Goal: Task Accomplishment & Management: Use online tool/utility

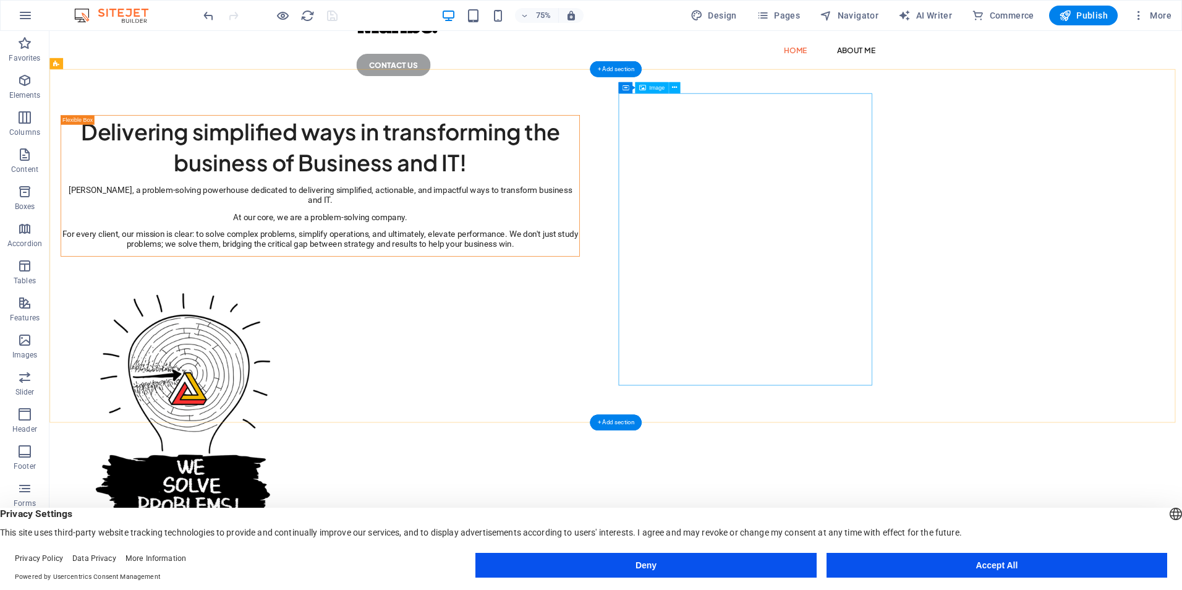
scroll to position [61, 0]
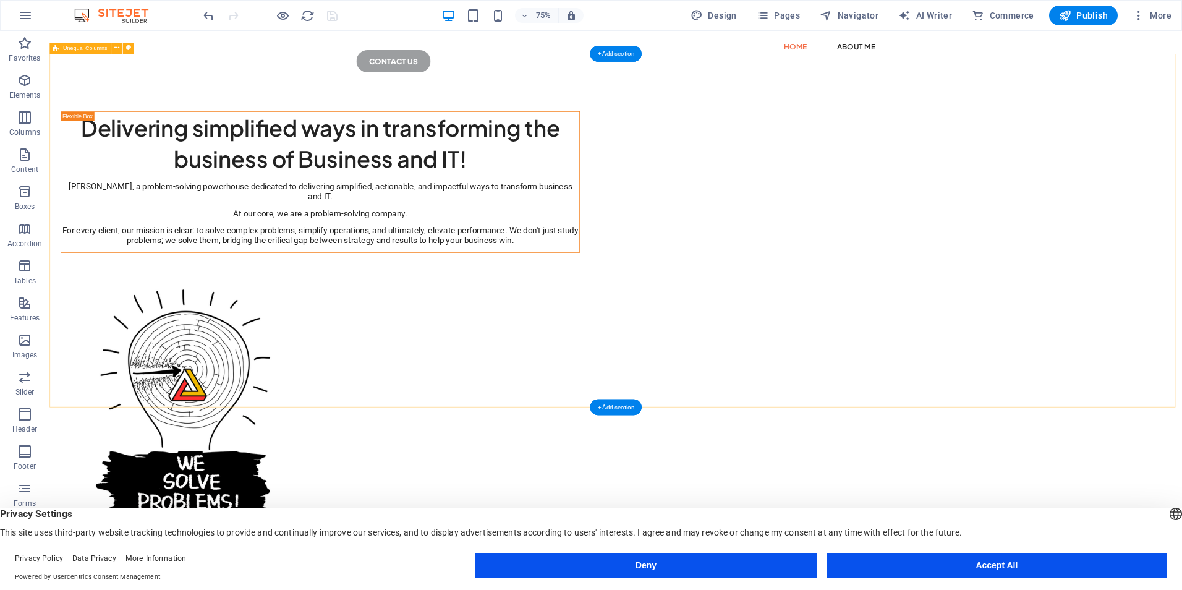
click at [426, 207] on div "Delivering simplified ways in transforming the business of Business and IT! Mar…" at bounding box center [804, 451] width 1510 height 690
click at [757, 357] on figure at bounding box center [410, 551] width 692 height 389
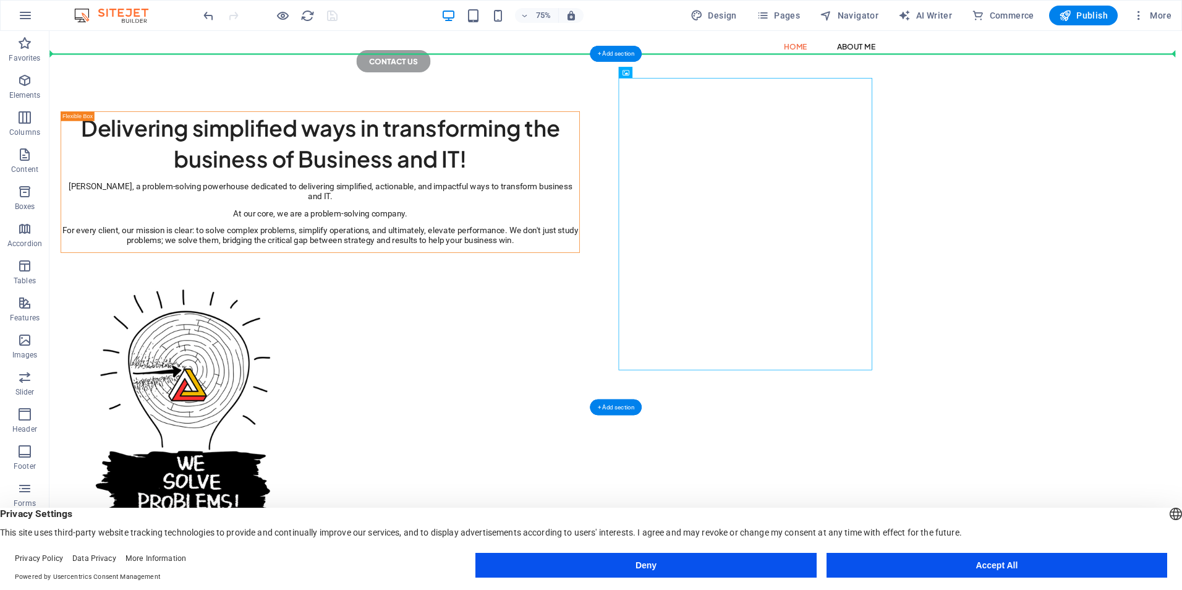
drag, startPoint x: 990, startPoint y: 213, endPoint x: 375, endPoint y: 223, distance: 615.1
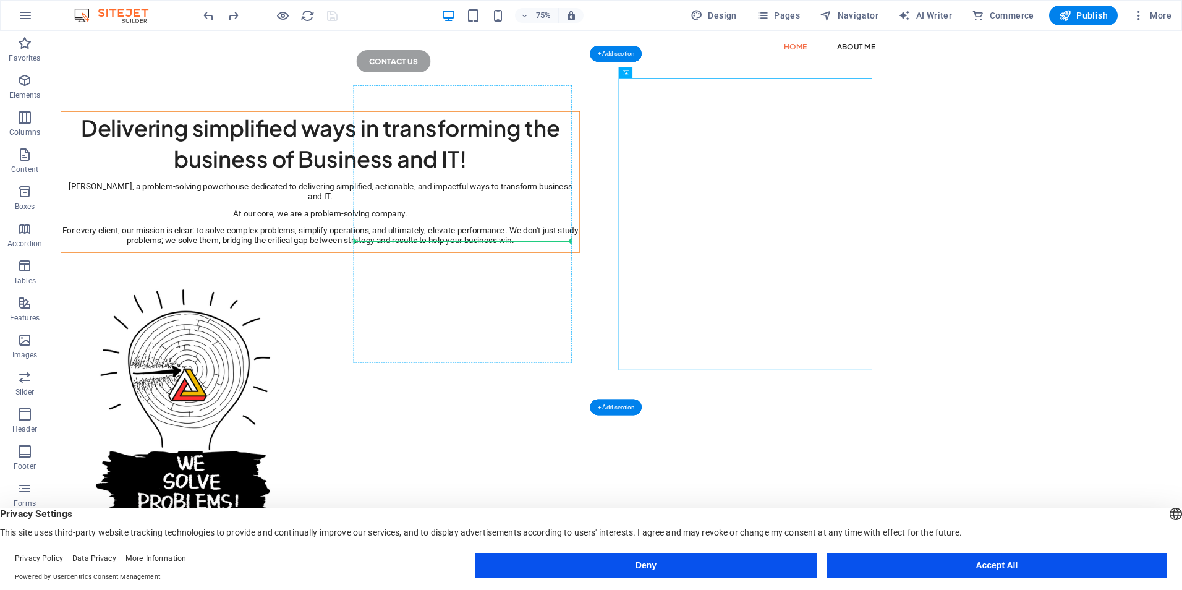
drag, startPoint x: 978, startPoint y: 229, endPoint x: 718, endPoint y: 249, distance: 261.6
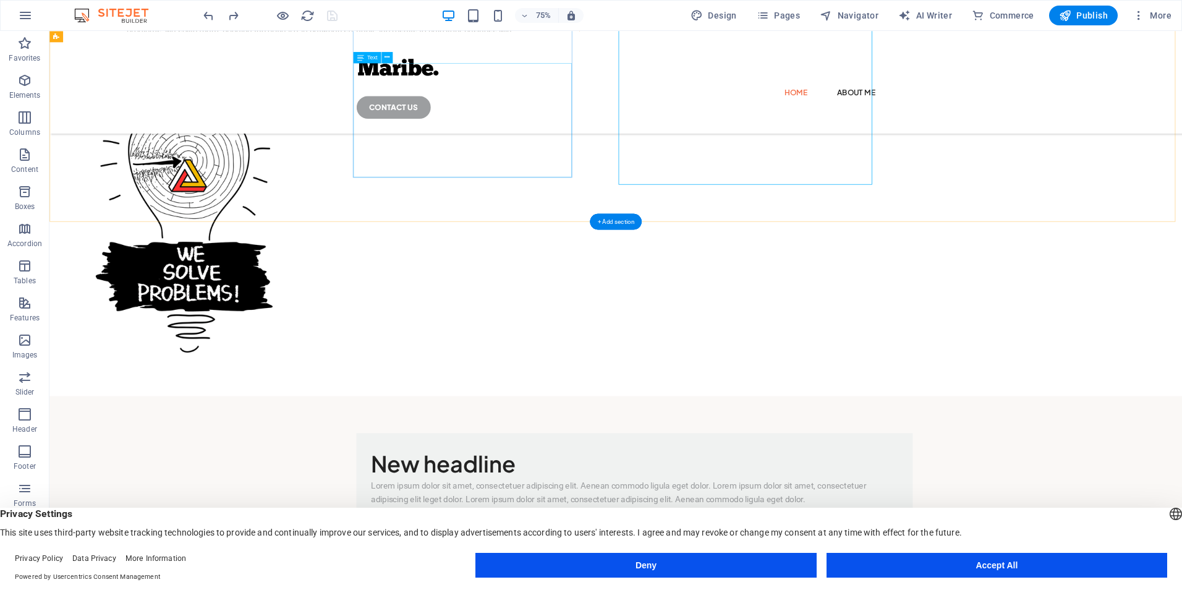
scroll to position [308, 0]
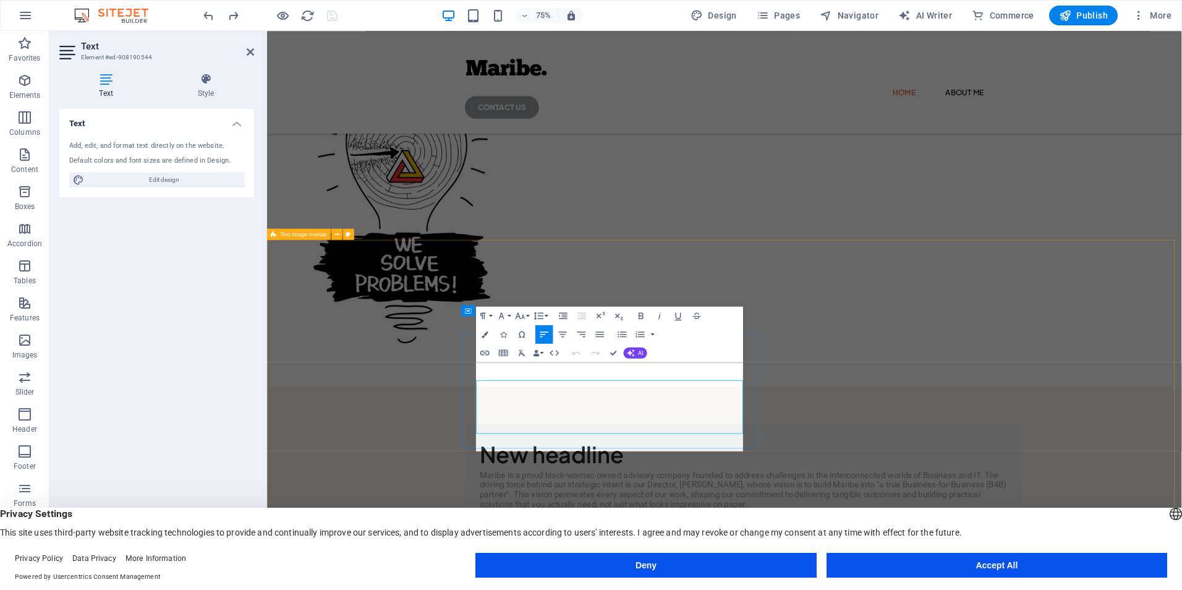
scroll to position [284, 0]
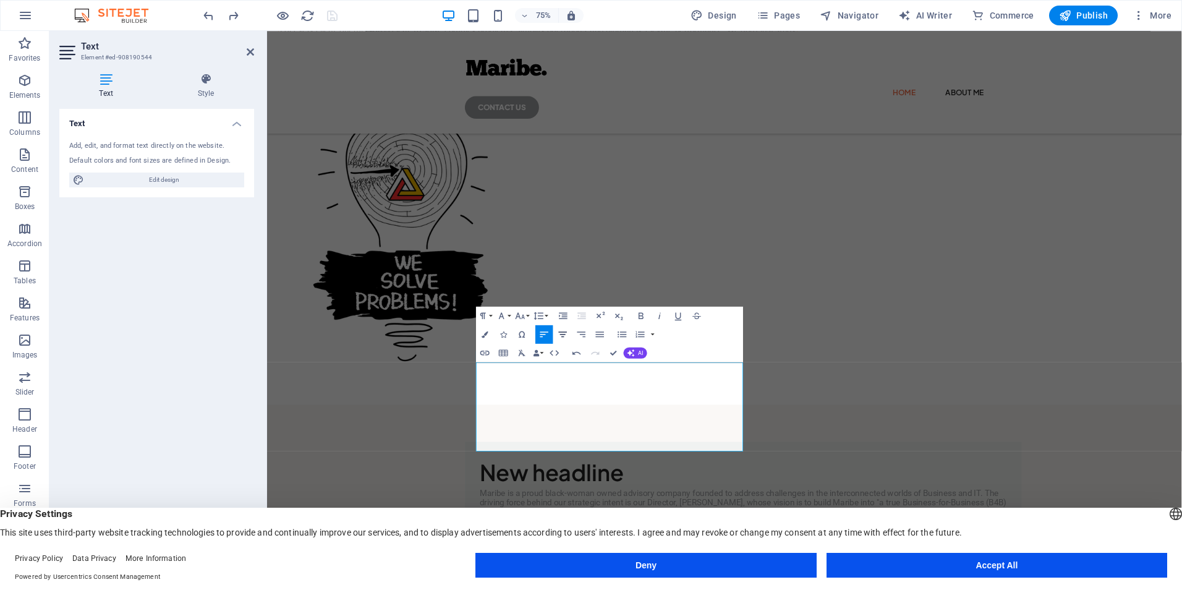
click at [564, 333] on icon "button" at bounding box center [563, 334] width 11 height 11
click at [593, 331] on button "Align Justify" at bounding box center [600, 334] width 18 height 19
click at [700, 49] on div "Maribe, a problem-solving powerhouse dedicated to delivering simplified, action…" at bounding box center [627, 6] width 691 height 85
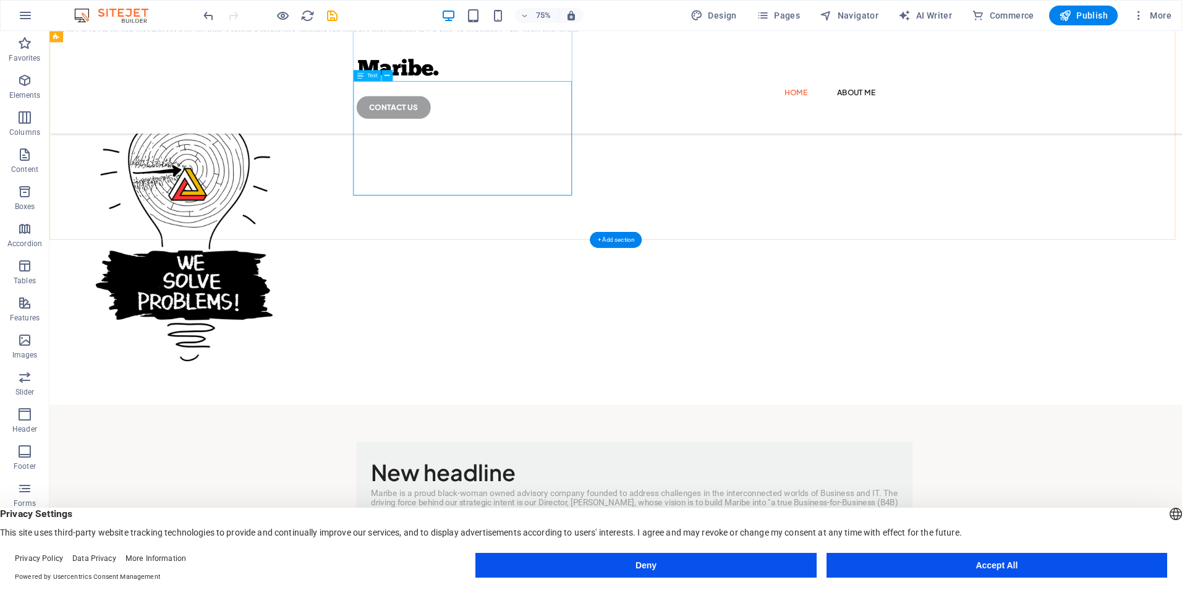
click at [677, 49] on div "Maribe, a problem-solving powerhouse dedicated to delivering simplified, action…" at bounding box center [410, 6] width 691 height 85
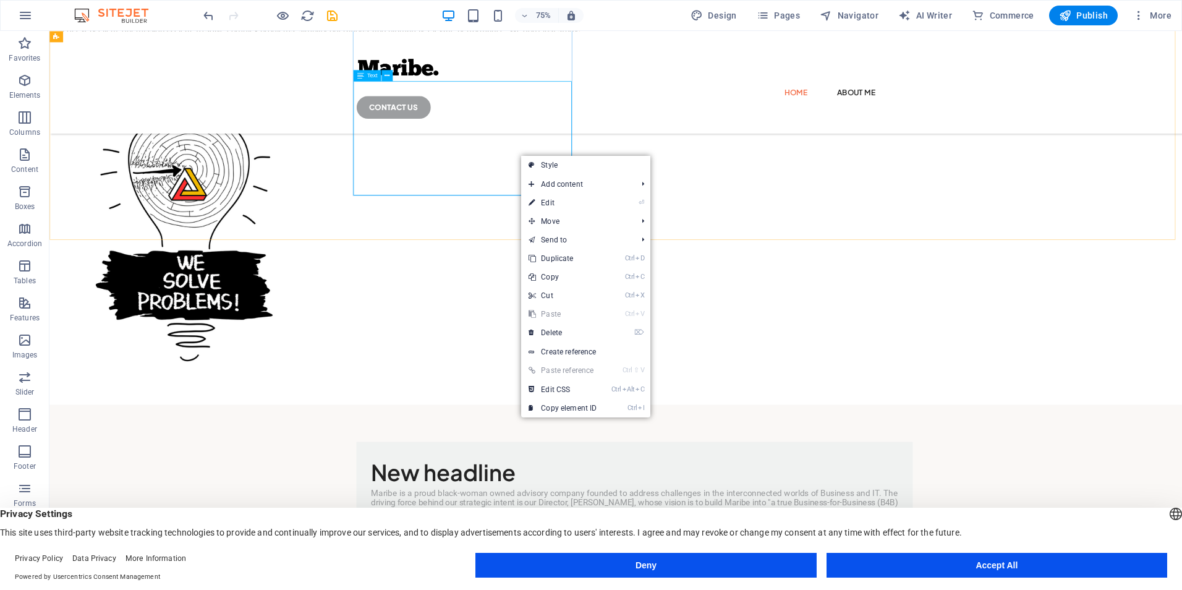
click at [607, 49] on div "Maribe, a problem-solving powerhouse dedicated to delivering simplified, action…" at bounding box center [410, 6] width 691 height 85
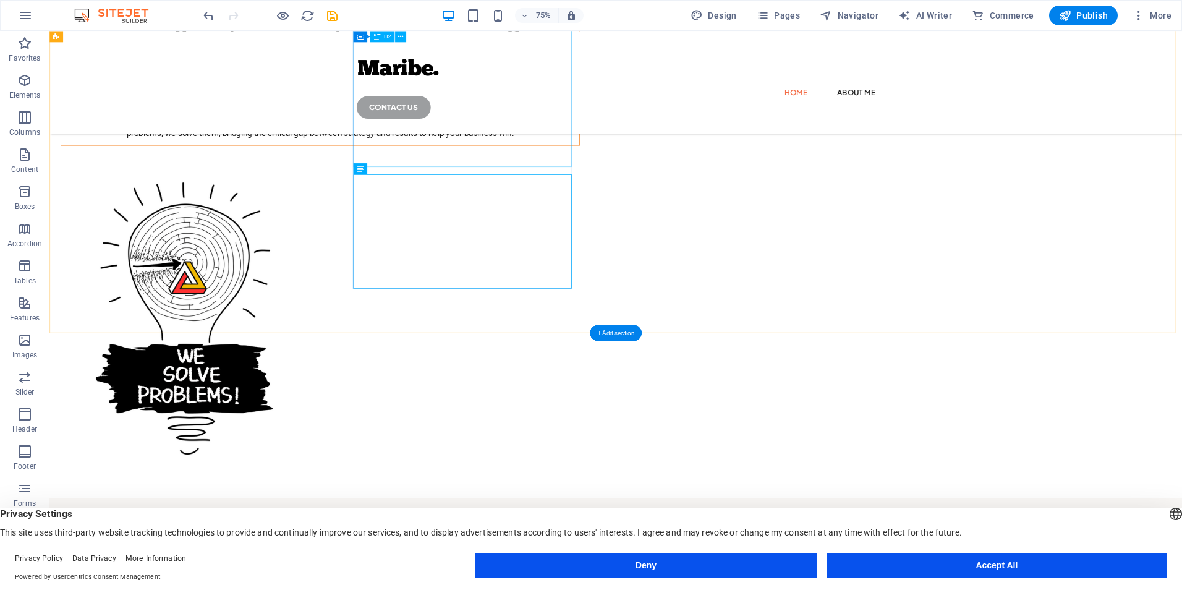
scroll to position [159, 0]
click at [594, 174] on div "Maribe, a problem-solving powerhouse dedicated to delivering simplified, action…" at bounding box center [410, 131] width 691 height 85
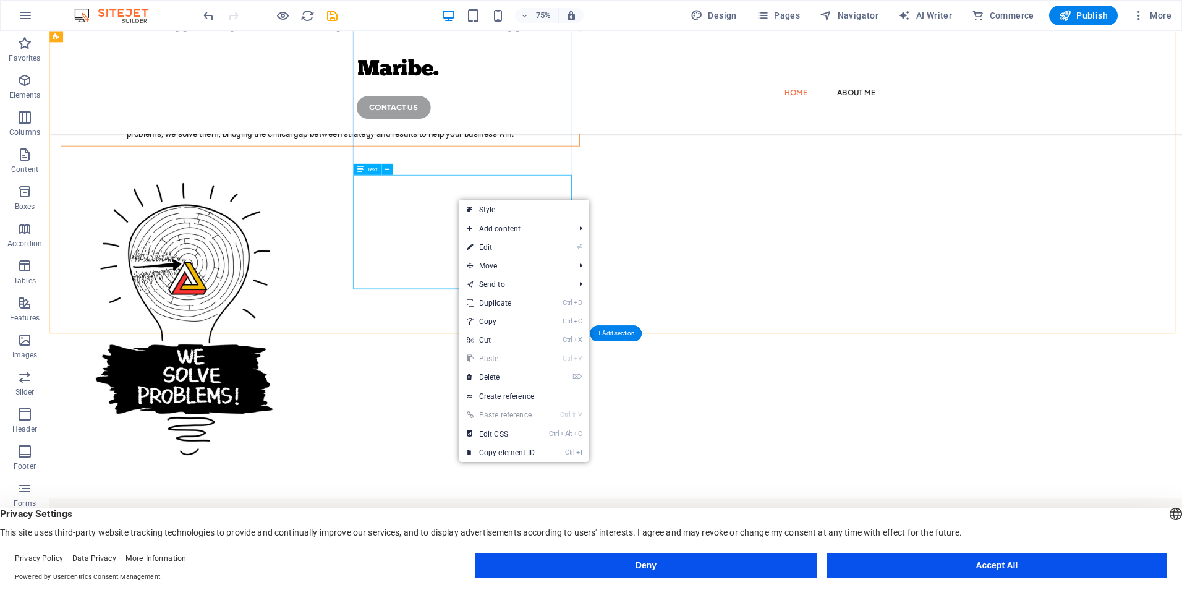
click at [578, 174] on div "Maribe, a problem-solving powerhouse dedicated to delivering simplified, action…" at bounding box center [410, 131] width 691 height 85
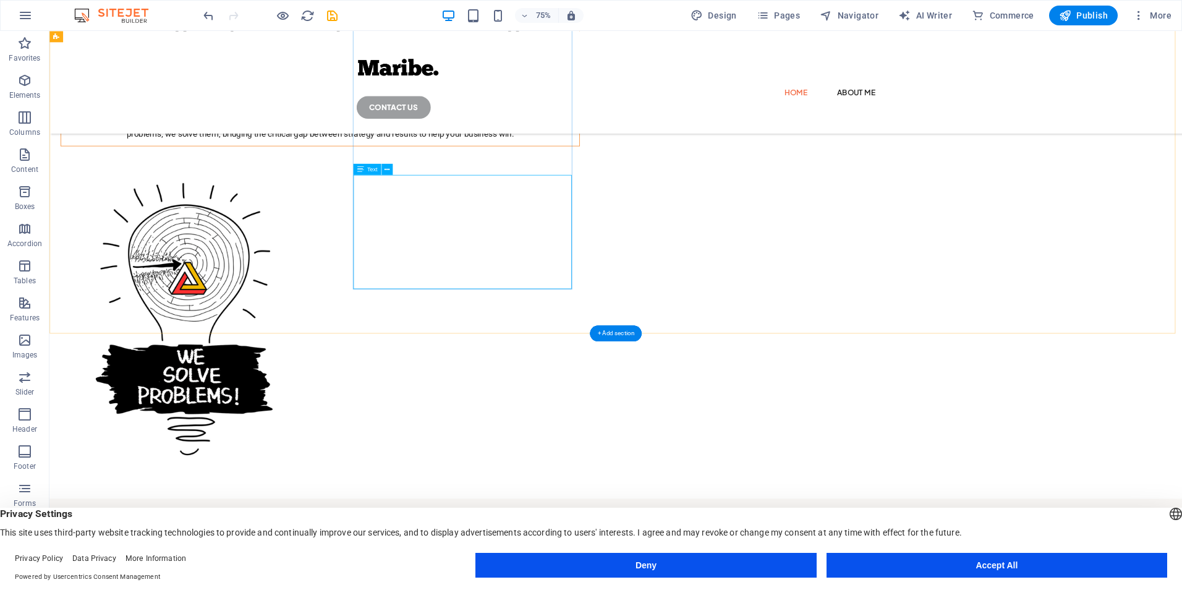
click at [578, 174] on div "Maribe, a problem-solving powerhouse dedicated to delivering simplified, action…" at bounding box center [410, 131] width 691 height 85
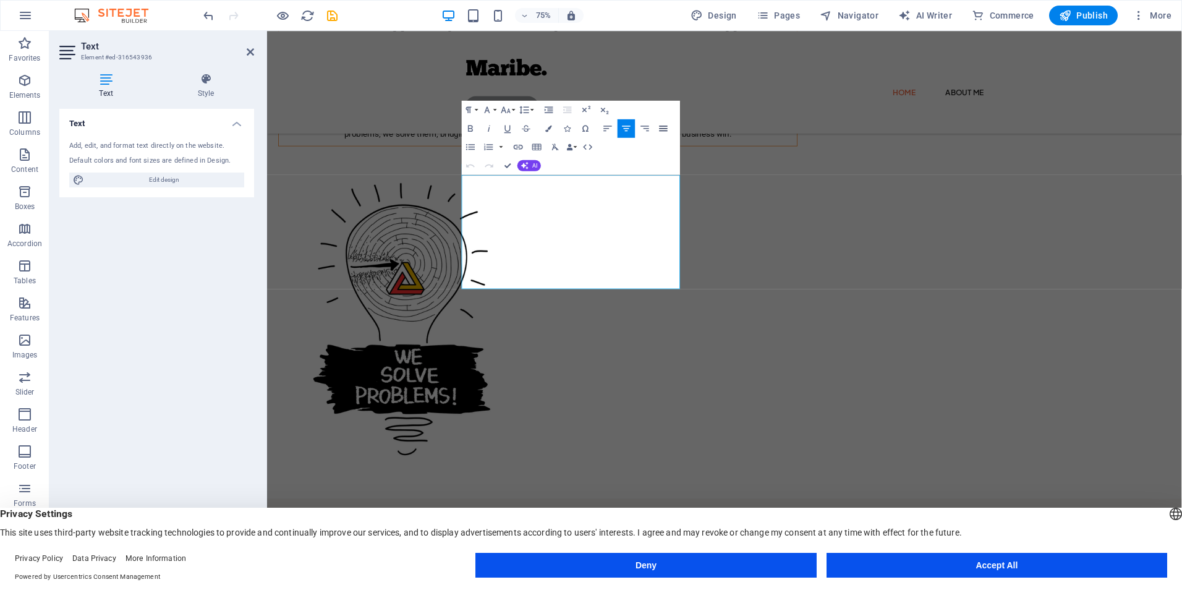
click at [665, 124] on icon "button" at bounding box center [663, 128] width 11 height 11
click at [656, 174] on span "For every client, our mission is clear: to solve complex problems, simplify ope…" at bounding box center [628, 161] width 688 height 26
click at [665, 128] on icon "button" at bounding box center [663, 128] width 11 height 11
click at [653, 115] on span "[PERSON_NAME], a problem-solving powerhouse dedicated to delivering simplified,…" at bounding box center [627, 102] width 691 height 26
click at [621, 124] on icon "button" at bounding box center [626, 128] width 11 height 11
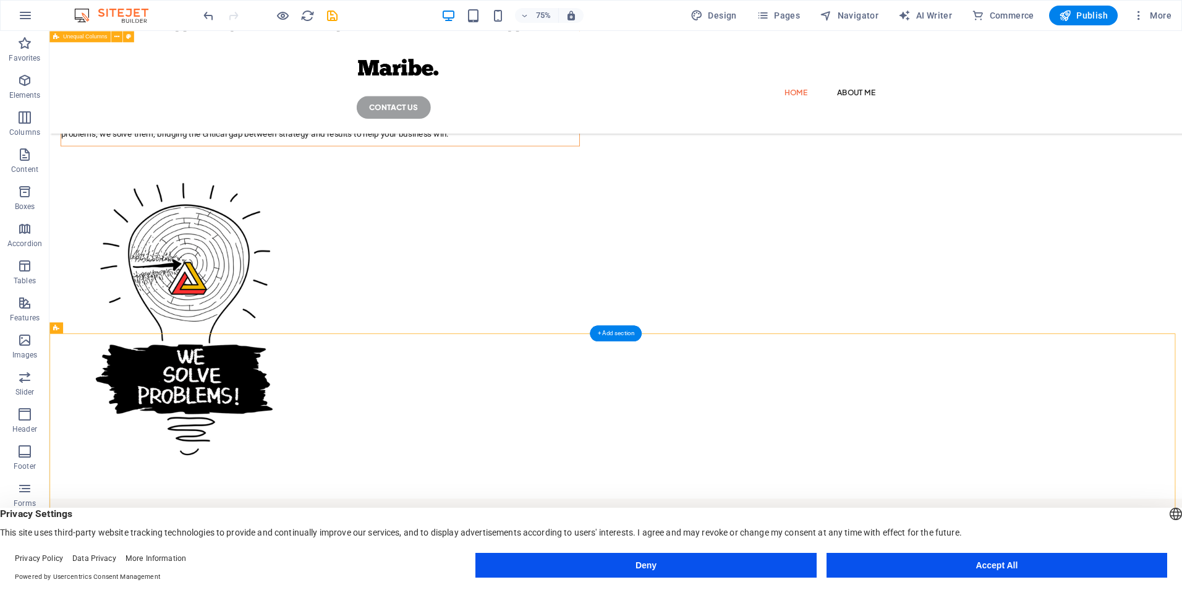
click at [1181, 361] on div "Delivering simplified ways in transforming the business of Business and IT! Mar…" at bounding box center [804, 308] width 1510 height 690
click at [1181, 297] on div "Delivering simplified ways in transforming the business of Business and IT! Mar…" at bounding box center [804, 308] width 1510 height 690
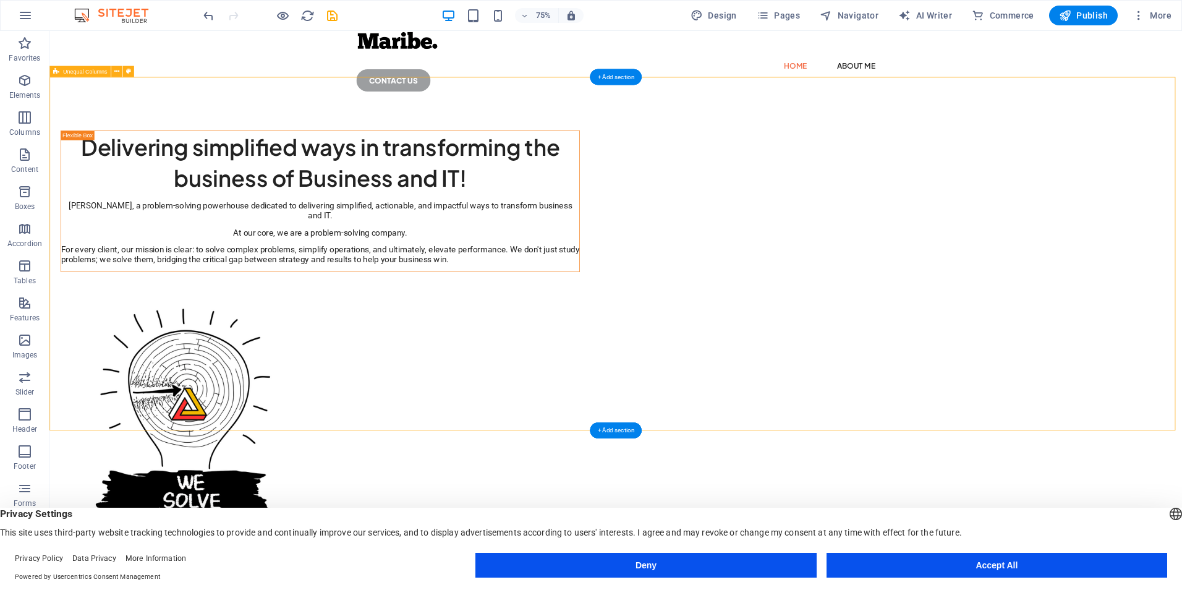
scroll to position [0, 0]
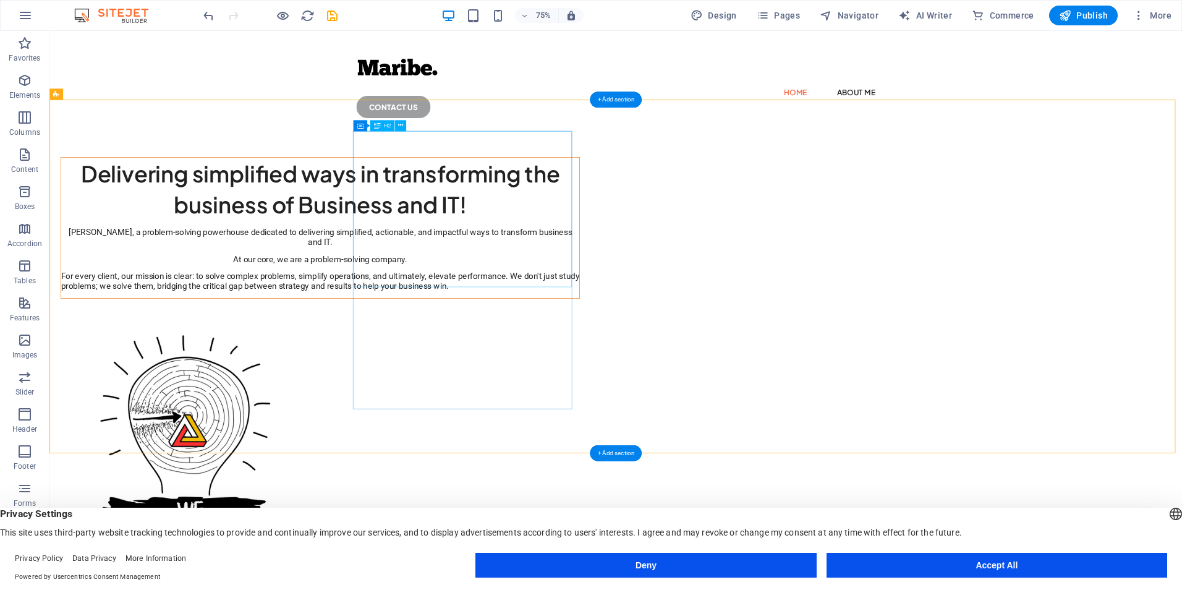
click at [653, 282] on div "Delivering simplified ways in transforming the business of Business and IT!" at bounding box center [410, 241] width 691 height 83
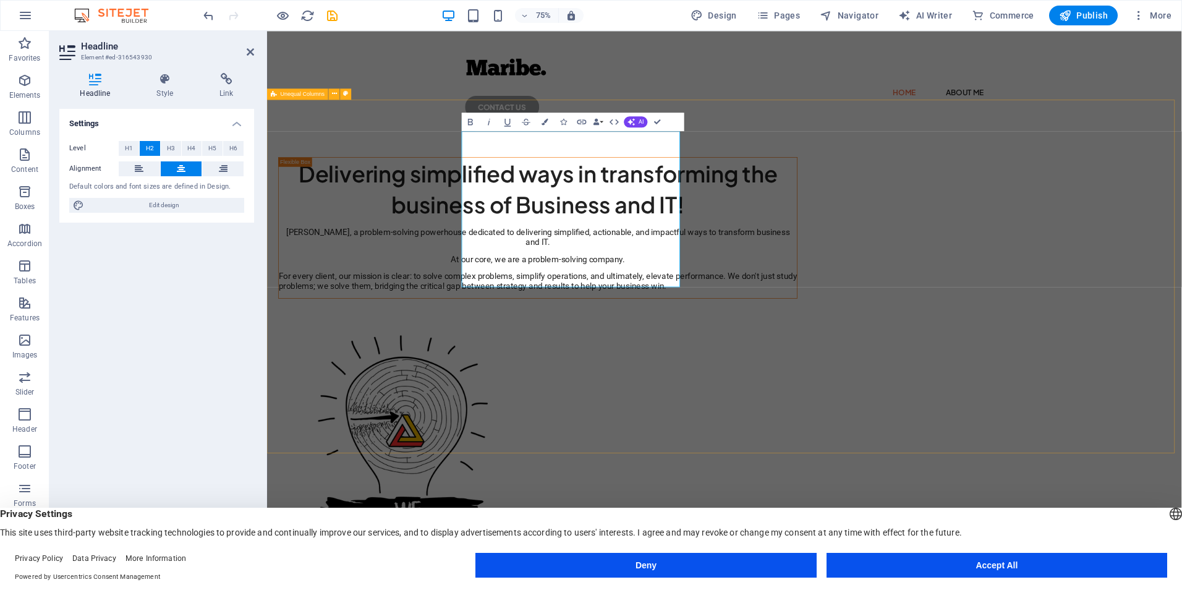
click at [856, 475] on div "Delivering simplified ways in transforming the business of Business and IT! Mar…" at bounding box center [876, 512] width 1219 height 690
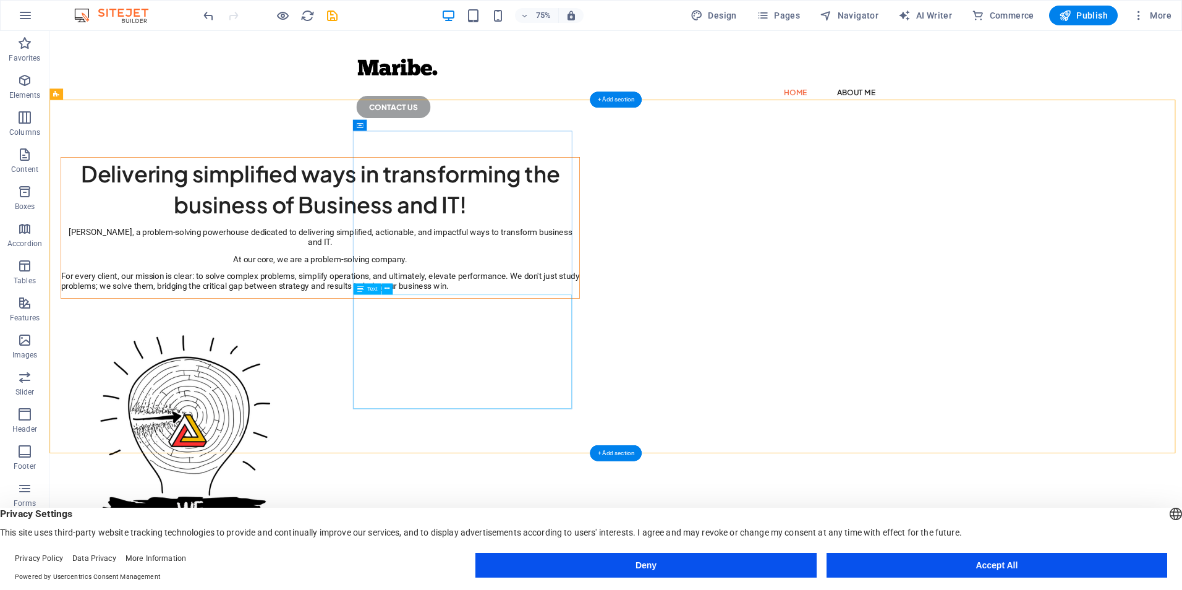
click at [592, 377] on div "Maribe, a problem-solving powerhouse dedicated to delivering simplified, action…" at bounding box center [410, 334] width 691 height 85
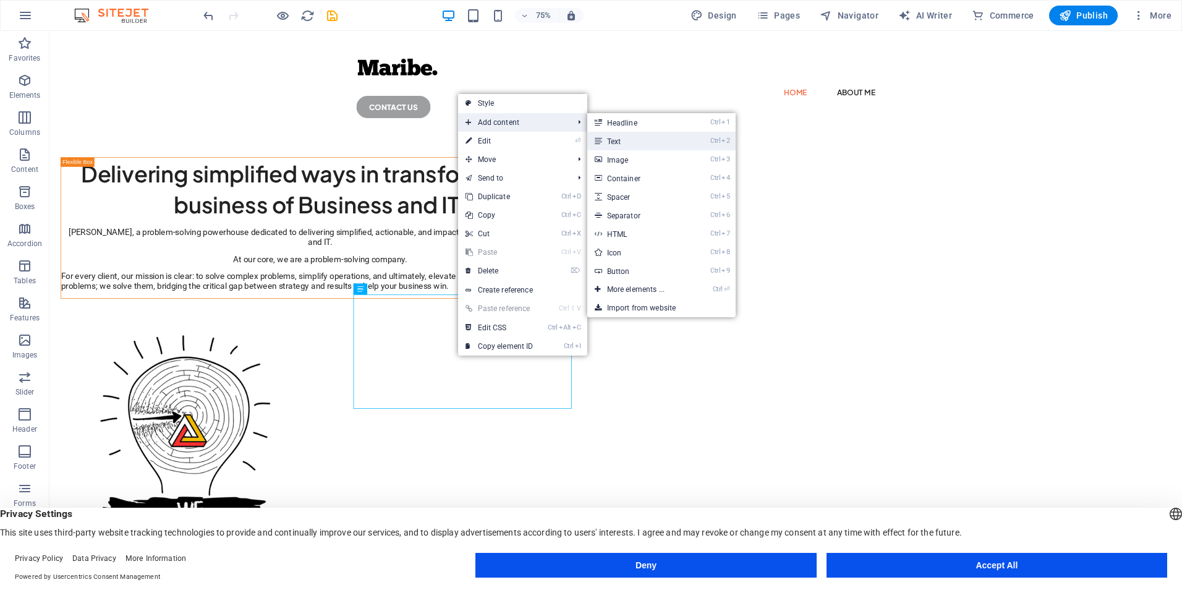
click at [648, 137] on link "Ctrl 2 Text" at bounding box center [638, 141] width 102 height 19
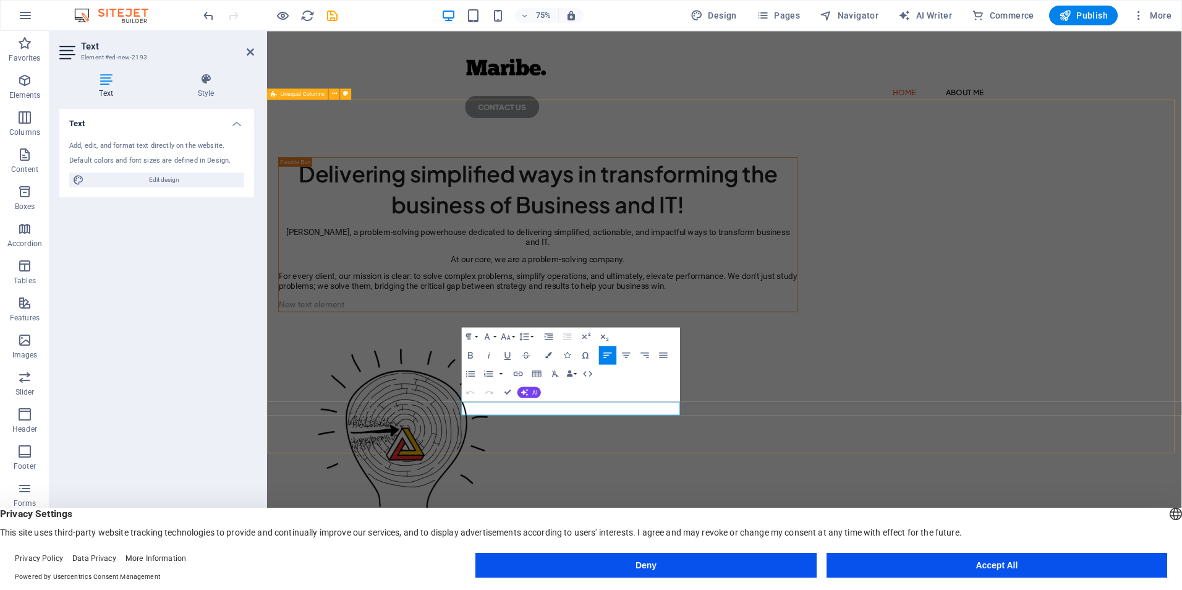
click at [879, 317] on div "Delivering simplified ways in transforming the business of Business and IT! Mar…" at bounding box center [876, 521] width 1219 height 708
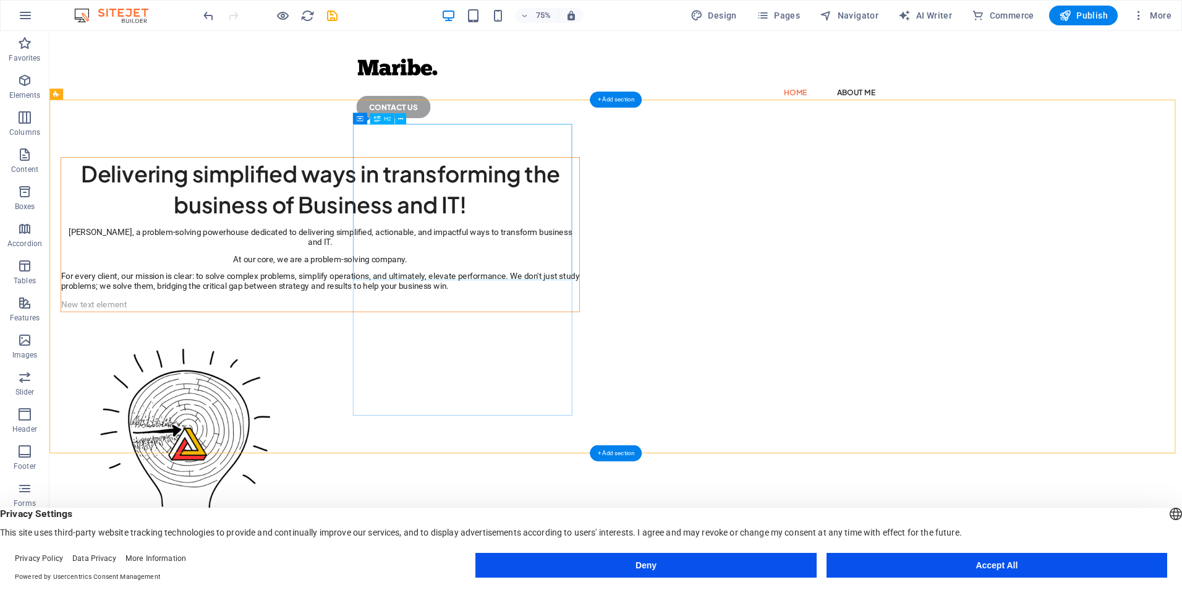
click at [604, 253] on div "Delivering simplified ways in transforming the business of Business and IT!" at bounding box center [410, 241] width 691 height 83
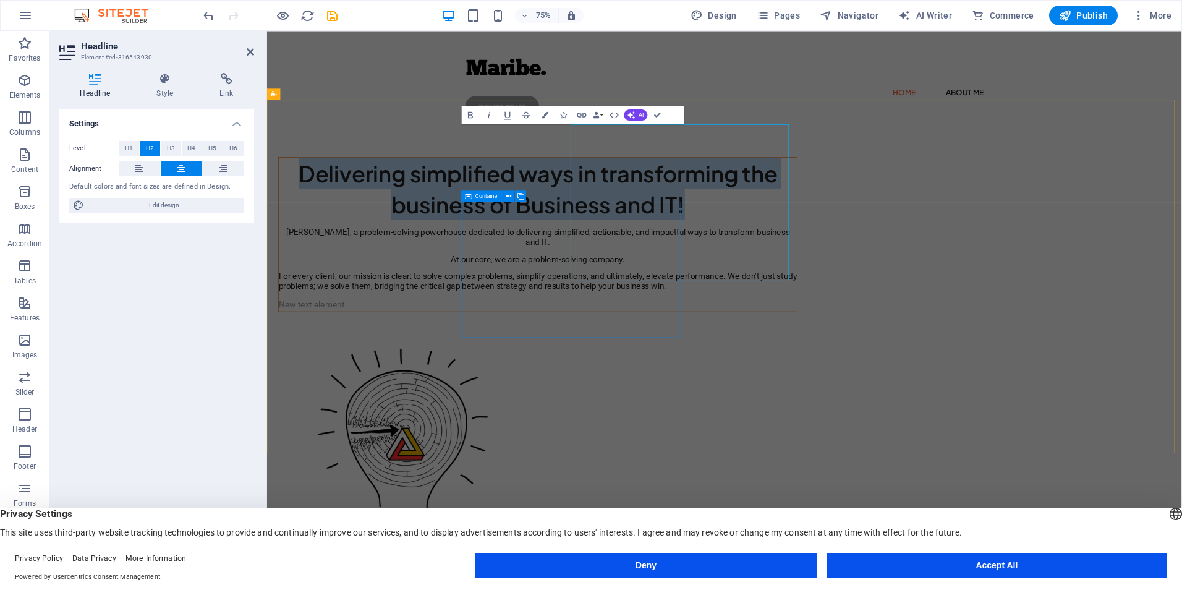
click at [532, 253] on h2 "Delivering simplified ways in transforming the business of Business and IT!" at bounding box center [627, 241] width 691 height 83
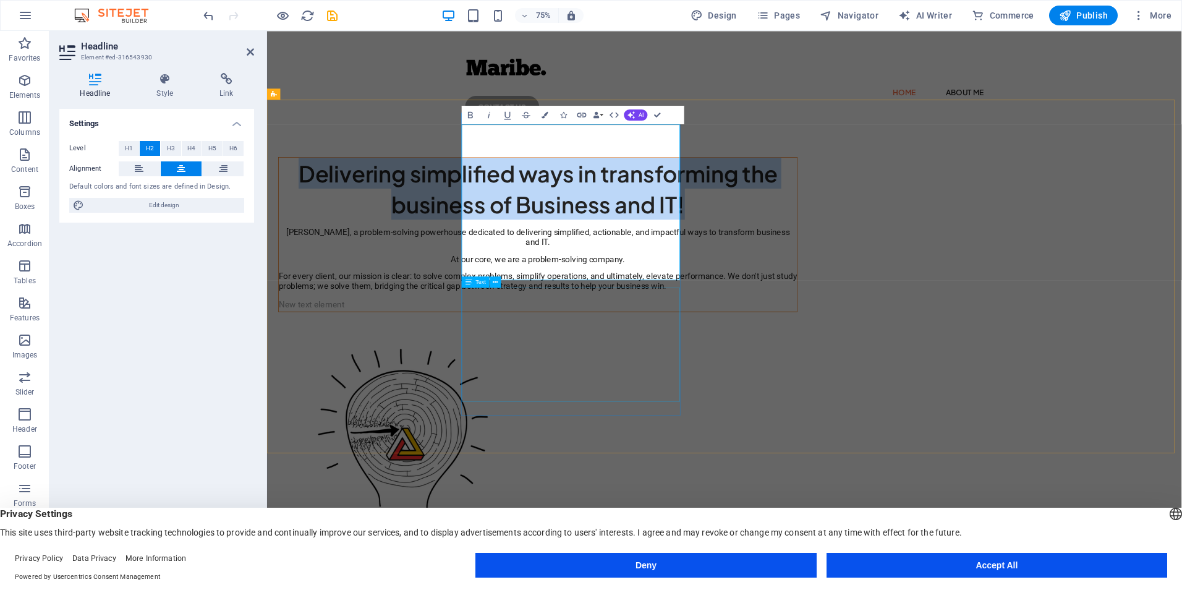
click at [621, 377] on div "Maribe, a problem-solving powerhouse dedicated to delivering simplified, action…" at bounding box center [627, 334] width 691 height 85
click at [620, 377] on div "Maribe, a problem-solving powerhouse dedicated to delivering simplified, action…" at bounding box center [627, 334] width 691 height 85
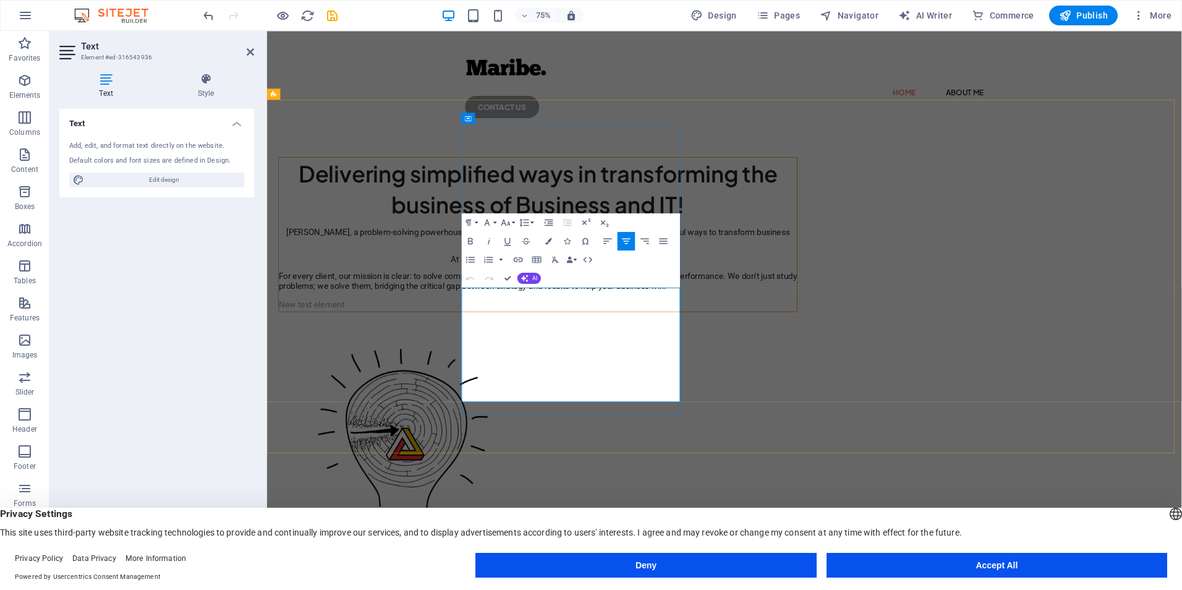
click at [620, 341] on span "At our core, we are a problem-solving company." at bounding box center [628, 334] width 232 height 13
drag, startPoint x: 549, startPoint y: 378, endPoint x: 774, endPoint y: 522, distance: 267.1
click at [774, 377] on div "Maribe, a problem-solving powerhouse dedicated to delivering simplified, action…" at bounding box center [627, 334] width 691 height 85
click at [664, 377] on span "For every client, our mission is clear: to solve complex problems, simplify ope…" at bounding box center [627, 364] width 691 height 26
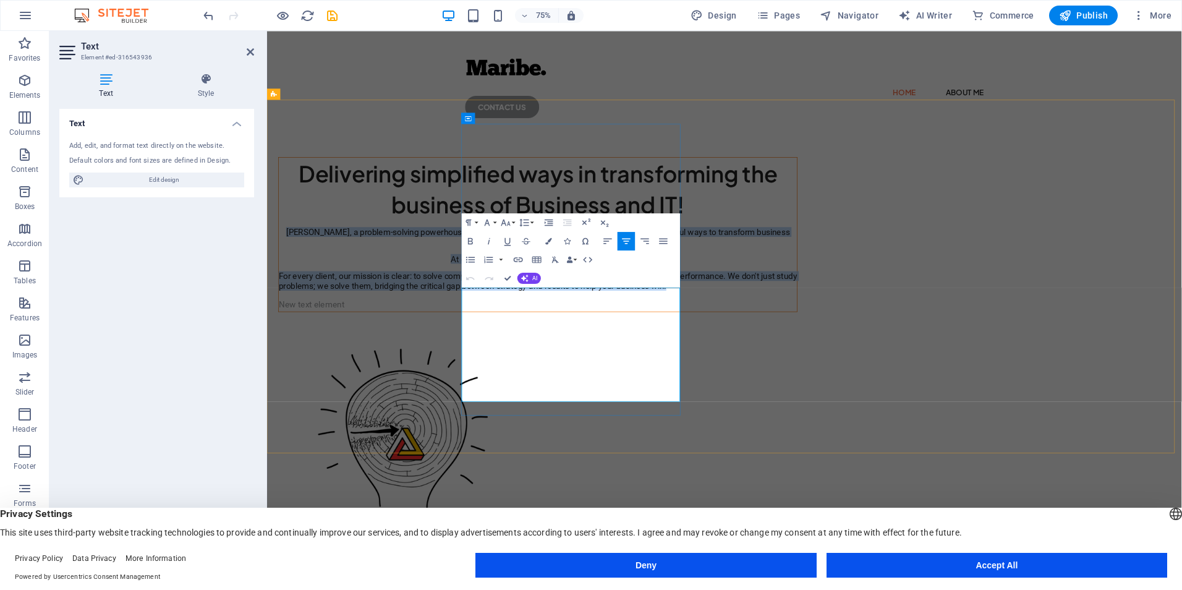
copy div "Maribe, a problem-solving powerhouse dedicated to delivering simplified, action…"
click at [614, 405] on div "New text element" at bounding box center [627, 396] width 691 height 18
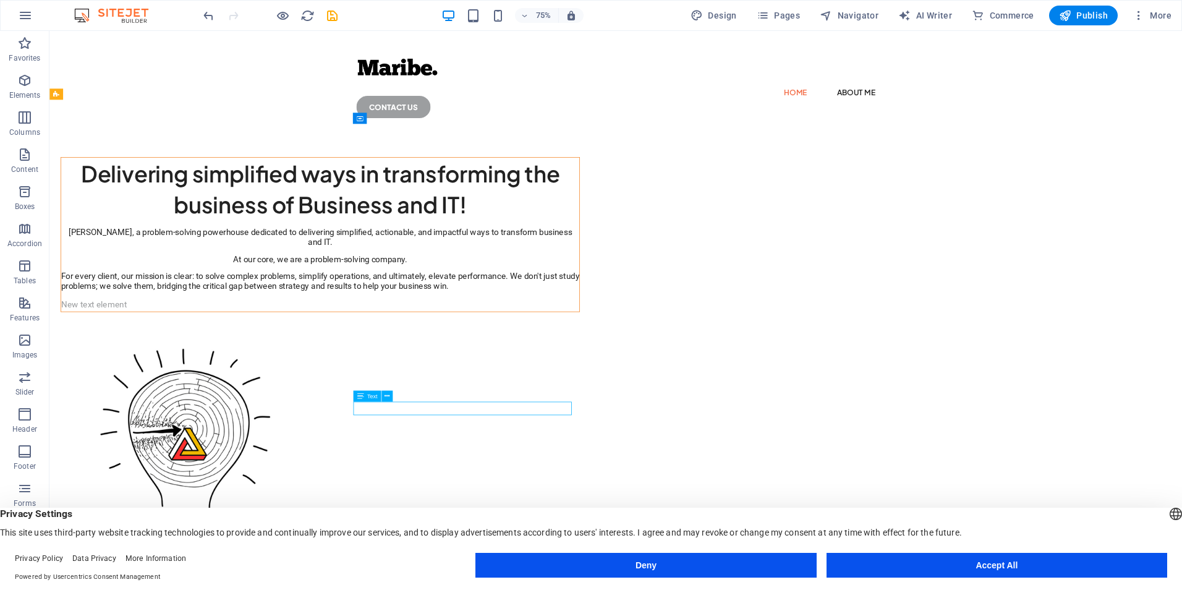
click at [687, 405] on div "New text element" at bounding box center [410, 396] width 691 height 18
click at [654, 377] on div "Maribe, a problem-solving powerhouse dedicated to delivering simplified, action…" at bounding box center [410, 334] width 691 height 85
click at [644, 405] on div "New text element" at bounding box center [410, 396] width 691 height 18
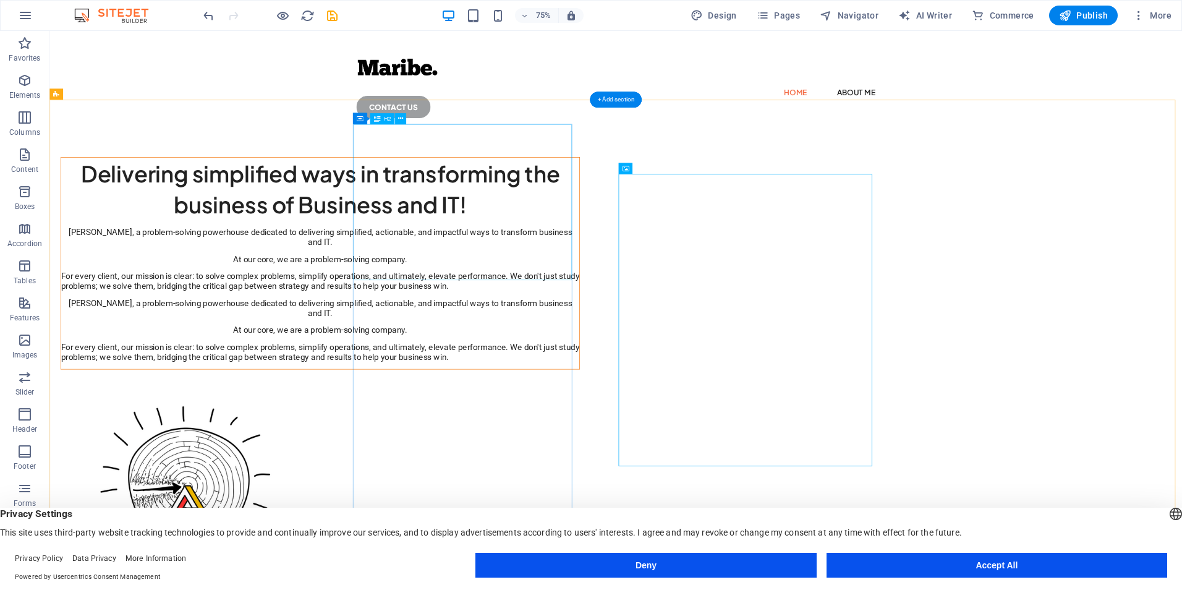
click at [592, 282] on div "Delivering simplified ways in transforming the business of Business and IT!" at bounding box center [410, 241] width 691 height 83
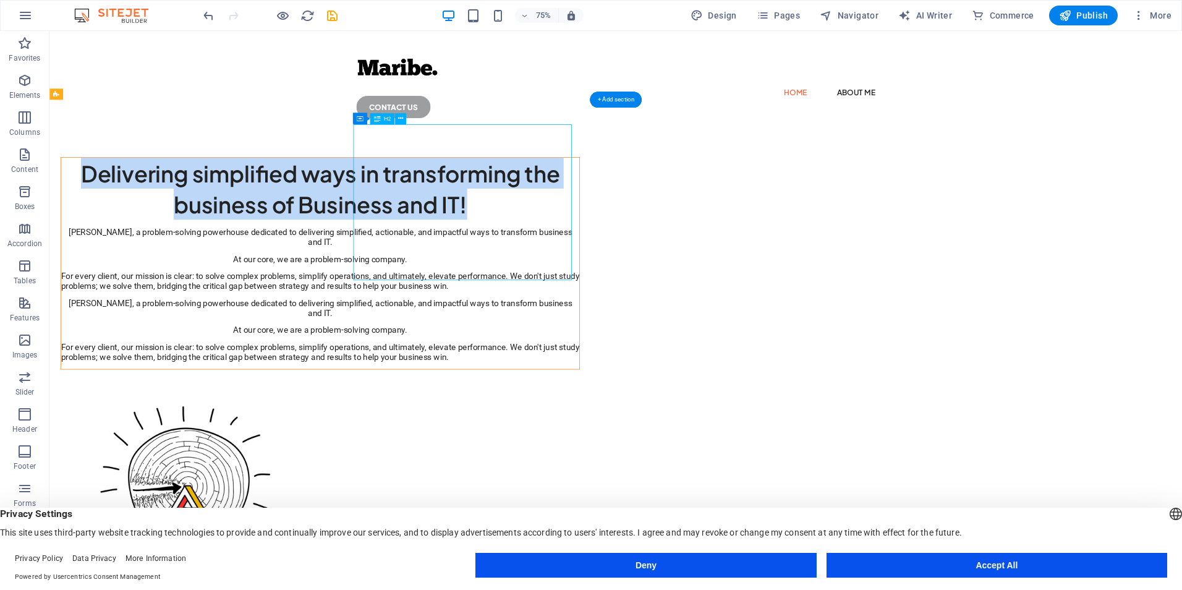
click at [302, 306] on div "Delivering simplified ways in transforming the business of Business and IT! Mar…" at bounding box center [804, 559] width 1510 height 785
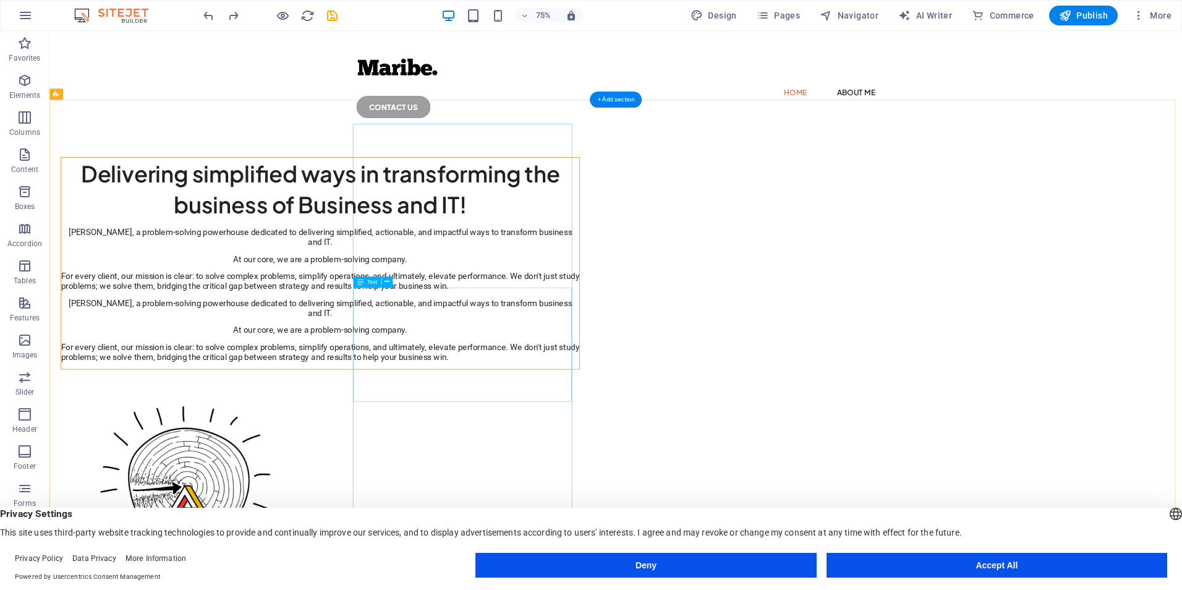
click at [562, 377] on div "Maribe, a problem-solving powerhouse dedicated to delivering simplified, action…" at bounding box center [410, 334] width 691 height 85
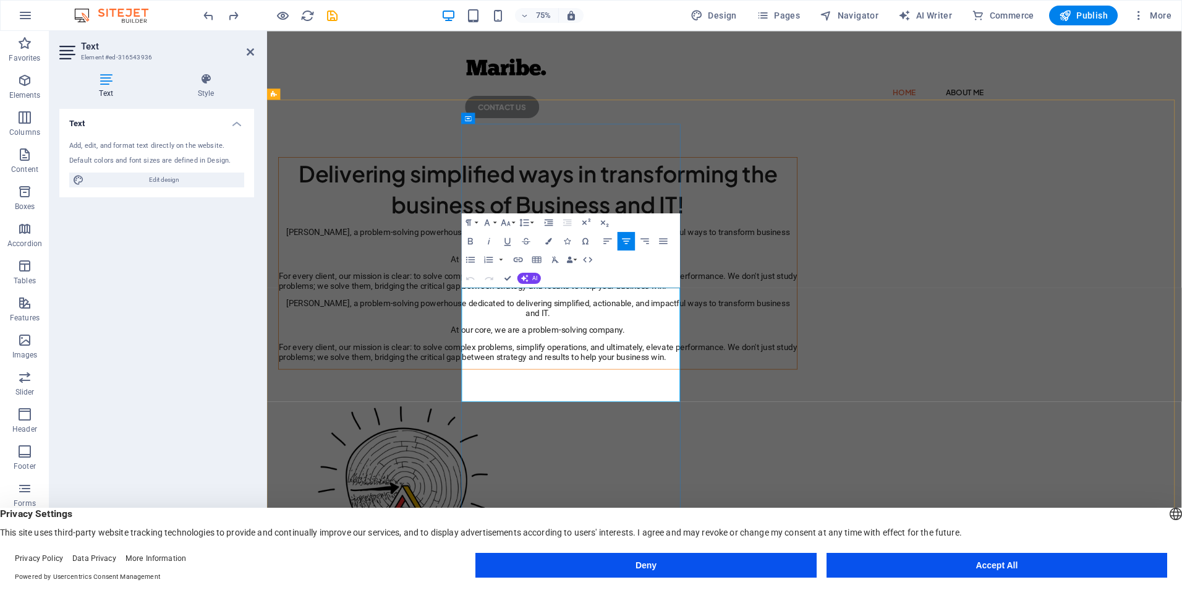
click at [598, 341] on span "At our core, we are a problem-solving company." at bounding box center [628, 334] width 232 height 13
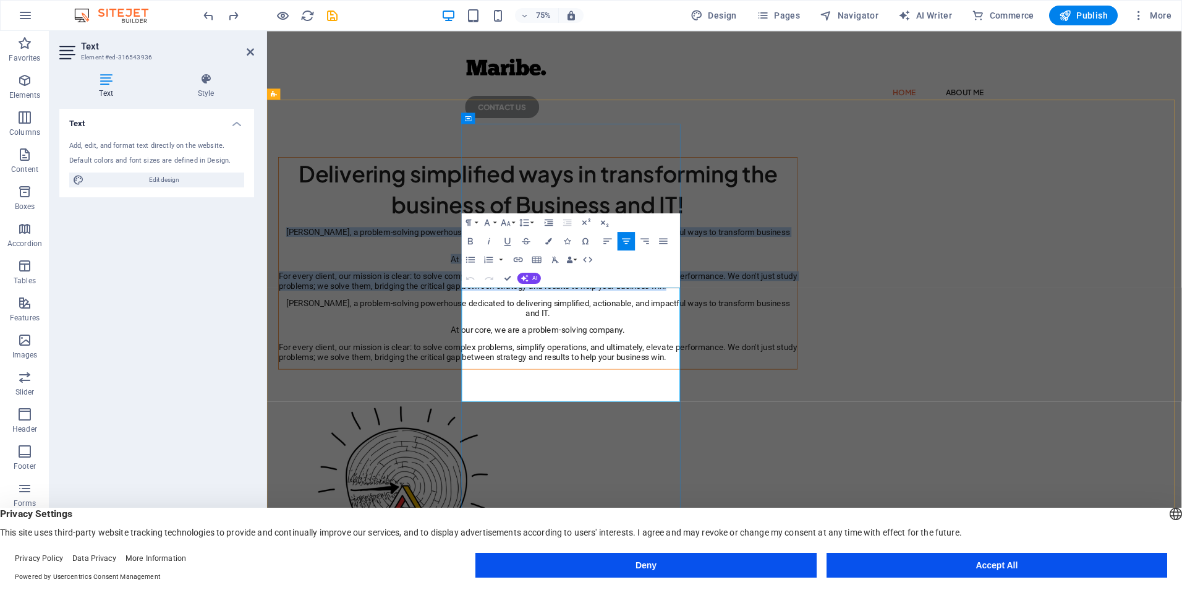
drag, startPoint x: 662, startPoint y: 504, endPoint x: 542, endPoint y: 384, distance: 170.0
click at [542, 377] on div "Maribe, a problem-solving powerhouse dedicated to delivering simplified, action…" at bounding box center [627, 334] width 691 height 85
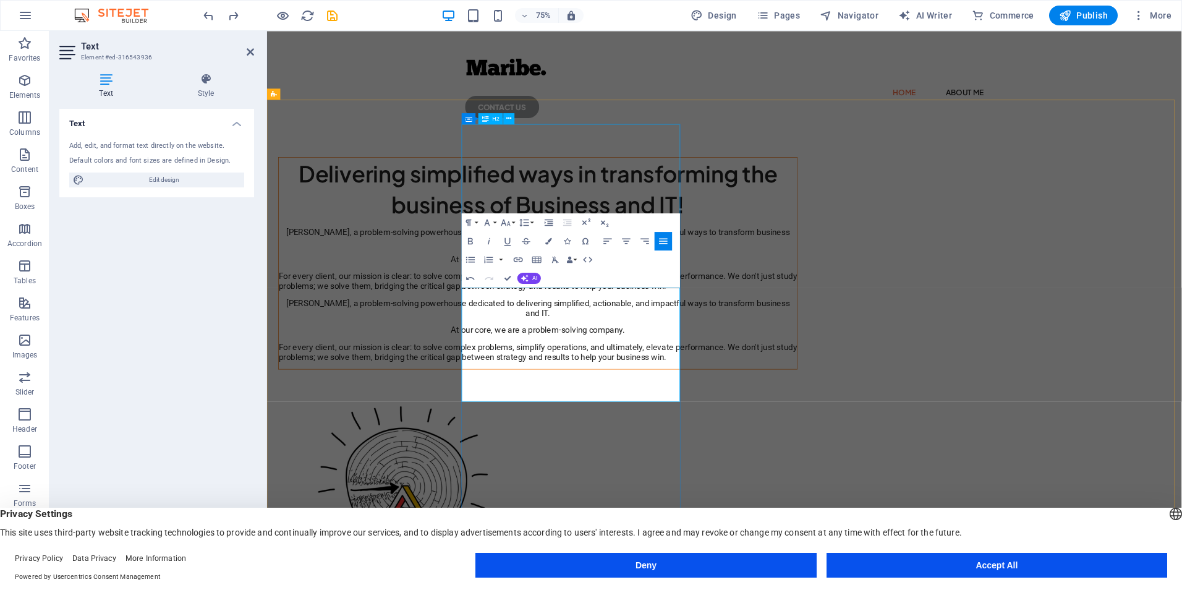
click at [617, 214] on div "Delivering simplified ways in transforming the business of Business and IT!" at bounding box center [627, 241] width 691 height 83
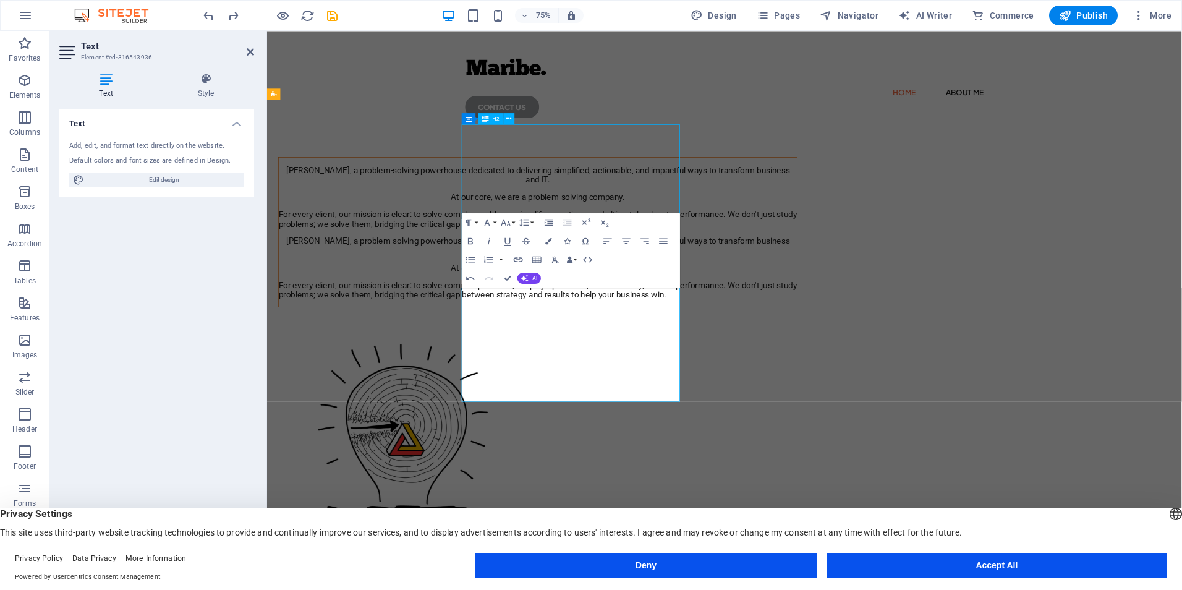
click at [617, 214] on div "Maribe, a problem-solving powerhouse dedicated to delivering simplified, action…" at bounding box center [627, 294] width 691 height 189
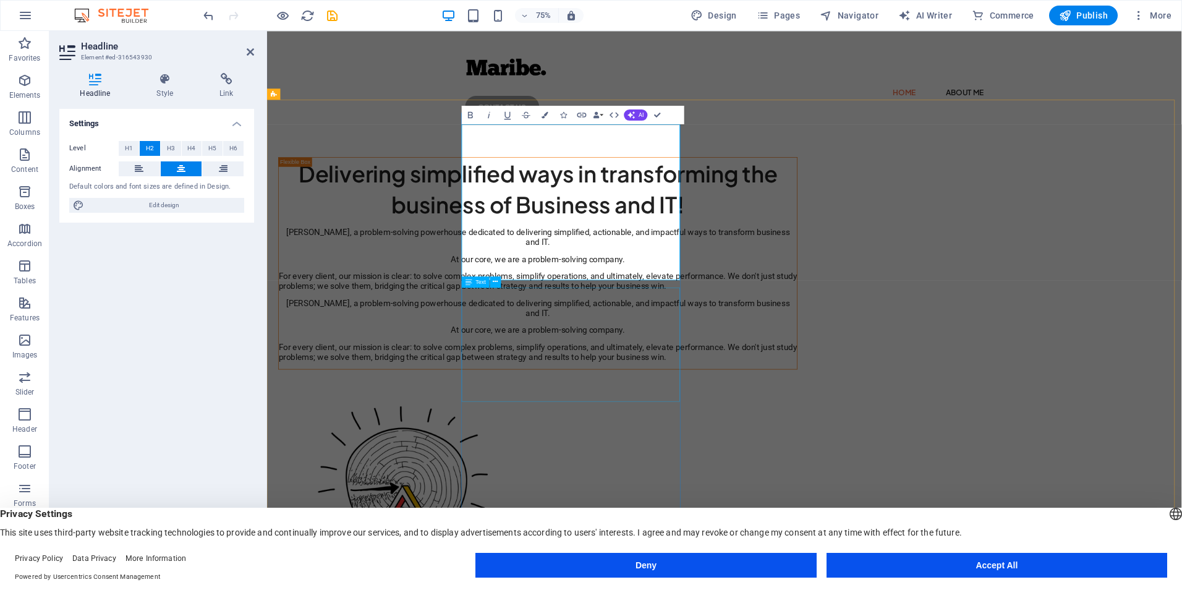
click at [626, 377] on div "Maribe, a problem-solving powerhouse dedicated to delivering simplified, action…" at bounding box center [627, 334] width 691 height 85
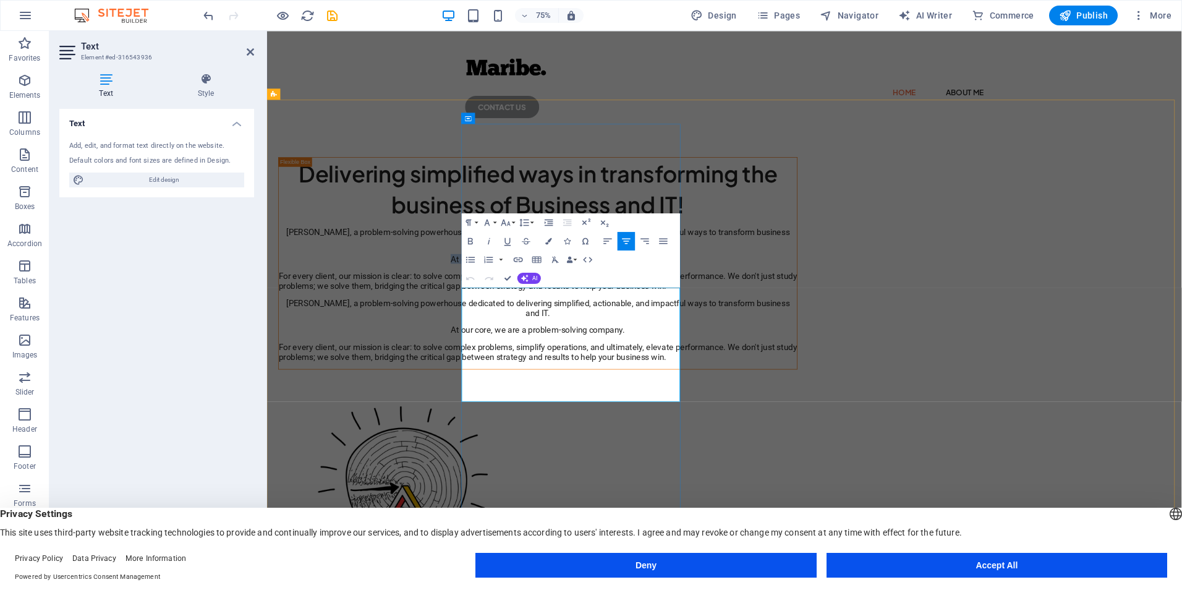
click at [626, 341] on span "At our core, we are a problem-solving company." at bounding box center [628, 334] width 232 height 13
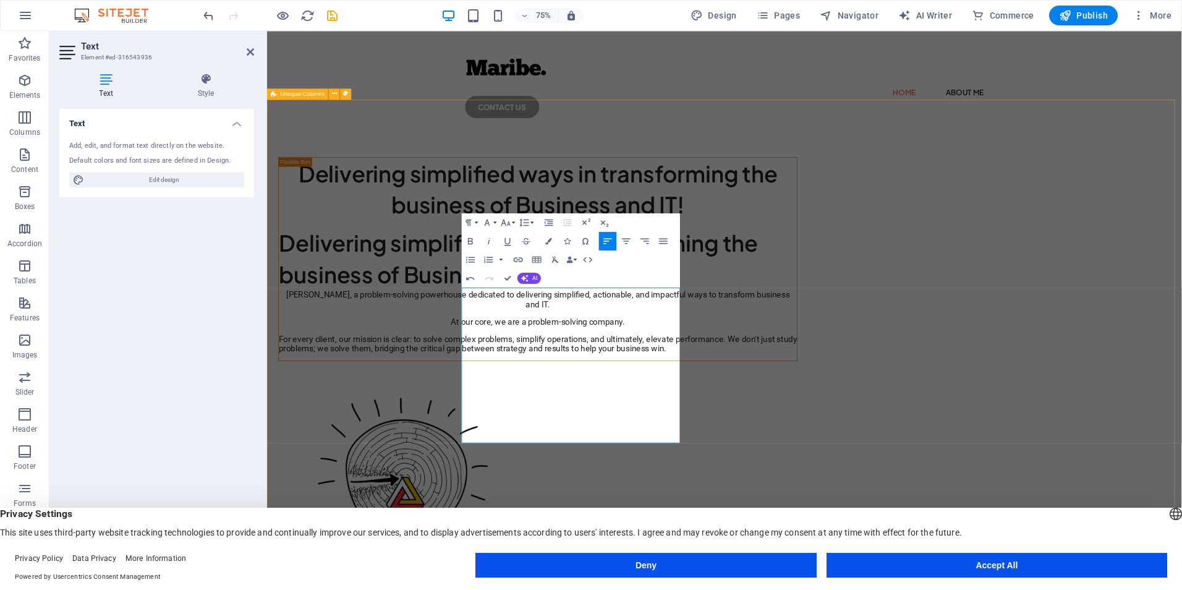
click at [849, 295] on div "Delivering simplified ways in transforming the business of Business and IT! Del…" at bounding box center [876, 554] width 1219 height 774
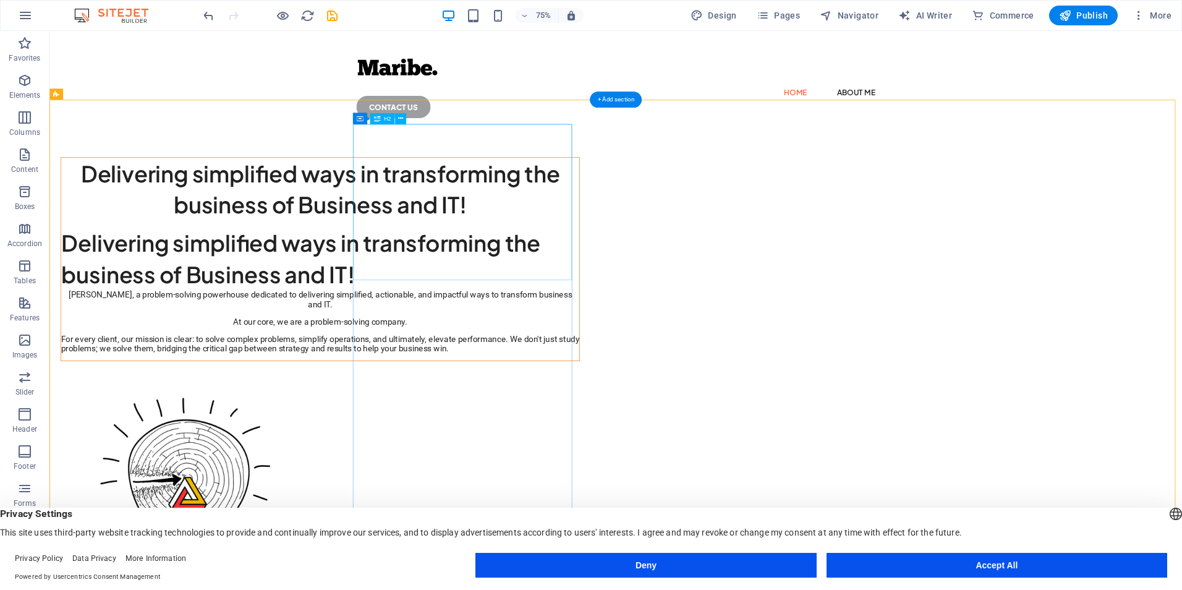
click at [662, 269] on div "Delivering simplified ways in transforming the business of Business and IT!" at bounding box center [410, 241] width 691 height 83
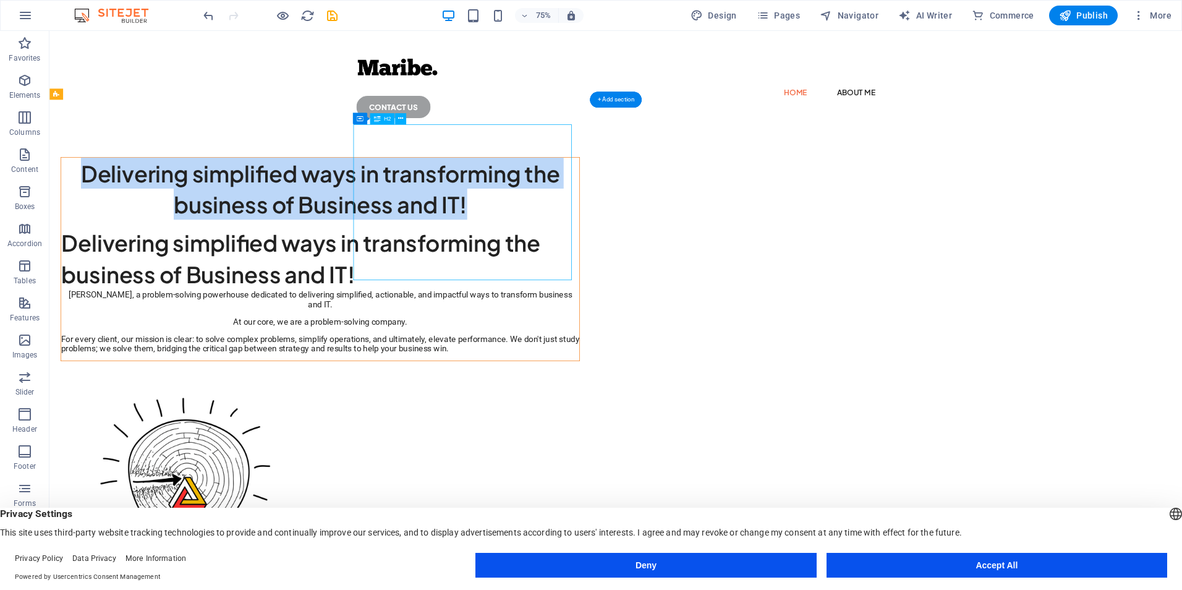
click at [372, 269] on h2 "Delivering simplified ways in transforming the business of Business and IT!" at bounding box center [410, 241] width 691 height 83
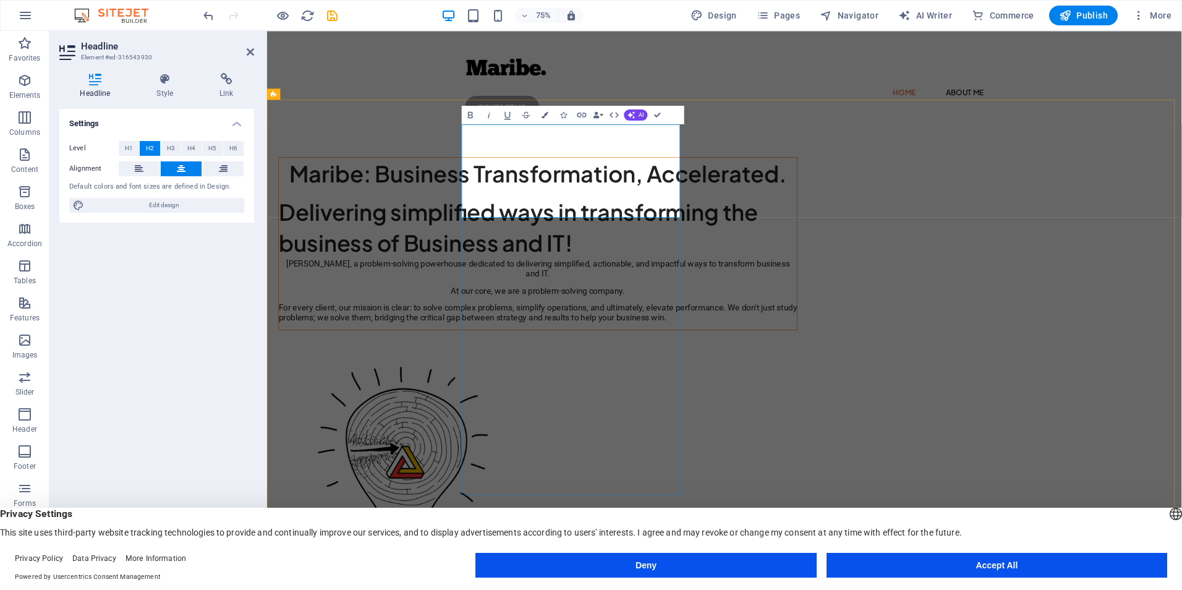
click at [669, 200] on h2 "Maribe: Business Transformation, Accelerated." at bounding box center [627, 220] width 691 height 41
click at [672, 323] on div "Delivering simplified ways in transforming the business of Business and IT!" at bounding box center [627, 292] width 691 height 83
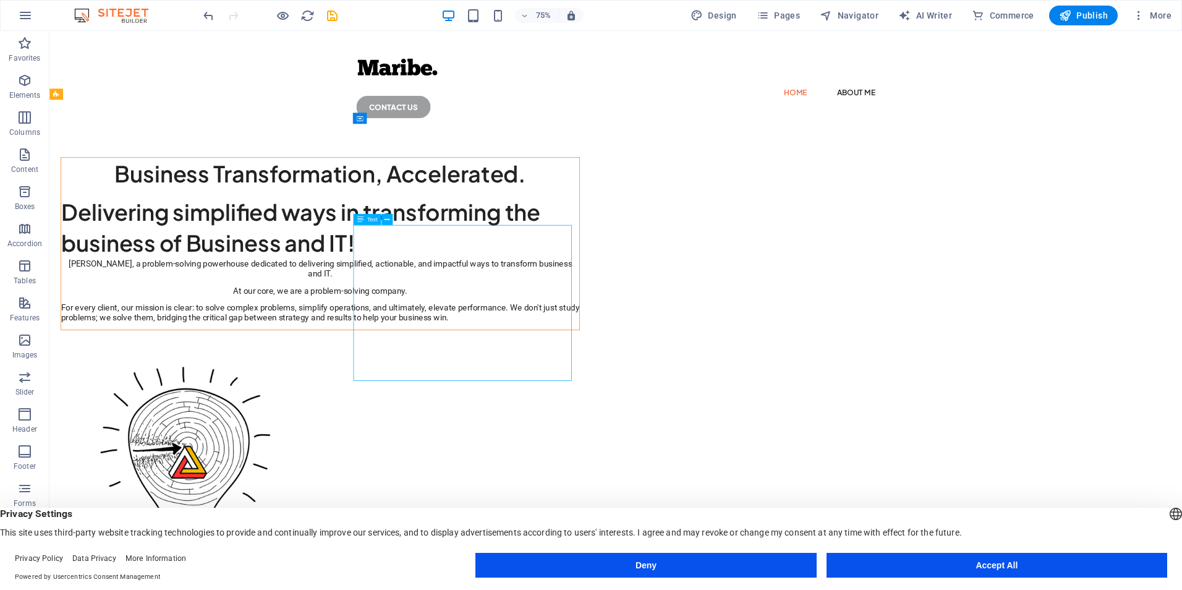
click at [607, 314] on div "Delivering simplified ways in transforming the business of Business and IT!" at bounding box center [410, 292] width 691 height 83
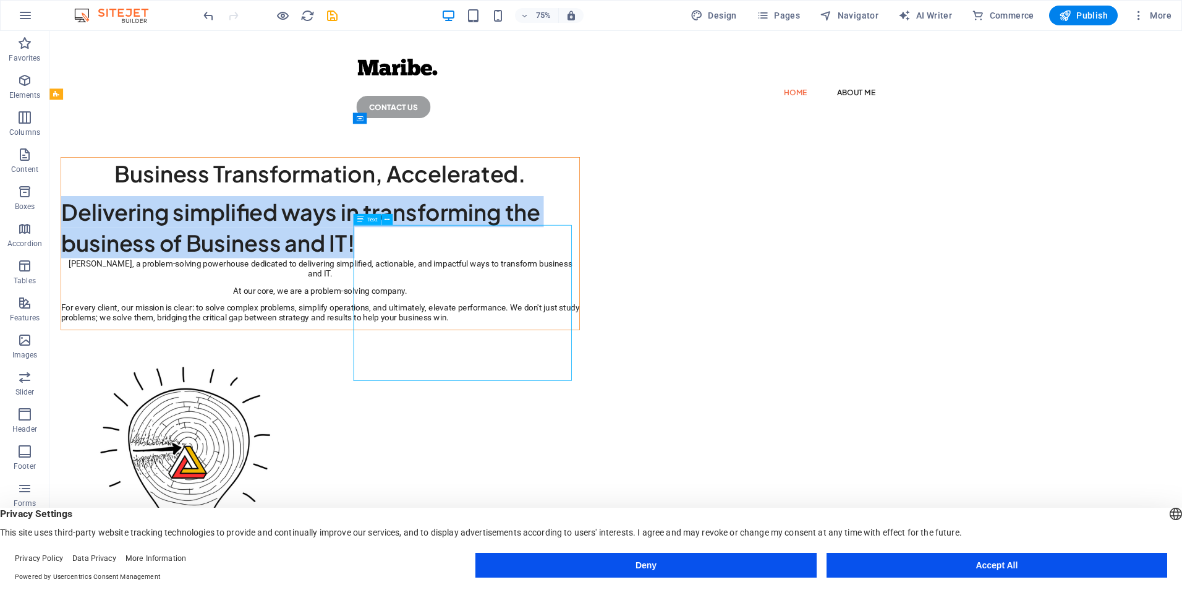
click at [317, 314] on h2 "Delivering simplified ways in transforming the business of Business and IT!" at bounding box center [410, 292] width 691 height 83
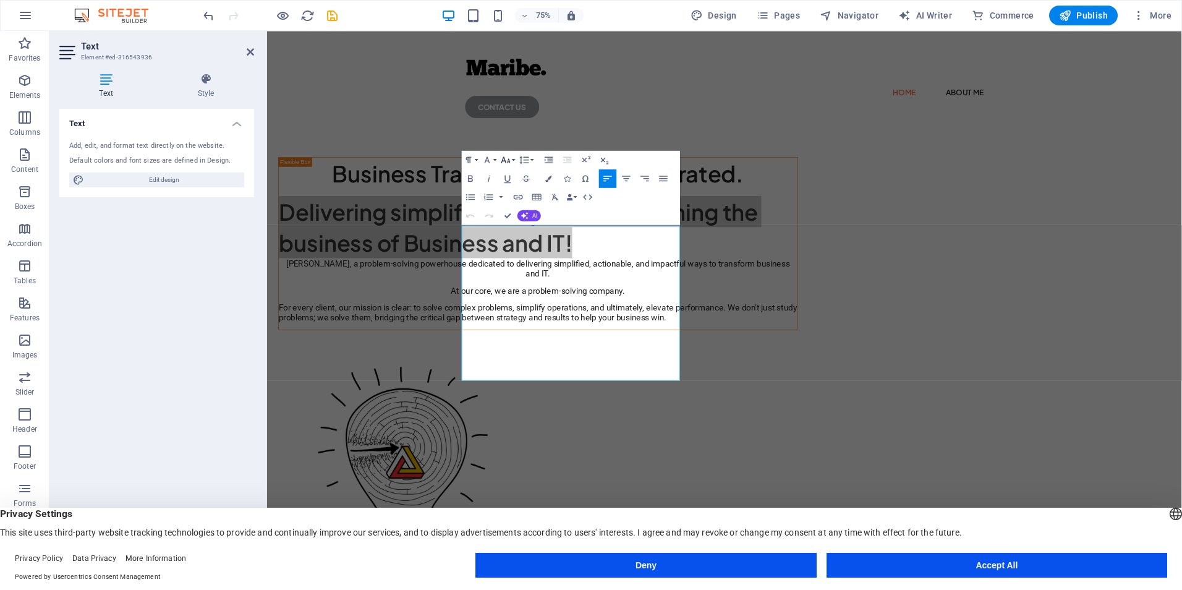
click at [512, 156] on button "Font Size" at bounding box center [508, 160] width 18 height 19
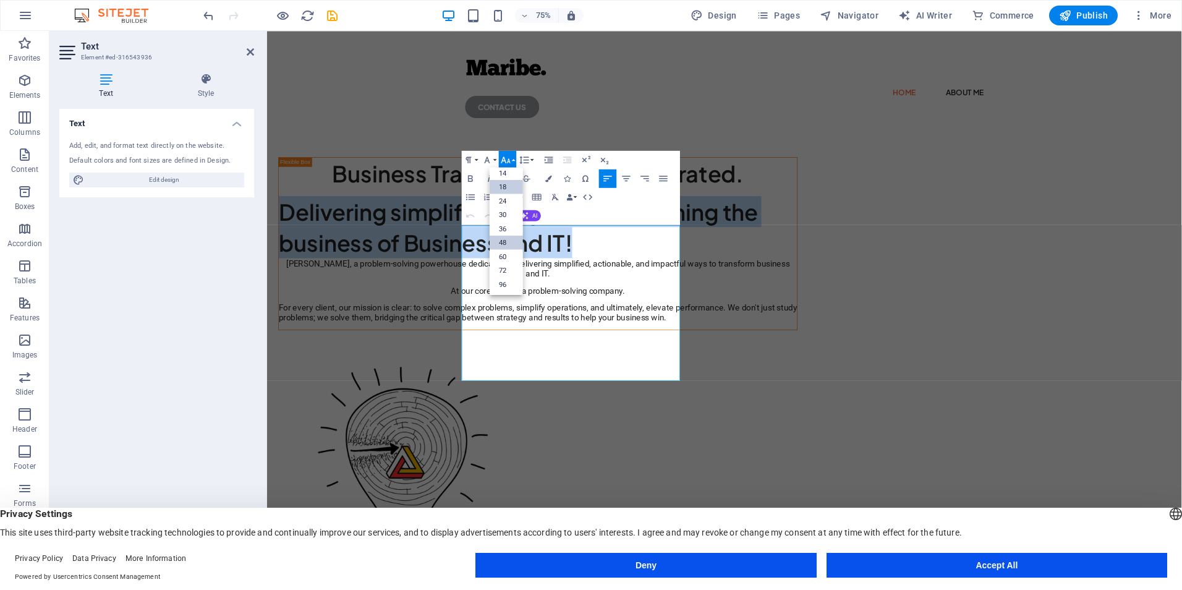
click at [509, 190] on link "18" at bounding box center [506, 187] width 33 height 14
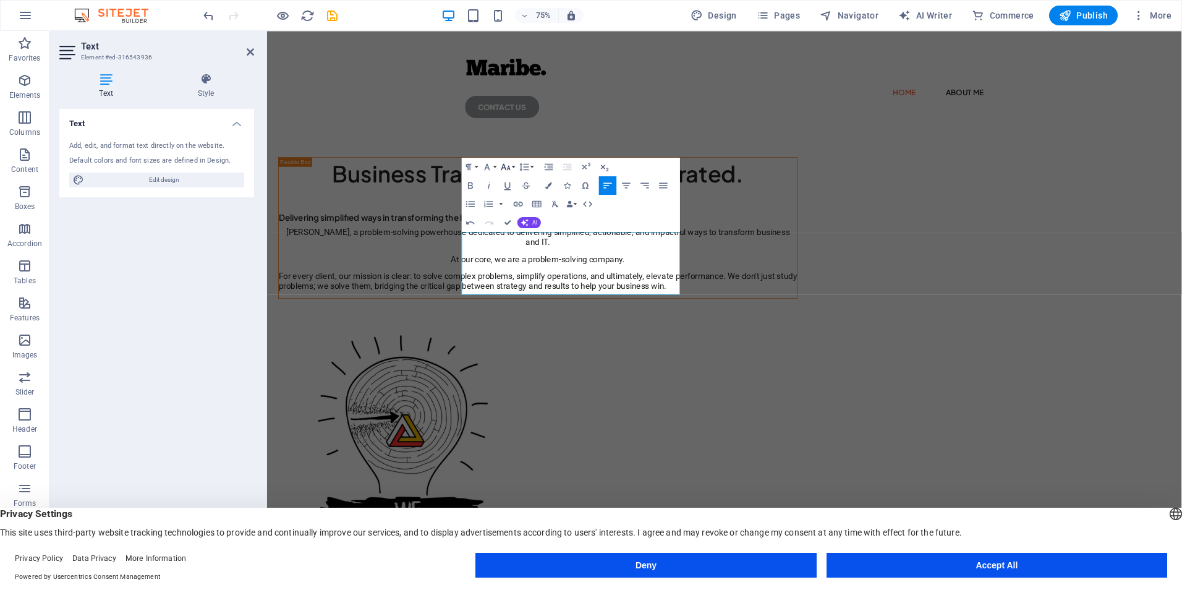
click at [516, 166] on button "Font Size" at bounding box center [508, 167] width 18 height 19
click at [507, 180] on link "14" at bounding box center [506, 180] width 33 height 14
click at [512, 167] on button "Font Size" at bounding box center [508, 167] width 18 height 19
click at [502, 193] on link "18" at bounding box center [506, 194] width 33 height 14
click at [621, 180] on icon "button" at bounding box center [626, 185] width 11 height 11
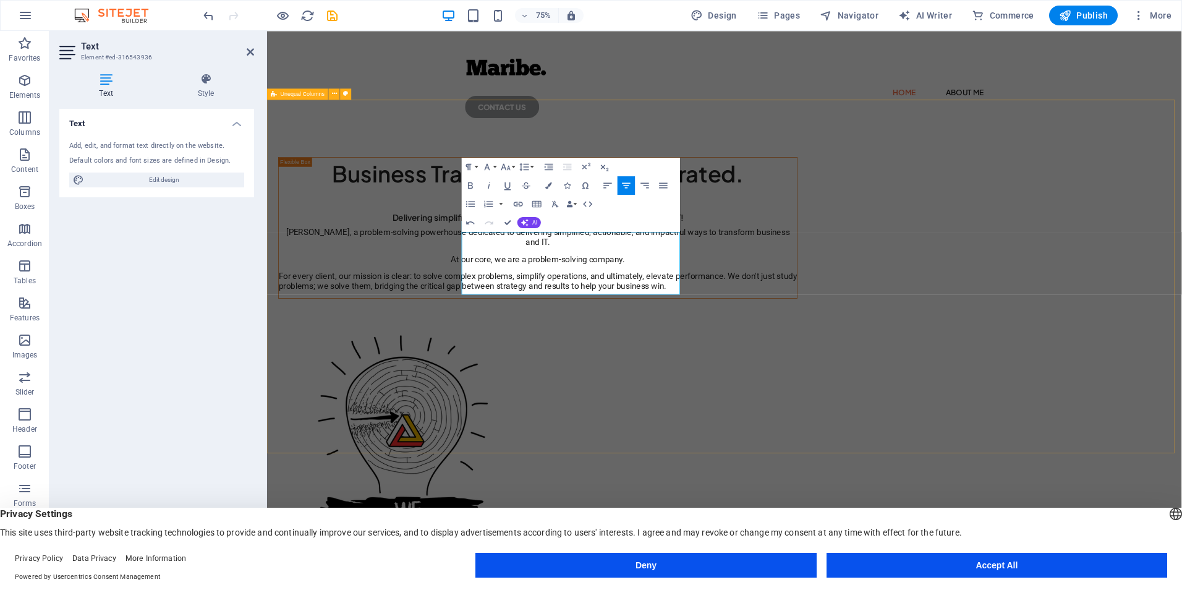
click at [447, 232] on div "Business Transformation, Accelerated. Delivering simplified ways in transformin…" at bounding box center [876, 512] width 1219 height 690
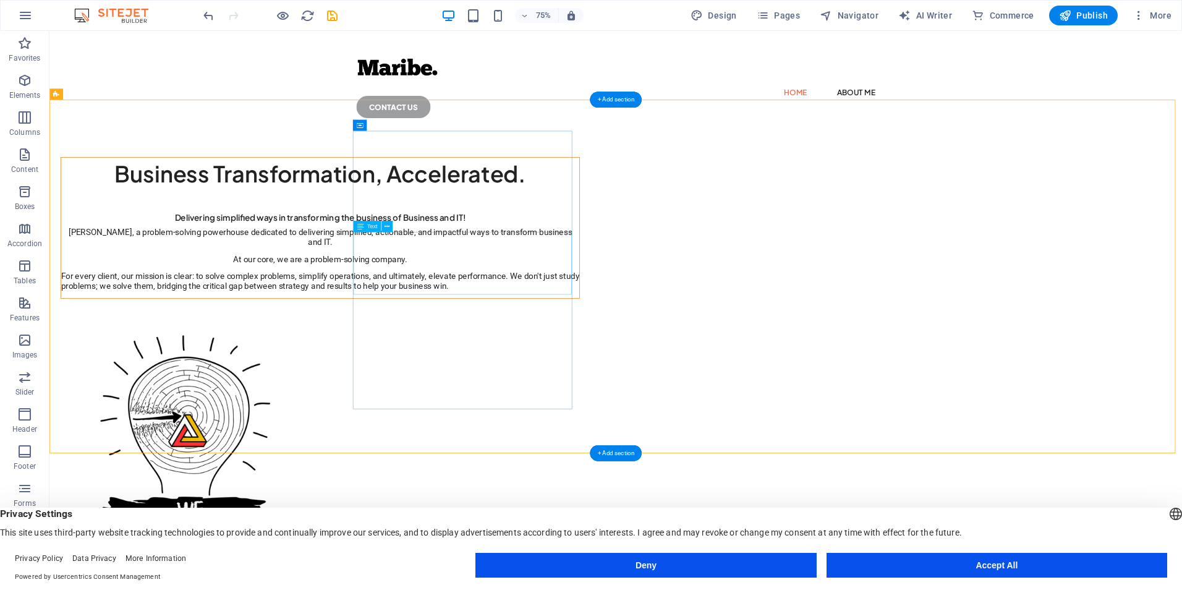
click at [627, 292] on div "Delivering simplified ways in transforming the business of Business and IT!" at bounding box center [410, 271] width 691 height 41
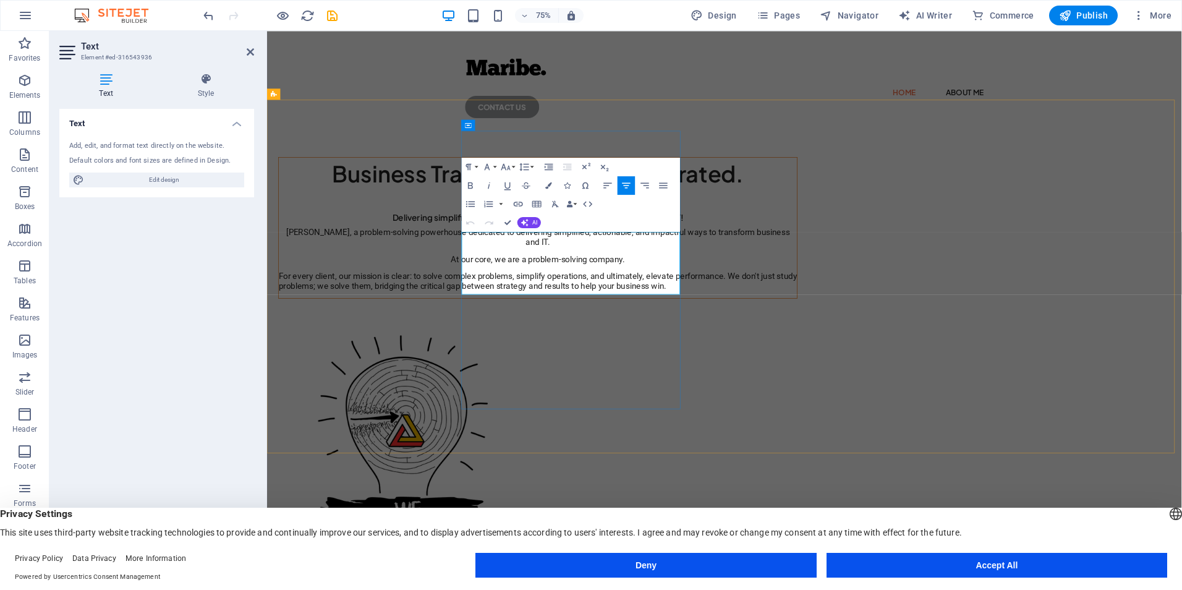
click at [582, 292] on h2 "Delivering simplified ways in transforming the business of Business and IT!" at bounding box center [627, 271] width 691 height 41
click at [582, 286] on span "Delivering simplified ways in transforming the business of Business and IT!" at bounding box center [628, 279] width 388 height 14
click at [478, 167] on button "Paragraph Format" at bounding box center [471, 167] width 18 height 19
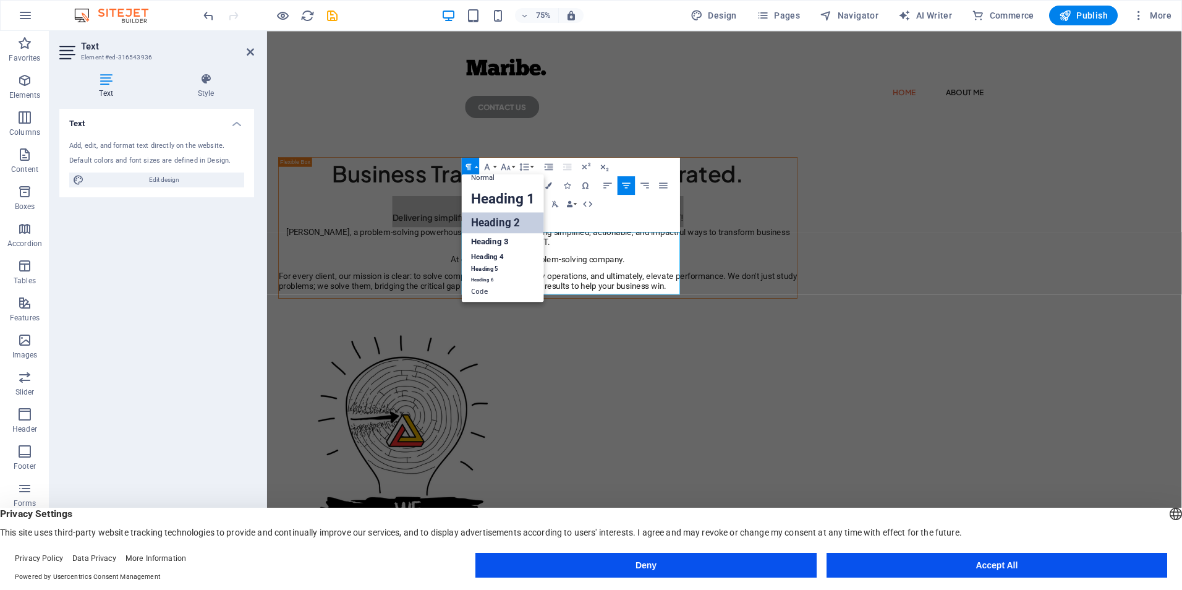
scroll to position [10, 0]
click at [498, 237] on link "Heading 3" at bounding box center [503, 241] width 82 height 16
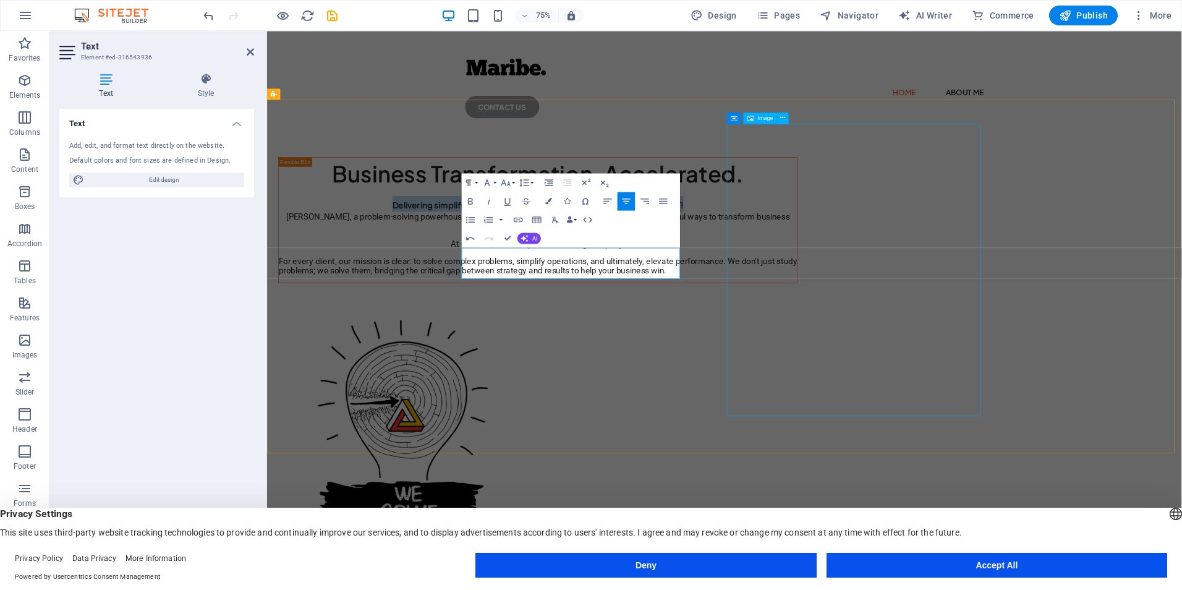
click at [918, 398] on figure at bounding box center [628, 592] width 692 height 389
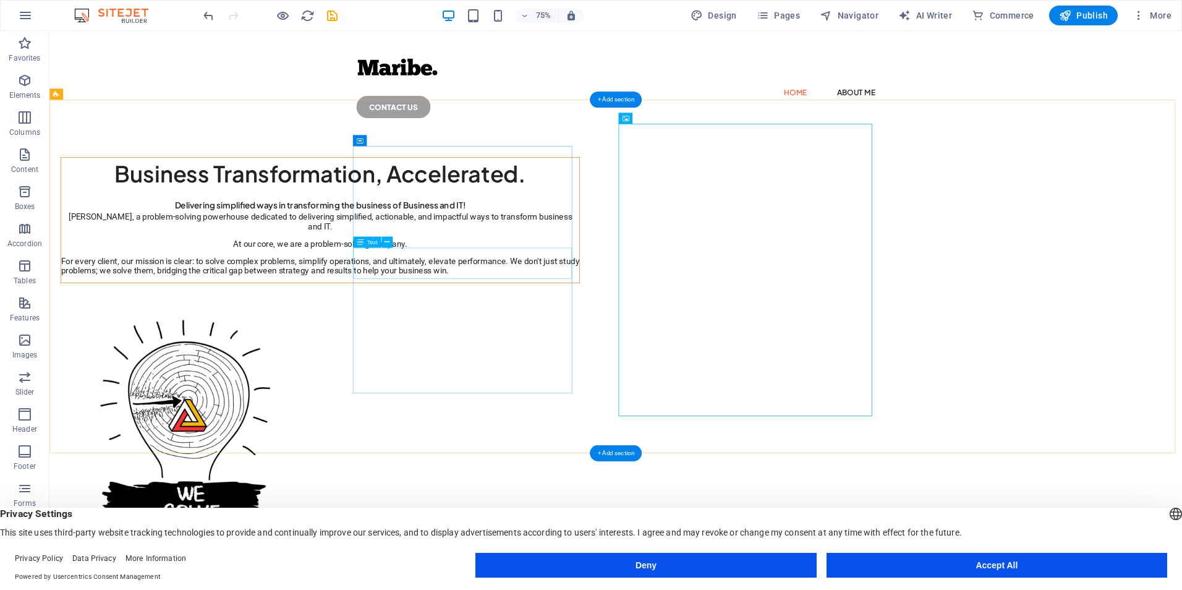
click at [646, 272] on div "Delivering simplified ways in transforming the business of Business and IT!" at bounding box center [410, 261] width 691 height 21
click at [619, 357] on div "Maribe, a problem-solving powerhouse dedicated to delivering simplified, action…" at bounding box center [410, 314] width 691 height 85
click at [278, 334] on div "Business Transformation, Accelerated. Delivering simplified ways in transformin…" at bounding box center [804, 502] width 1510 height 670
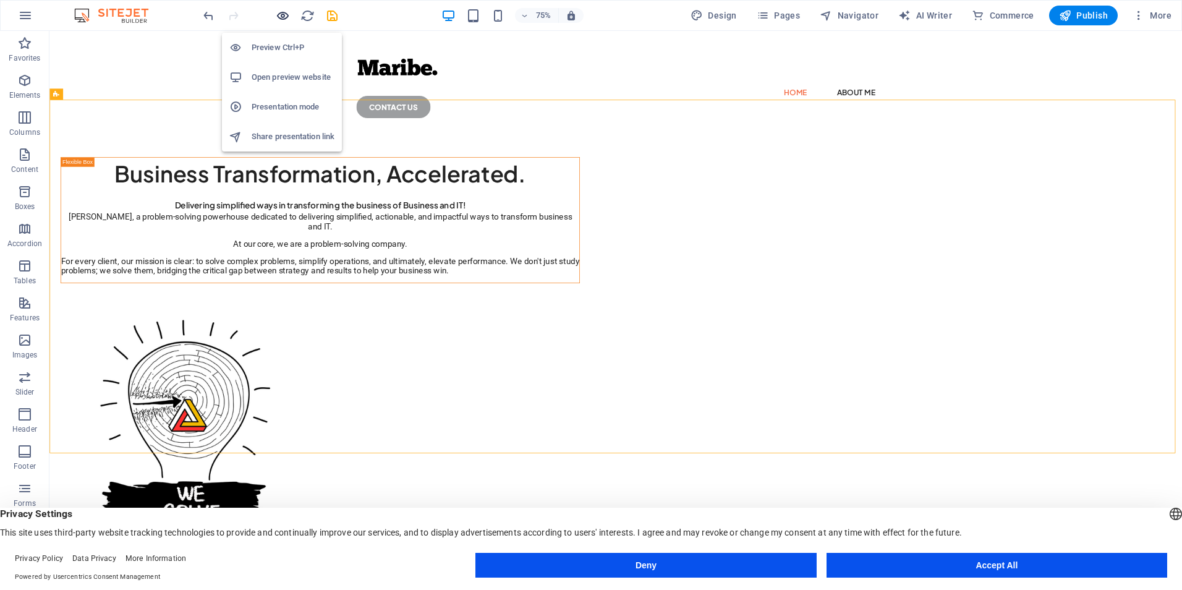
click at [278, 15] on icon "button" at bounding box center [283, 16] width 14 height 14
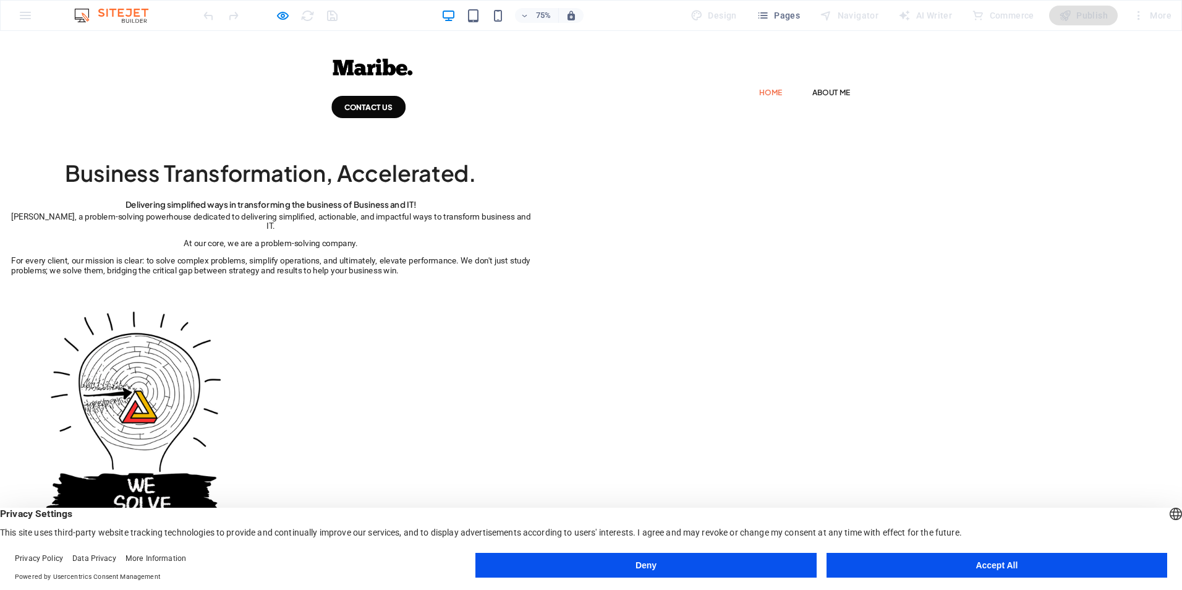
click at [645, 167] on div "Business Transformation, Accelerated. Delivering simplified ways in transformin…" at bounding box center [788, 496] width 1576 height 659
click at [284, 17] on icon "button" at bounding box center [283, 16] width 14 height 14
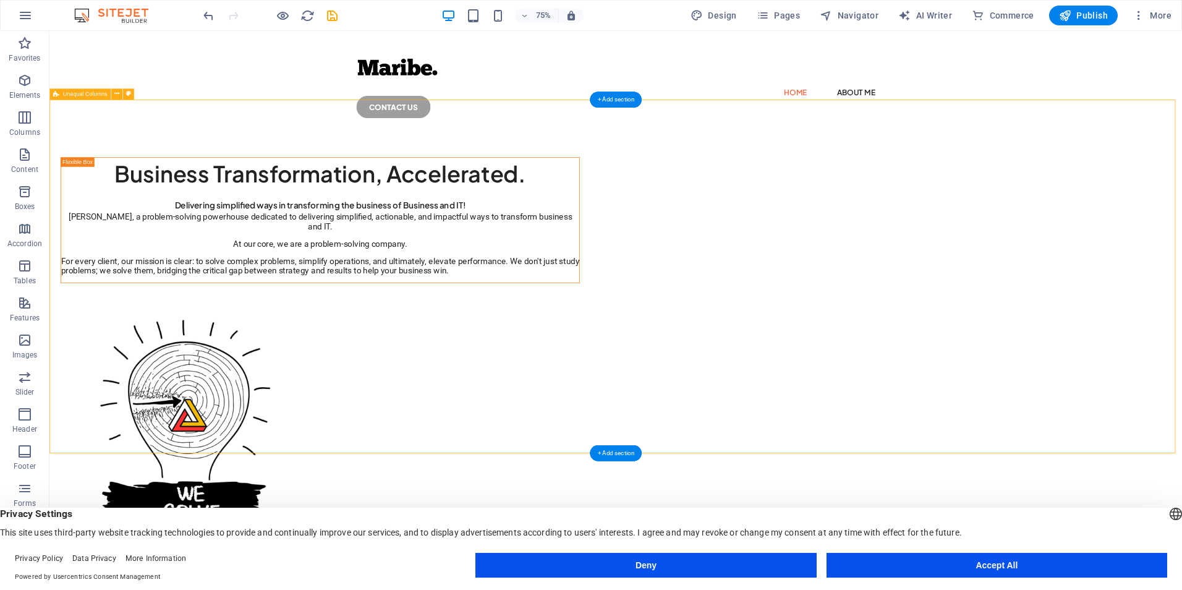
click at [629, 167] on div "Business Transformation, Accelerated. Delivering simplified ways in transformin…" at bounding box center [804, 502] width 1510 height 670
click at [630, 167] on div "Business Transformation, Accelerated. Delivering simplified ways in transformin…" at bounding box center [804, 502] width 1510 height 670
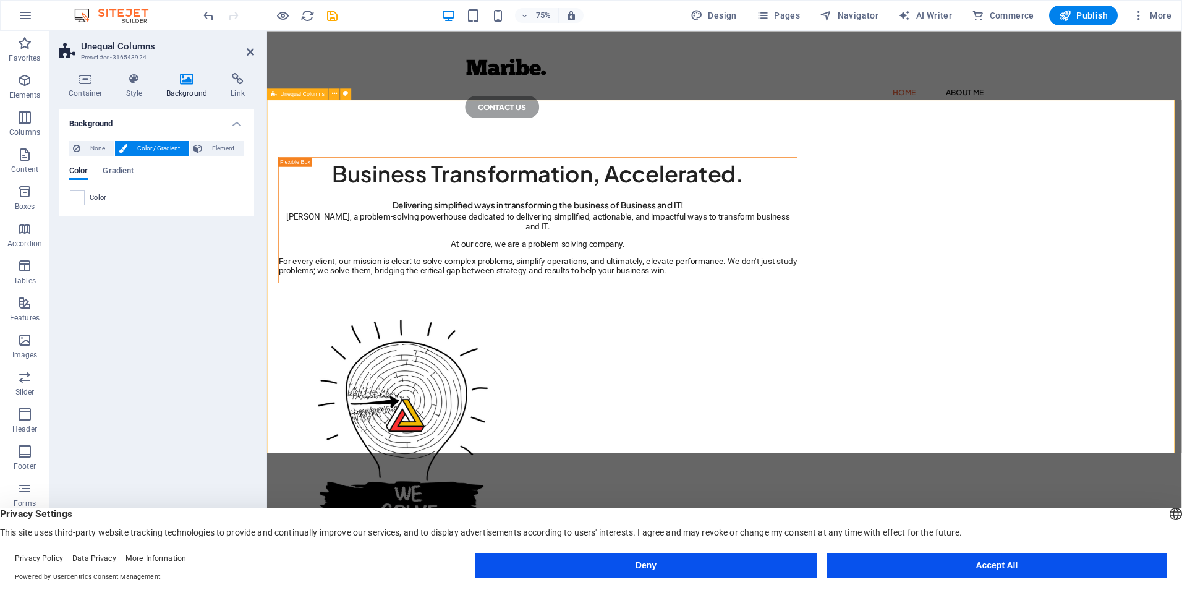
click at [875, 167] on div "Business Transformation, Accelerated. Delivering simplified ways in transformin…" at bounding box center [876, 502] width 1219 height 670
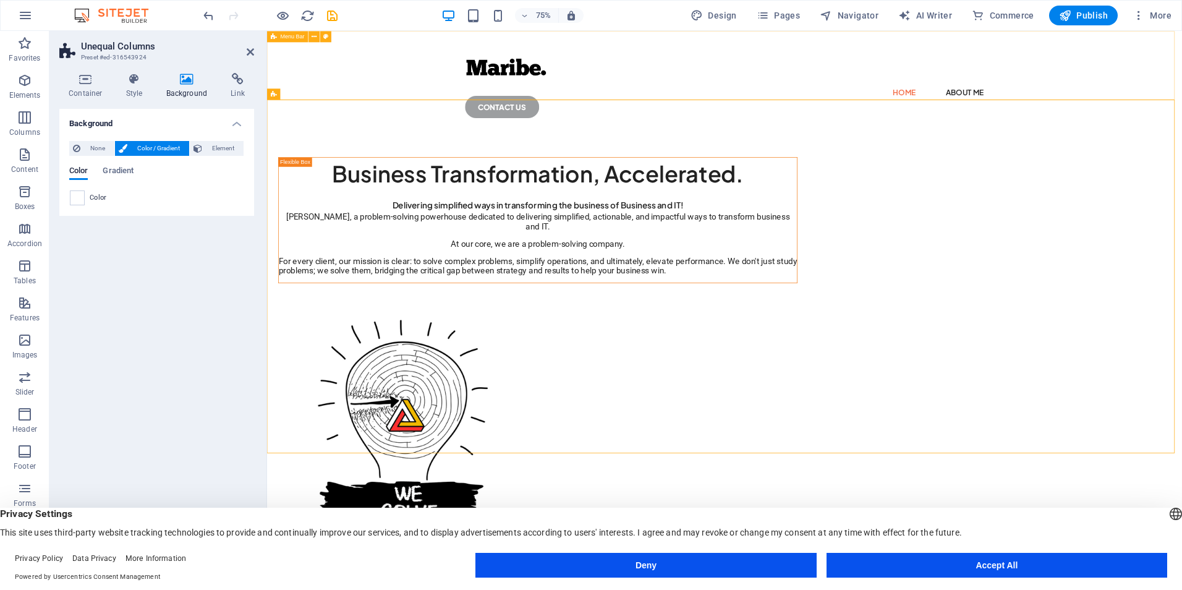
click at [719, 116] on div "Home About Me CONTACT US" at bounding box center [876, 99] width 1219 height 136
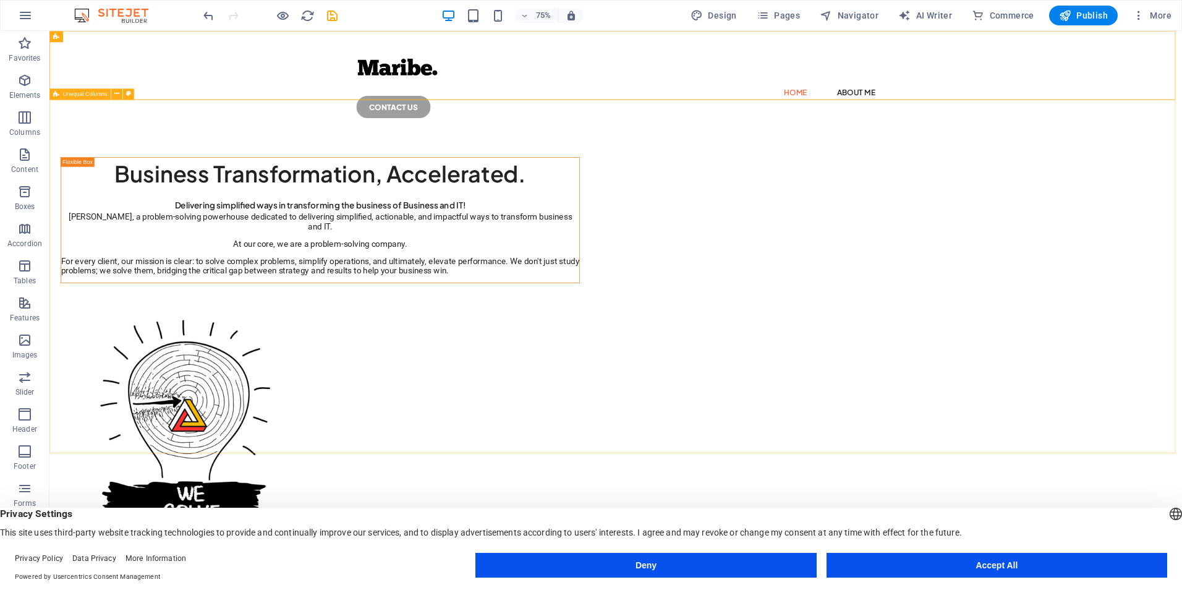
drag, startPoint x: 501, startPoint y: 126, endPoint x: 792, endPoint y: 125, distance: 290.5
click at [792, 167] on div "Business Transformation, Accelerated. Delivering simplified ways in transformin…" at bounding box center [804, 502] width 1510 height 670
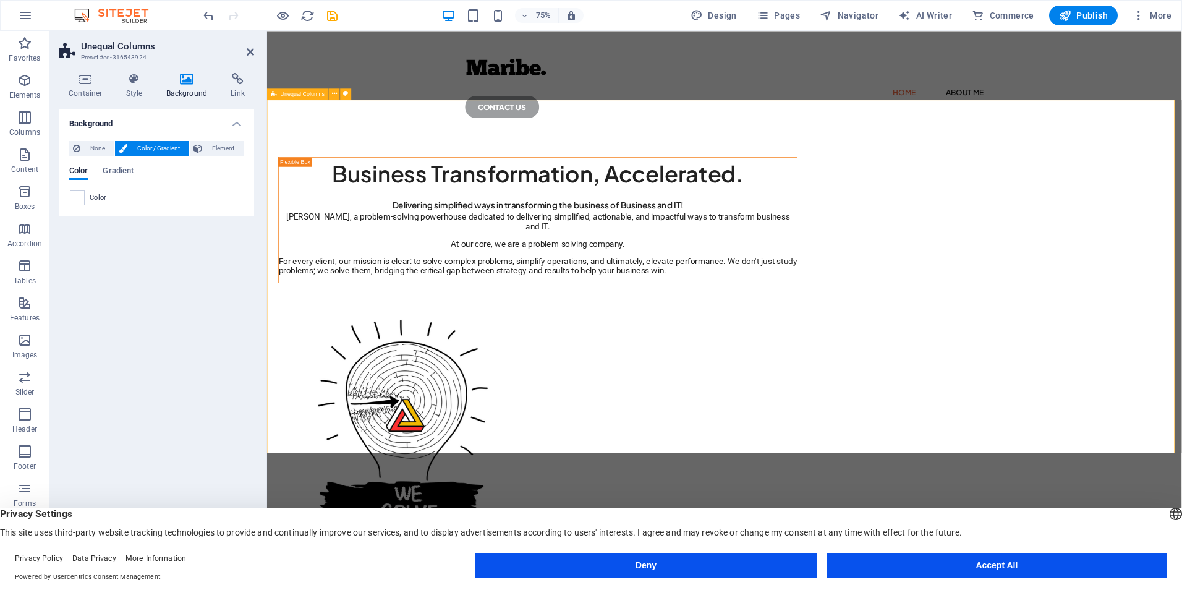
click at [711, 167] on div "Business Transformation, Accelerated. Delivering simplified ways in transformin…" at bounding box center [876, 502] width 1219 height 670
click at [1181, 284] on div "Business Transformation, Accelerated. Delivering simplified ways in transformin…" at bounding box center [876, 502] width 1219 height 670
click at [689, 99] on div "Home About Me CONTACT US" at bounding box center [876, 99] width 1219 height 136
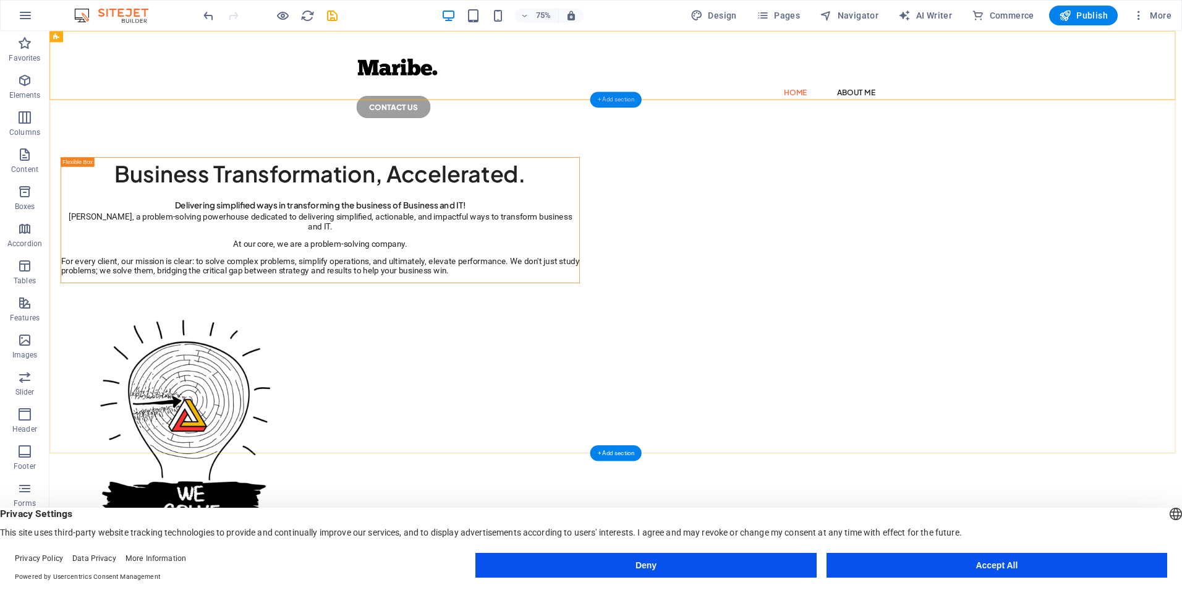
click at [611, 98] on div "+ Add section" at bounding box center [615, 99] width 51 height 16
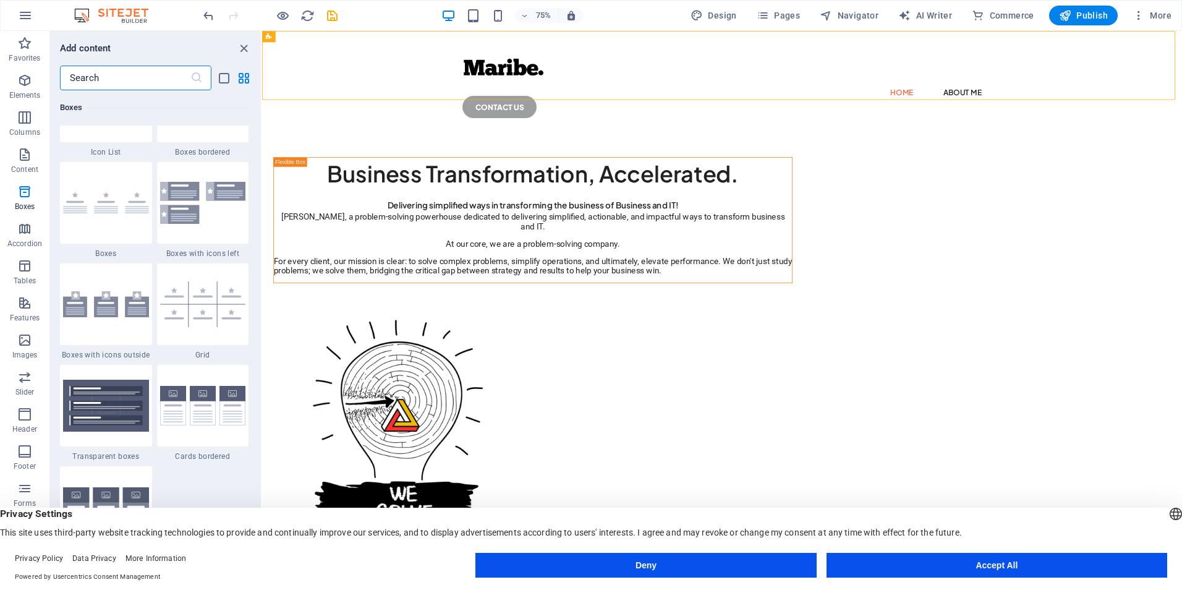
scroll to position [3507, 0]
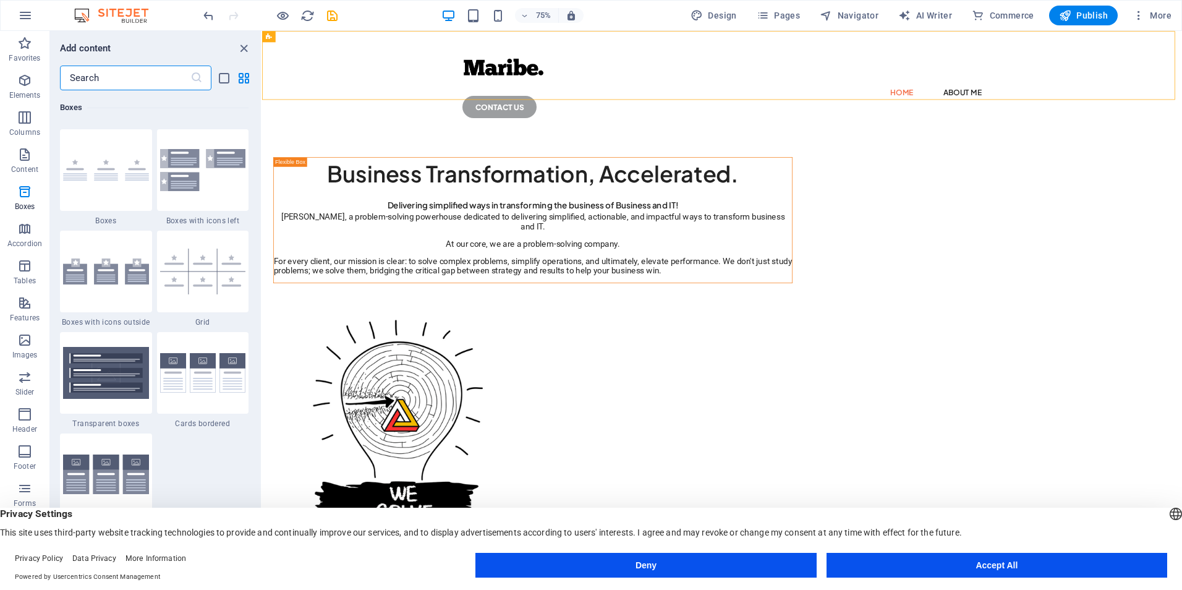
click at [99, 76] on input "text" at bounding box center [125, 78] width 130 height 25
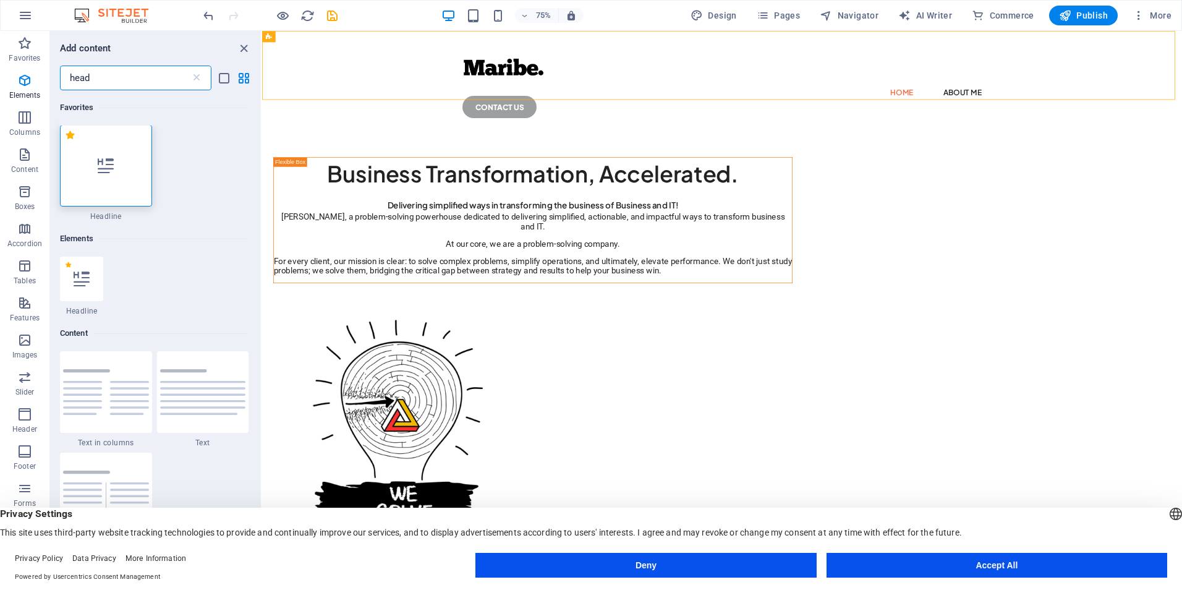
scroll to position [0, 0]
type input "head"
click at [107, 147] on div at bounding box center [106, 166] width 92 height 82
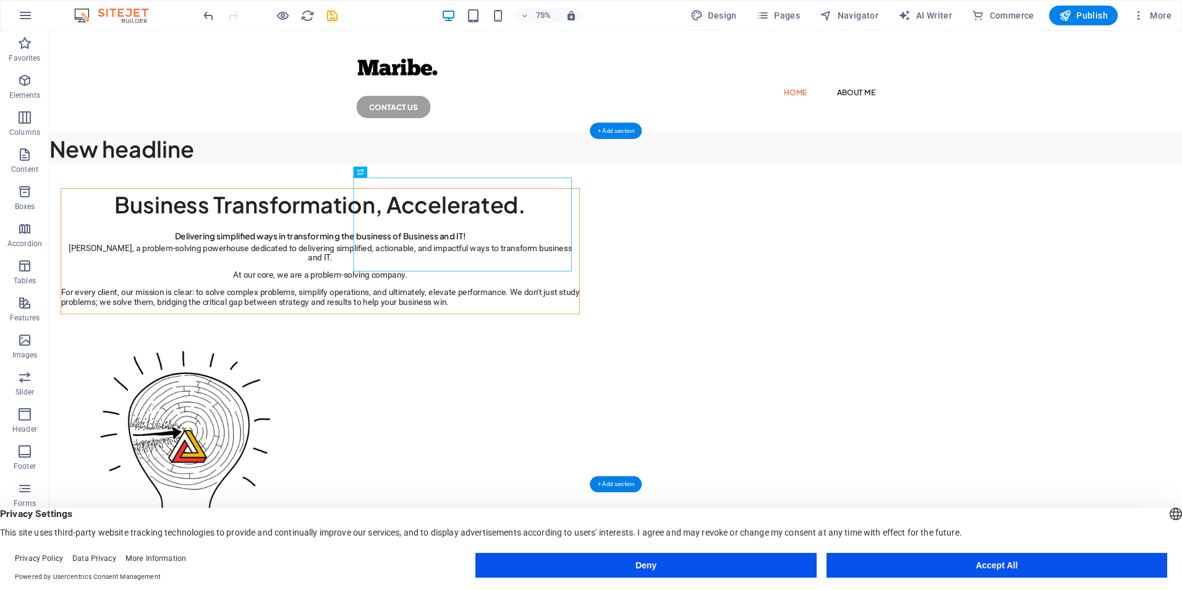
click at [760, 310] on div "Business Transformation, Accelerated. Delivering simplified ways in transformin…" at bounding box center [804, 543] width 1510 height 670
click at [469, 282] on div "Business Transformation, Accelerated." at bounding box center [410, 261] width 691 height 41
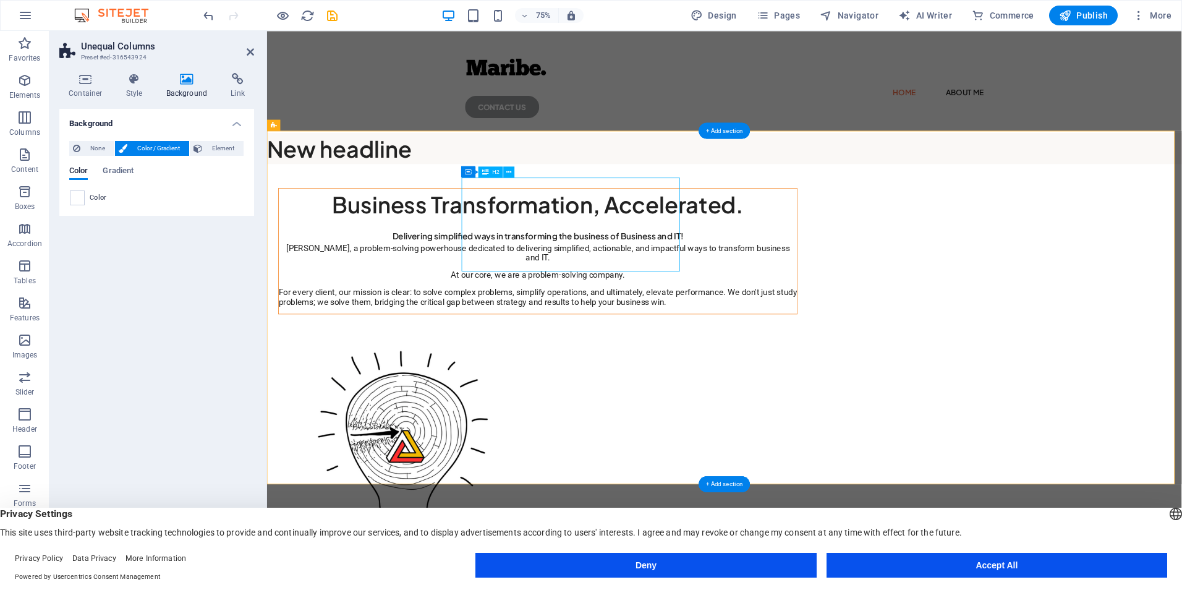
click at [634, 282] on div "Business Transformation, Accelerated." at bounding box center [627, 261] width 691 height 41
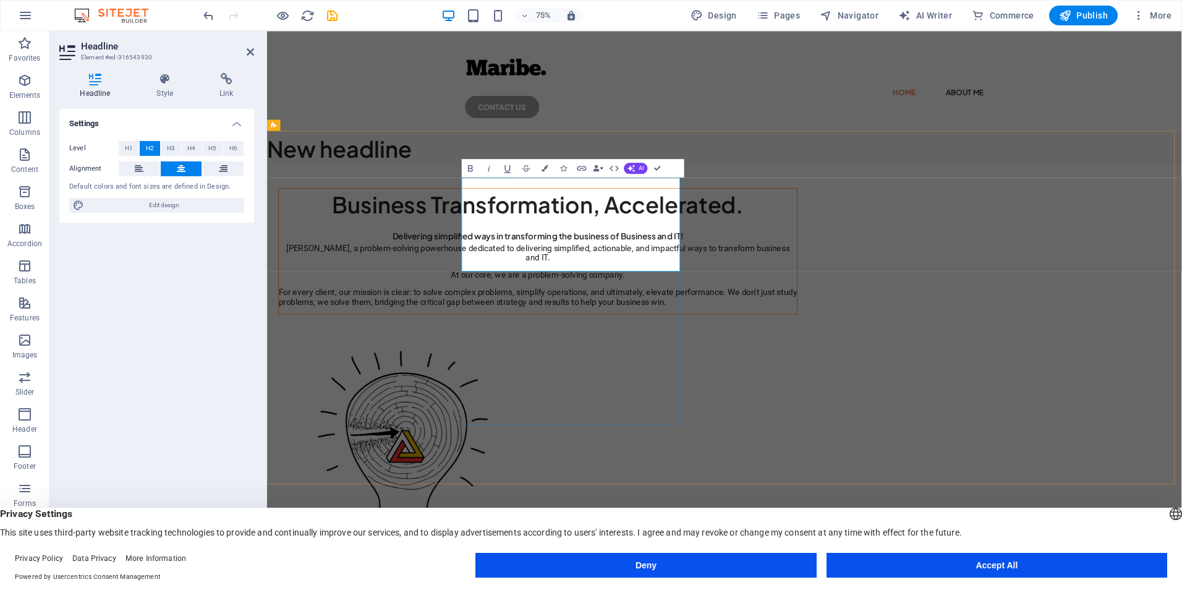
click at [634, 282] on h2 "Business Transformation, Accelerated." at bounding box center [627, 261] width 691 height 41
click at [384, 167] on div "New headline" at bounding box center [876, 187] width 1219 height 41
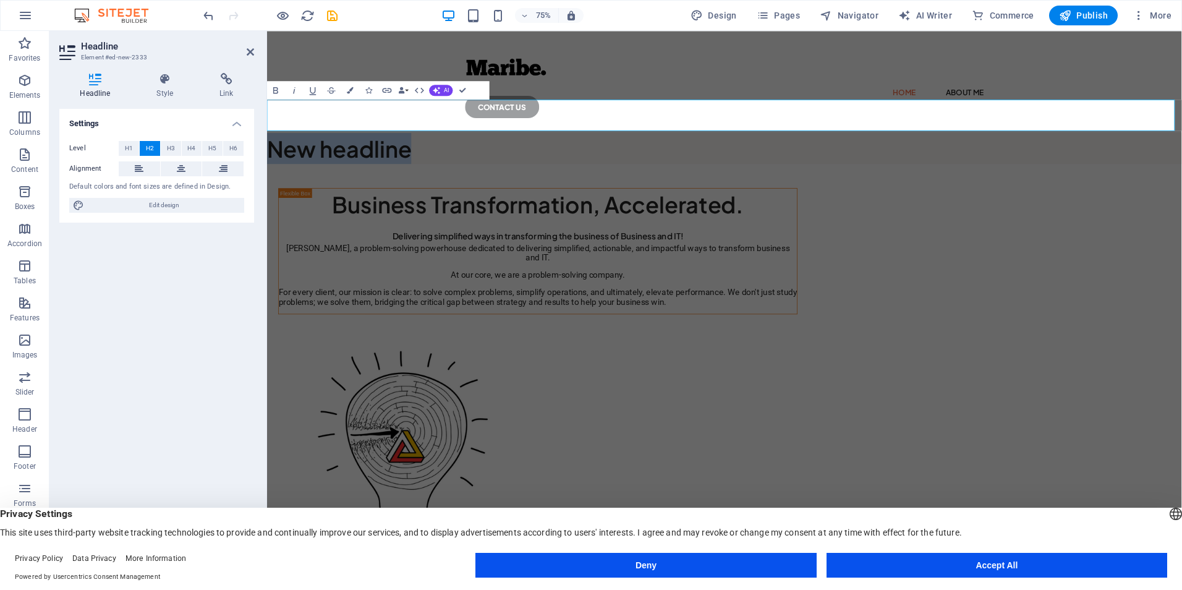
click at [384, 167] on h2 "New headline" at bounding box center [876, 187] width 1219 height 41
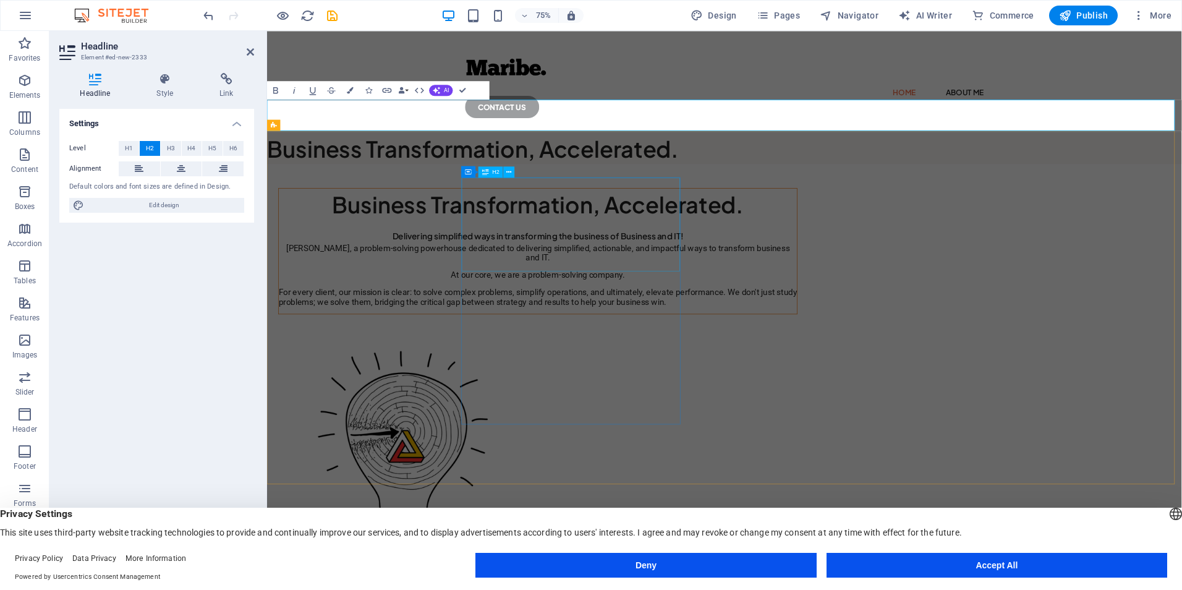
click at [902, 282] on div "Business Transformation, Accelerated." at bounding box center [627, 261] width 691 height 41
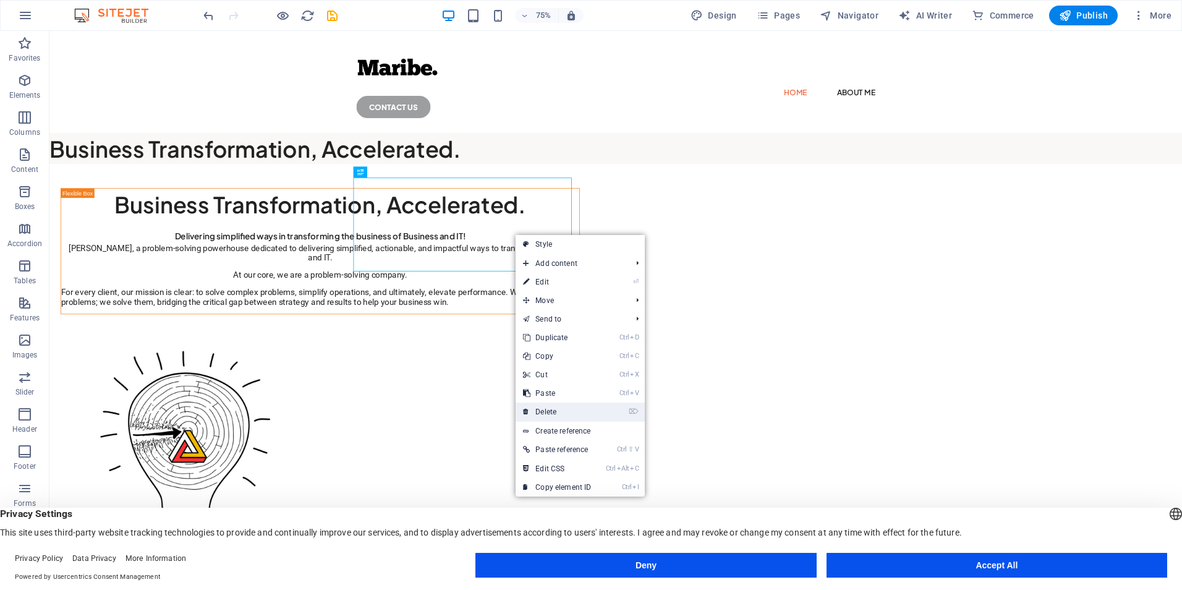
click at [546, 409] on link "⌦ Delete" at bounding box center [556, 411] width 83 height 19
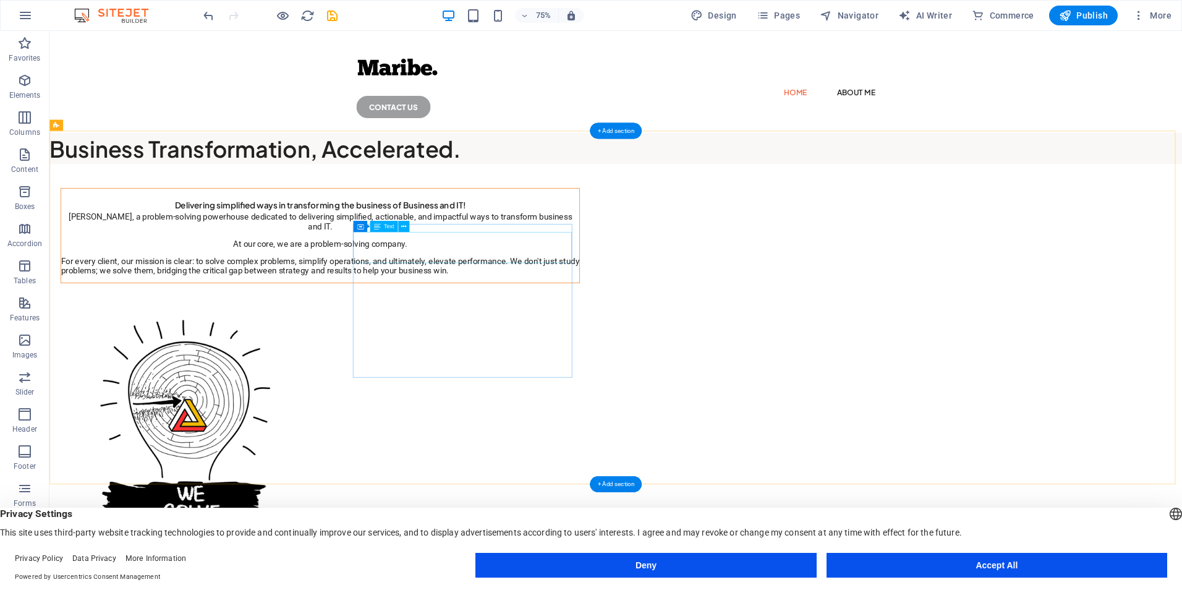
click at [608, 272] on div "Delivering simplified ways in transforming the business of Business and IT!" at bounding box center [410, 261] width 691 height 21
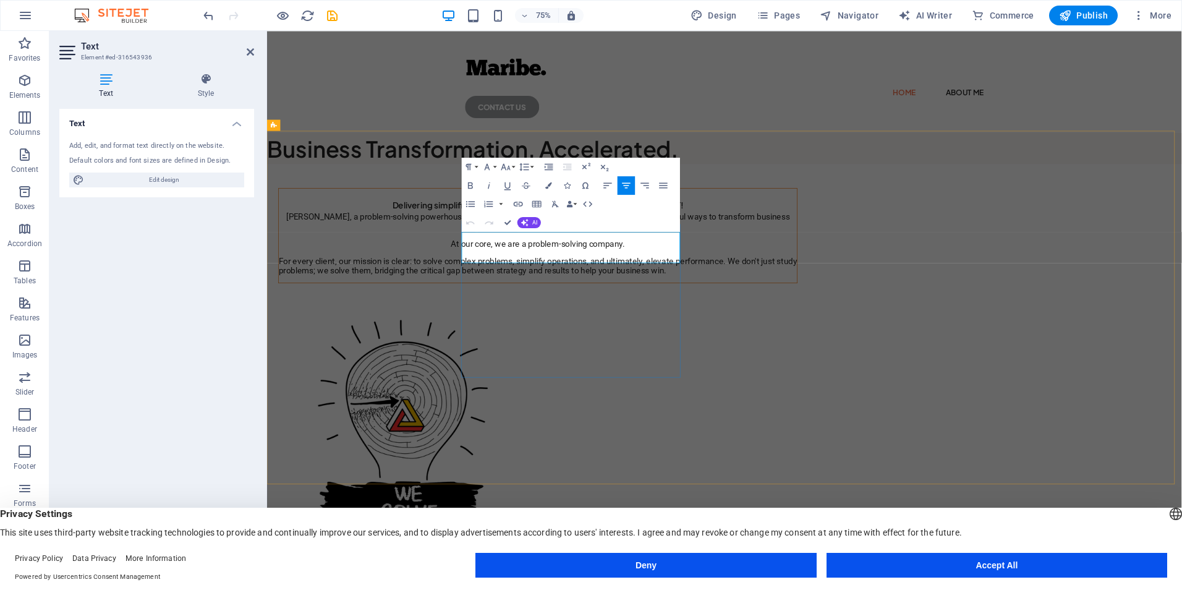
click at [608, 272] on h3 "Delivering simplified ways in transforming the business of Business and IT!" at bounding box center [627, 261] width 691 height 21
click at [497, 167] on button "Font Family" at bounding box center [489, 167] width 18 height 19
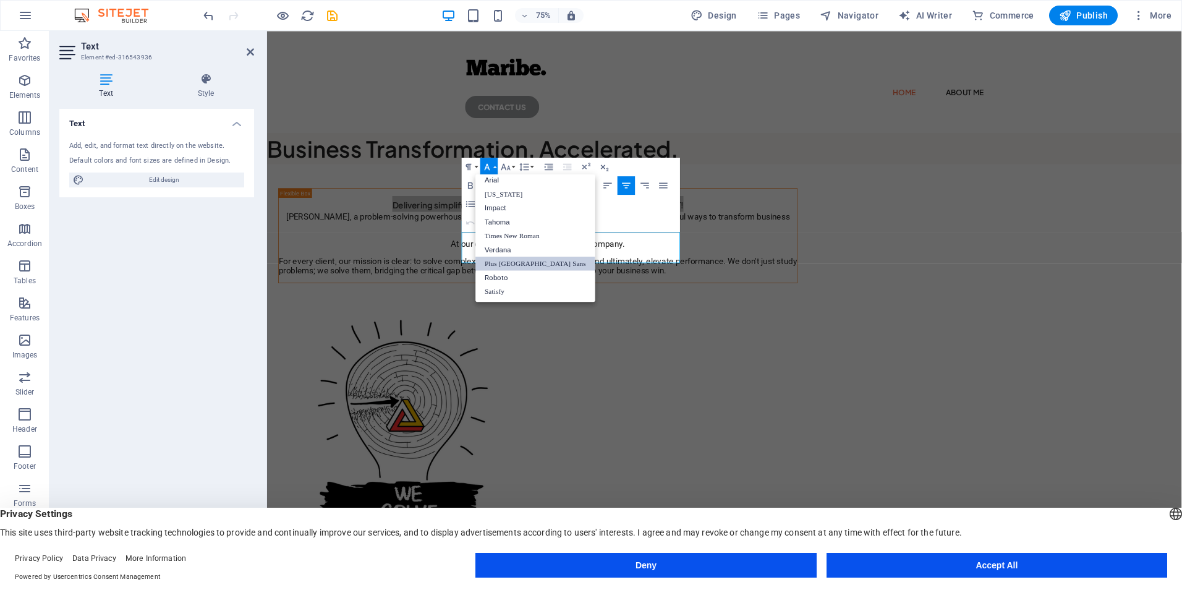
scroll to position [7, 0]
click at [493, 168] on button "Font Family" at bounding box center [489, 167] width 18 height 19
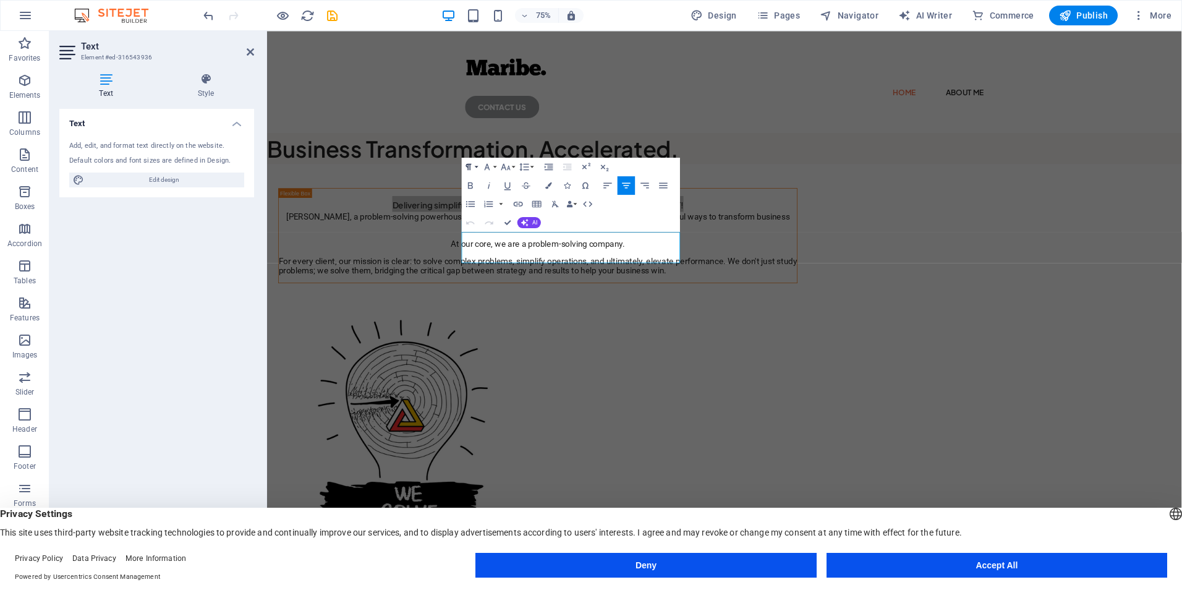
click at [478, 166] on button "Paragraph Format" at bounding box center [471, 167] width 18 height 19
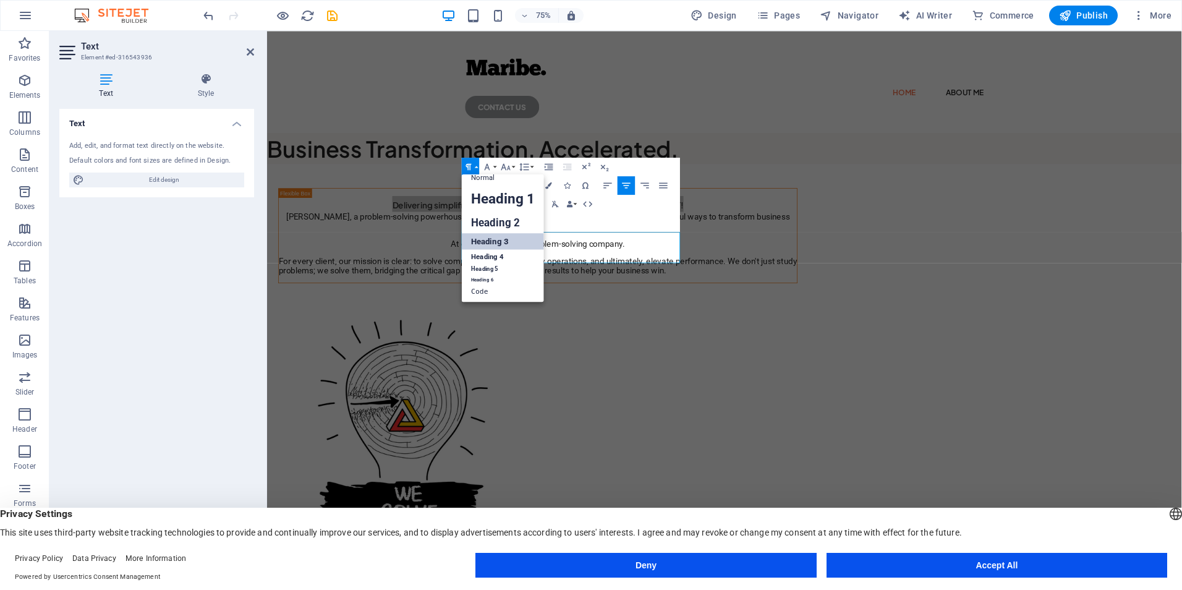
scroll to position [10, 0]
click at [477, 223] on link "Heading 2" at bounding box center [503, 222] width 82 height 21
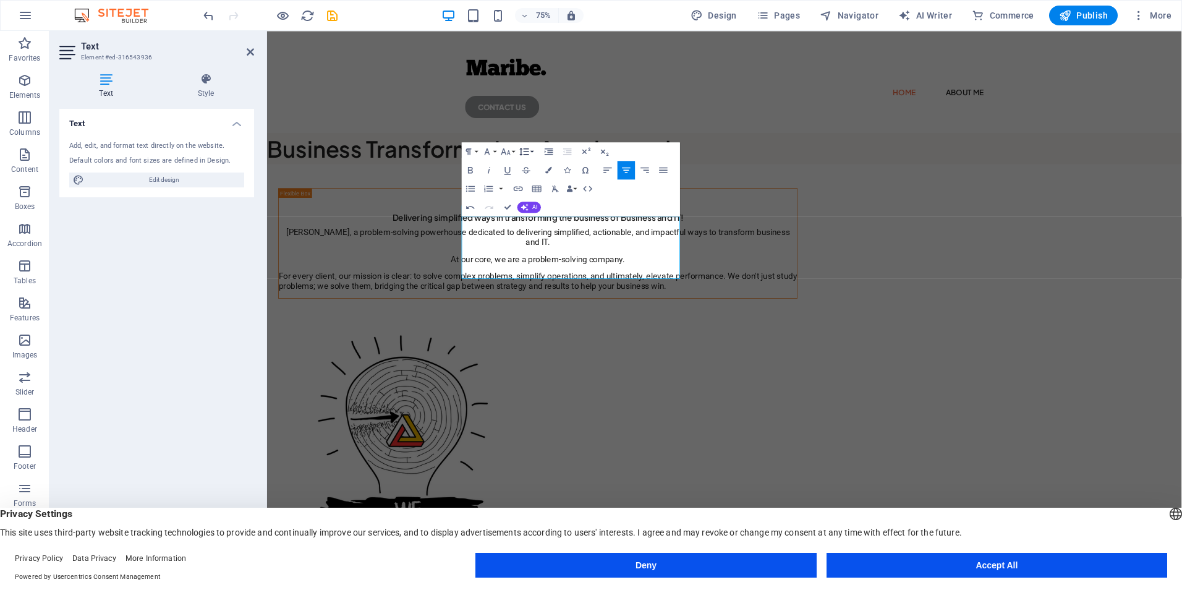
click at [528, 151] on icon "button" at bounding box center [524, 151] width 11 height 11
click at [525, 185] on link "Single" at bounding box center [524, 183] width 41 height 14
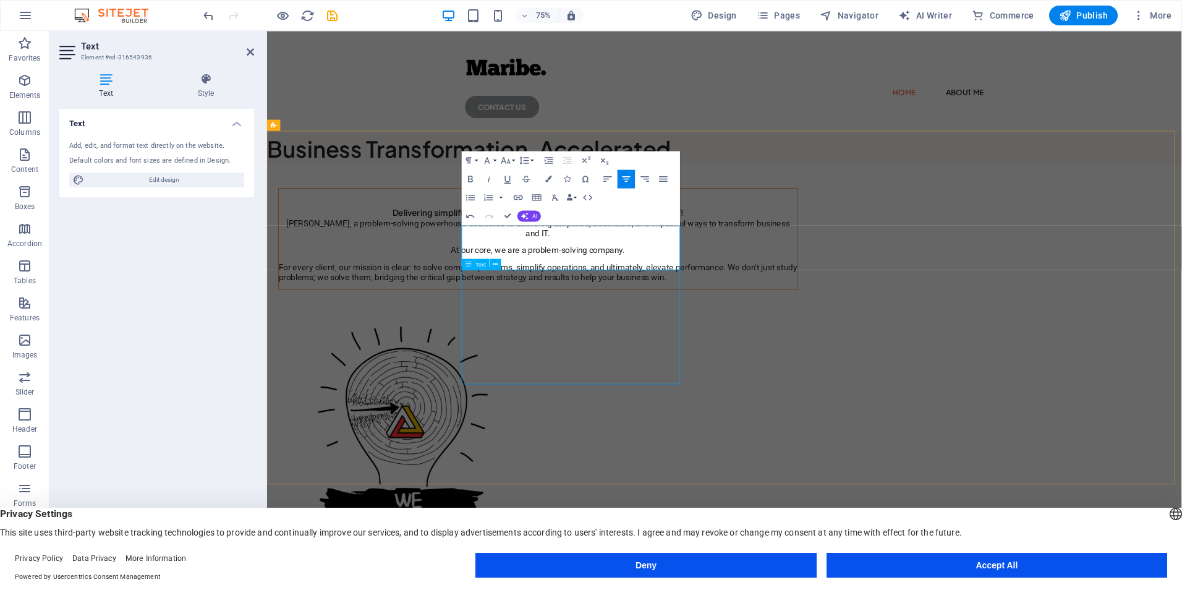
click at [671, 365] on div "Maribe, a problem-solving powerhouse dedicated to delivering simplified, action…" at bounding box center [627, 323] width 691 height 85
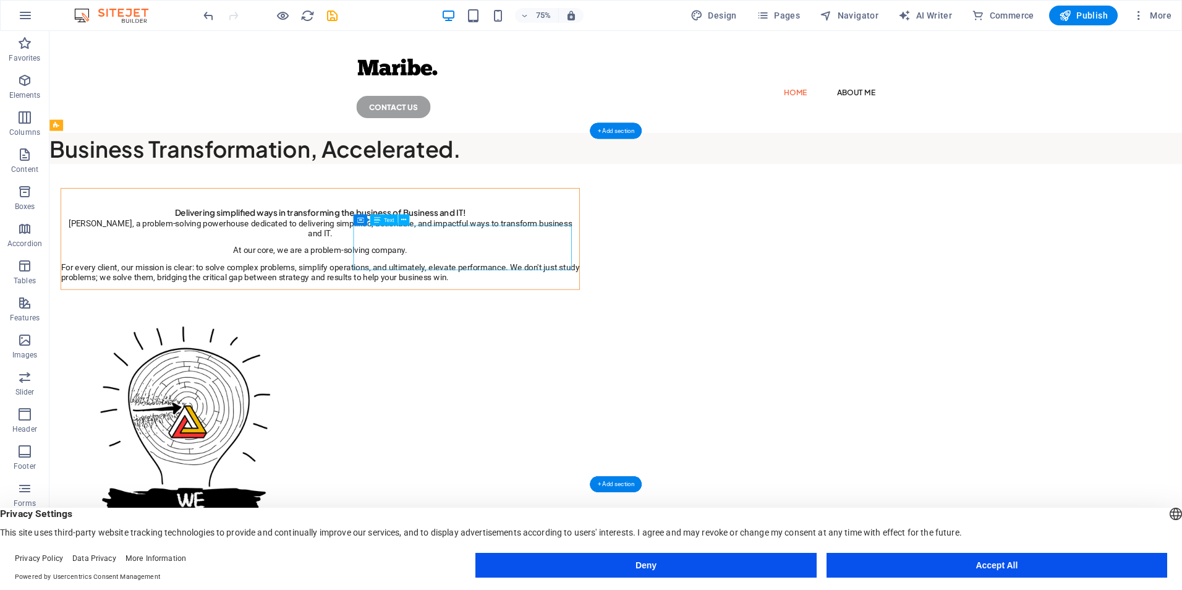
click at [598, 281] on div "Delivering simplified ways in transforming the business of Business and IT!" at bounding box center [410, 266] width 691 height 30
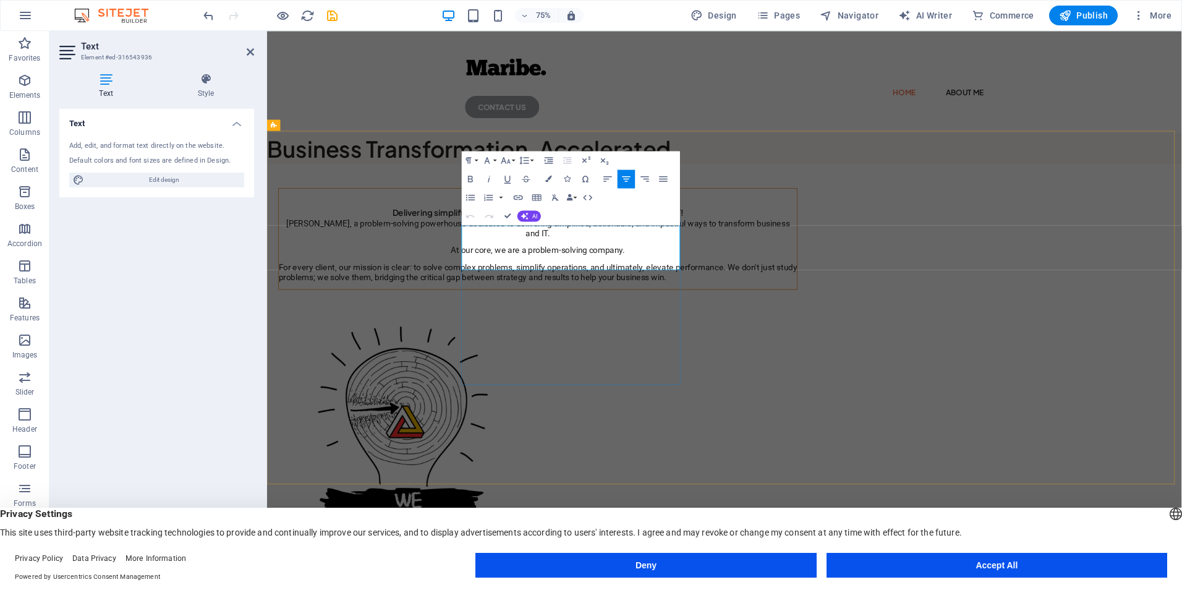
click at [629, 281] on h2 "Delivering simplified ways in transforming the business of Business and IT!" at bounding box center [627, 266] width 691 height 30
click at [529, 158] on icon "button" at bounding box center [524, 160] width 11 height 11
click at [540, 152] on button "Increase Indent" at bounding box center [549, 160] width 18 height 19
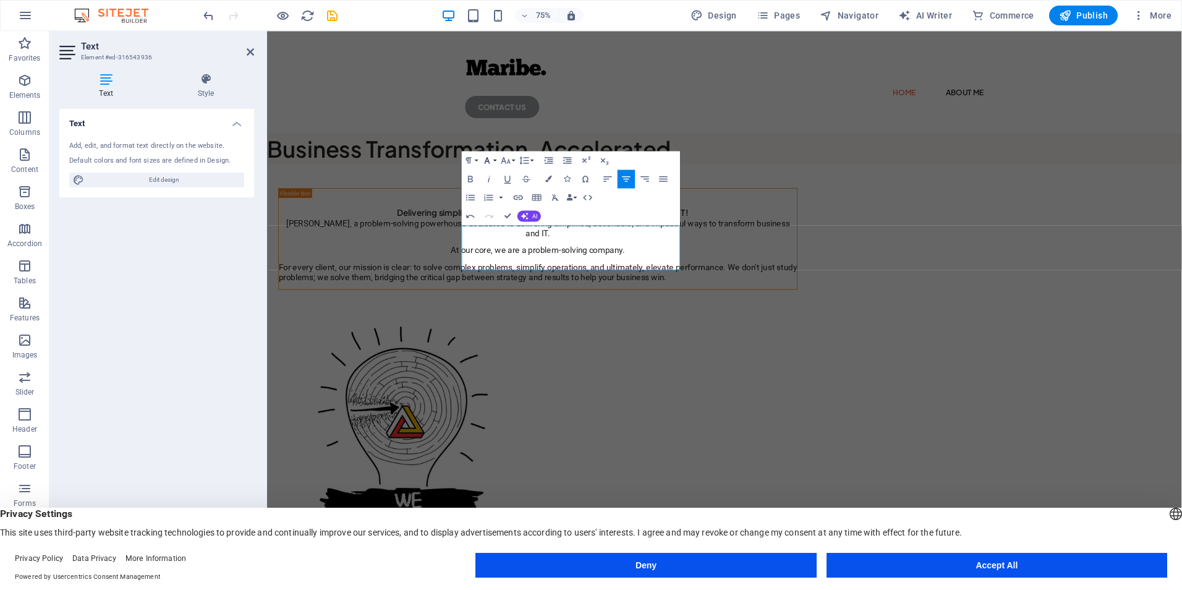
click at [491, 156] on icon "button" at bounding box center [486, 160] width 11 height 11
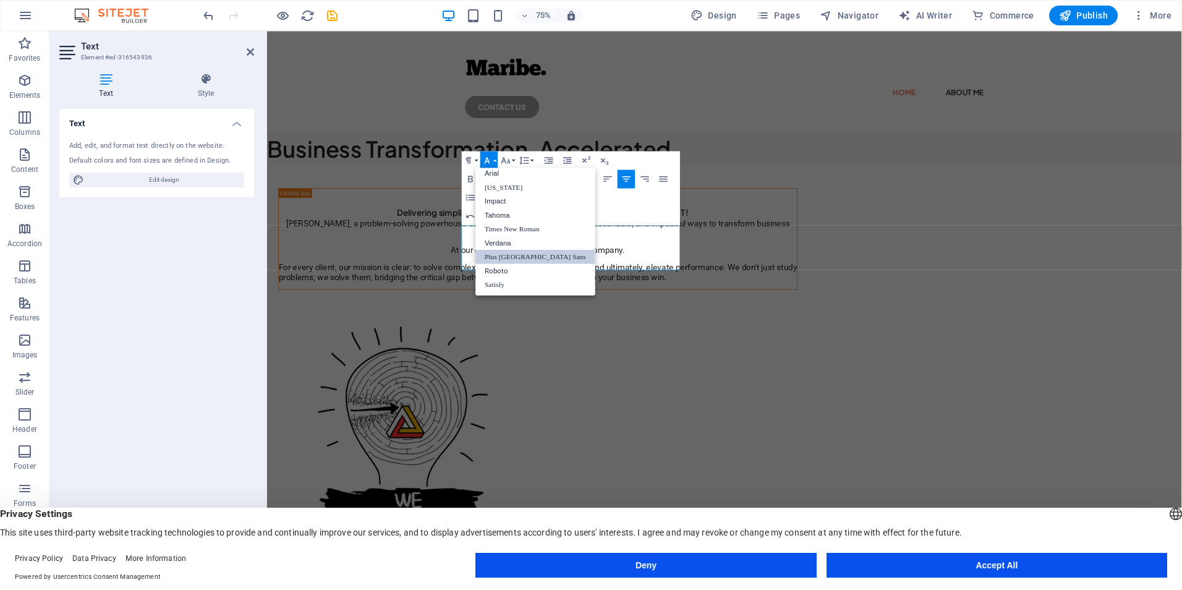
scroll to position [7, 0]
click at [495, 281] on link "Satisfy" at bounding box center [536, 285] width 120 height 14
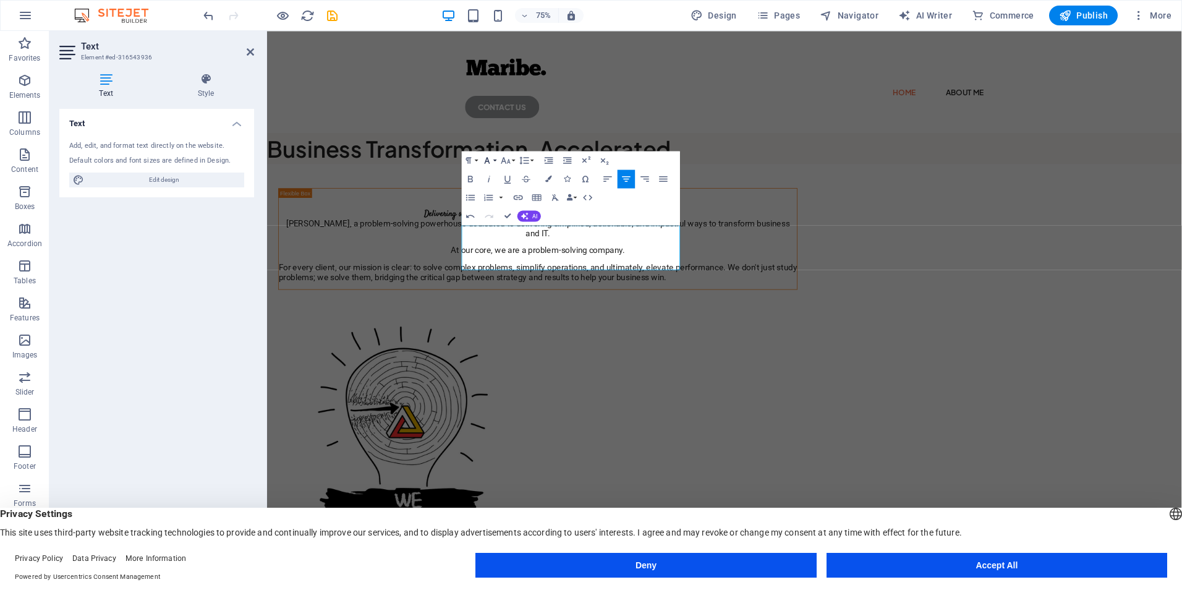
click at [494, 159] on button "Font Family" at bounding box center [489, 160] width 18 height 19
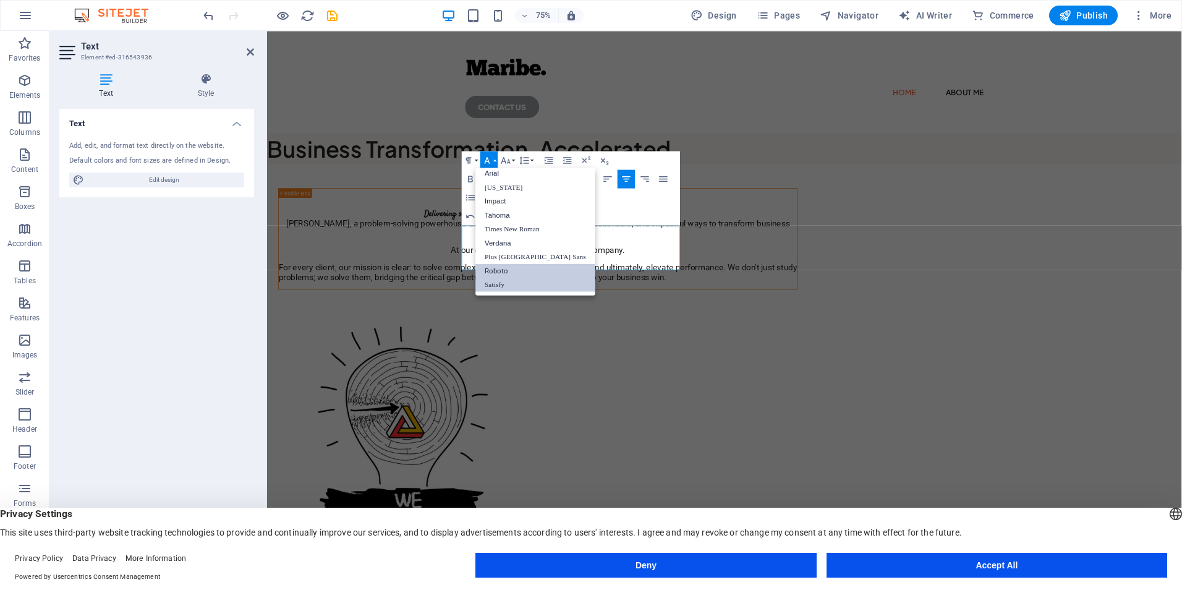
click at [487, 269] on link "Roboto" at bounding box center [536, 270] width 120 height 14
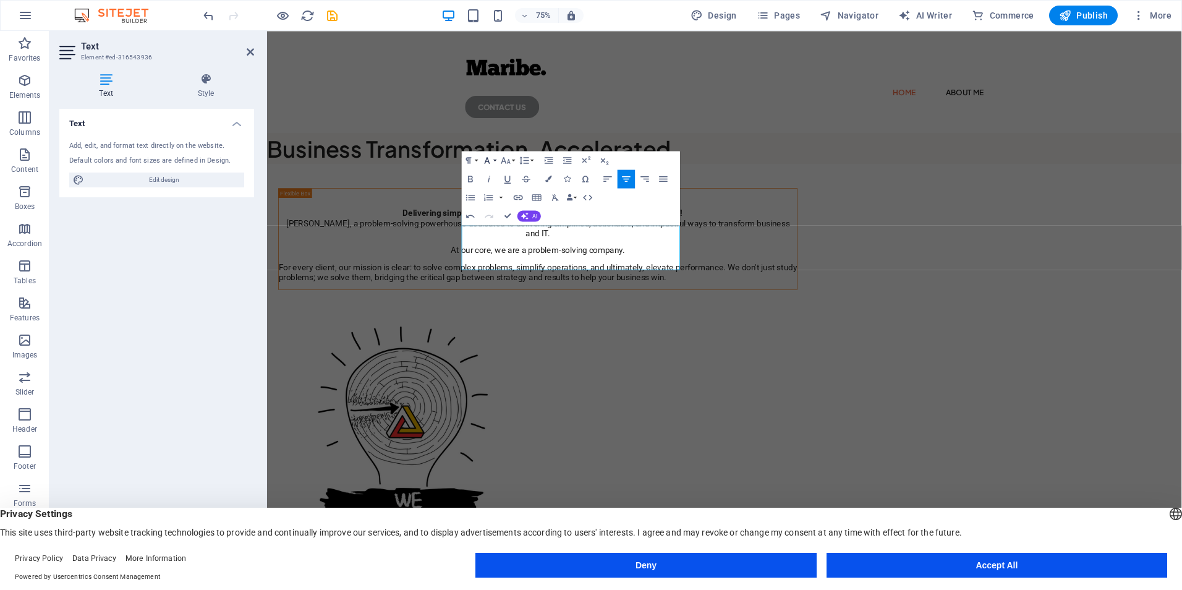
click at [494, 159] on button "Font Family" at bounding box center [489, 160] width 18 height 19
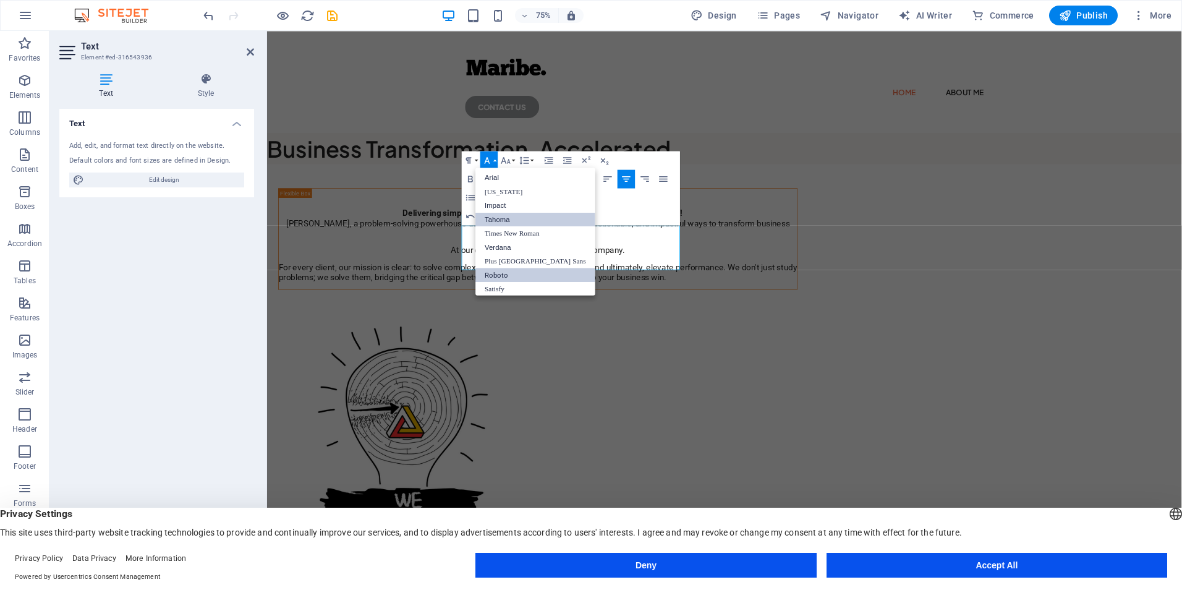
scroll to position [0, 0]
click at [504, 273] on link "Roboto" at bounding box center [536, 276] width 120 height 14
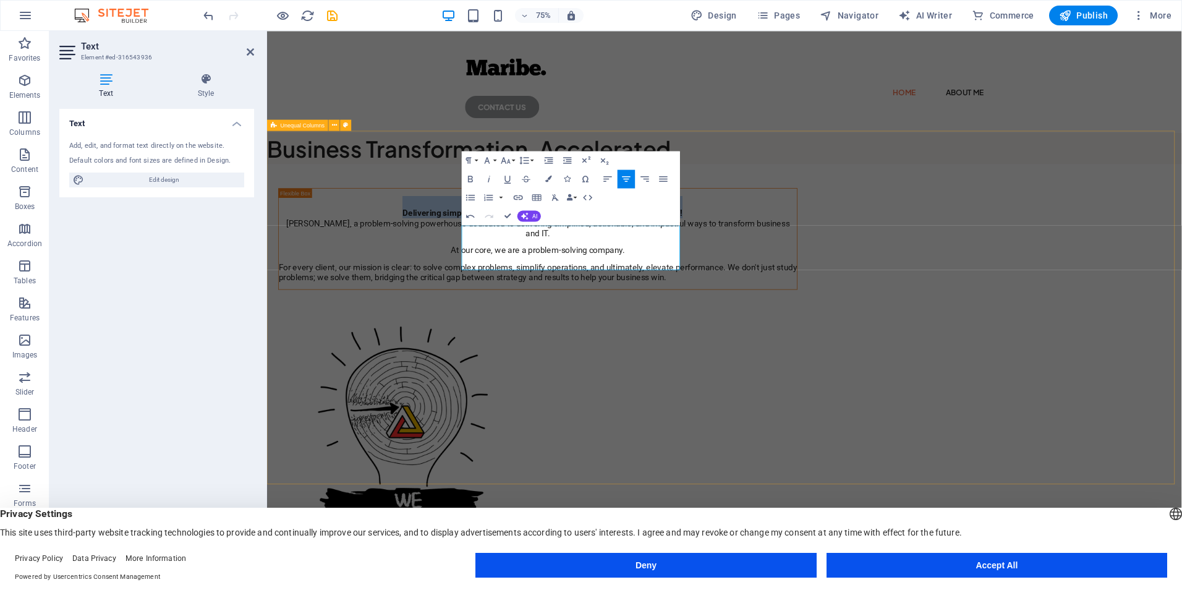
click at [483, 383] on div "Delivering simplified ways in transforming the business of Business and IT! Mar…" at bounding box center [876, 526] width 1219 height 637
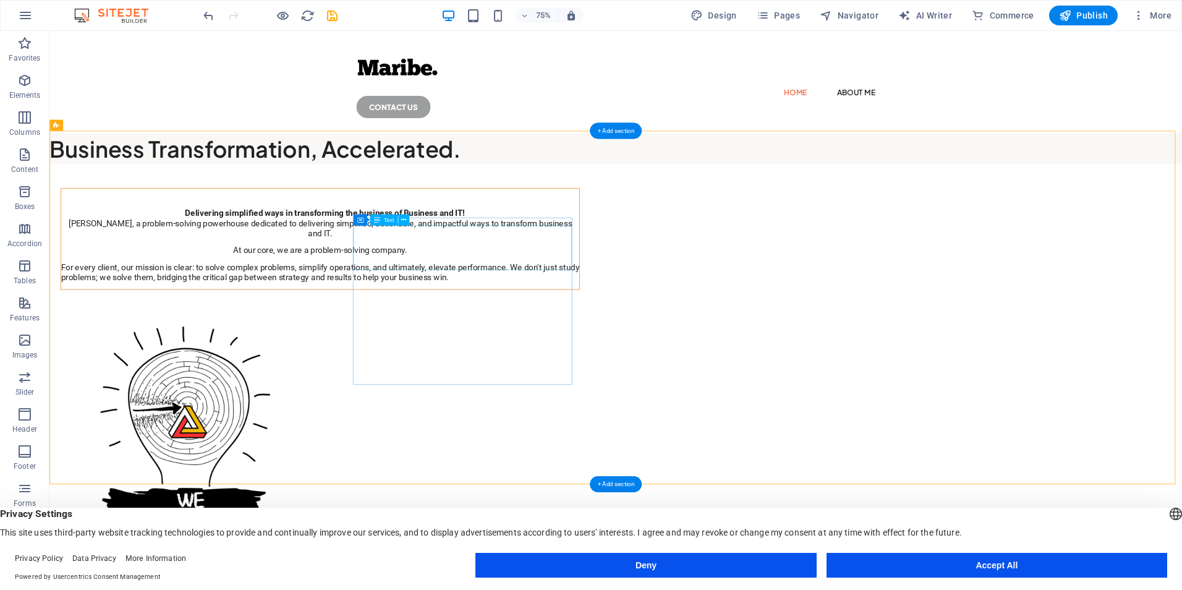
click at [612, 281] on div "Delivering simplified ways in transforming the business of Business and IT!" at bounding box center [410, 266] width 691 height 30
click at [630, 167] on div "Business Transformation, Accelerated." at bounding box center [804, 187] width 1510 height 41
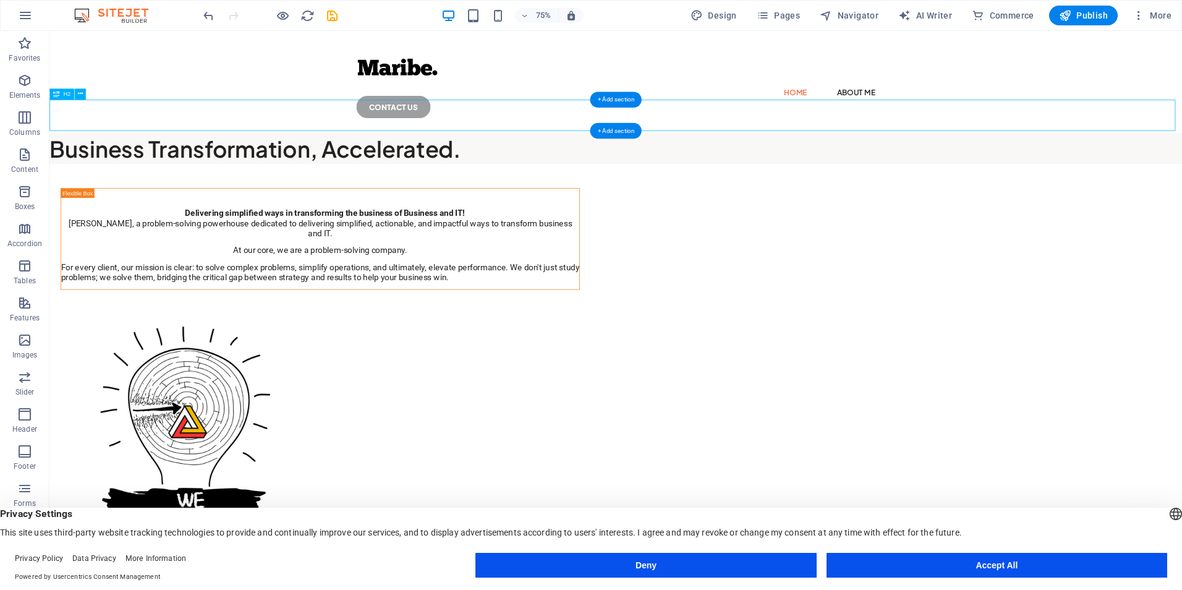
click at [630, 167] on div "Business Transformation, Accelerated." at bounding box center [804, 187] width 1510 height 41
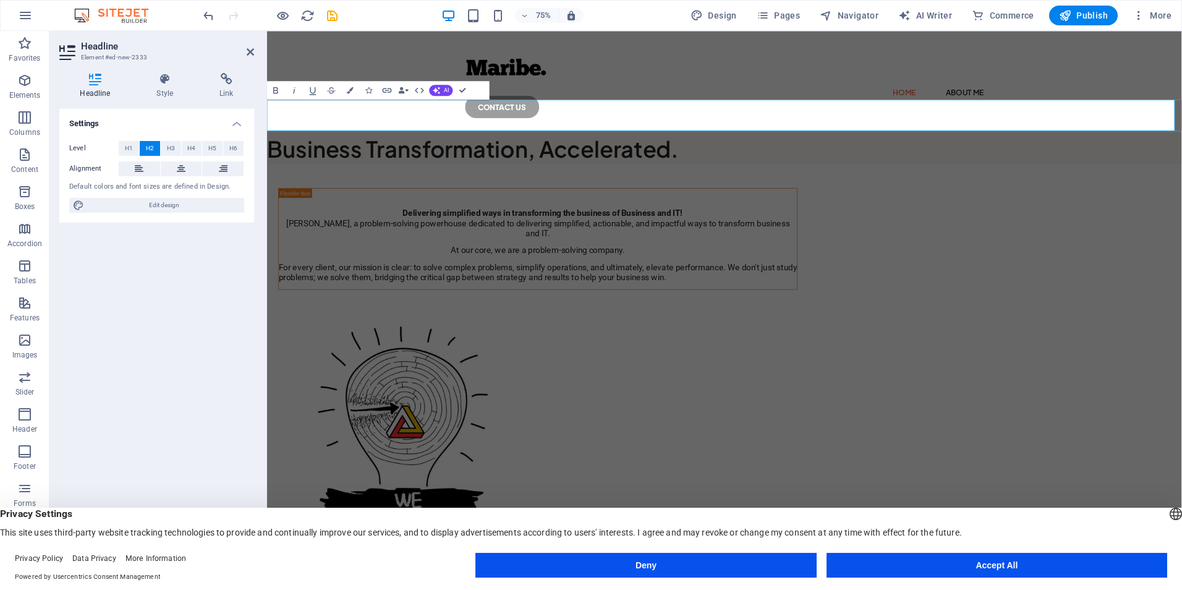
click at [964, 167] on h2 "Business Transformation, Accelerated." at bounding box center [876, 187] width 1219 height 41
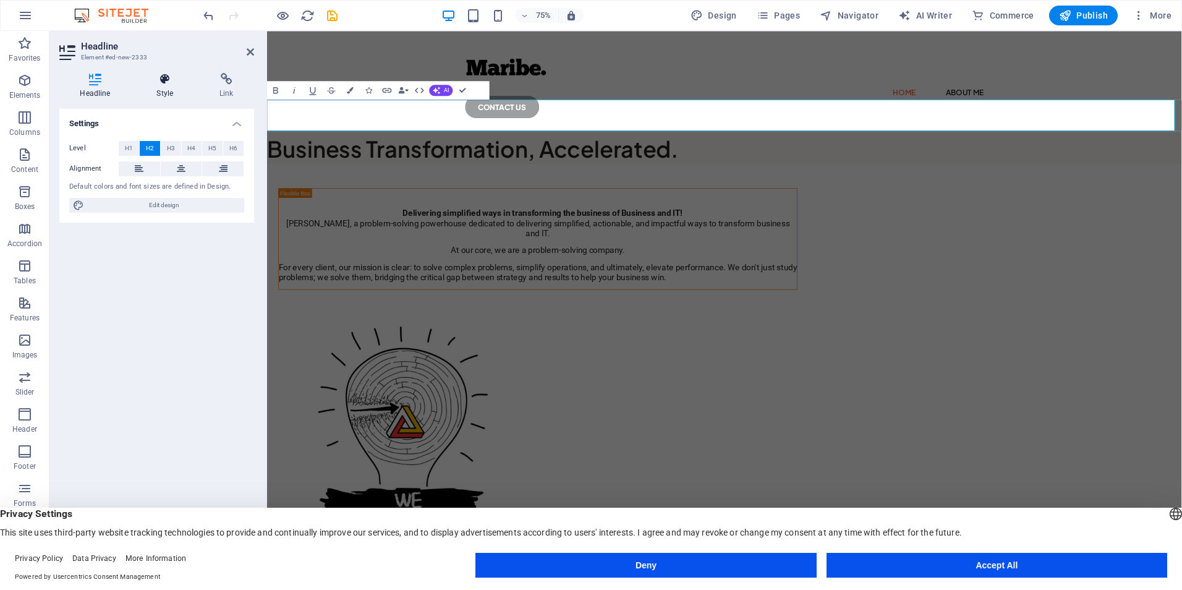
click at [168, 91] on h4 "Style" at bounding box center [167, 86] width 63 height 26
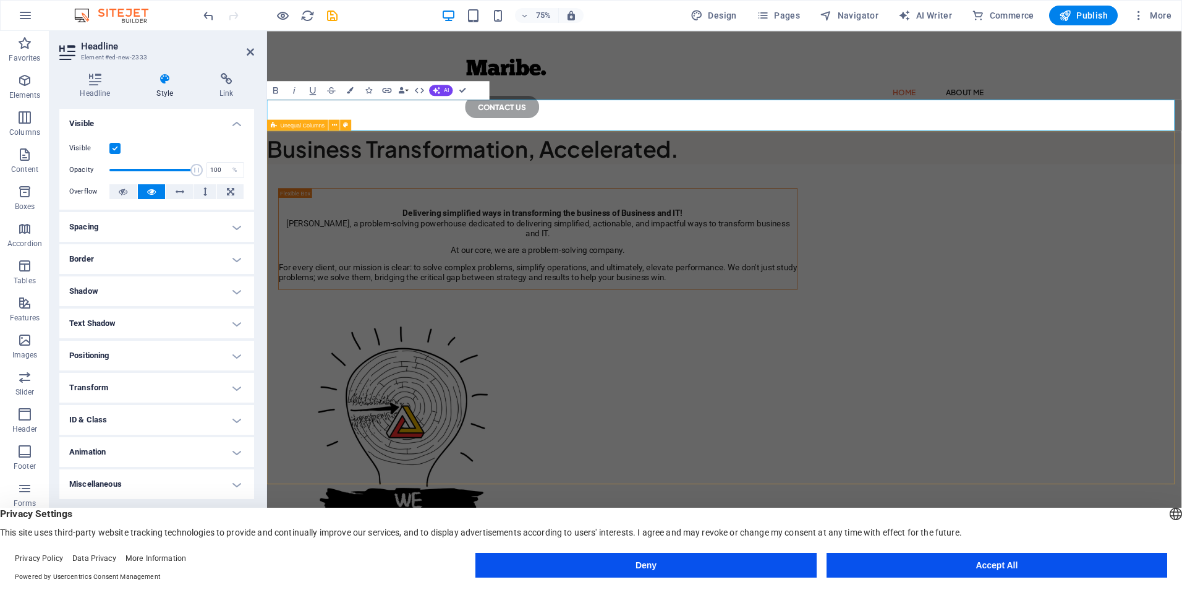
click at [1181, 255] on div "Delivering simplified ways in transforming the business of Business and IT! Mar…" at bounding box center [876, 526] width 1219 height 637
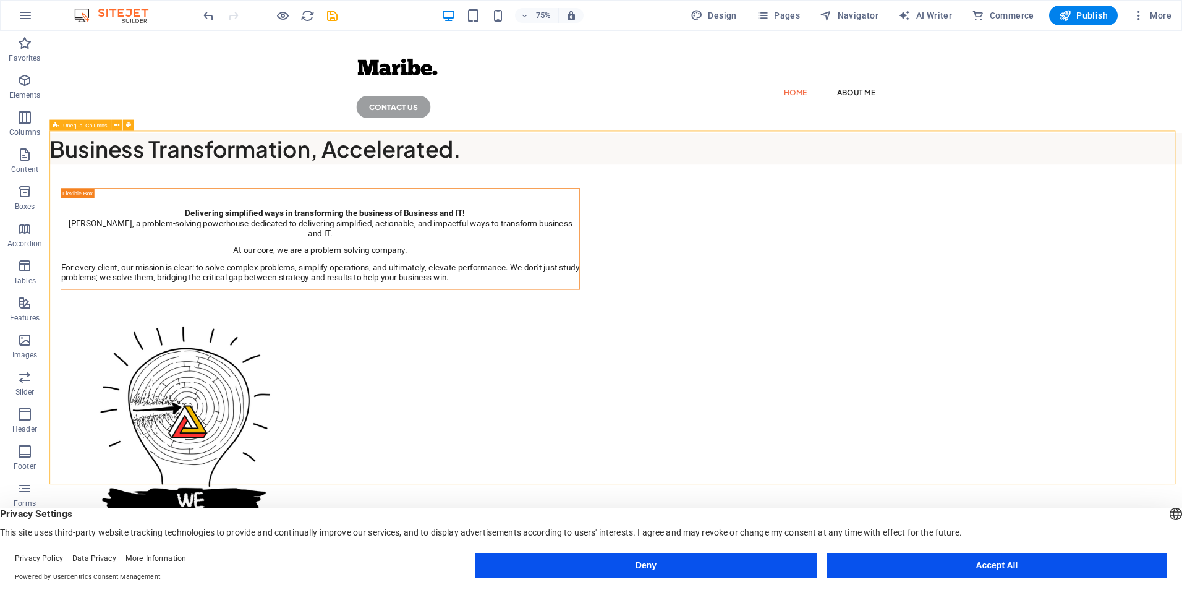
drag, startPoint x: 1413, startPoint y: 239, endPoint x: 1356, endPoint y: 223, distance: 59.1
click at [1181, 240] on div "Delivering simplified ways in transforming the business of Business and IT! Mar…" at bounding box center [804, 526] width 1510 height 637
click at [1181, 167] on div "Business Transformation, Accelerated." at bounding box center [804, 187] width 1510 height 41
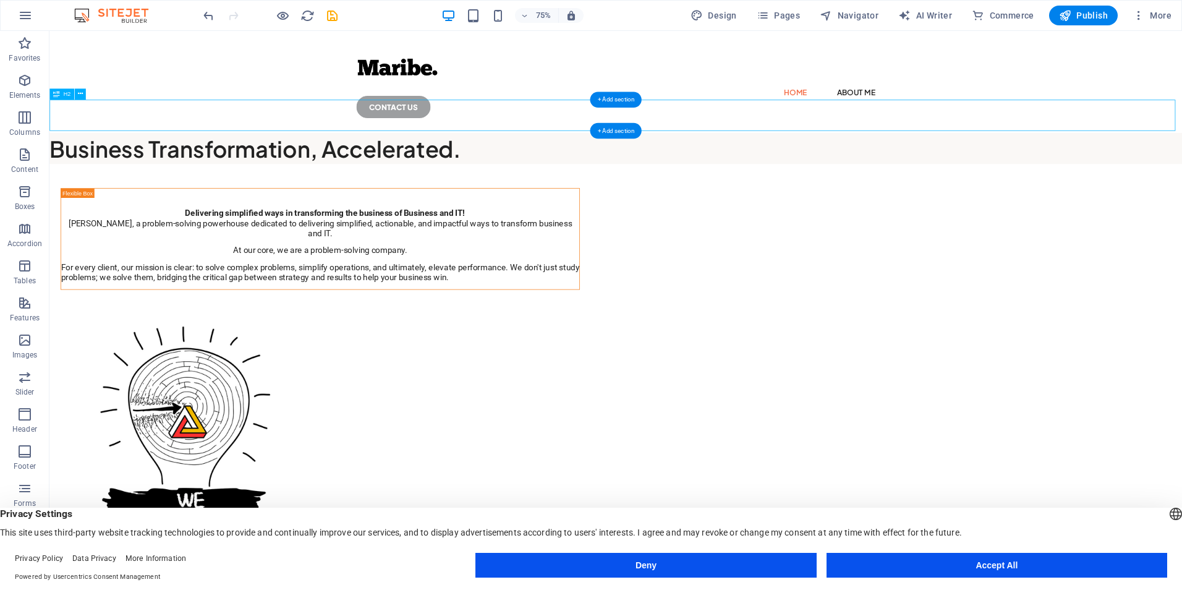
click at [1181, 167] on div "Business Transformation, Accelerated." at bounding box center [804, 187] width 1510 height 41
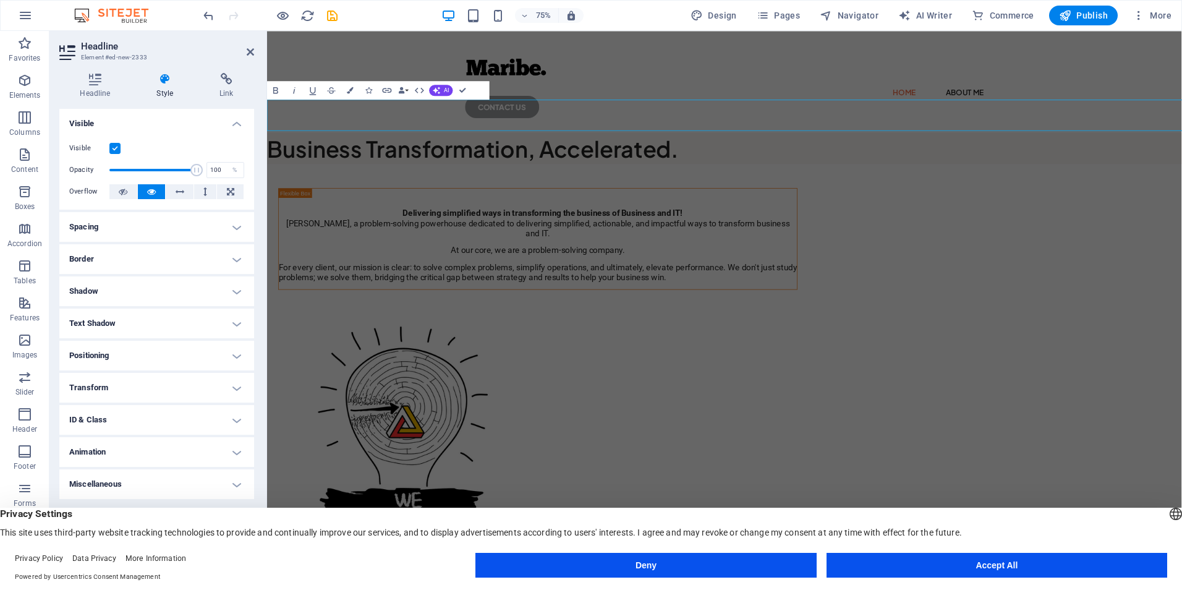
click at [1181, 167] on h2 "Business Transformation, Accelerated." at bounding box center [876, 187] width 1219 height 41
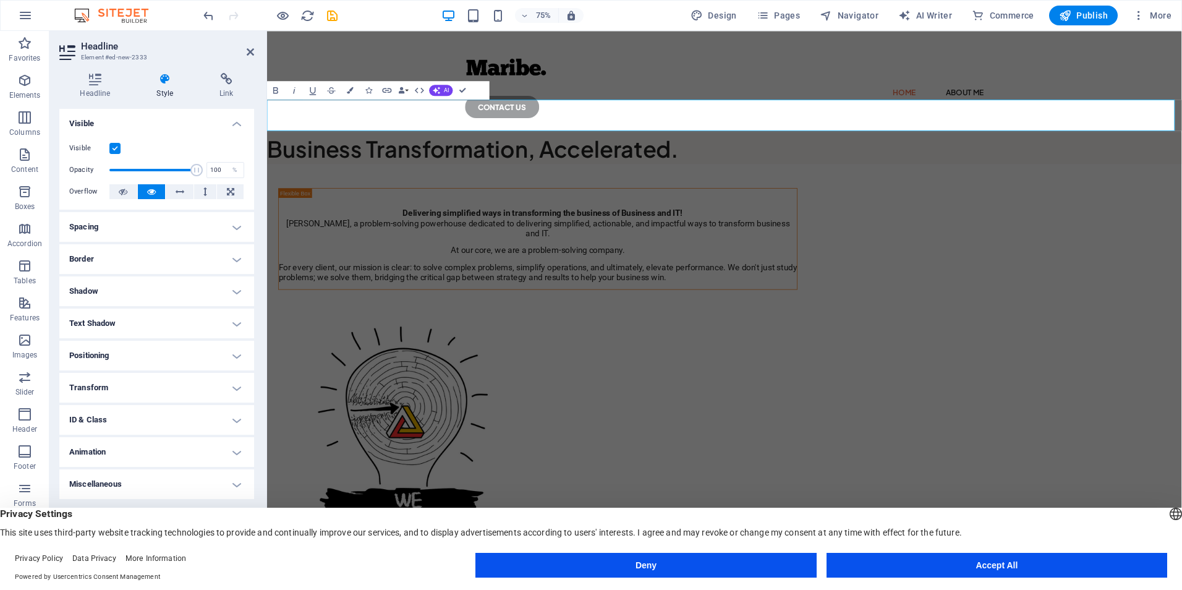
click at [1181, 167] on h2 "Business Transformation, Accelerated." at bounding box center [876, 187] width 1219 height 41
click at [1081, 167] on h2 "Business Transformation, Accelerated." at bounding box center [876, 187] width 1219 height 41
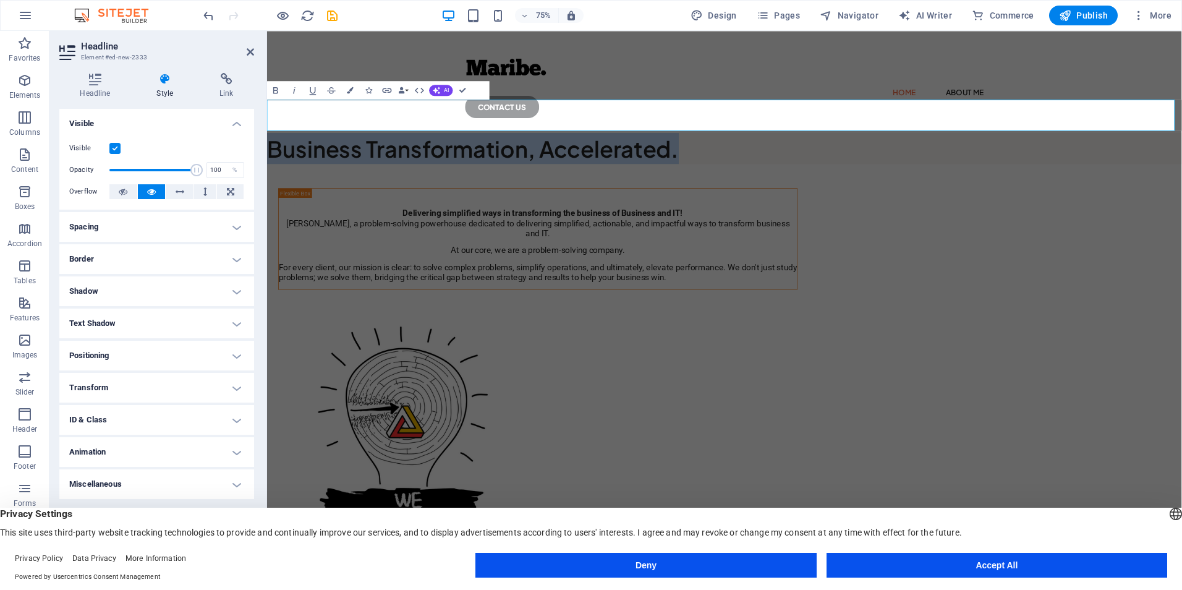
click at [1081, 167] on h2 "Business Transformation, Accelerated." at bounding box center [876, 187] width 1219 height 41
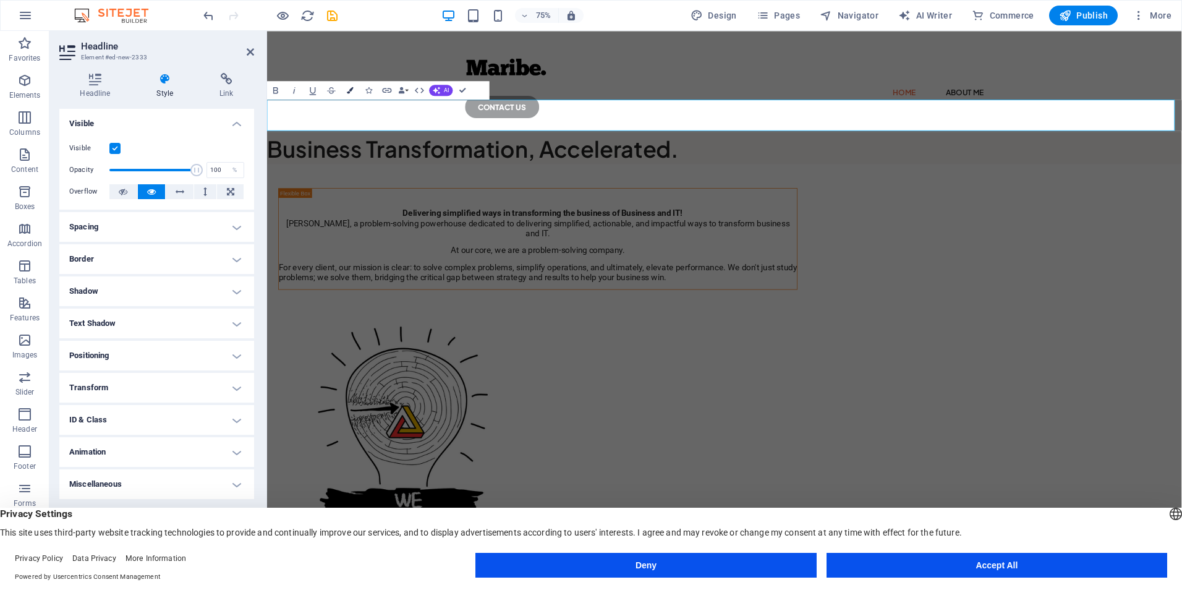
click at [350, 86] on button "Colors" at bounding box center [350, 90] width 18 height 19
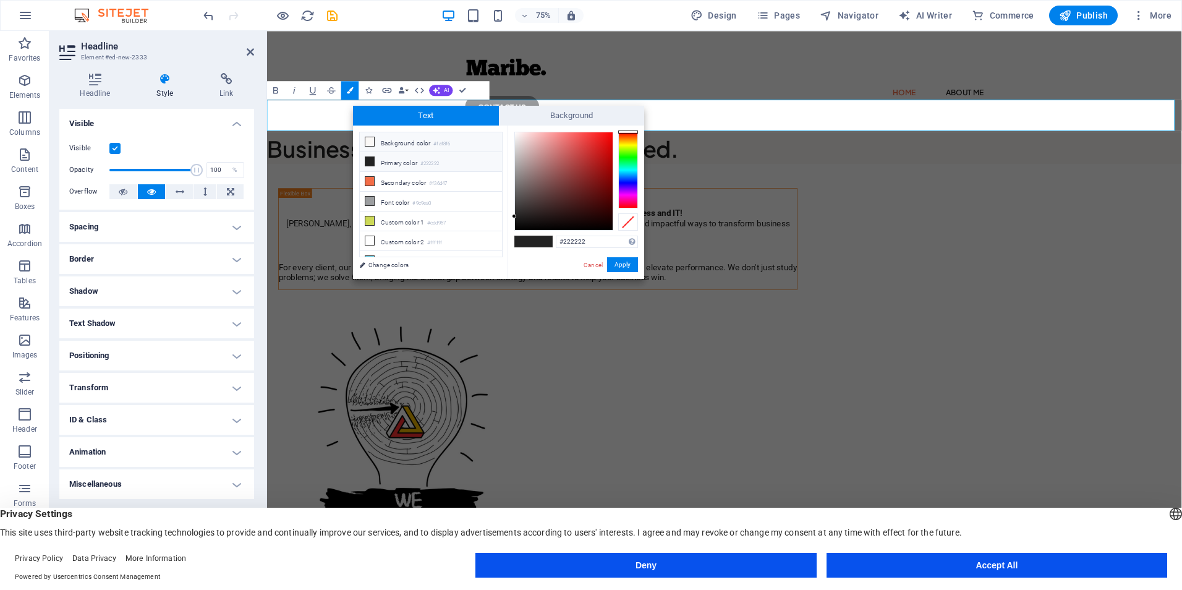
click at [403, 142] on li "Background color #faf8f6" at bounding box center [431, 142] width 142 height 20
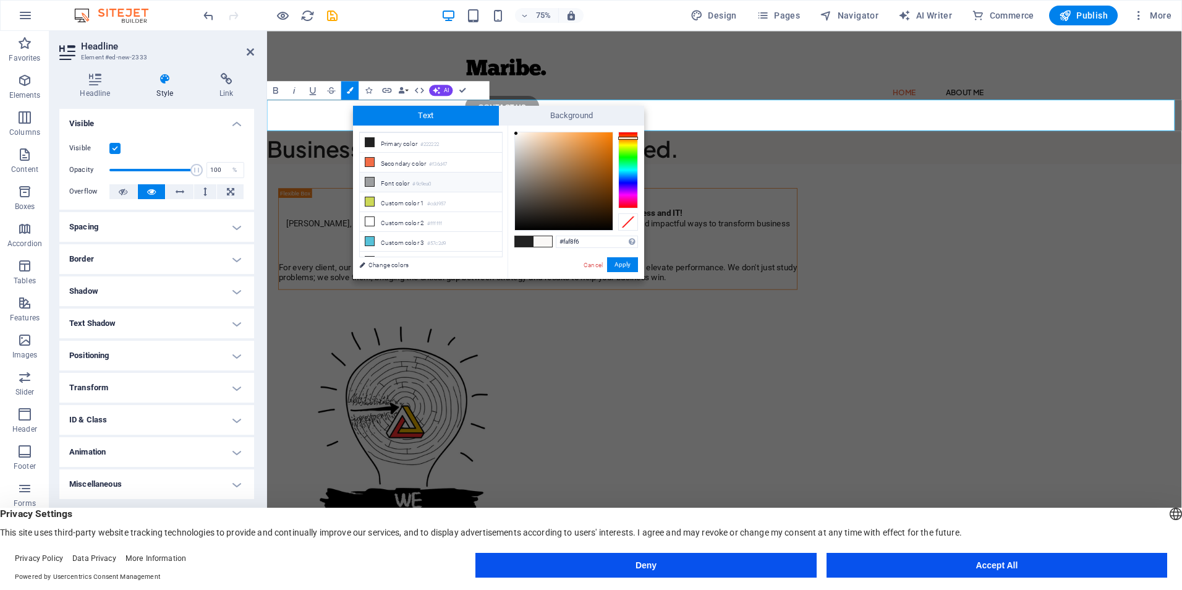
scroll to position [29, 0]
click at [414, 209] on li "Custom color 2 #ffffff" at bounding box center [431, 212] width 142 height 20
type input "#ffffff"
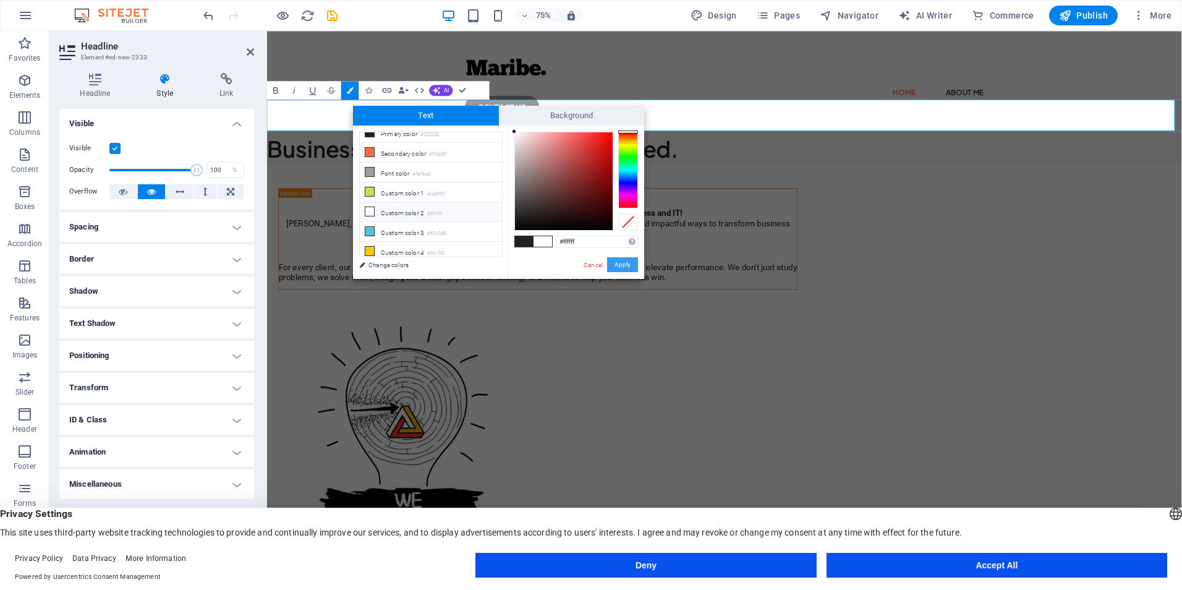
click at [617, 262] on button "Apply" at bounding box center [622, 264] width 31 height 15
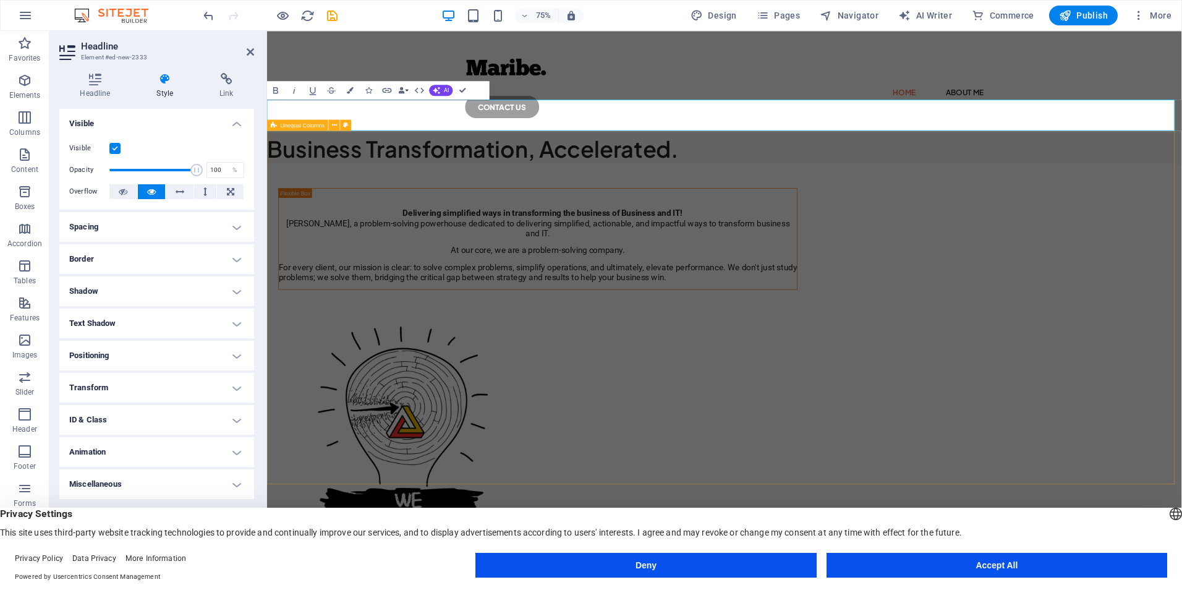
click at [1181, 274] on div "Delivering simplified ways in transforming the business of Business and IT! Mar…" at bounding box center [876, 526] width 1219 height 637
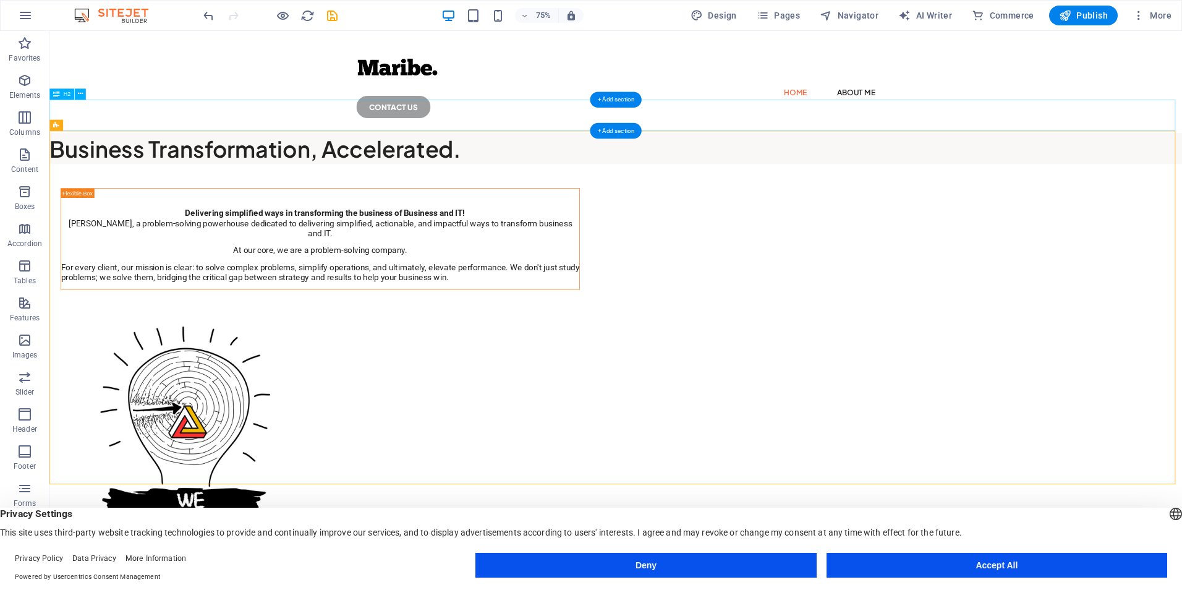
click at [744, 167] on div "Business Transformation, Accelerated." at bounding box center [804, 187] width 1510 height 41
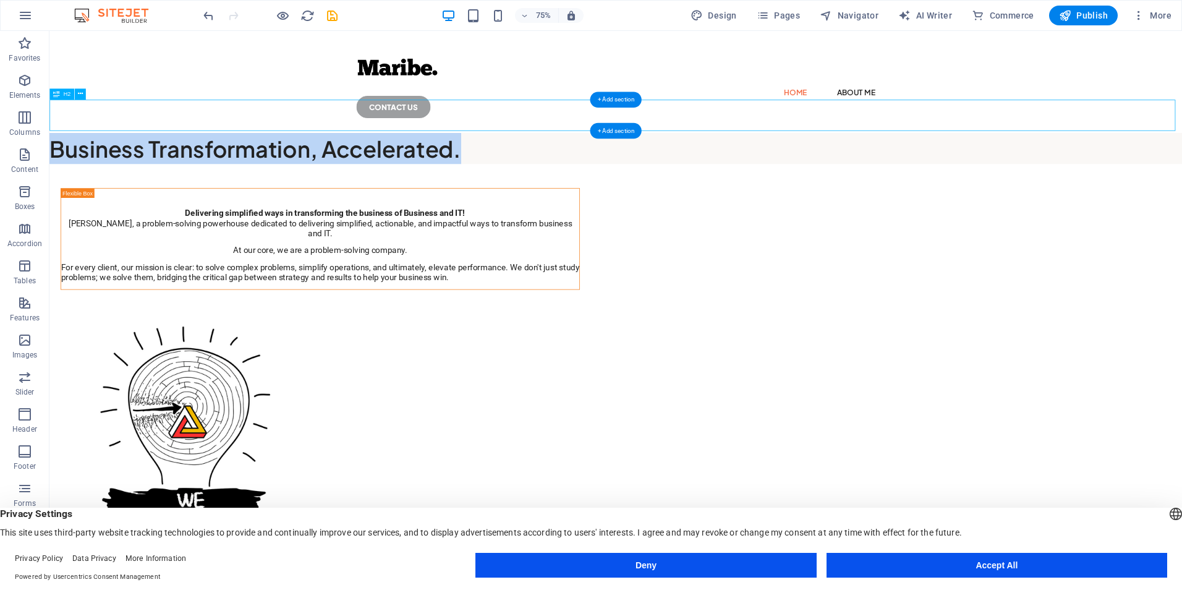
click at [454, 167] on h2 "Business Transformation, Accelerated." at bounding box center [804, 187] width 1510 height 41
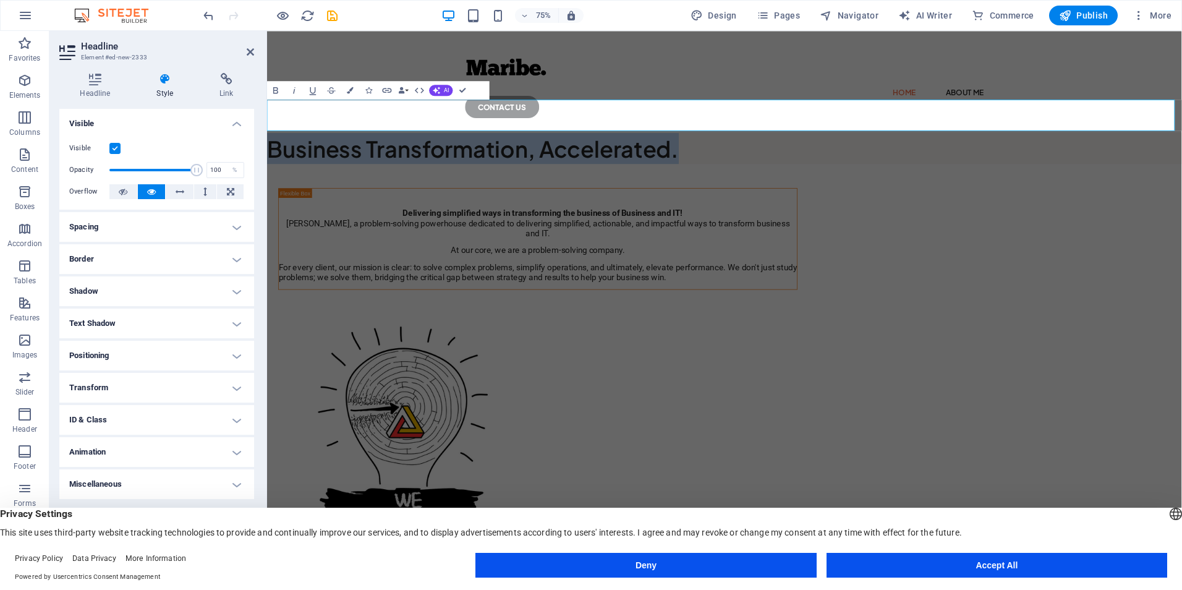
click at [969, 167] on h2 "Business Transformation, Accelerated." at bounding box center [876, 187] width 1219 height 41
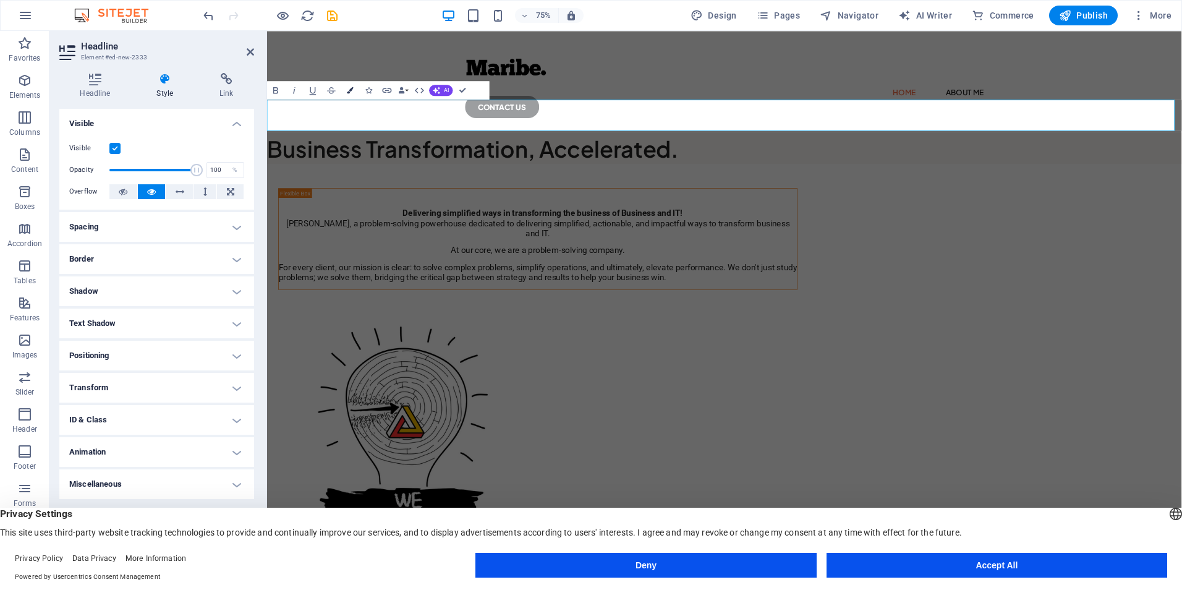
click at [352, 94] on button "Colors" at bounding box center [350, 90] width 18 height 19
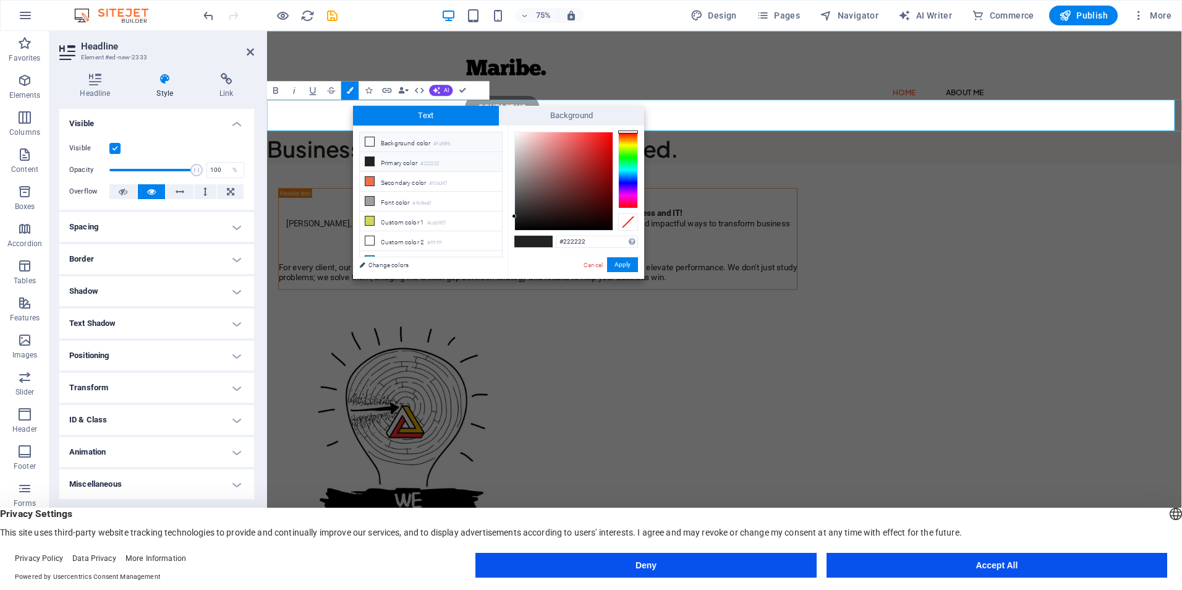
click at [377, 142] on li "Background color #faf8f6" at bounding box center [431, 142] width 142 height 20
drag, startPoint x: 515, startPoint y: 134, endPoint x: 514, endPoint y: 125, distance: 8.7
click at [515, 124] on div "Text Background less Background color #faf8f6 Primary color #222222 Secondary c…" at bounding box center [498, 192] width 291 height 173
drag, startPoint x: 513, startPoint y: 132, endPoint x: 513, endPoint y: 125, distance: 7.4
click at [513, 125] on div "#ffffff Supported formats #0852ed rgb(8, 82, 237) rgba(8, 82, 237, 90%) hsv(221…" at bounding box center [575, 291] width 137 height 333
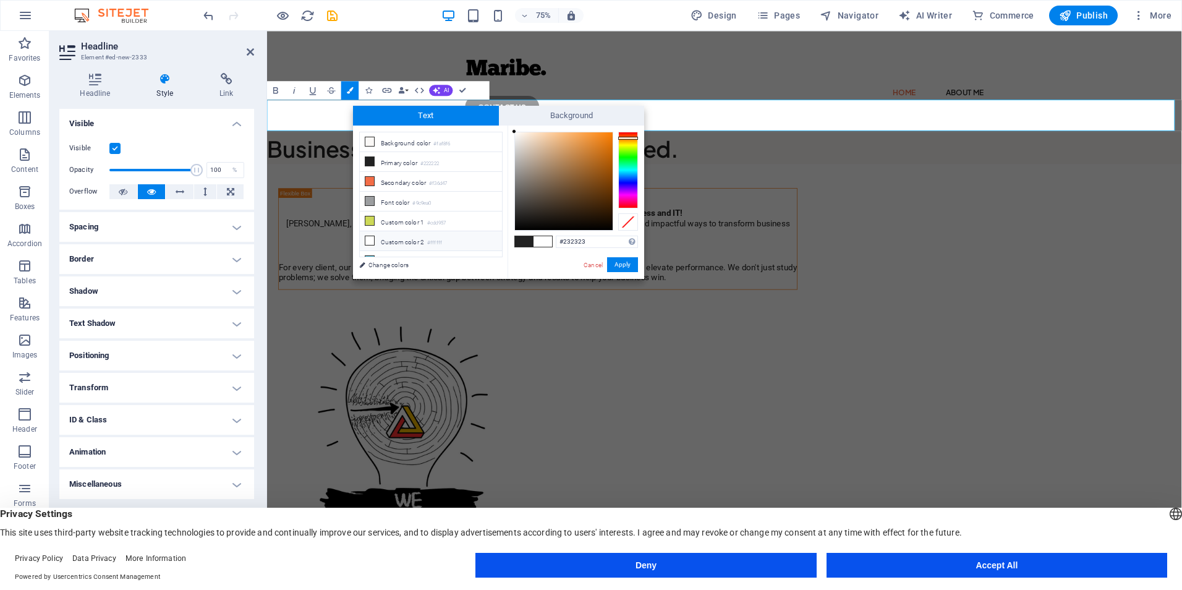
type input "#000000"
click at [619, 261] on button "Apply" at bounding box center [622, 264] width 31 height 15
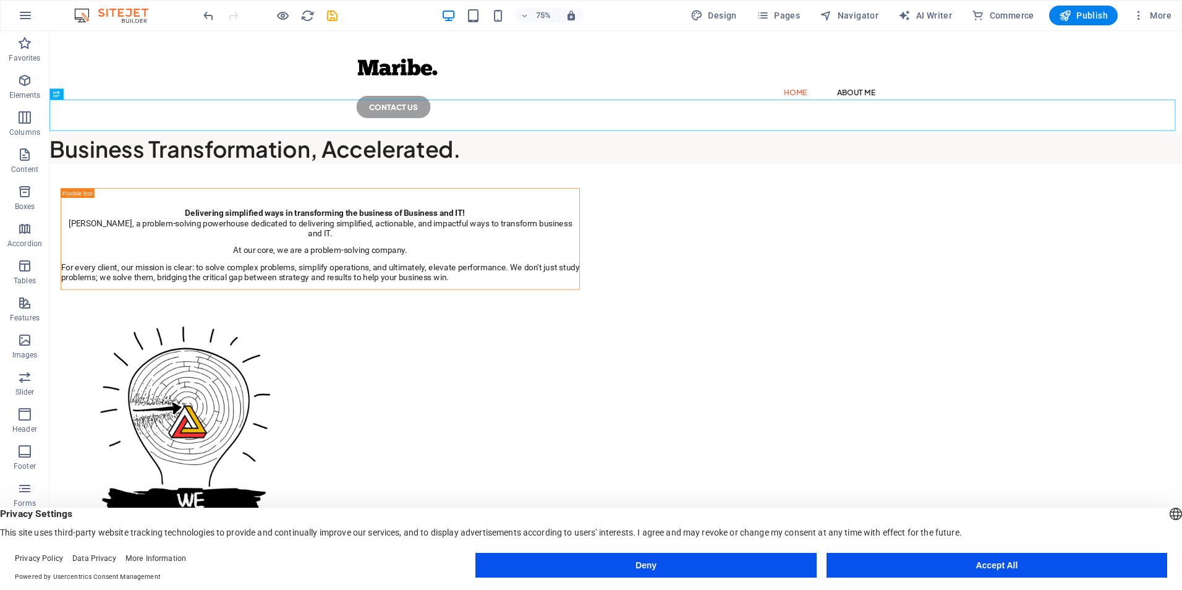
click at [485, 112] on div "Container H2 Unequal Columns Container Menu Bar Button Container Image Containe…" at bounding box center [615, 300] width 1132 height 539
click at [630, 167] on div "Business Transformation, Accelerated." at bounding box center [804, 187] width 1510 height 41
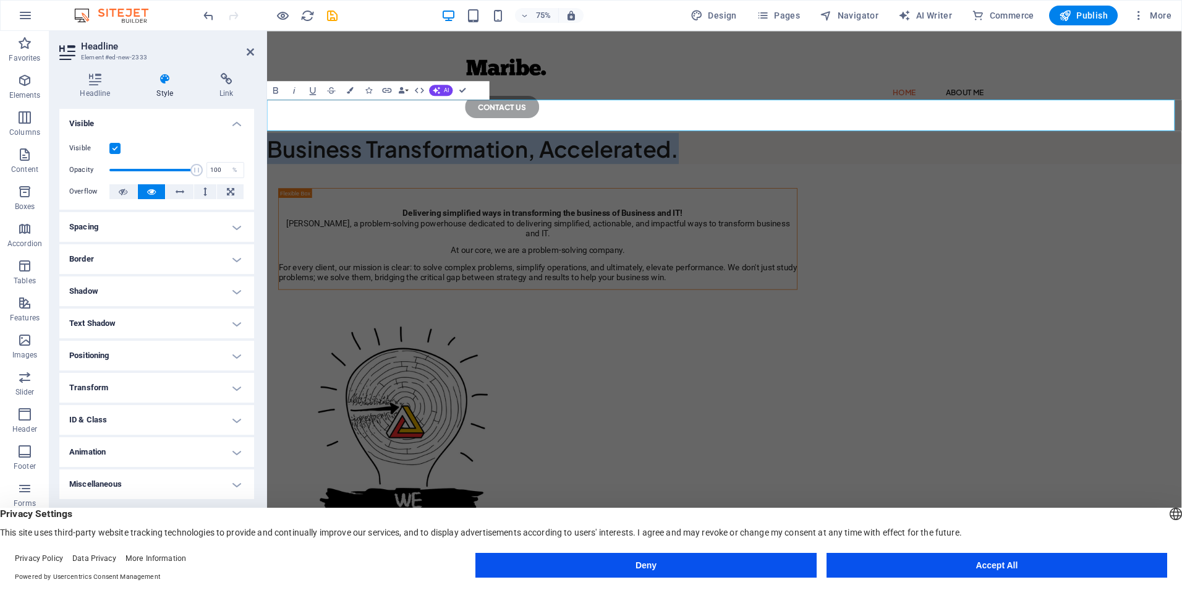
click at [376, 167] on h2 "Business Transformation, Accelerated." at bounding box center [876, 187] width 1219 height 41
drag, startPoint x: 376, startPoint y: 149, endPoint x: 348, endPoint y: 153, distance: 28.7
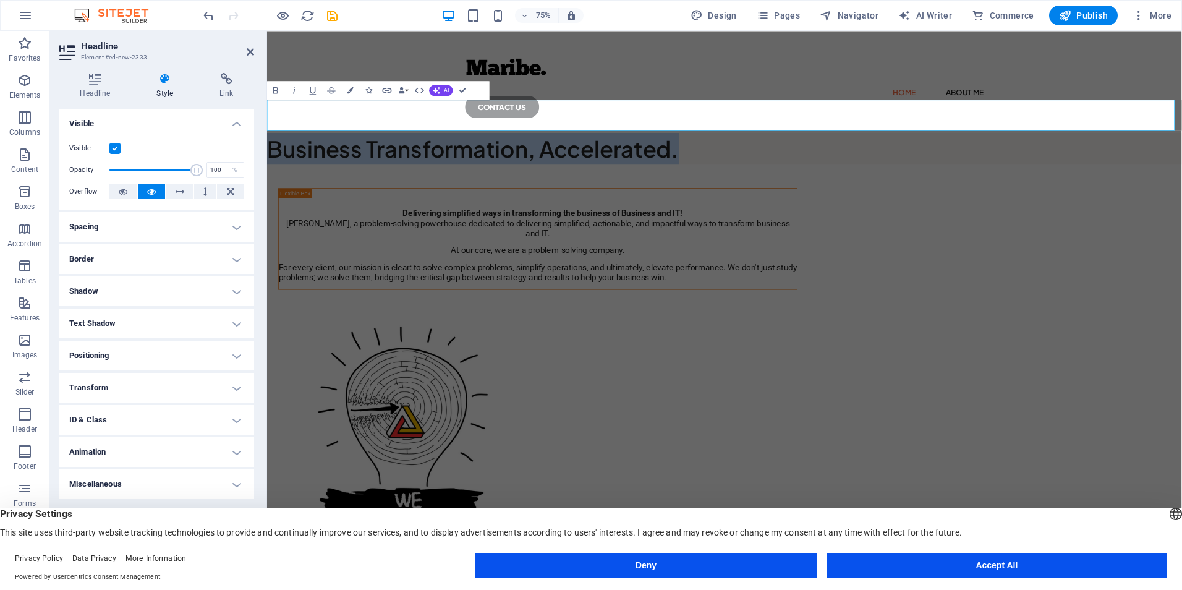
click at [348, 167] on h2 "Business Transformation, Accelerated." at bounding box center [876, 187] width 1219 height 41
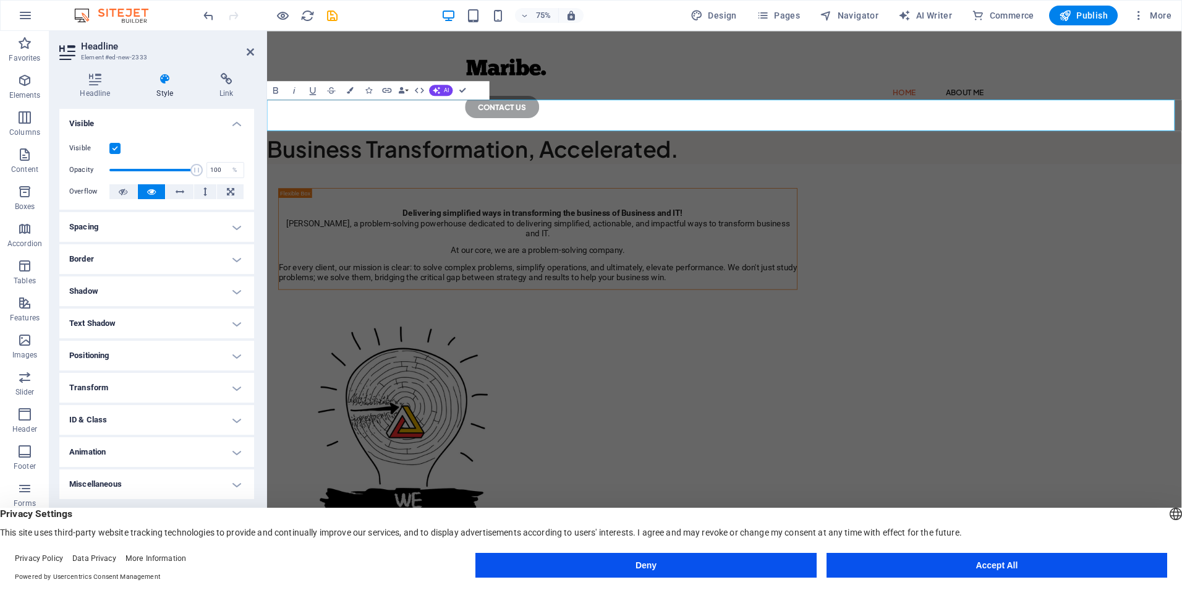
click at [167, 83] on icon at bounding box center [165, 79] width 58 height 12
click at [98, 86] on h4 "Headline" at bounding box center [97, 86] width 77 height 26
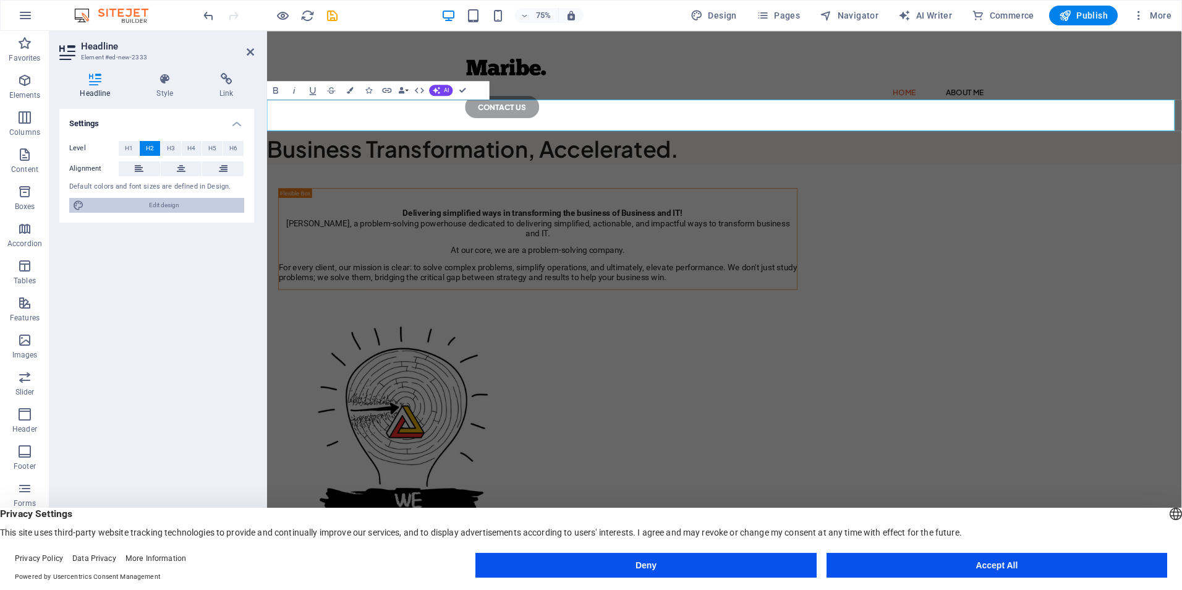
click at [157, 201] on span "Edit design" at bounding box center [164, 205] width 153 height 15
select select "px"
select select "400"
select select "px"
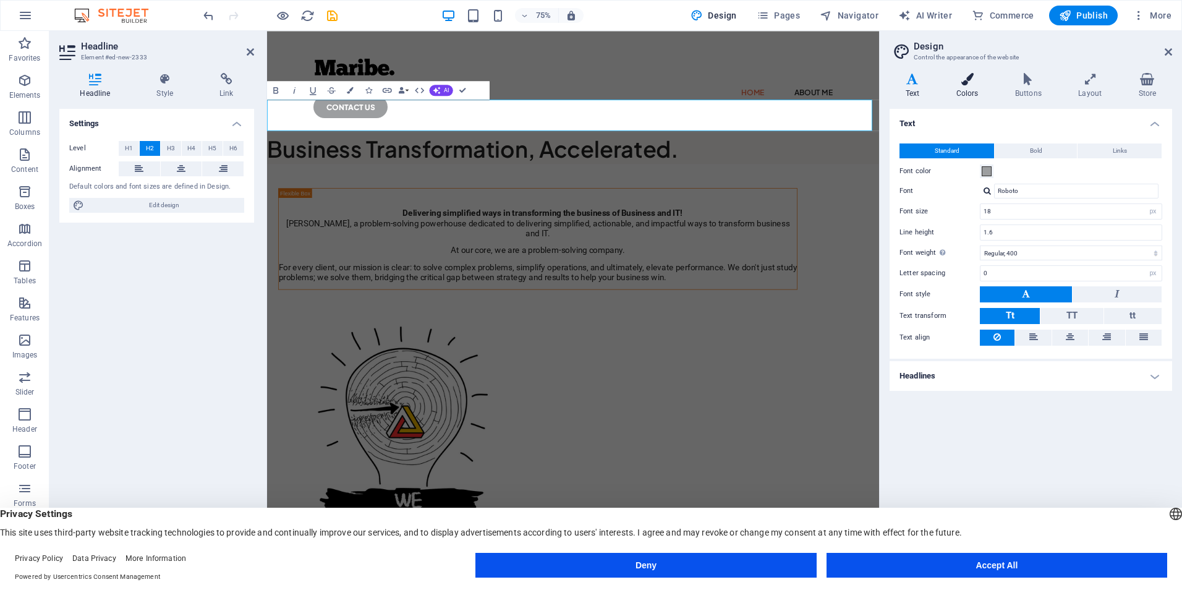
click at [965, 80] on icon at bounding box center [967, 79] width 54 height 12
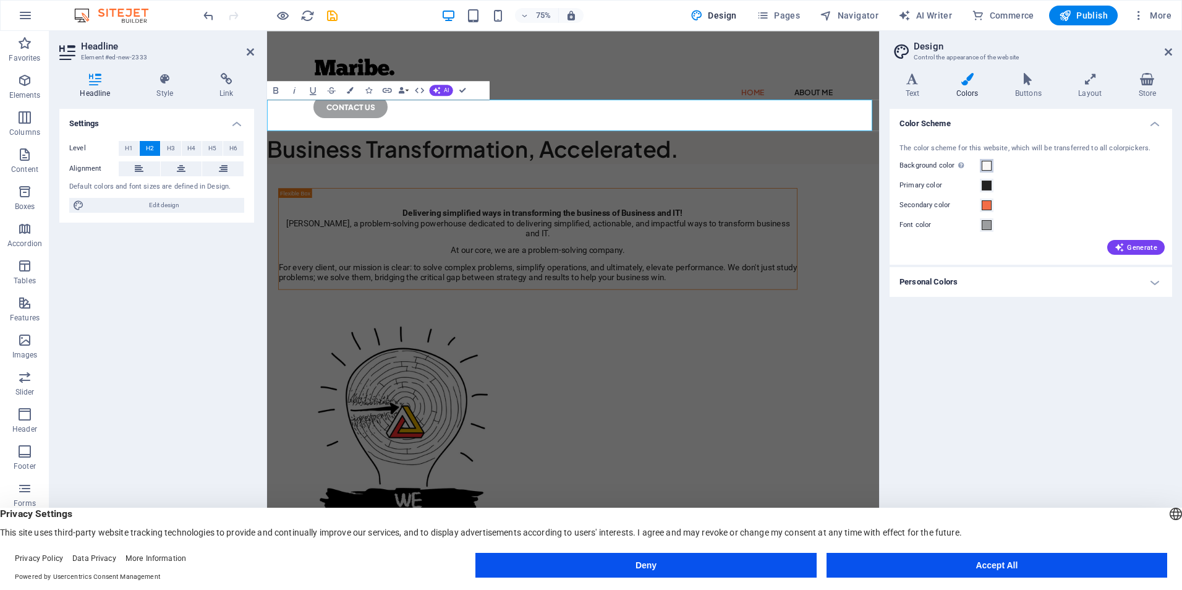
click at [987, 163] on span at bounding box center [987, 166] width 10 height 10
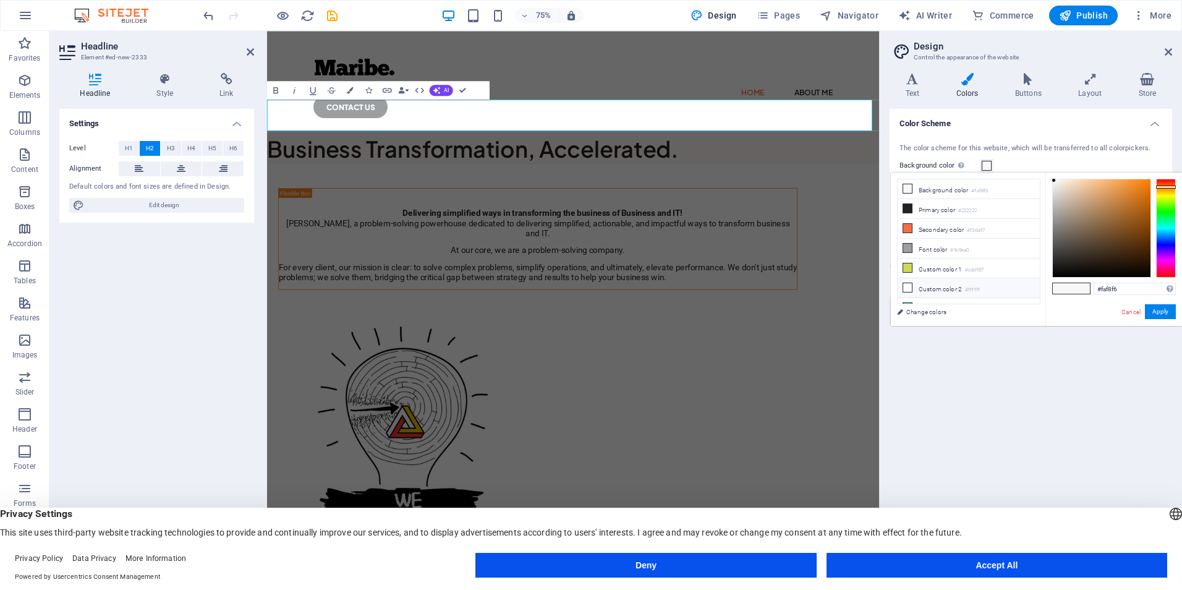
click at [938, 286] on li "Custom color 2 #ffffff" at bounding box center [968, 288] width 142 height 20
click at [1166, 313] on button "Apply" at bounding box center [1160, 311] width 31 height 15
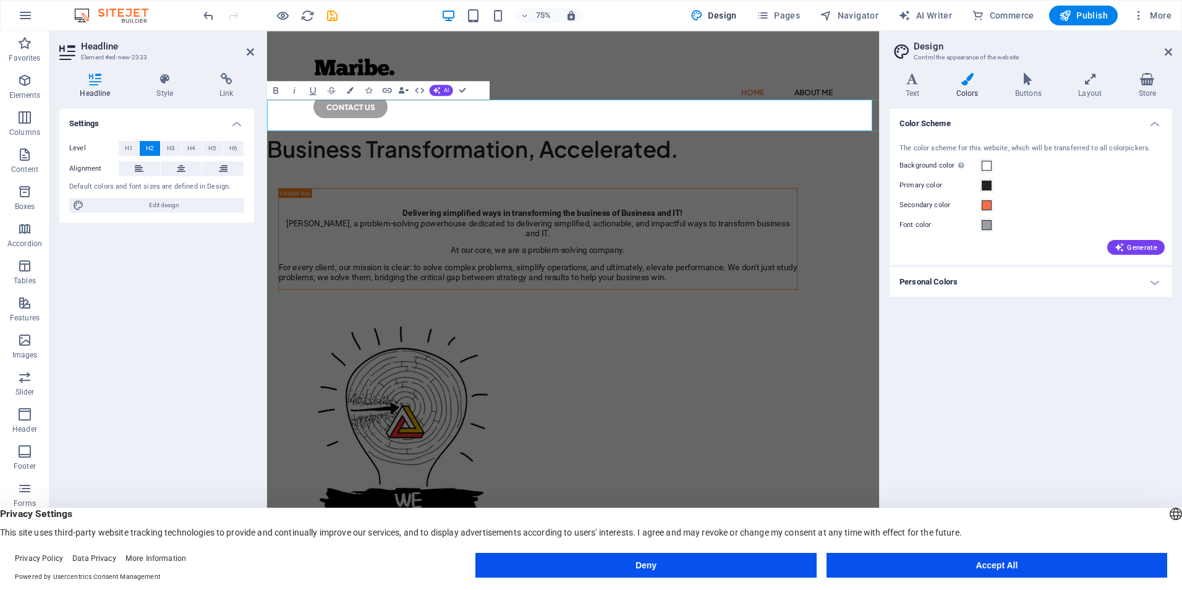
click at [1032, 282] on h4 "Personal Colors" at bounding box center [1030, 282] width 282 height 30
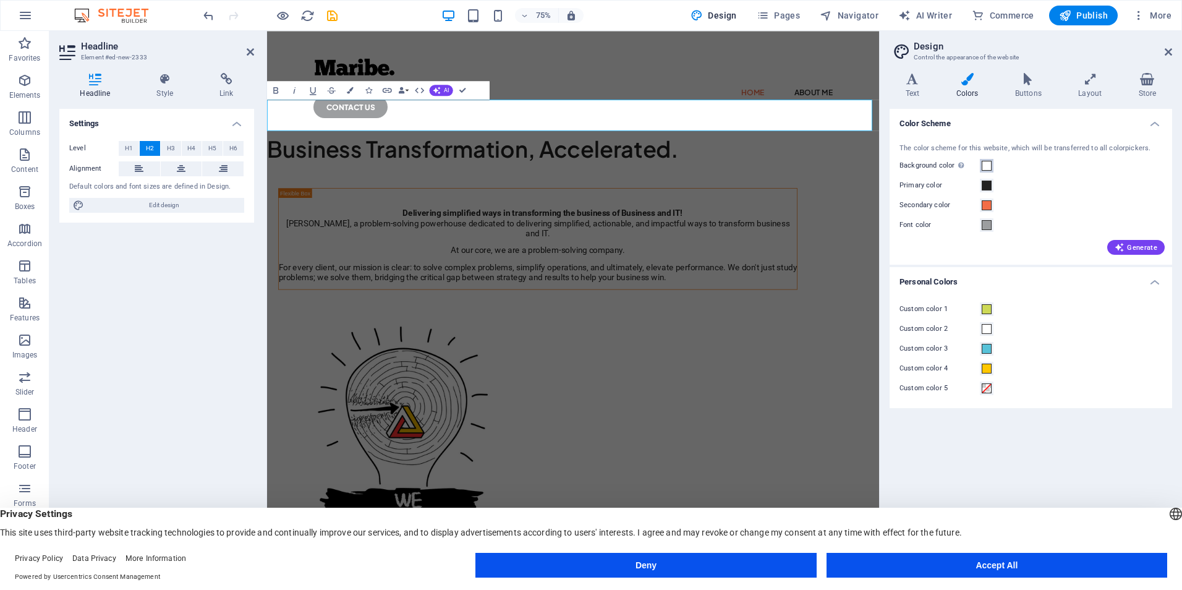
click at [983, 164] on span at bounding box center [987, 166] width 10 height 10
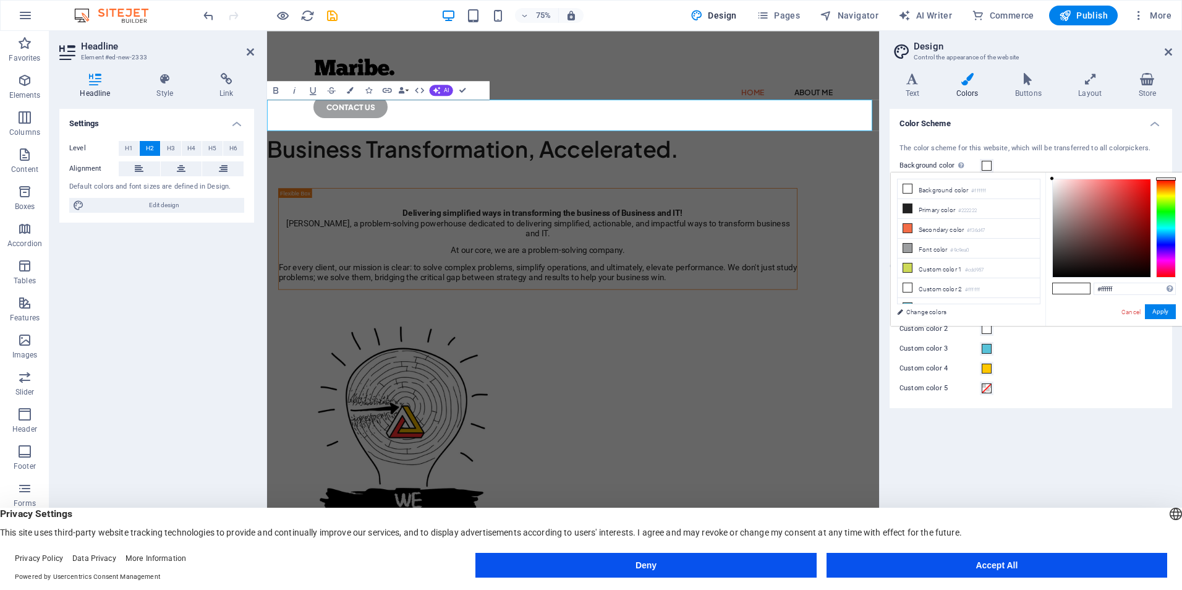
click at [964, 83] on icon at bounding box center [967, 79] width 54 height 12
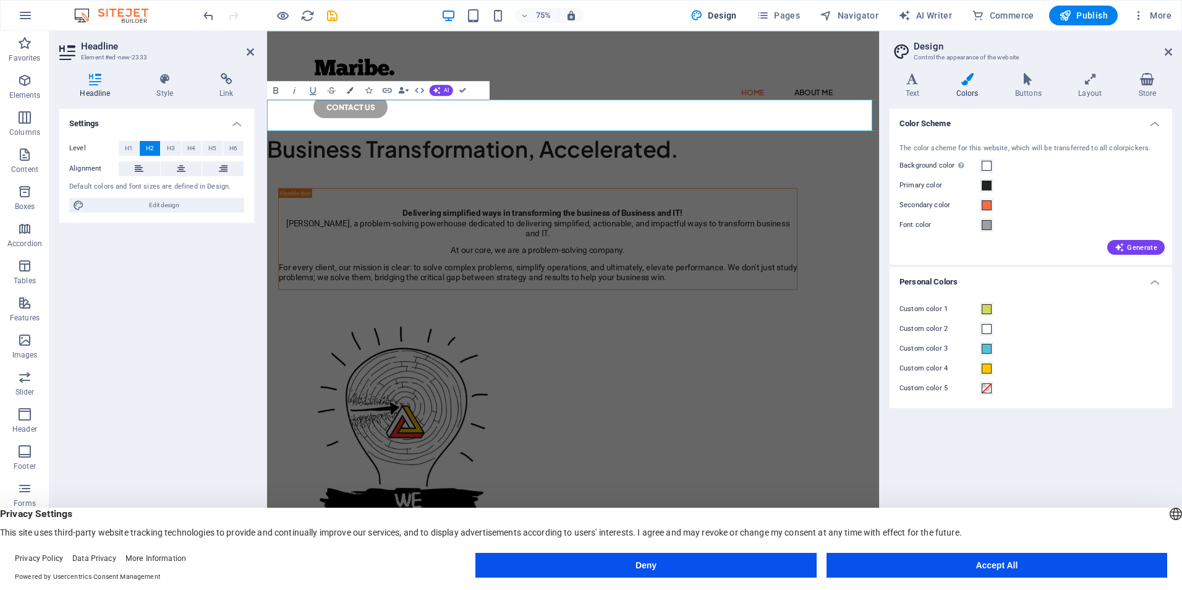
click at [964, 83] on icon at bounding box center [967, 79] width 54 height 12
click at [988, 167] on span at bounding box center [987, 166] width 10 height 10
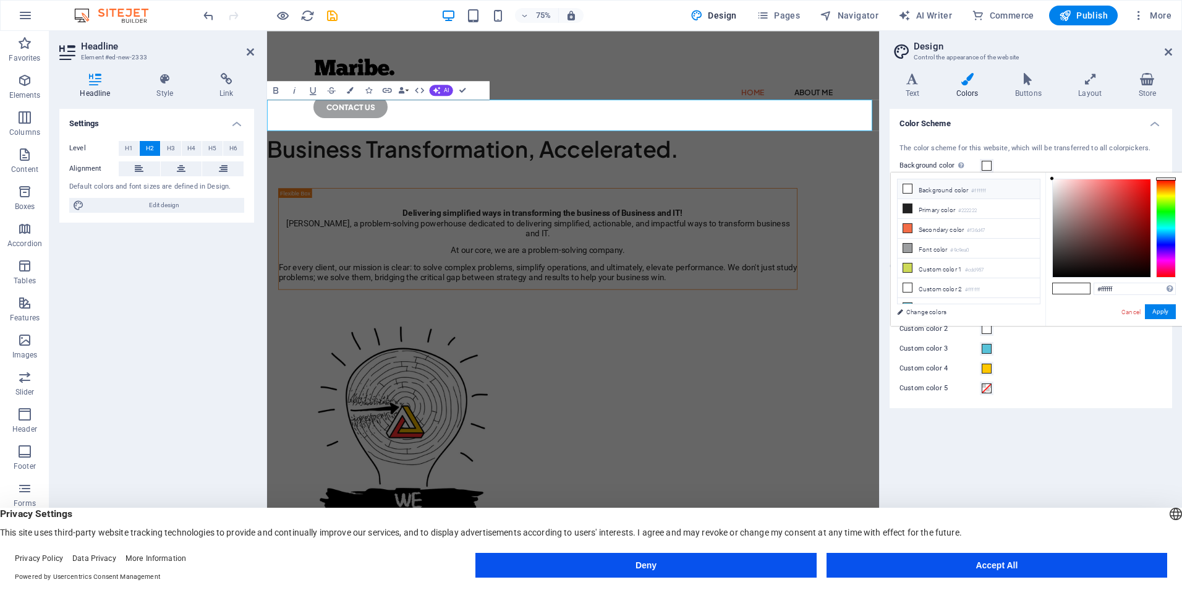
click at [957, 192] on li "Background color #ffffff" at bounding box center [968, 189] width 142 height 20
drag, startPoint x: 1168, startPoint y: 311, endPoint x: 1105, endPoint y: 311, distance: 63.0
click at [1166, 311] on button "Apply" at bounding box center [1160, 311] width 31 height 15
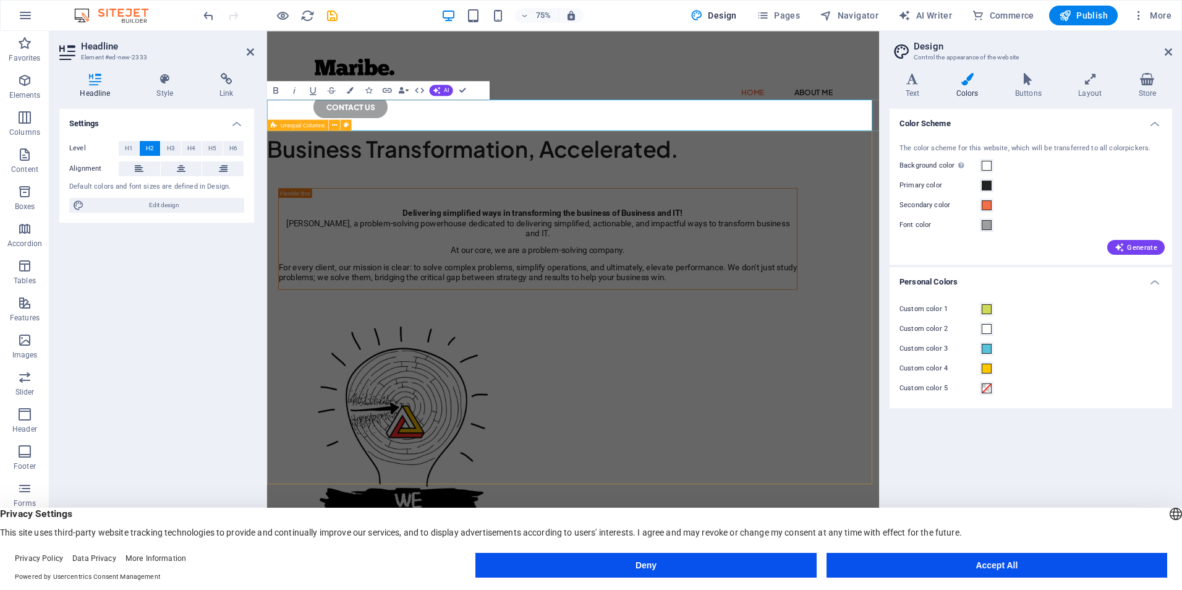
drag, startPoint x: 623, startPoint y: 237, endPoint x: 912, endPoint y: 237, distance: 288.6
click at [912, 237] on div "Delivering simplified ways in transforming the business of Business and IT! Mar…" at bounding box center [675, 526] width 816 height 637
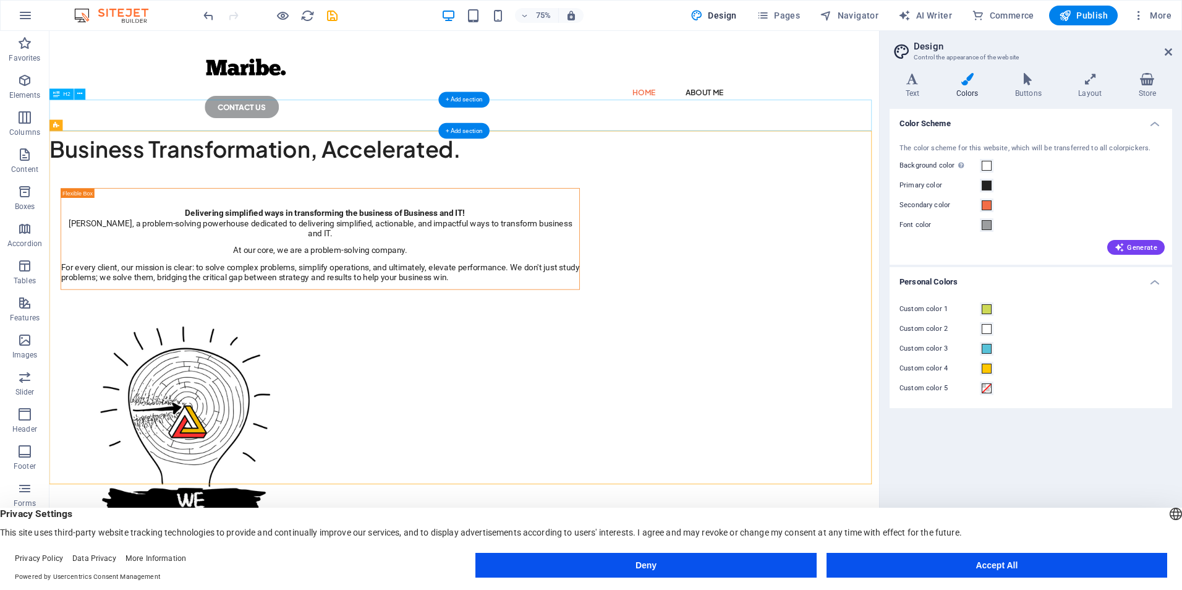
click at [462, 167] on div "Business Transformation, Accelerated." at bounding box center [602, 187] width 1106 height 41
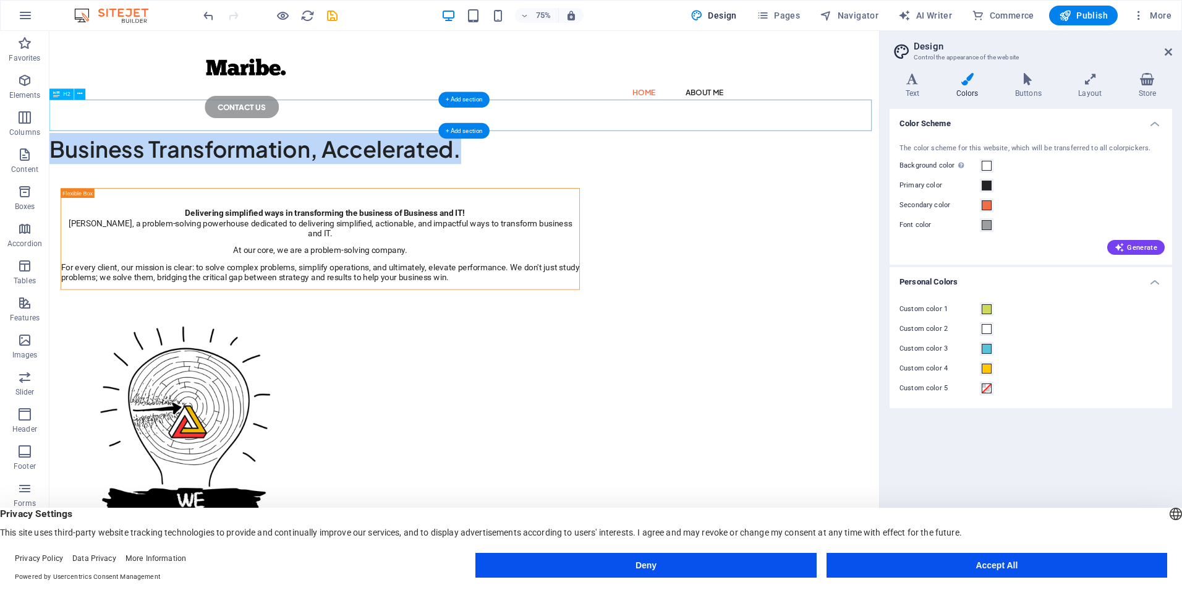
click at [172, 167] on h2 "Business Transformation, Accelerated." at bounding box center [602, 187] width 1106 height 41
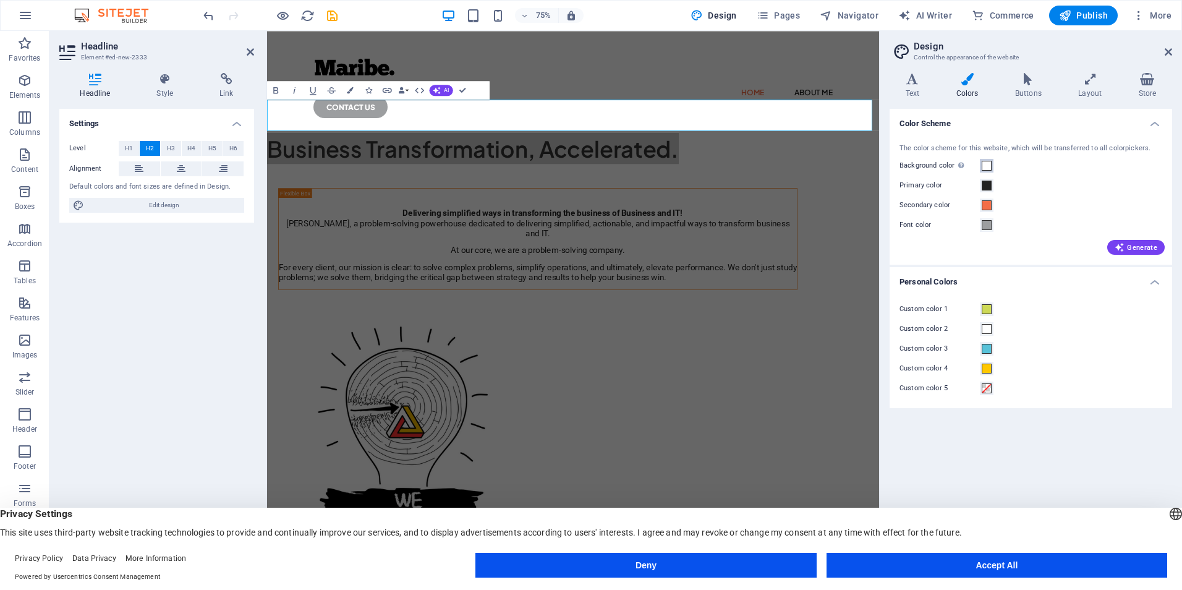
click at [984, 165] on span at bounding box center [987, 166] width 10 height 10
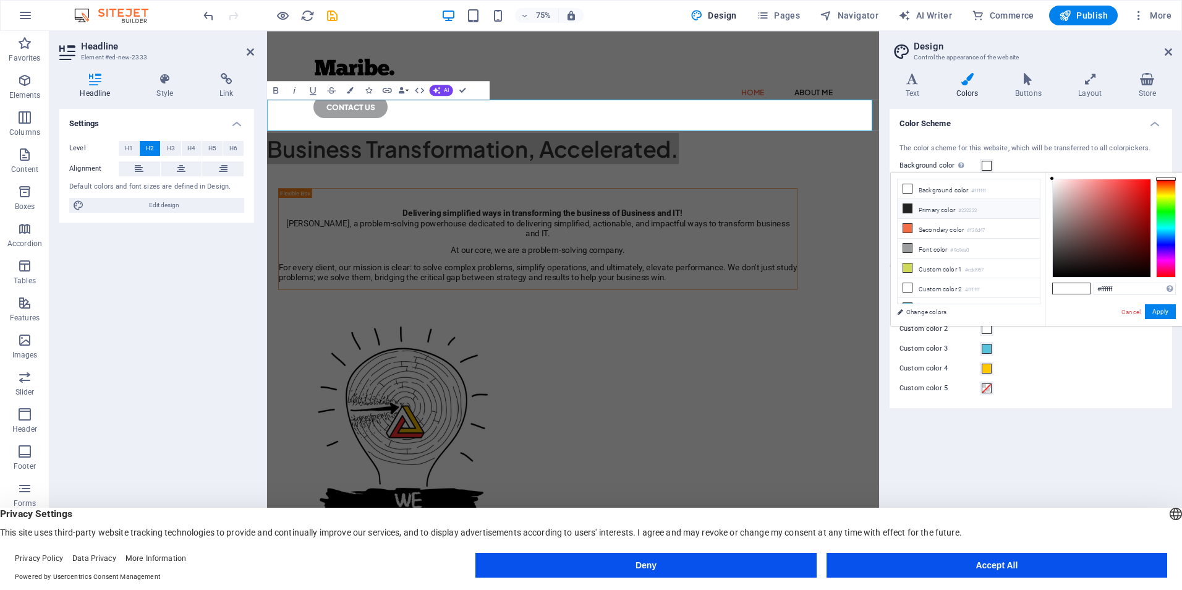
click at [925, 213] on li "Primary color #222222" at bounding box center [968, 209] width 142 height 20
type input "#222222"
click at [1168, 311] on button "Apply" at bounding box center [1160, 311] width 31 height 15
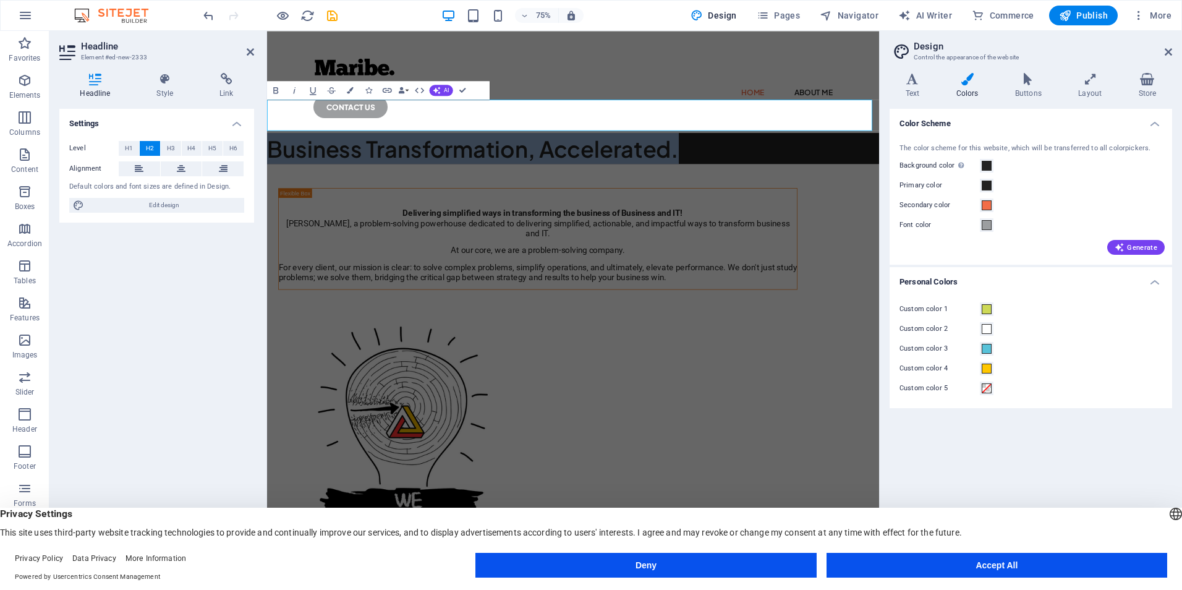
click at [396, 167] on h2 "Business Transformation, Accelerated." at bounding box center [675, 187] width 816 height 41
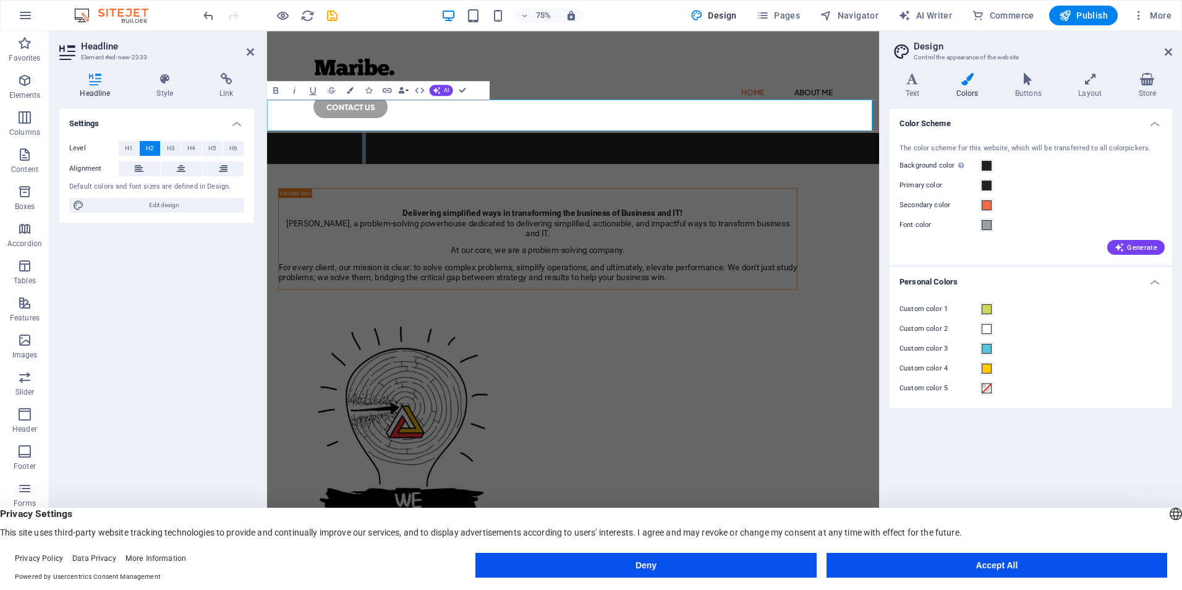
click at [396, 167] on h2 "Business Transformation, Accelerated." at bounding box center [675, 187] width 816 height 41
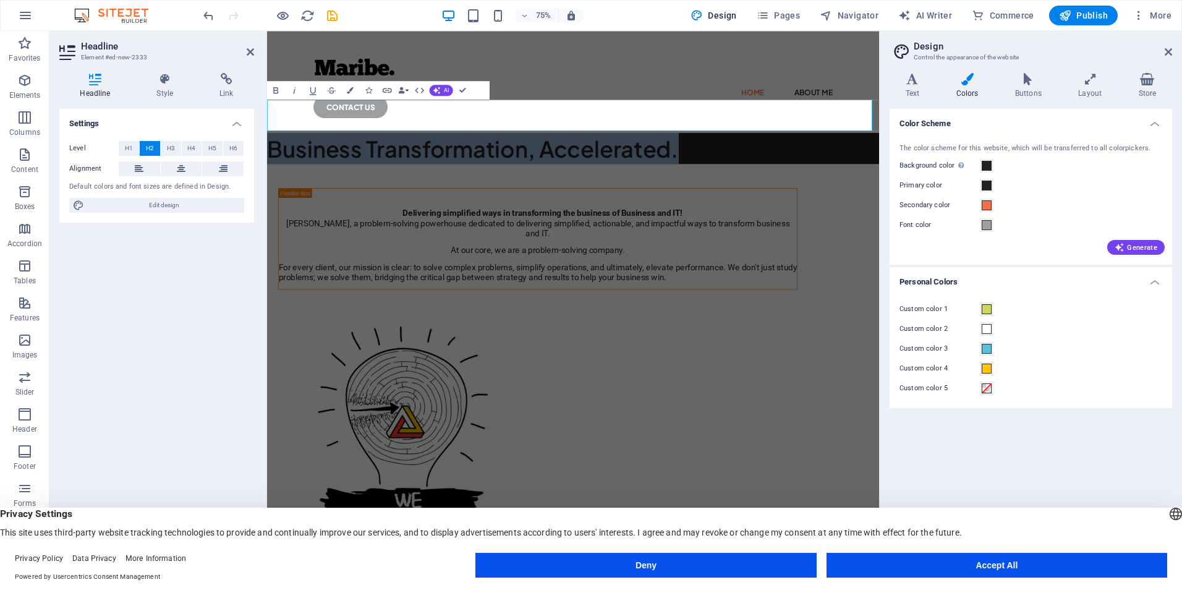
click at [396, 167] on h2 "Business Transformation, Accelerated." at bounding box center [675, 187] width 816 height 41
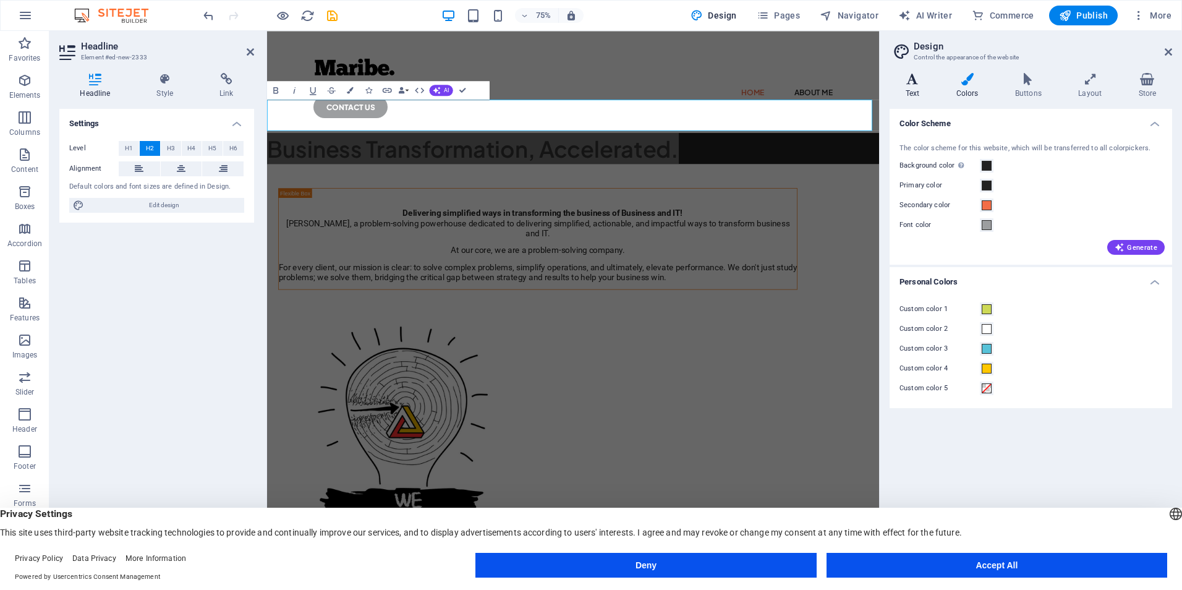
click at [918, 84] on icon at bounding box center [912, 79] width 46 height 12
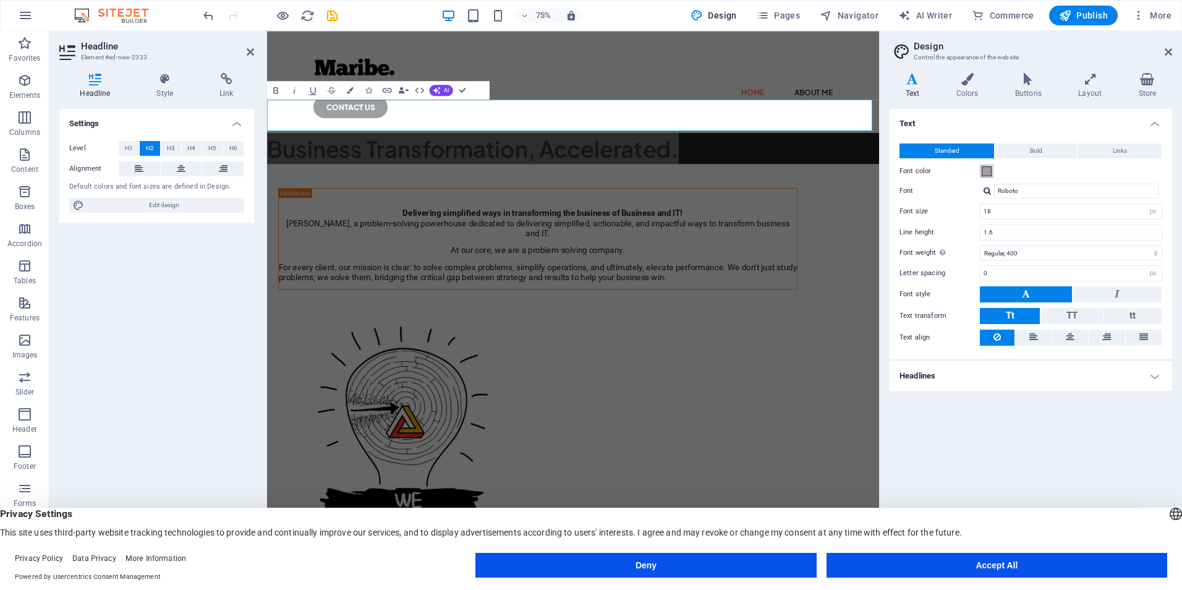
click at [986, 169] on span at bounding box center [987, 171] width 10 height 10
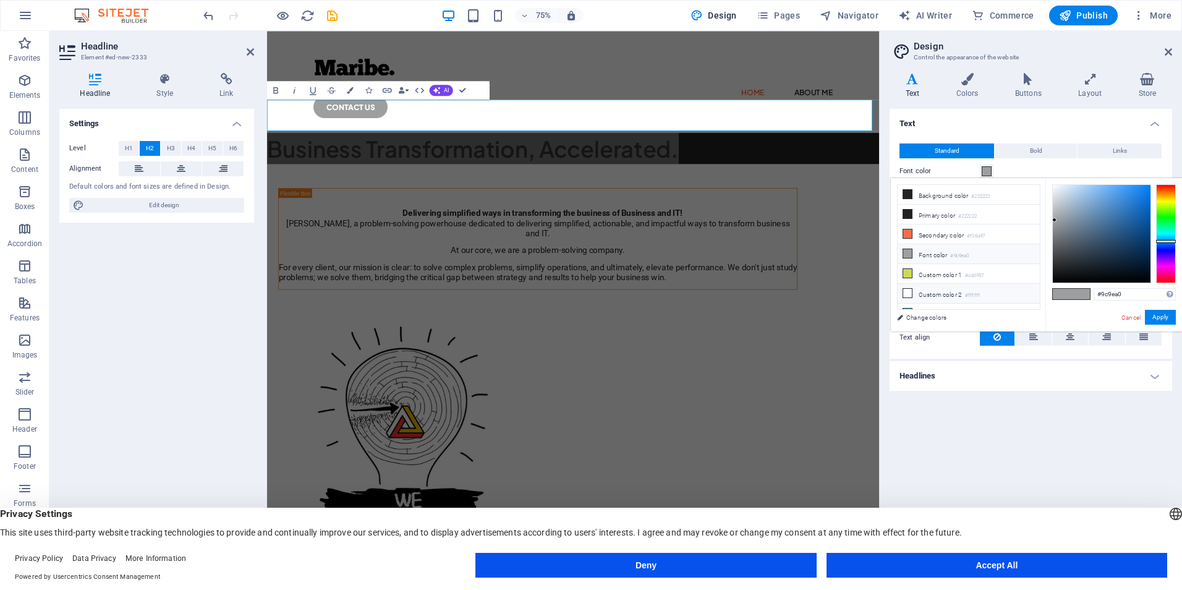
click at [936, 291] on li "Custom color 2 #ffffff" at bounding box center [968, 294] width 142 height 20
type input "#ffffff"
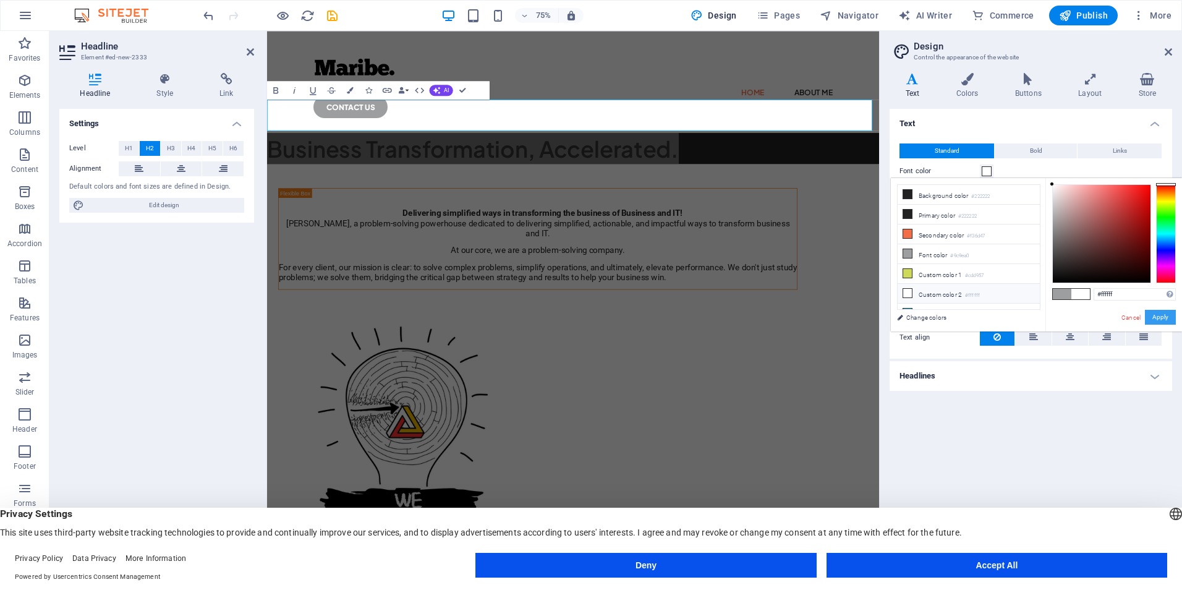
click at [1164, 310] on button "Apply" at bounding box center [1160, 317] width 31 height 15
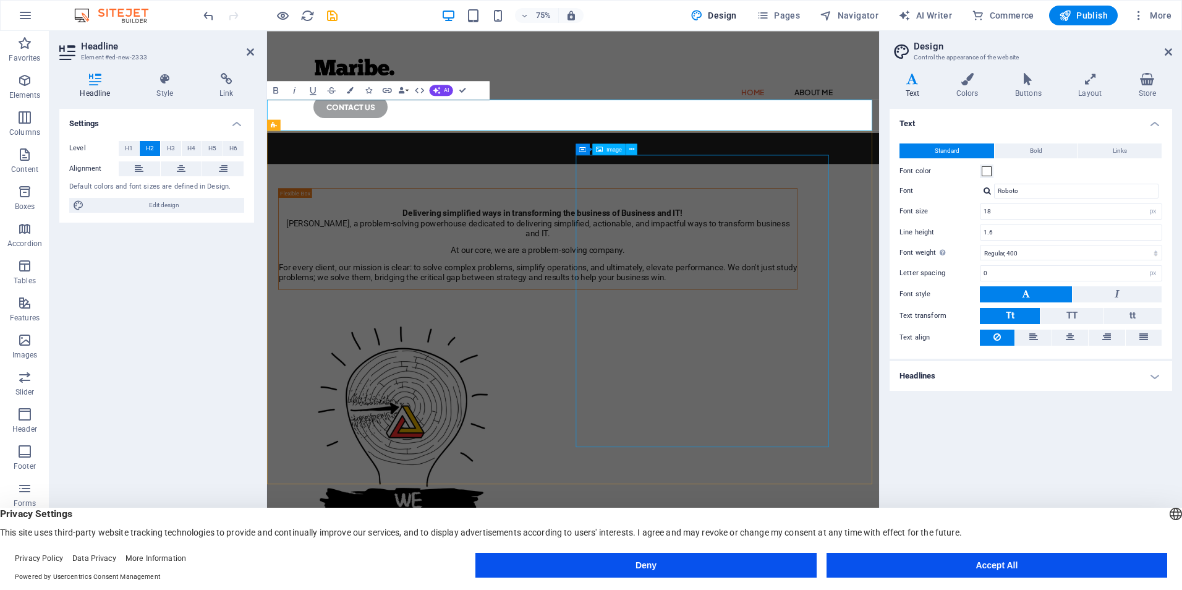
click at [1083, 208] on div "Delivering simplified ways in transforming the business of Business and IT! Mar…" at bounding box center [675, 526] width 816 height 637
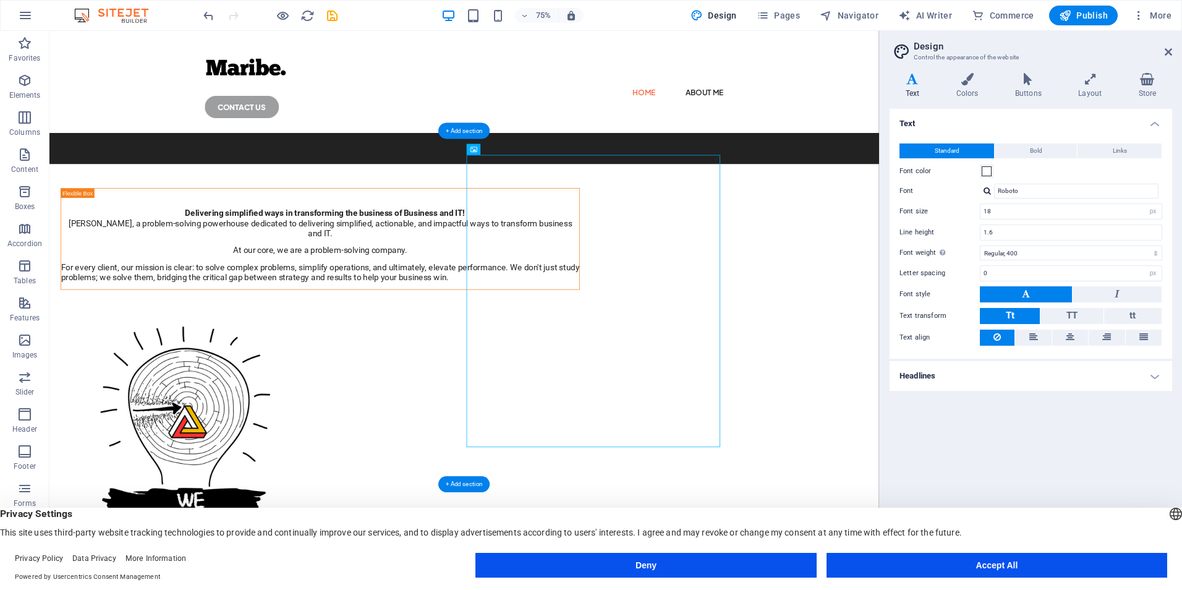
drag, startPoint x: 1096, startPoint y: 257, endPoint x: 1071, endPoint y: 257, distance: 25.3
click at [1096, 257] on div "Delivering simplified ways in transforming the business of Business and IT! Mar…" at bounding box center [602, 526] width 1106 height 637
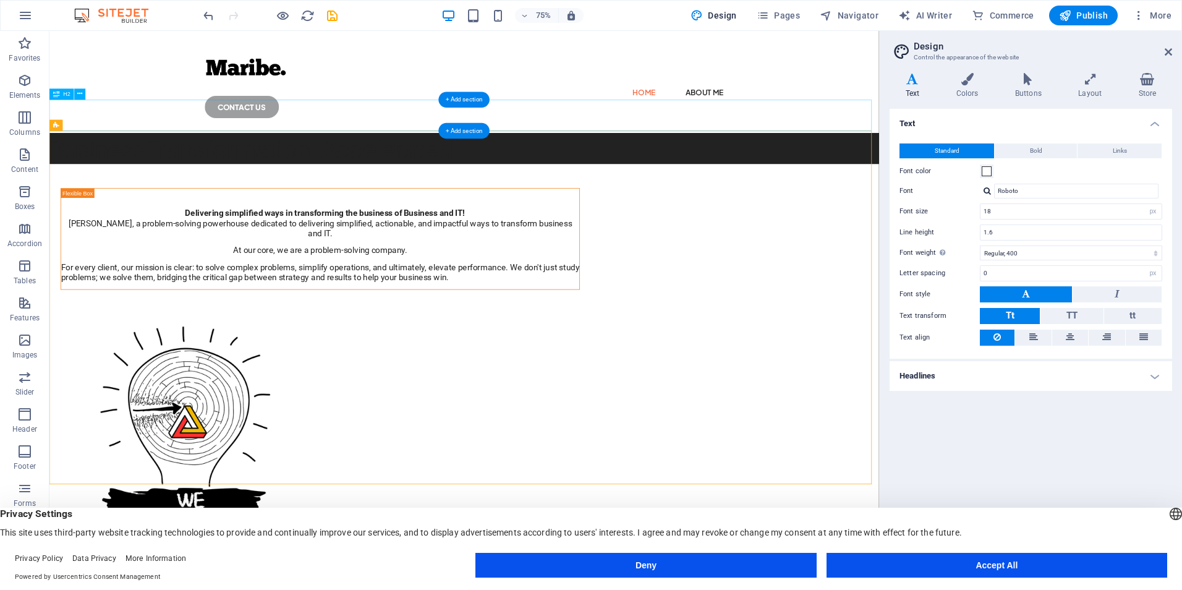
click at [437, 167] on div "Business Transformation, Accelerated." at bounding box center [602, 187] width 1106 height 41
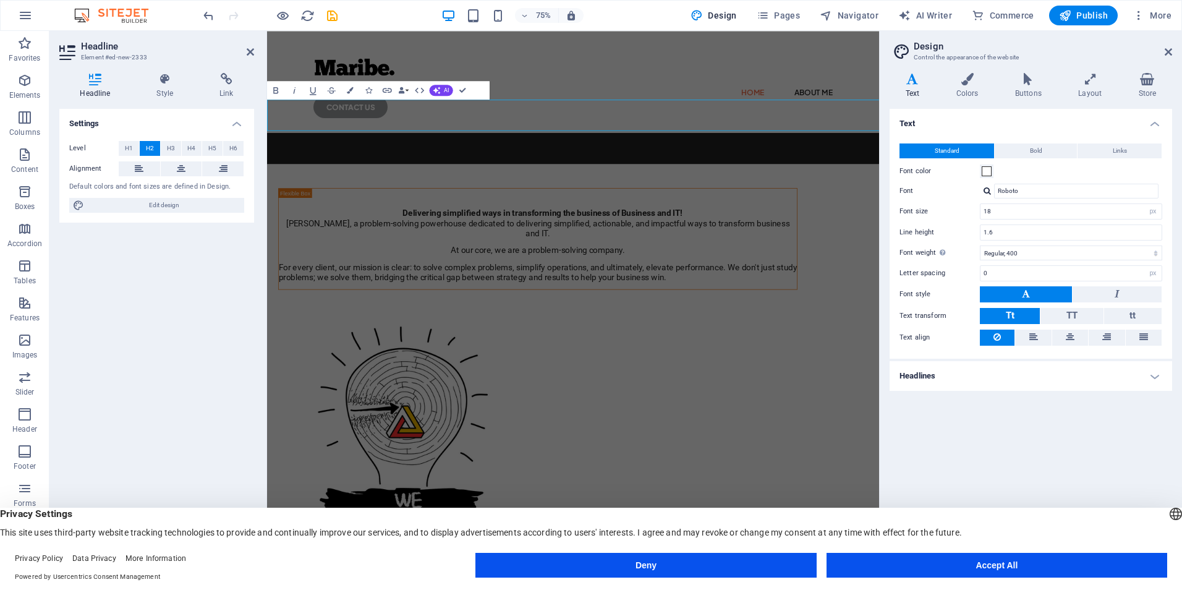
click at [365, 167] on h2 "Business Transformation, Accelerated." at bounding box center [675, 187] width 816 height 41
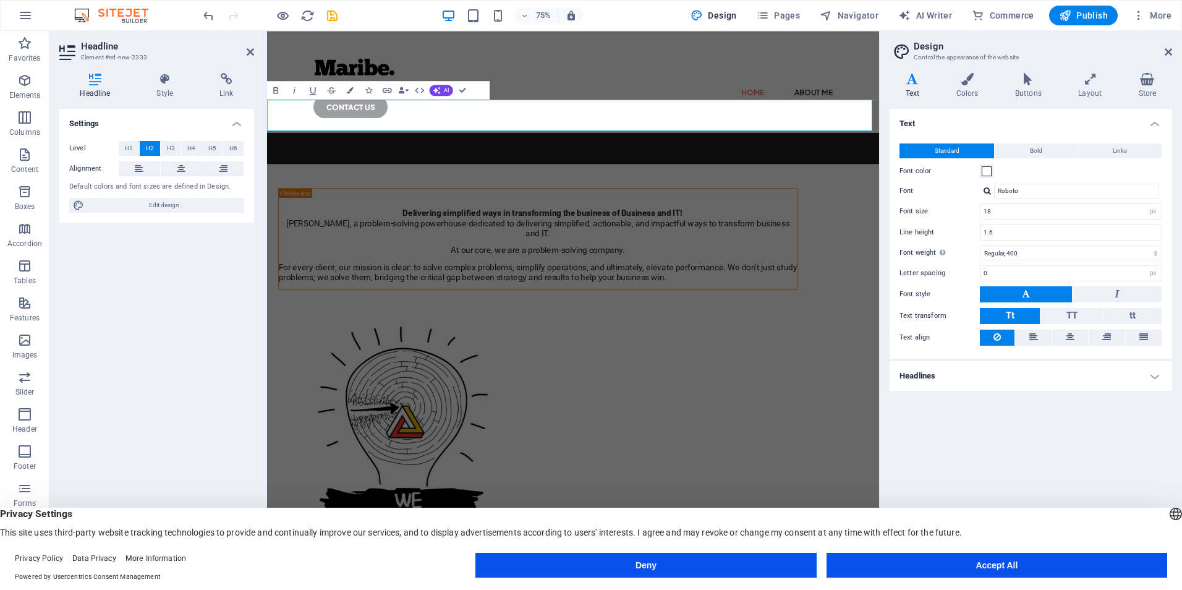
click at [375, 167] on h2 "Business Transformation, Accelerated." at bounding box center [675, 187] width 816 height 41
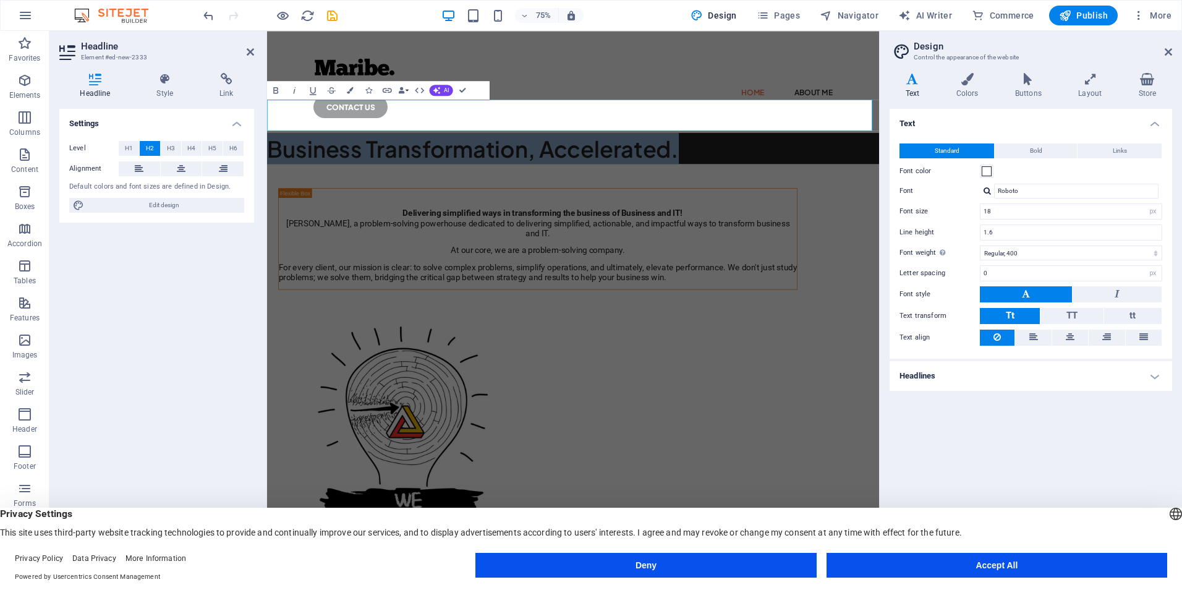
click at [375, 167] on h2 "Business Transformation, Accelerated." at bounding box center [675, 187] width 816 height 41
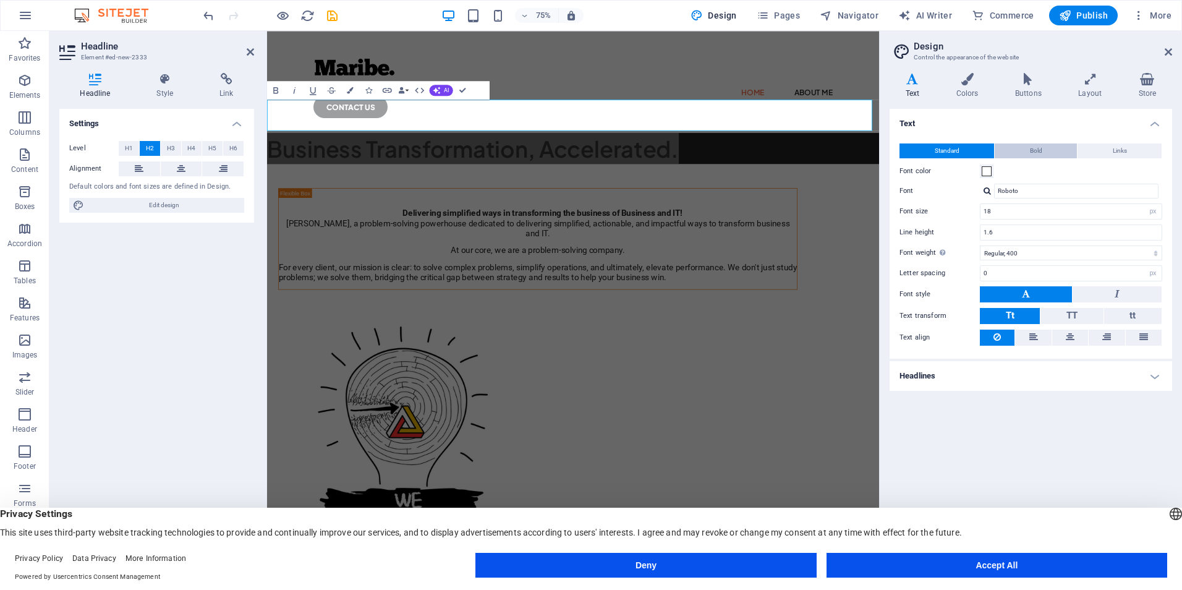
click at [1022, 148] on button "Bold" at bounding box center [1036, 150] width 82 height 15
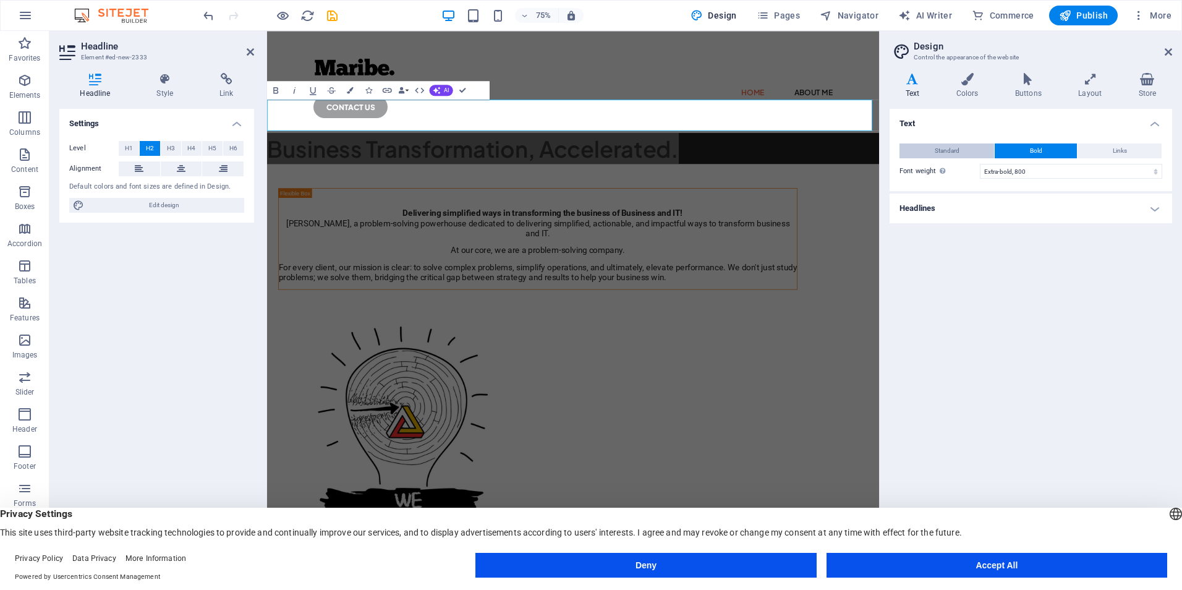
click at [961, 151] on button "Standard" at bounding box center [946, 150] width 95 height 15
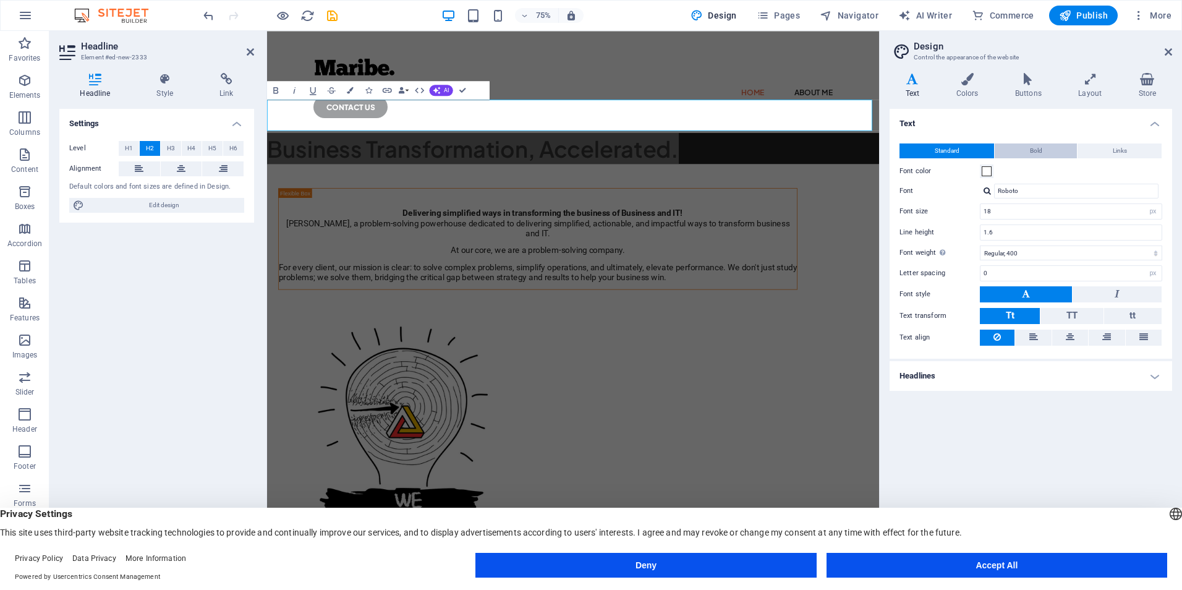
click at [1017, 148] on button "Bold" at bounding box center [1036, 150] width 82 height 15
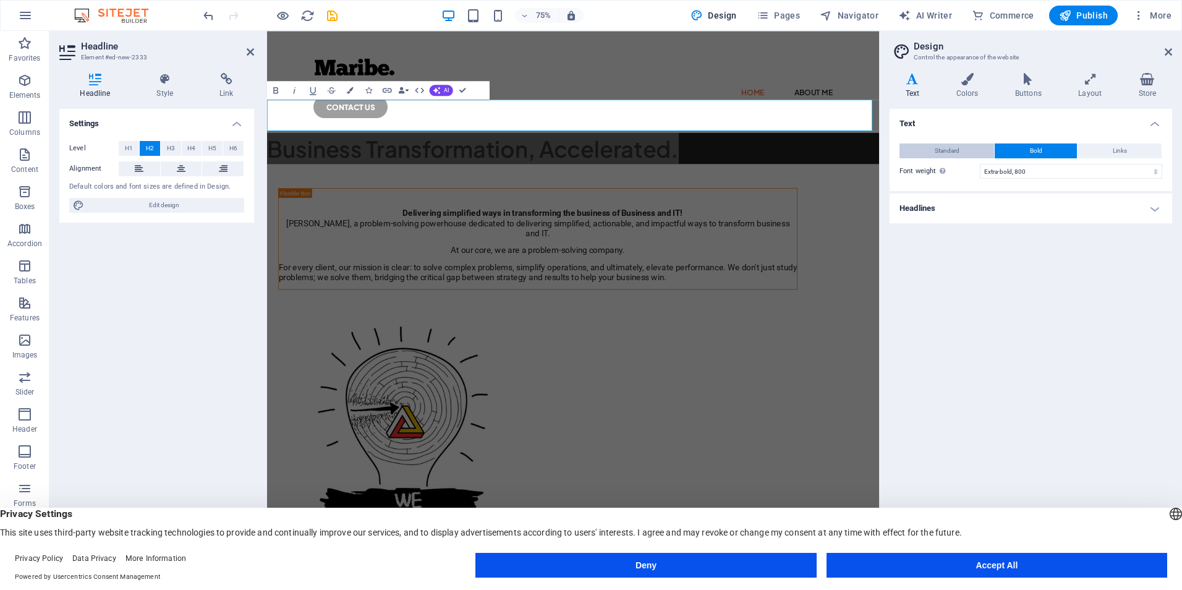
click at [933, 146] on button "Standard" at bounding box center [946, 150] width 95 height 15
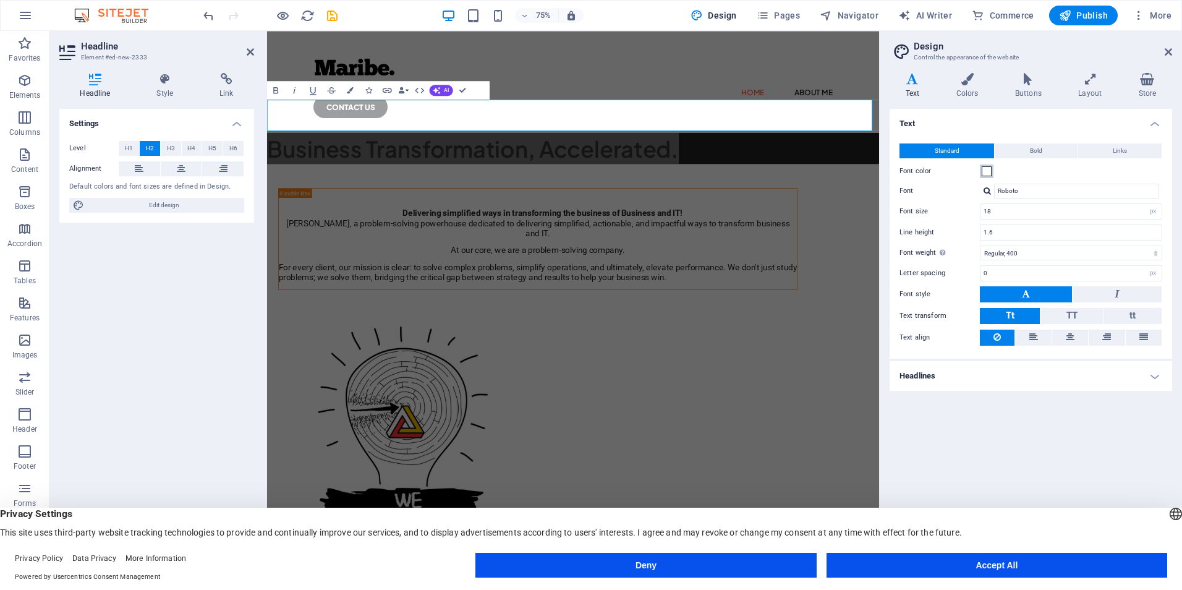
click at [986, 171] on span at bounding box center [987, 171] width 10 height 10
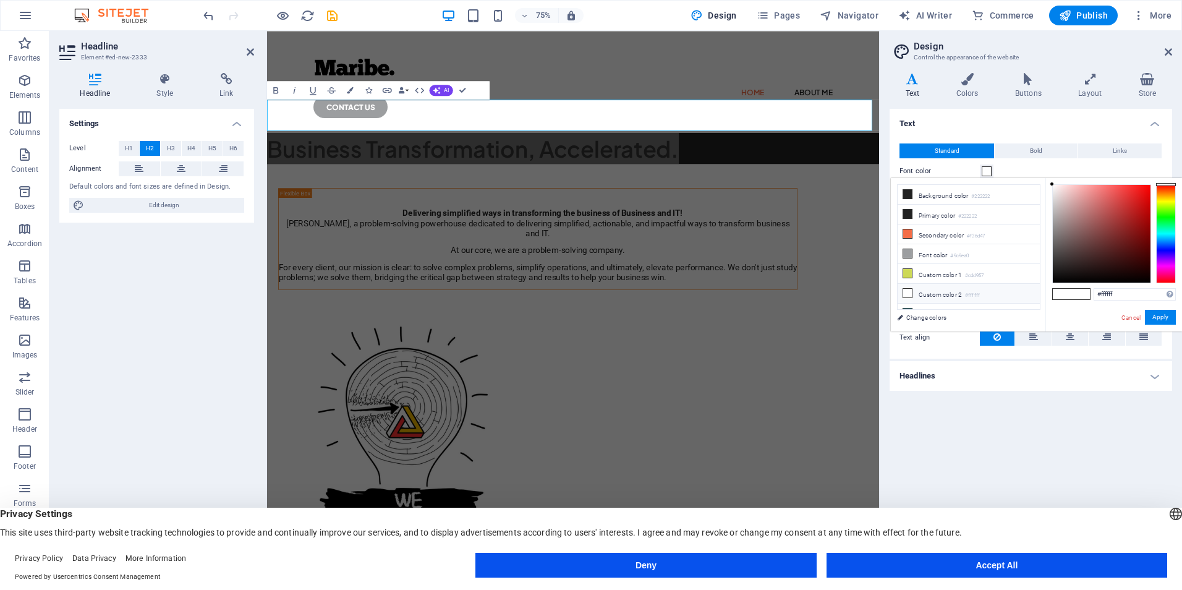
click at [984, 291] on li "Custom color 2 #ffffff" at bounding box center [968, 294] width 142 height 20
click at [1153, 320] on button "Apply" at bounding box center [1160, 317] width 31 height 15
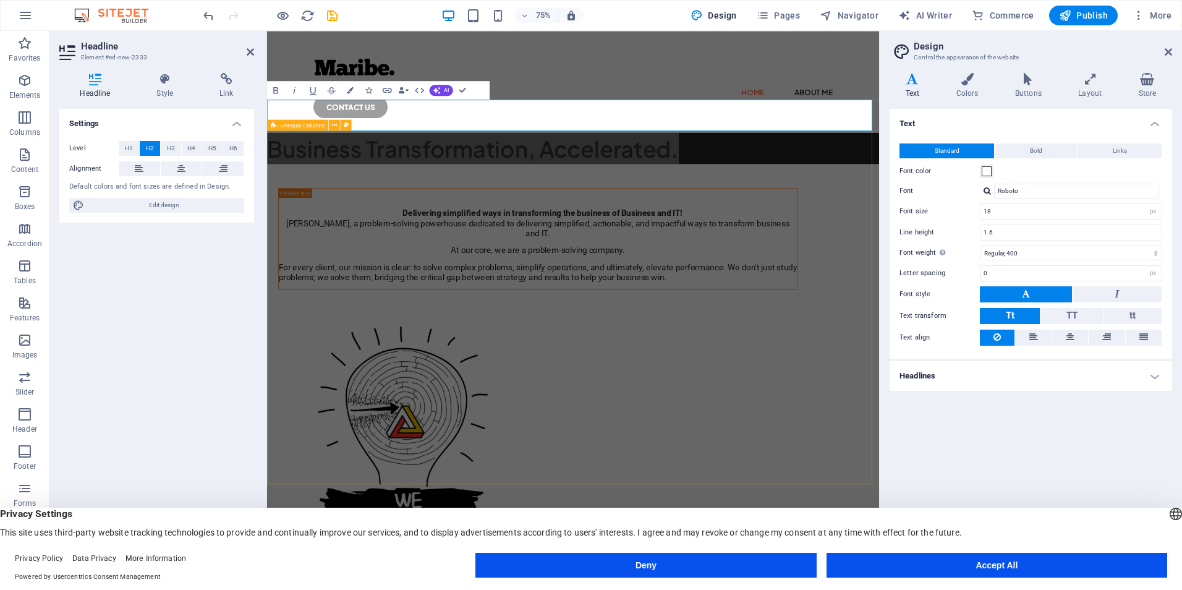
click at [1022, 248] on div "Delivering simplified ways in transforming the business of Business and IT! Mar…" at bounding box center [675, 526] width 816 height 637
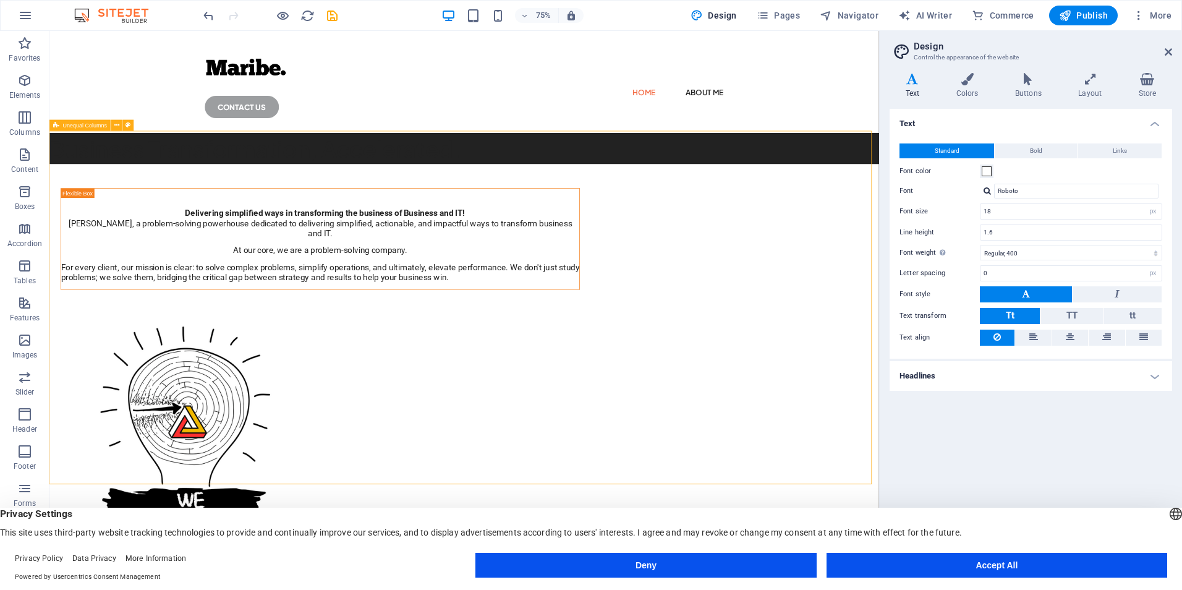
click at [1095, 248] on div "Delivering simplified ways in transforming the business of Business and IT! Mar…" at bounding box center [602, 526] width 1106 height 637
click at [321, 167] on div "Business Transformation, Accelerated." at bounding box center [602, 187] width 1106 height 41
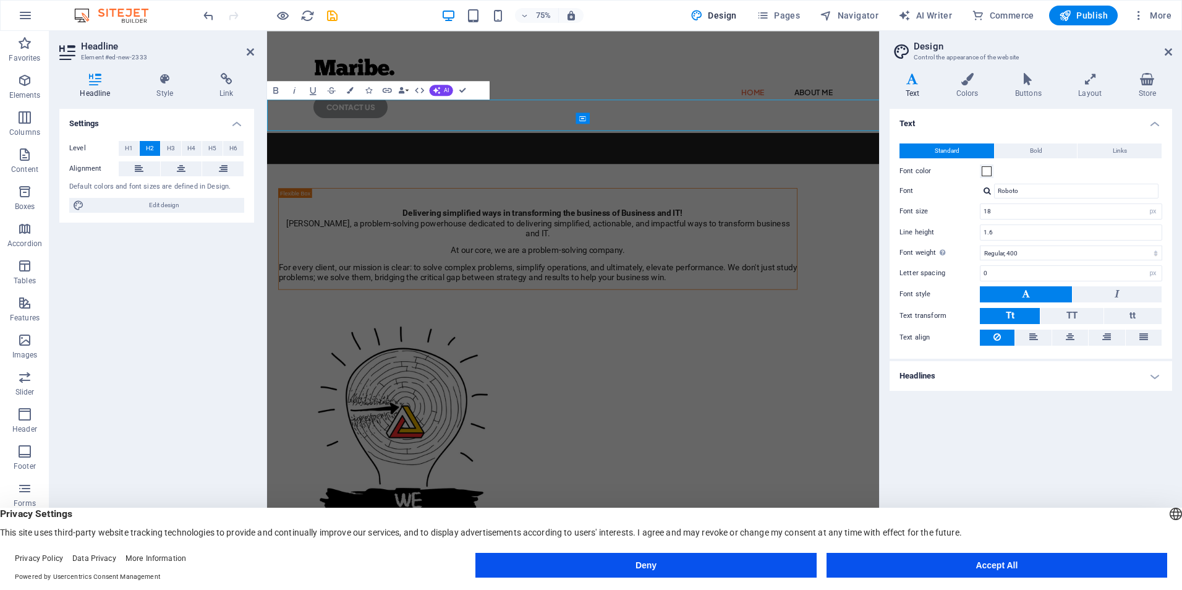
click at [253, 109] on h4 "Settings" at bounding box center [156, 120] width 195 height 22
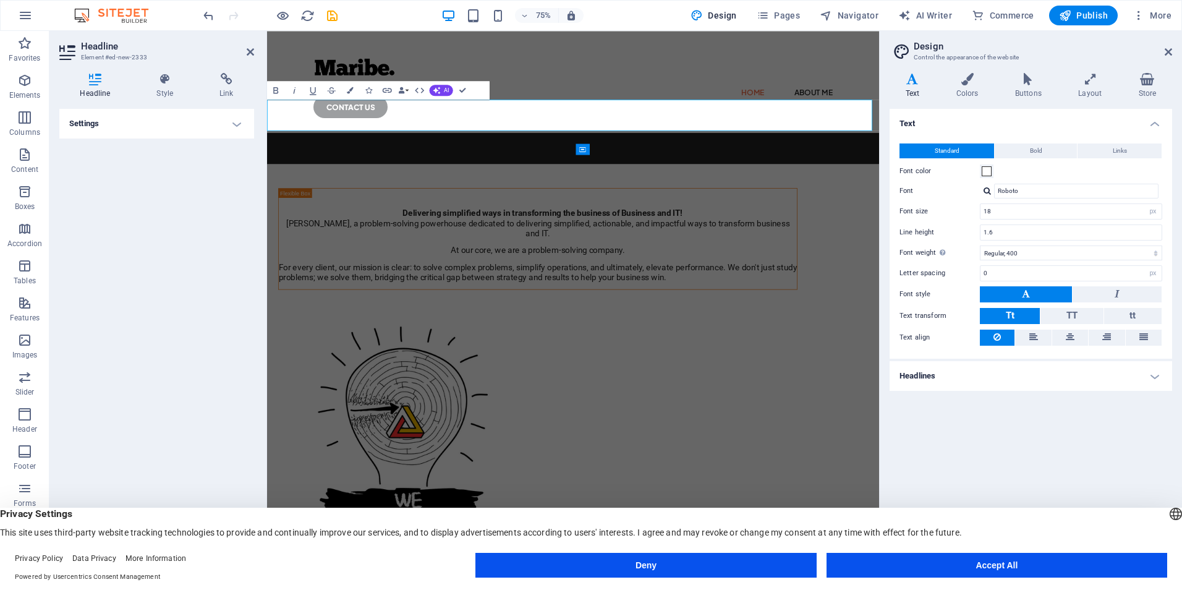
click at [315, 167] on h2 "Business Transformation, Accelerated." at bounding box center [675, 187] width 816 height 41
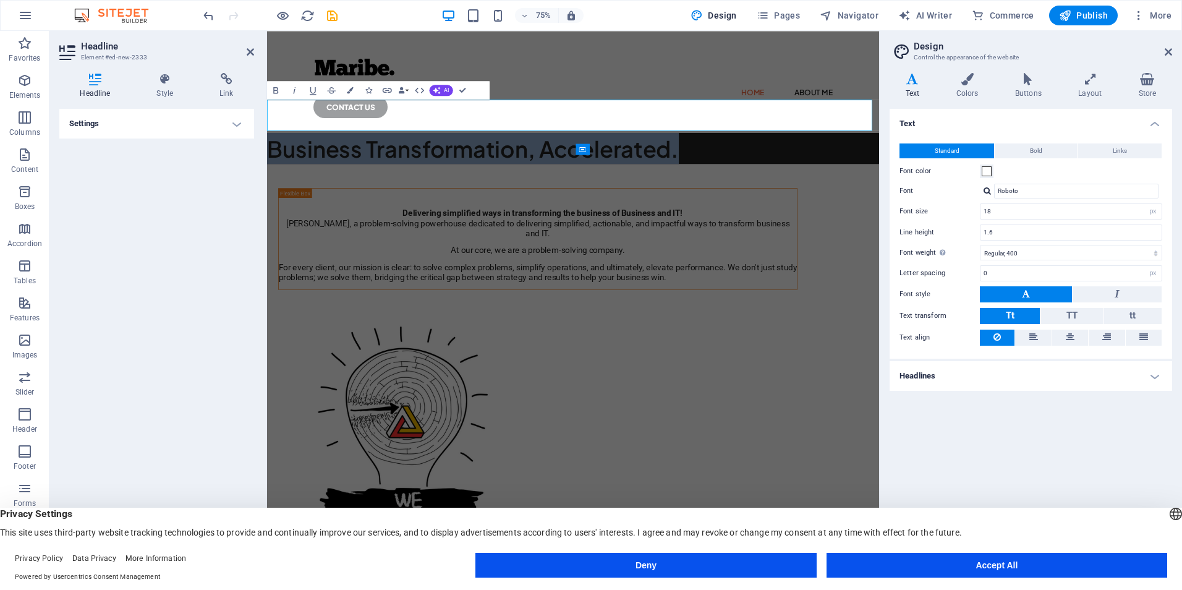
click at [315, 167] on h2 "Business Transformation, Accelerated." at bounding box center [675, 187] width 816 height 41
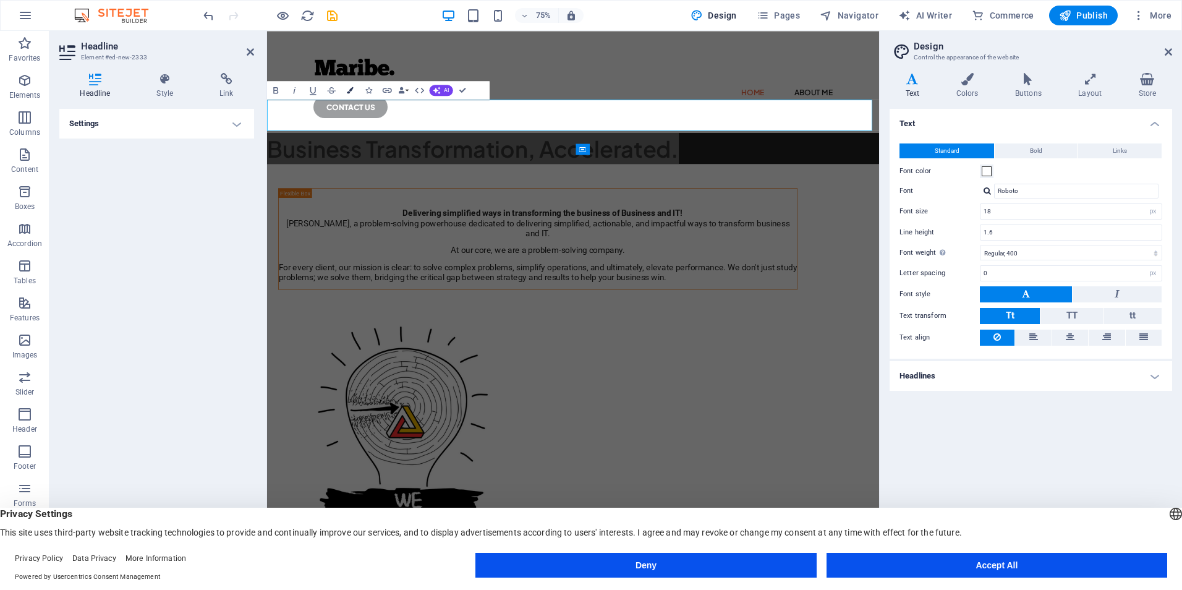
click at [346, 88] on button "Colors" at bounding box center [350, 90] width 18 height 19
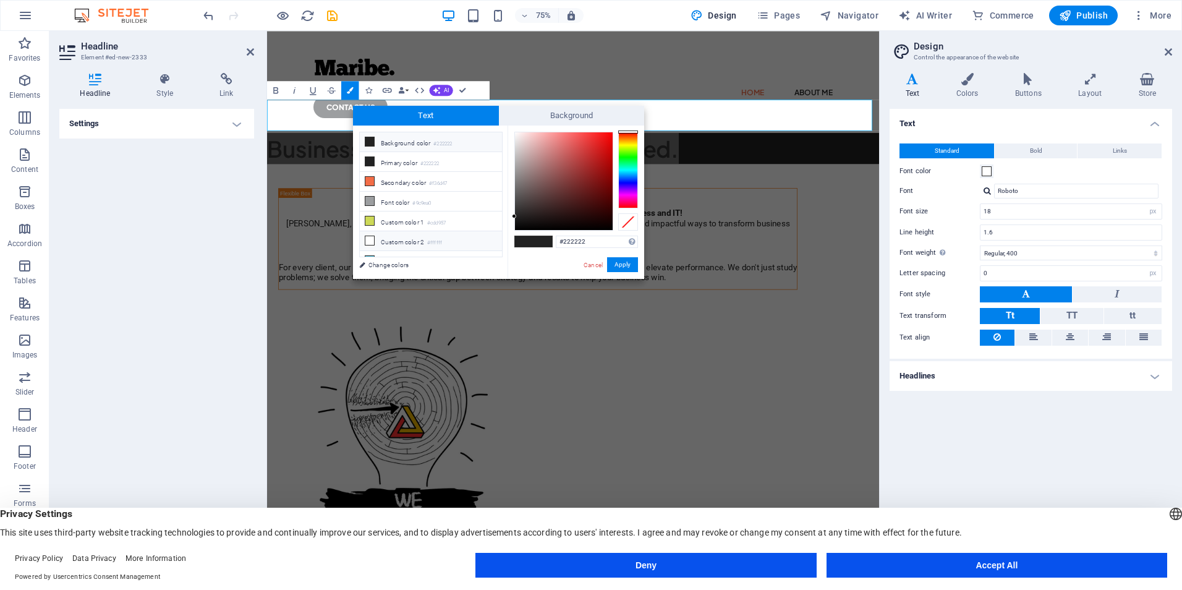
click at [396, 236] on li "Custom color 2 #ffffff" at bounding box center [431, 241] width 142 height 20
type input "#ffffff"
drag, startPoint x: 635, startPoint y: 261, endPoint x: 490, endPoint y: 307, distance: 151.7
click at [635, 261] on button "Apply" at bounding box center [622, 264] width 31 height 15
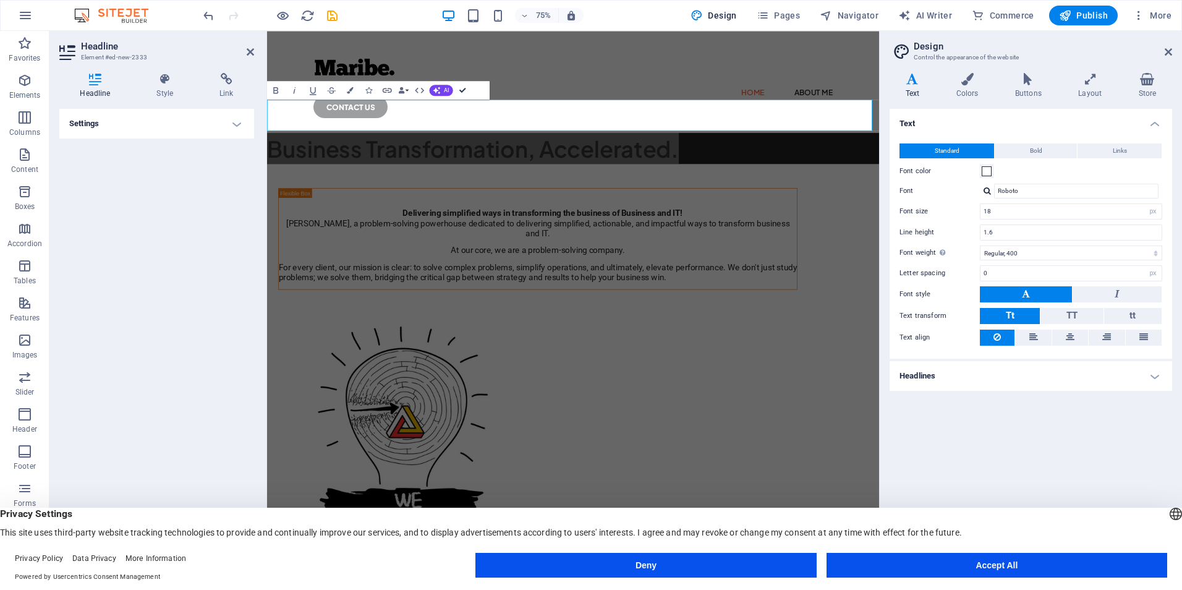
drag, startPoint x: 465, startPoint y: 90, endPoint x: 553, endPoint y: 77, distance: 89.2
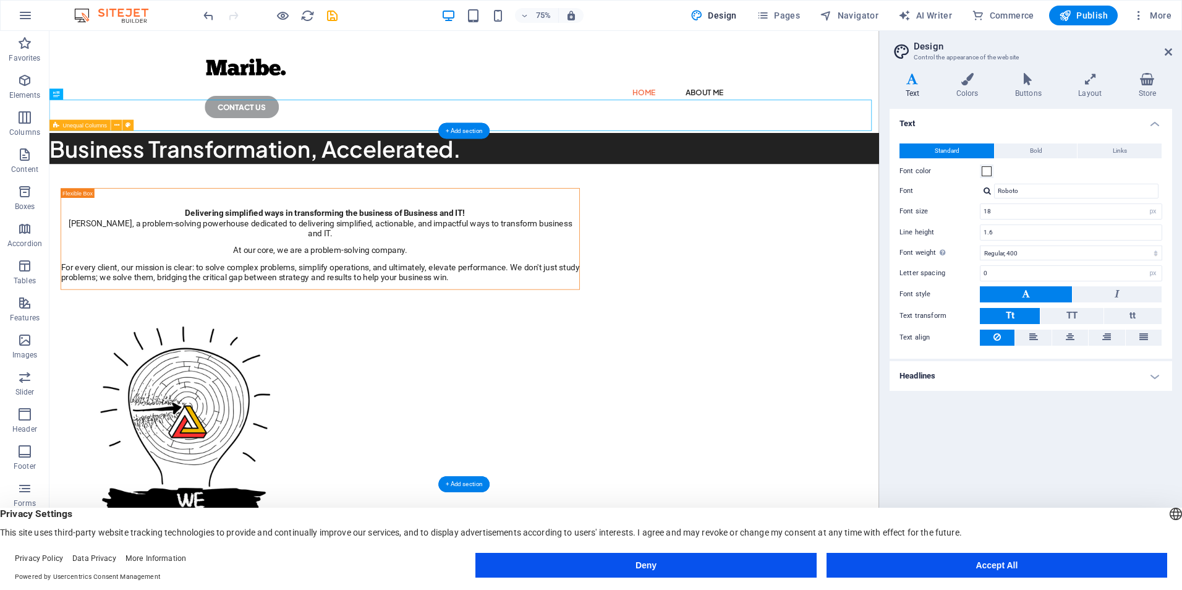
click at [1024, 322] on div "Delivering simplified ways in transforming the business of Business and IT! Mar…" at bounding box center [602, 526] width 1106 height 637
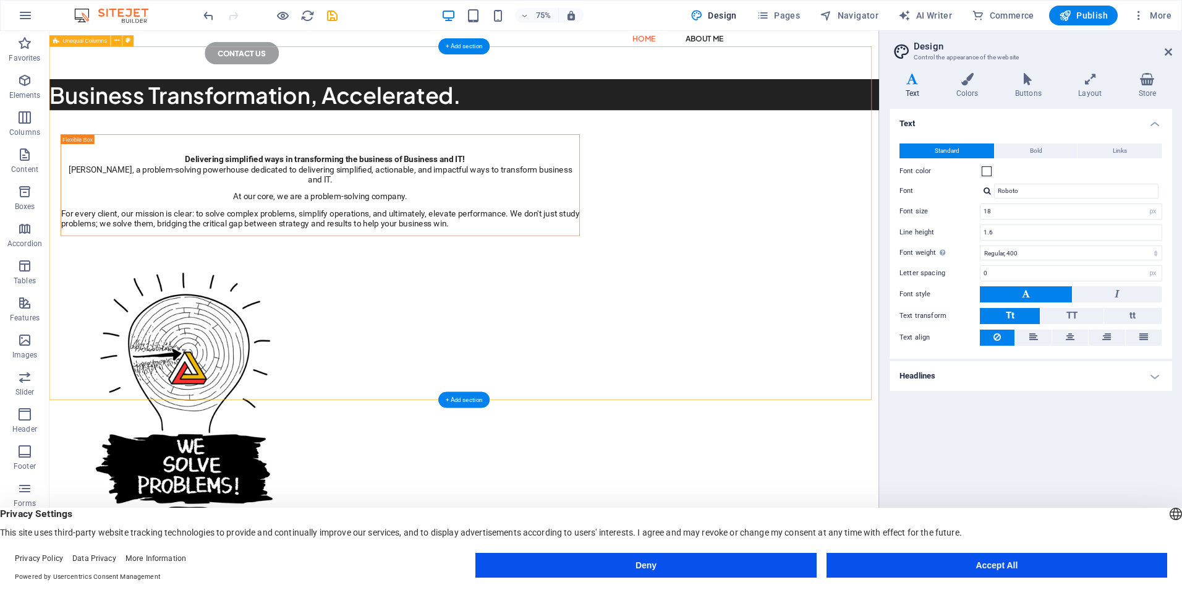
scroll to position [62, 0]
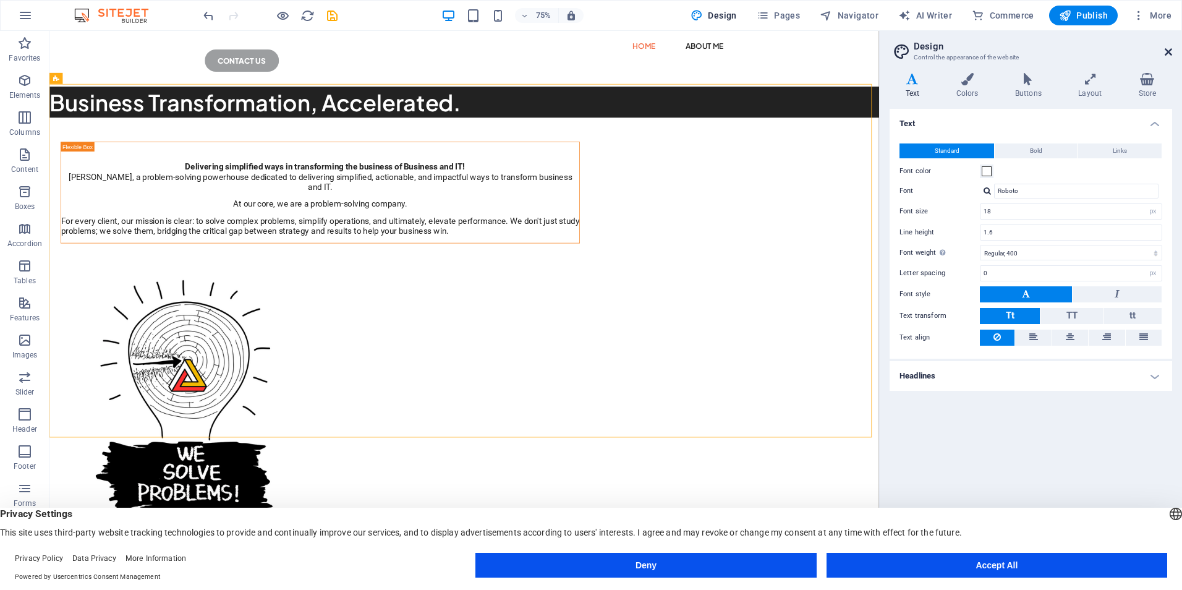
click at [1169, 53] on icon at bounding box center [1167, 52] width 7 height 10
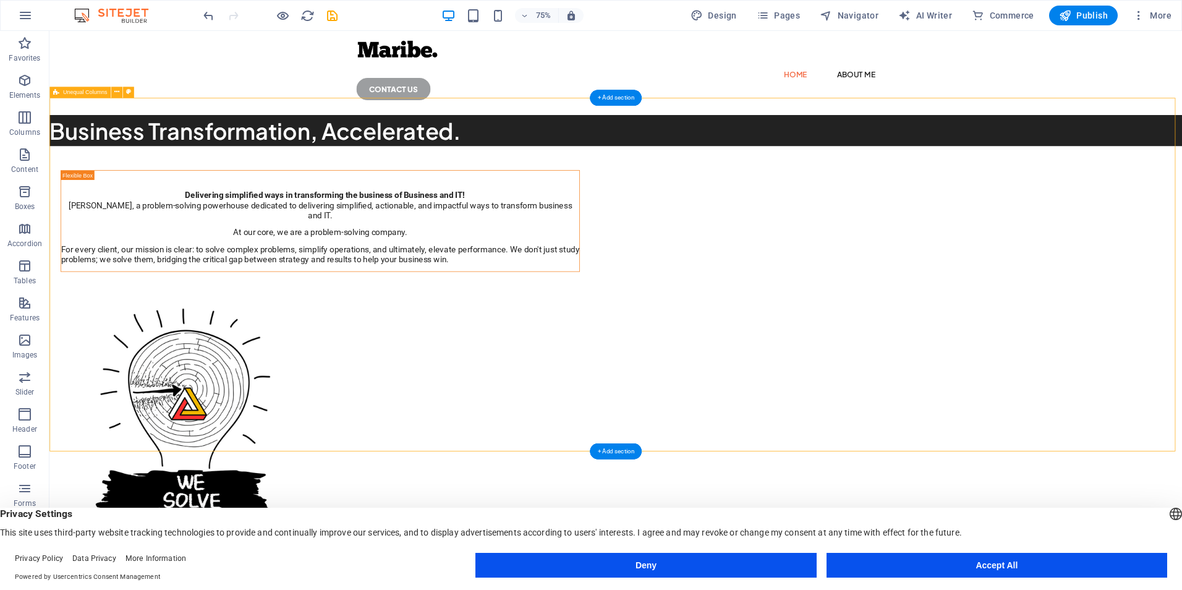
scroll to position [0, 0]
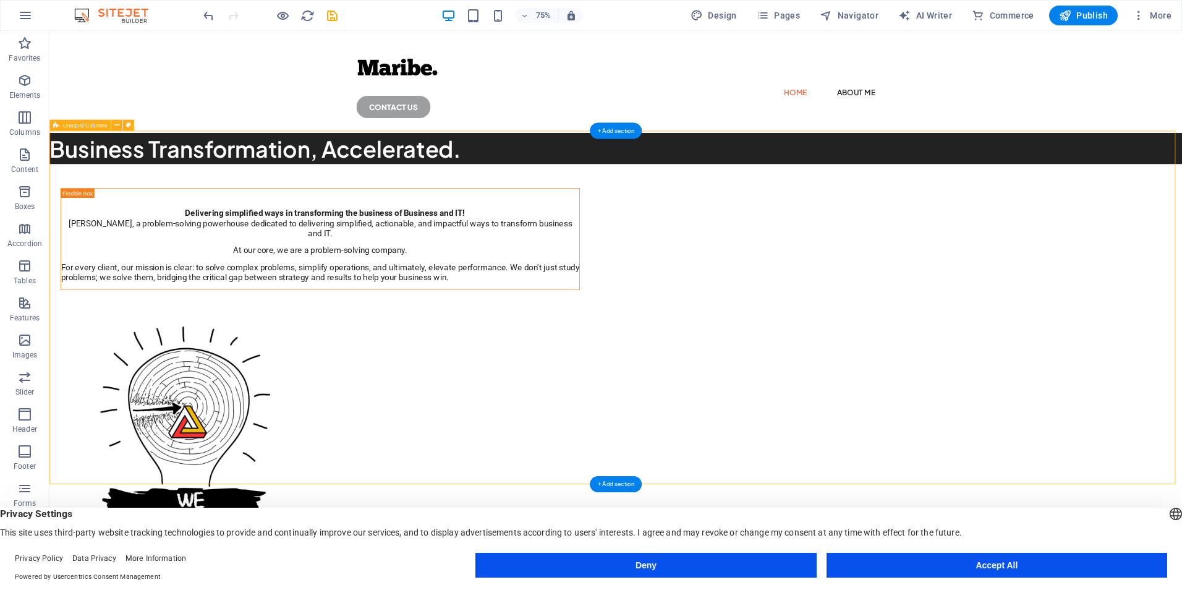
click at [1181, 232] on div "Delivering simplified ways in transforming the business of Business and IT! Mar…" at bounding box center [804, 526] width 1510 height 637
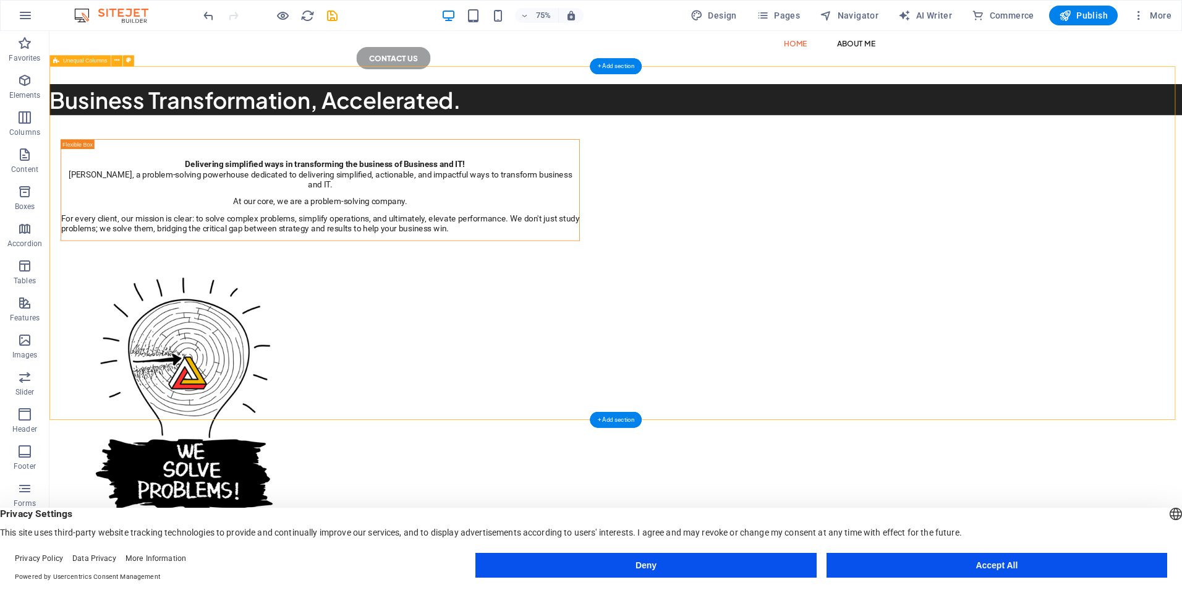
scroll to position [62, 0]
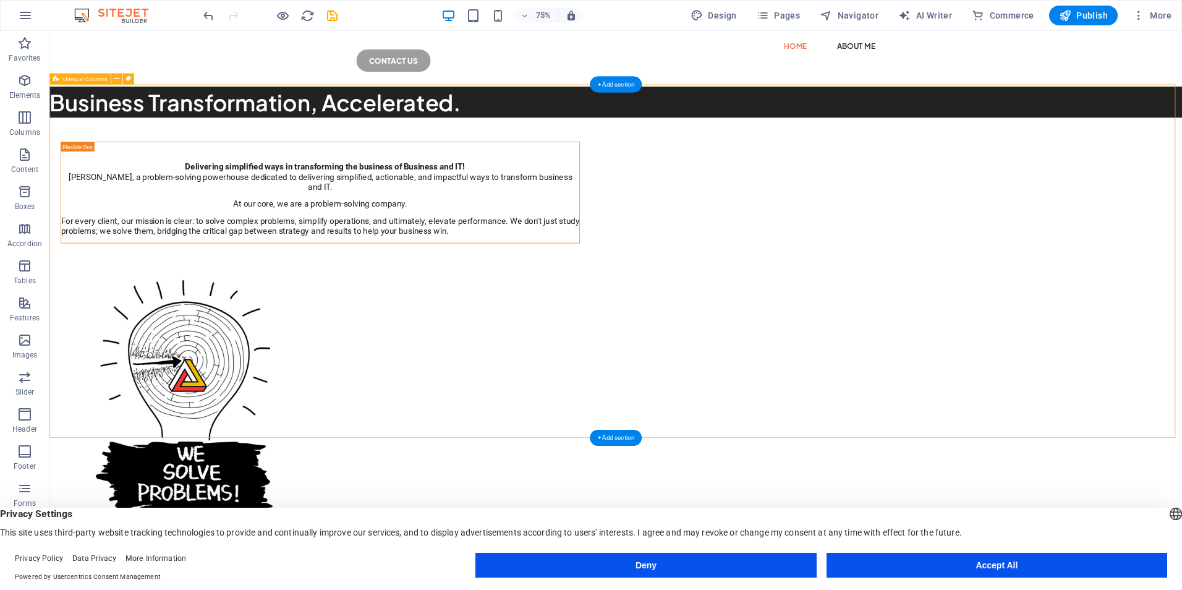
click at [1181, 232] on div "Delivering simplified ways in transforming the business of Business and IT! Mar…" at bounding box center [804, 464] width 1510 height 637
click at [715, 537] on div "Delivering simplified ways in transforming the business of Business and IT! Mar…" at bounding box center [804, 464] width 1510 height 637
click at [693, 532] on div "Delivering simplified ways in transforming the business of Business and IT! Mar…" at bounding box center [804, 464] width 1510 height 637
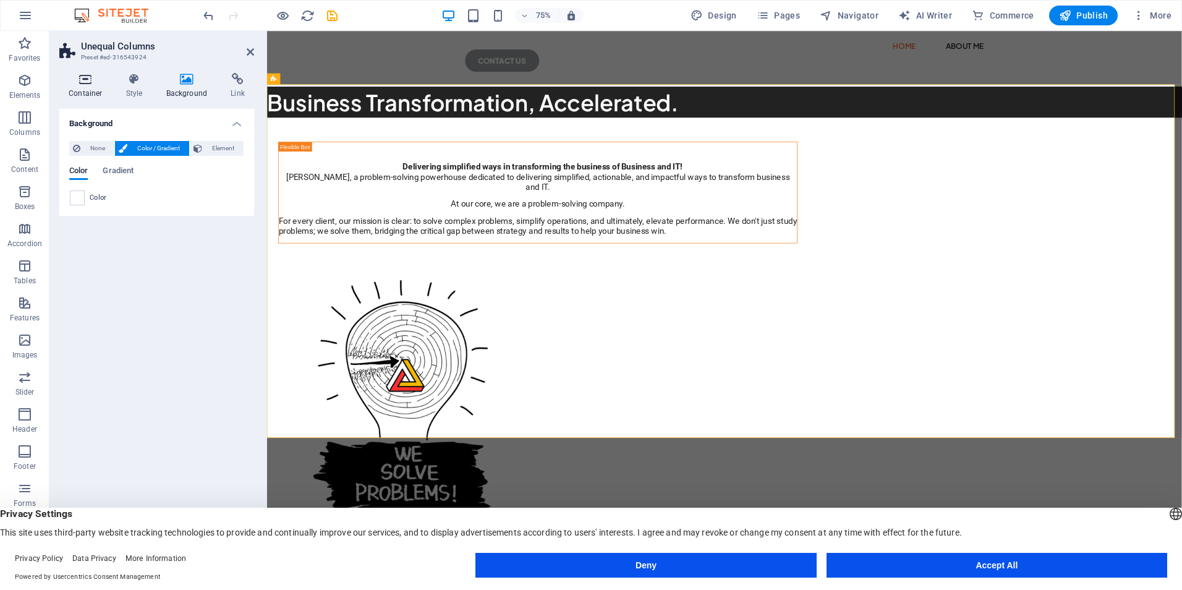
click at [85, 83] on icon at bounding box center [85, 79] width 53 height 12
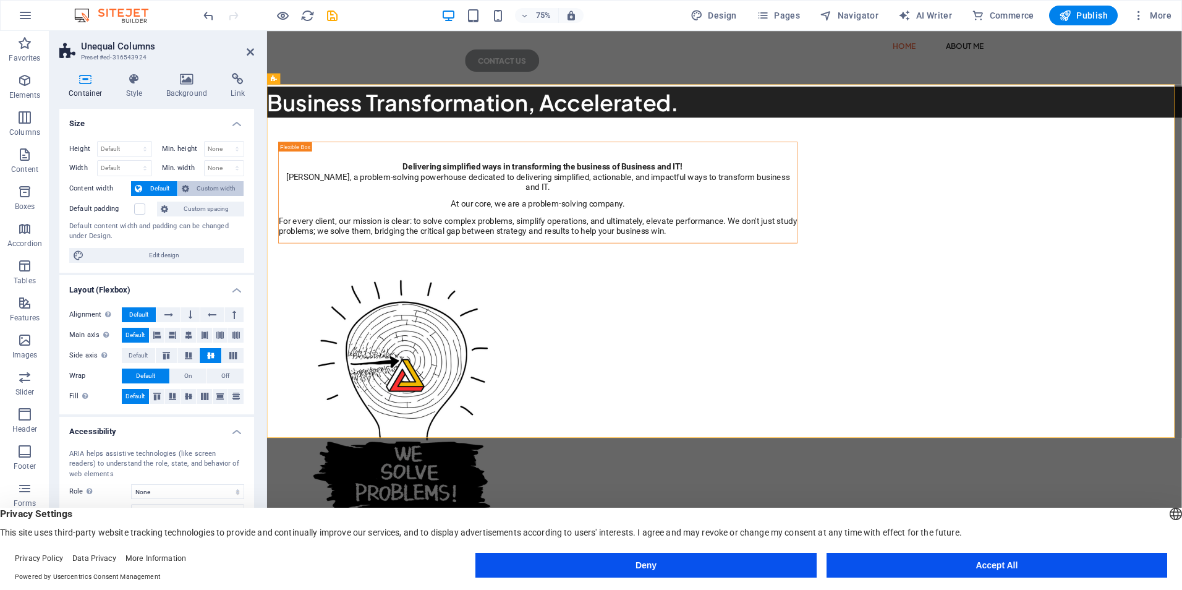
click at [210, 189] on span "Custom width" at bounding box center [217, 188] width 48 height 15
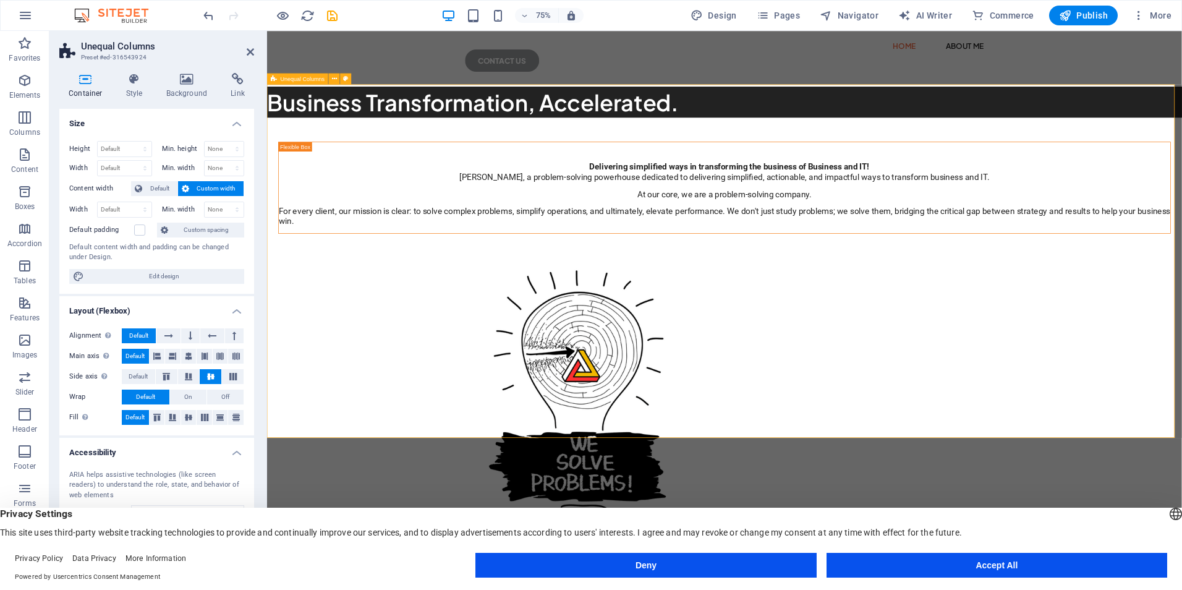
click at [406, 493] on div "Delivering simplified ways in transforming the business of Business and IT! Mar…" at bounding box center [876, 458] width 1219 height 624
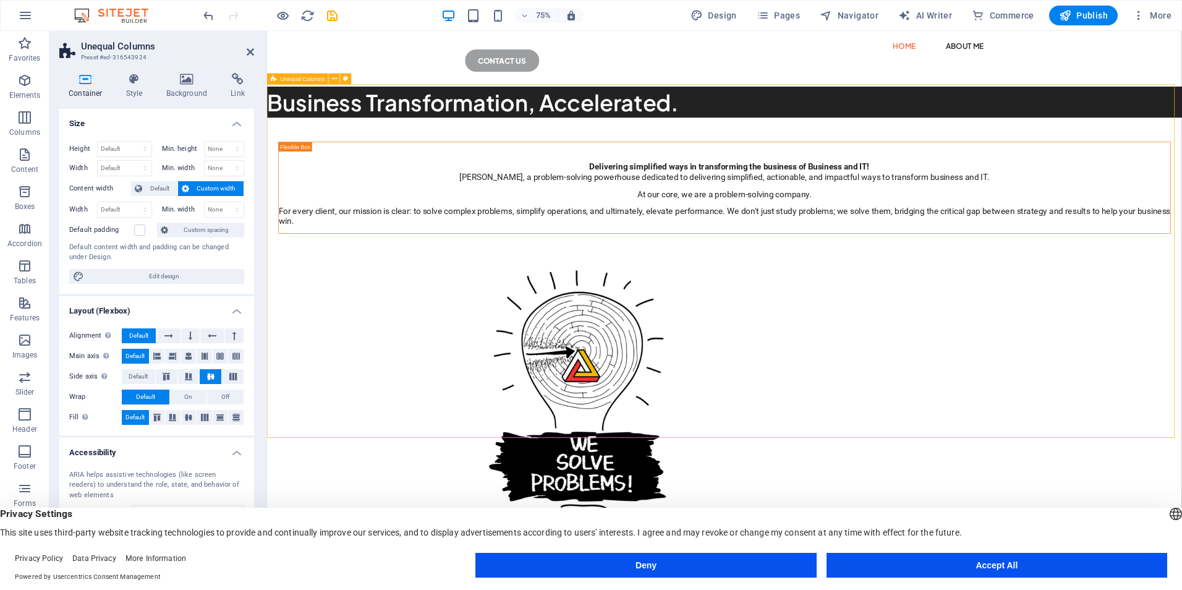
click at [1007, 567] on div "Delivering simplified ways in transforming the business of Business and IT! Mar…" at bounding box center [876, 458] width 1219 height 624
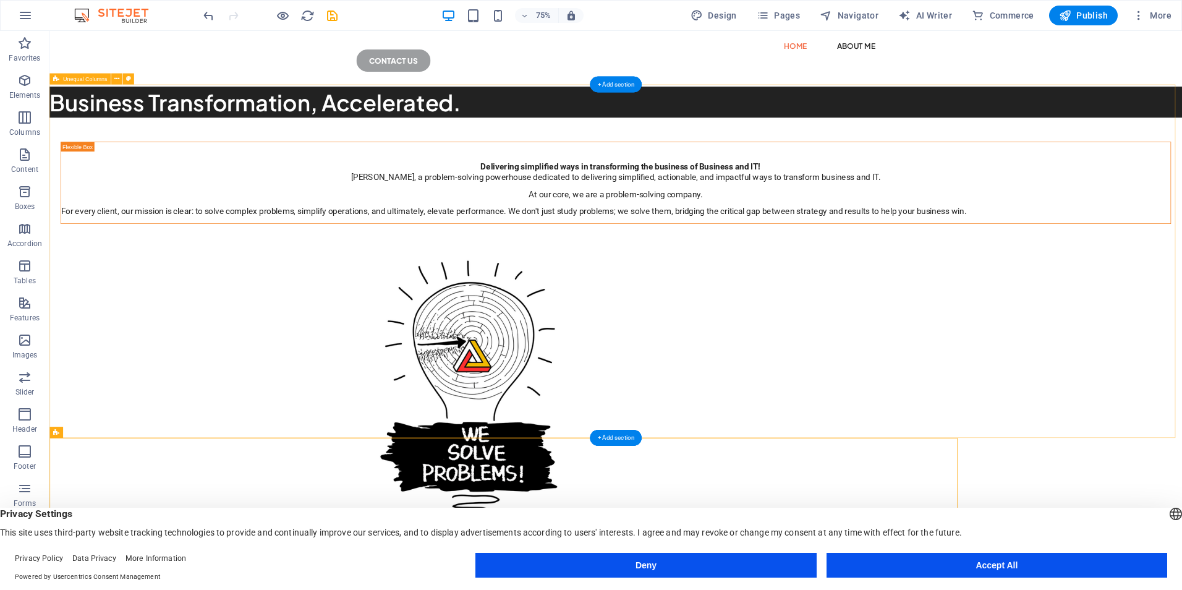
click at [1072, 571] on div "Delivering simplified ways in transforming the business of Business and IT! Mar…" at bounding box center [804, 451] width 1510 height 611
click at [1066, 534] on div "Delivering simplified ways in transforming the business of Business and IT! Mar…" at bounding box center [804, 451] width 1510 height 611
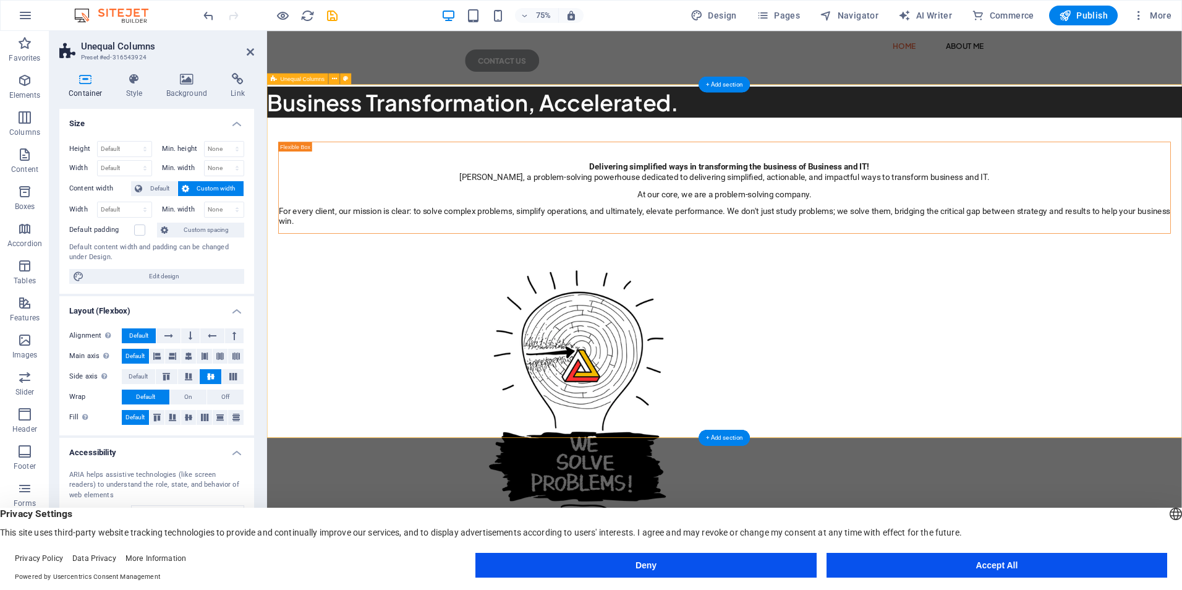
click at [993, 534] on div "Delivering simplified ways in transforming the business of Business and IT! Mar…" at bounding box center [876, 458] width 1219 height 624
click at [650, 174] on div "Delivering simplified ways in transforming the business of Business and IT! Mar…" at bounding box center [876, 458] width 1219 height 624
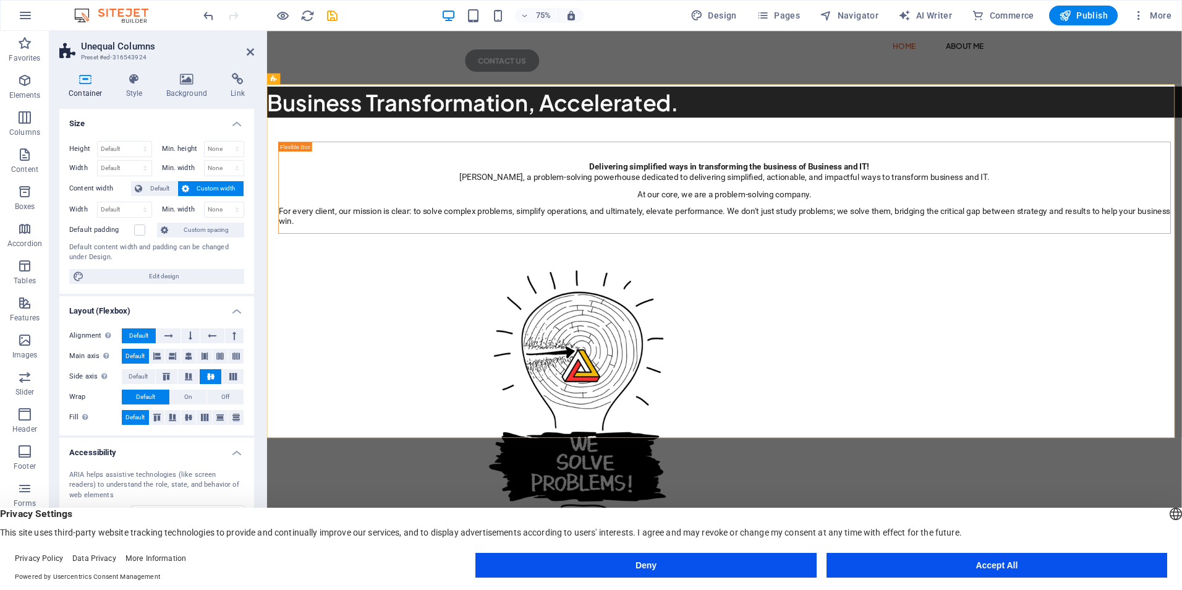
click at [254, 41] on aside "Unequal Columns Preset #ed-316543924 Container Style Background Link Size Heigh…" at bounding box center [158, 300] width 218 height 539
click at [248, 50] on icon at bounding box center [250, 52] width 7 height 10
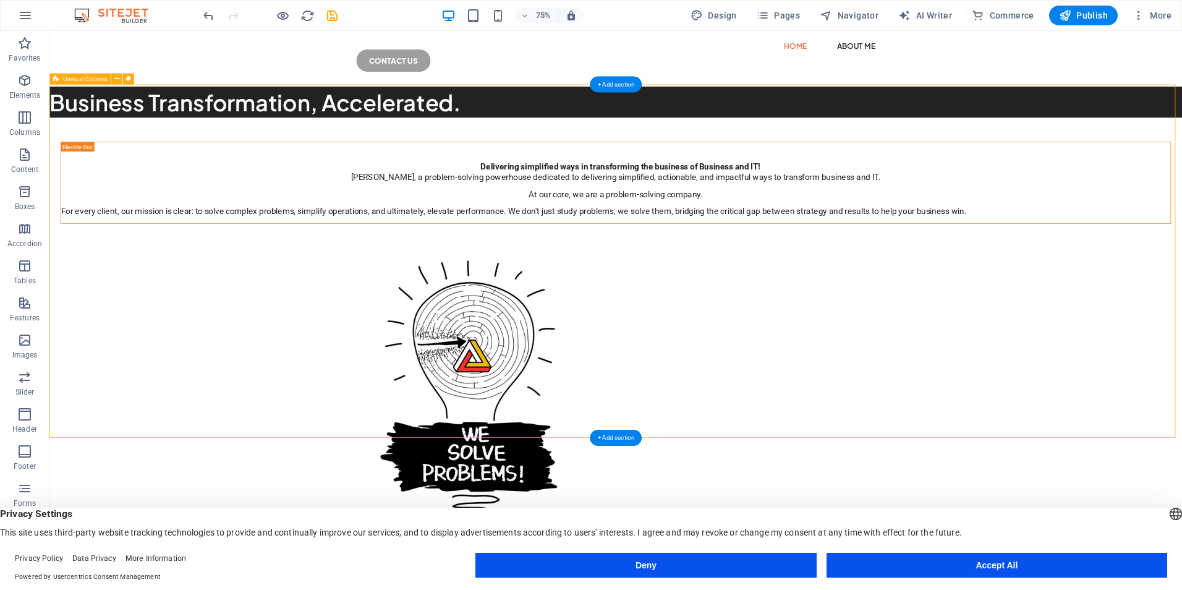
click at [629, 465] on div "Delivering simplified ways in transforming the business of Business and IT! Mar…" at bounding box center [804, 451] width 1510 height 611
click at [609, 475] on div "Delivering simplified ways in transforming the business of Business and IT! Mar…" at bounding box center [804, 451] width 1510 height 611
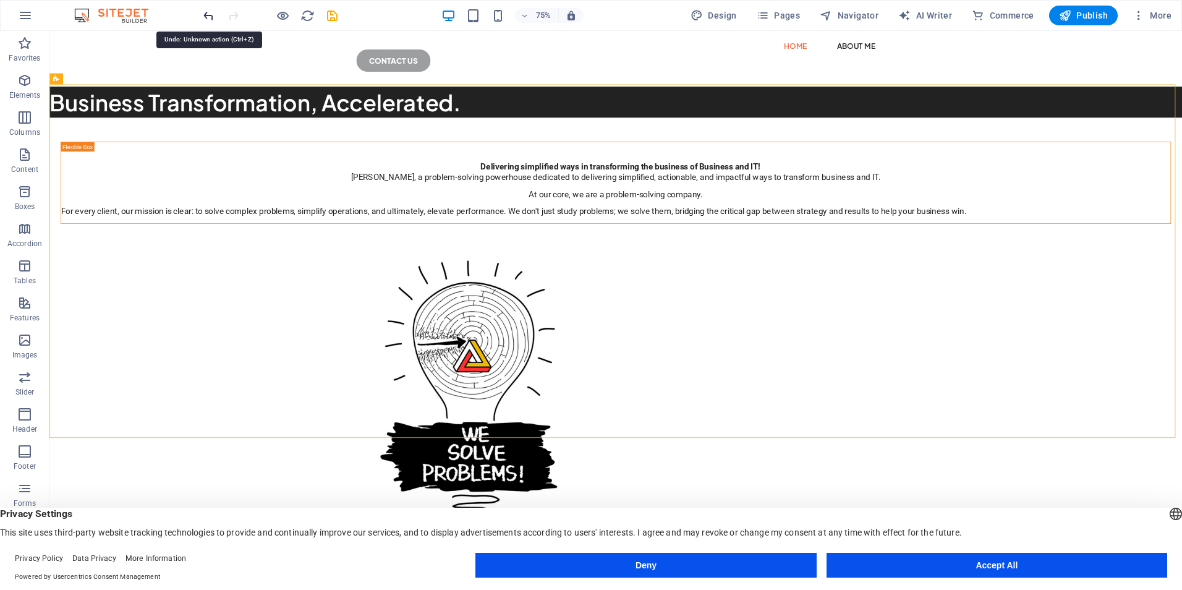
click at [212, 14] on icon "undo" at bounding box center [208, 16] width 14 height 14
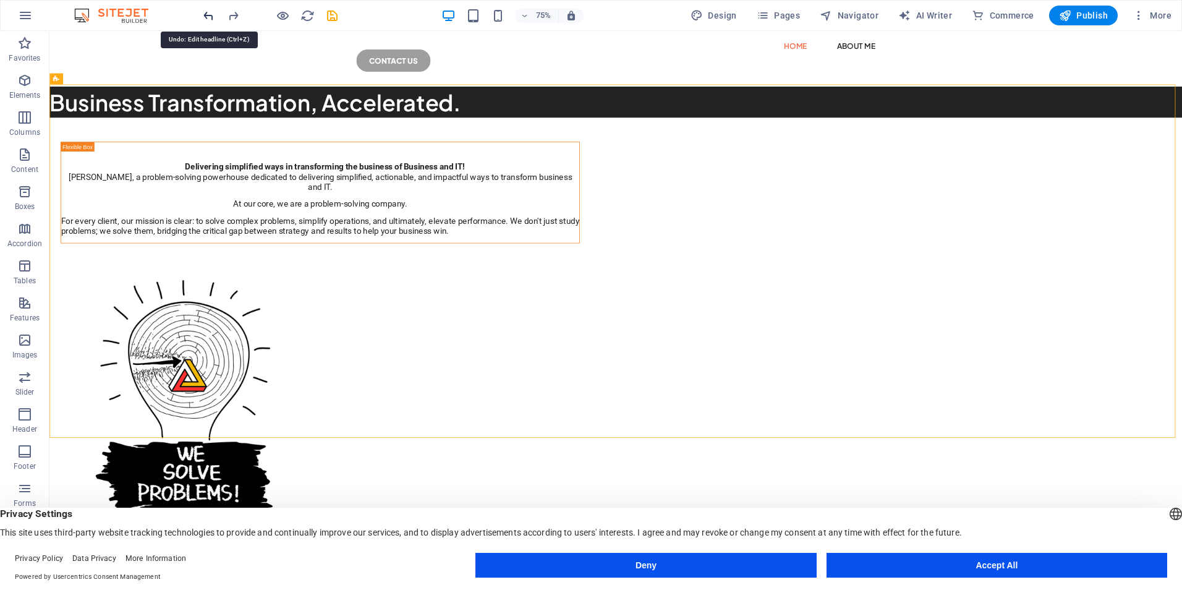
click at [208, 14] on icon "undo" at bounding box center [208, 16] width 14 height 14
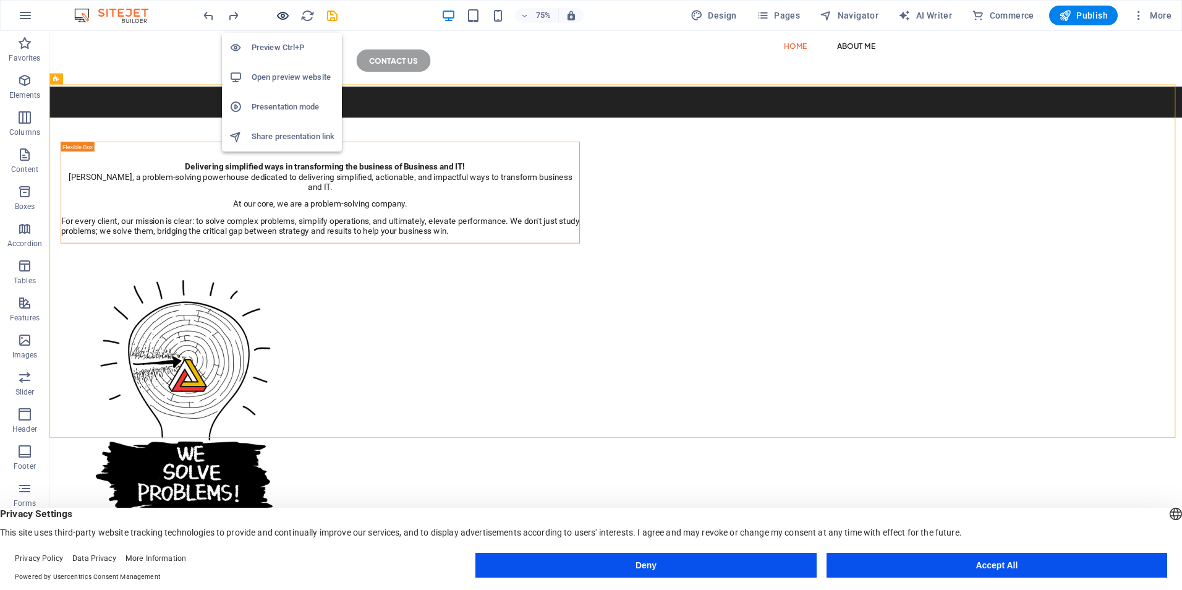
click at [277, 19] on icon "button" at bounding box center [283, 16] width 14 height 14
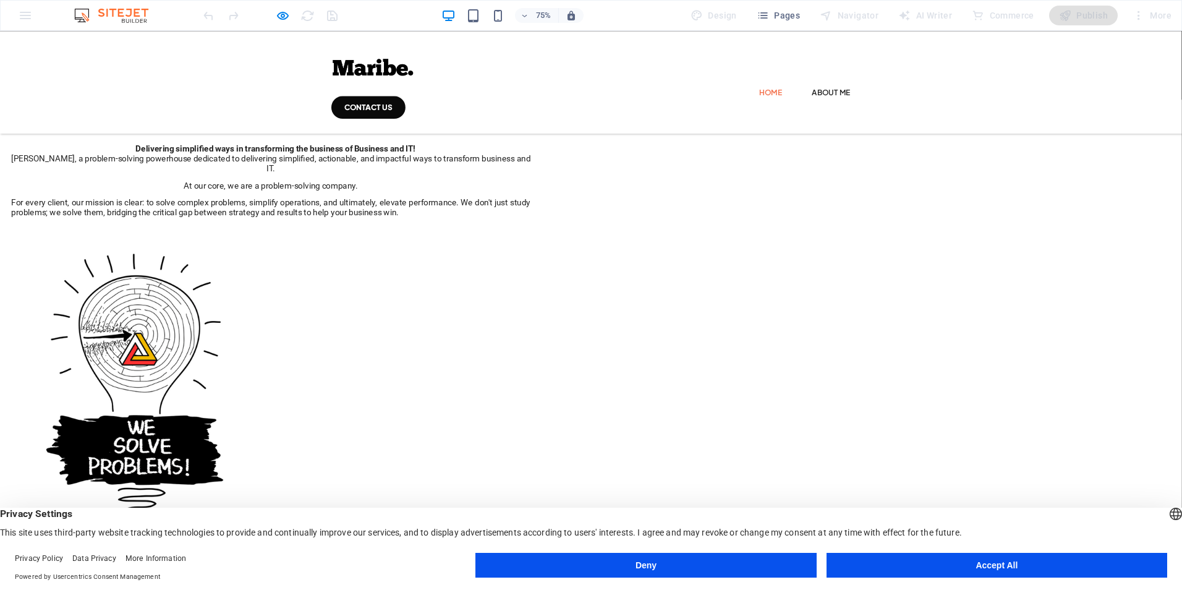
scroll to position [0, 0]
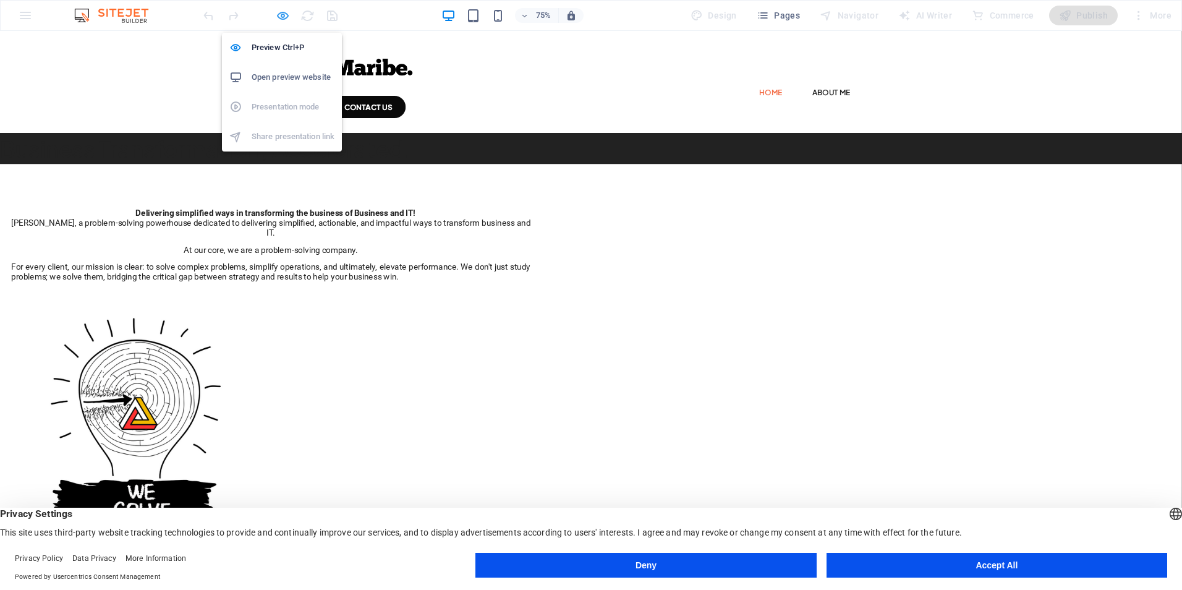
click at [289, 15] on icon "button" at bounding box center [283, 16] width 14 height 14
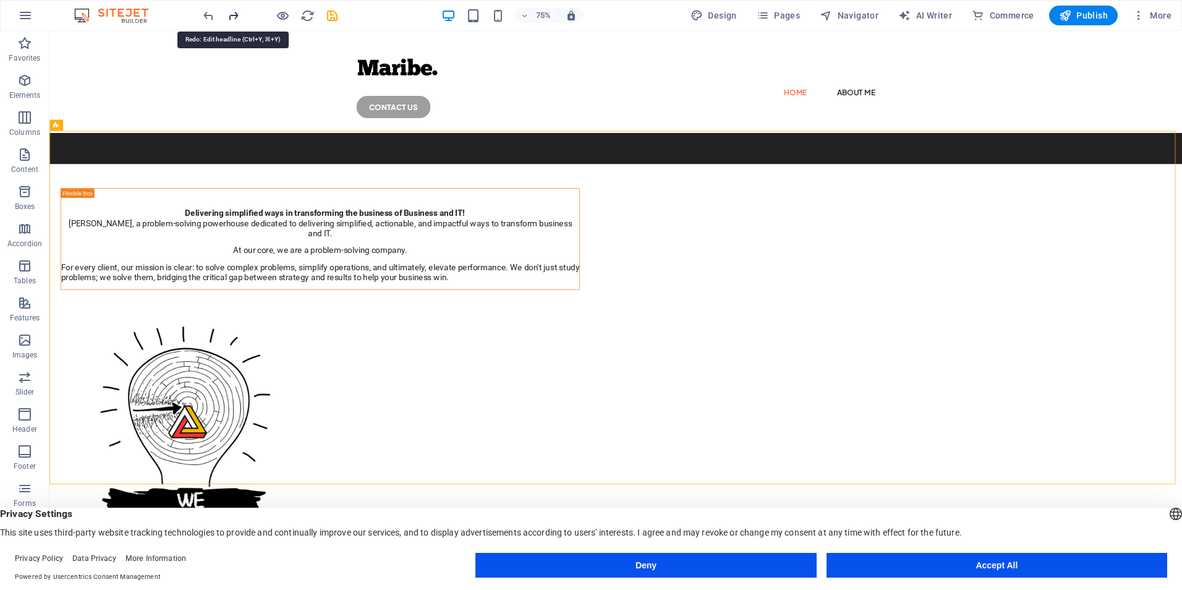
click at [235, 16] on icon "redo" at bounding box center [233, 16] width 14 height 14
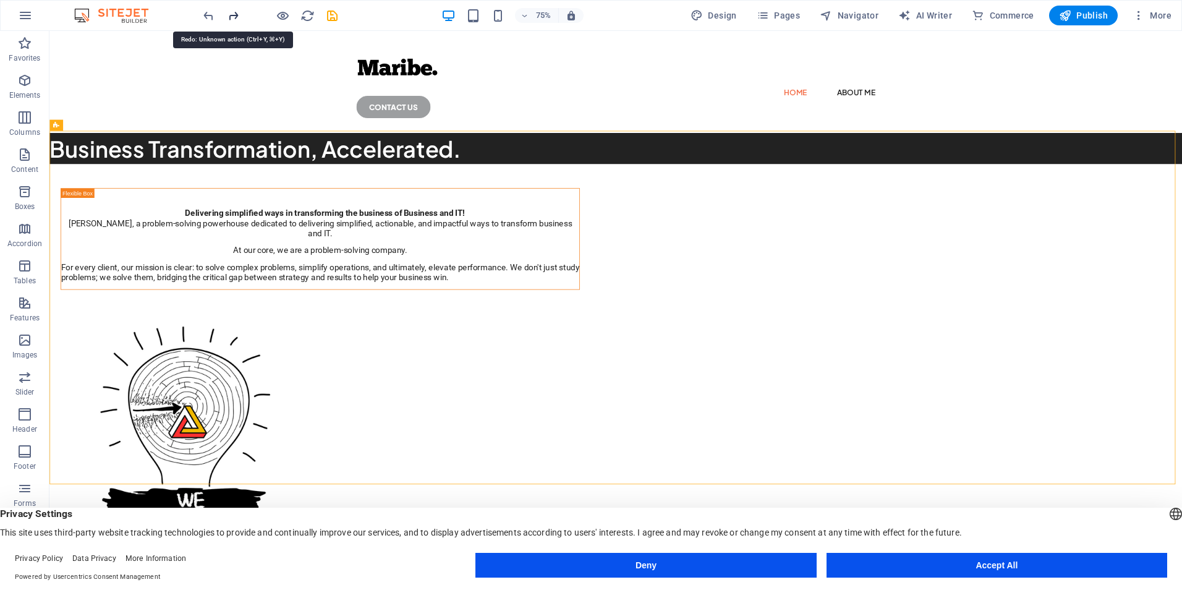
click at [235, 16] on icon "redo" at bounding box center [233, 16] width 14 height 14
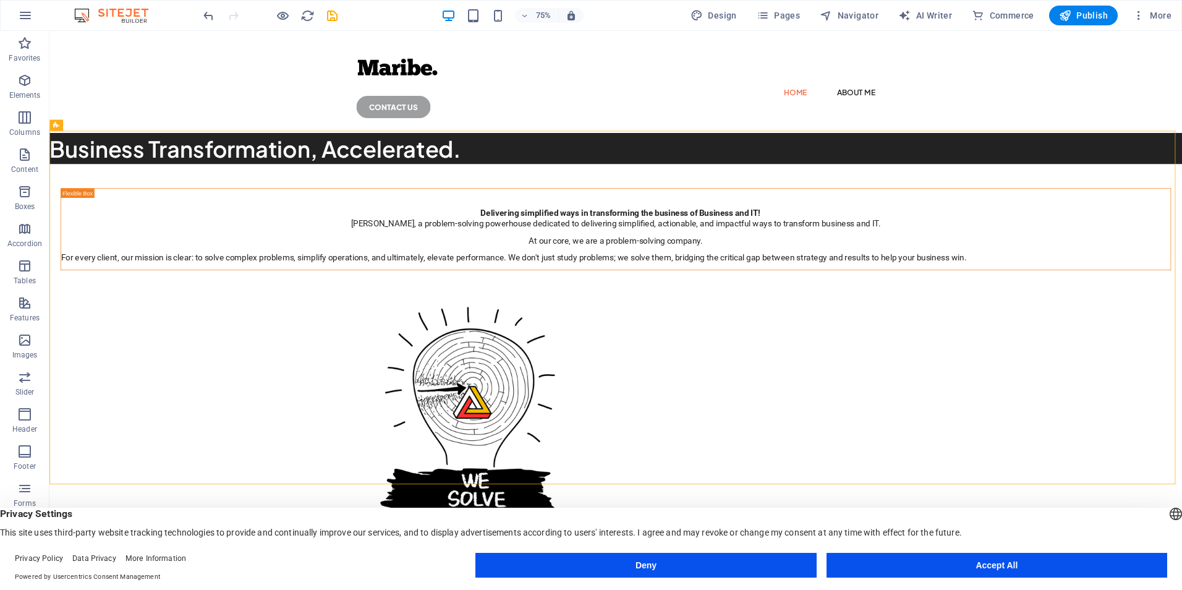
click at [235, 16] on div at bounding box center [270, 16] width 138 height 20
click at [342, 250] on div "Delivering simplified ways in transforming the business of Business and IT! Mar…" at bounding box center [804, 513] width 1510 height 611
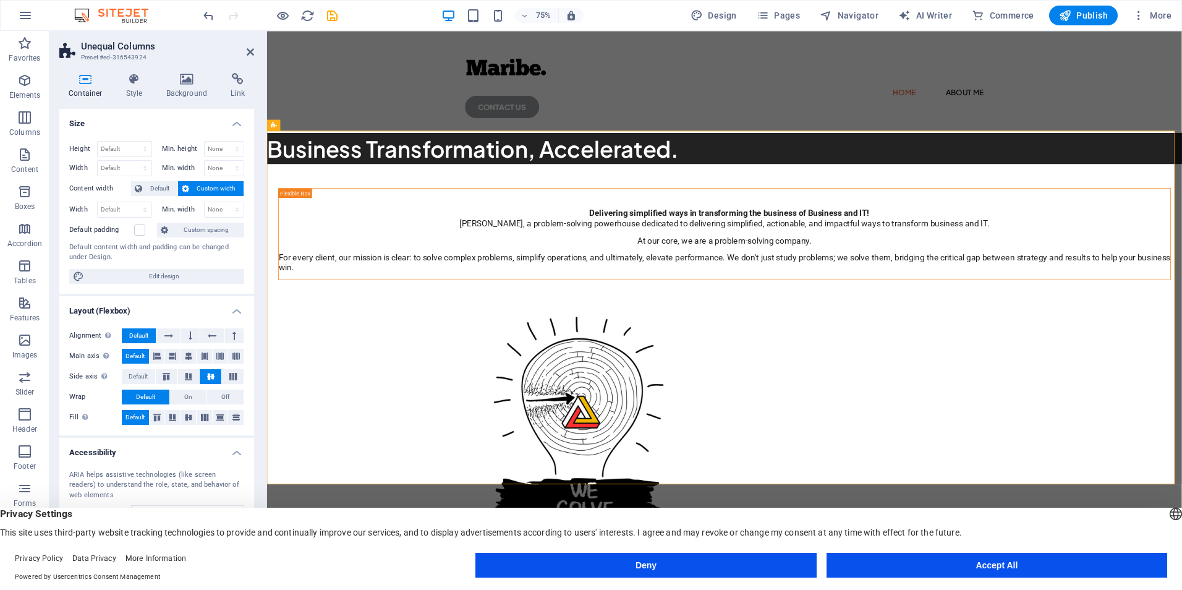
click at [87, 82] on icon at bounding box center [85, 79] width 53 height 12
click at [151, 189] on span "Default" at bounding box center [160, 188] width 28 height 15
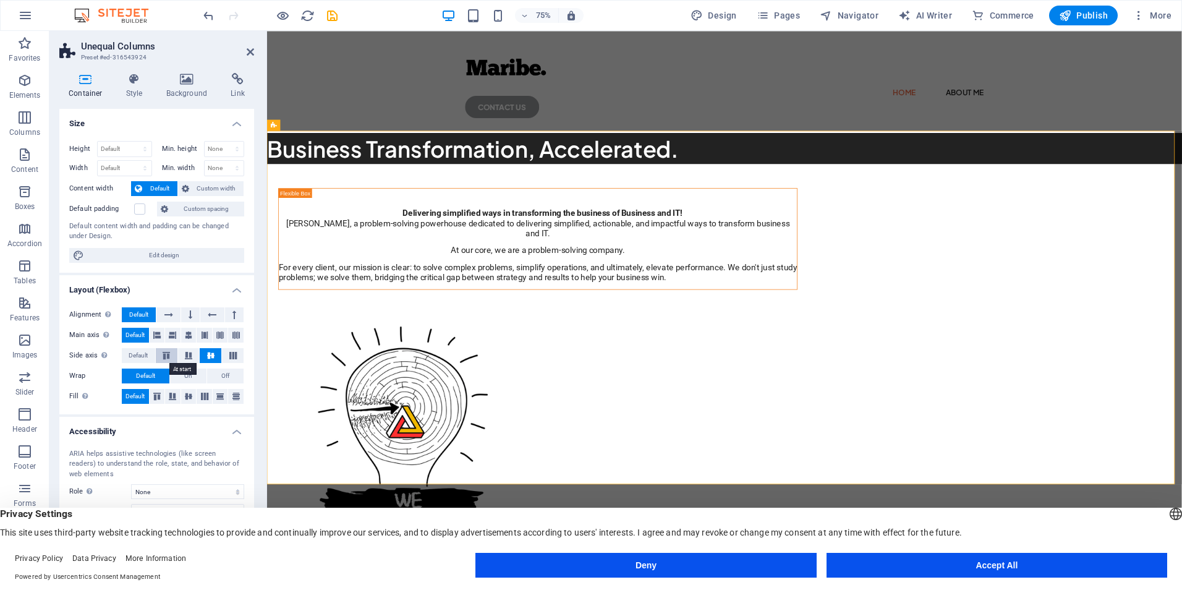
click at [163, 357] on icon at bounding box center [166, 355] width 15 height 7
click at [85, 80] on icon at bounding box center [85, 79] width 53 height 12
click at [122, 148] on select "Default px rem % vh vw" at bounding box center [125, 149] width 54 height 15
click at [156, 189] on span "Default" at bounding box center [160, 188] width 28 height 15
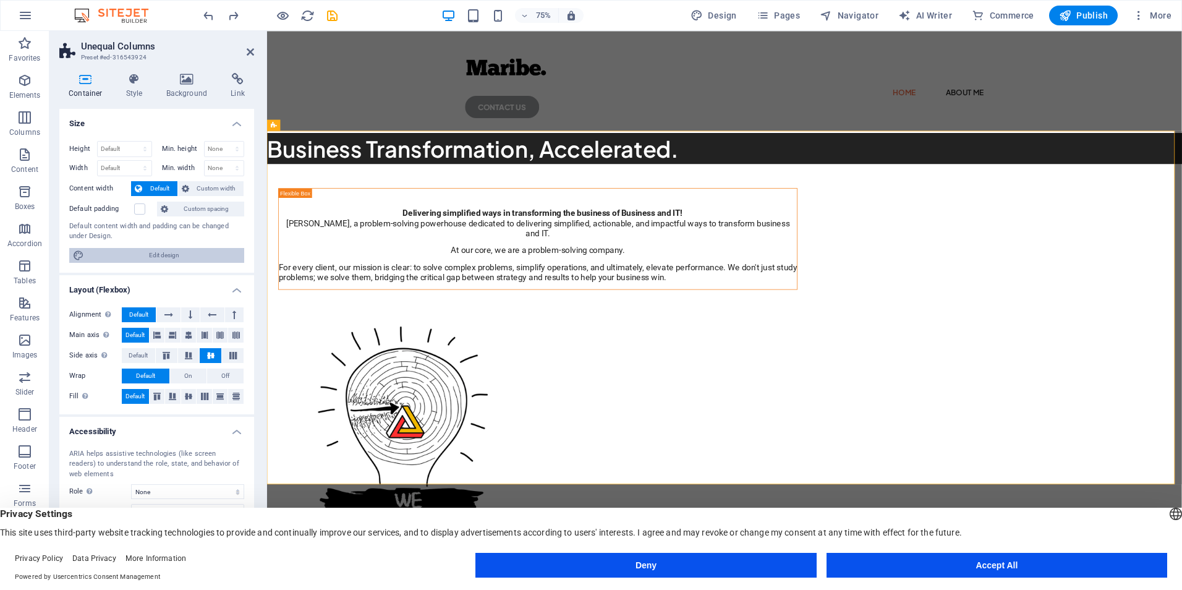
click at [156, 253] on span "Edit design" at bounding box center [164, 255] width 153 height 15
select select "rem"
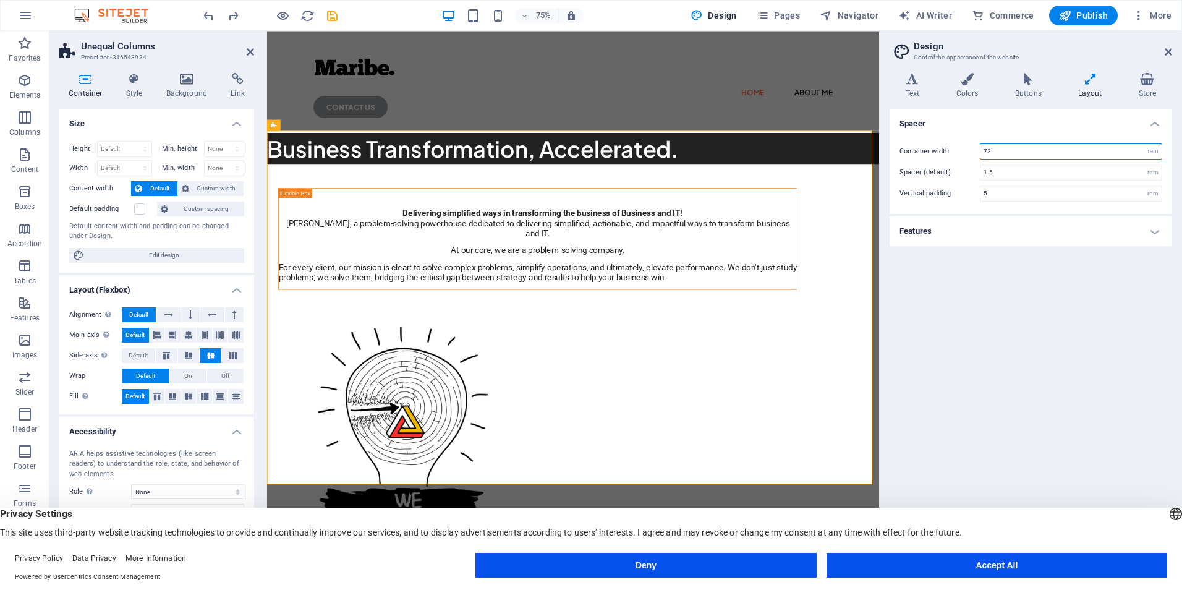
click at [1099, 153] on input "73" at bounding box center [1070, 151] width 181 height 15
type input "7"
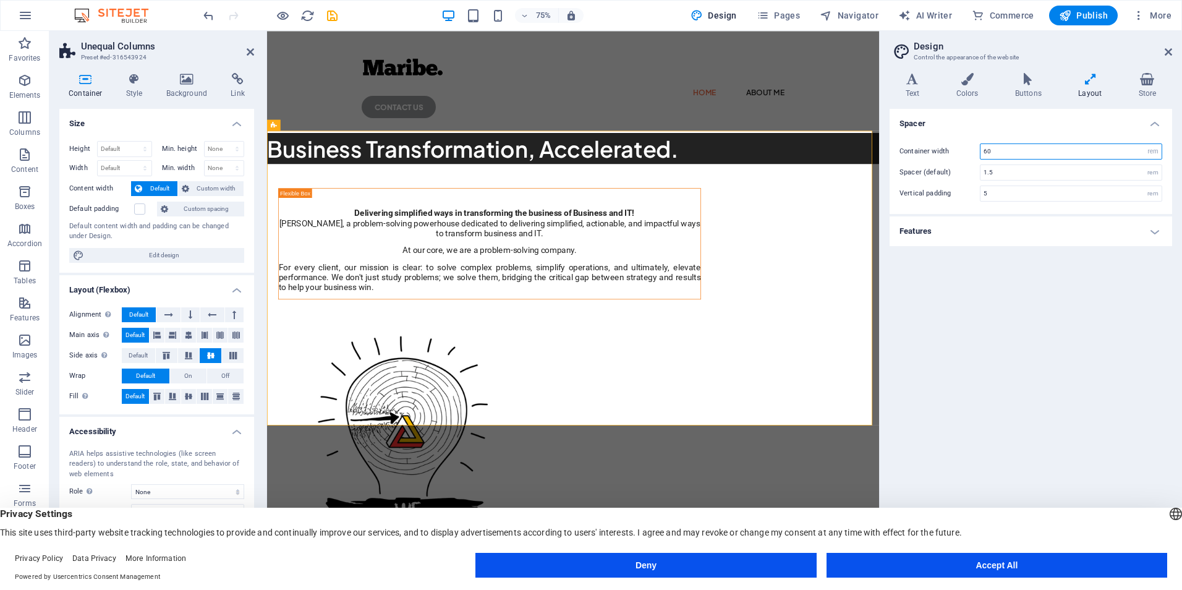
type input "60"
click at [1040, 293] on div "Spacer Container width 60 rem px Spacer (default) 1.5 rem Vertical padding 5 re…" at bounding box center [1030, 334] width 282 height 451
click at [1164, 51] on icon at bounding box center [1167, 52] width 7 height 10
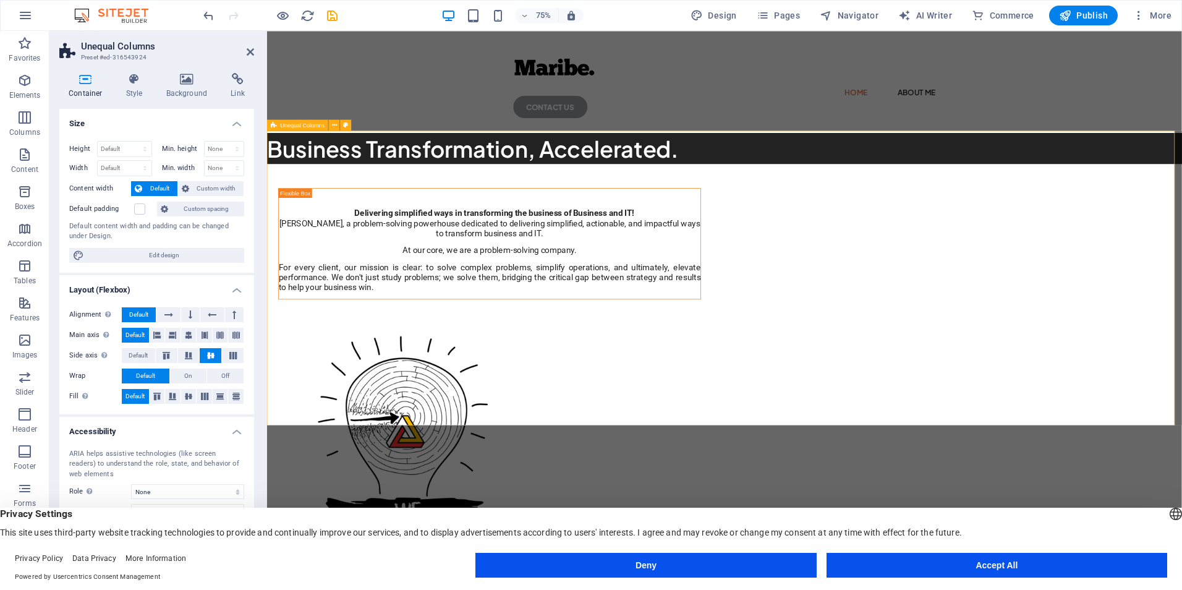
click at [1181, 273] on div "Delivering simplified ways in transforming the business of Business and IT! Mar…" at bounding box center [876, 533] width 1219 height 650
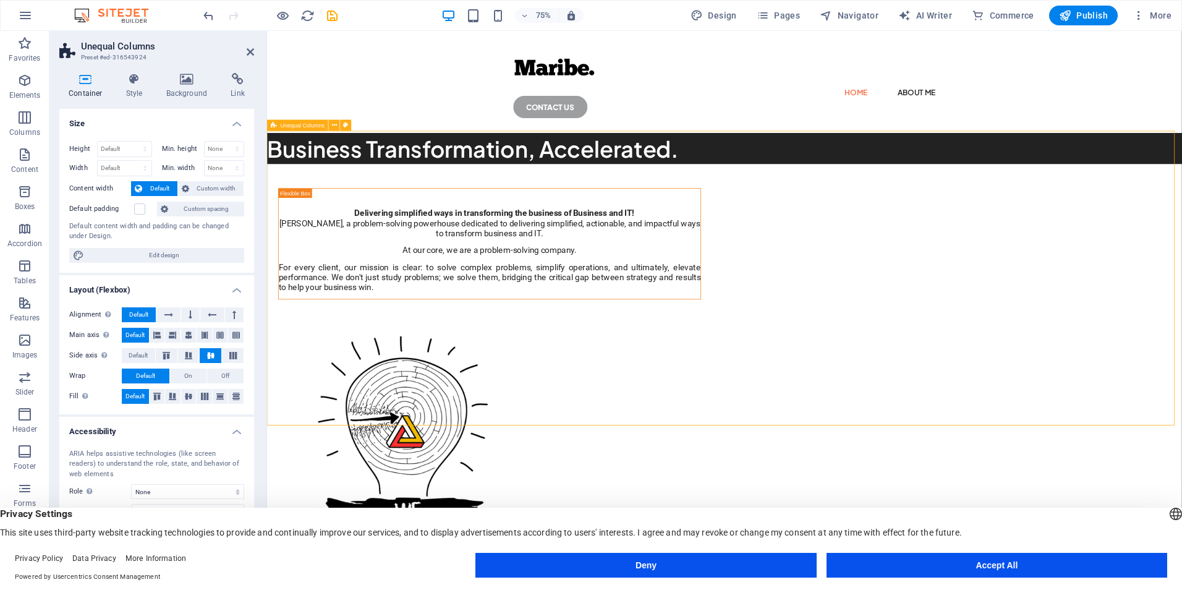
click at [1181, 273] on div "Delivering simplified ways in transforming the business of Business and IT! Mar…" at bounding box center [876, 533] width 1219 height 650
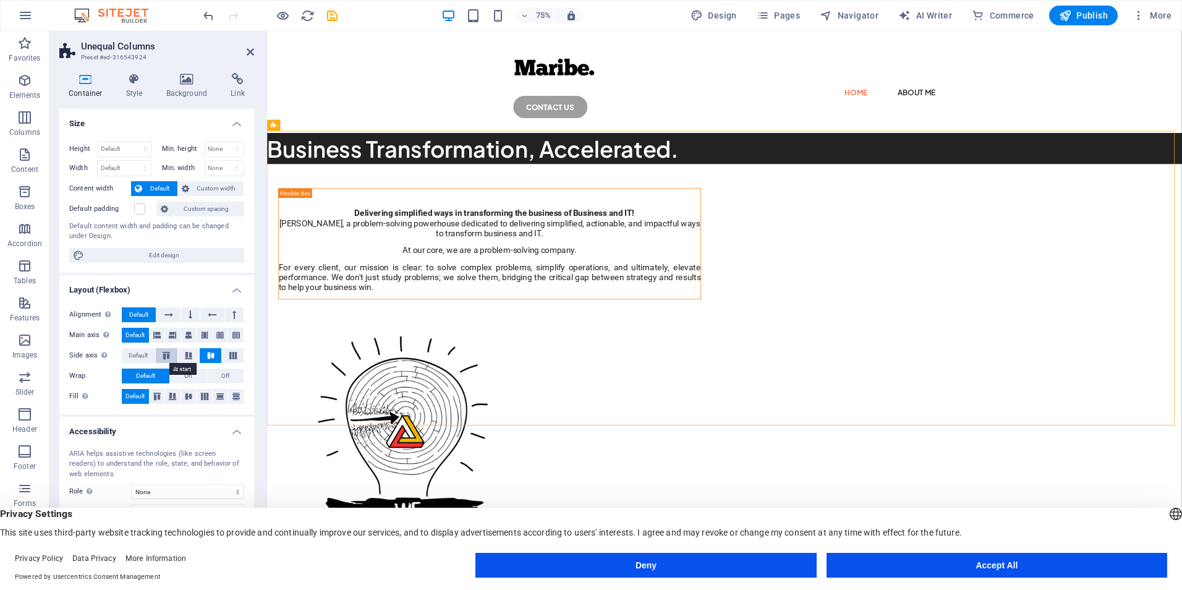
click at [164, 354] on icon at bounding box center [166, 355] width 15 height 7
click at [186, 350] on button at bounding box center [189, 355] width 22 height 15
click at [211, 352] on icon at bounding box center [210, 355] width 15 height 7
click at [158, 335] on icon at bounding box center [156, 335] width 7 height 15
click at [173, 336] on icon at bounding box center [172, 335] width 7 height 15
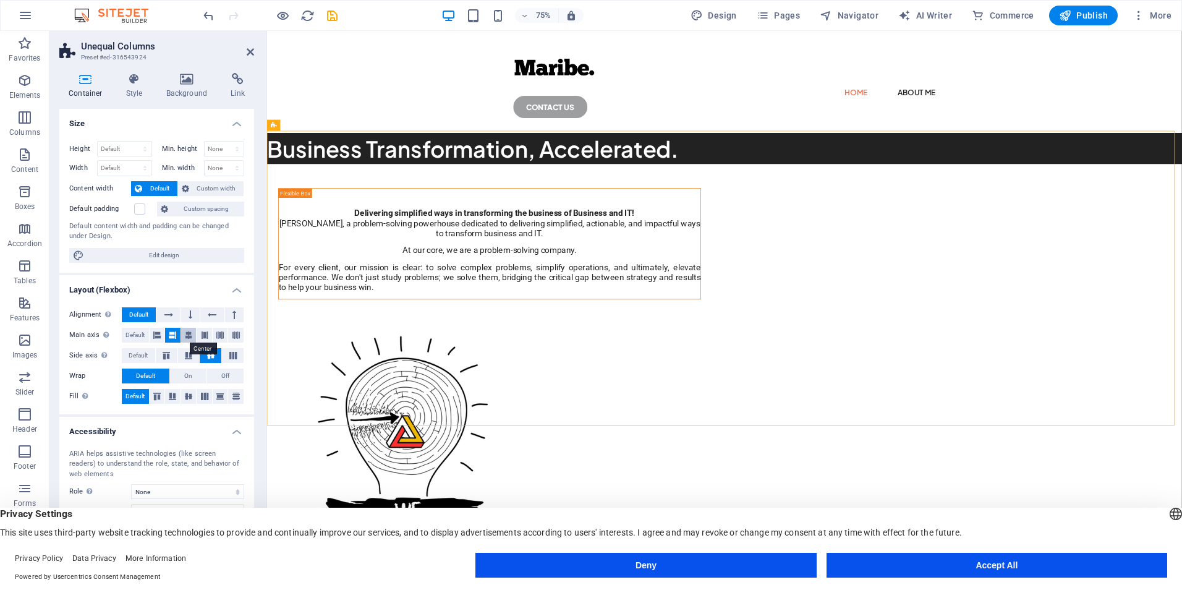
click at [185, 336] on icon at bounding box center [188, 335] width 7 height 15
click at [202, 334] on icon at bounding box center [204, 335] width 7 height 15
click at [218, 336] on icon at bounding box center [219, 335] width 7 height 15
click at [235, 334] on icon at bounding box center [235, 335] width 7 height 15
click at [156, 336] on icon at bounding box center [156, 335] width 7 height 15
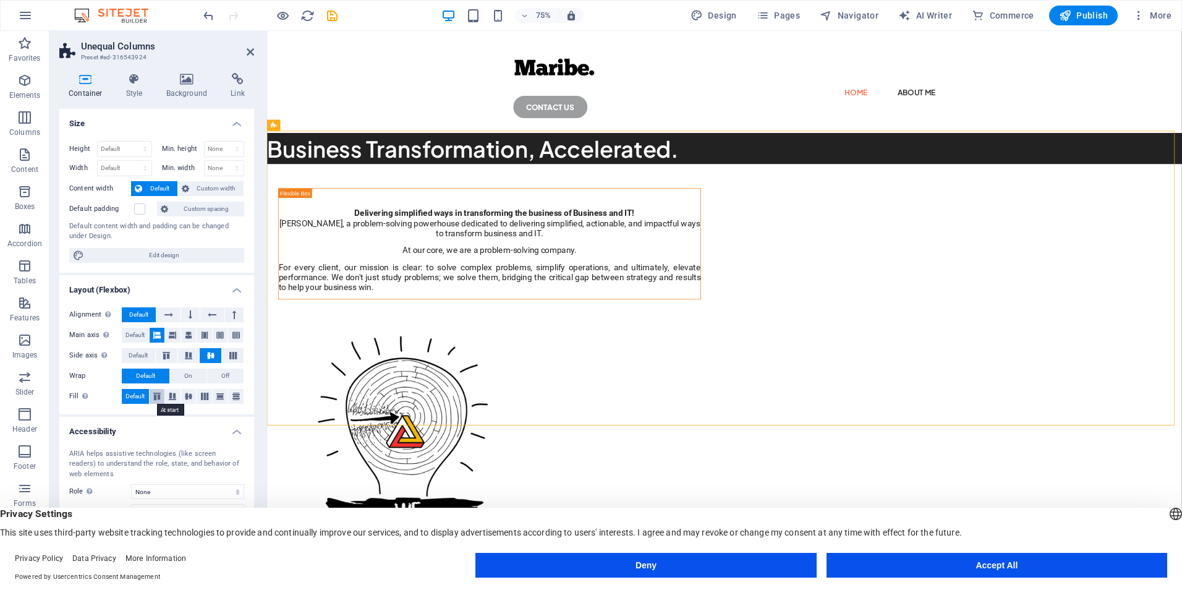
click at [157, 396] on icon at bounding box center [157, 395] width 15 height 7
click at [135, 396] on span "Default" at bounding box center [134, 396] width 19 height 15
click at [135, 339] on span "Default" at bounding box center [134, 335] width 19 height 15
click at [163, 314] on button at bounding box center [167, 314] width 23 height 15
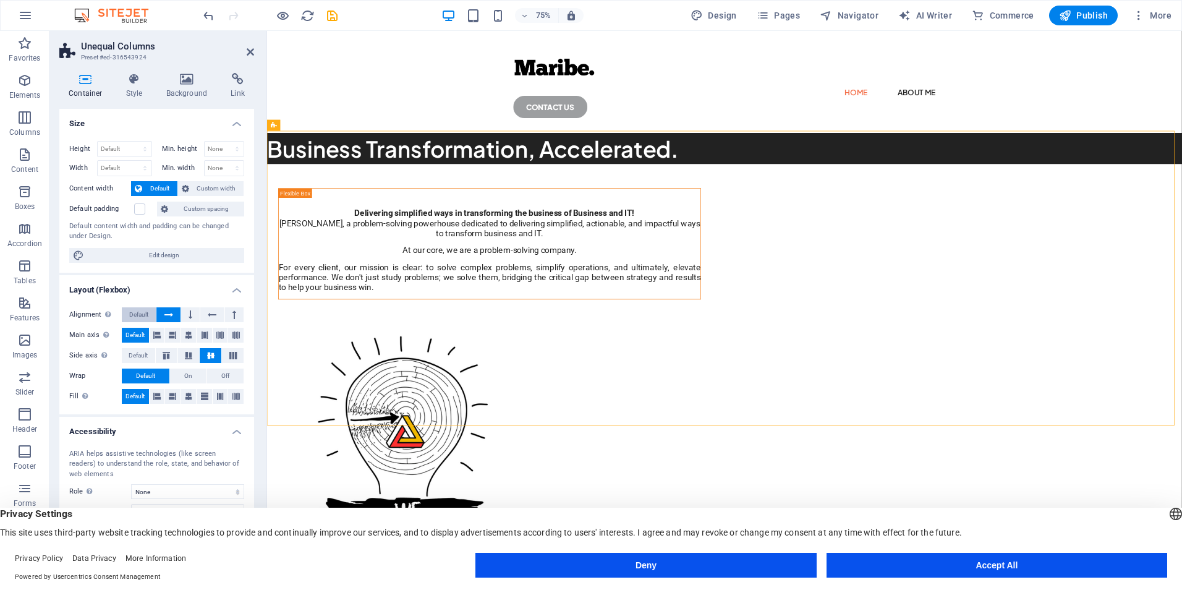
click at [141, 312] on span "Default" at bounding box center [138, 314] width 19 height 15
click at [132, 88] on h4 "Style" at bounding box center [137, 86] width 40 height 26
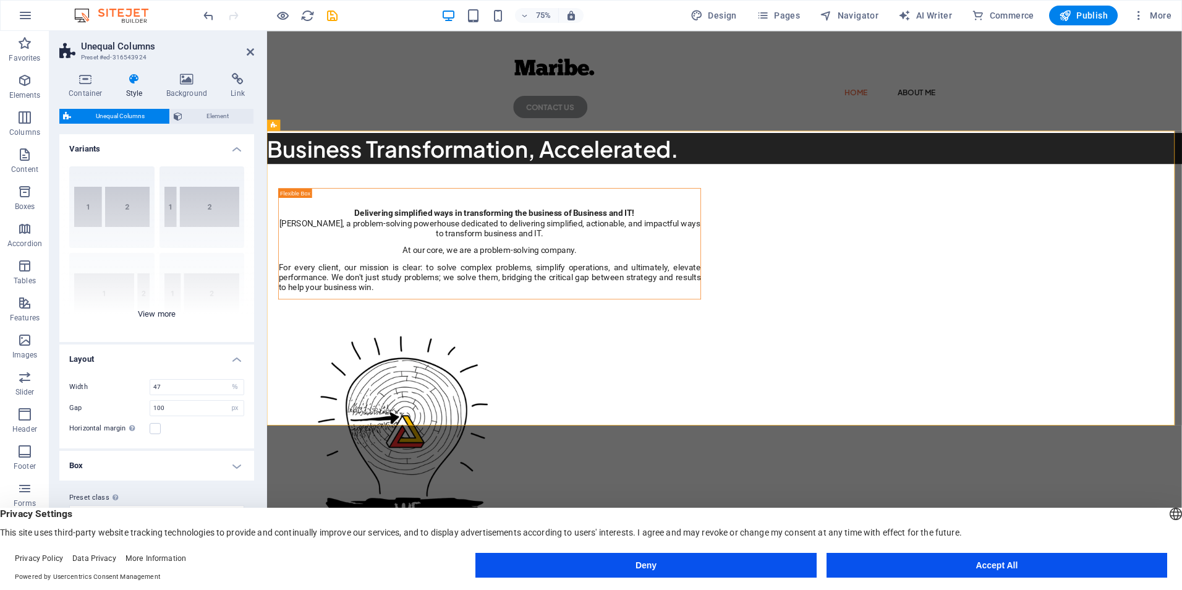
click at [156, 315] on div "40-60 20-80 80-20 30-70 70-30 Default" at bounding box center [156, 248] width 195 height 185
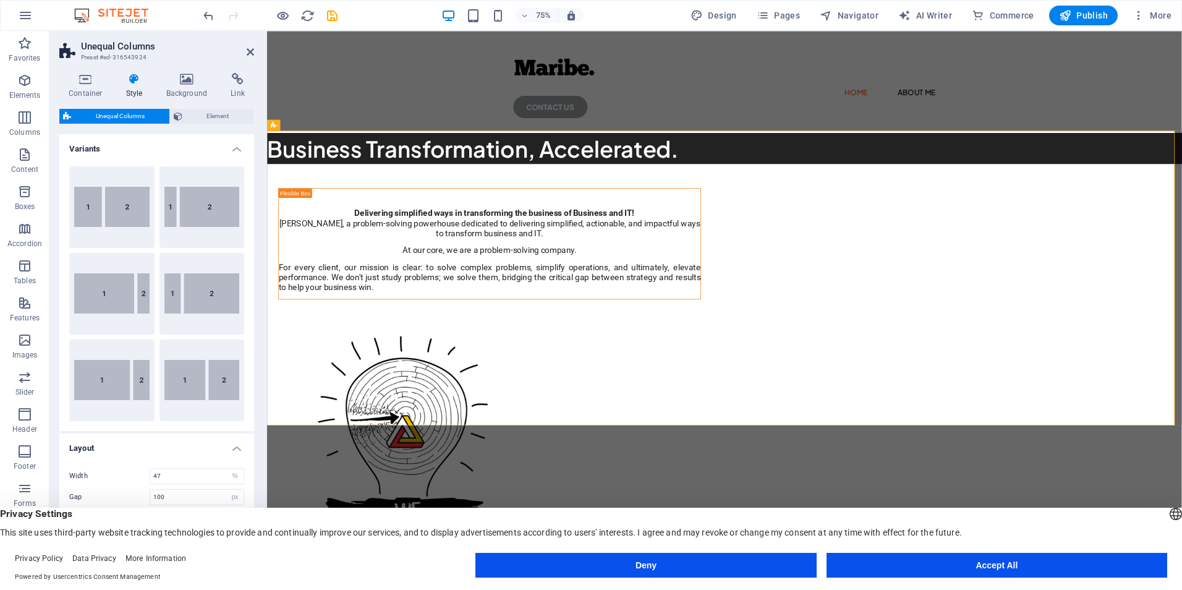
click at [95, 112] on span "Unequal Columns" at bounding box center [120, 116] width 91 height 15
click at [206, 119] on span "Element" at bounding box center [218, 116] width 64 height 15
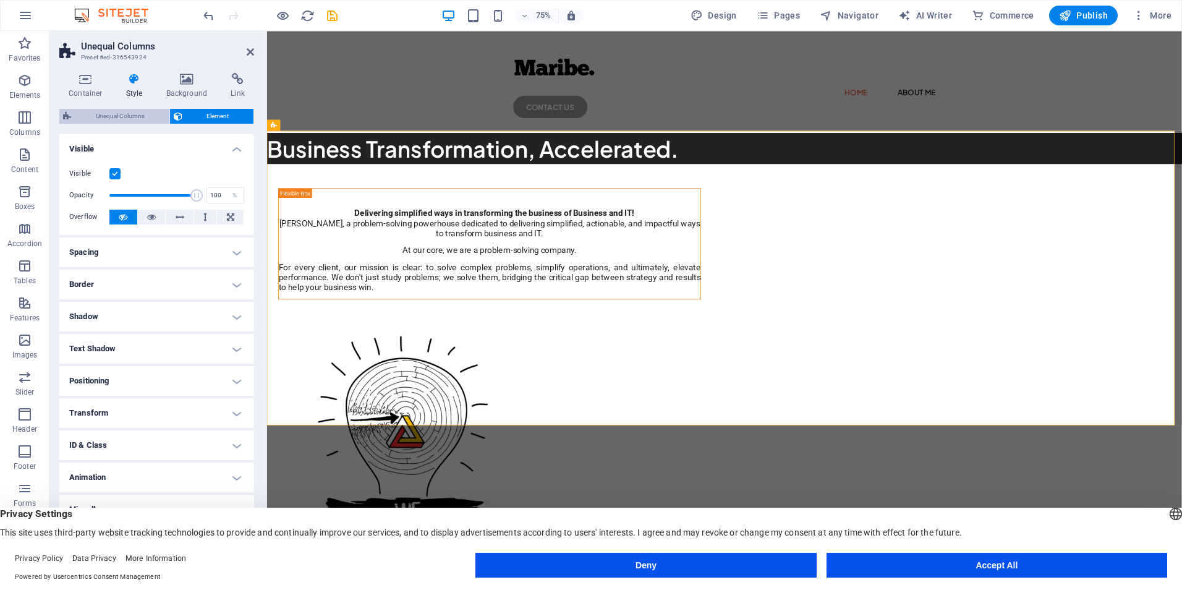
click at [123, 112] on span "Unequal Columns" at bounding box center [120, 116] width 91 height 15
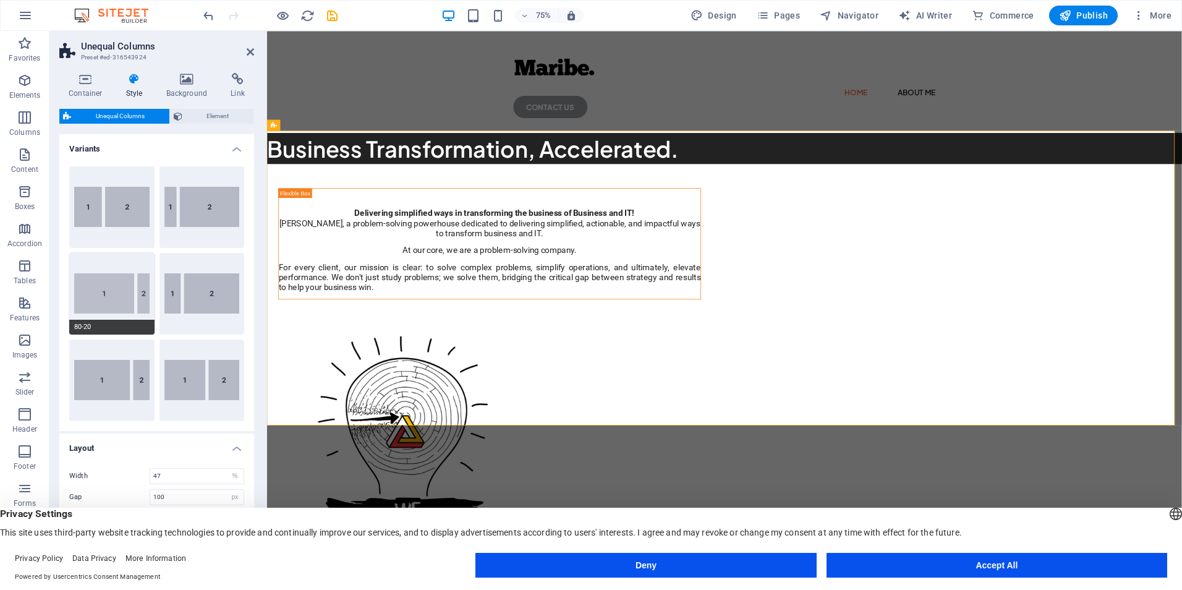
click at [101, 278] on button "80-20" at bounding box center [111, 294] width 85 height 82
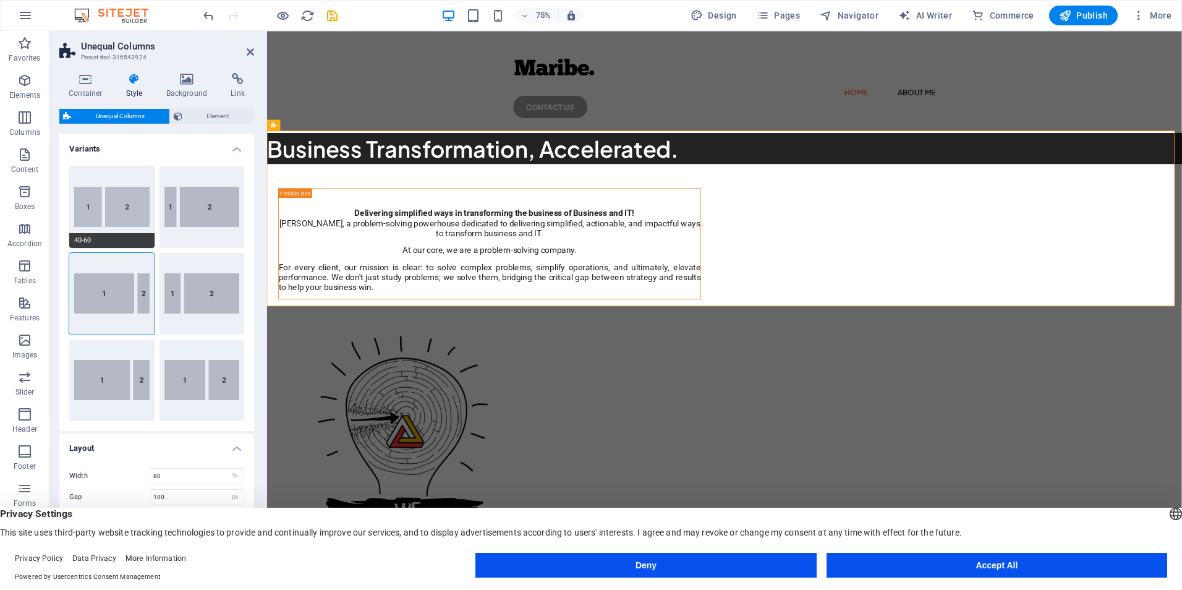
click at [128, 182] on button "40-60" at bounding box center [111, 207] width 85 height 82
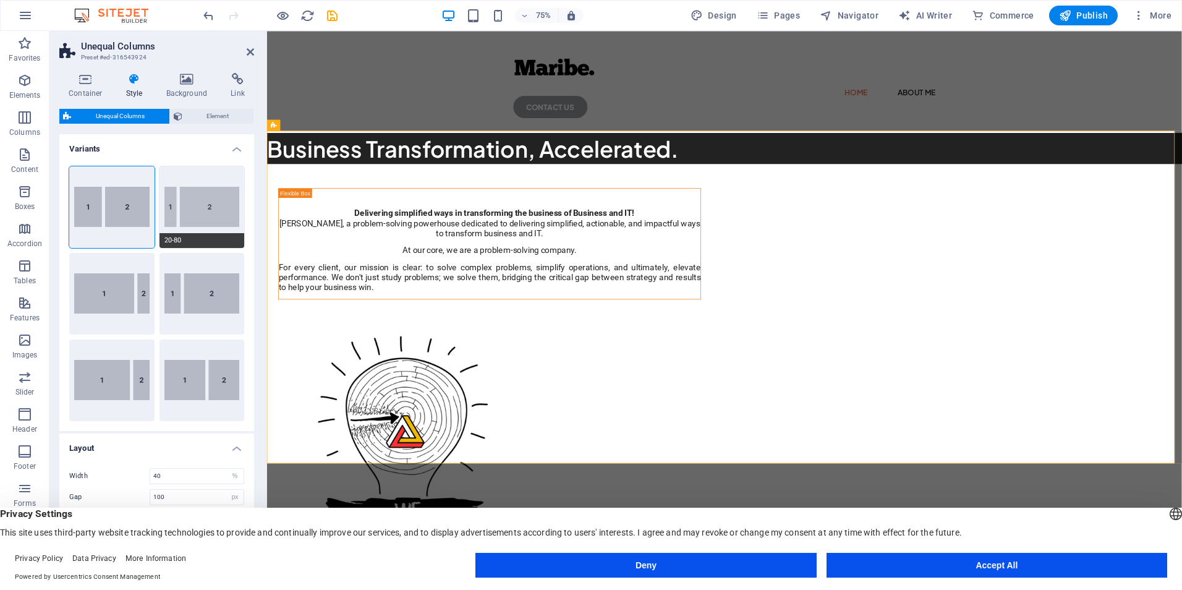
click at [182, 197] on button "20-80" at bounding box center [201, 207] width 85 height 82
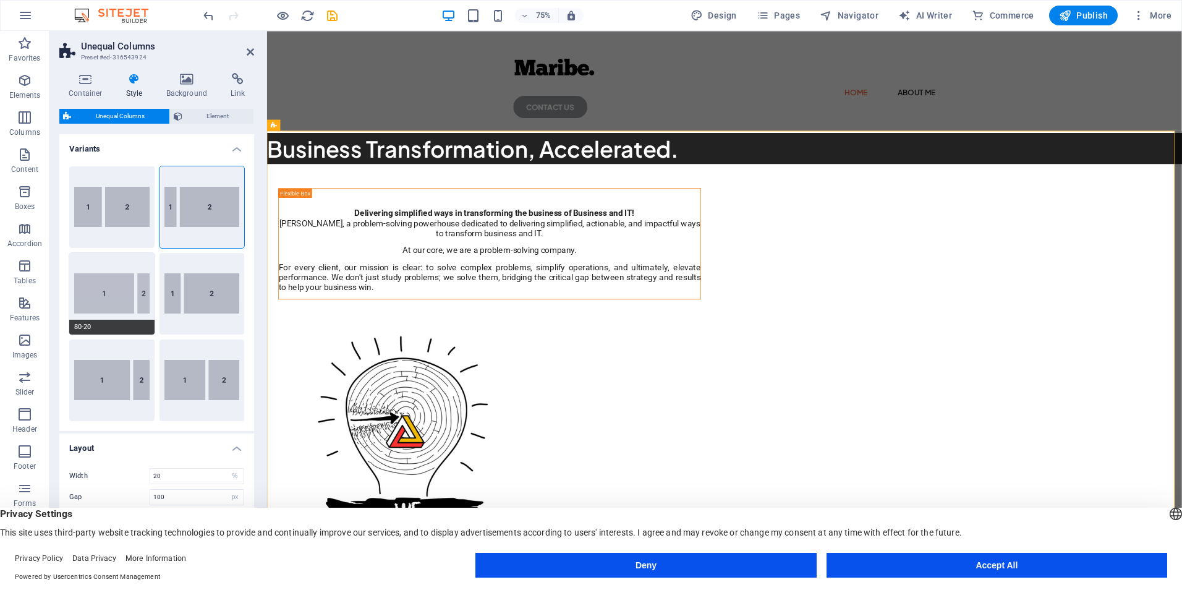
click at [108, 294] on button "80-20" at bounding box center [111, 294] width 85 height 82
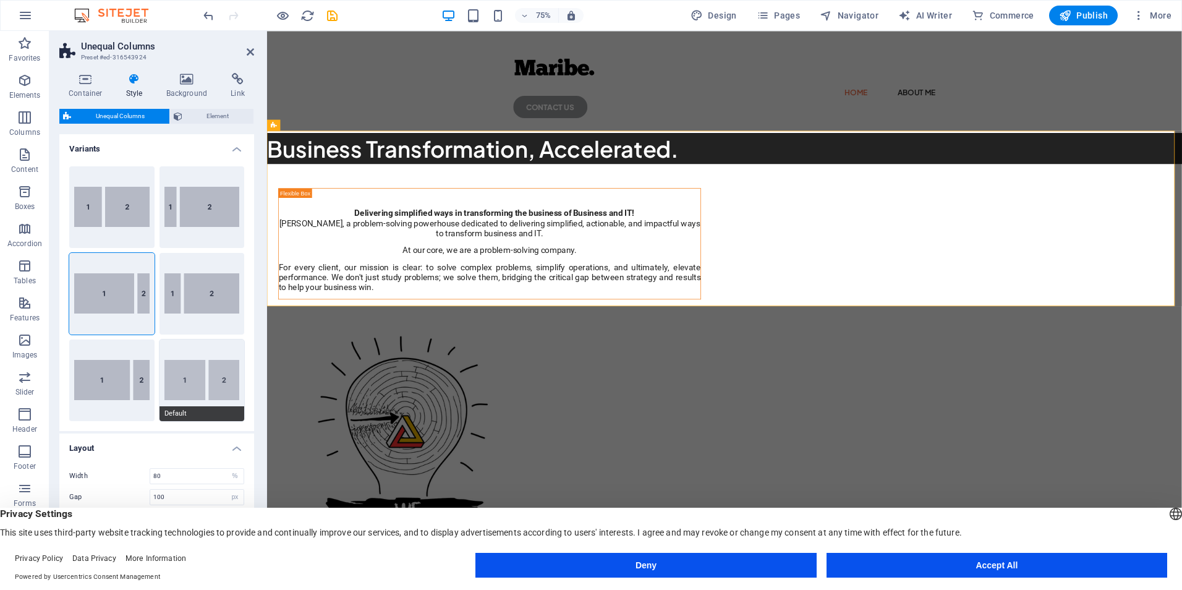
click at [185, 360] on button "Default" at bounding box center [201, 380] width 85 height 82
select select "rem"
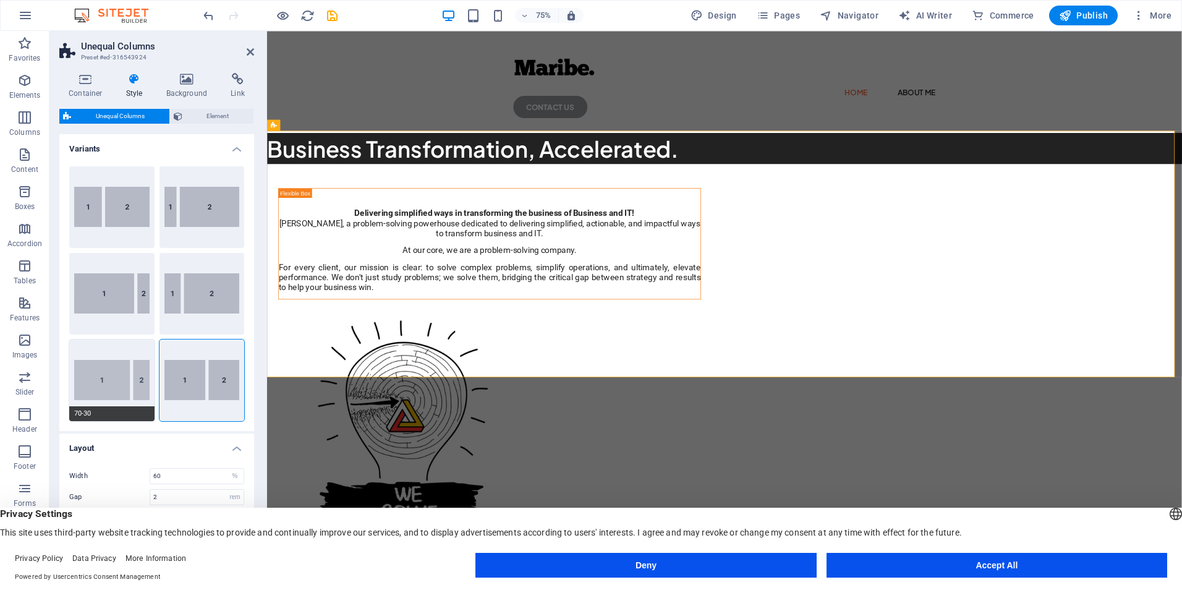
click at [115, 365] on button "70-30" at bounding box center [111, 380] width 85 height 82
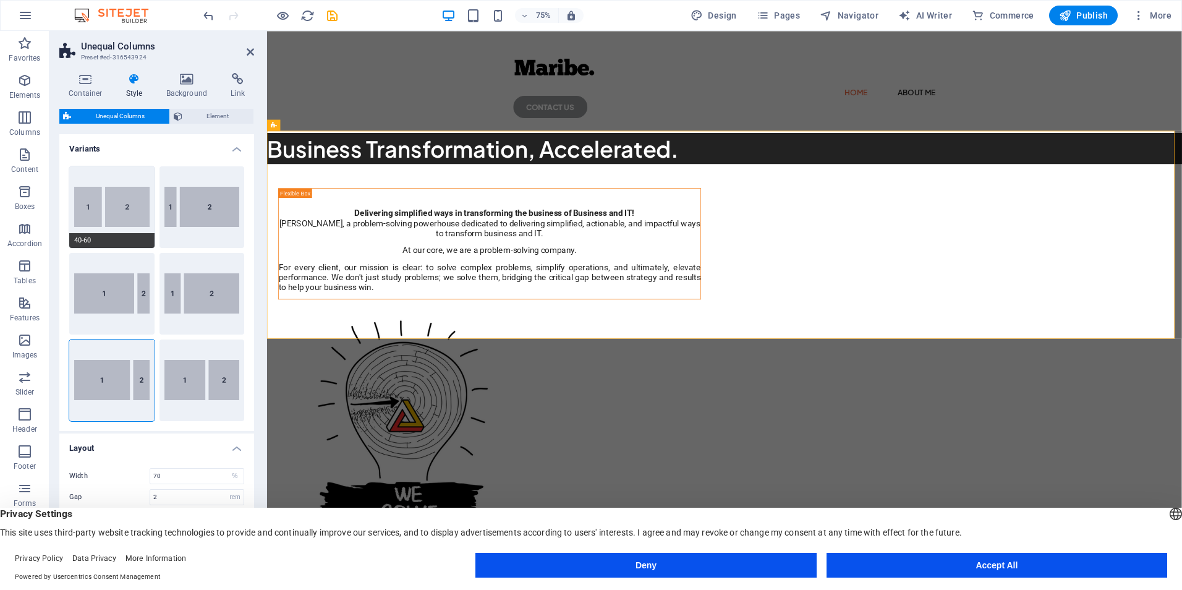
click at [106, 214] on button "40-60" at bounding box center [111, 207] width 85 height 82
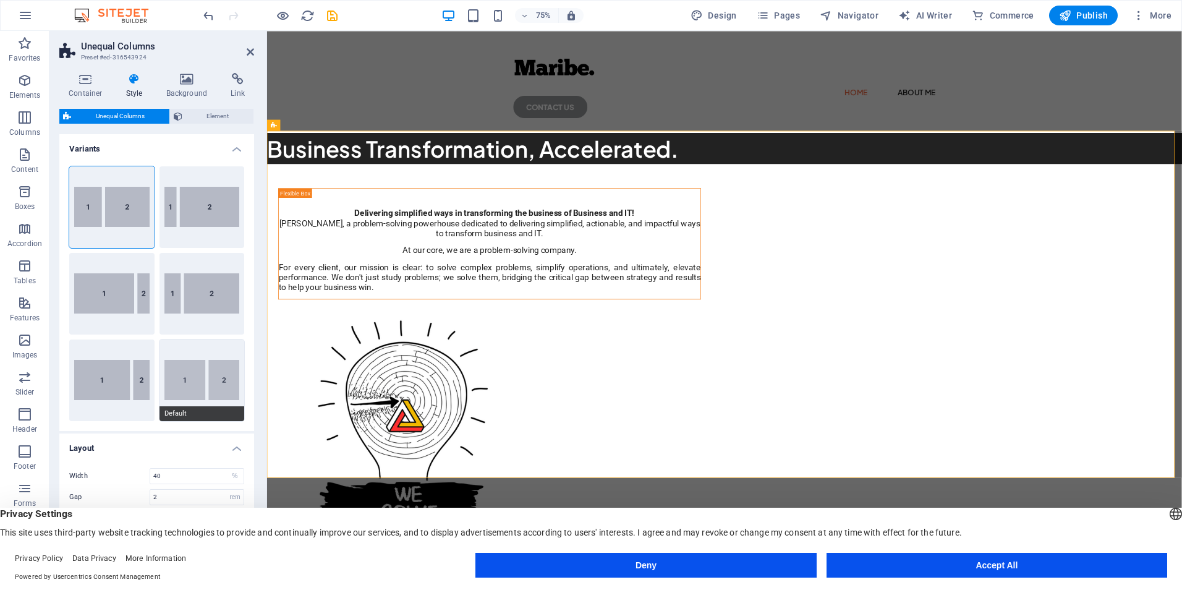
click at [195, 378] on button "Default" at bounding box center [201, 380] width 85 height 82
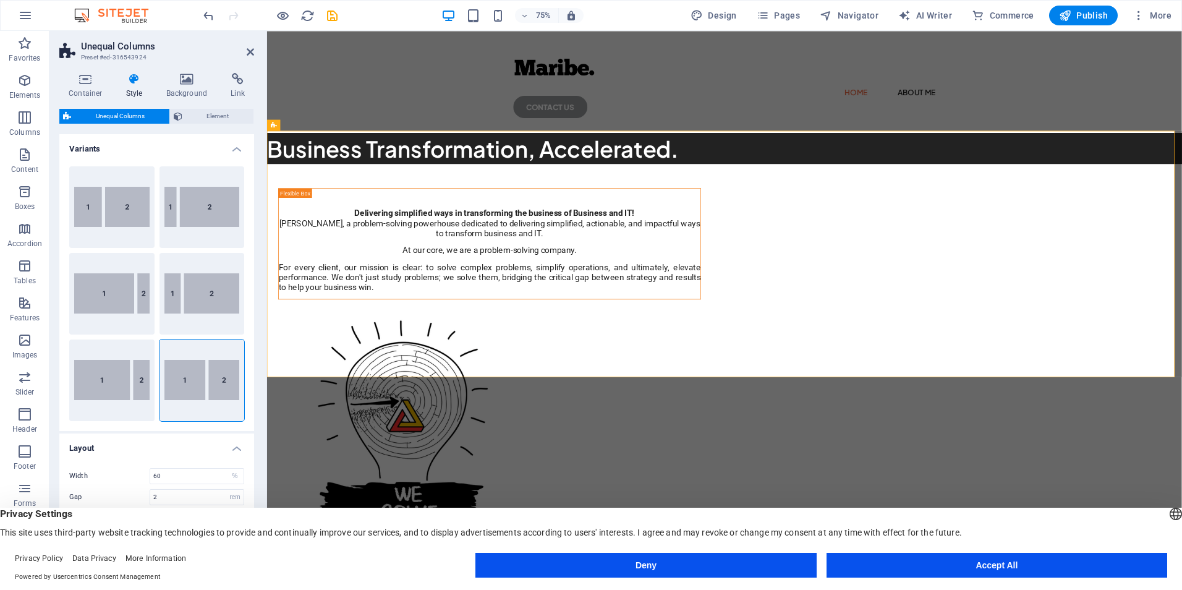
click at [242, 48] on h2 "Unequal Columns" at bounding box center [167, 46] width 173 height 11
click at [248, 53] on icon at bounding box center [250, 52] width 7 height 10
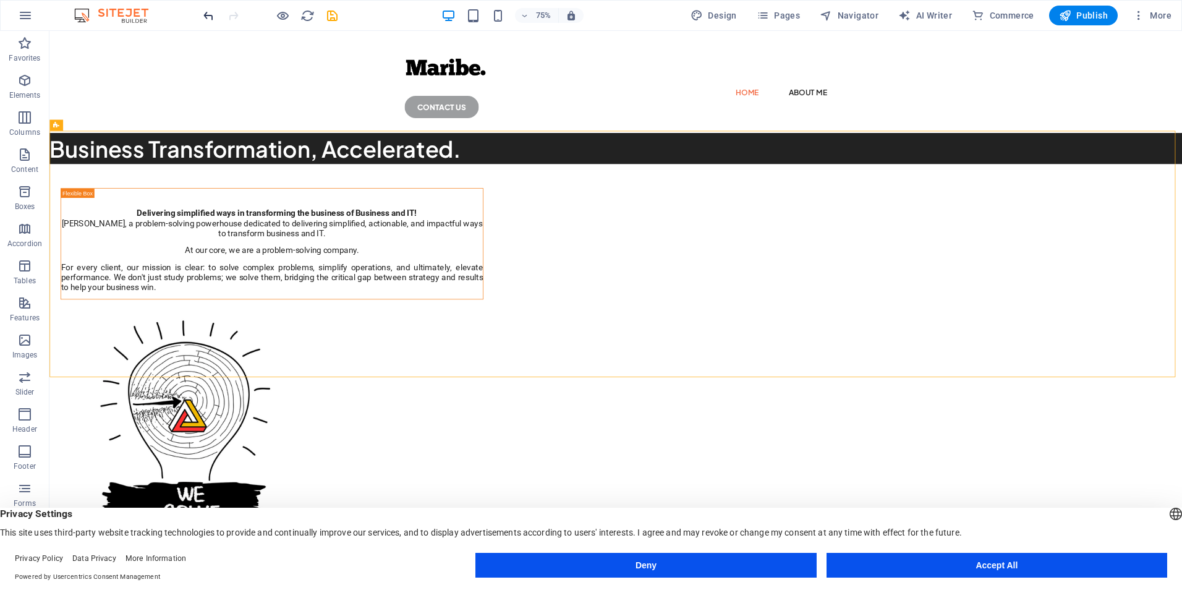
click at [213, 22] on icon "undo" at bounding box center [208, 16] width 14 height 14
click at [208, 15] on icon "undo" at bounding box center [208, 16] width 14 height 14
click at [279, 14] on icon "button" at bounding box center [283, 16] width 14 height 14
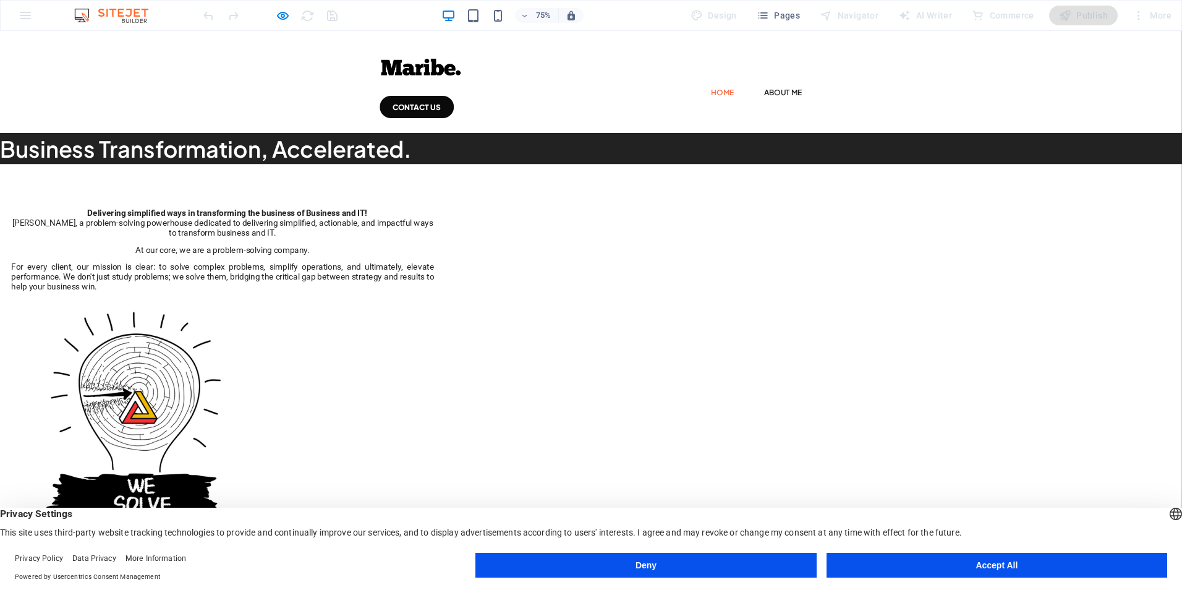
click at [470, 25] on div "75% Design Pages Navigator AI Writer Commerce Publish More" at bounding box center [591, 16] width 1181 height 30
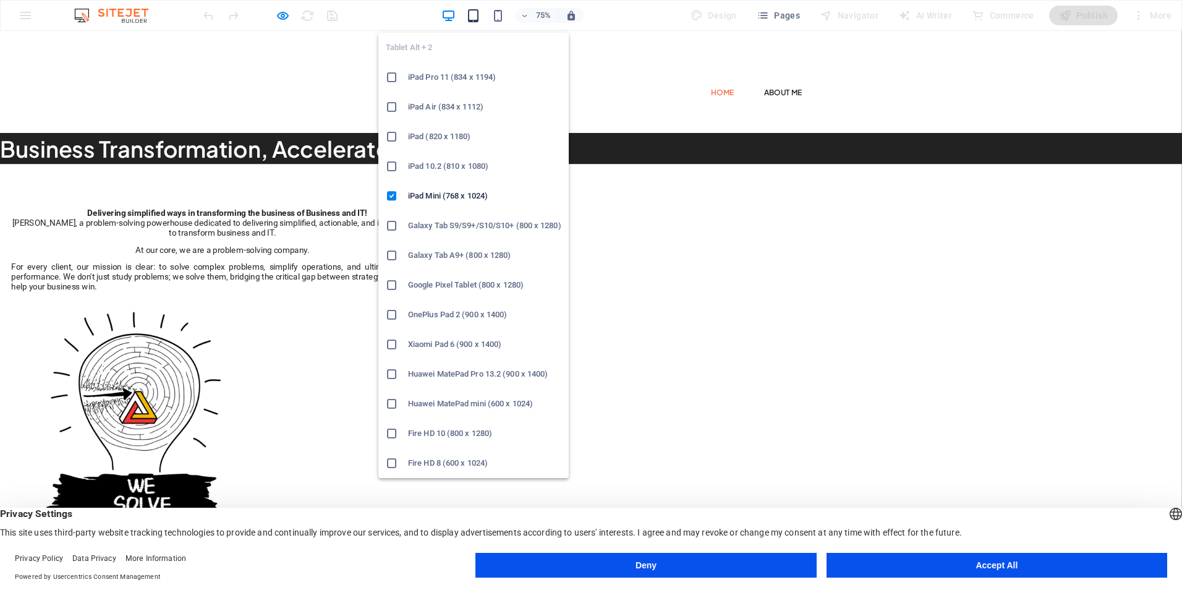
click at [473, 20] on icon "button" at bounding box center [473, 16] width 14 height 14
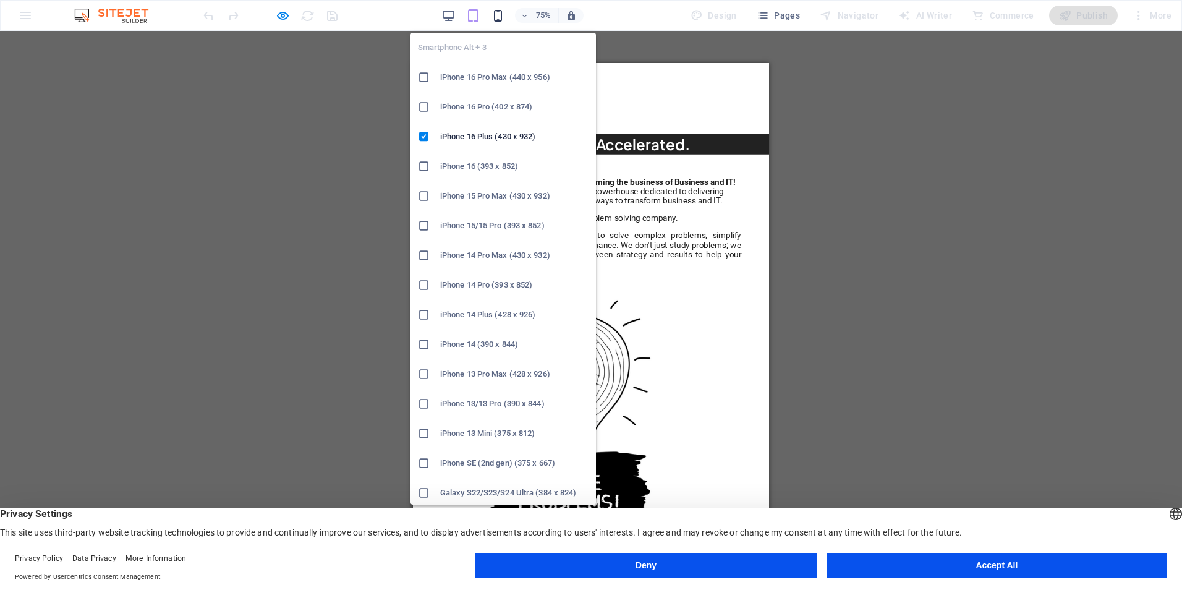
click at [500, 12] on icon "button" at bounding box center [498, 16] width 14 height 14
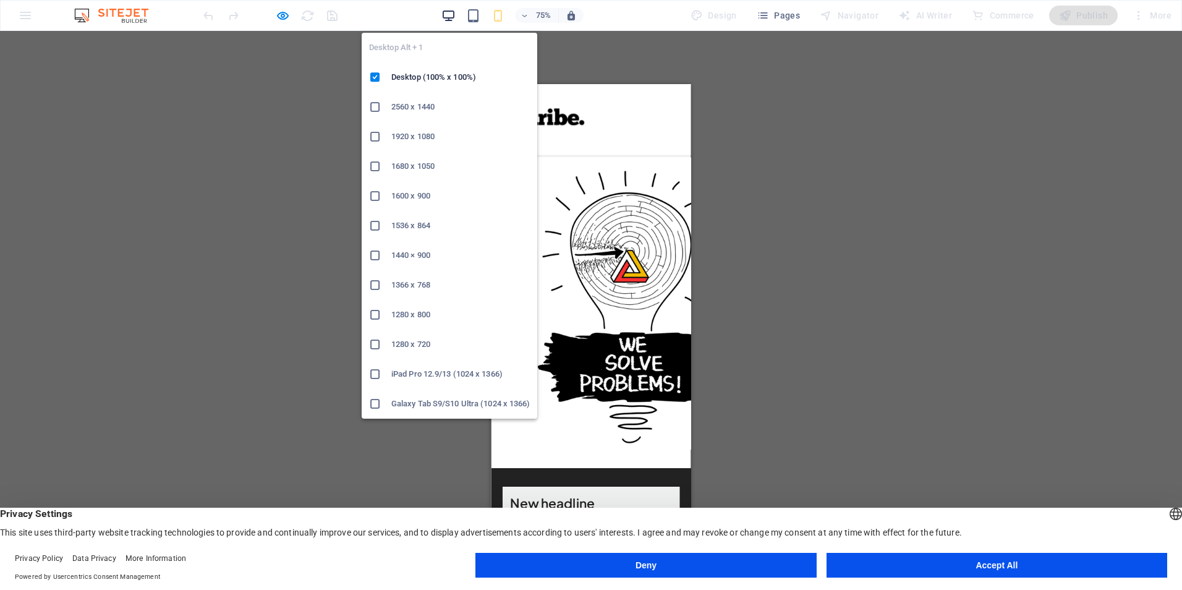
click at [447, 13] on icon "button" at bounding box center [448, 16] width 14 height 14
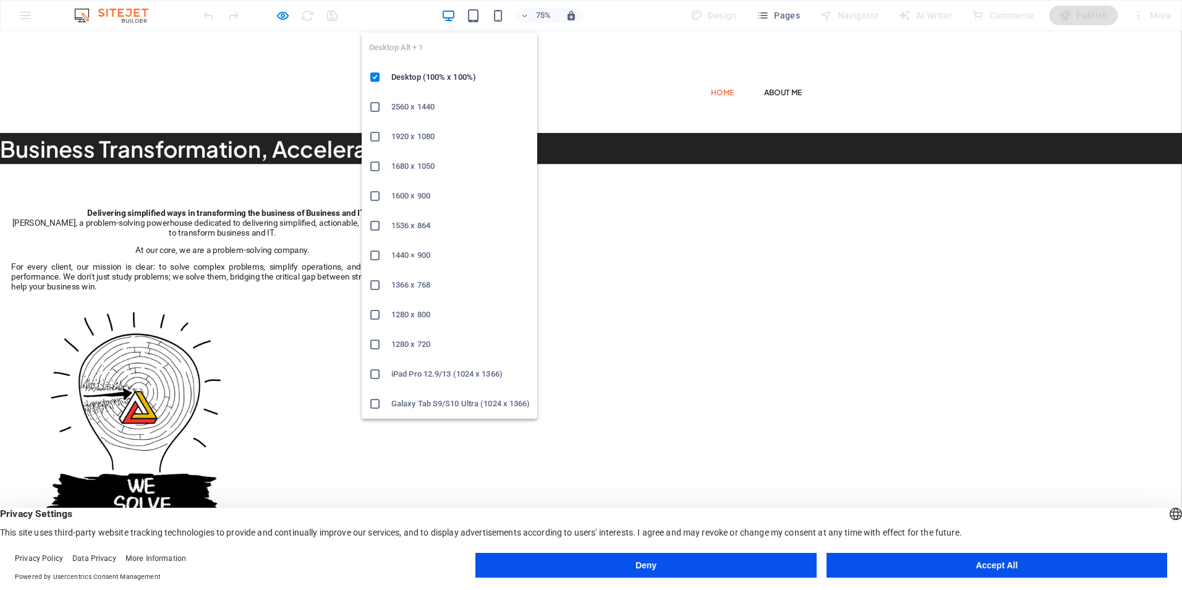
click at [446, 16] on icon "button" at bounding box center [448, 16] width 14 height 14
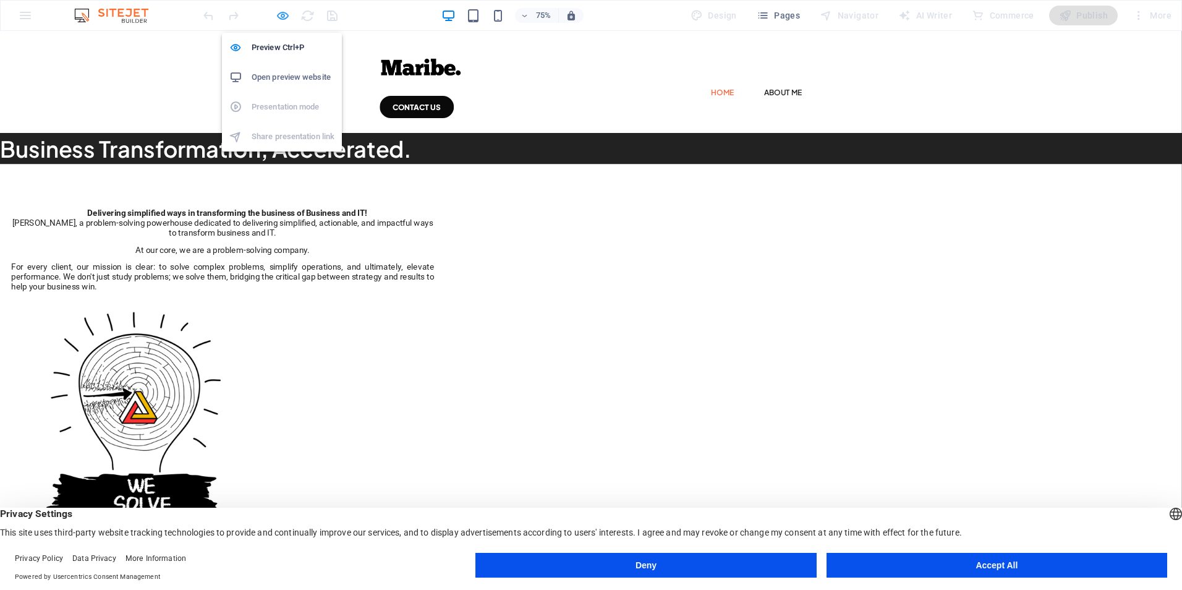
click at [279, 18] on icon "button" at bounding box center [283, 16] width 14 height 14
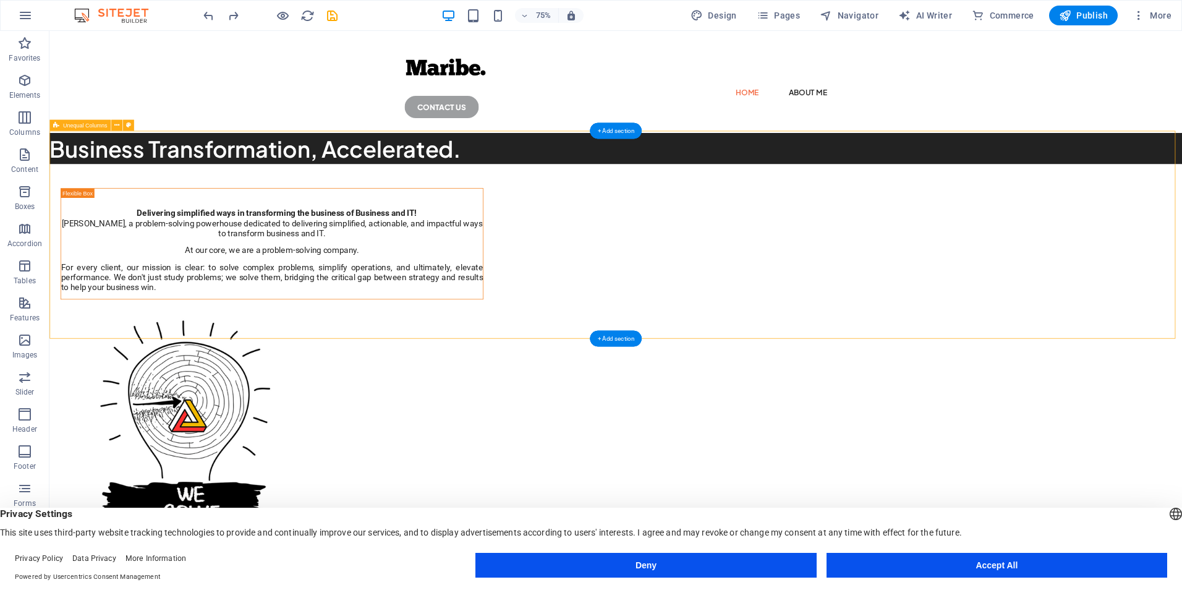
click at [263, 284] on div "Delivering simplified ways in transforming the business of Business and IT! Mar…" at bounding box center [804, 522] width 1510 height 629
click at [627, 289] on div "Maribe, a problem-solving powerhouse dedicated to delivering simplified, action…" at bounding box center [346, 330] width 562 height 98
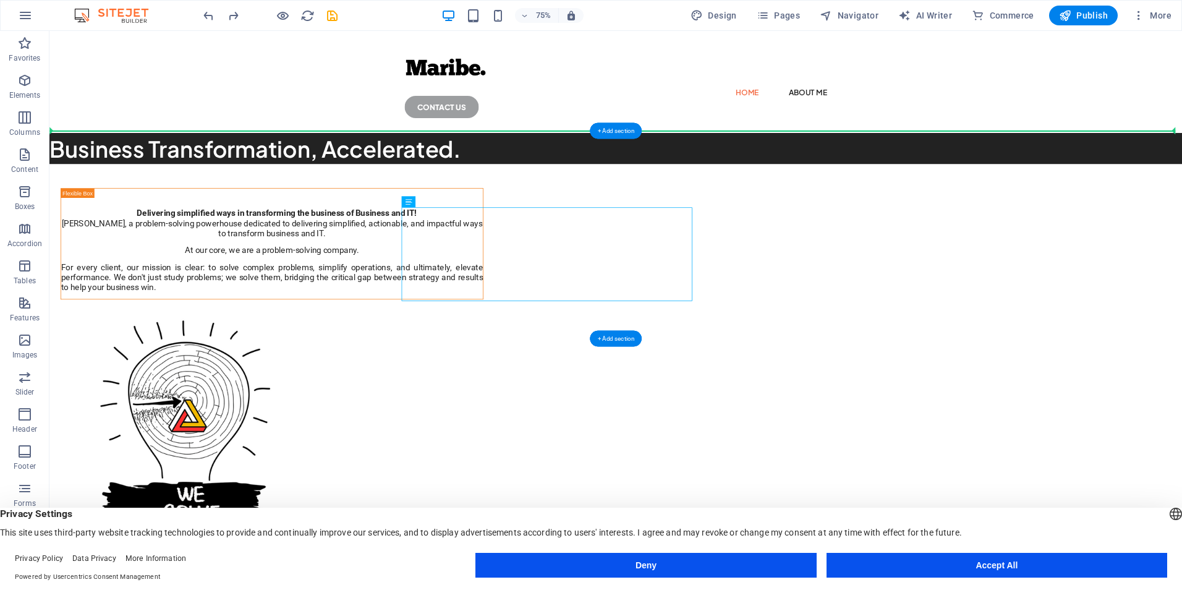
drag, startPoint x: 661, startPoint y: 289, endPoint x: 299, endPoint y: 299, distance: 362.3
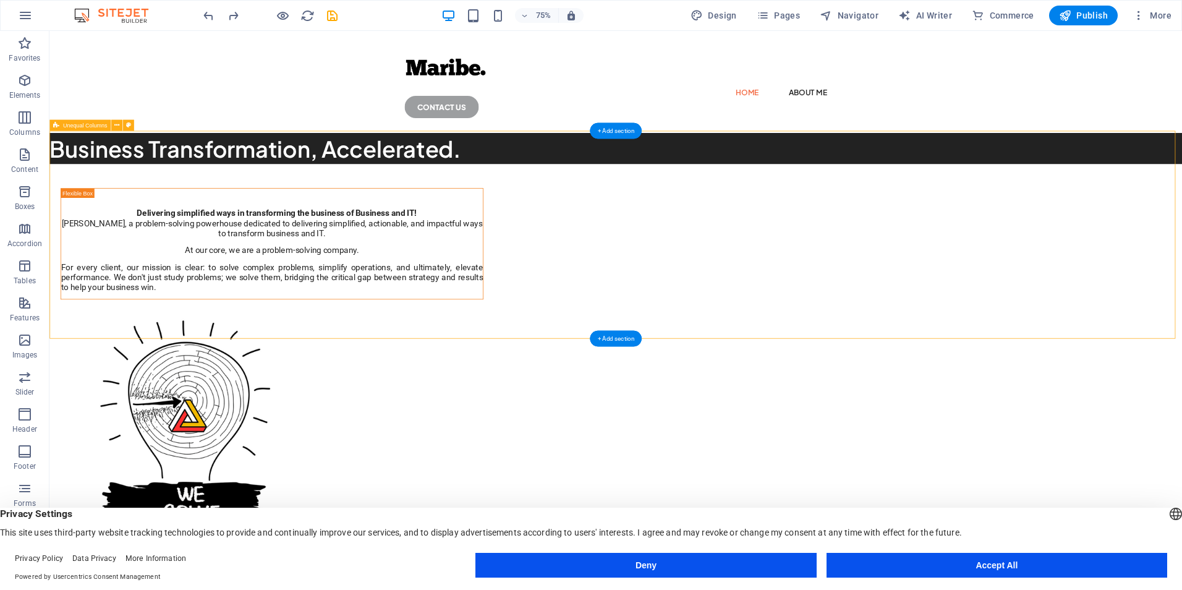
click at [1165, 267] on div "Delivering simplified ways in transforming the business of Business and IT! Mar…" at bounding box center [804, 522] width 1510 height 629
select select "%"
select select "rem"
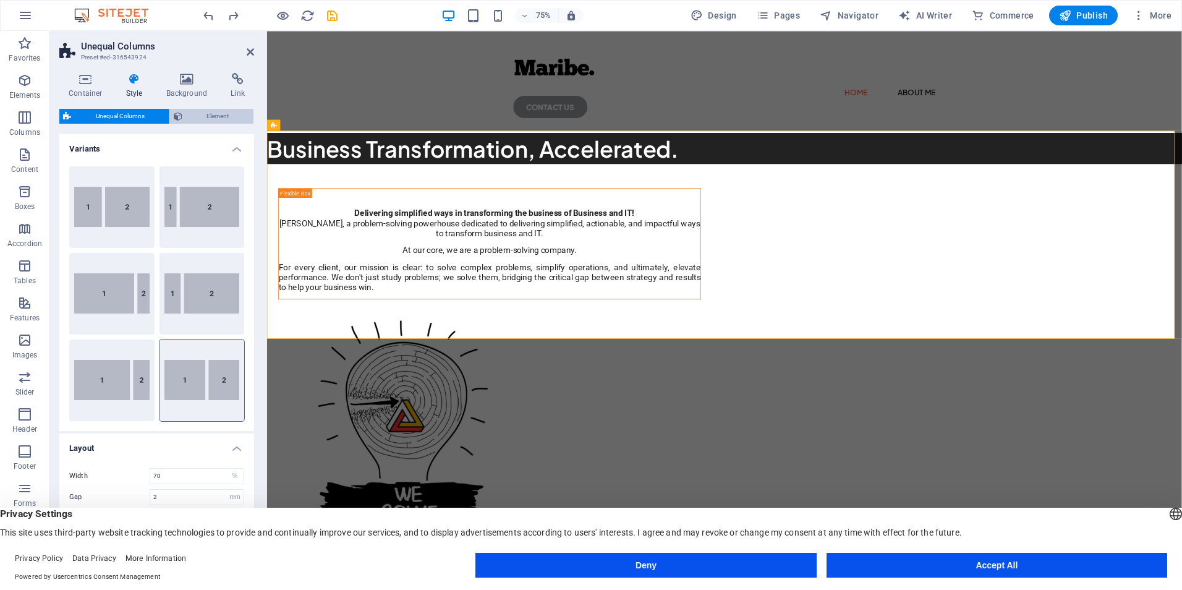
click at [211, 113] on span "Element" at bounding box center [218, 116] width 64 height 15
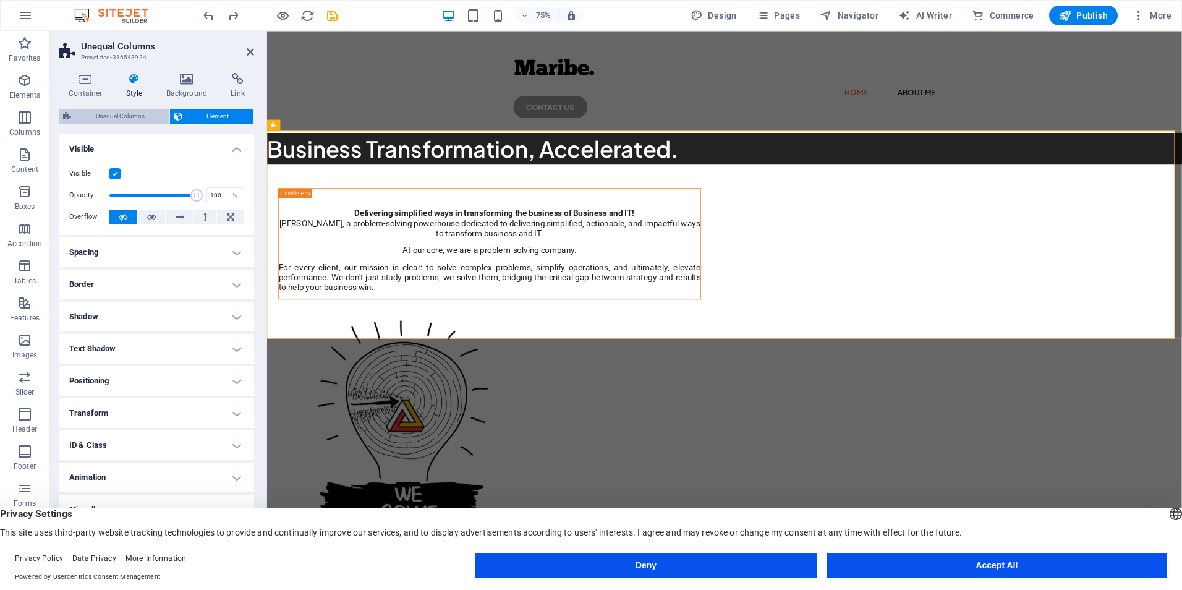
click at [110, 110] on span "Unequal Columns" at bounding box center [120, 116] width 91 height 15
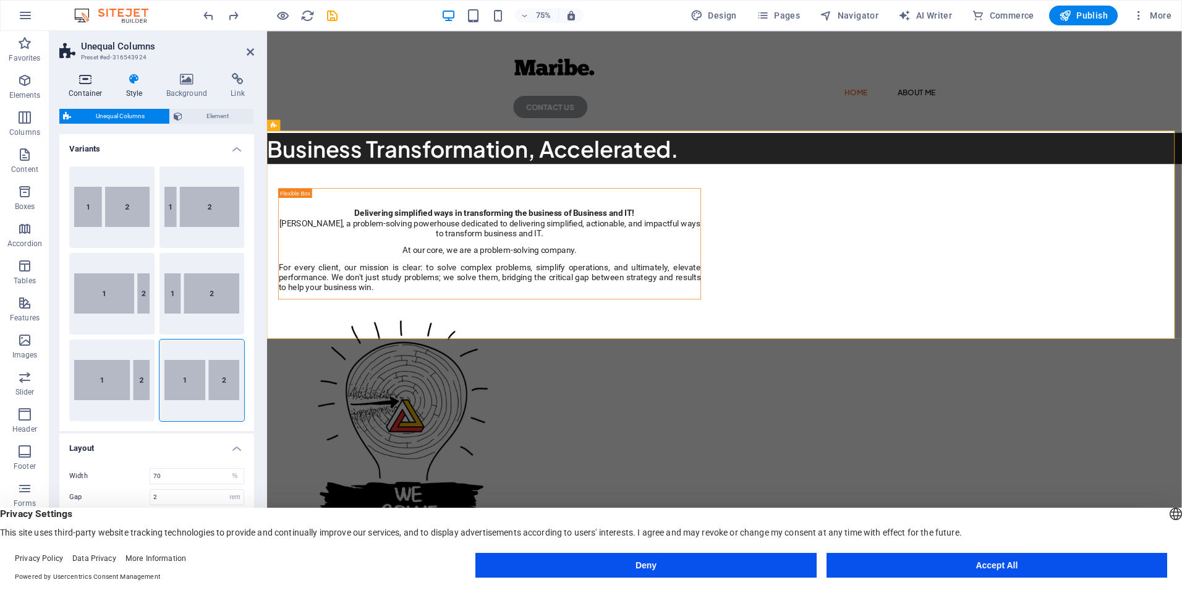
click at [87, 77] on icon at bounding box center [85, 79] width 53 height 12
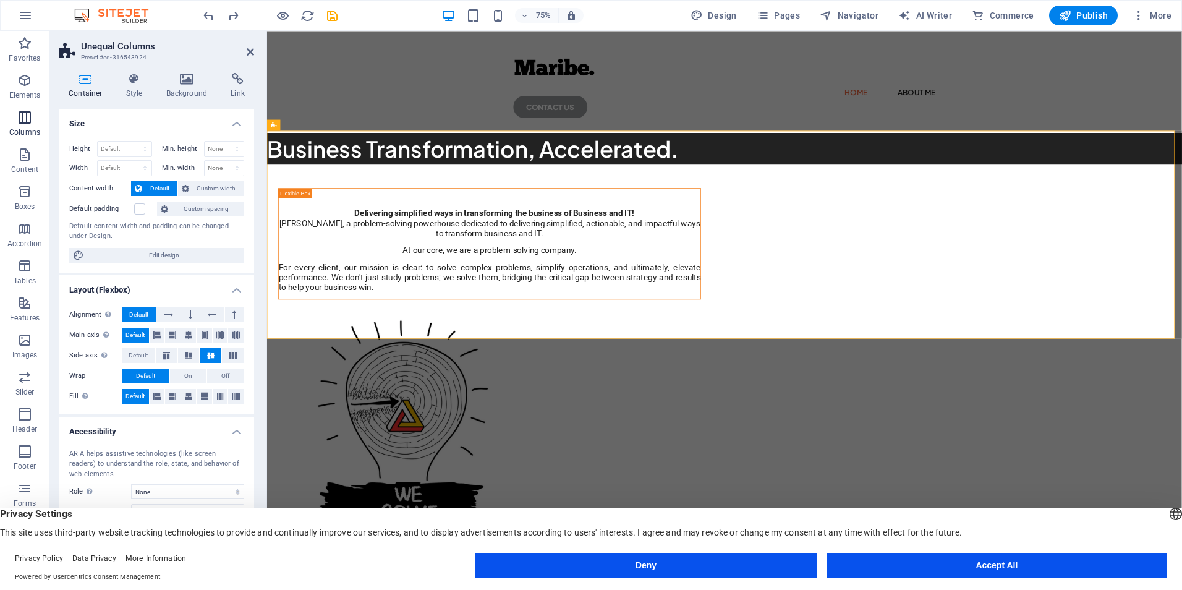
click at [20, 114] on icon "button" at bounding box center [24, 117] width 15 height 15
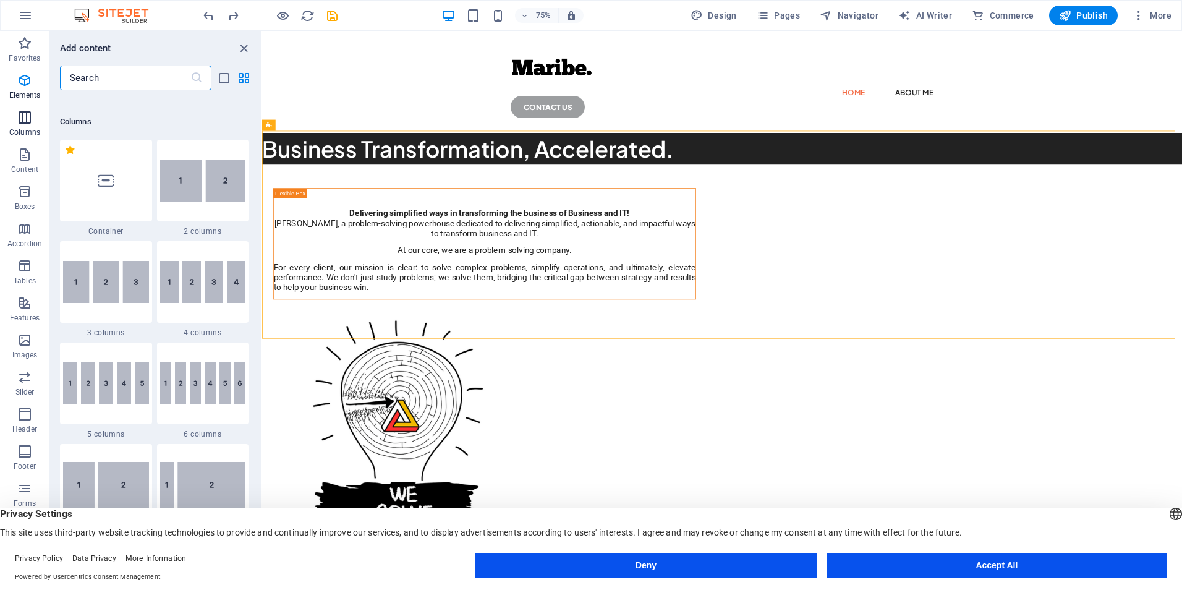
scroll to position [612, 0]
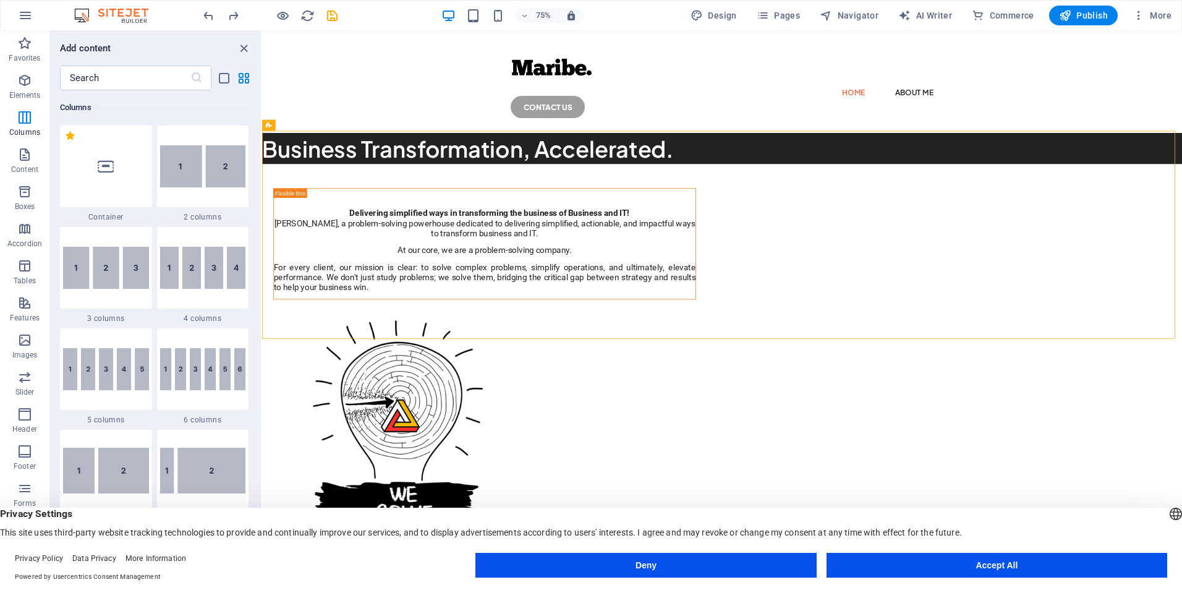
click at [124, 257] on img at bounding box center [106, 268] width 86 height 42
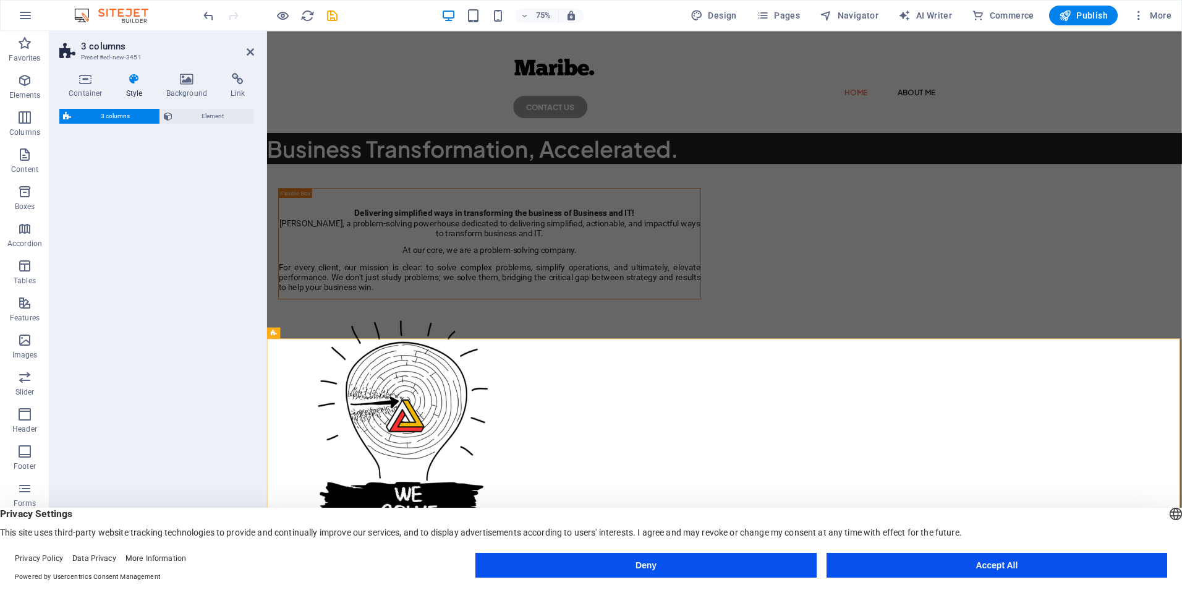
select select "rem"
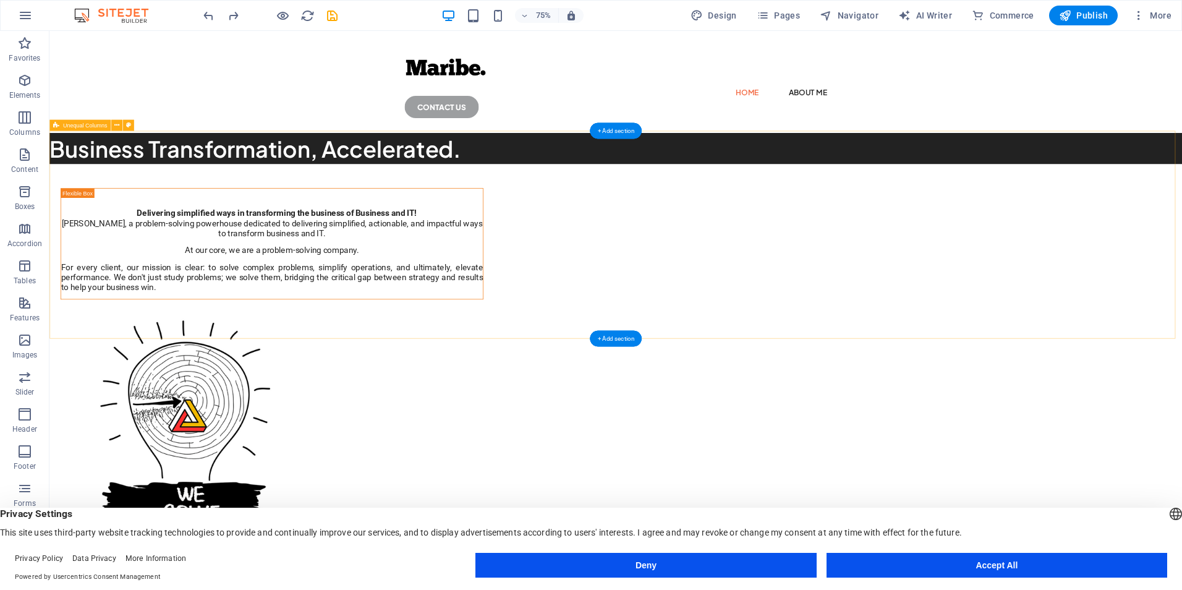
click at [355, 257] on div "Delivering simplified ways in transforming the business of Business and IT! Mar…" at bounding box center [804, 522] width 1510 height 629
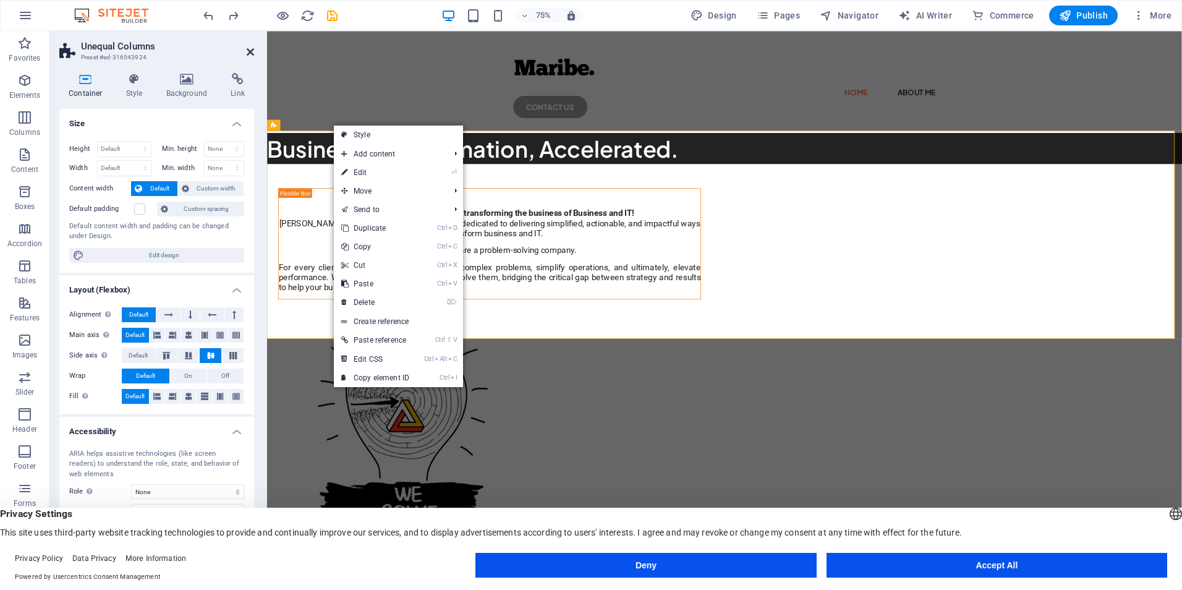
drag, startPoint x: 251, startPoint y: 53, endPoint x: 296, endPoint y: 87, distance: 56.9
click at [251, 53] on icon at bounding box center [250, 52] width 7 height 10
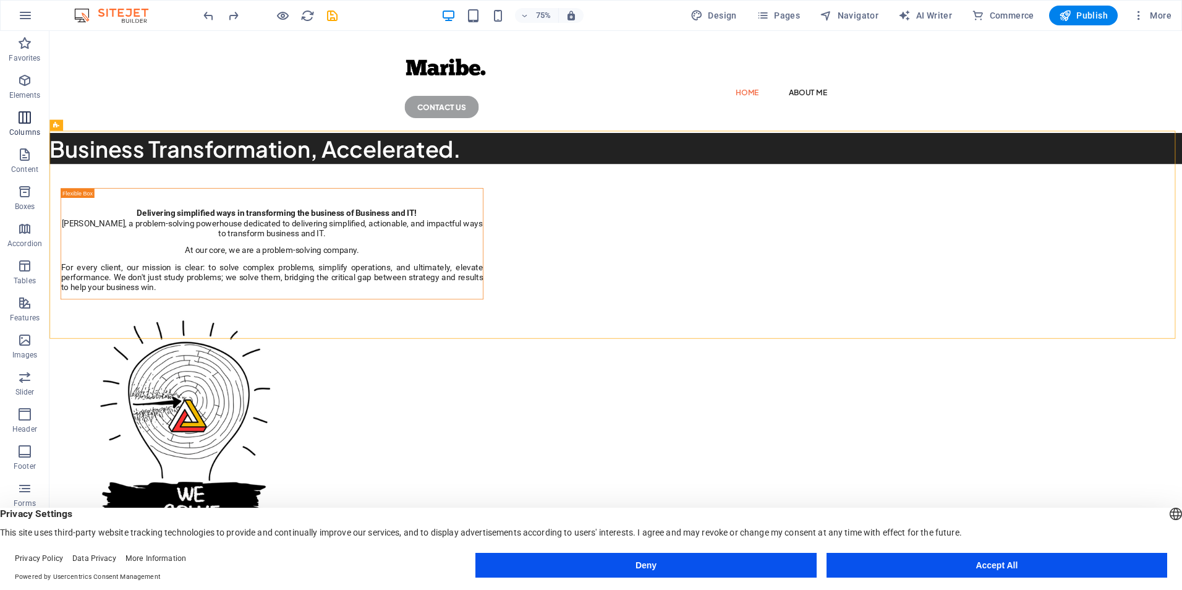
click at [23, 108] on button "Columns" at bounding box center [24, 123] width 49 height 37
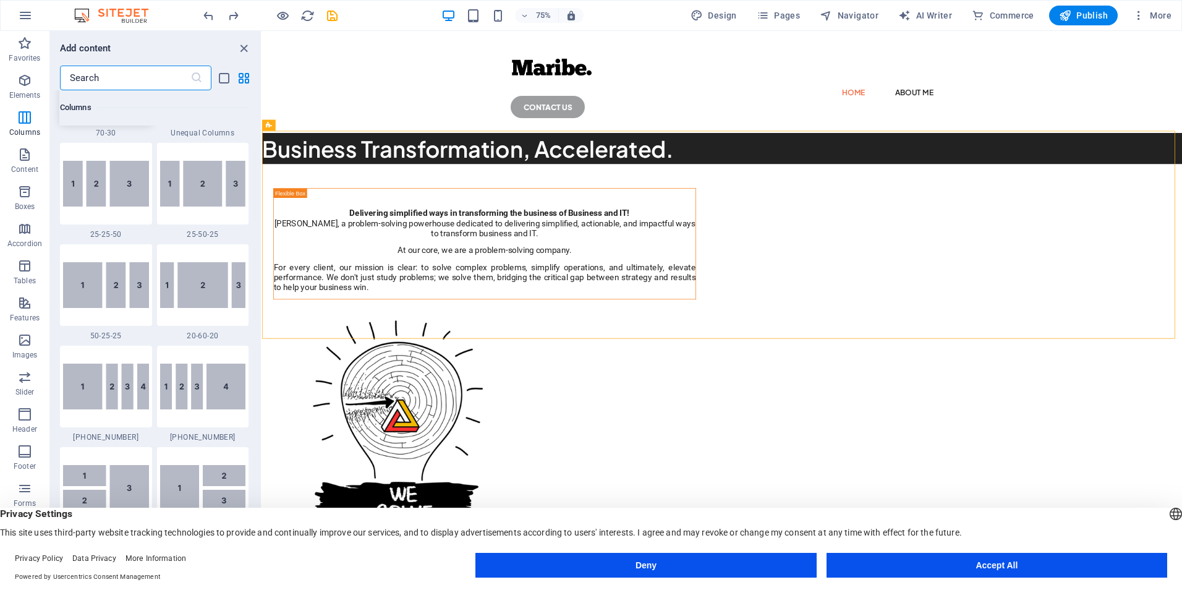
scroll to position [1186, 0]
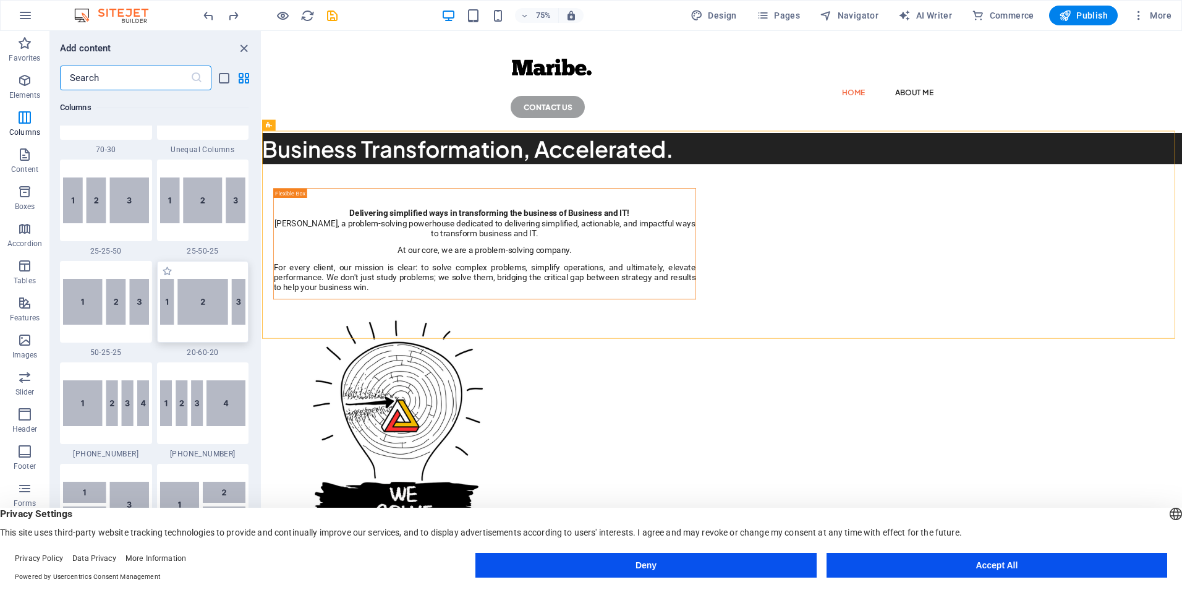
click at [213, 297] on img at bounding box center [203, 302] width 86 height 46
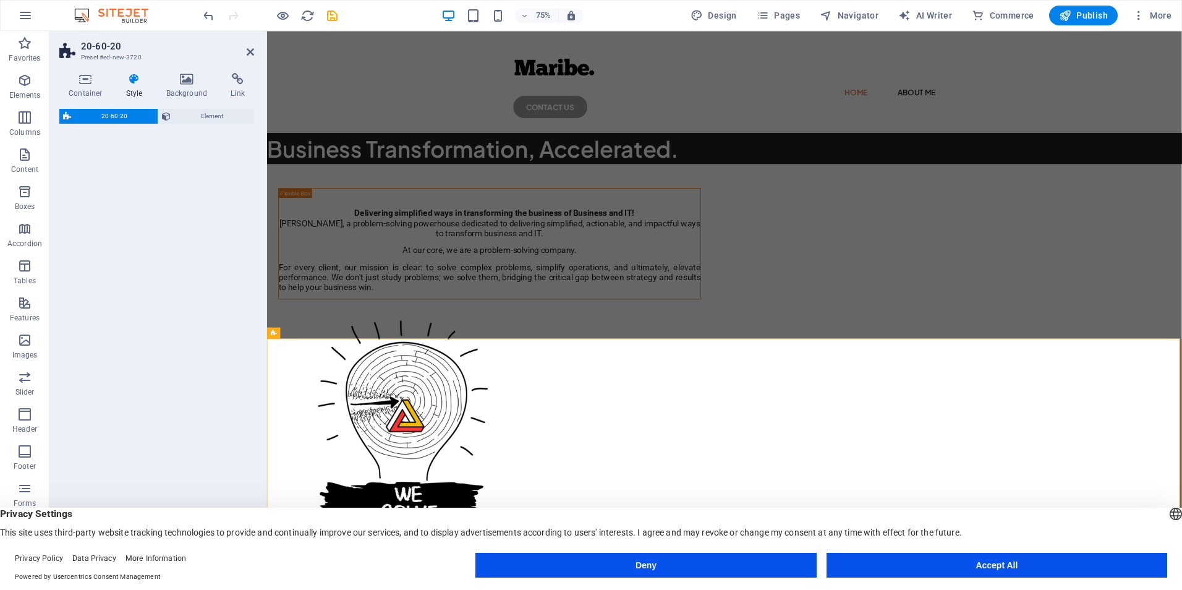
select select "%"
select select "rem"
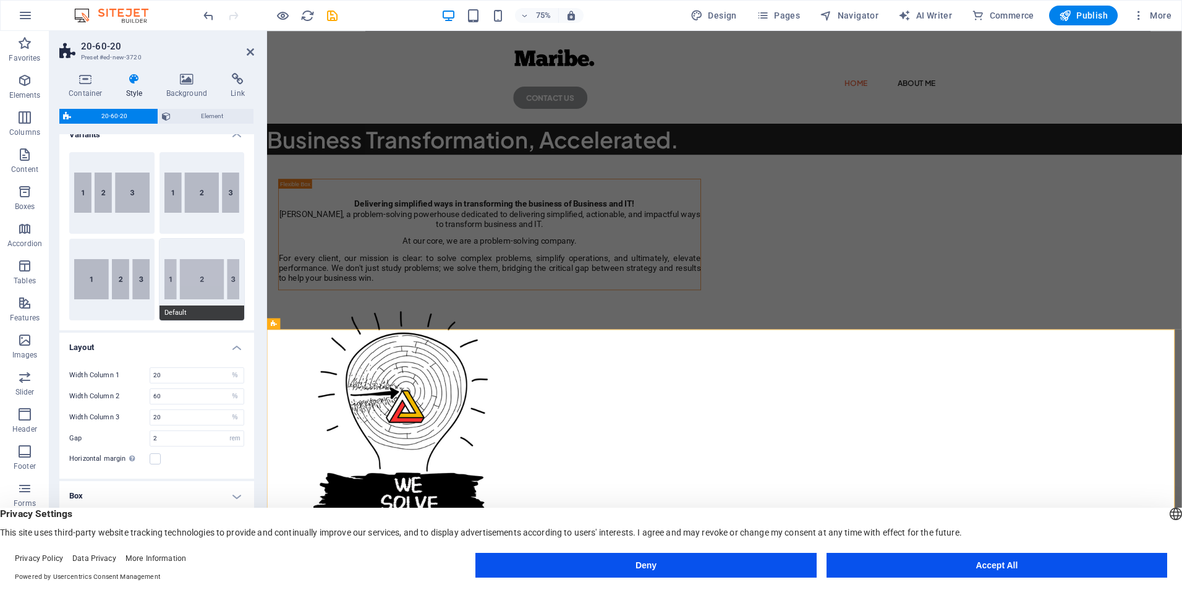
scroll to position [0, 0]
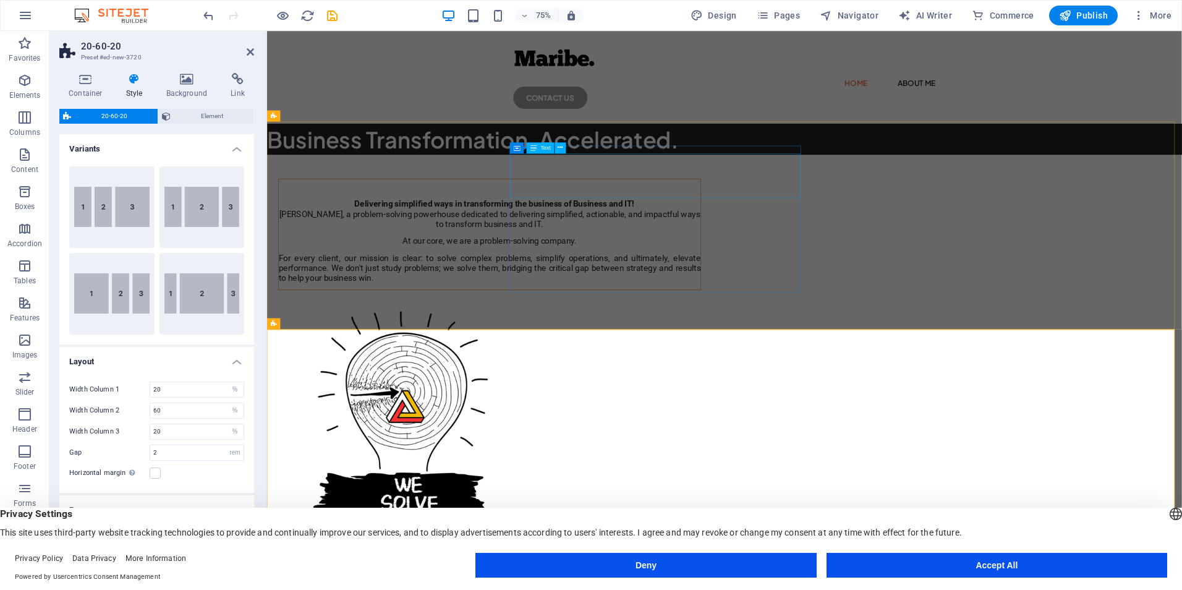
drag, startPoint x: 716, startPoint y: 207, endPoint x: 1007, endPoint y: 207, distance: 290.5
click at [845, 239] on div "Delivering simplified ways in transforming the business of Business and IT!" at bounding box center [563, 254] width 562 height 30
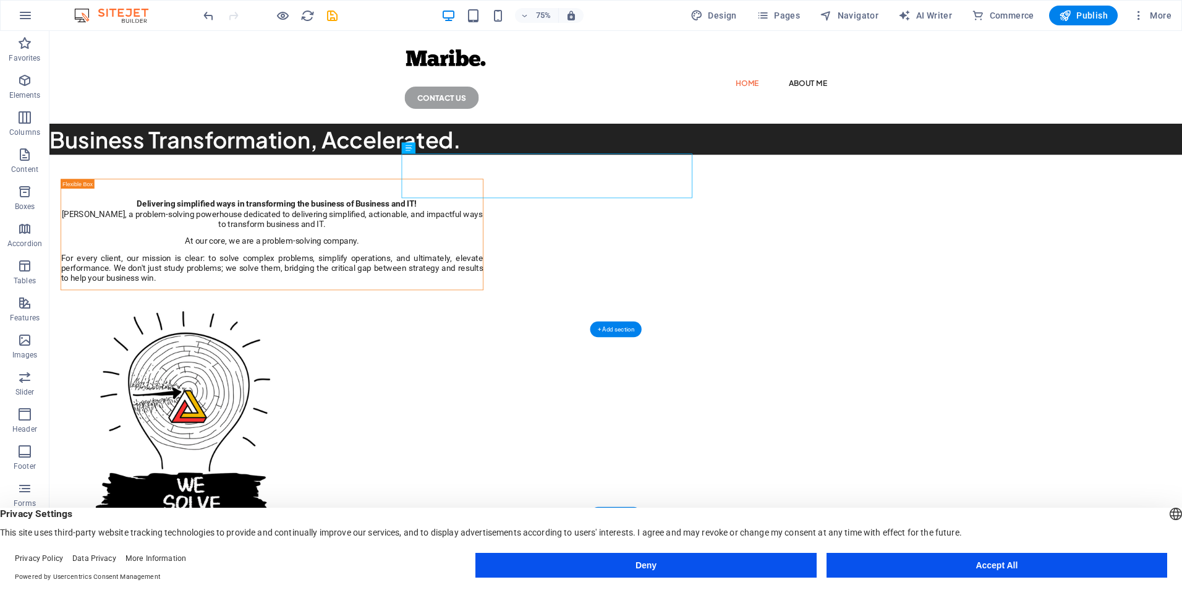
drag, startPoint x: 765, startPoint y: 216, endPoint x: 582, endPoint y: 562, distance: 391.2
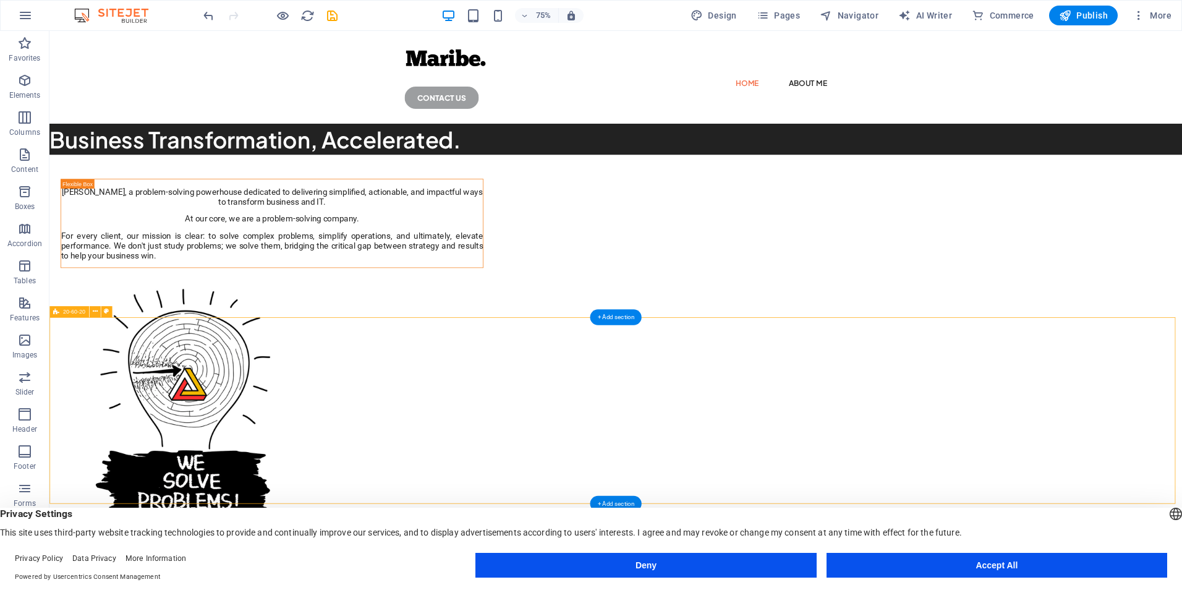
select select "%"
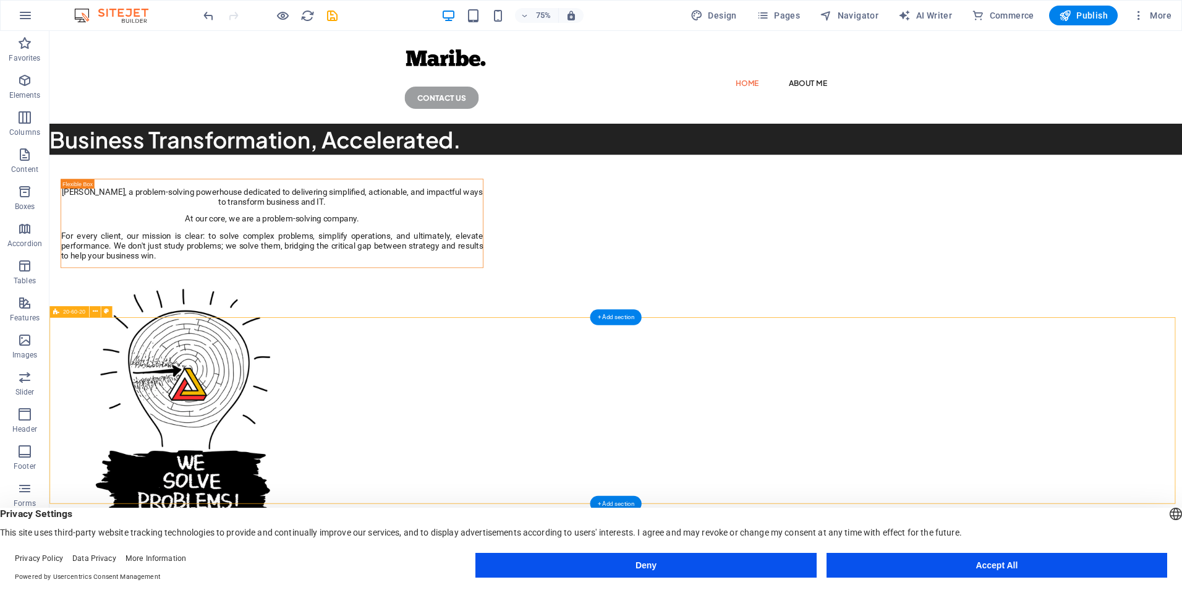
select select "%"
select select "rem"
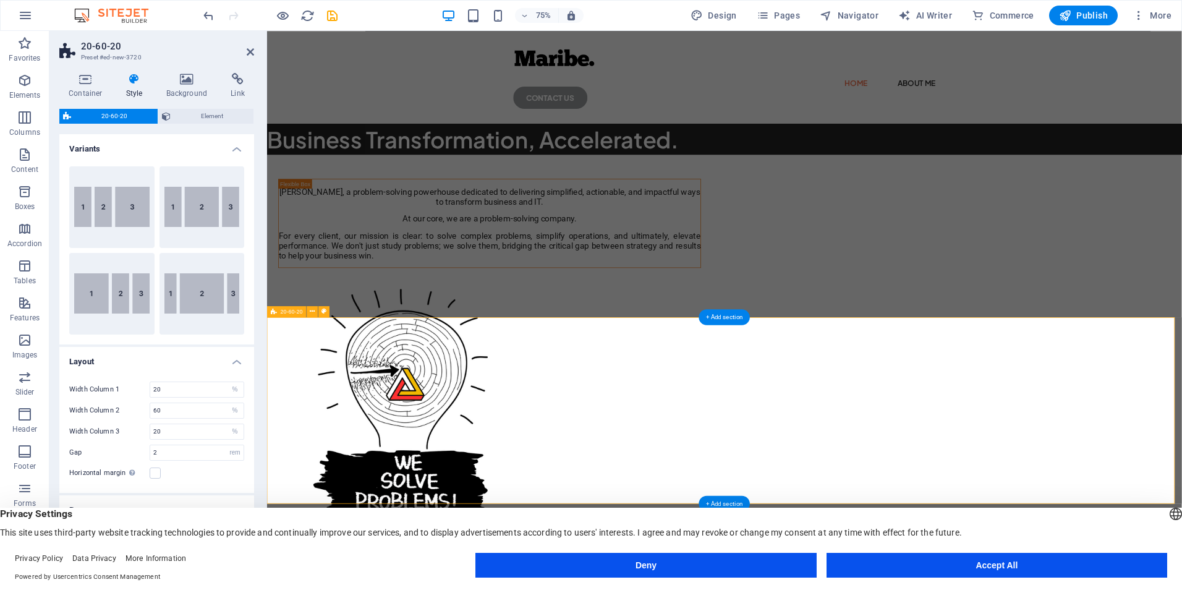
click at [137, 76] on icon at bounding box center [134, 79] width 35 height 12
click at [188, 77] on icon at bounding box center [187, 79] width 60 height 12
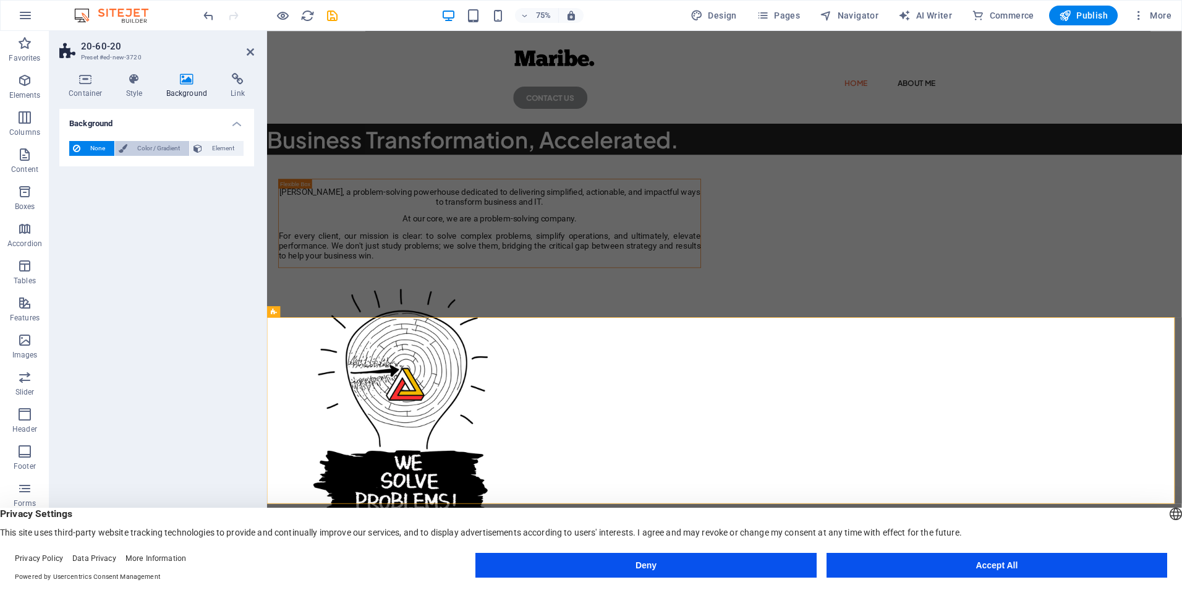
click at [168, 147] on span "Color / Gradient" at bounding box center [158, 148] width 54 height 15
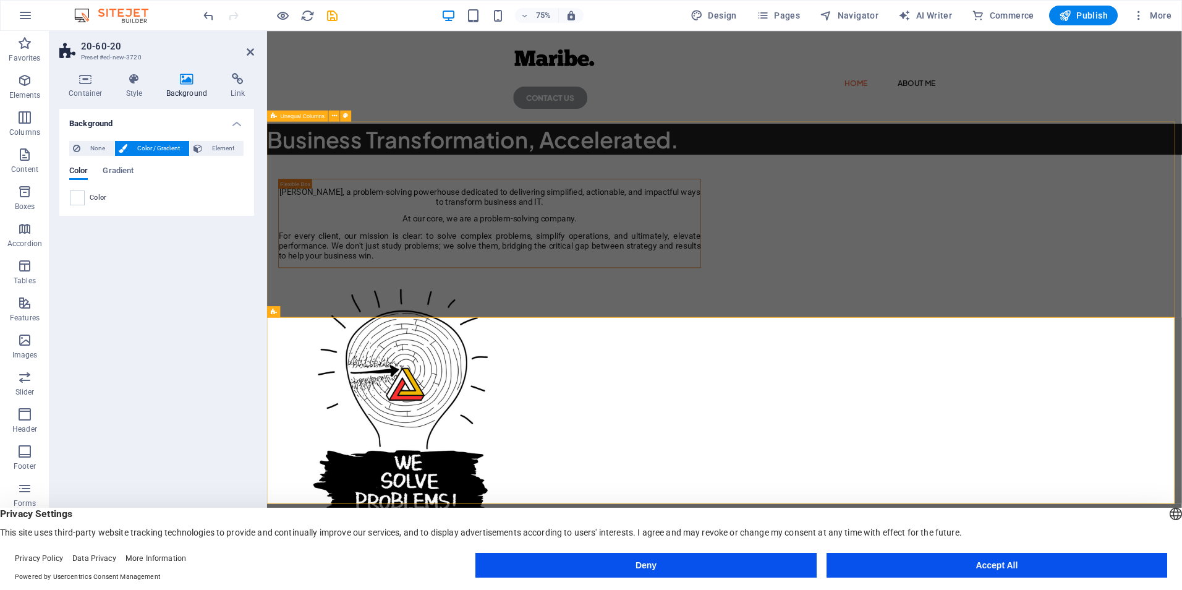
click at [489, 286] on div "Maribe, a problem-solving powerhouse dedicated to delivering simplified, action…" at bounding box center [876, 496] width 1219 height 600
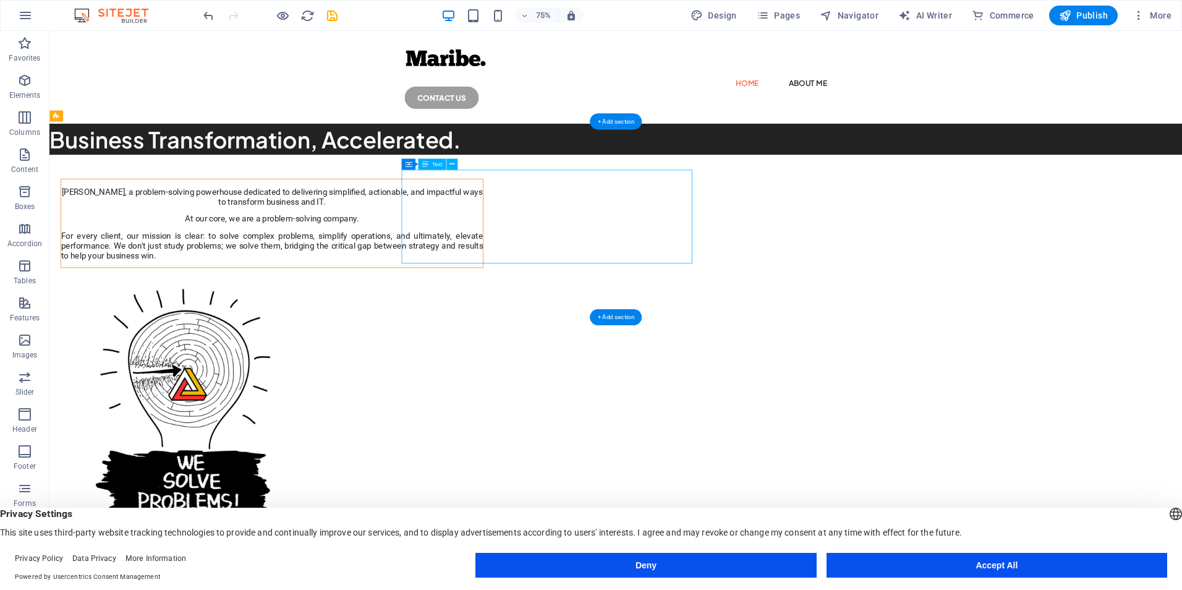
click at [627, 249] on div "Maribe, a problem-solving powerhouse dedicated to delivering simplified, action…" at bounding box center [346, 288] width 562 height 98
drag, startPoint x: 661, startPoint y: 250, endPoint x: 1007, endPoint y: 556, distance: 461.5
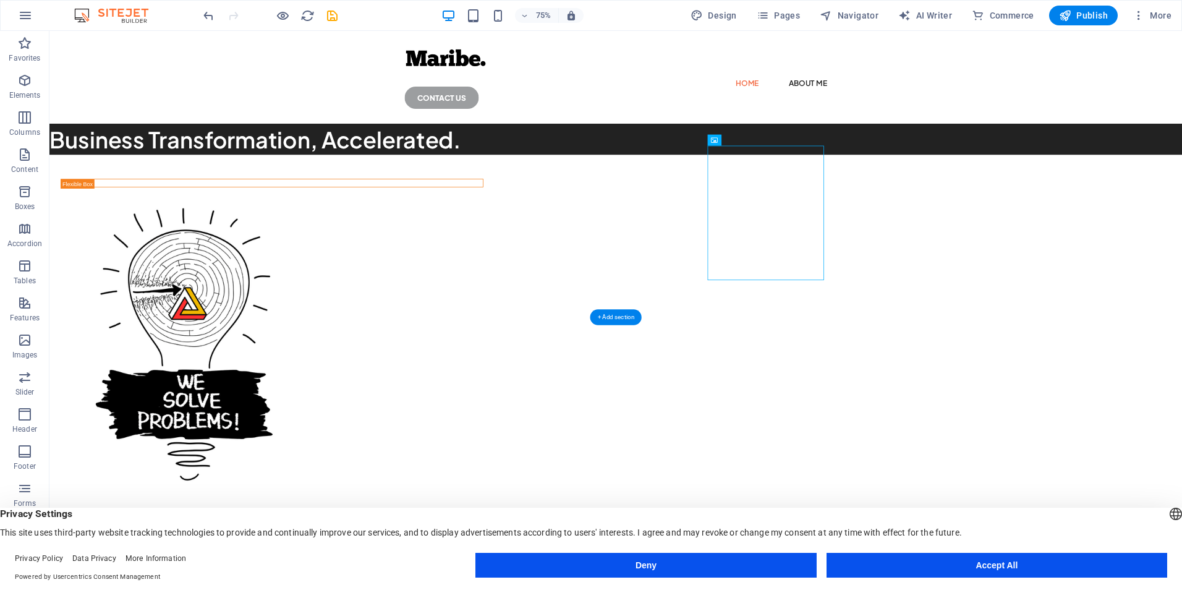
drag, startPoint x: 1022, startPoint y: 235, endPoint x: 830, endPoint y: 507, distance: 333.2
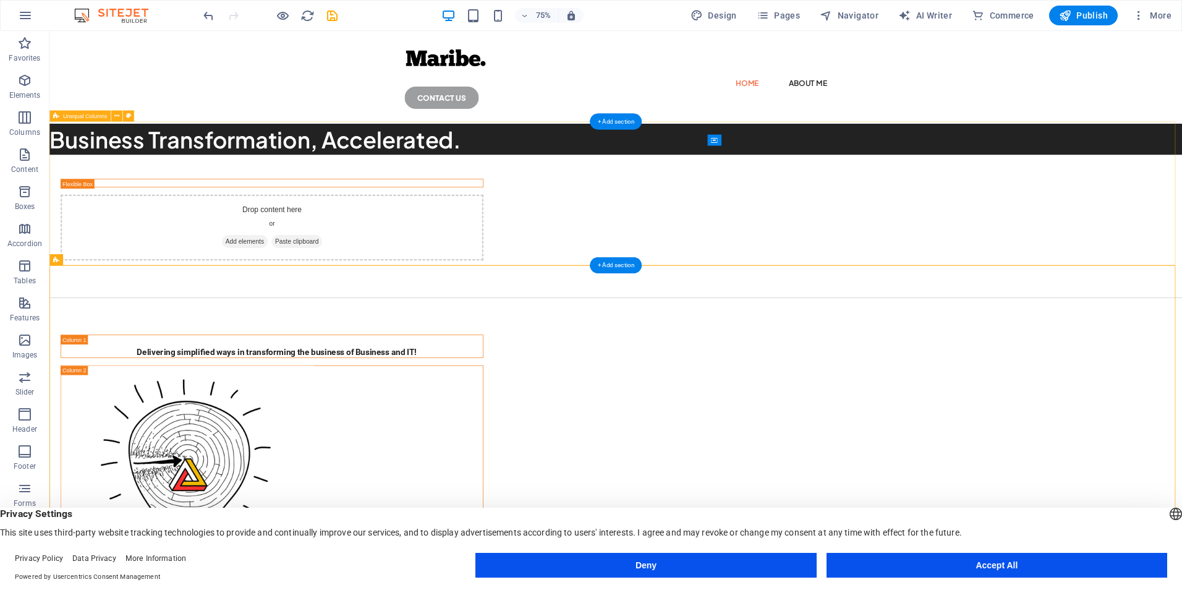
click at [671, 198] on div "Drop content here or Add elements Paste clipboard" at bounding box center [804, 291] width 1510 height 190
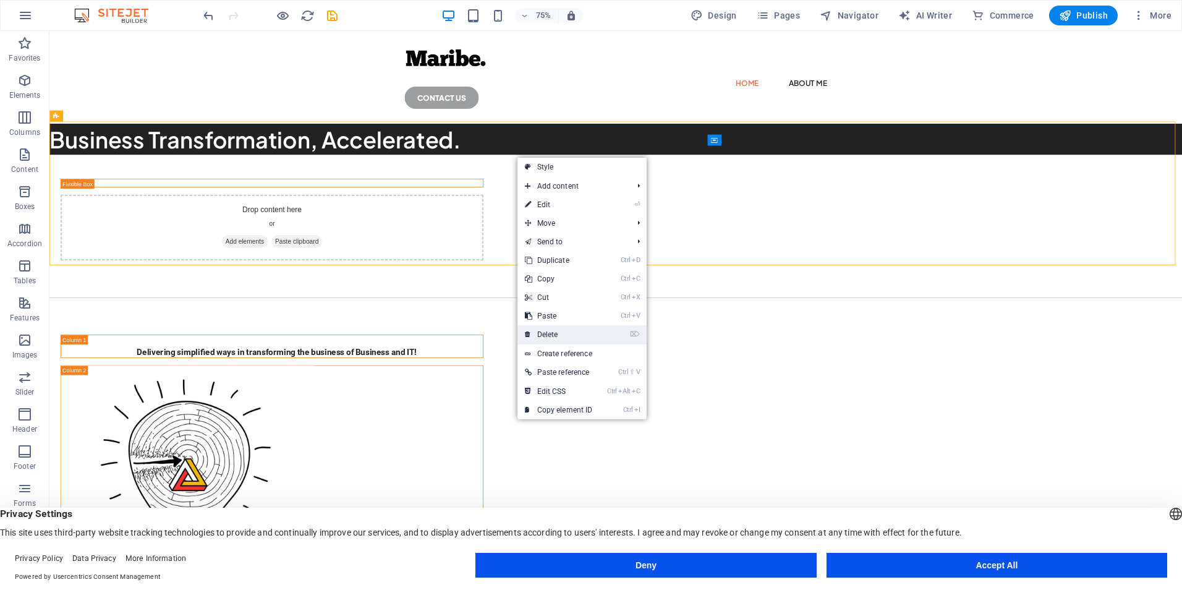
click at [561, 333] on link "⌦ Delete" at bounding box center [558, 334] width 83 height 19
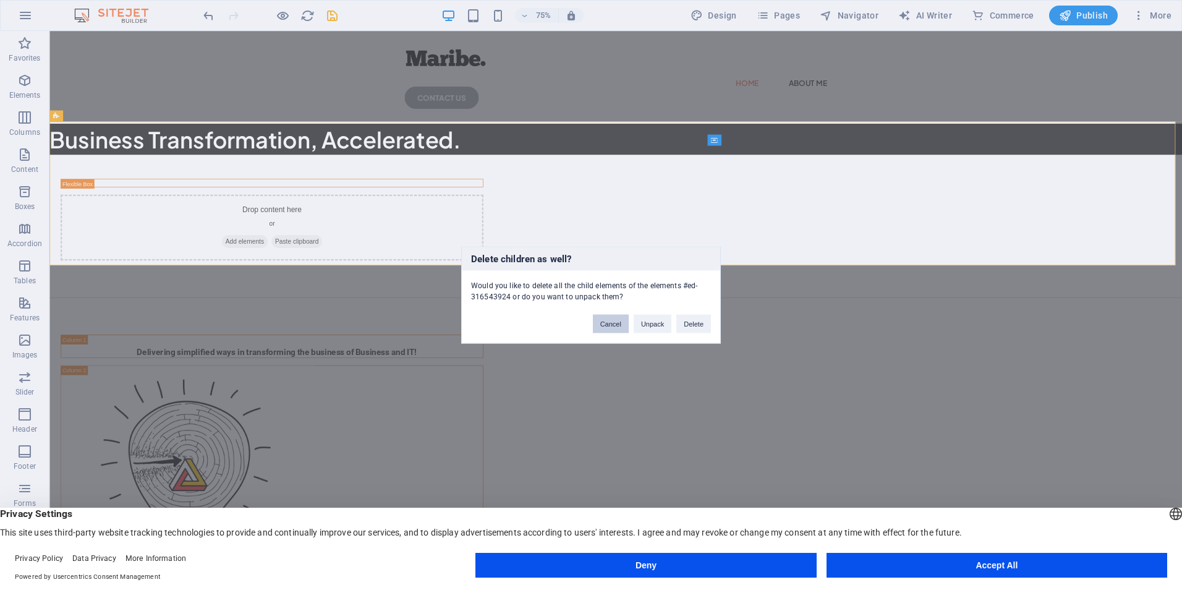
click at [610, 325] on button "Cancel" at bounding box center [611, 324] width 36 height 19
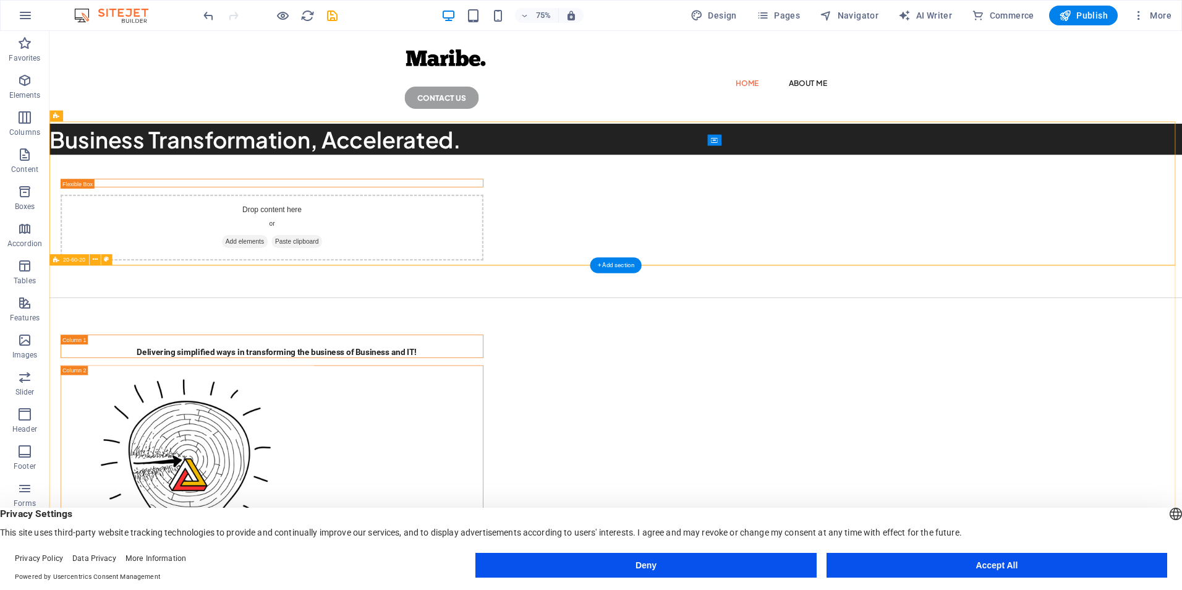
click at [404, 212] on div "Drop content here or Add elements Paste clipboard" at bounding box center [804, 291] width 1510 height 190
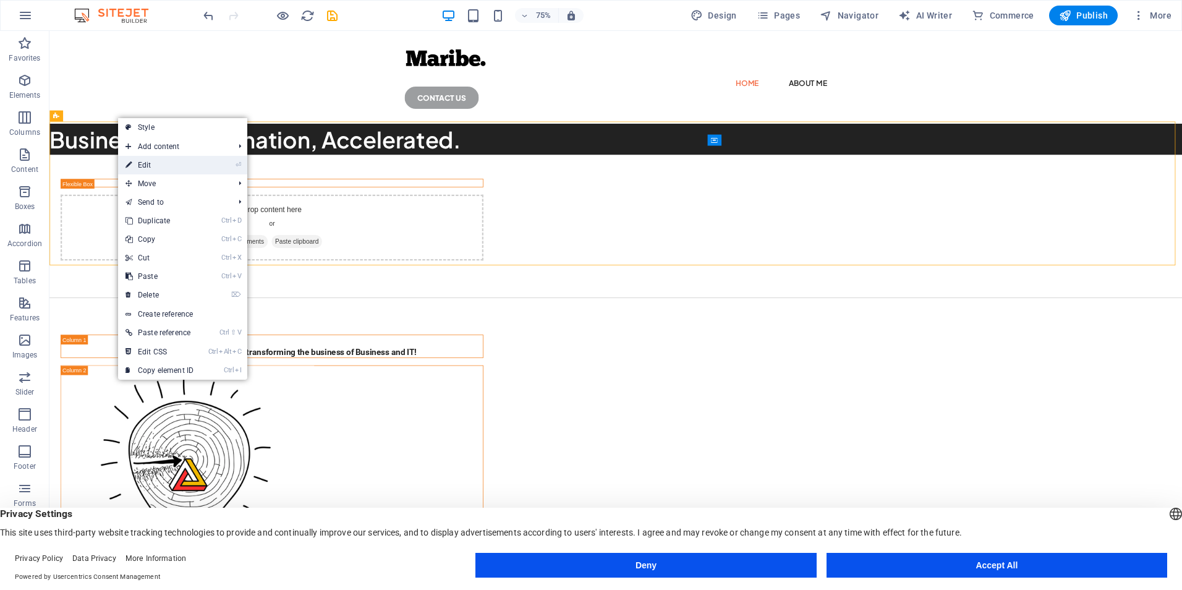
click at [137, 167] on link "⏎ Edit" at bounding box center [159, 165] width 83 height 19
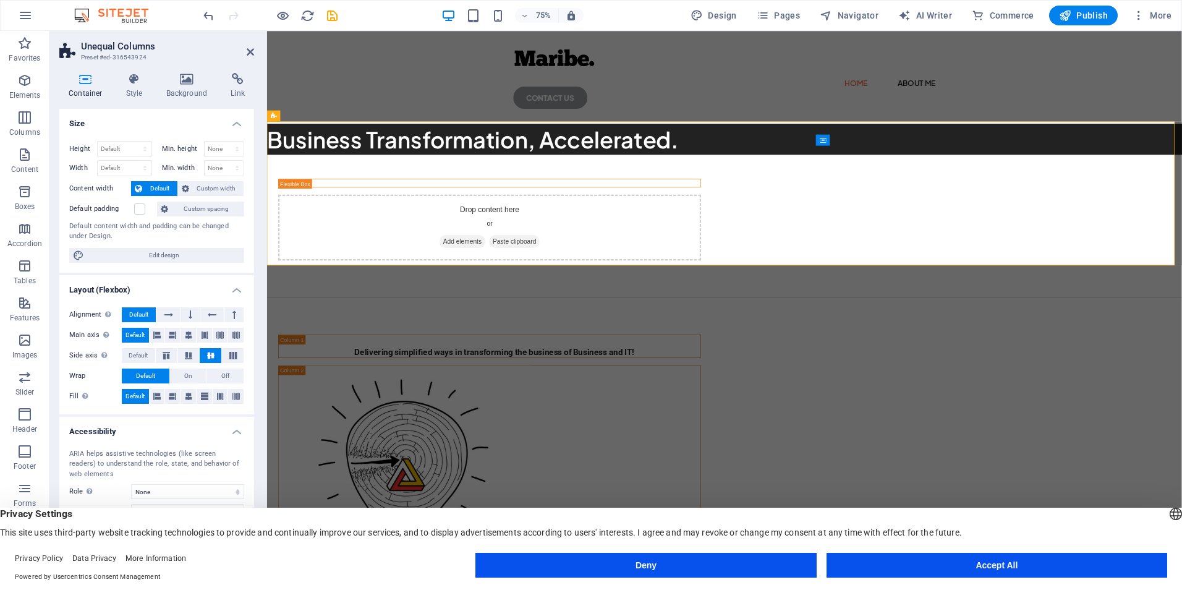
click at [104, 51] on h2 "Unequal Columns" at bounding box center [167, 46] width 173 height 11
click at [135, 75] on icon at bounding box center [134, 79] width 35 height 12
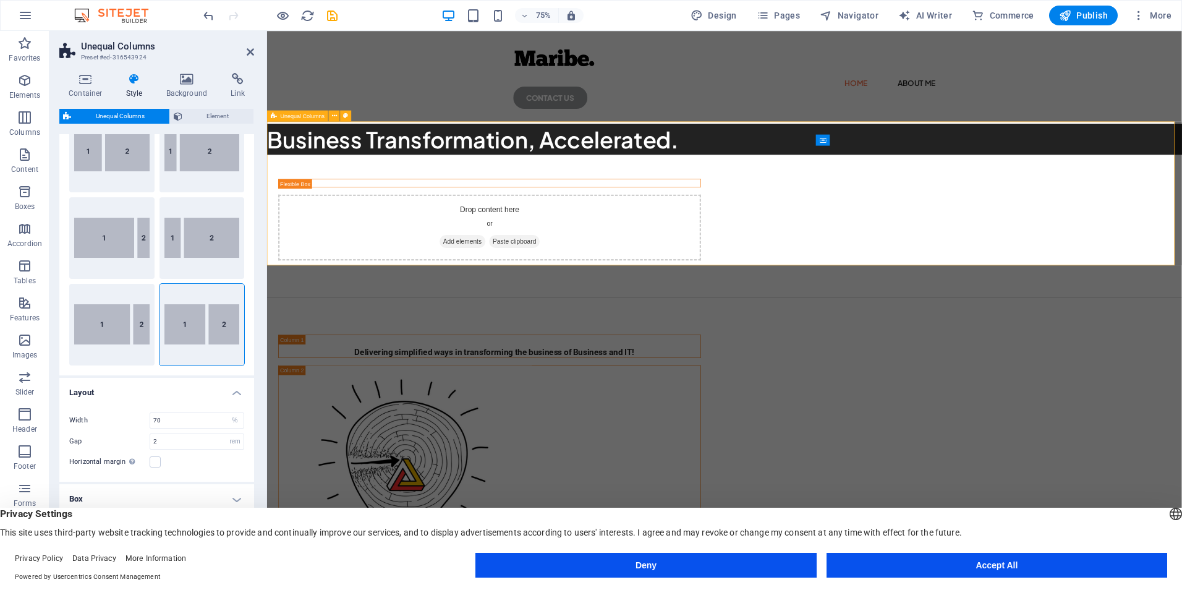
scroll to position [59, 0]
click at [462, 245] on div "Drop content here or Add elements Paste clipboard" at bounding box center [876, 291] width 1219 height 190
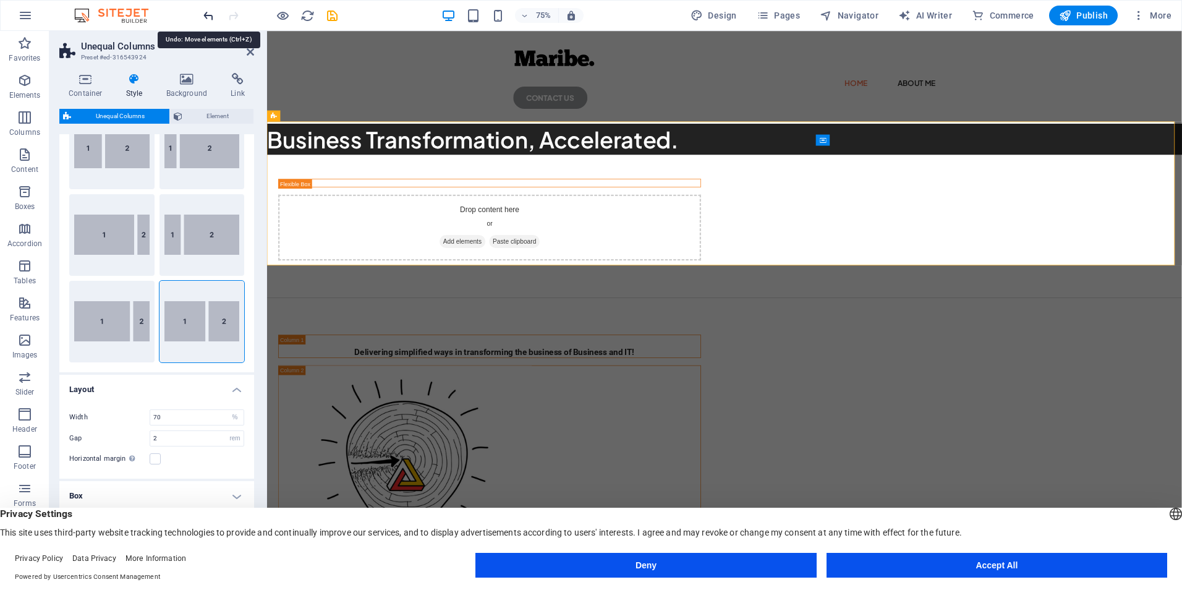
click at [213, 16] on icon "undo" at bounding box center [208, 16] width 14 height 14
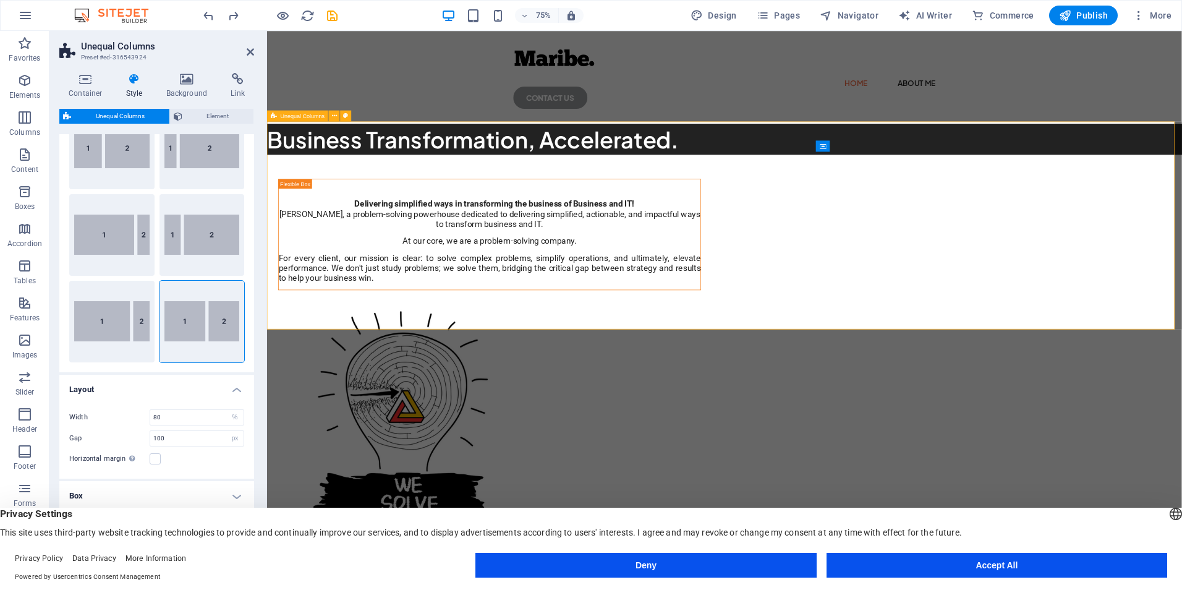
click at [417, 261] on div "Delivering simplified ways in transforming the business of Business and IT! Mar…" at bounding box center [876, 510] width 1219 height 629
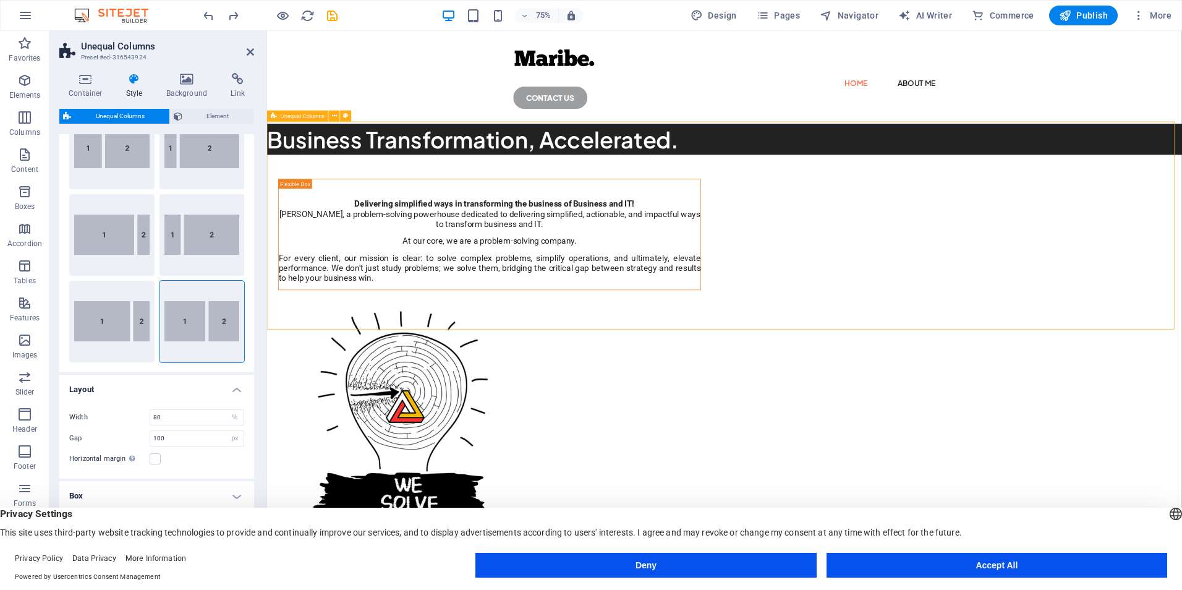
select select "px"
click at [206, 16] on icon "undo" at bounding box center [208, 16] width 14 height 14
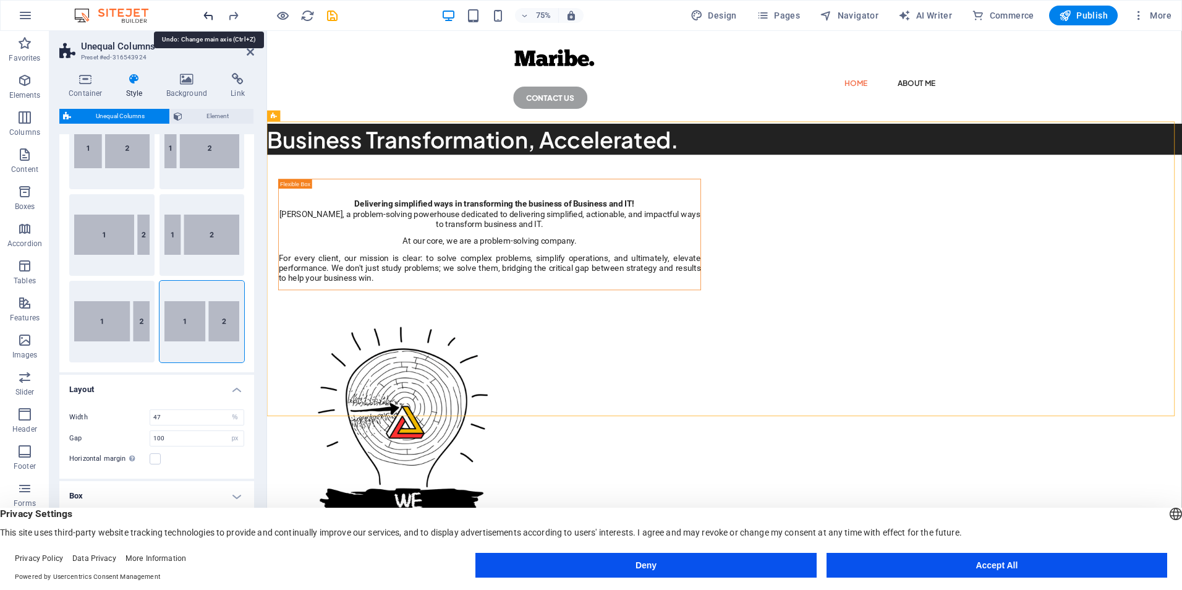
click at [206, 16] on icon "undo" at bounding box center [208, 16] width 14 height 14
click at [247, 53] on icon at bounding box center [250, 52] width 7 height 10
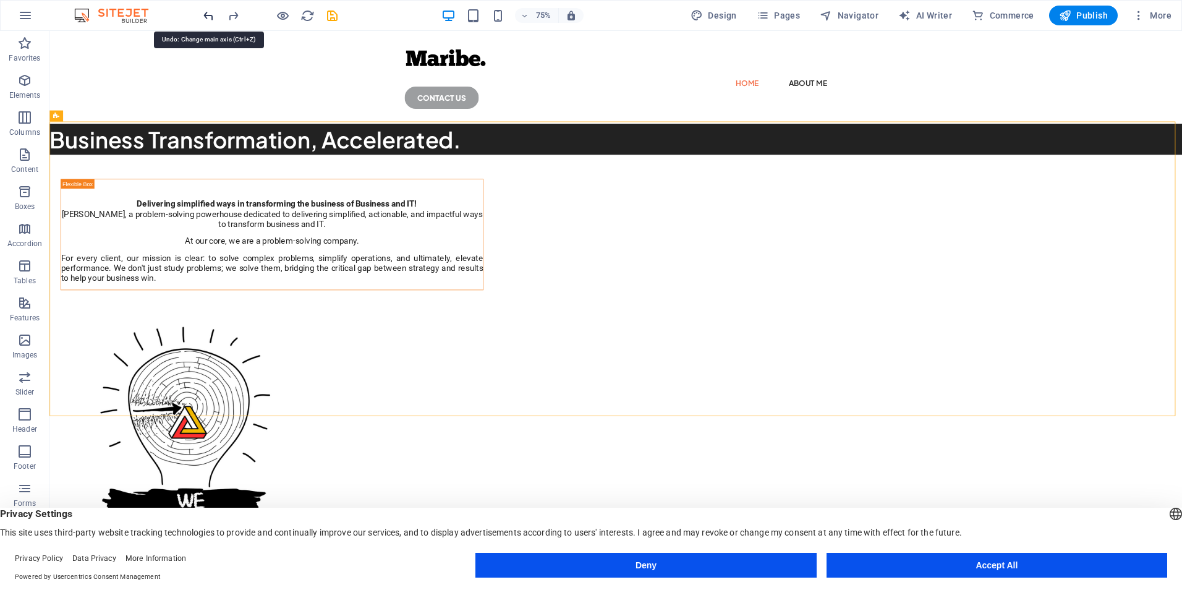
click at [209, 16] on icon "undo" at bounding box center [208, 16] width 14 height 14
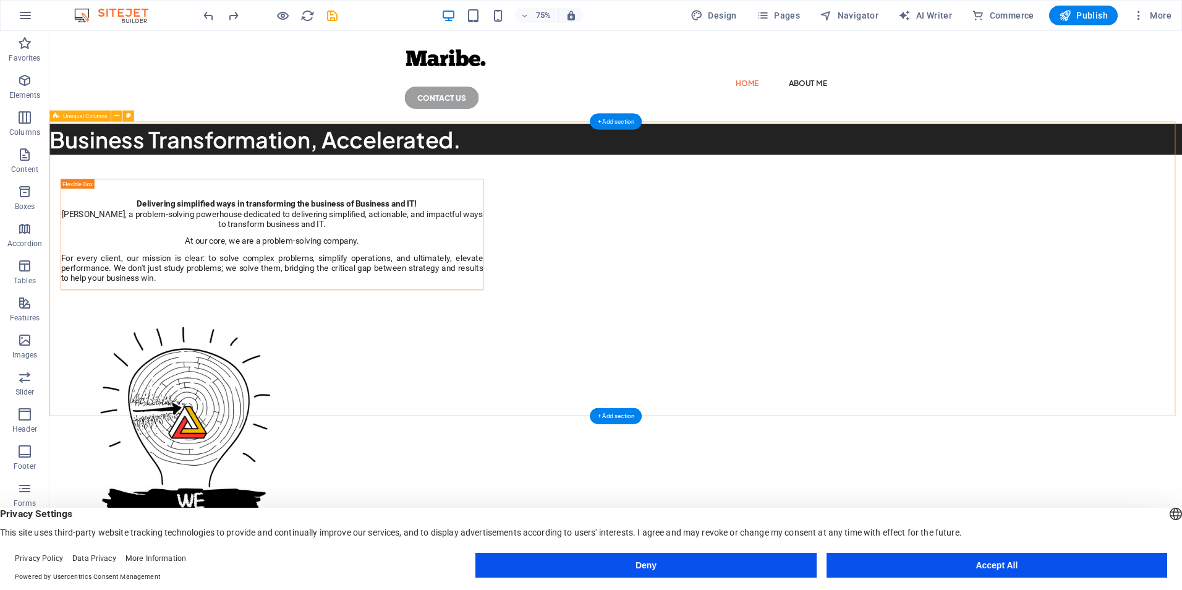
click at [290, 227] on div "Delivering simplified ways in transforming the business of Business and IT! Mar…" at bounding box center [804, 521] width 1510 height 650
drag, startPoint x: 291, startPoint y: 226, endPoint x: 1133, endPoint y: 294, distance: 845.2
click at [330, 225] on div "Delivering simplified ways in transforming the business of Business and IT! Mar…" at bounding box center [804, 521] width 1510 height 650
click at [1181, 282] on div "Delivering simplified ways in transforming the business of Business and IT! Mar…" at bounding box center [804, 521] width 1510 height 650
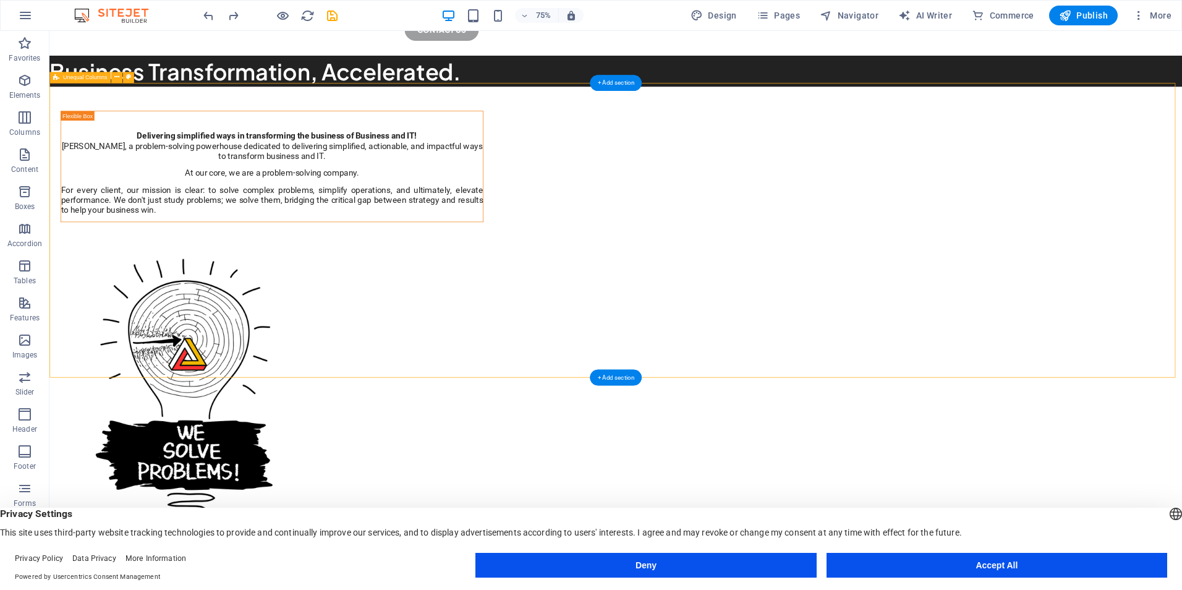
scroll to position [136, 0]
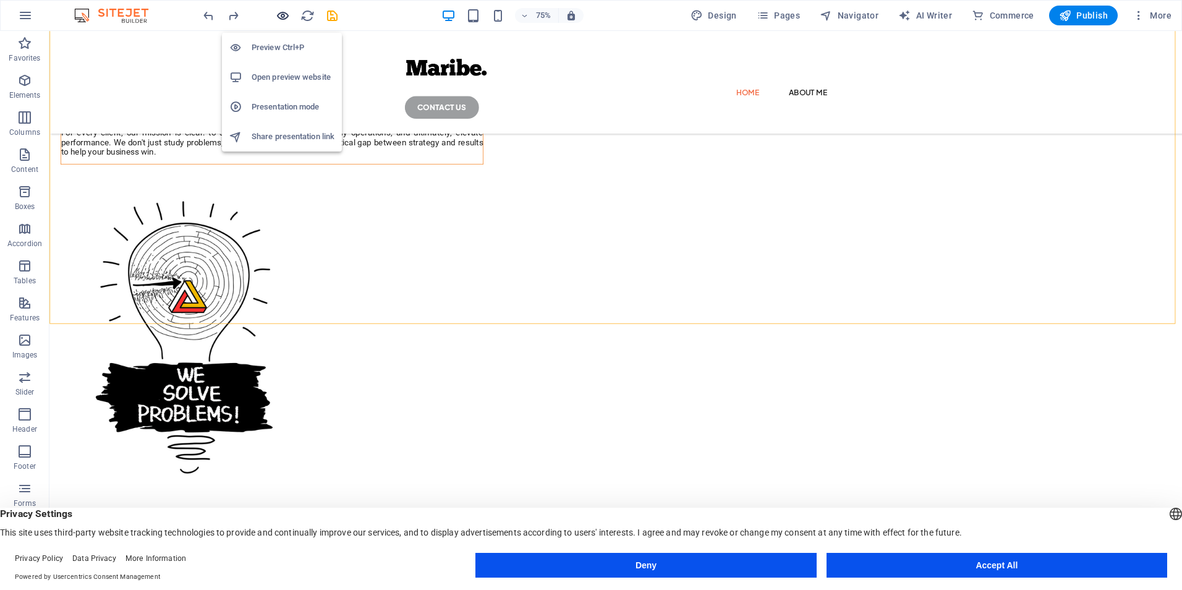
click at [281, 18] on icon "button" at bounding box center [283, 16] width 14 height 14
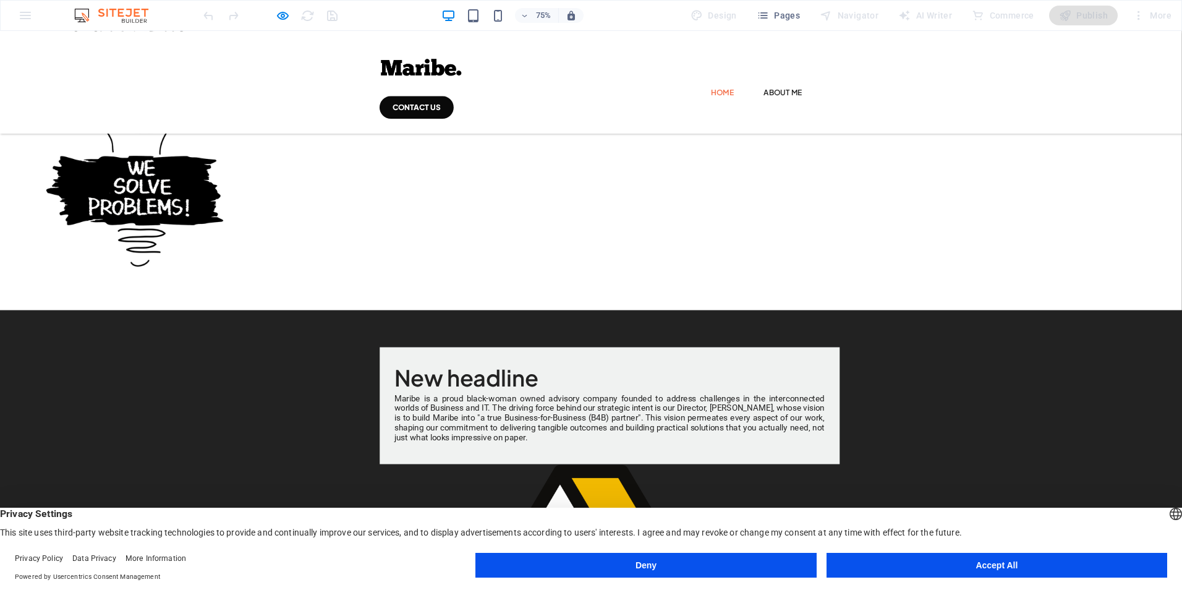
scroll to position [0, 0]
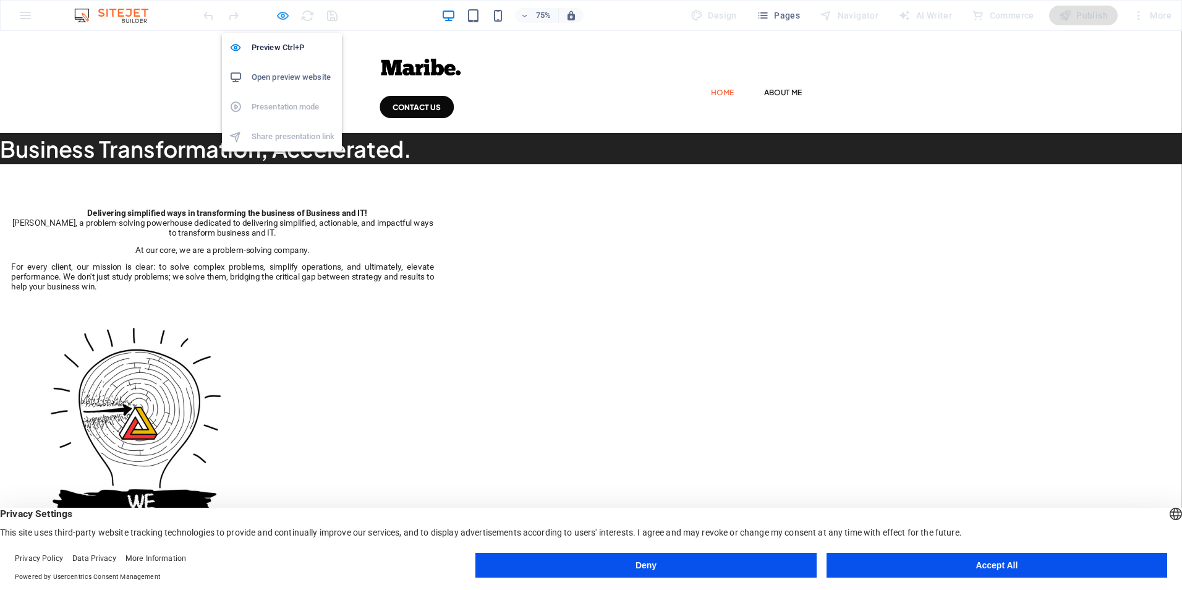
click at [286, 14] on icon "button" at bounding box center [283, 16] width 14 height 14
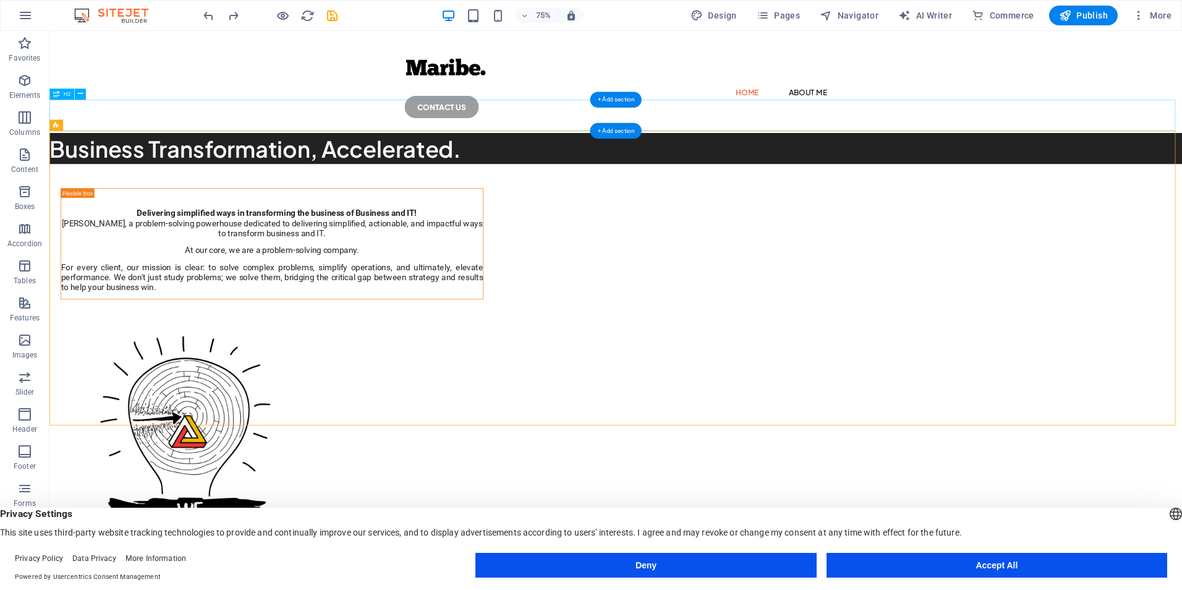
click at [481, 167] on div "Business Transformation, Accelerated." at bounding box center [804, 187] width 1510 height 41
click at [469, 167] on div "Business Transformation, Accelerated." at bounding box center [804, 187] width 1510 height 41
click at [471, 167] on div "Business Transformation, Accelerated." at bounding box center [804, 187] width 1510 height 41
drag, startPoint x: 471, startPoint y: 144, endPoint x: 181, endPoint y: 143, distance: 289.9
click at [471, 167] on div "Business Transformation, Accelerated." at bounding box center [804, 187] width 1510 height 41
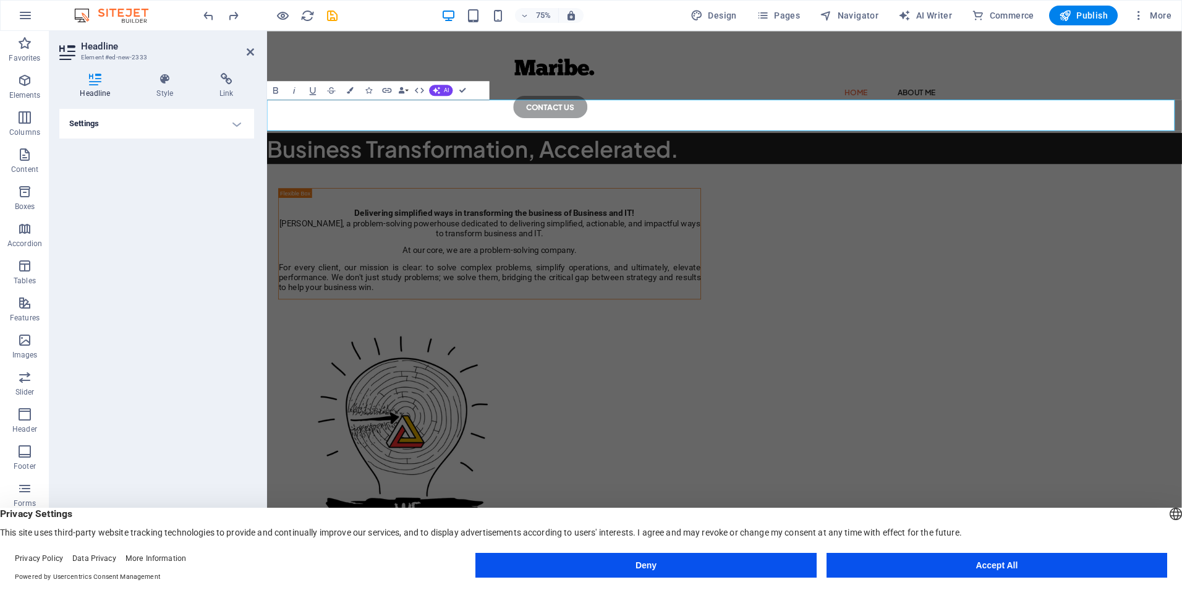
click at [93, 83] on icon at bounding box center [95, 79] width 72 height 12
click at [155, 85] on h4 "Style" at bounding box center [167, 86] width 63 height 26
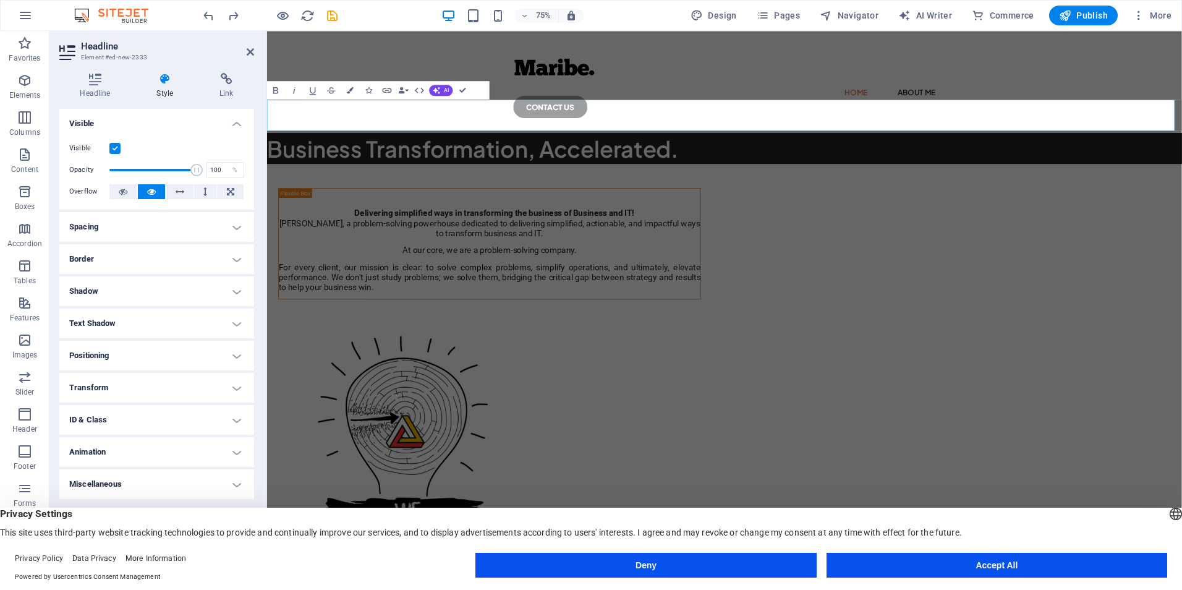
click at [526, 169] on span "Business Transformation, Accelerated." at bounding box center [541, 188] width 549 height 38
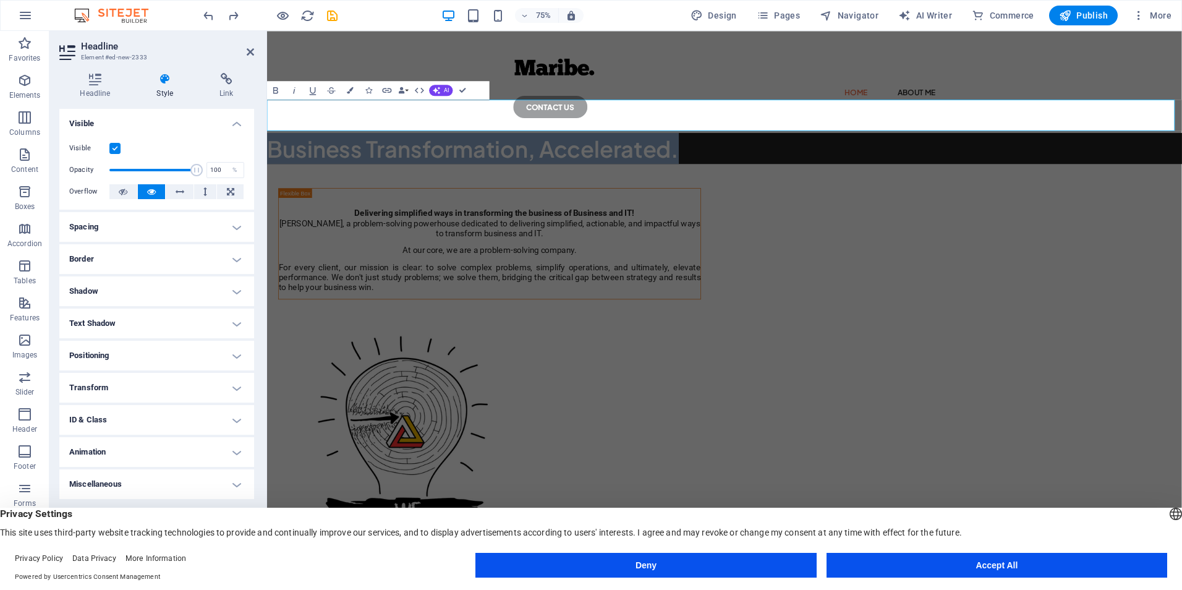
click at [526, 169] on span "Business Transformation, Accelerated." at bounding box center [541, 188] width 549 height 38
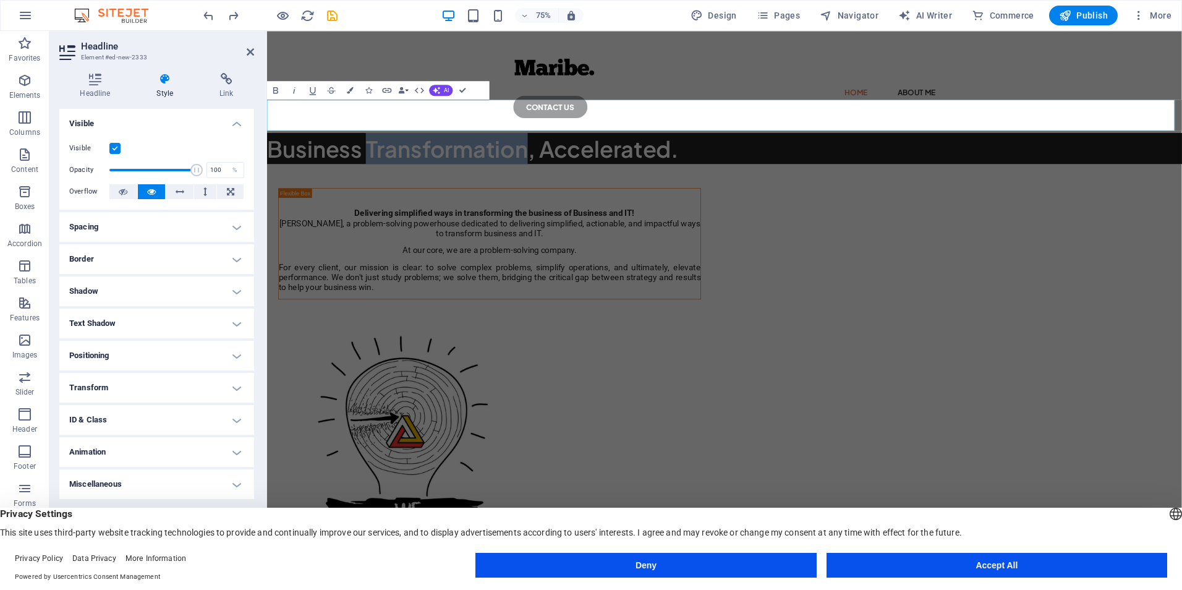
click at [526, 169] on span "Business Transformation, Accelerated." at bounding box center [541, 188] width 549 height 38
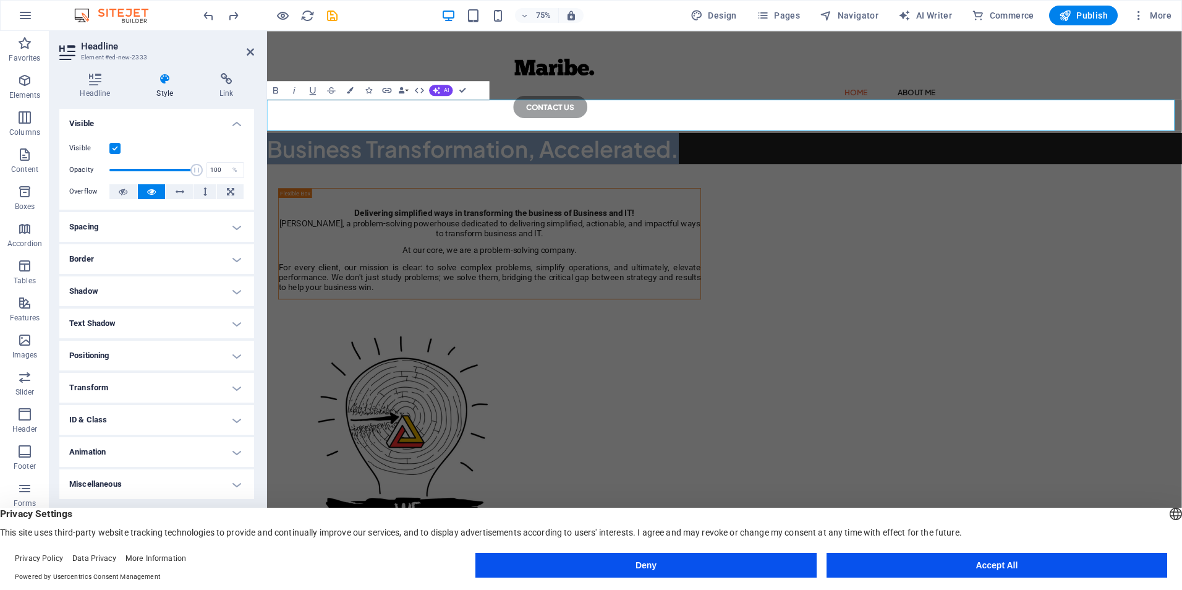
click at [526, 169] on span "Business Transformation, Accelerated." at bounding box center [541, 188] width 549 height 38
drag, startPoint x: 525, startPoint y: 143, endPoint x: 446, endPoint y: 134, distance: 79.6
click at [446, 169] on span "Business Transformation, Accelerated." at bounding box center [541, 188] width 549 height 38
click at [415, 328] on div "Delivering simplified ways in transforming the business of Business and IT! Mar…" at bounding box center [876, 533] width 1219 height 650
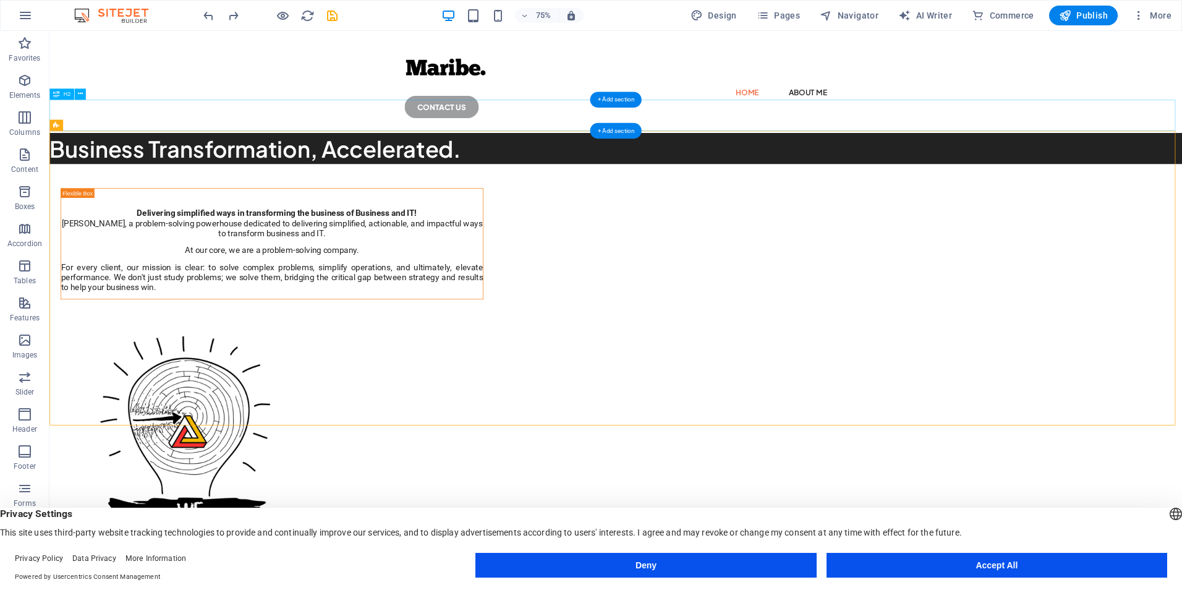
click at [970, 167] on div "Business Transformation, Accelerated." at bounding box center [804, 187] width 1510 height 41
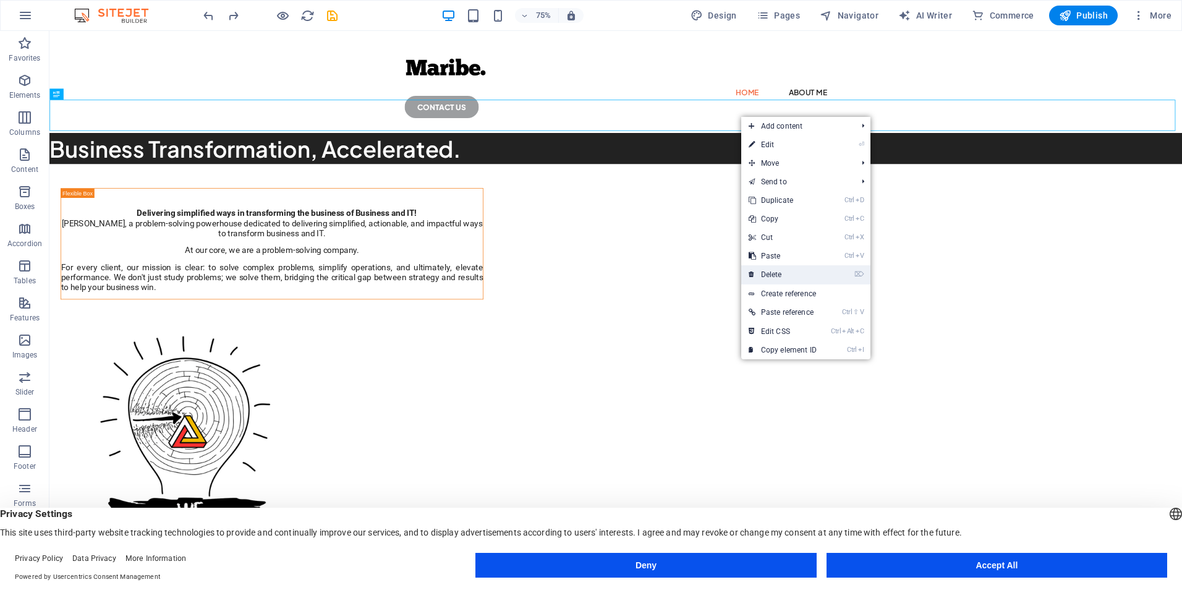
click at [784, 274] on link "⌦ Delete" at bounding box center [782, 274] width 83 height 19
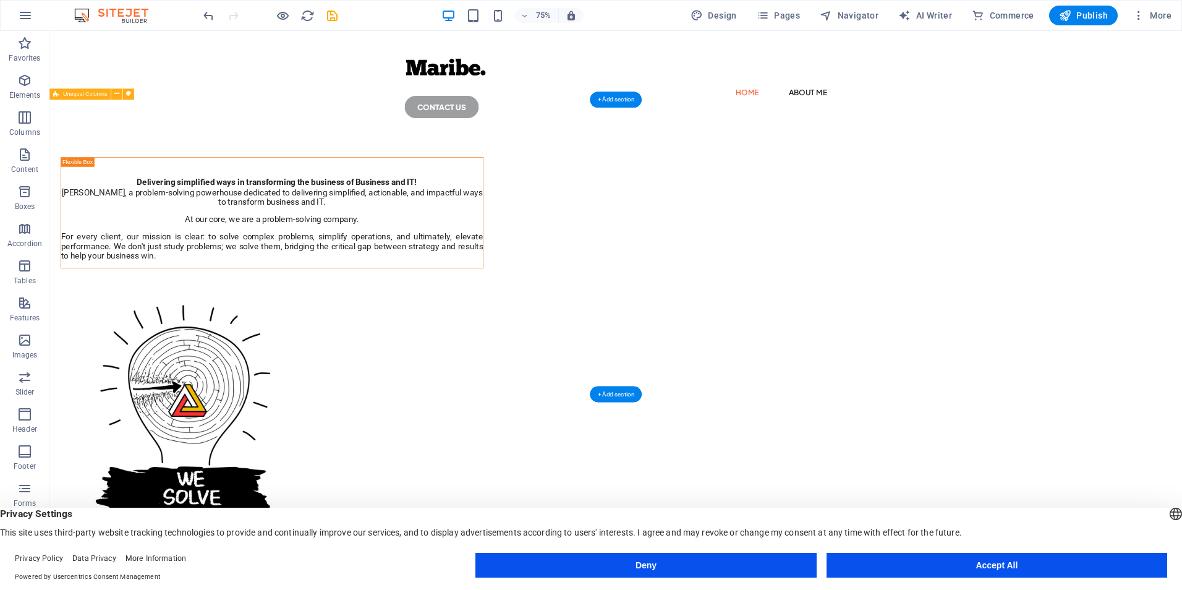
click at [1181, 183] on div "Delivering simplified ways in transforming the business of Business and IT! Mar…" at bounding box center [804, 492] width 1510 height 650
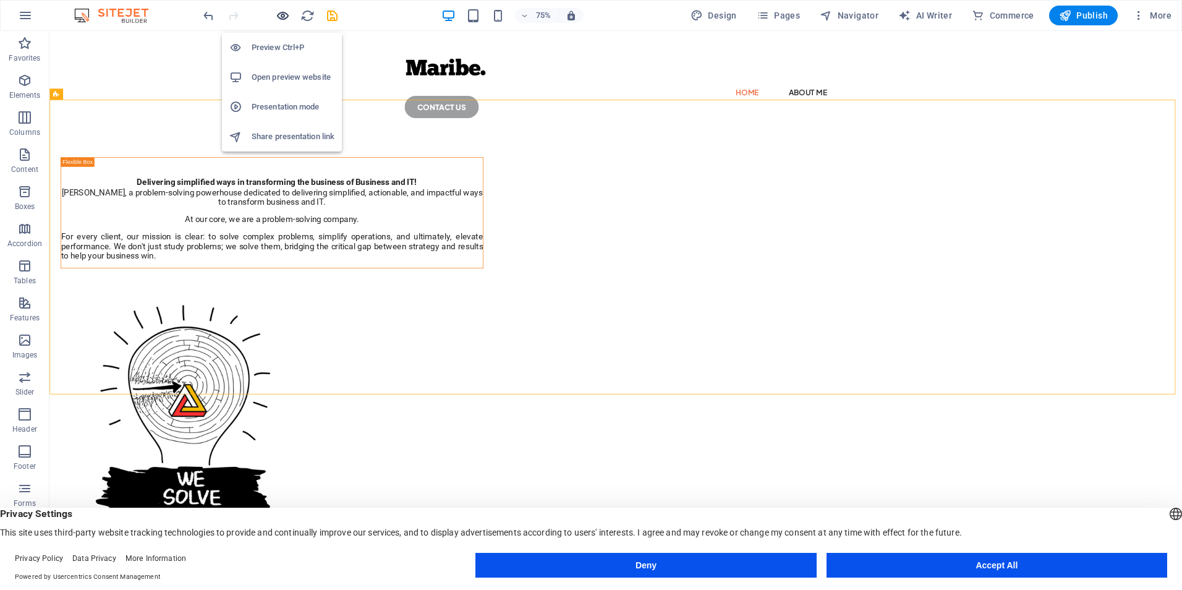
click at [282, 15] on icon "button" at bounding box center [283, 16] width 14 height 14
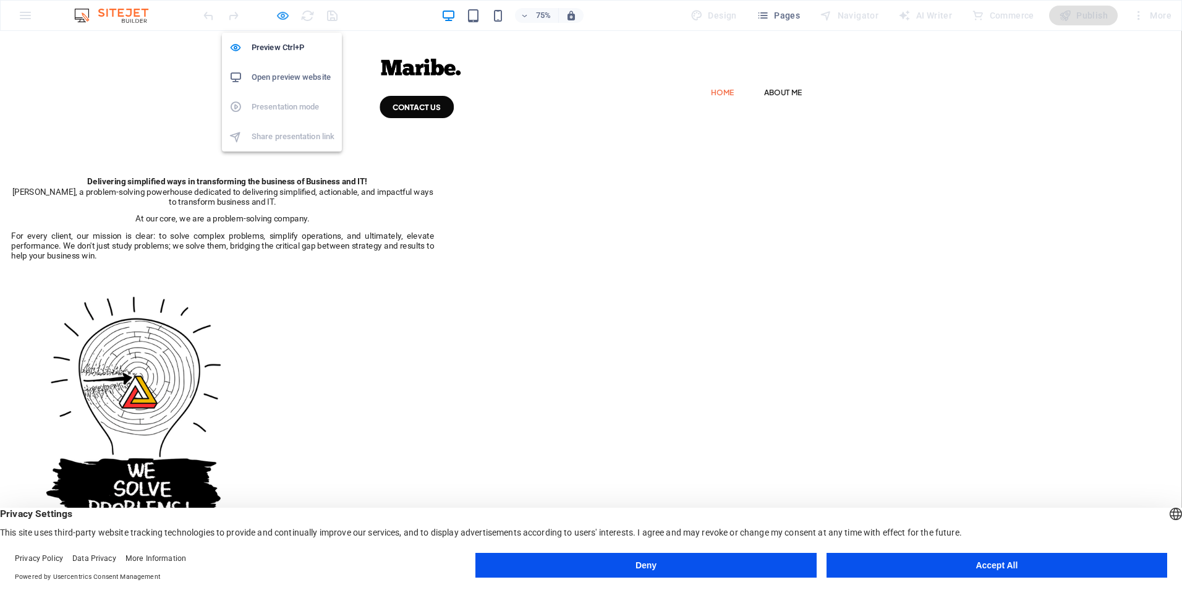
click at [286, 16] on icon "button" at bounding box center [283, 16] width 14 height 14
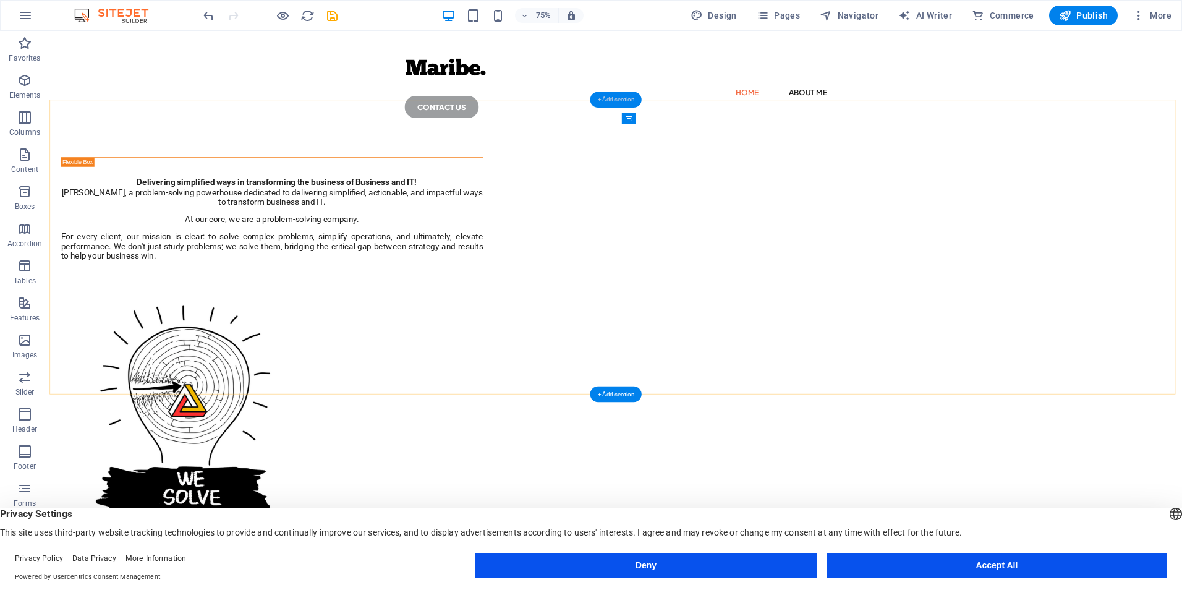
click at [622, 101] on div "+ Add section" at bounding box center [615, 99] width 51 height 16
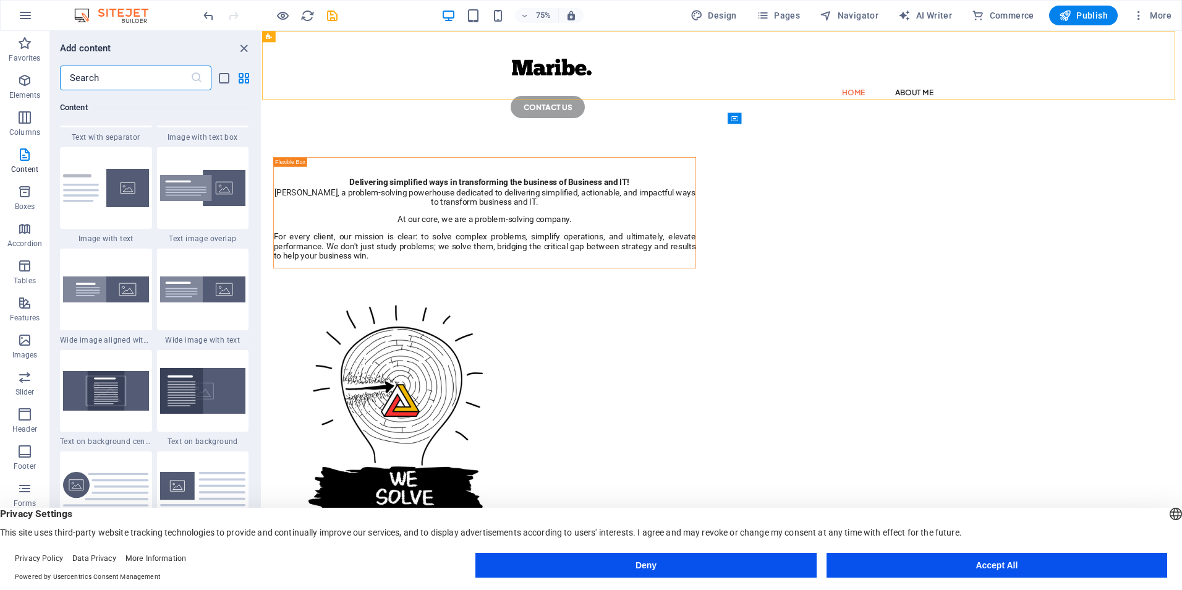
scroll to position [2348, 0]
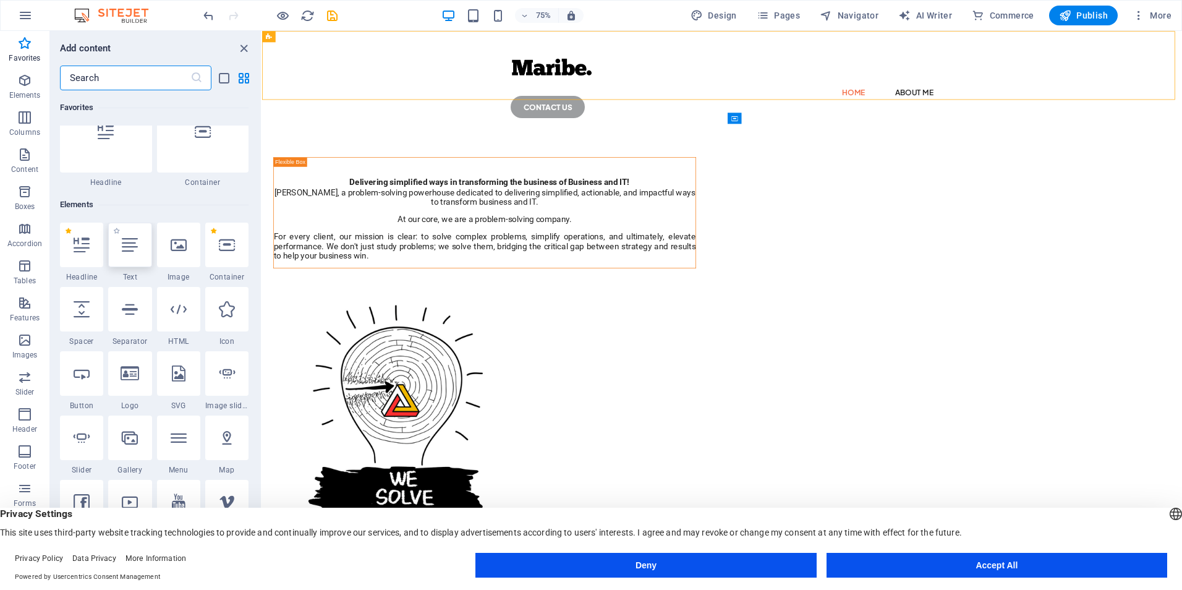
scroll to position [35, 0]
click at [83, 252] on div at bounding box center [81, 244] width 43 height 45
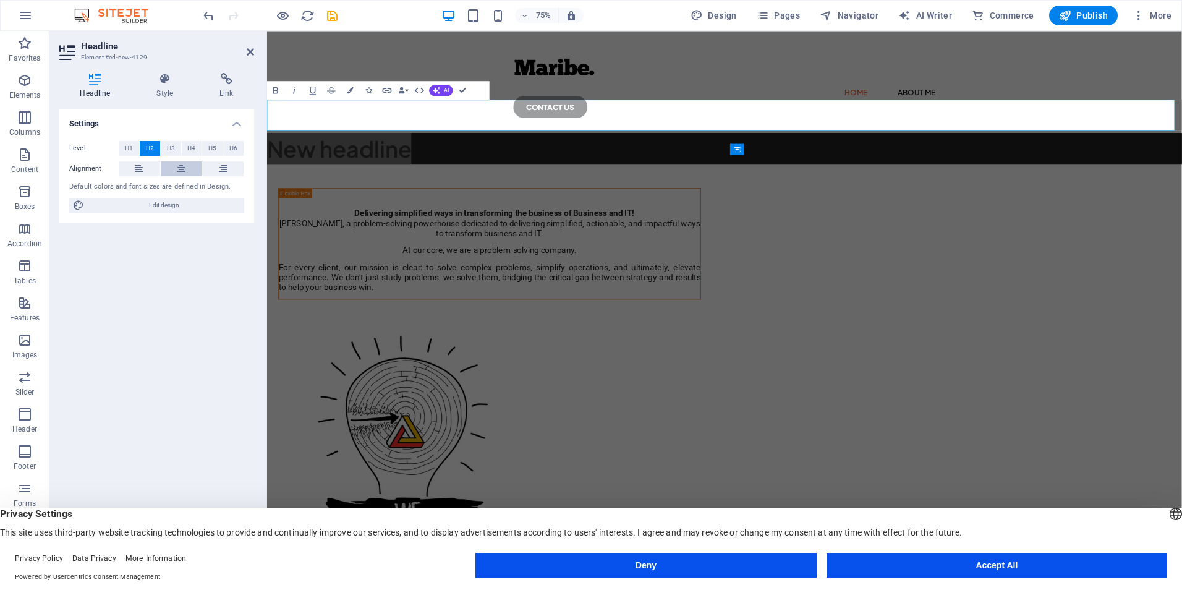
click at [180, 168] on icon at bounding box center [181, 168] width 9 height 15
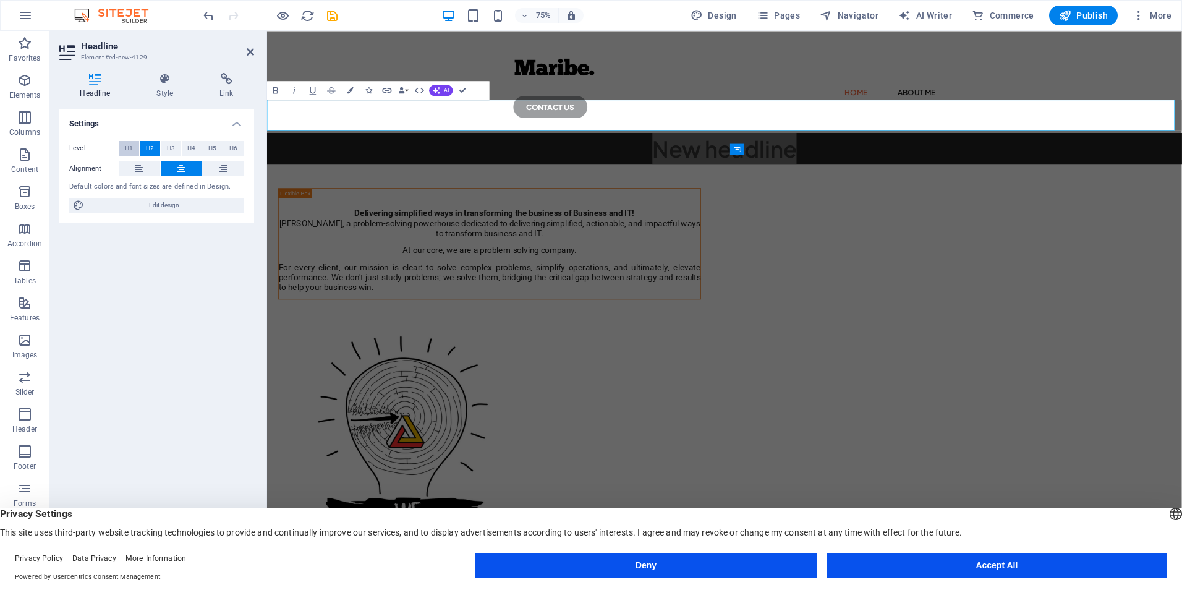
click at [127, 145] on span "H1" at bounding box center [129, 148] width 8 height 15
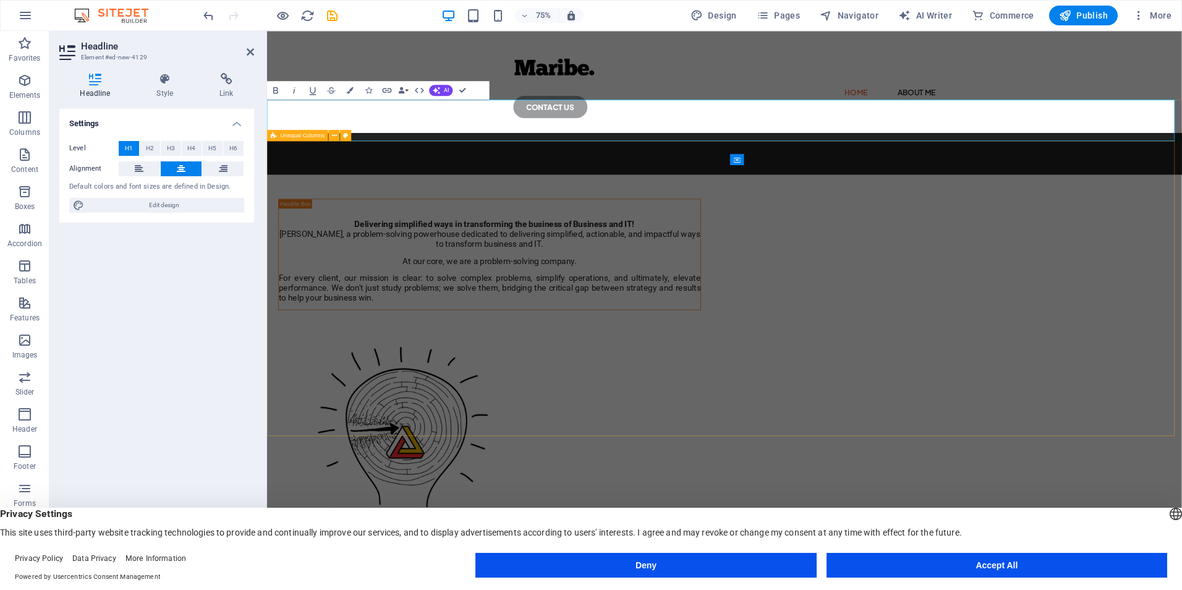
click at [449, 321] on div "Delivering simplified ways in transforming the business of Business and IT! Mar…" at bounding box center [876, 548] width 1219 height 650
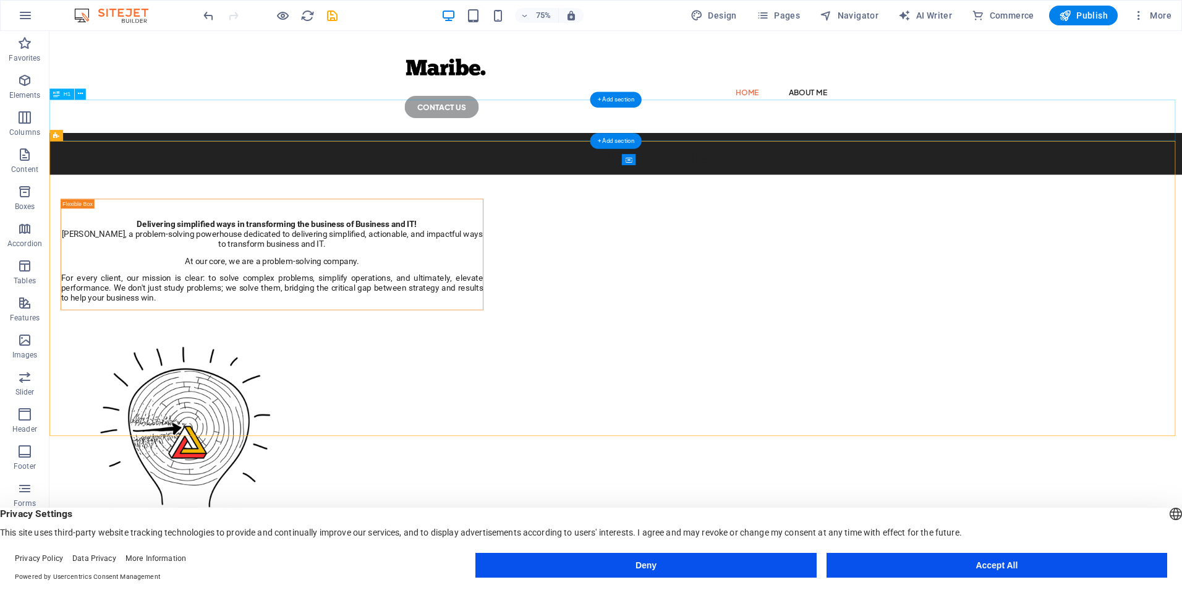
click at [899, 167] on div "New headline" at bounding box center [804, 195] width 1510 height 56
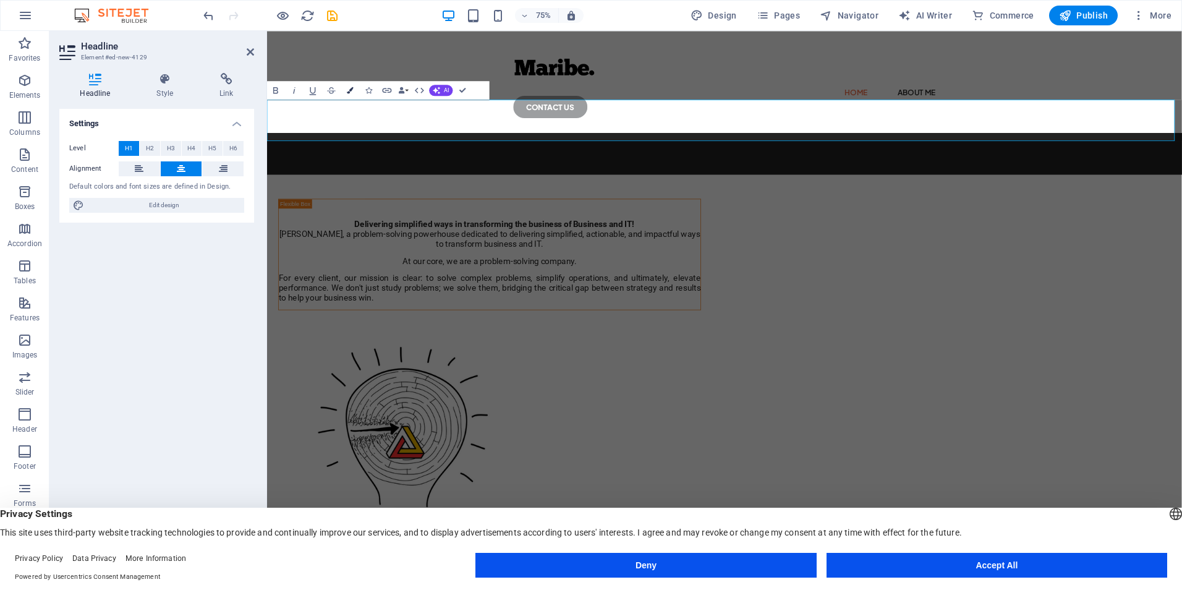
click at [347, 88] on icon "button" at bounding box center [350, 90] width 7 height 7
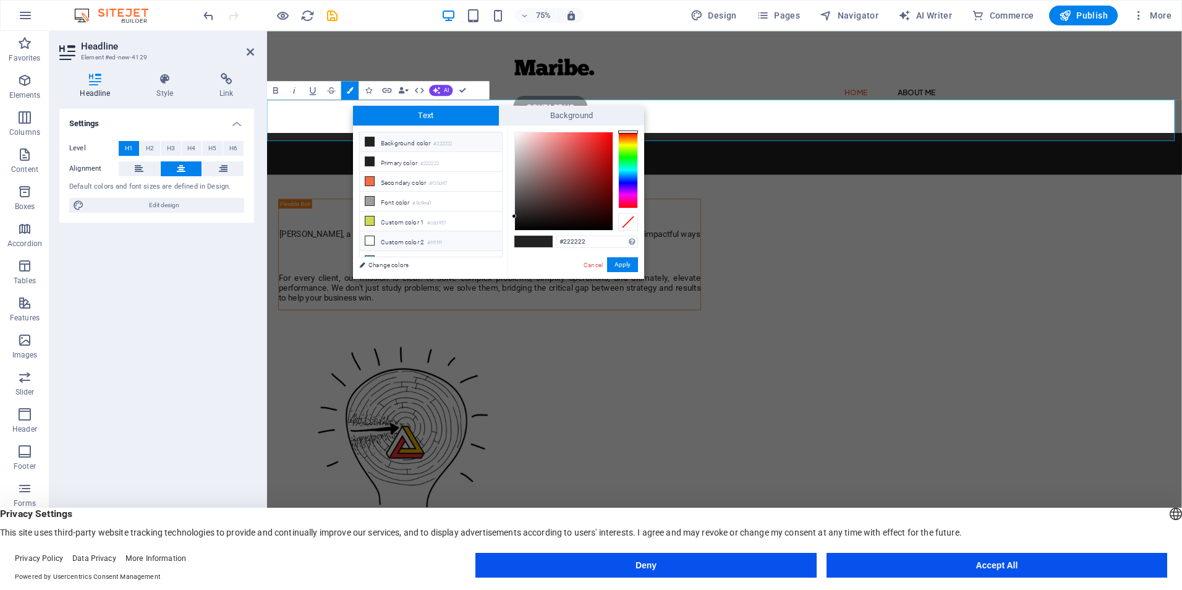
click at [397, 235] on li "Custom color 2 #ffffff" at bounding box center [431, 241] width 142 height 20
type input "#ffffff"
drag, startPoint x: 620, startPoint y: 265, endPoint x: 470, endPoint y: 310, distance: 156.4
click at [620, 264] on button "Apply" at bounding box center [622, 264] width 31 height 15
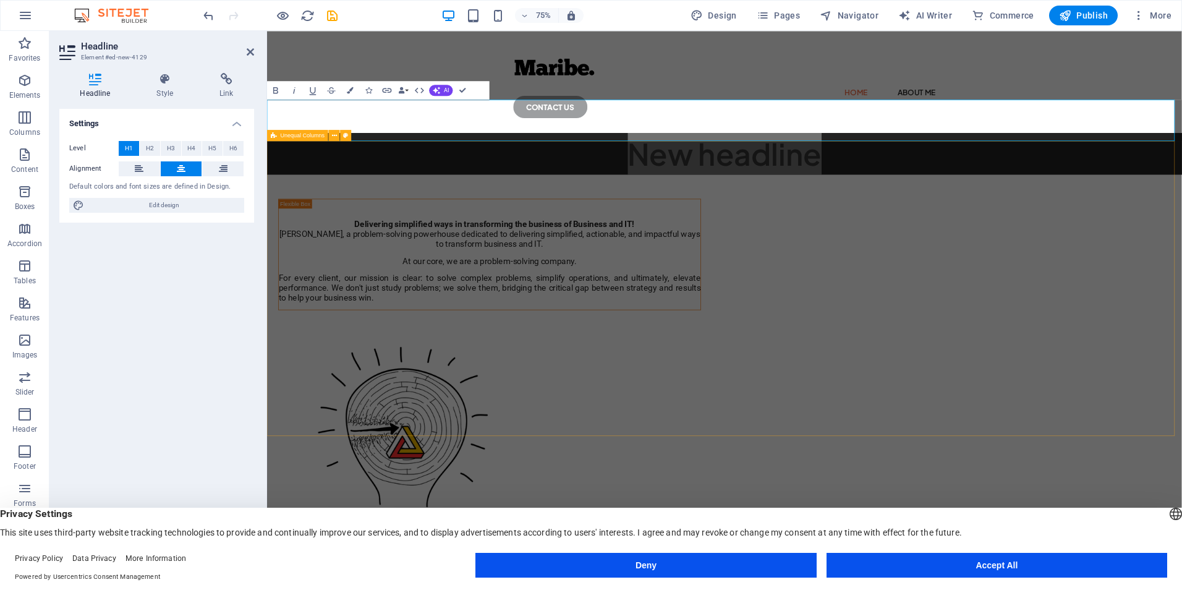
click at [1181, 287] on div "Delivering simplified ways in transforming the business of Business and IT! Mar…" at bounding box center [876, 548] width 1219 height 650
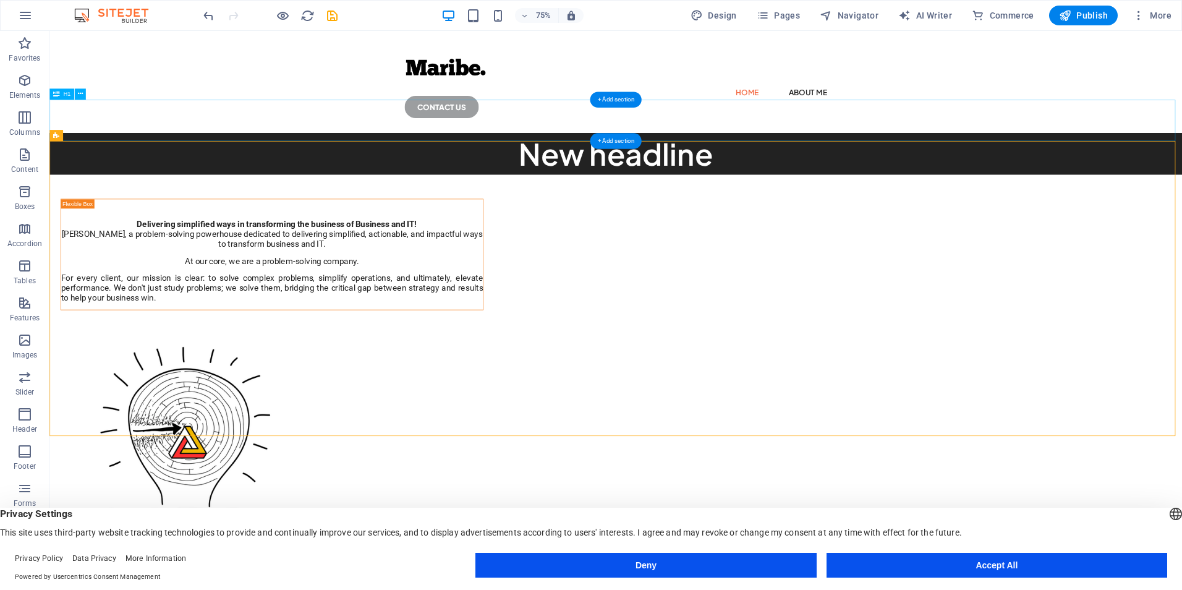
click at [701, 167] on div "New headline" at bounding box center [804, 195] width 1510 height 56
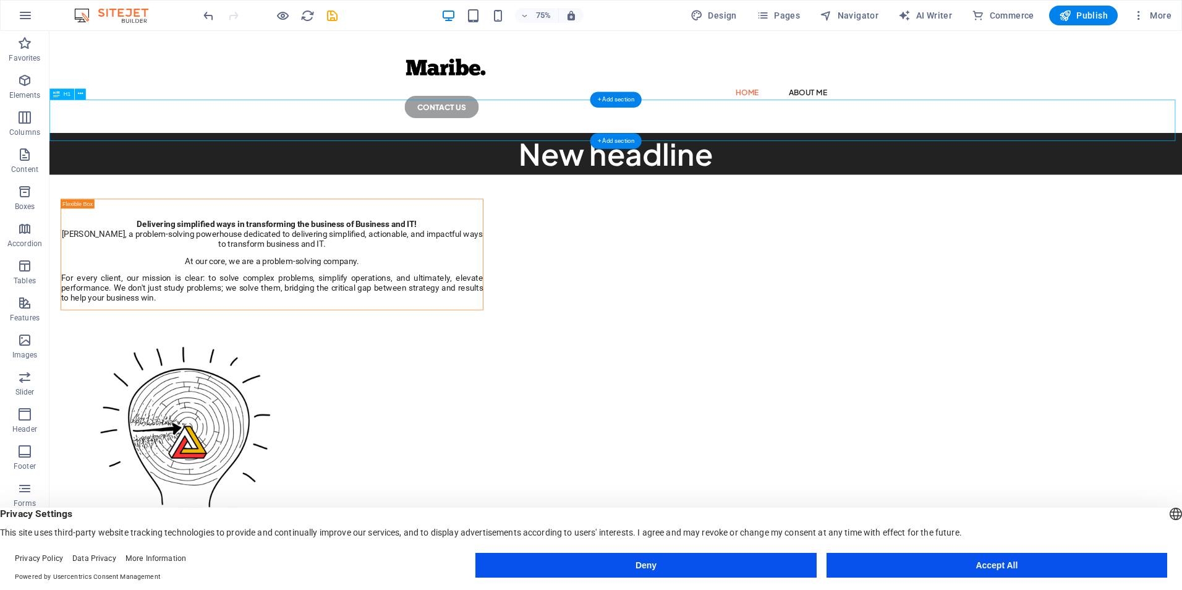
click at [701, 167] on div "New headline" at bounding box center [804, 195] width 1510 height 56
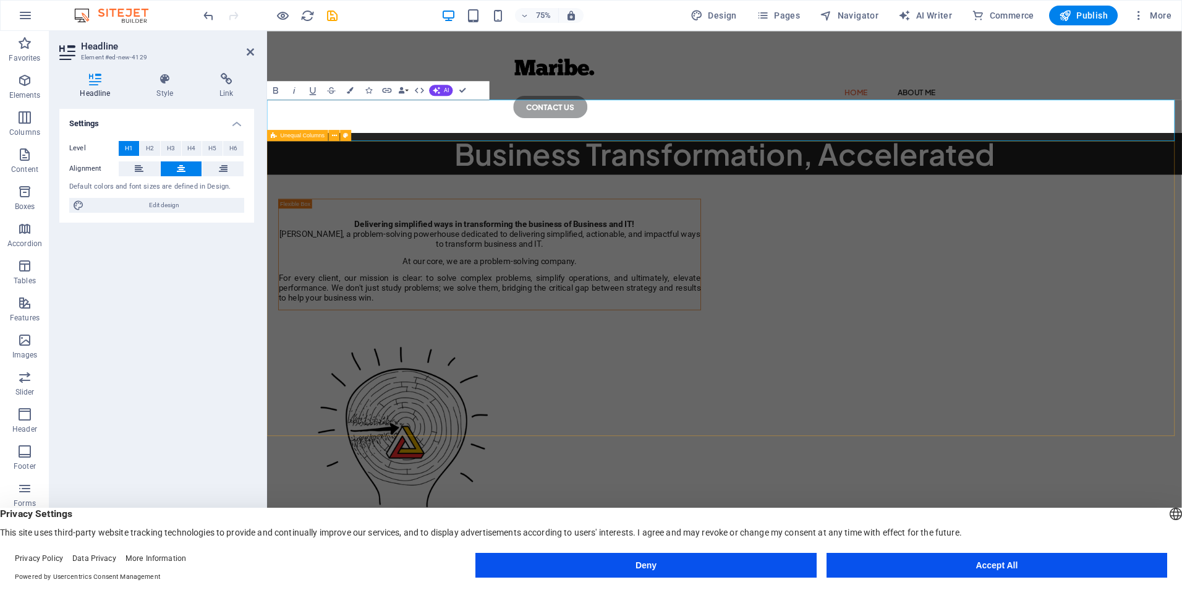
click at [1181, 343] on div "Delivering simplified ways in transforming the business of Business and IT! Mar…" at bounding box center [876, 548] width 1219 height 650
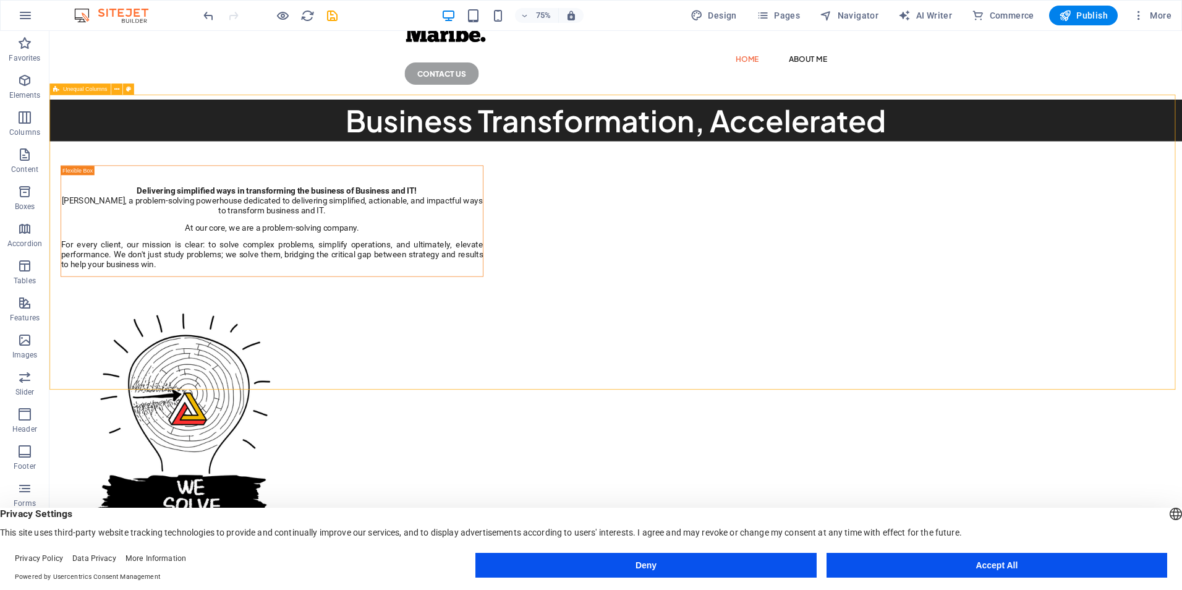
scroll to position [62, 0]
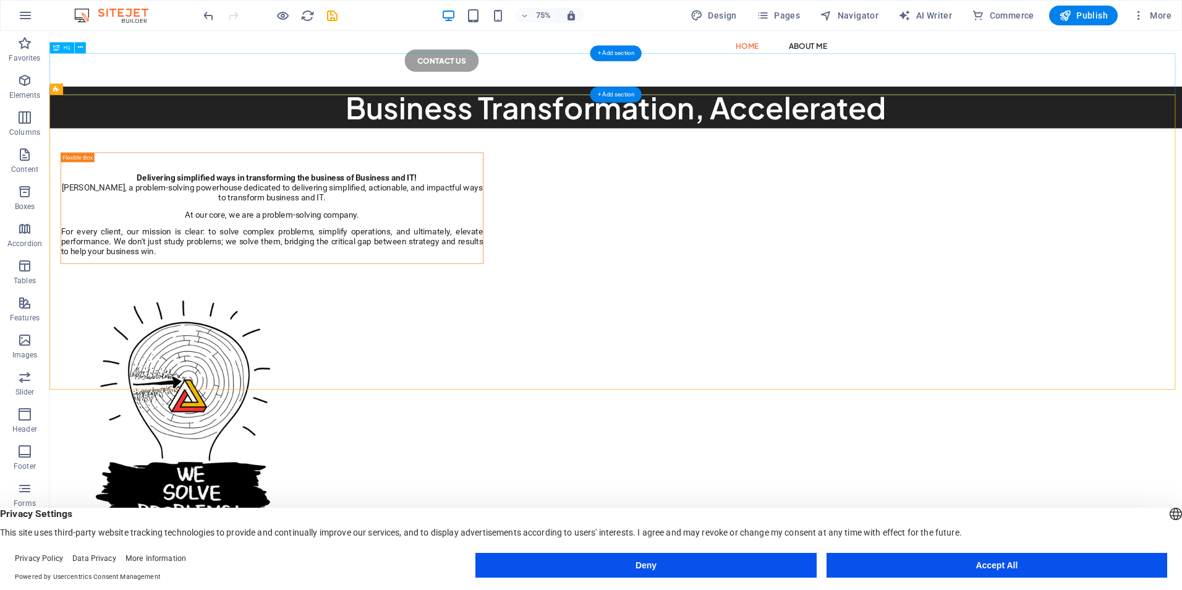
click at [1181, 105] on div "Business Transformation, Accelerated" at bounding box center [804, 133] width 1510 height 56
click at [1181, 273] on div "Delivering simplified ways in transforming the business of Business and IT! Mar…" at bounding box center [804, 486] width 1510 height 650
click at [594, 203] on div "Delivering simplified ways in transforming the business of Business and IT!" at bounding box center [346, 218] width 562 height 30
click at [434, 139] on span "Text" at bounding box center [437, 139] width 11 height 6
click at [447, 132] on icon at bounding box center [448, 131] width 5 height 10
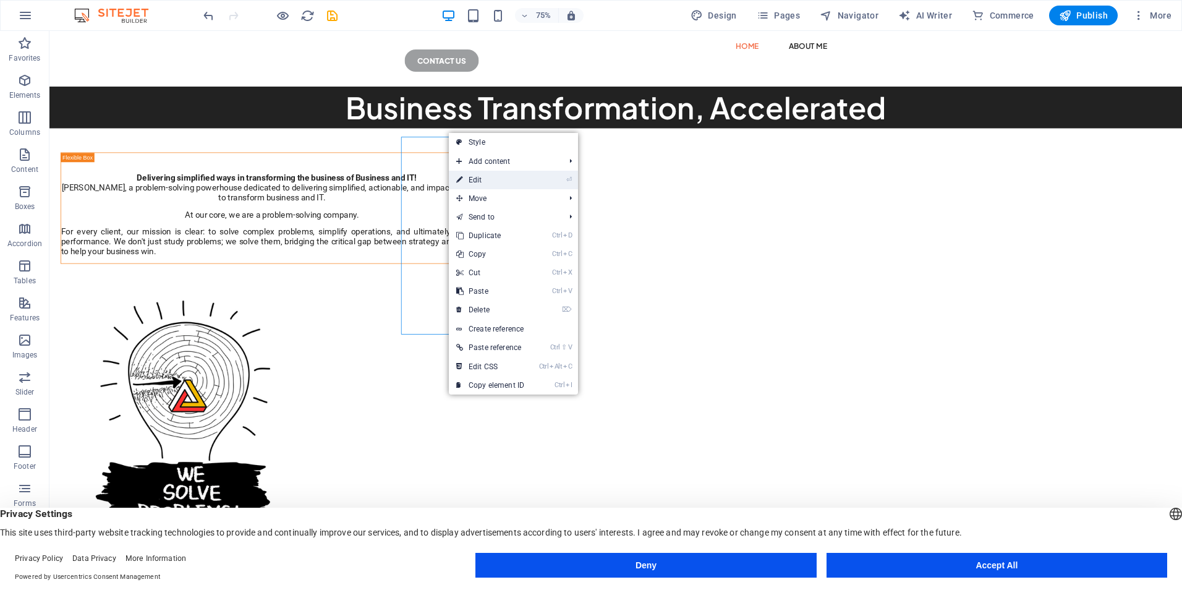
click at [462, 187] on icon at bounding box center [459, 180] width 6 height 19
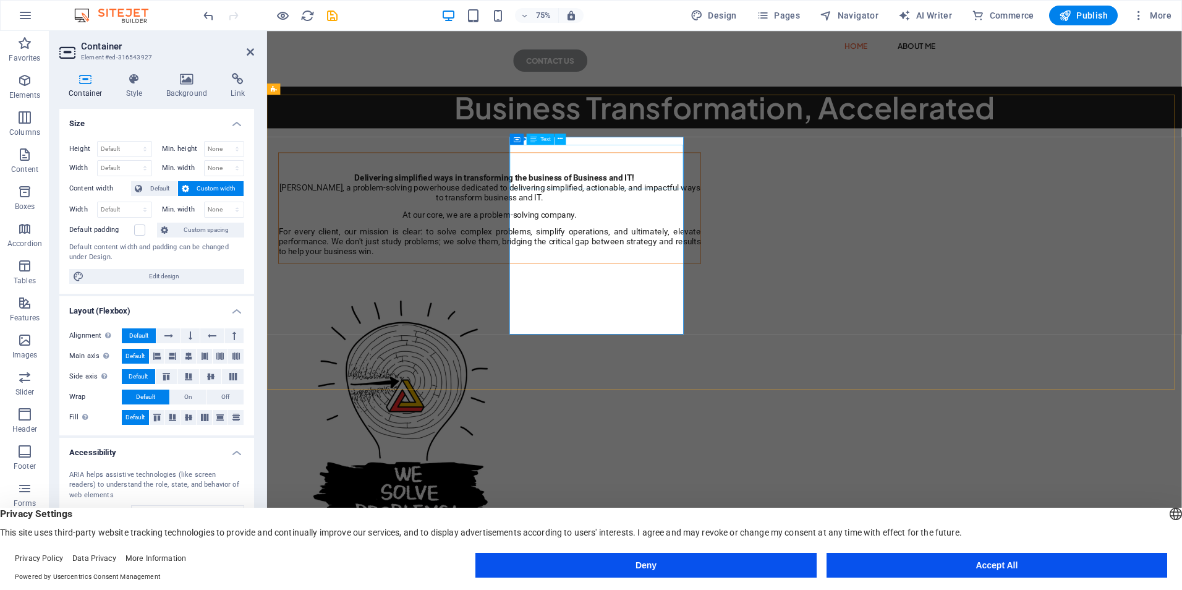
click at [668, 232] on div "Delivering simplified ways in transforming the business of Business and IT!" at bounding box center [563, 218] width 562 height 30
click at [144, 88] on h4 "Style" at bounding box center [137, 86] width 40 height 26
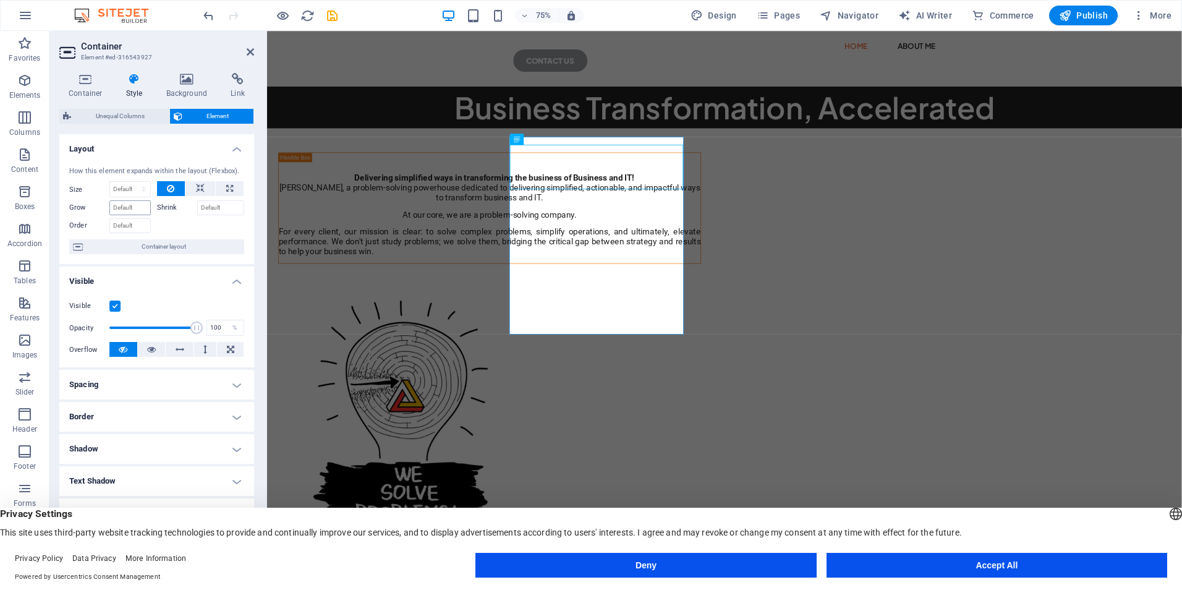
scroll to position [96, 0]
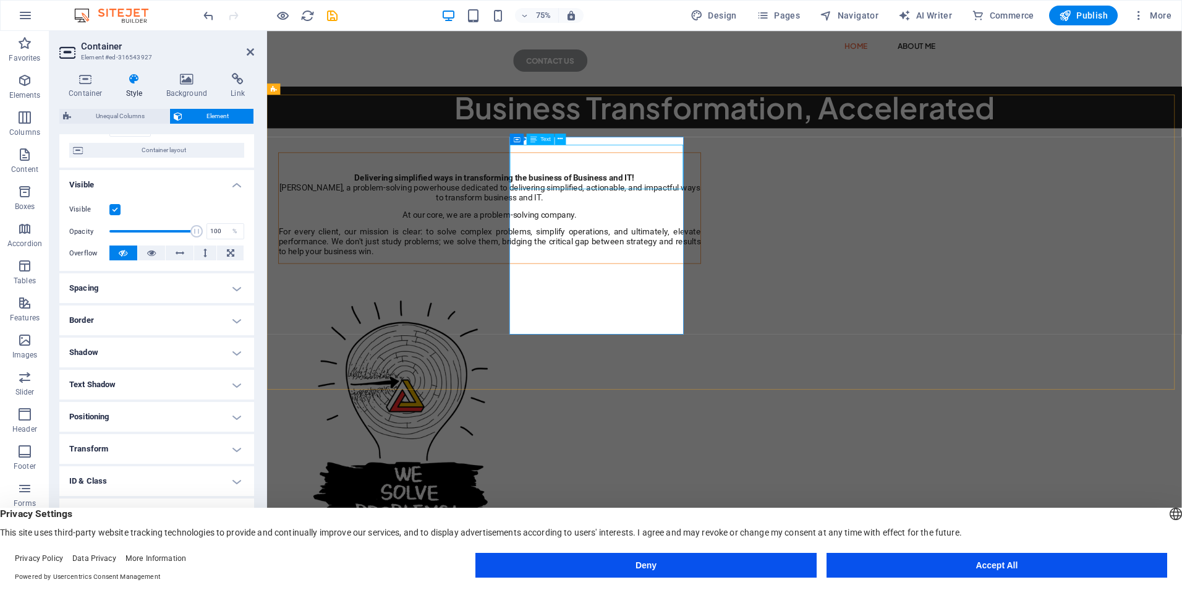
click at [724, 221] on div "Delivering simplified ways in transforming the business of Business and IT!" at bounding box center [563, 218] width 562 height 30
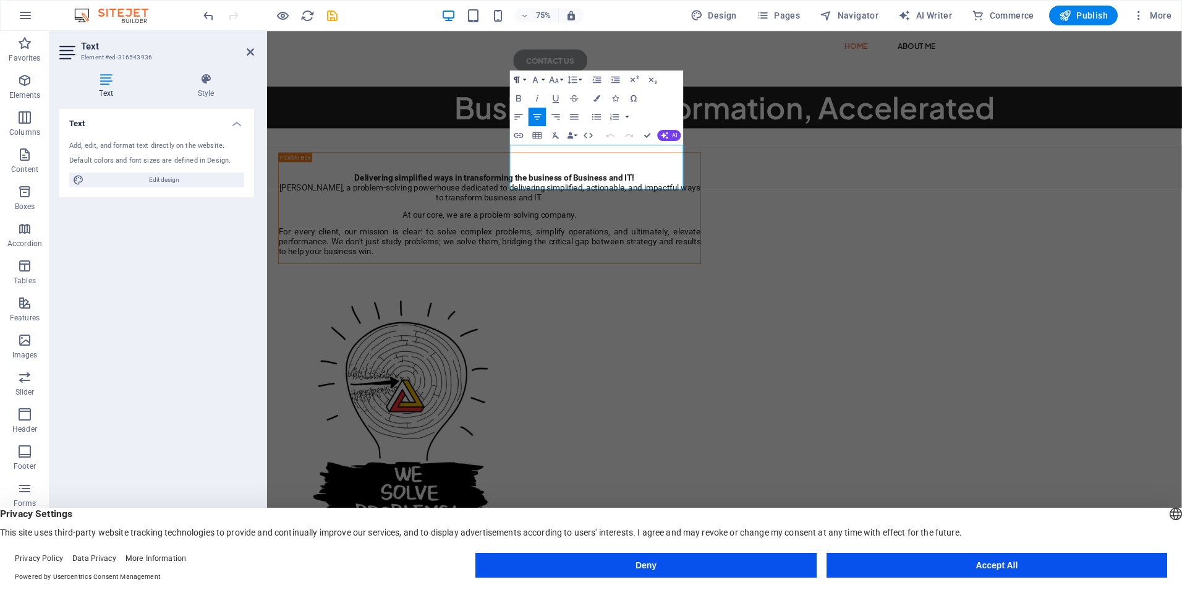
click at [524, 80] on button "Paragraph Format" at bounding box center [519, 79] width 18 height 19
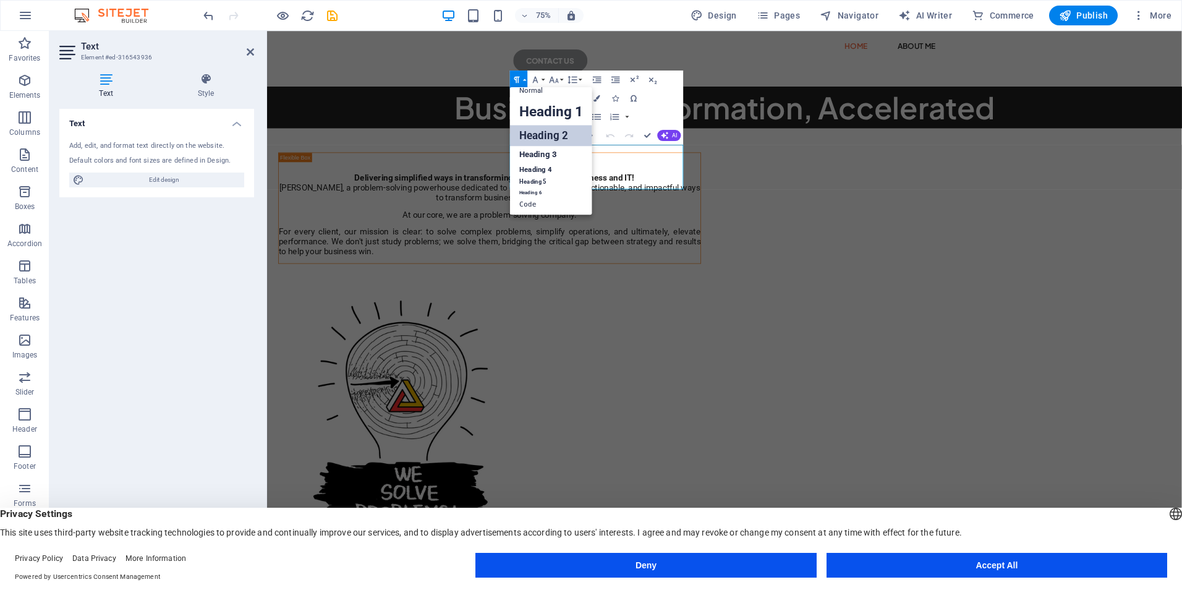
scroll to position [10, 0]
click at [524, 80] on button "Paragraph Format" at bounding box center [519, 79] width 18 height 19
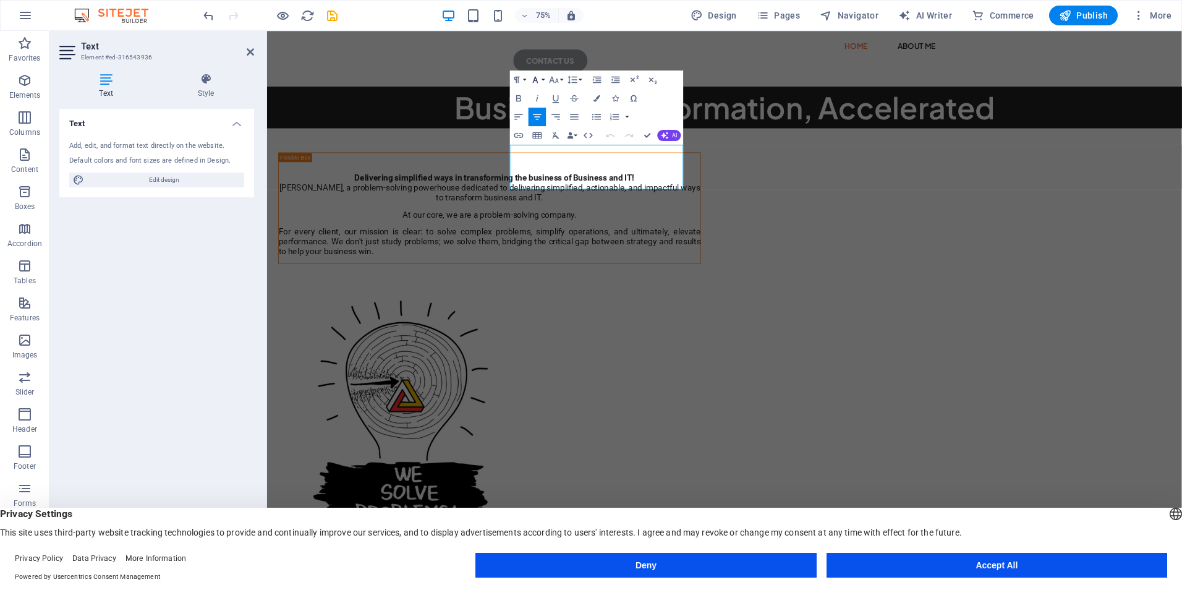
click at [541, 80] on button "Font Family" at bounding box center [537, 79] width 18 height 19
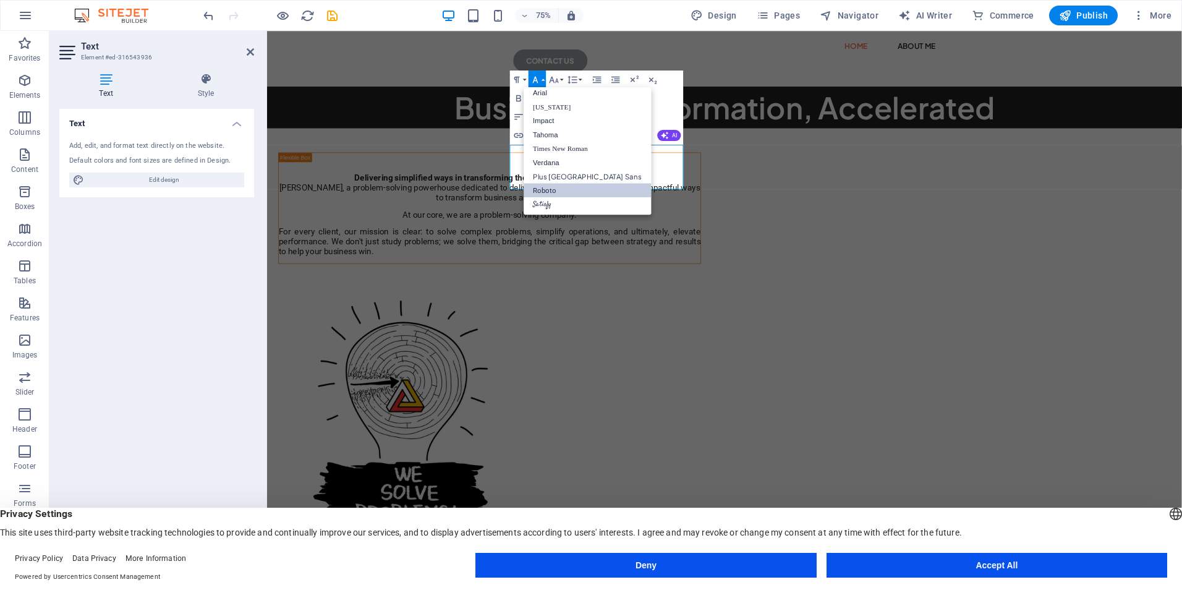
scroll to position [7, 0]
click at [541, 80] on button "Font Family" at bounding box center [537, 79] width 18 height 19
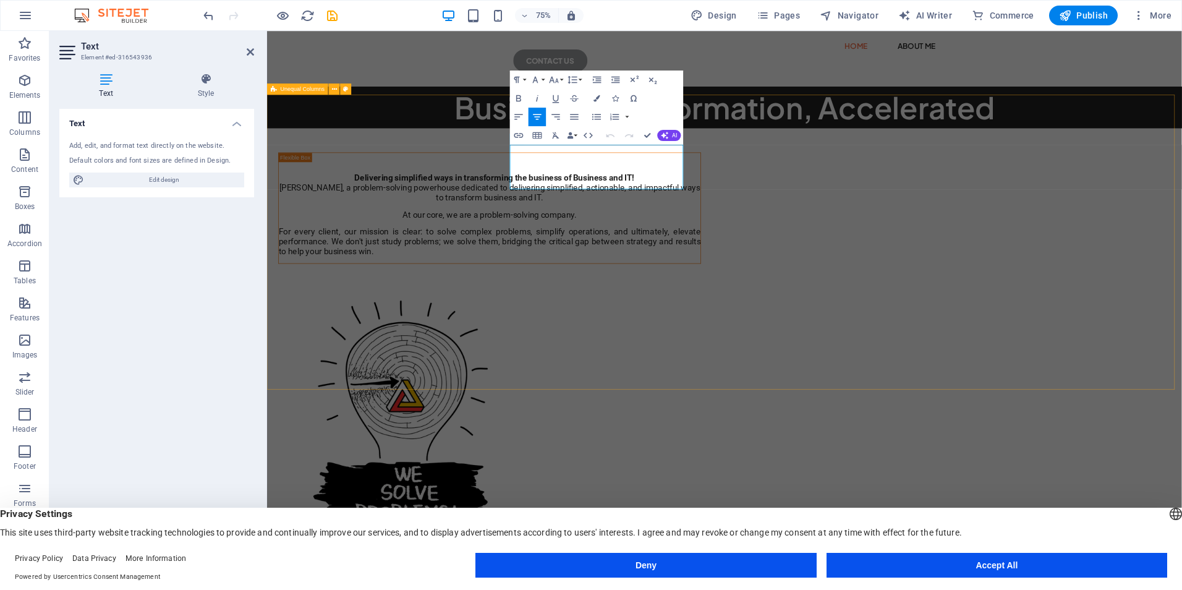
click at [499, 213] on div "Delivering simplified ways in transforming the business of Business and IT! Mar…" at bounding box center [876, 486] width 1219 height 650
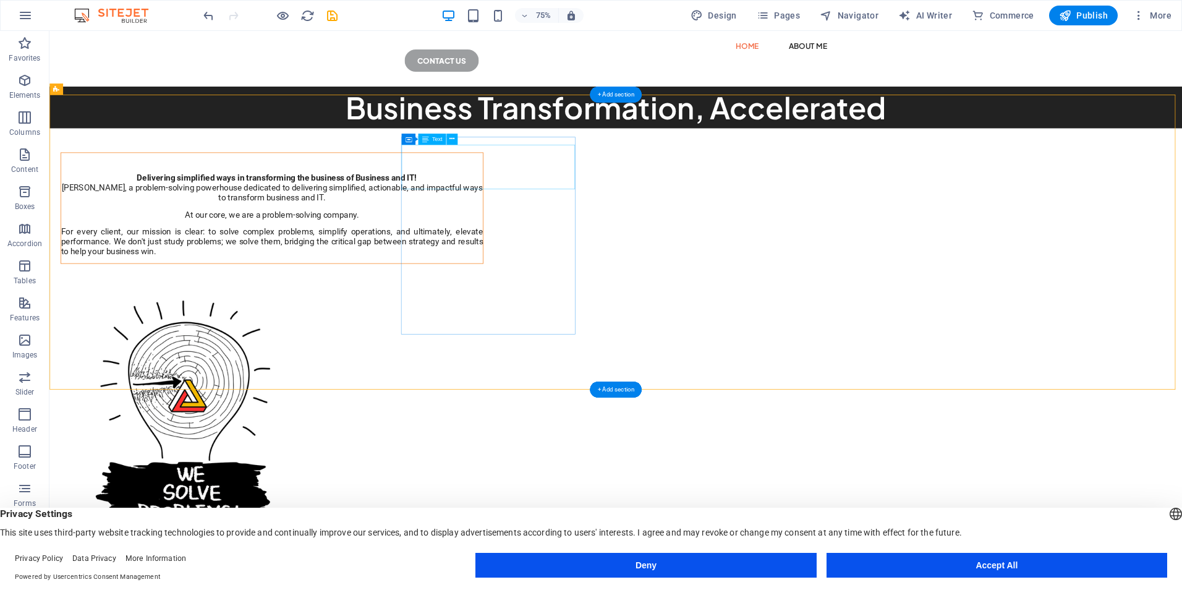
click at [627, 203] on div "Delivering simplified ways in transforming the business of Business and IT!" at bounding box center [346, 218] width 562 height 30
click at [627, 308] on div "Maribe, a problem-solving powerhouse dedicated to delivering simplified, action…" at bounding box center [346, 282] width 562 height 98
click at [590, 331] on div "Maribe, a problem-solving powerhouse dedicated to delivering simplified, action…" at bounding box center [346, 282] width 562 height 98
click at [627, 331] on div "Maribe, a problem-solving powerhouse dedicated to delivering simplified, action…" at bounding box center [346, 282] width 562 height 98
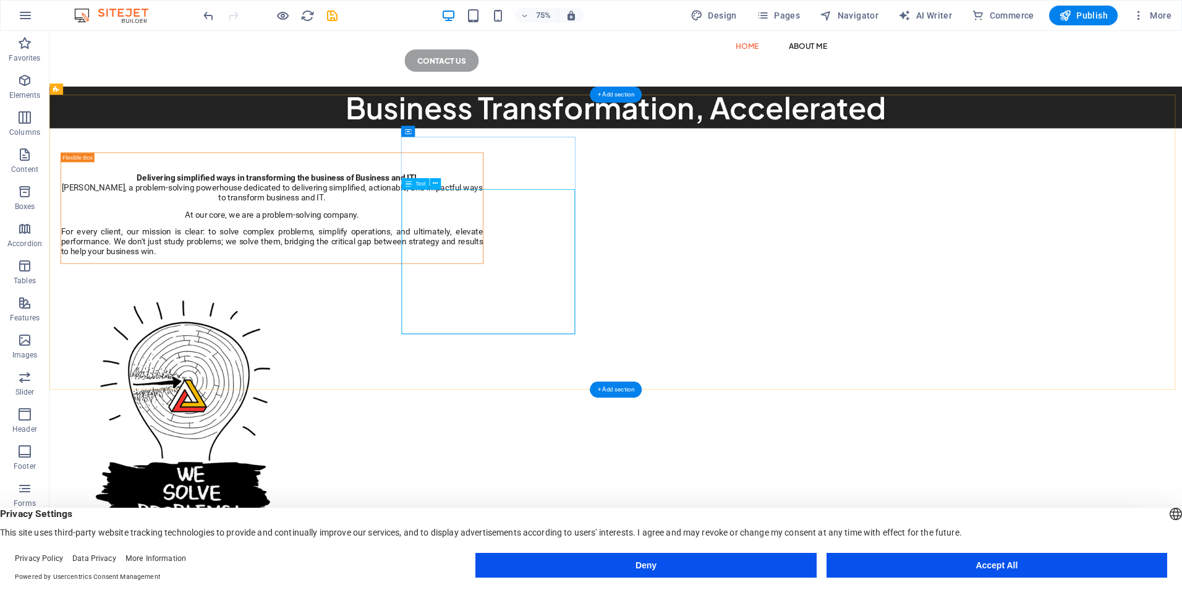
drag, startPoint x: 682, startPoint y: 379, endPoint x: 392, endPoint y: 378, distance: 289.9
click at [627, 331] on div "Maribe, a problem-solving powerhouse dedicated to delivering simplified, action…" at bounding box center [346, 282] width 562 height 98
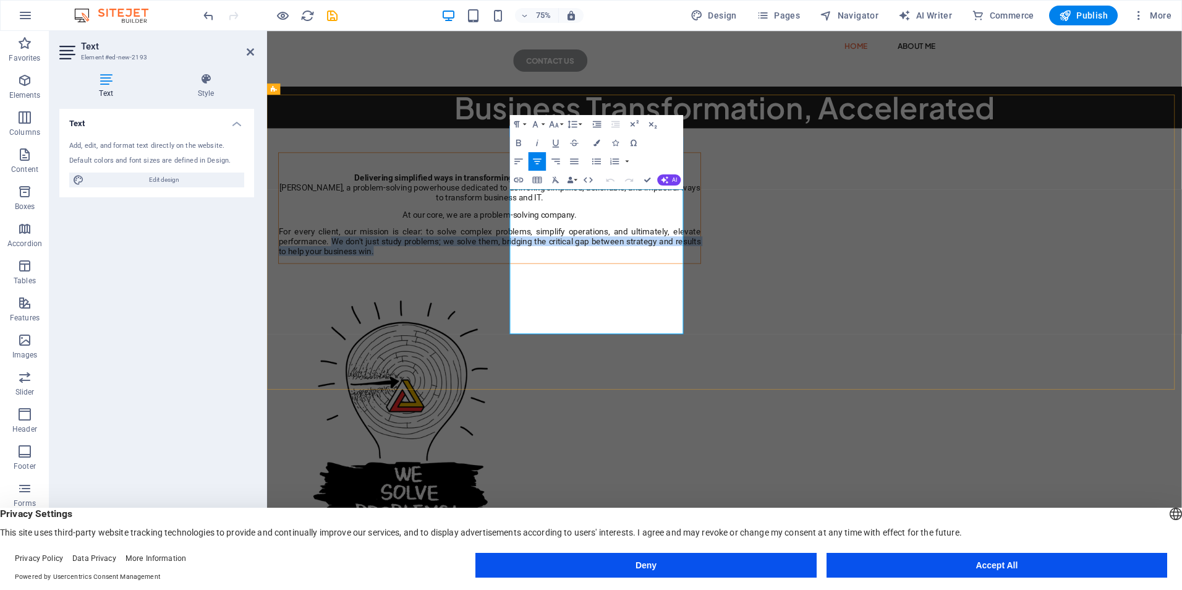
drag, startPoint x: 757, startPoint y: 376, endPoint x: 768, endPoint y: 426, distance: 51.3
click at [768, 331] on div "Maribe, a problem-solving powerhouse dedicated to delivering simplified, action…" at bounding box center [563, 282] width 562 height 98
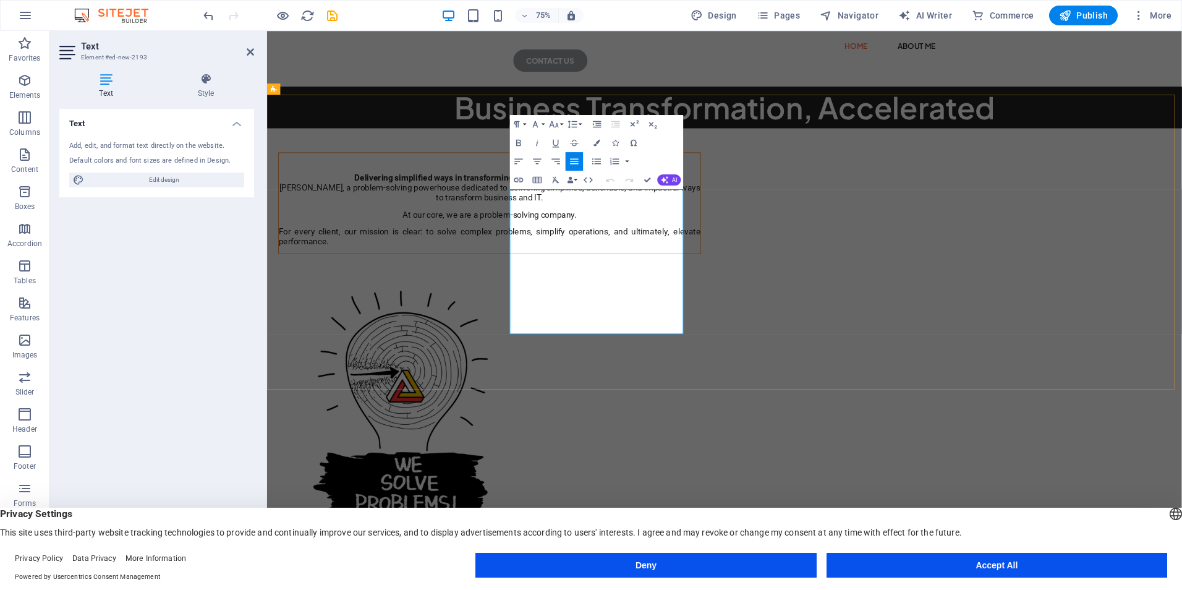
scroll to position [82, 0]
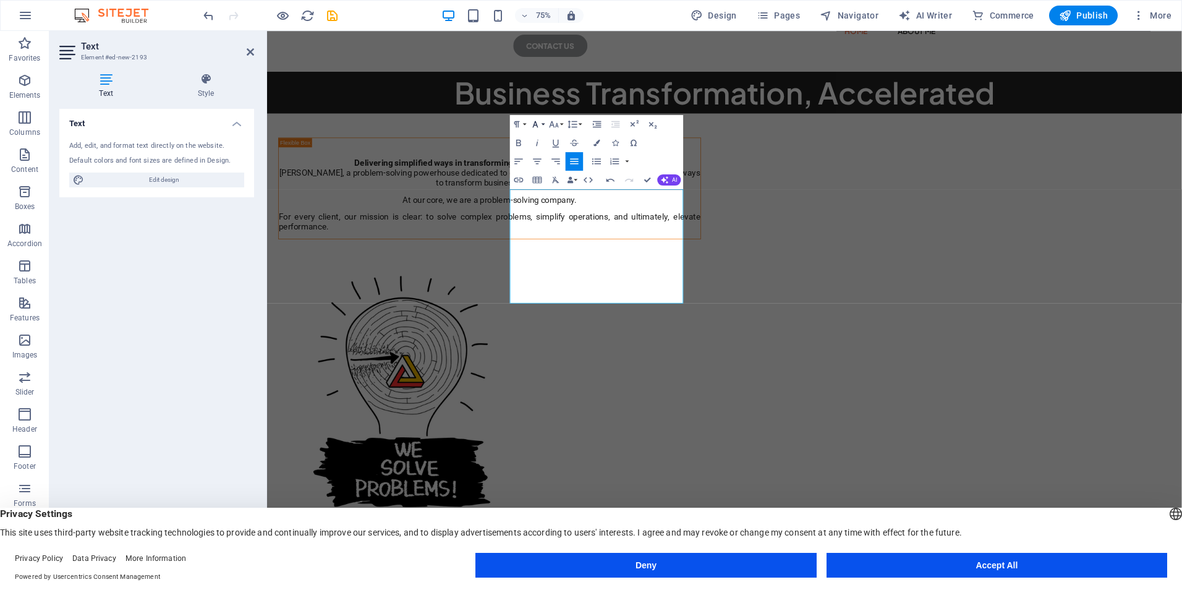
click at [541, 122] on button "Font Family" at bounding box center [537, 124] width 18 height 19
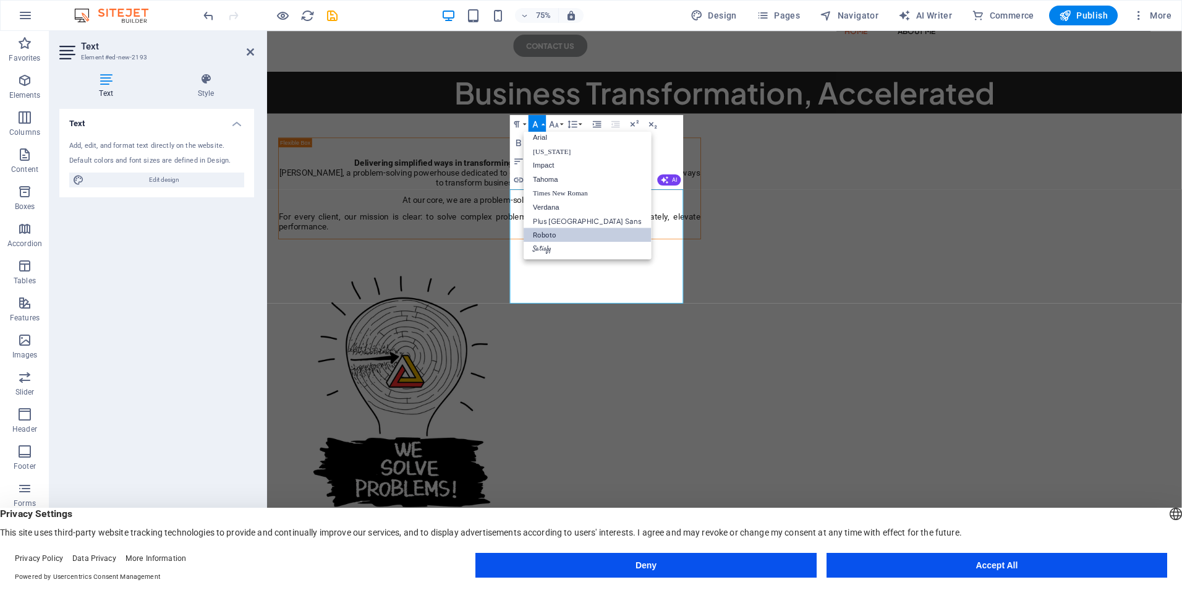
scroll to position [7, 0]
click at [520, 122] on icon "button" at bounding box center [516, 124] width 11 height 11
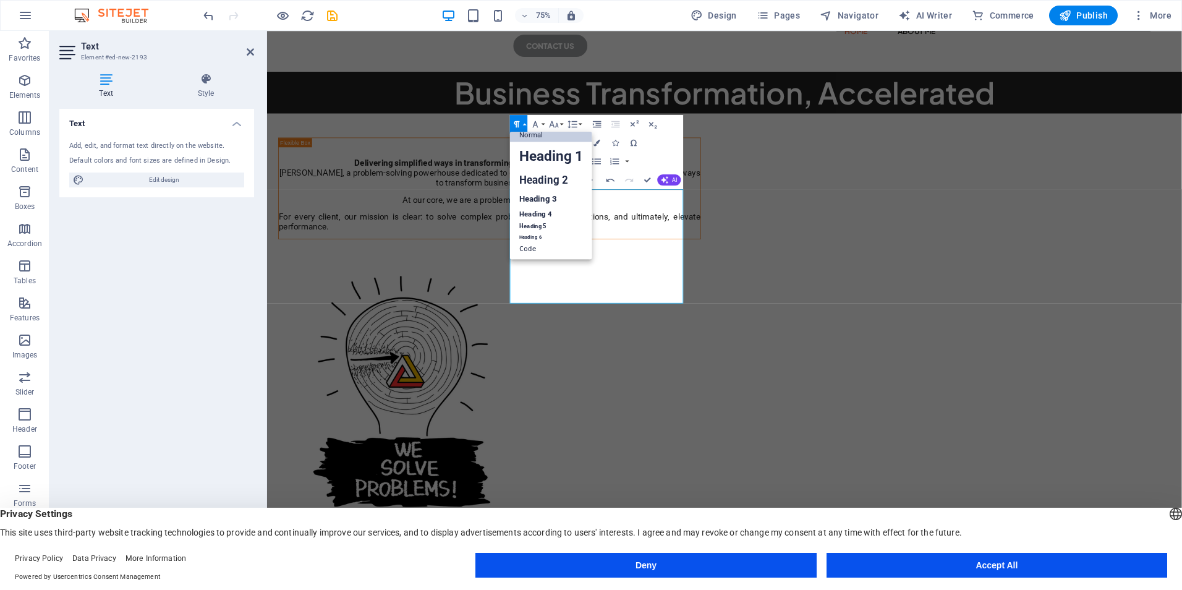
scroll to position [10, 0]
click at [540, 204] on link "Heading 3" at bounding box center [551, 198] width 82 height 16
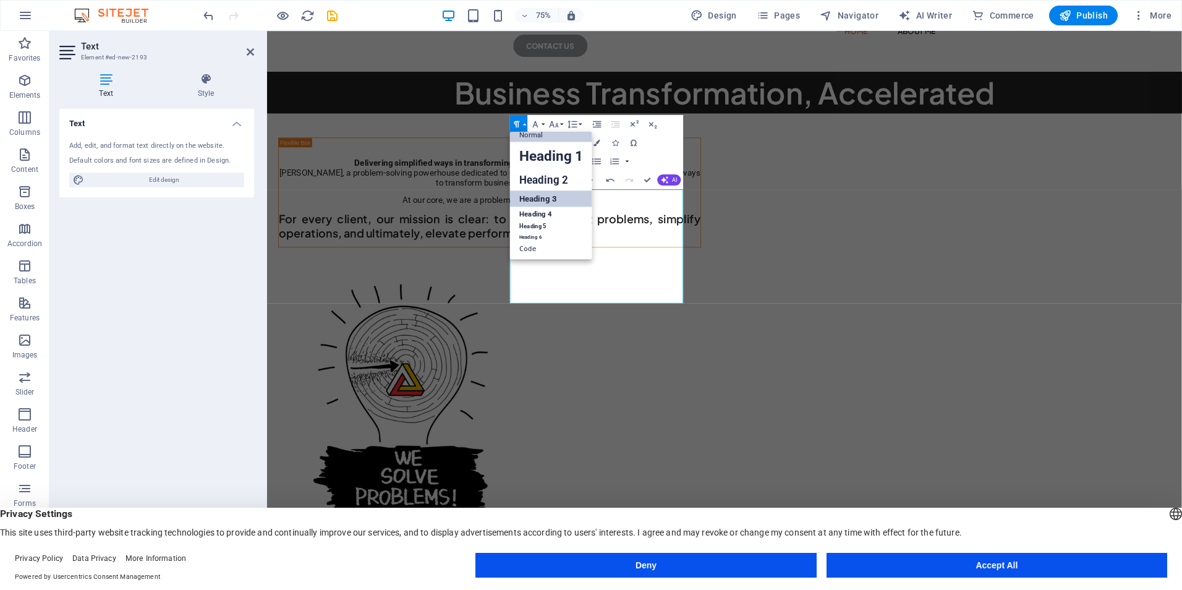
scroll to position [56, 0]
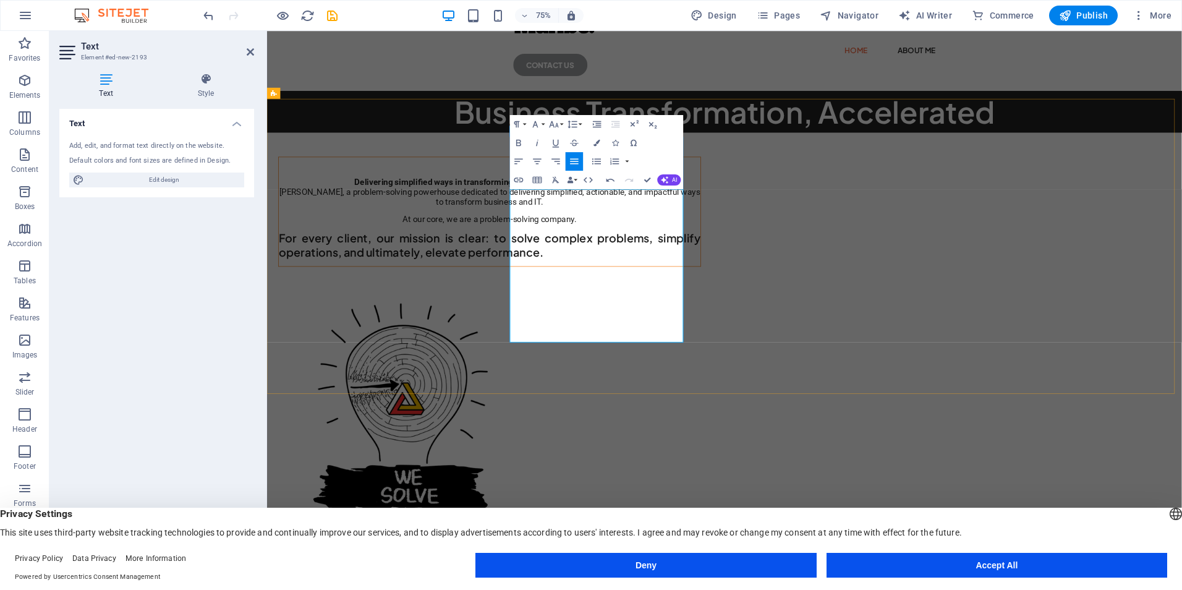
click at [644, 262] on span "[PERSON_NAME], a problem-solving powerhouse dedicated to delivering simplified,…" at bounding box center [563, 252] width 561 height 26
click at [521, 121] on icon "button" at bounding box center [516, 124] width 11 height 11
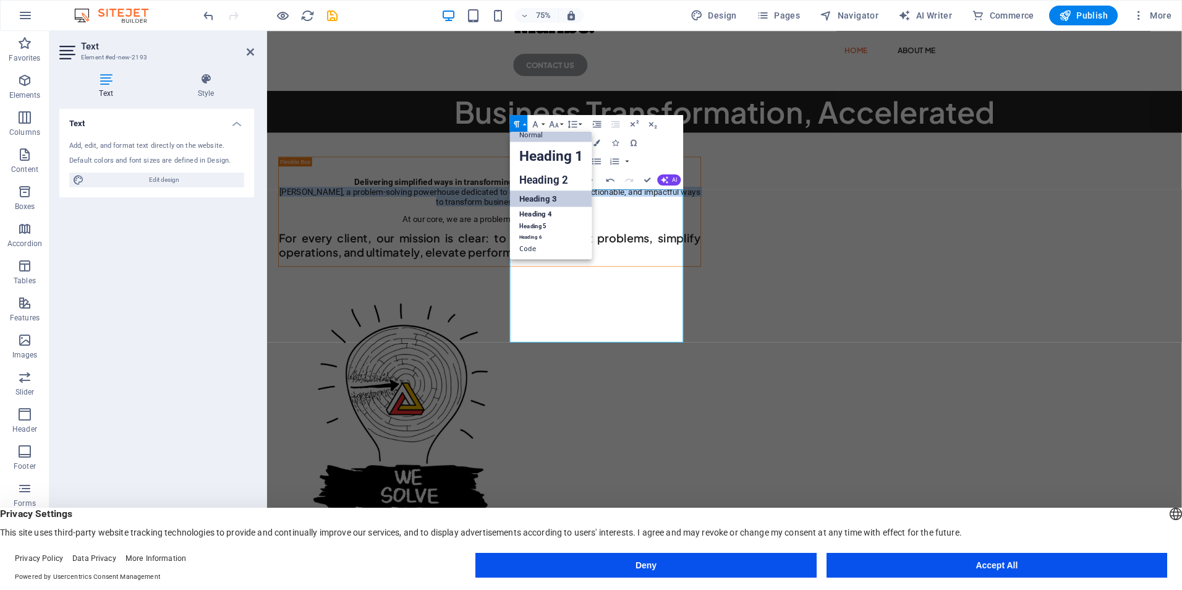
click at [550, 197] on link "Heading 3" at bounding box center [551, 198] width 82 height 16
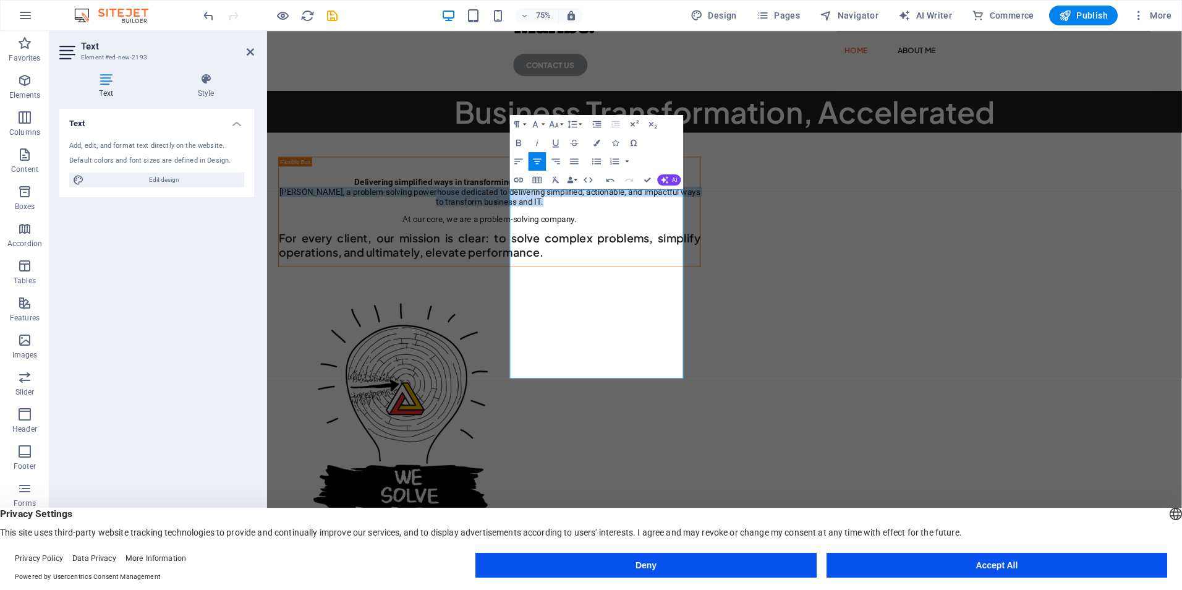
scroll to position [38, 0]
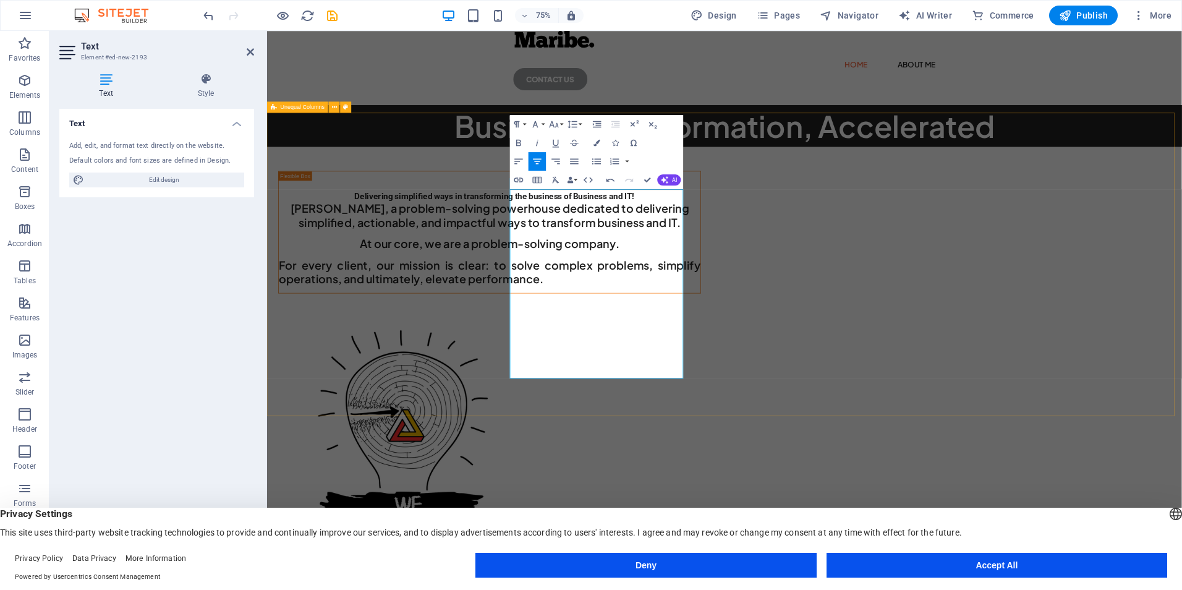
click at [1181, 378] on div "Delivering simplified ways in transforming the business of Business and IT! Mar…" at bounding box center [876, 517] width 1219 height 665
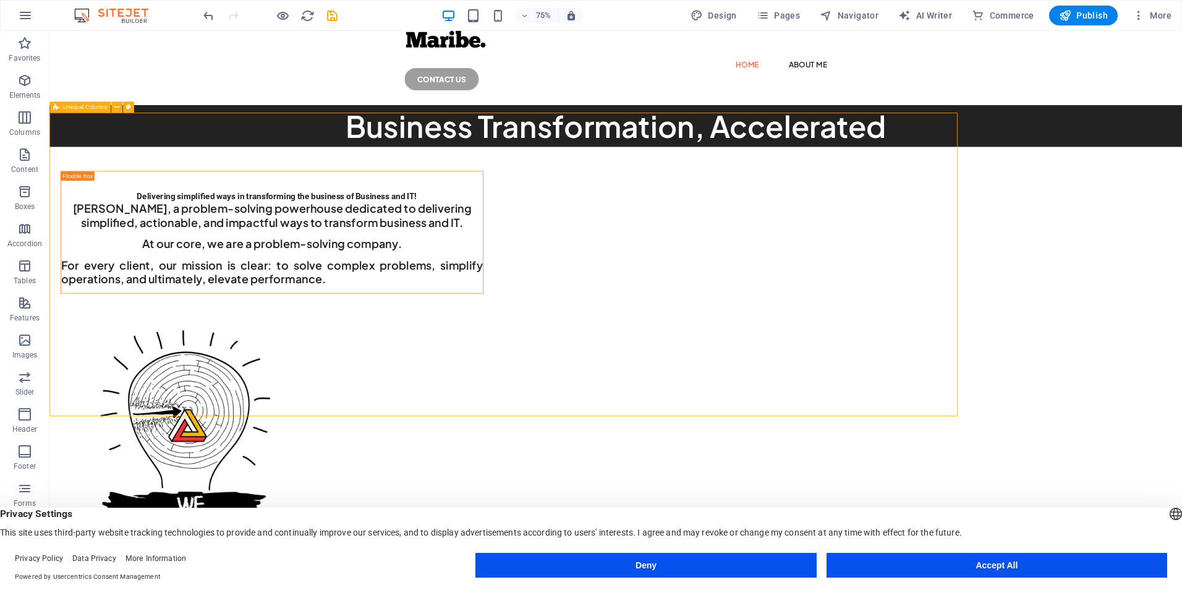
click at [1181, 381] on div "Delivering simplified ways in transforming the business of Business and IT! Mar…" at bounding box center [804, 517] width 1510 height 665
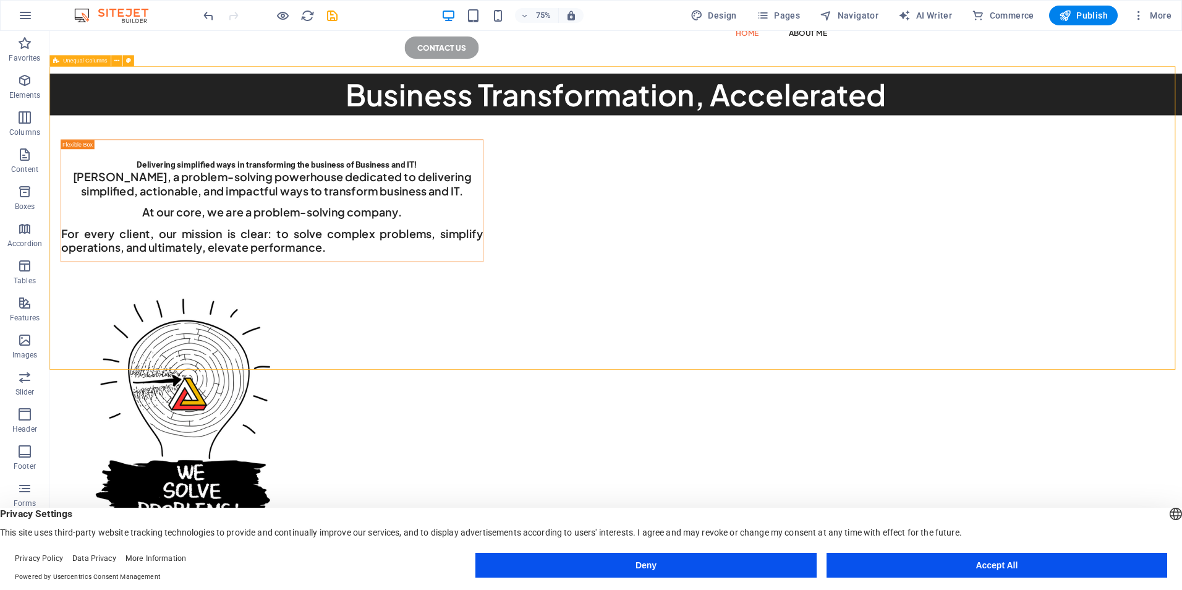
scroll to position [100, 0]
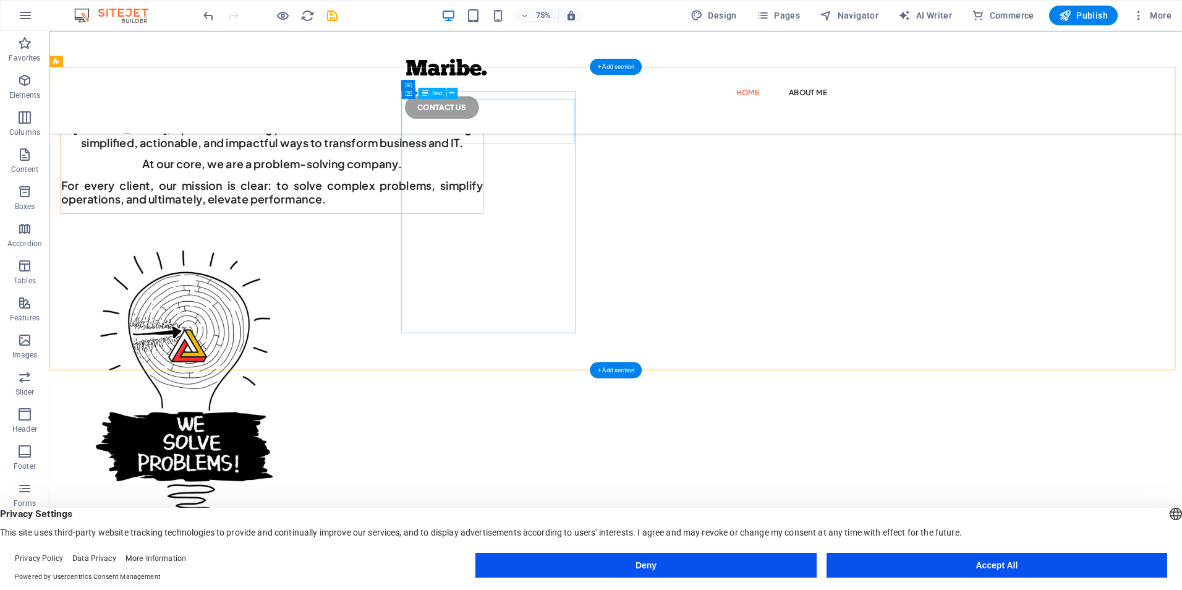
click at [601, 149] on div "Delivering simplified ways in transforming the business of Business and IT!" at bounding box center [346, 136] width 562 height 30
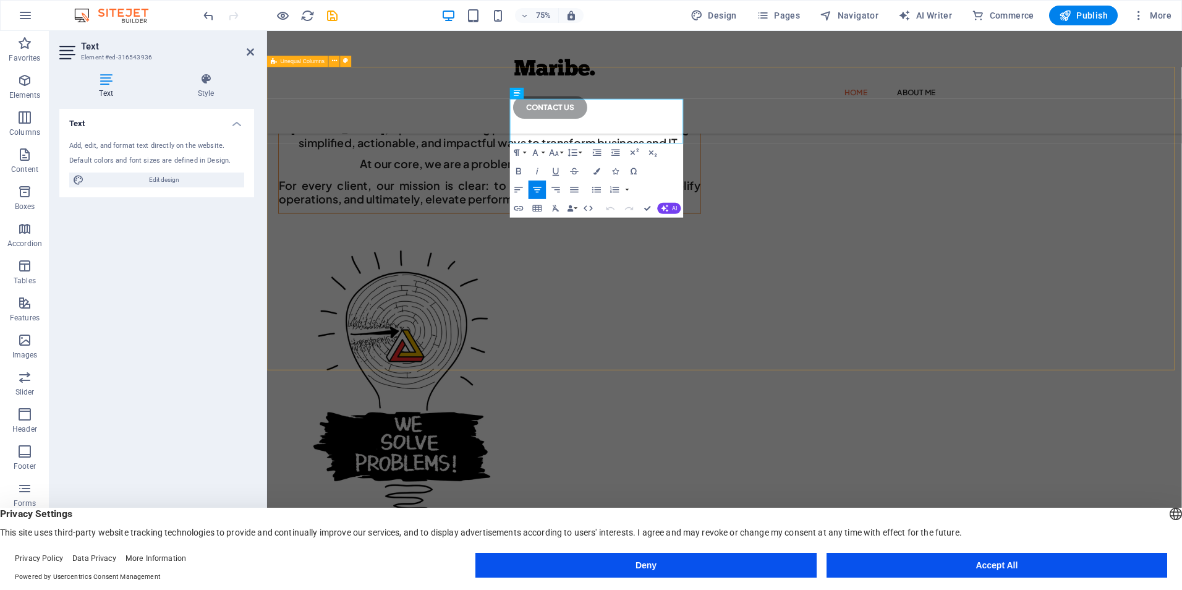
click at [528, 149] on div "Delivering simplified ways in transforming the business of Business and IT! Mar…" at bounding box center [876, 410] width 1219 height 665
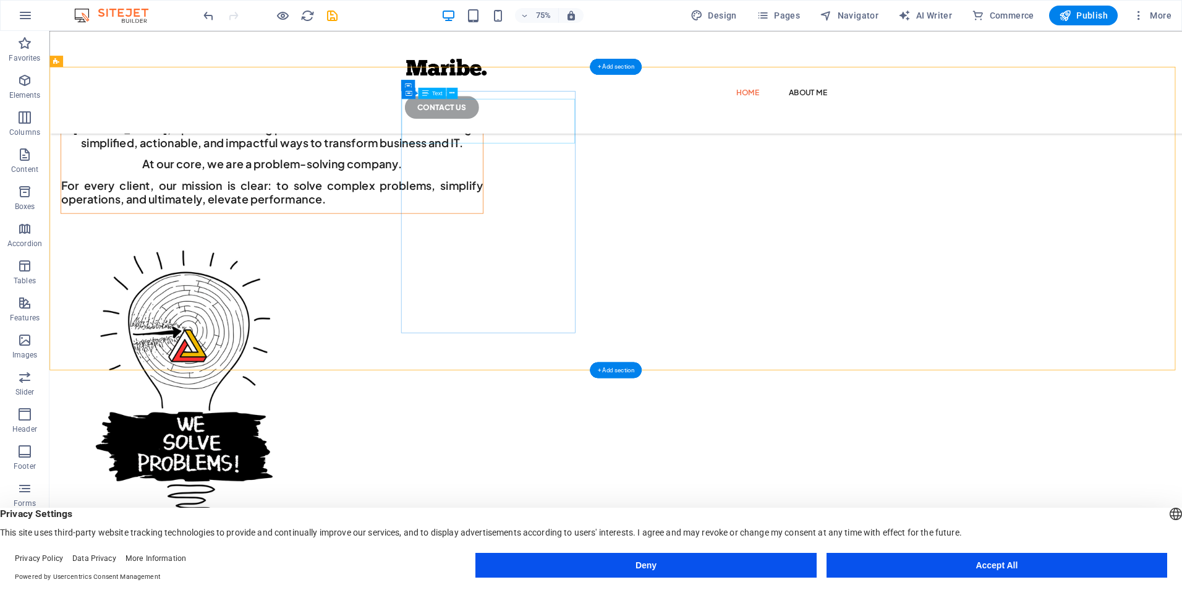
click at [553, 151] on div "Delivering simplified ways in transforming the business of Business and IT!" at bounding box center [346, 136] width 562 height 30
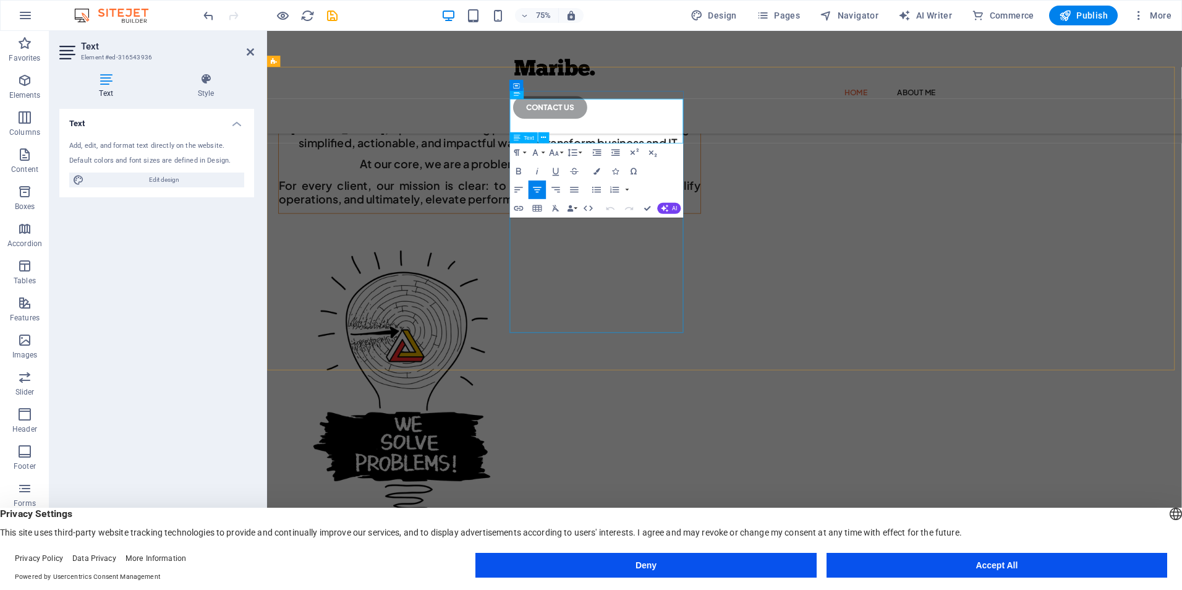
drag, startPoint x: 608, startPoint y: 138, endPoint x: 932, endPoint y: 177, distance: 326.9
click at [797, 185] on div "Delivering simplified ways in transforming the business of Business and IT! Mar…" at bounding box center [563, 187] width 562 height 152
click at [693, 263] on div "[PERSON_NAME], a problem-solving powerhouse dedicated to delivering simplified,…" at bounding box center [563, 207] width 562 height 112
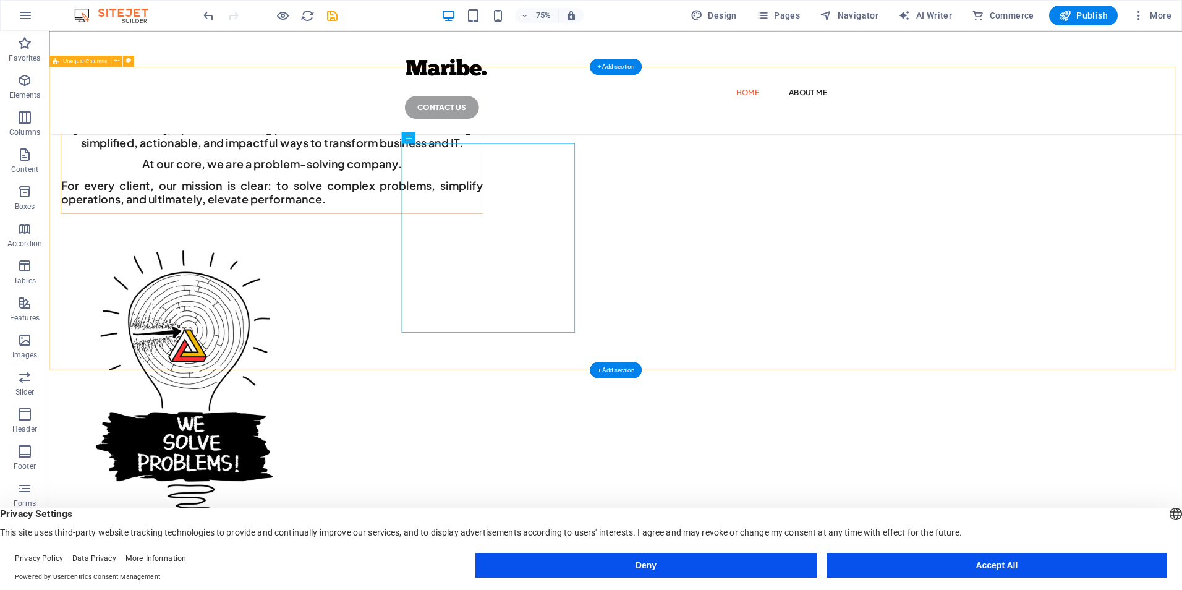
click at [762, 310] on div "Delivering simplified ways in transforming the business of Business and IT! Mar…" at bounding box center [804, 410] width 1510 height 665
click at [600, 219] on div "[PERSON_NAME], a problem-solving powerhouse dedicated to delivering simplified,…" at bounding box center [346, 207] width 562 height 112
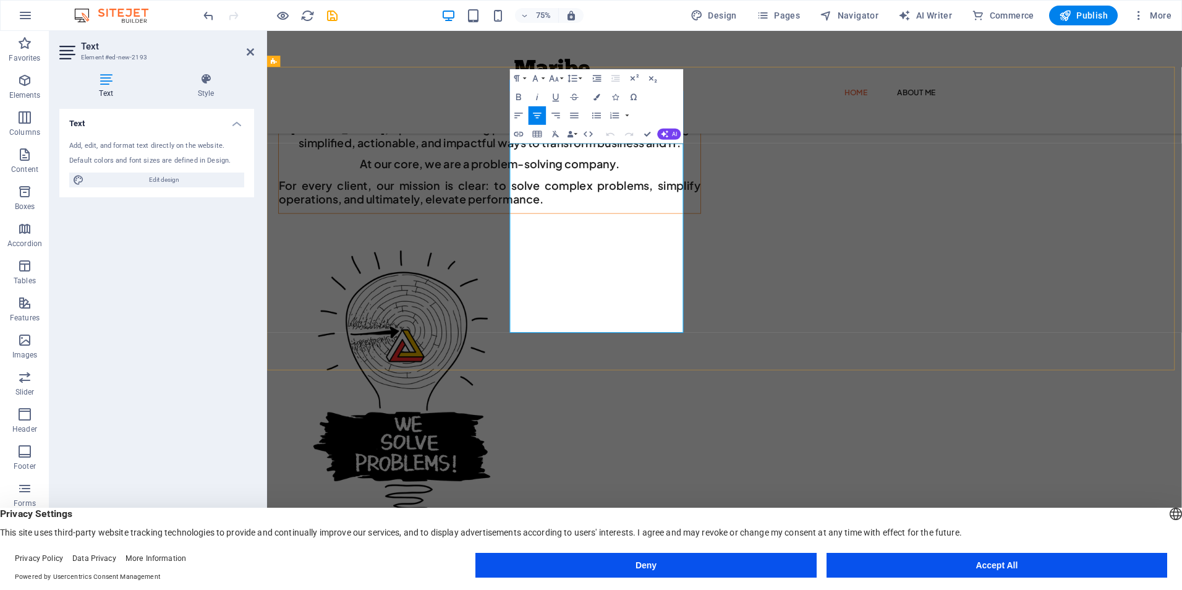
click at [705, 188] on span "[PERSON_NAME], a problem-solving powerhouse dedicated to delivering simplified,…" at bounding box center [564, 169] width 532 height 37
click at [544, 79] on button "Font Family" at bounding box center [537, 78] width 18 height 19
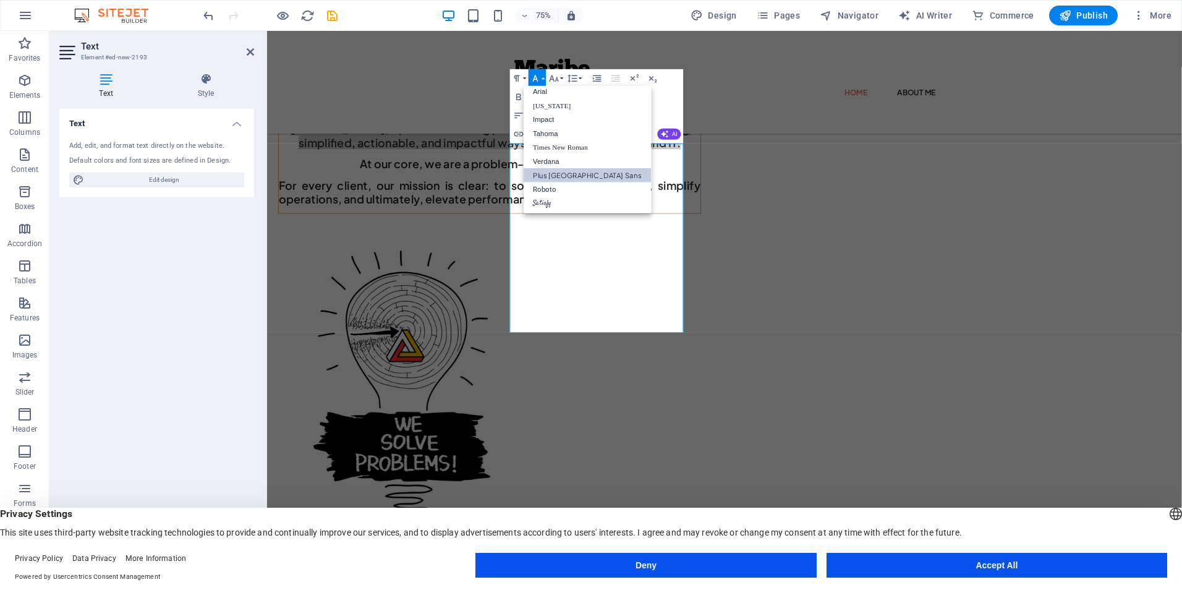
scroll to position [7, 0]
click at [544, 79] on button "Font Family" at bounding box center [537, 78] width 18 height 19
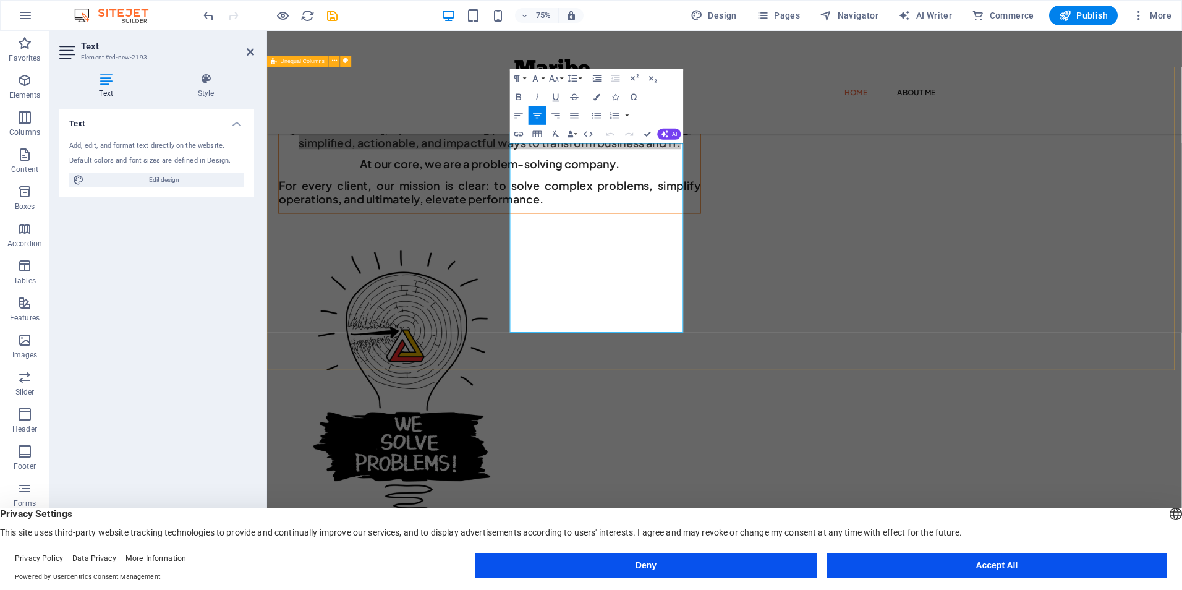
click at [1181, 237] on div "Delivering simplified ways in transforming the business of Business and IT! Mar…" at bounding box center [876, 410] width 1219 height 665
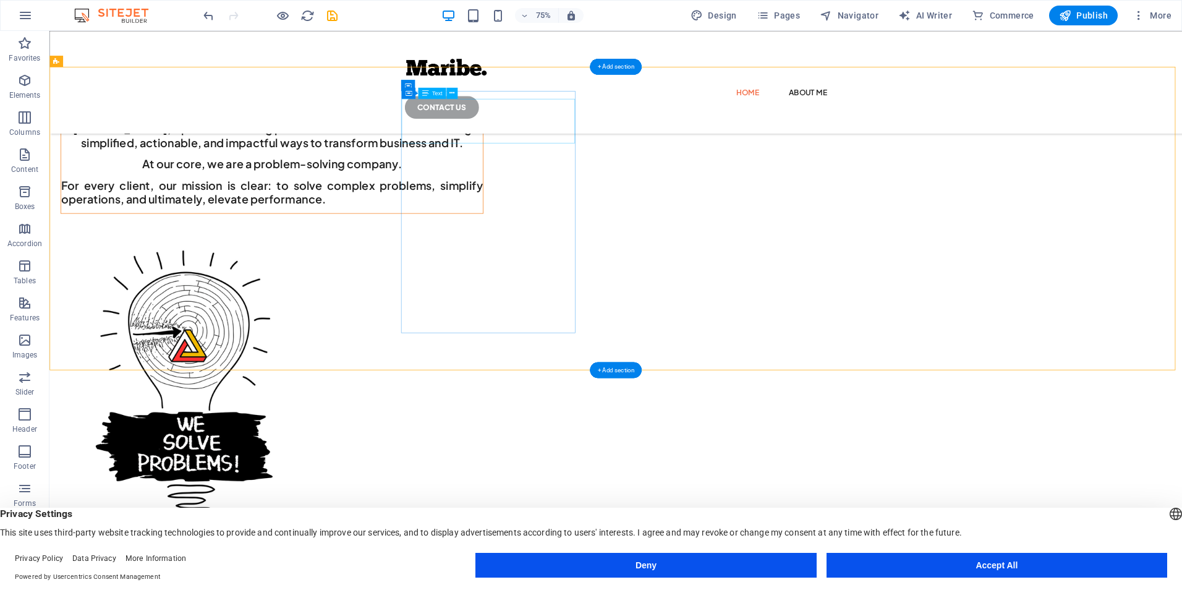
click at [569, 148] on div "Delivering simplified ways in transforming the business of Business and IT!" at bounding box center [346, 136] width 562 height 30
click at [279, 148] on div "Delivering simplified ways in transforming the business of Business and IT! Mar…" at bounding box center [804, 410] width 1510 height 665
click at [627, 151] on div "Delivering simplified ways in transforming the business of Business and IT!" at bounding box center [346, 136] width 562 height 30
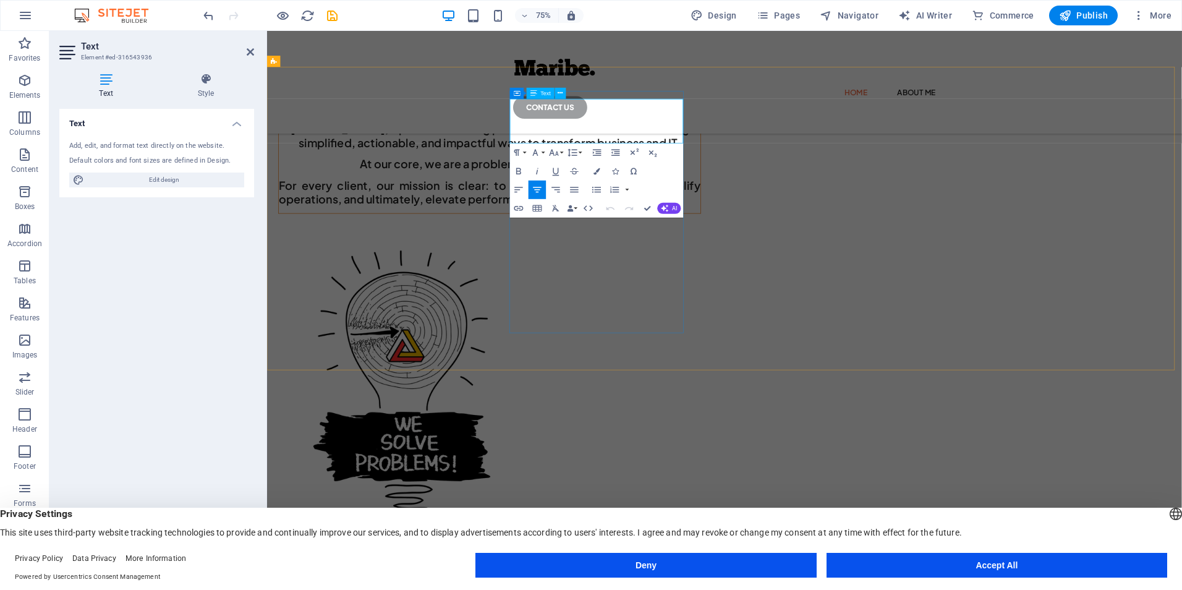
click at [646, 151] on h2 "Delivering simplified ways in transforming the business of Business and IT!" at bounding box center [570, 136] width 550 height 30
click at [545, 150] on button "Font Family" at bounding box center [537, 152] width 18 height 19
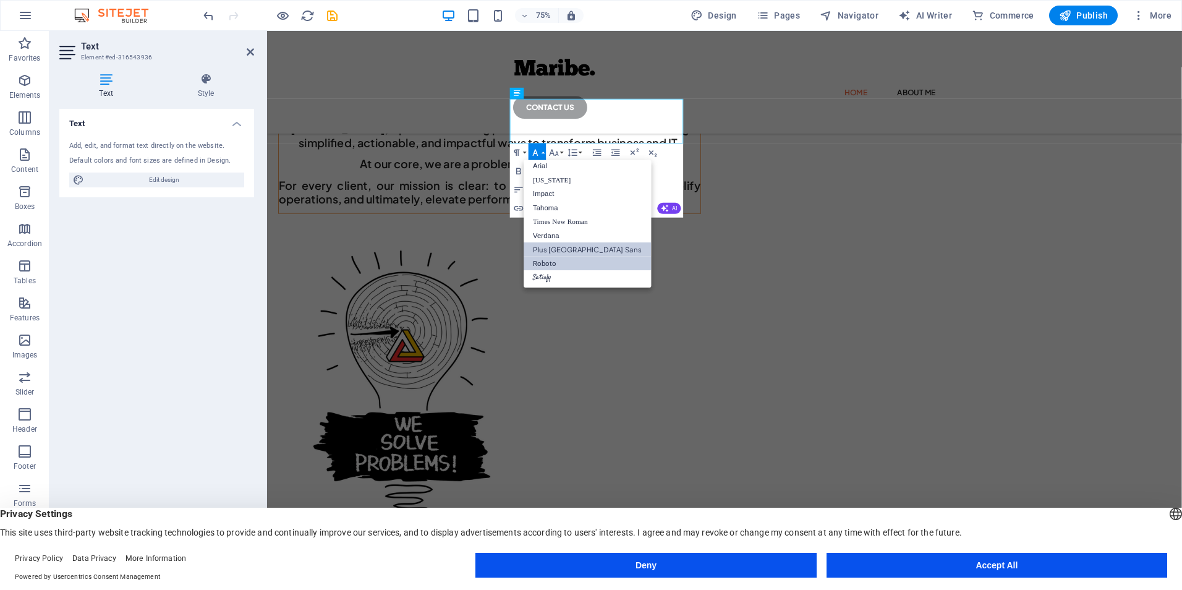
click at [566, 251] on link "Plus [GEOGRAPHIC_DATA] Sans" at bounding box center [587, 249] width 127 height 14
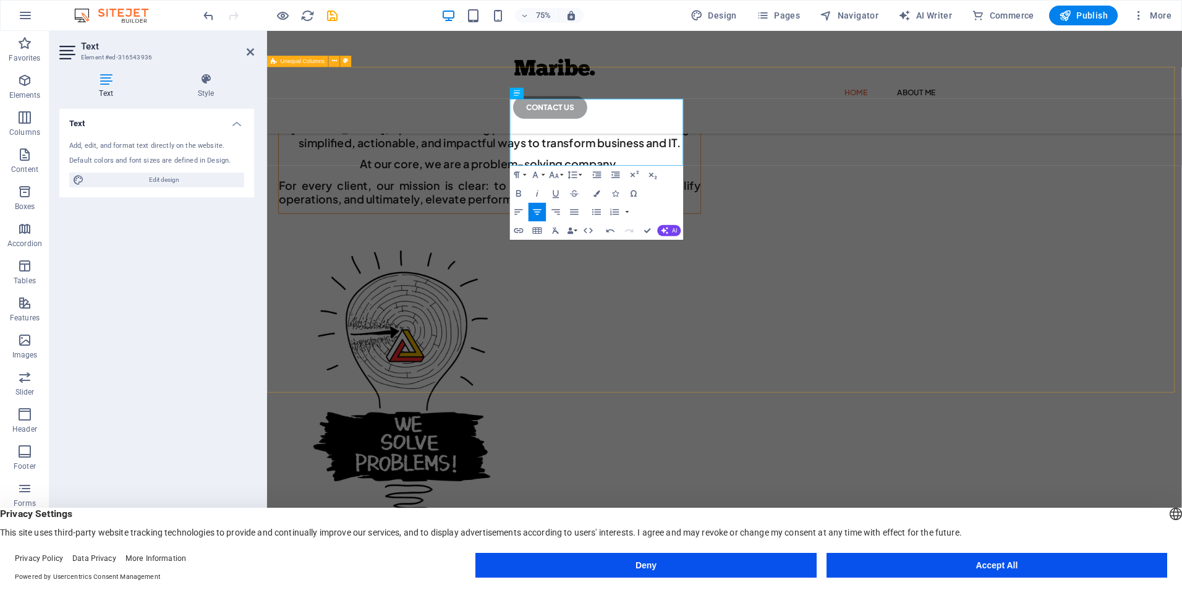
click at [1181, 359] on div "Delivering simplified ways in transforming the business of Business and IT! Mar…" at bounding box center [876, 410] width 1219 height 665
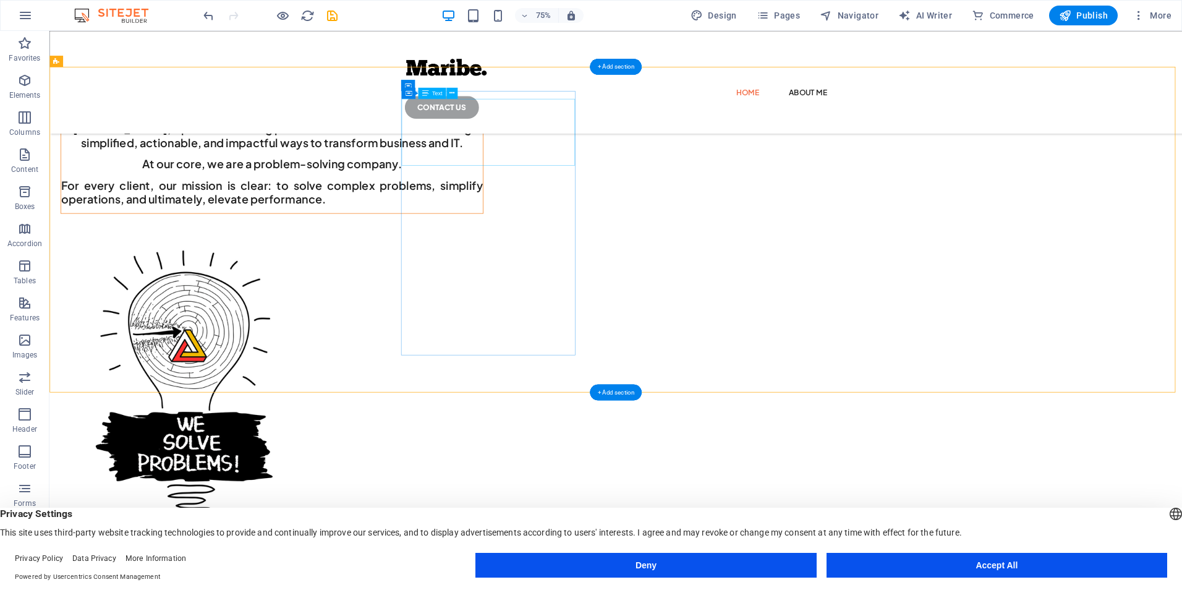
click at [627, 151] on div "Delivering simplified ways in transforming the business of Business and IT!" at bounding box center [346, 136] width 562 height 30
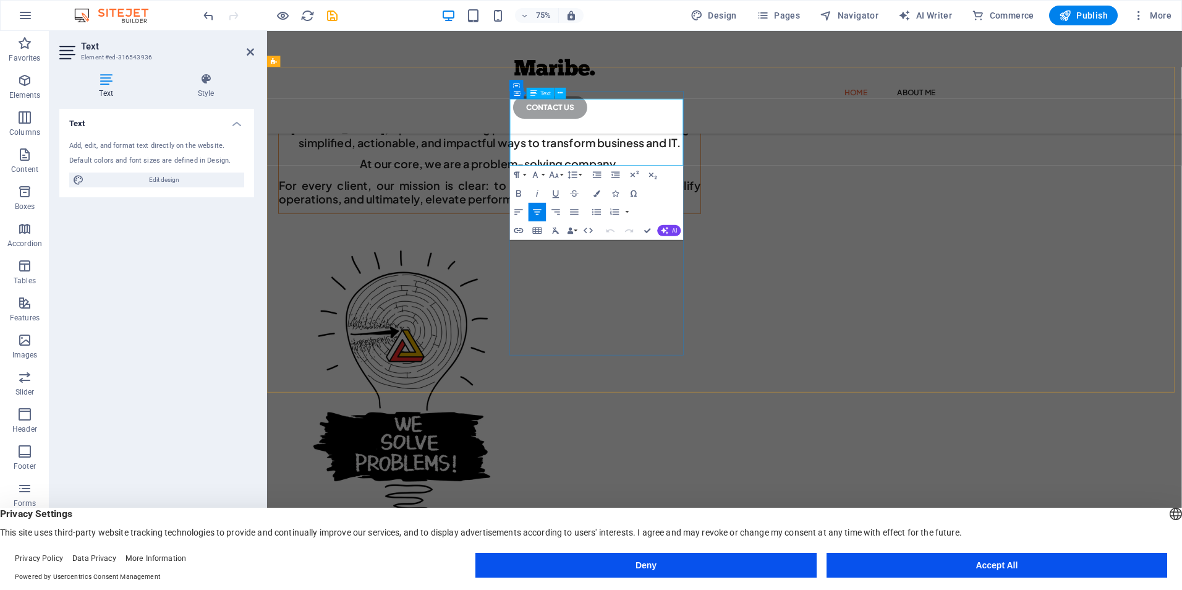
click at [721, 150] on span "Delivering simplified ways in transforming the business of Business and IT!" at bounding box center [570, 143] width 388 height 14
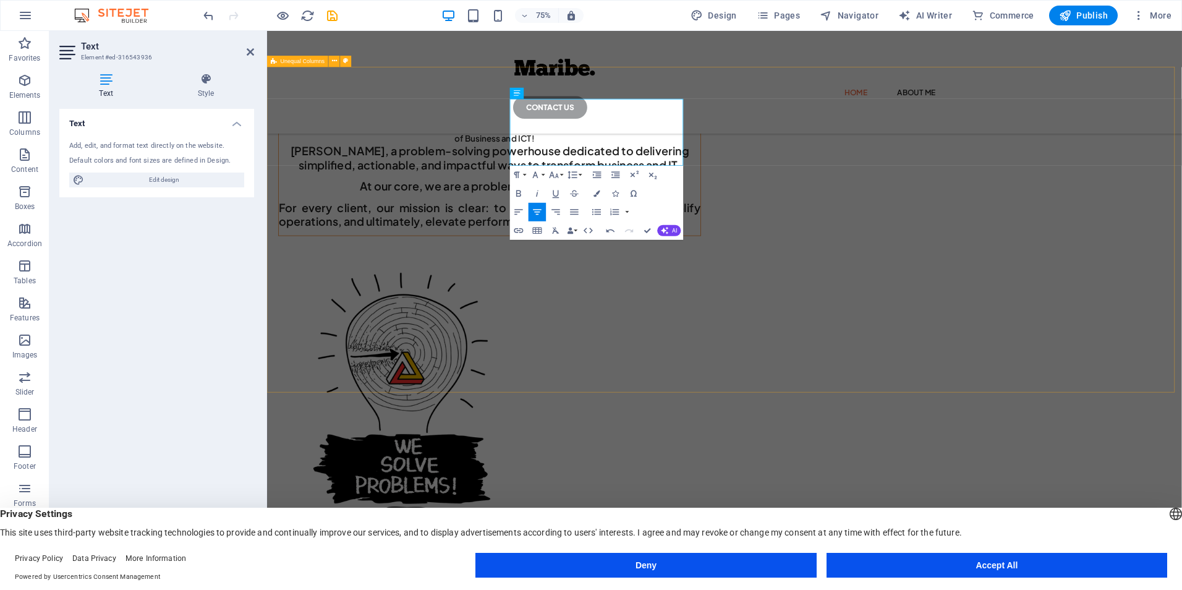
click at [1181, 309] on div "Delivering simplified ways in transforming the business of Business and ICT! Ma…" at bounding box center [876, 425] width 1219 height 695
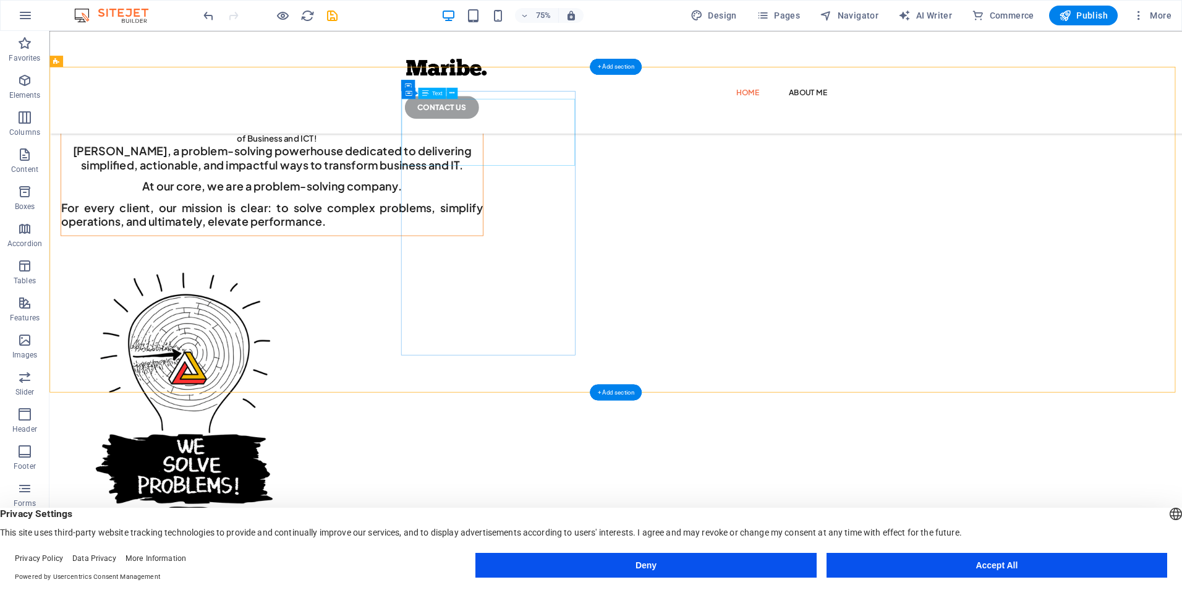
click at [627, 180] on div "Delivering simplified ways in transforming the business of Business and ICT!" at bounding box center [346, 150] width 562 height 59
click at [624, 262] on div "[PERSON_NAME], a problem-solving powerhouse dedicated to delivering simplified,…" at bounding box center [346, 236] width 562 height 112
click at [624, 257] on div "[PERSON_NAME], a problem-solving powerhouse dedicated to delivering simplified,…" at bounding box center [346, 236] width 562 height 112
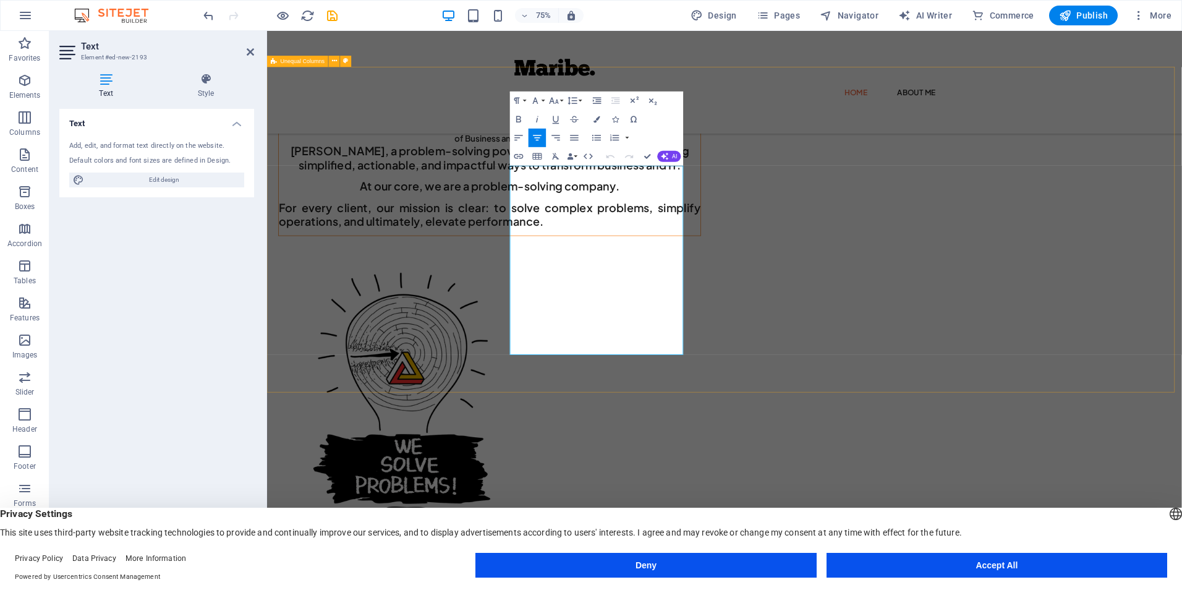
click at [552, 257] on div "Delivering simplified ways in transforming the business of Business and ICT! Ma…" at bounding box center [876, 425] width 1219 height 695
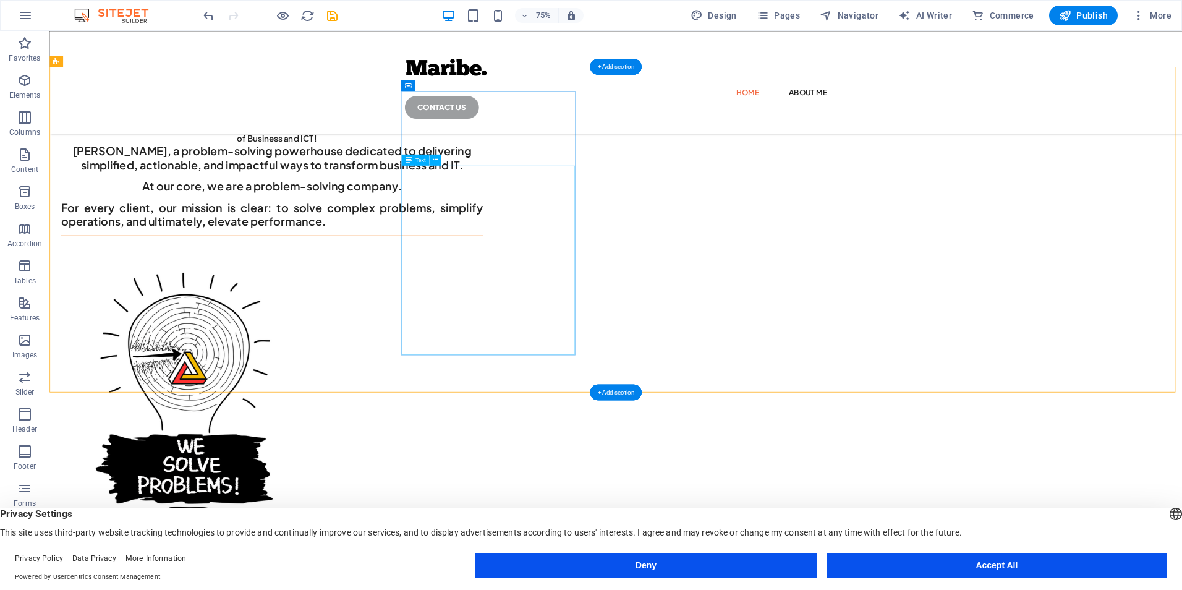
click at [627, 273] on div "[PERSON_NAME], a problem-solving powerhouse dedicated to delivering simplified,…" at bounding box center [346, 236] width 562 height 112
click at [627, 255] on div "[PERSON_NAME], a problem-solving powerhouse dedicated to delivering simplified,…" at bounding box center [346, 236] width 562 height 112
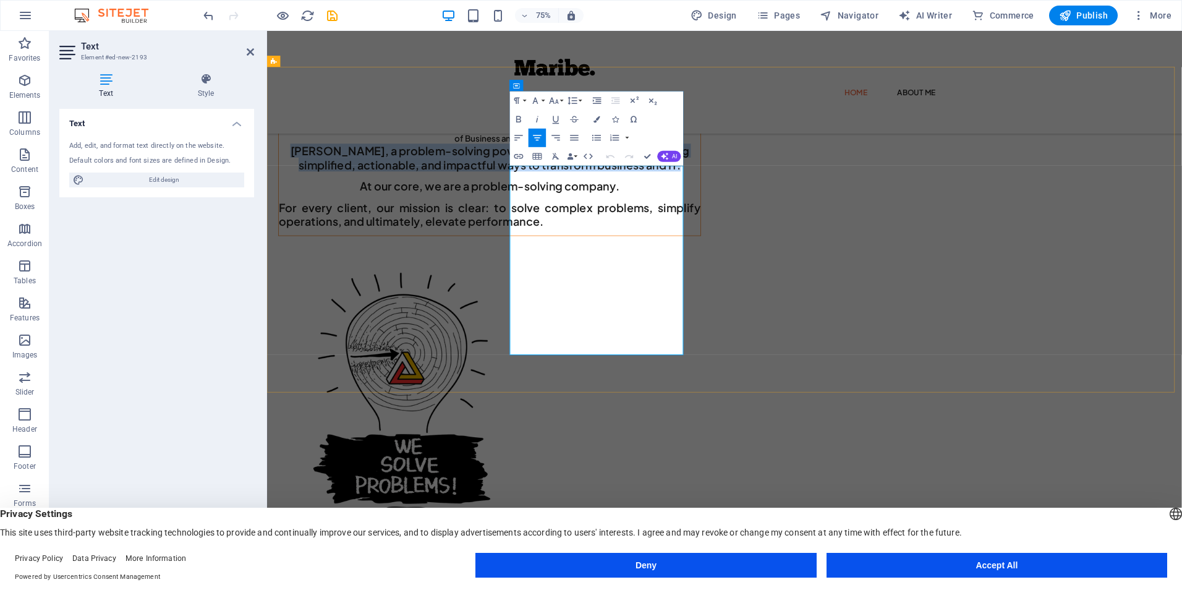
click at [605, 218] on h3 "[PERSON_NAME], a problem-solving powerhouse dedicated to delivering simplified,…" at bounding box center [563, 198] width 562 height 37
click at [527, 97] on div "Paragraph Format Normal Heading 1 Heading 2 Heading 3 Heading 4 Heading 5 Headi…" at bounding box center [547, 100] width 74 height 19
click at [525, 98] on button "Paragraph Format" at bounding box center [519, 100] width 18 height 19
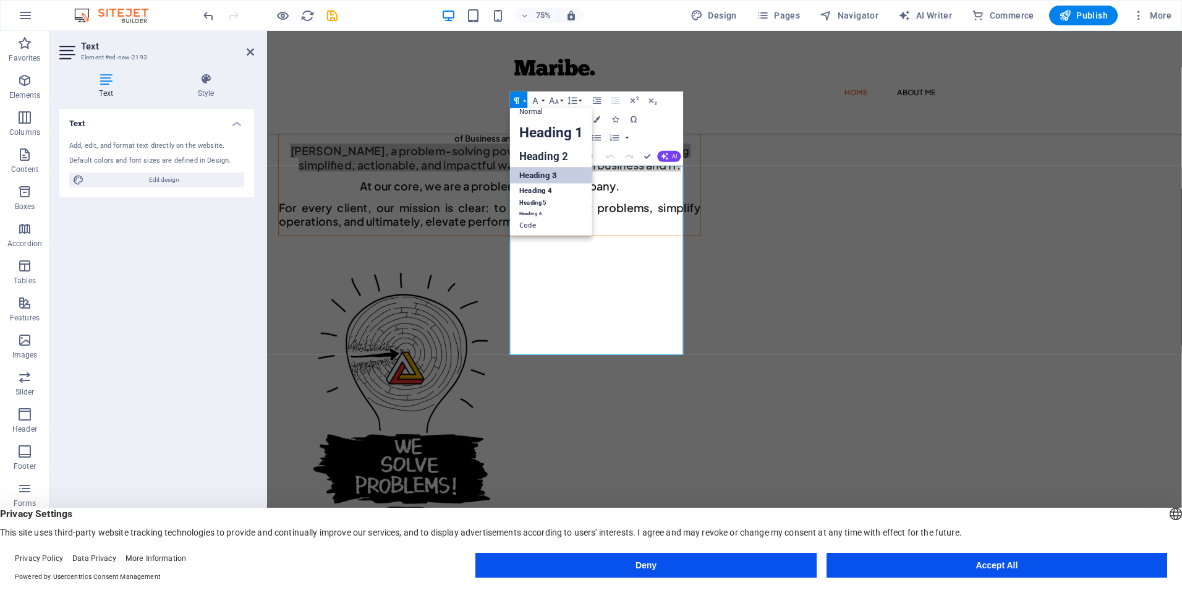
scroll to position [10, 0]
click at [525, 98] on button "Paragraph Format" at bounding box center [519, 100] width 18 height 19
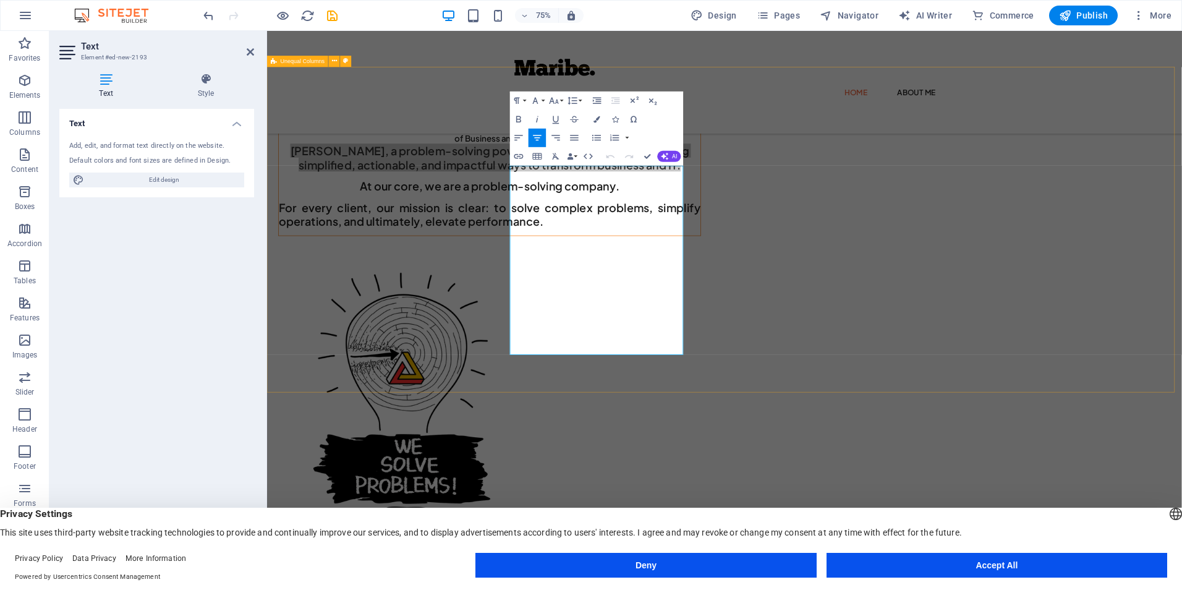
click at [868, 344] on div "Delivering simplified ways in transforming the business of Business and ICT! Ma…" at bounding box center [876, 425] width 1219 height 695
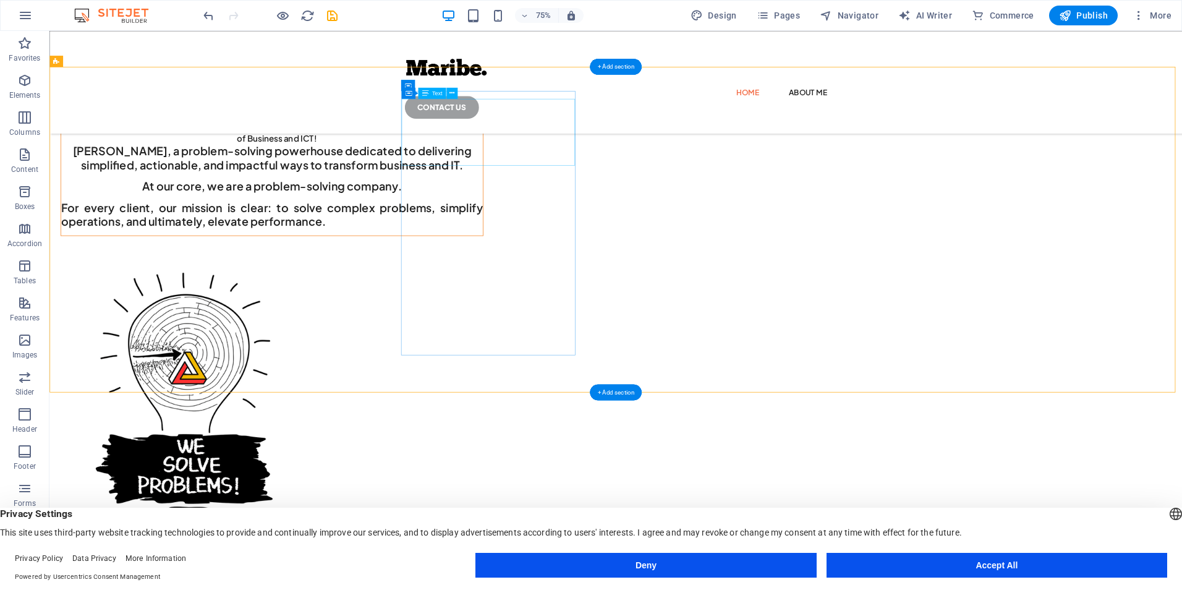
click at [627, 161] on div "Delivering simplified ways in transforming the business of Business and ICT!" at bounding box center [346, 150] width 562 height 59
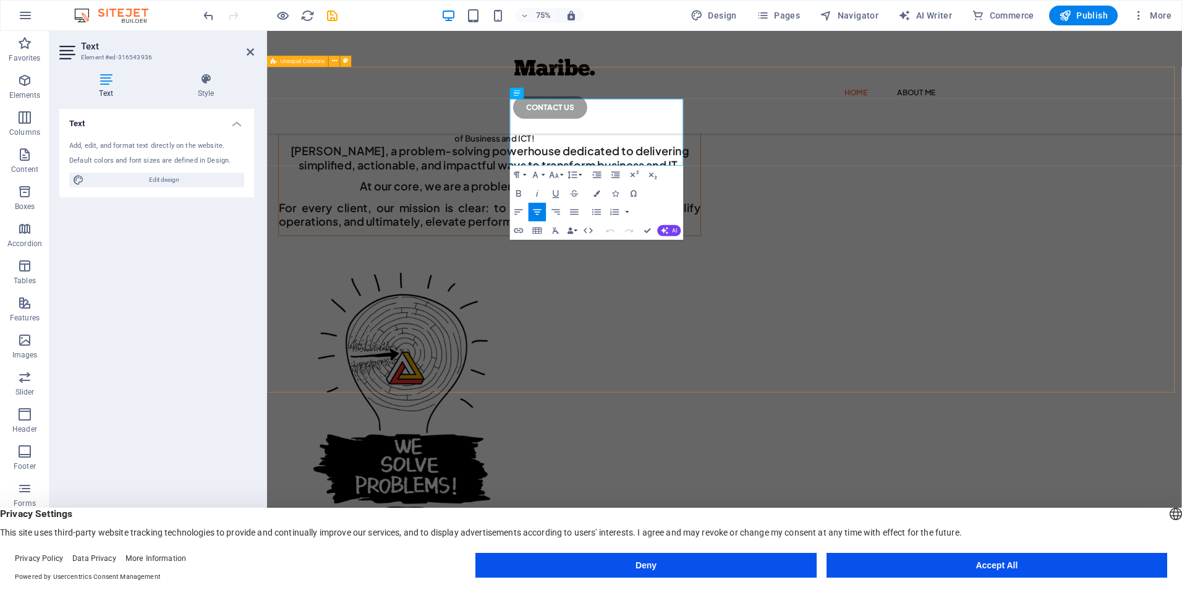
click at [575, 161] on div "Delivering simplified ways in transforming the business of Business and ICT! Ma…" at bounding box center [876, 425] width 1219 height 695
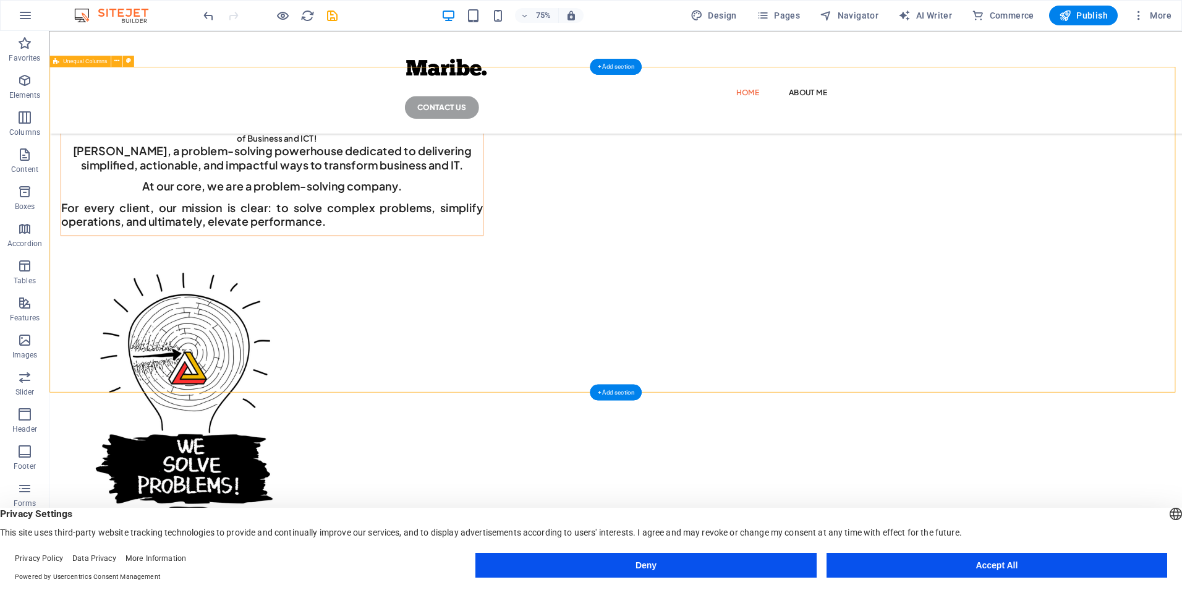
scroll to position [0, 0]
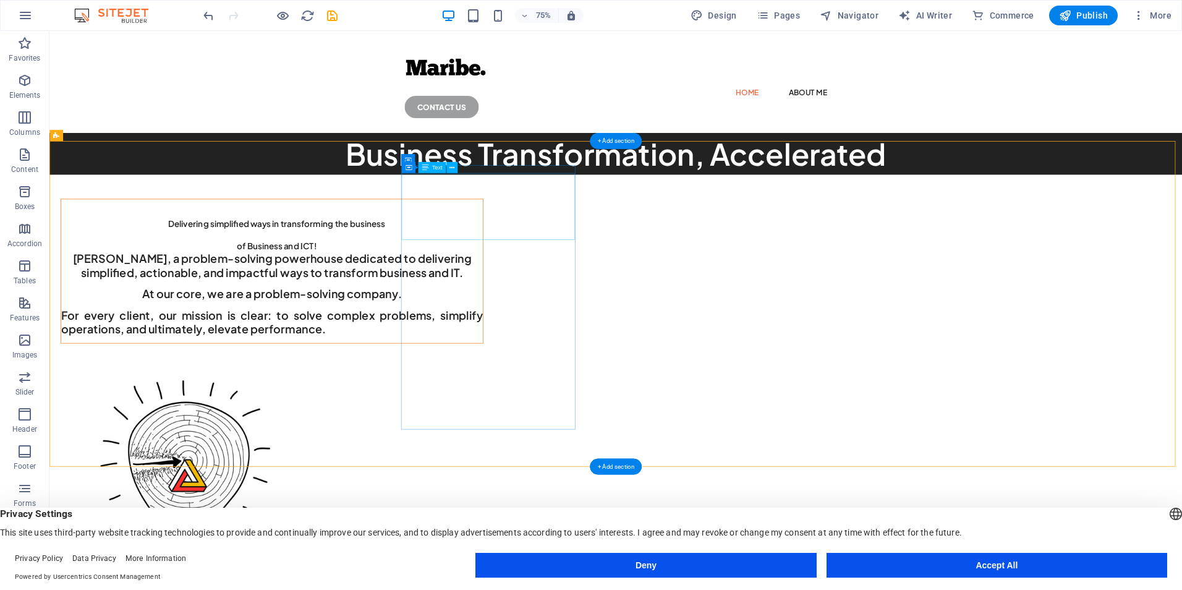
click at [627, 265] on div "Delivering simplified ways in transforming the business of Business and ICT!" at bounding box center [346, 294] width 562 height 59
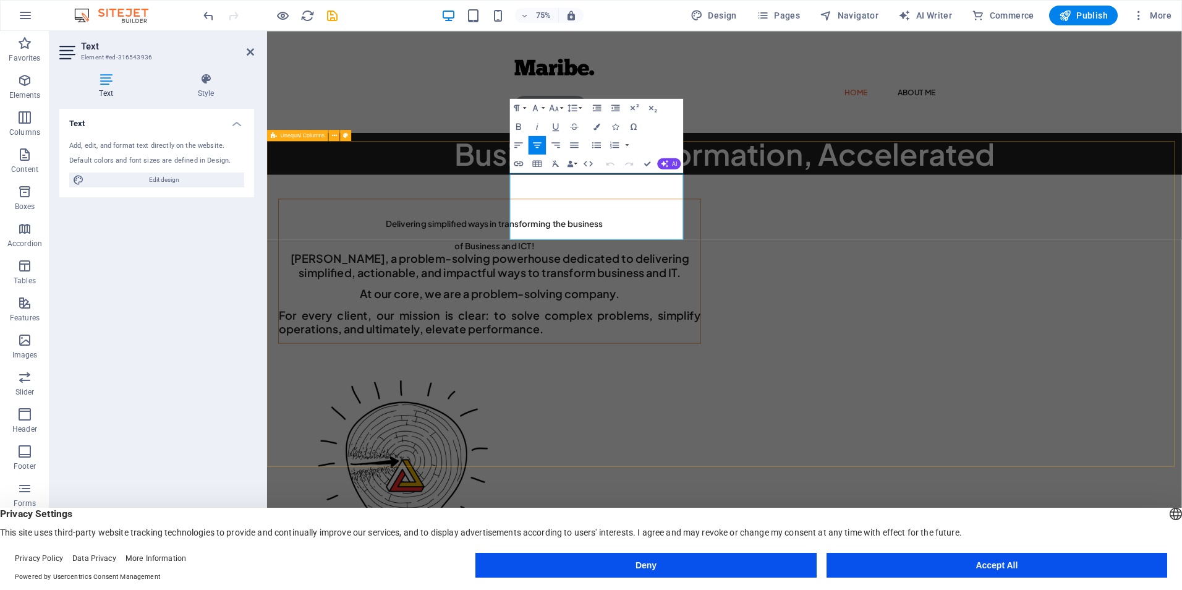
click at [565, 254] on div "Delivering simplified ways in transforming the business of Business and ICT! Ma…" at bounding box center [876, 570] width 1219 height 695
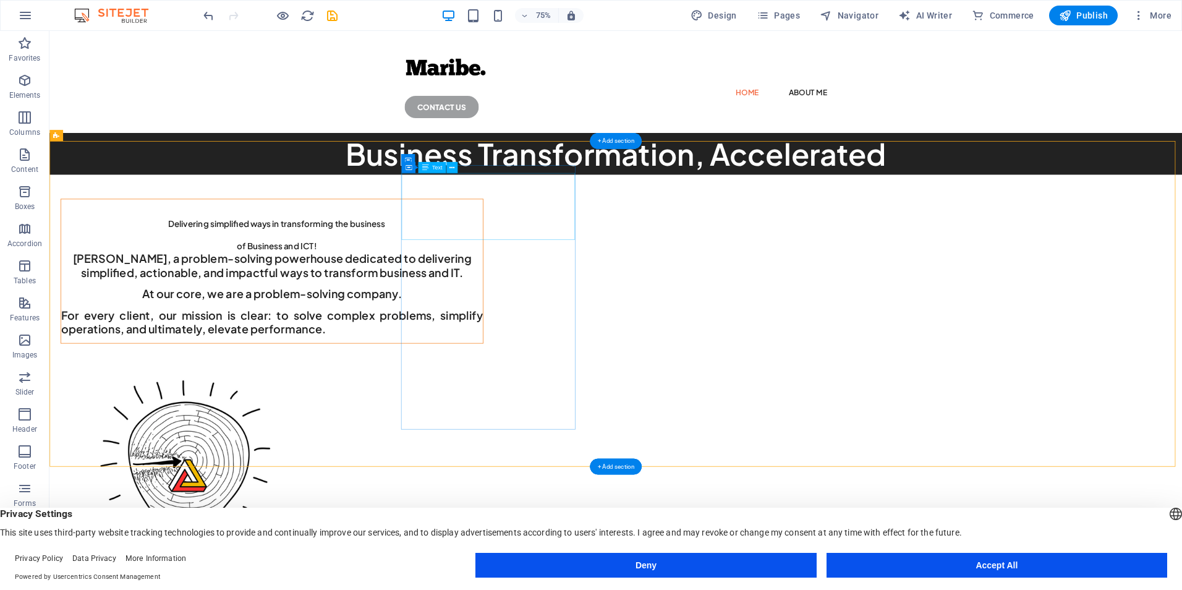
click at [627, 265] on div "Delivering simplified ways in transforming the business of Business and ICT!" at bounding box center [346, 294] width 562 height 59
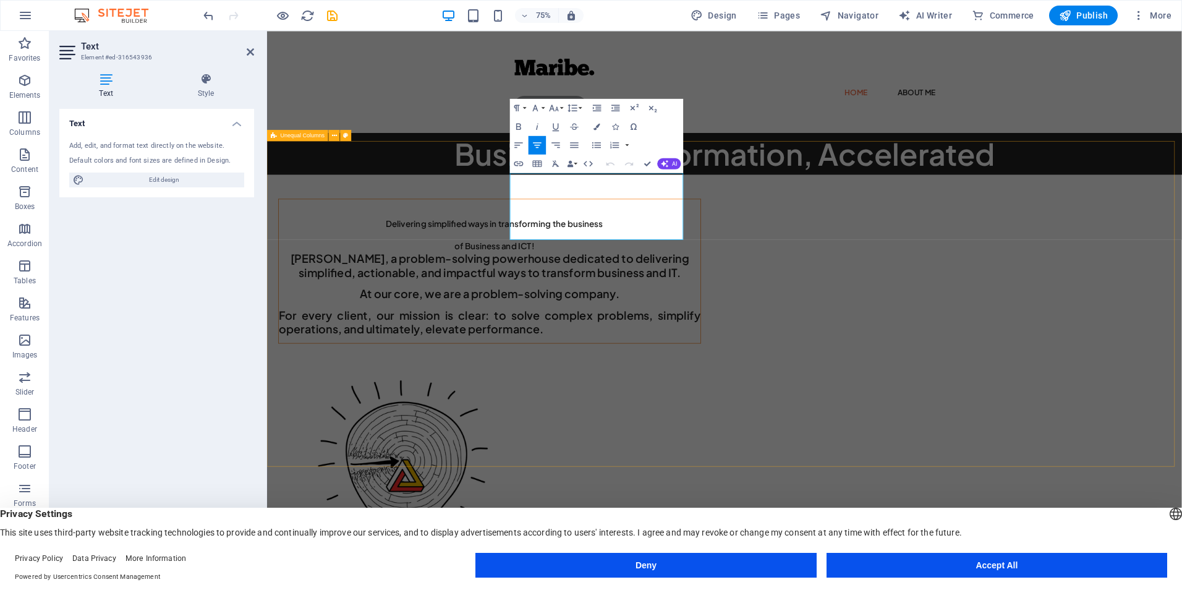
click at [562, 257] on div "Delivering simplified ways in transforming the business of Business and ICT! Ma…" at bounding box center [876, 570] width 1219 height 695
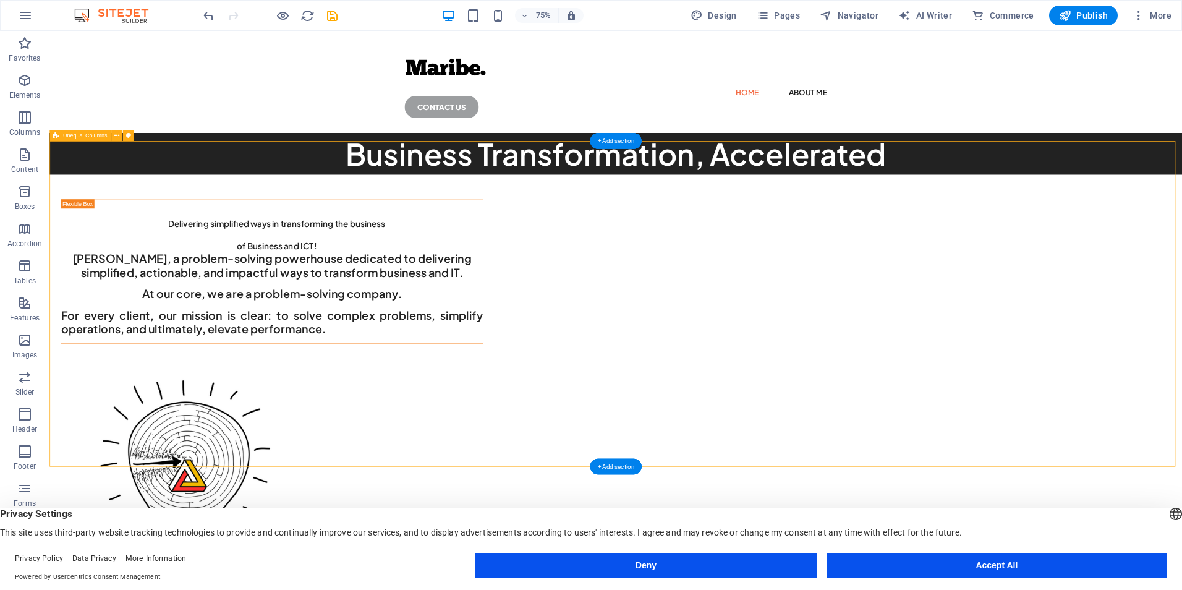
click at [1181, 401] on div "Delivering simplified ways in transforming the business of Business and ICT! Ma…" at bounding box center [804, 570] width 1510 height 695
click at [627, 265] on div "Delivering simplified ways in transforming the business of Business and ICT!" at bounding box center [346, 294] width 562 height 59
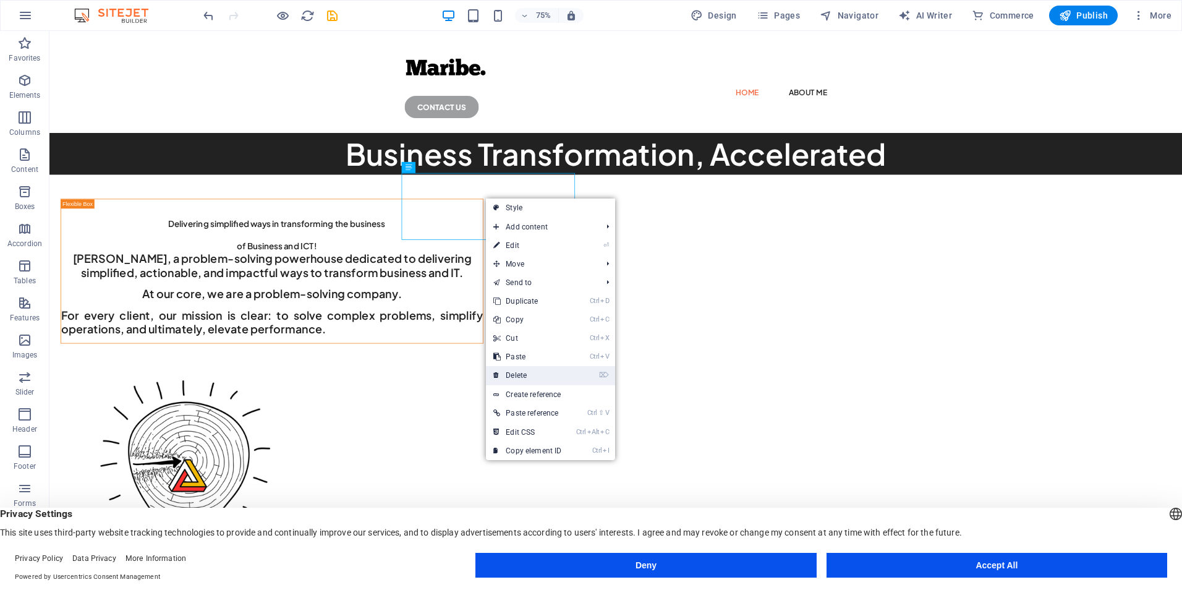
click at [532, 378] on link "⌦ Delete" at bounding box center [527, 375] width 83 height 19
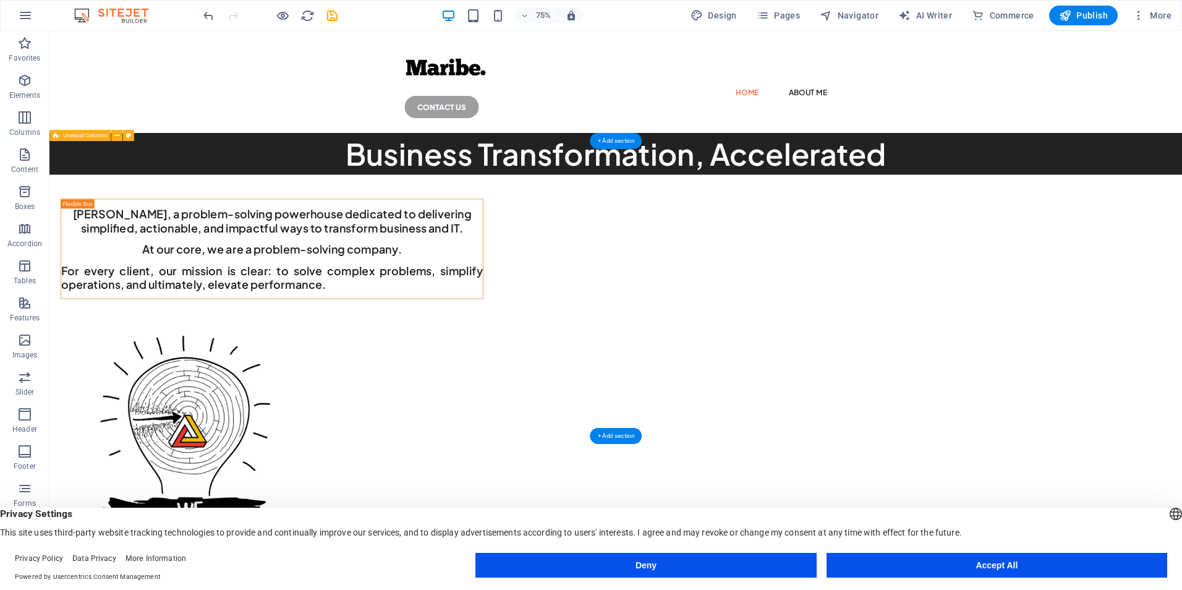
click at [1181, 295] on div "[PERSON_NAME], a problem-solving powerhouse dedicated to delivering simplified,…" at bounding box center [804, 540] width 1510 height 635
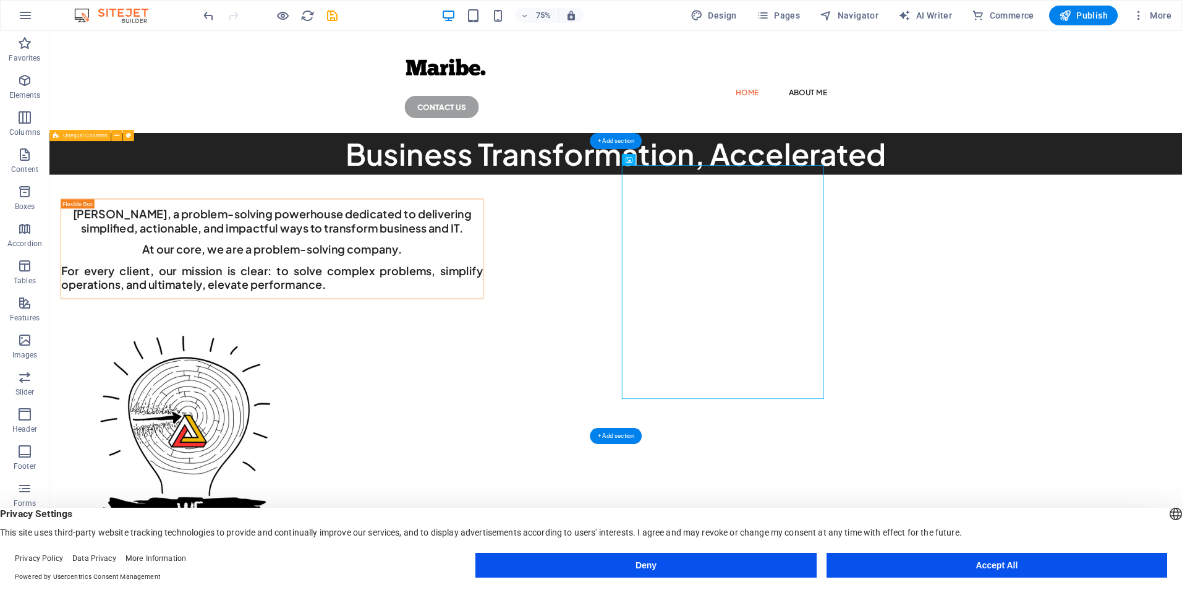
click at [1181, 326] on div "[PERSON_NAME], a problem-solving powerhouse dedicated to delivering simplified,…" at bounding box center [804, 540] width 1510 height 635
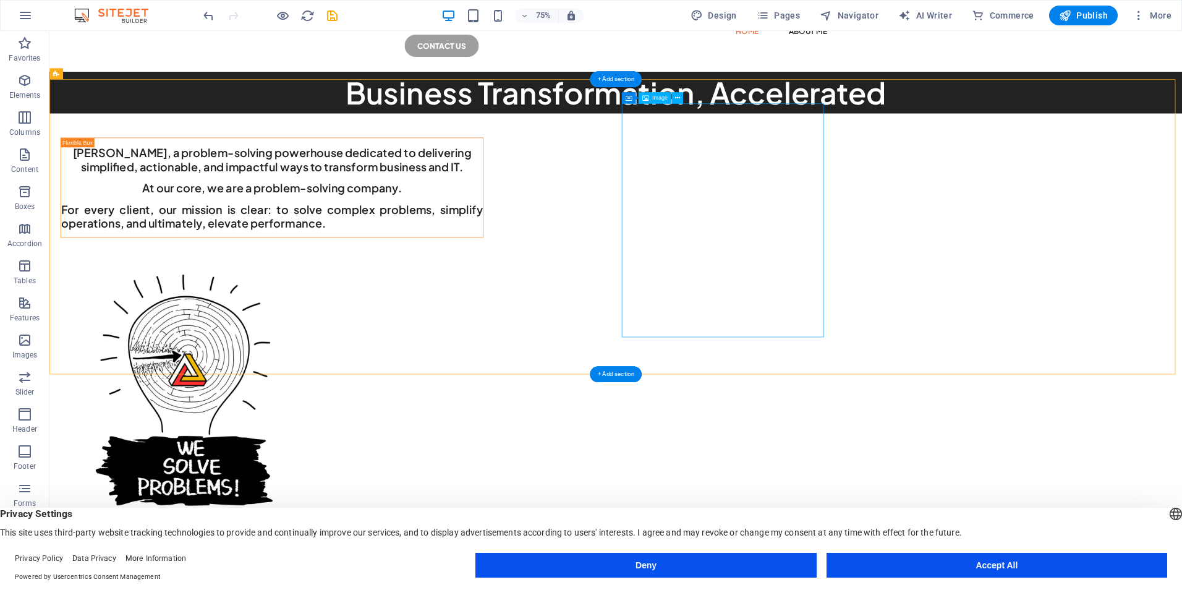
scroll to position [82, 0]
click at [627, 295] on div "[PERSON_NAME], a problem-solving powerhouse dedicated to delivering simplified,…" at bounding box center [346, 239] width 562 height 112
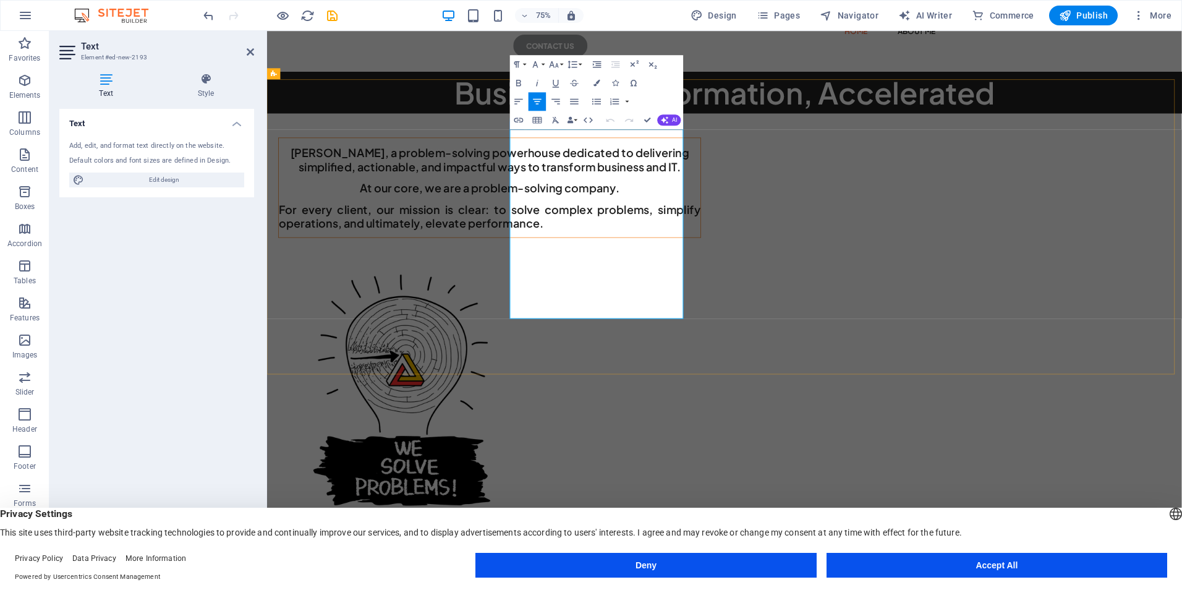
click at [647, 295] on span "For every client, our mission is clear: to solve complex problems, simplify ope…" at bounding box center [563, 276] width 562 height 37
click at [538, 100] on icon "button" at bounding box center [537, 101] width 11 height 11
click at [1181, 342] on div "[PERSON_NAME], a problem-solving powerhouse dedicated to delivering simplified,…" at bounding box center [876, 457] width 1219 height 635
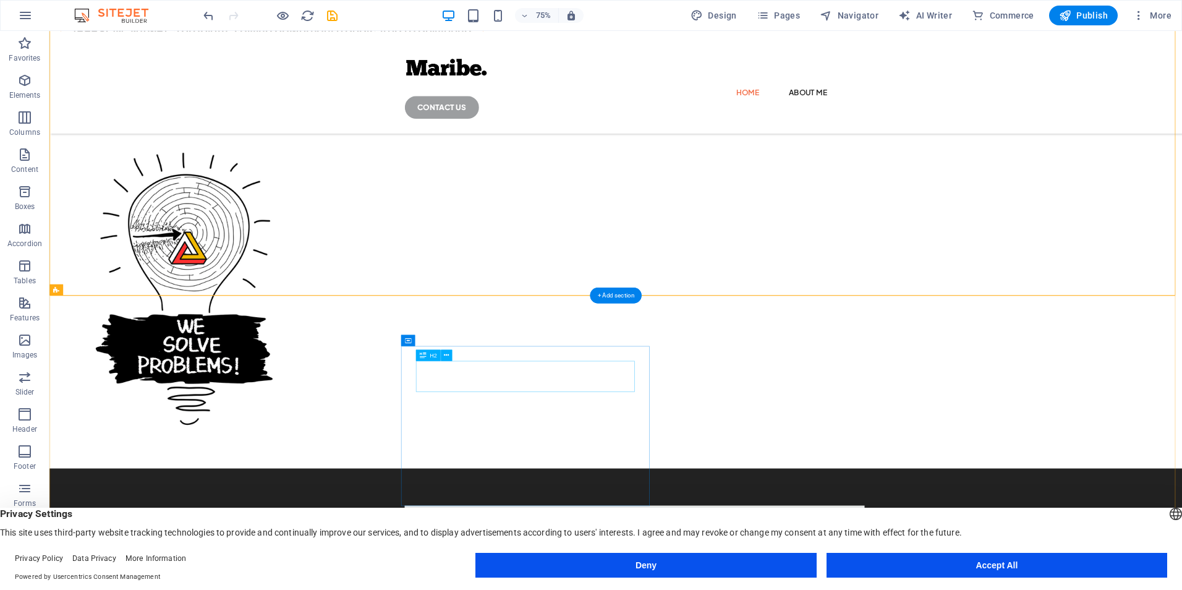
scroll to position [210, 0]
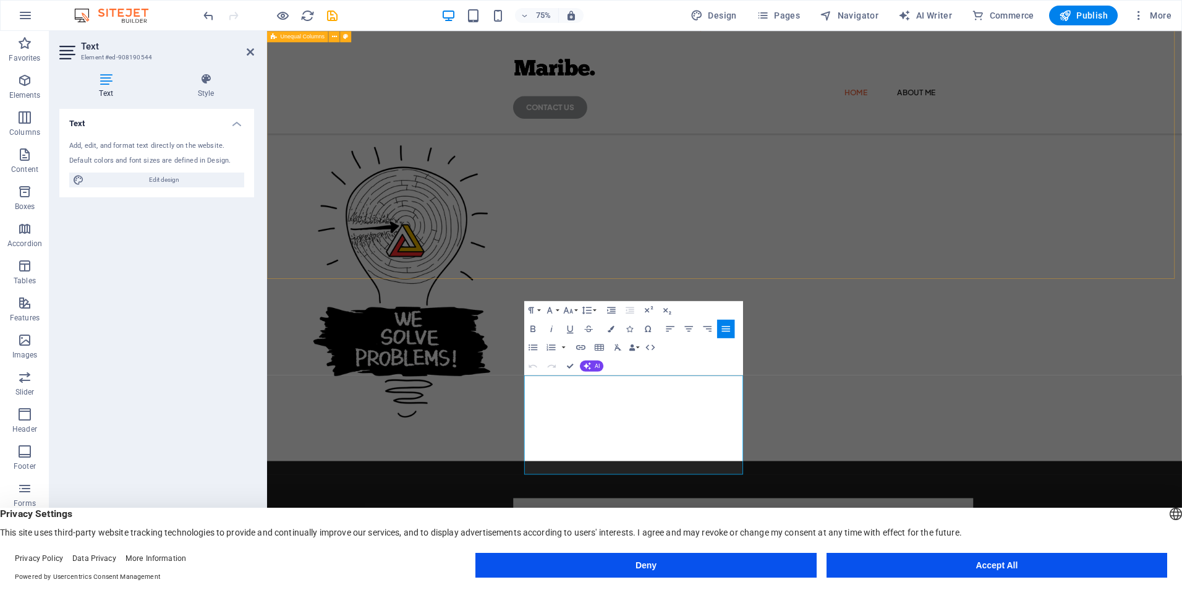
click at [706, 324] on div "[PERSON_NAME], a problem-solving powerhouse dedicated to delivering simplified,…" at bounding box center [876, 285] width 1219 height 635
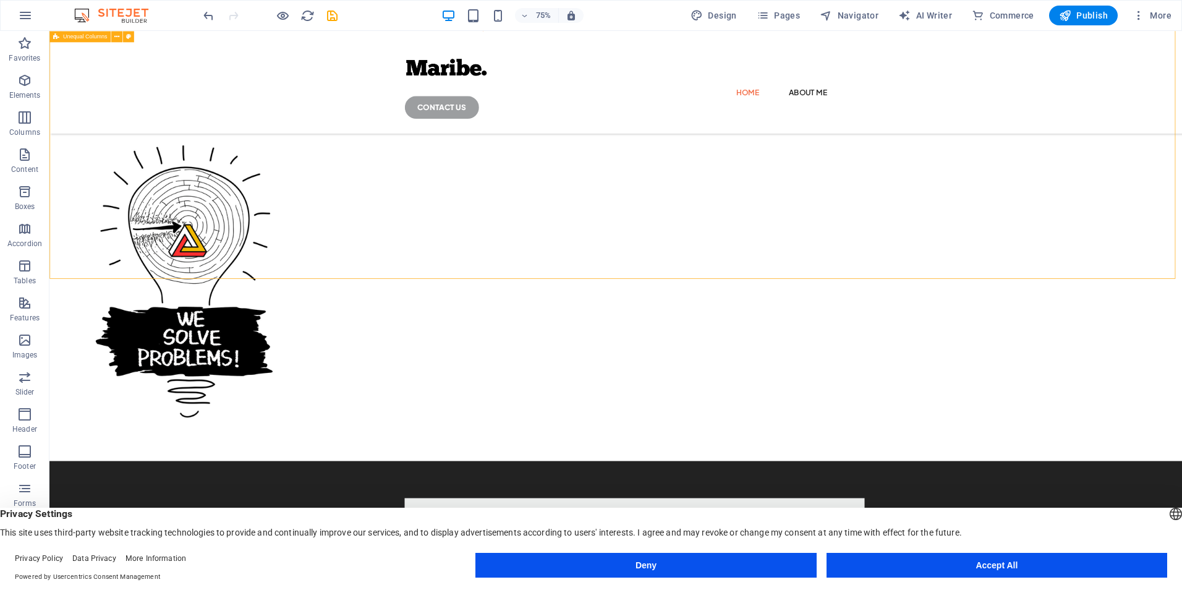
click at [864, 358] on div "[PERSON_NAME], a problem-solving powerhouse dedicated to delivering simplified,…" at bounding box center [804, 285] width 1510 height 635
click at [851, 318] on div "[PERSON_NAME], a problem-solving powerhouse dedicated to delivering simplified,…" at bounding box center [804, 285] width 1510 height 635
click at [624, 274] on div "+ Add section" at bounding box center [615, 279] width 51 height 16
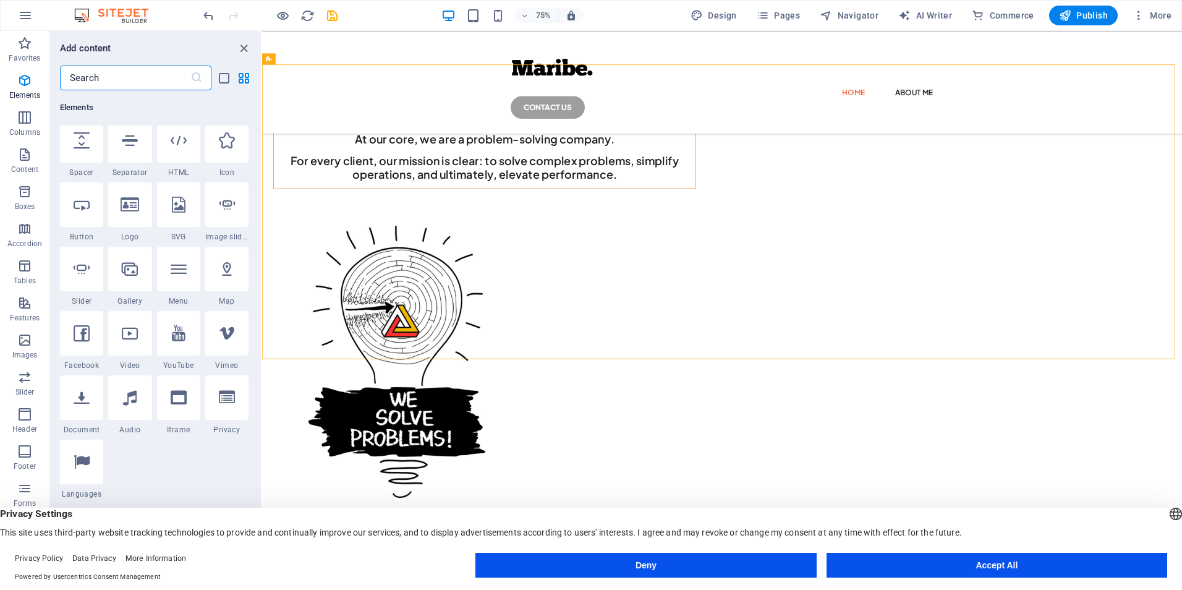
scroll to position [0, 0]
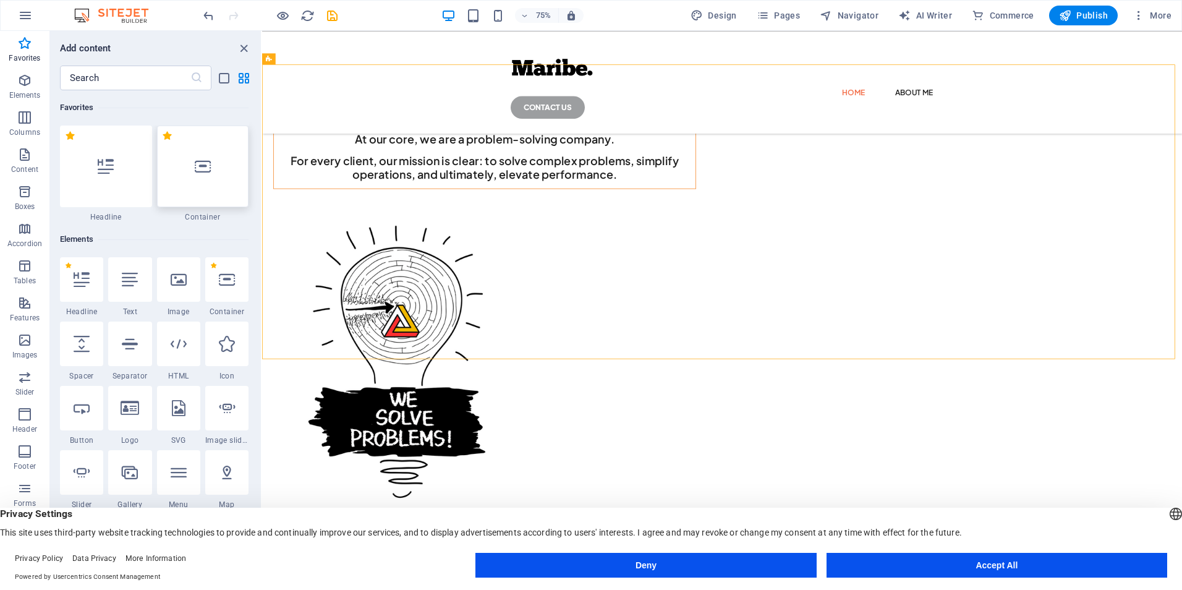
click at [210, 179] on div at bounding box center [203, 166] width 92 height 82
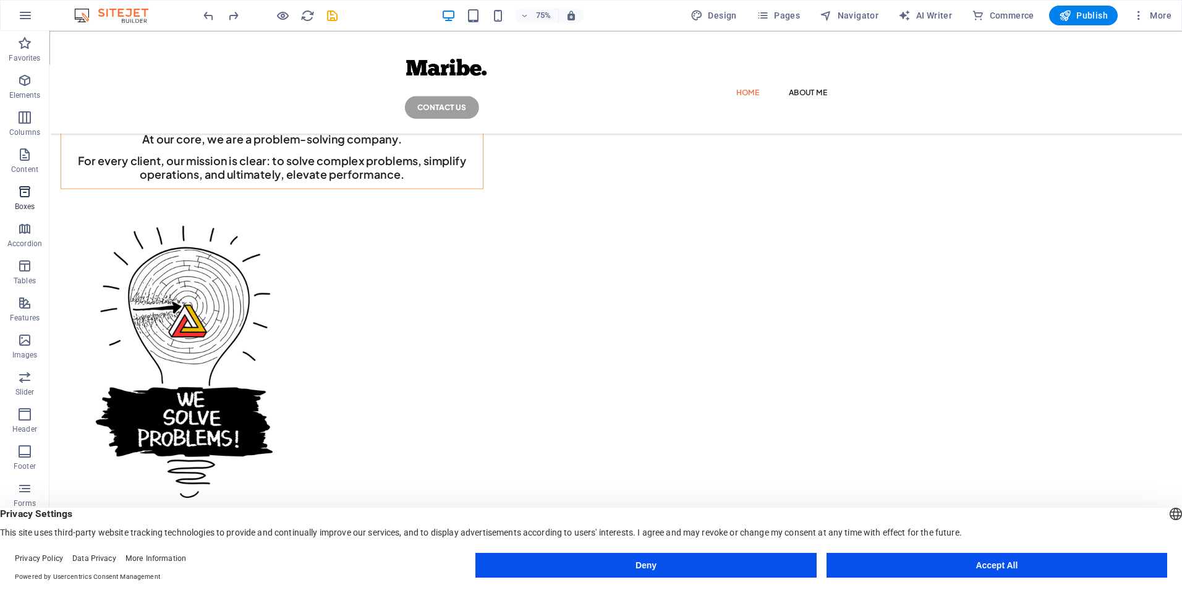
click at [20, 195] on icon "button" at bounding box center [24, 191] width 15 height 15
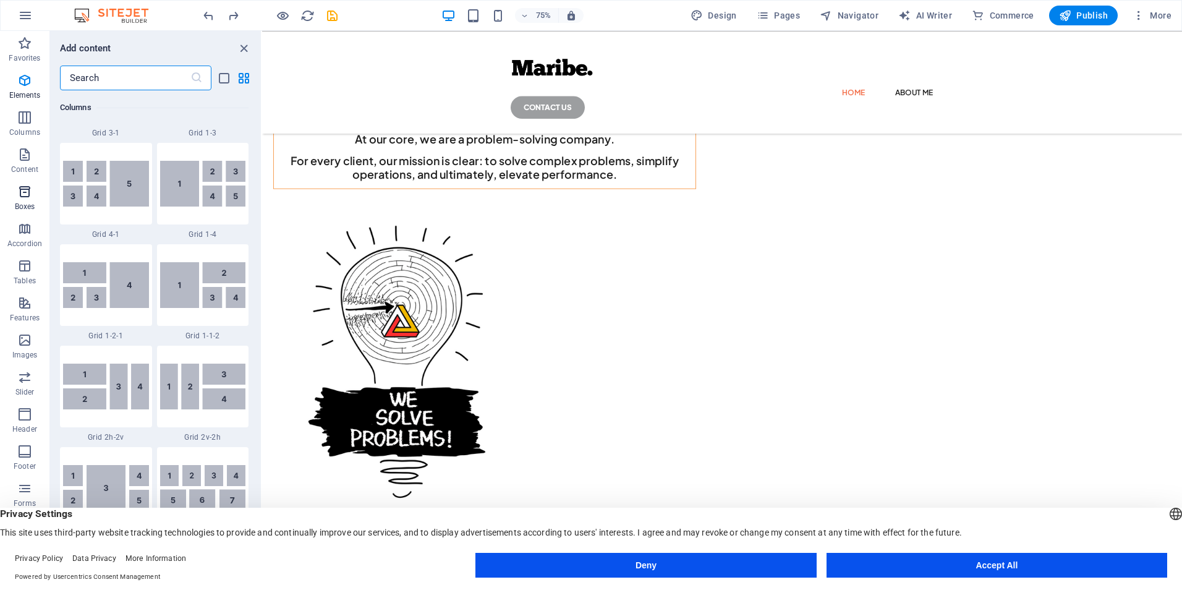
scroll to position [3409, 0]
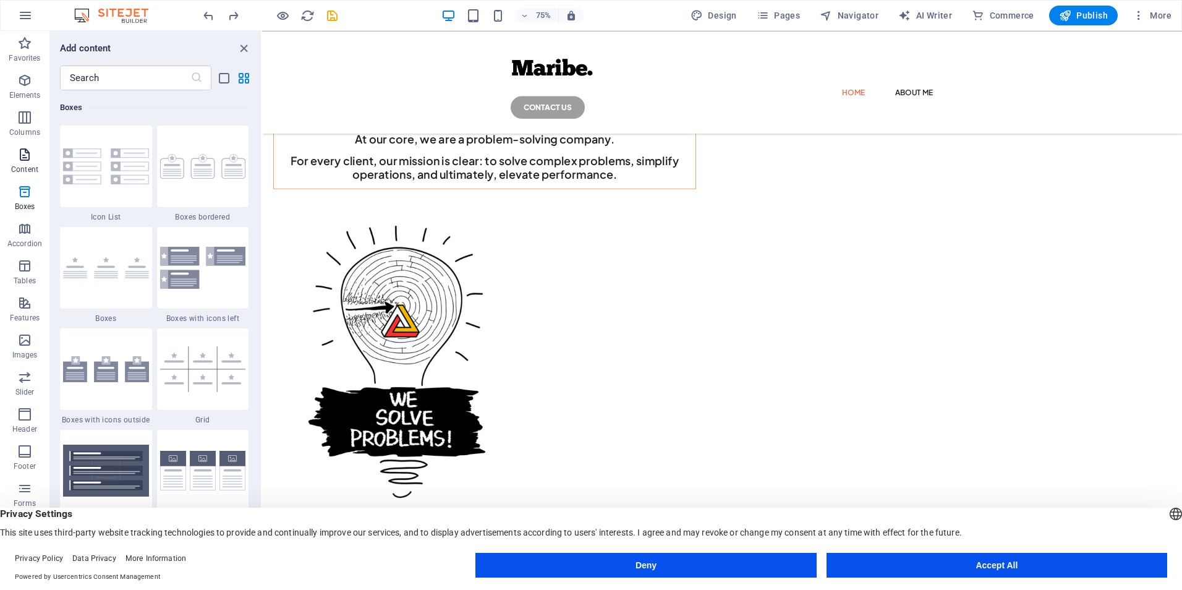
click at [21, 154] on icon "button" at bounding box center [24, 154] width 15 height 15
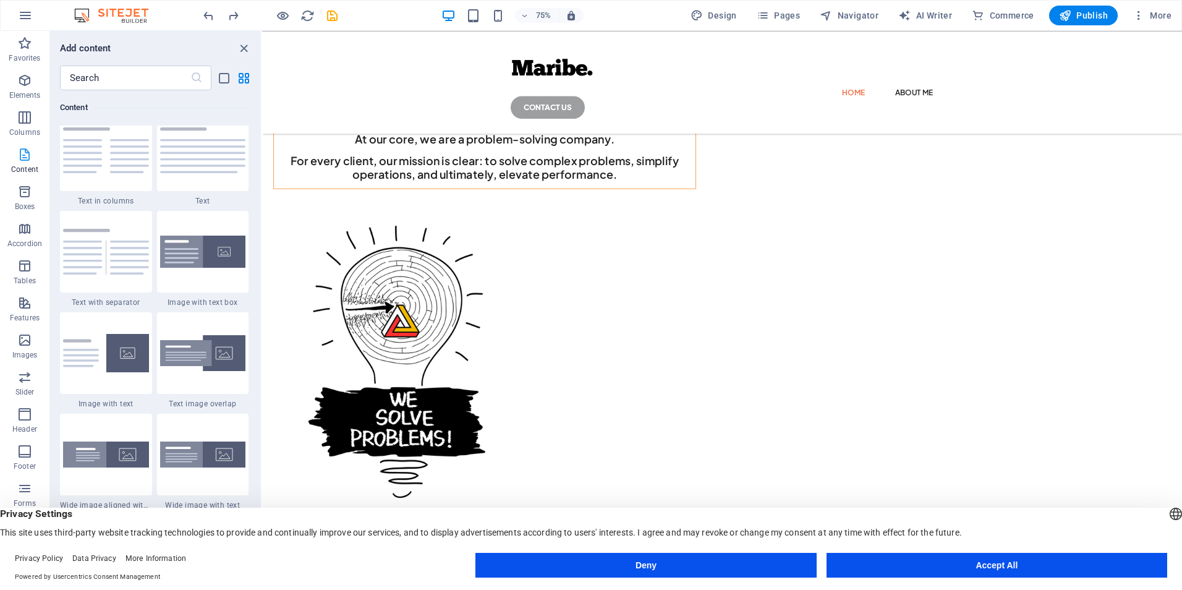
scroll to position [2163, 0]
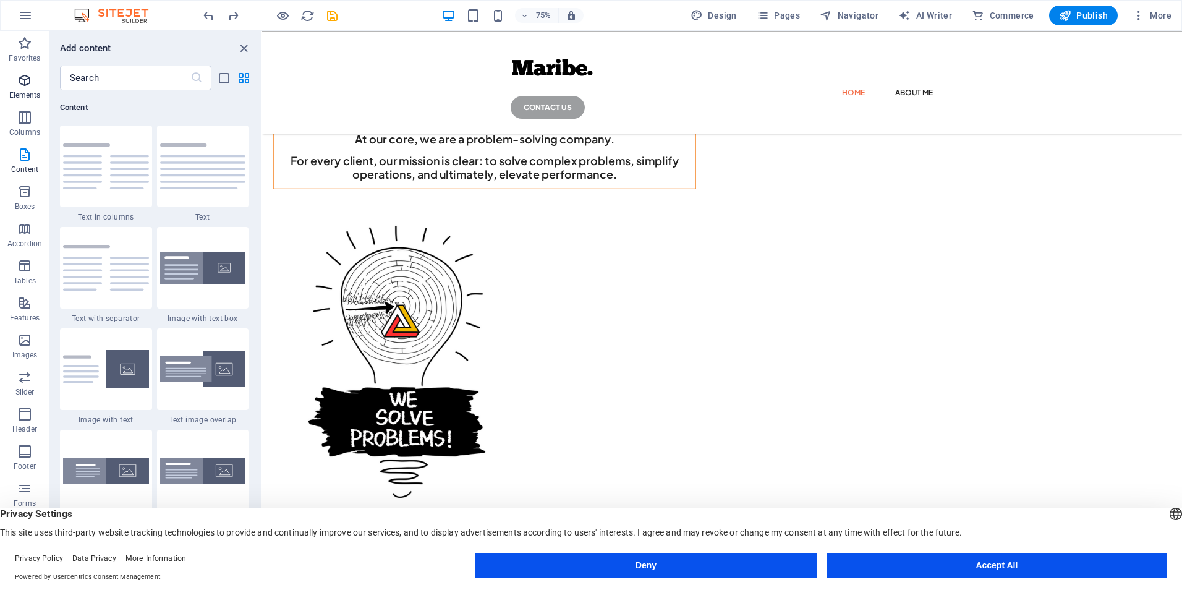
click at [21, 92] on p "Elements" at bounding box center [25, 95] width 32 height 10
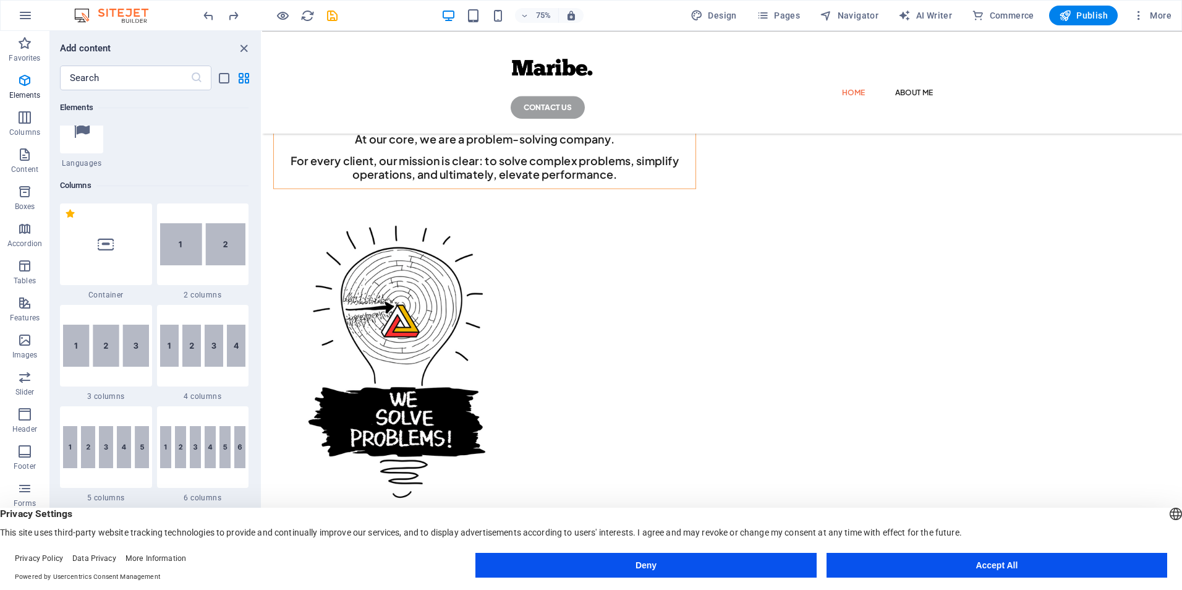
scroll to position [535, 0]
click at [199, 262] on img at bounding box center [203, 244] width 86 height 42
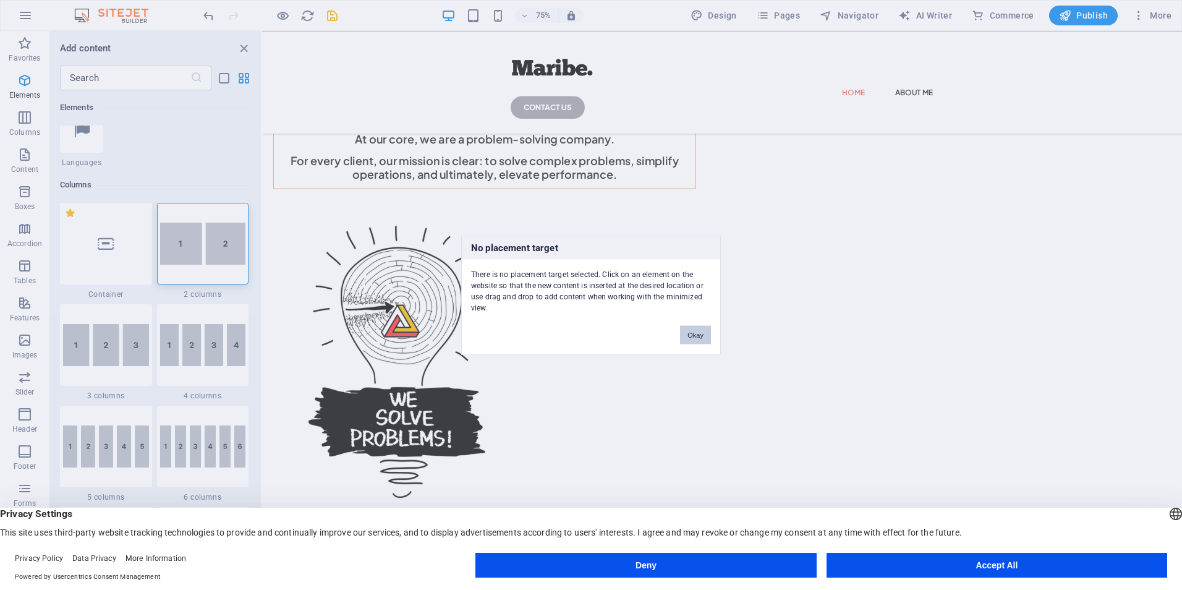
click at [702, 337] on button "Okay" at bounding box center [695, 335] width 31 height 19
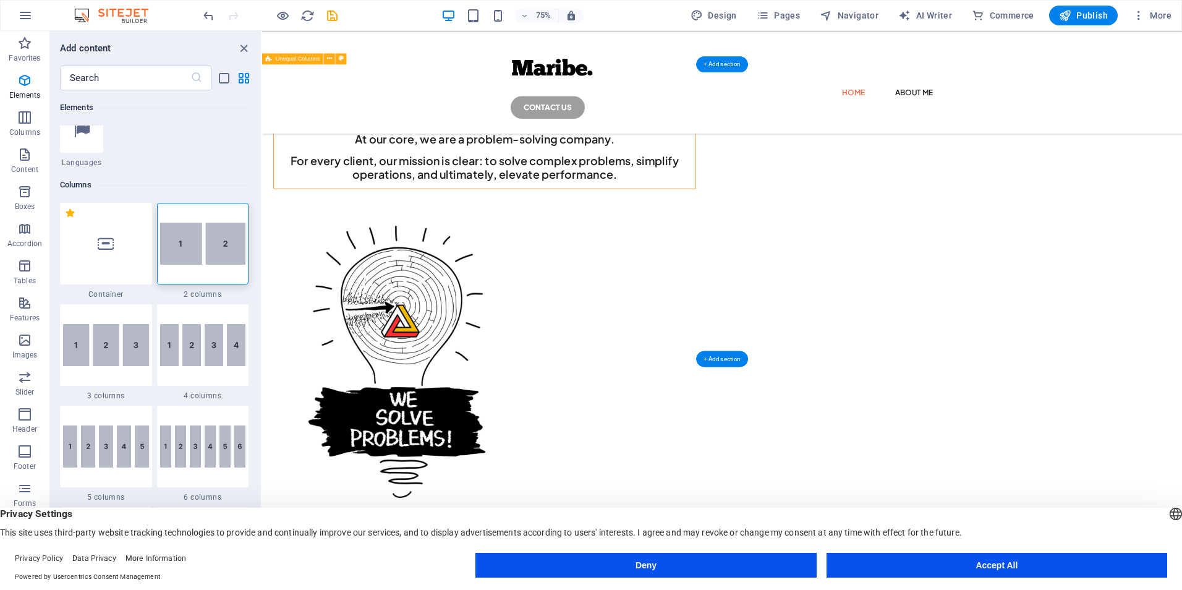
click at [1174, 339] on div "[PERSON_NAME], a problem-solving powerhouse dedicated to delivering simplified,…" at bounding box center [875, 392] width 1226 height 635
click at [478, 264] on div "[PERSON_NAME], a problem-solving powerhouse dedicated to delivering simplified,…" at bounding box center [875, 392] width 1226 height 635
select select "%"
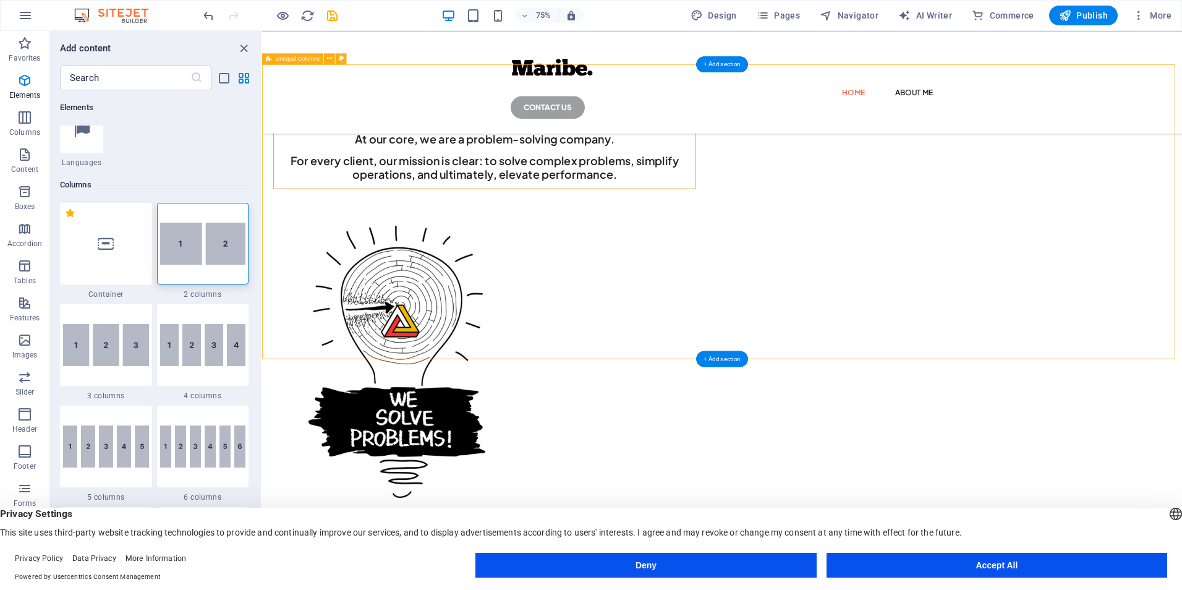
select select "px"
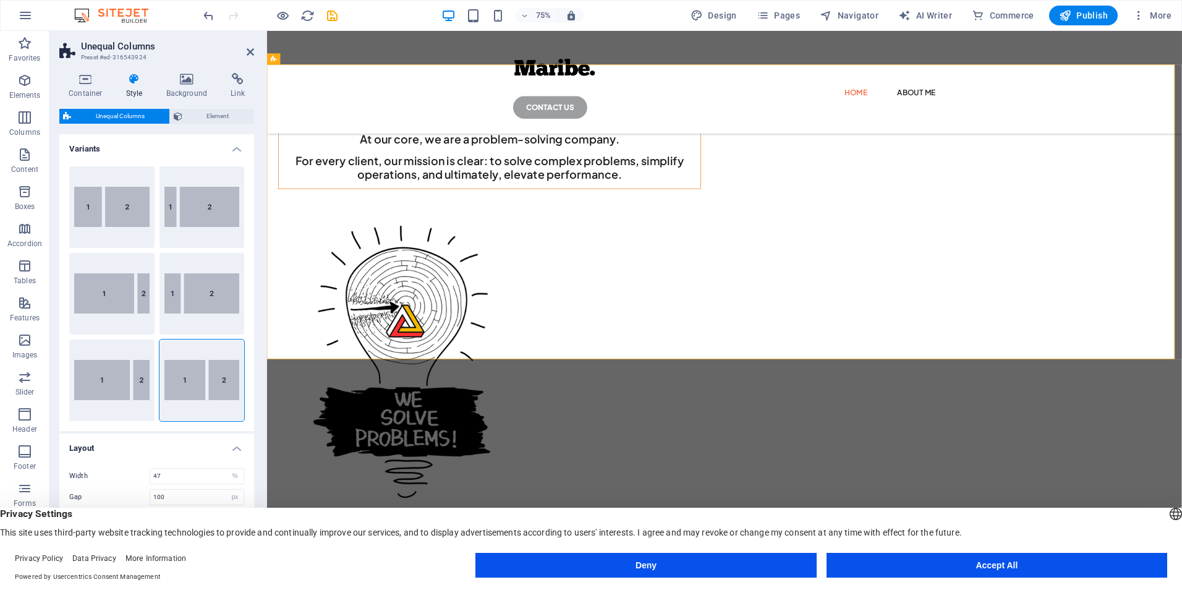
click at [240, 150] on h4 "Variants" at bounding box center [156, 145] width 195 height 22
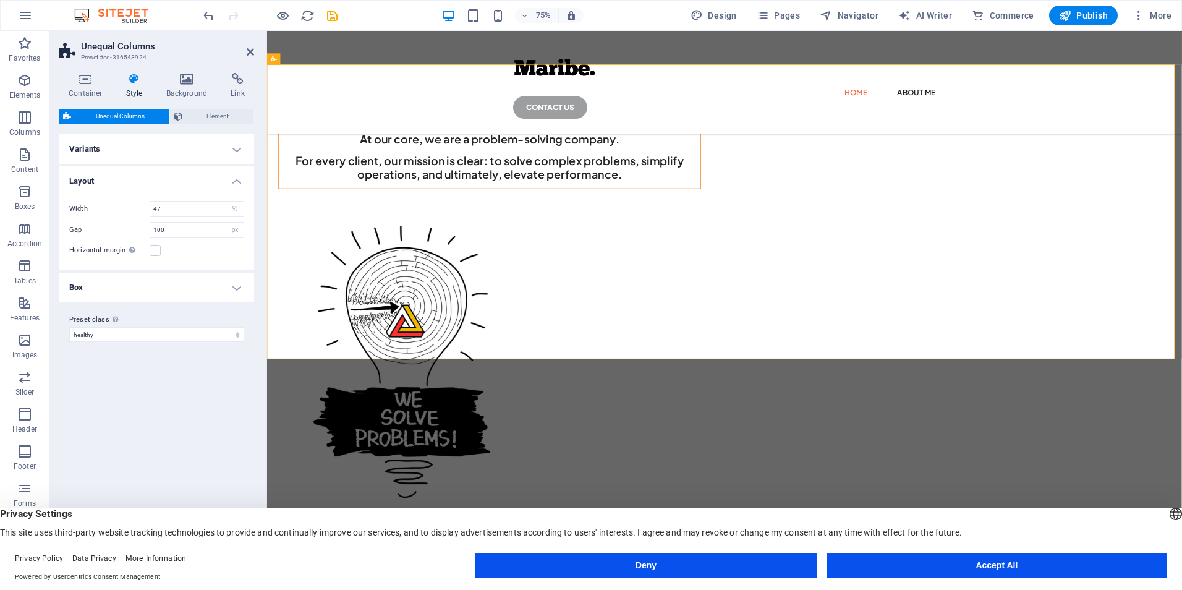
click at [234, 286] on h4 "Box" at bounding box center [156, 288] width 195 height 30
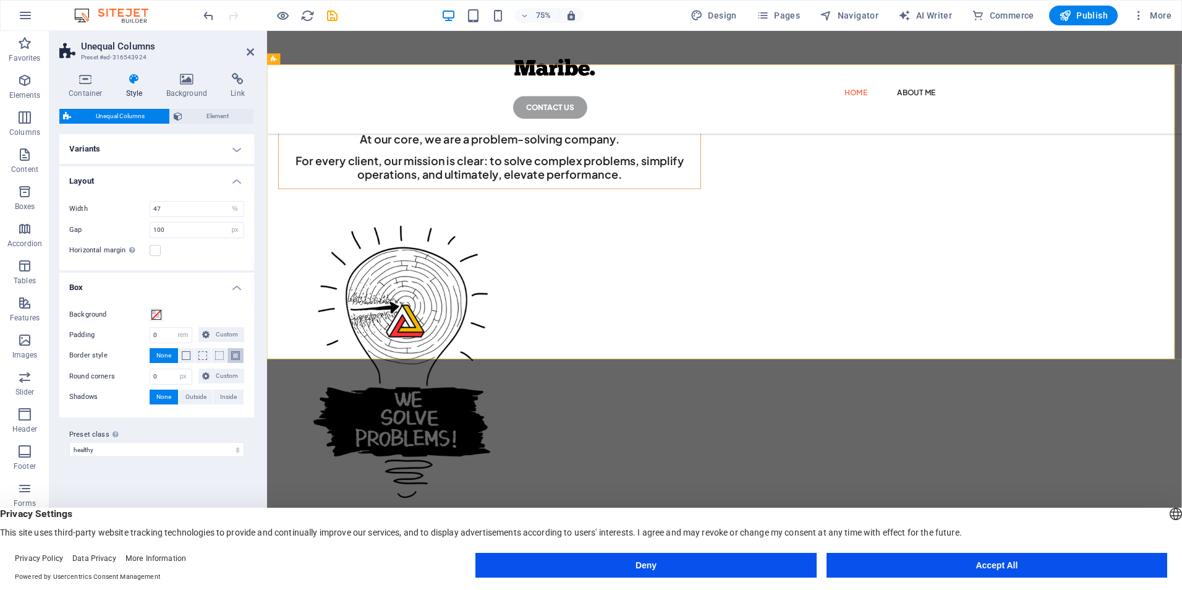
click at [235, 351] on span at bounding box center [235, 355] width 9 height 9
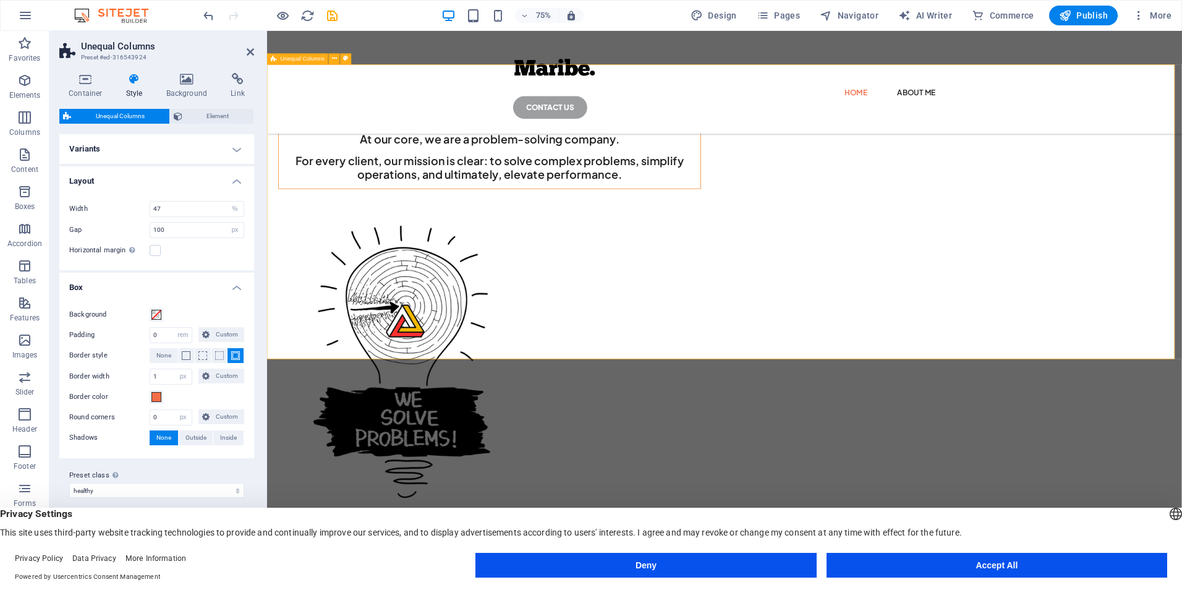
click at [418, 332] on div "[PERSON_NAME], a problem-solving powerhouse dedicated to delivering simplified,…" at bounding box center [876, 392] width 1219 height 635
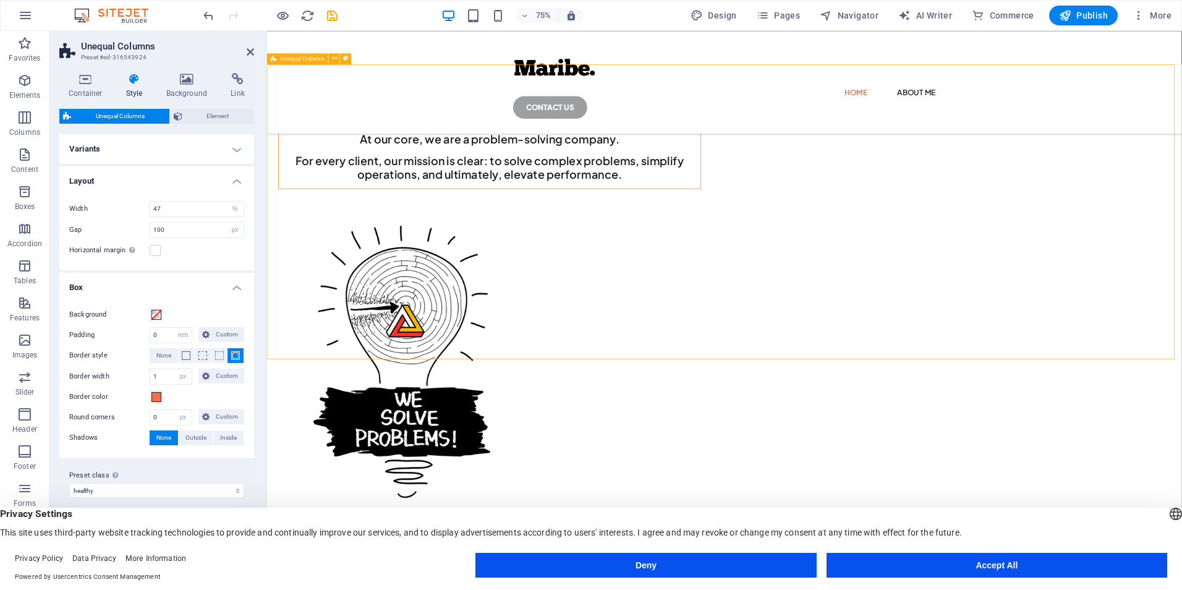
click at [507, 234] on div "[PERSON_NAME], a problem-solving powerhouse dedicated to delivering simplified,…" at bounding box center [876, 392] width 1219 height 635
click at [1181, 269] on div "[PERSON_NAME], a problem-solving powerhouse dedicated to delivering simplified,…" at bounding box center [876, 392] width 1219 height 635
click at [397, 176] on div "[PERSON_NAME], a problem-solving powerhouse dedicated to delivering simplified,…" at bounding box center [876, 392] width 1219 height 635
click at [161, 355] on span "None" at bounding box center [163, 355] width 15 height 15
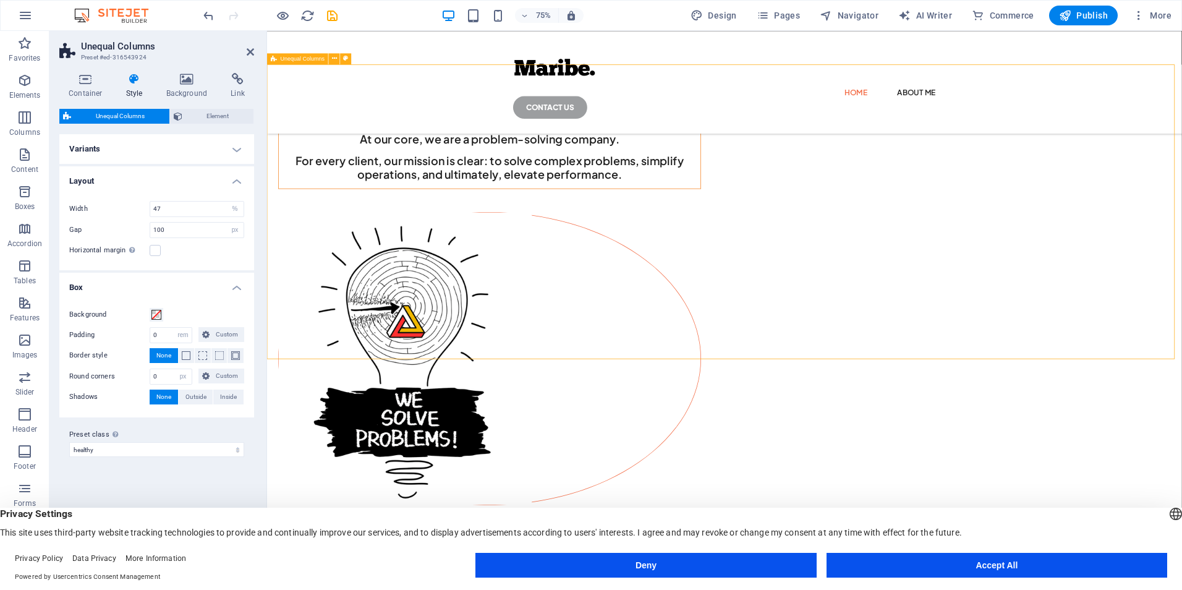
click at [384, 348] on div "[PERSON_NAME], a problem-solving powerhouse dedicated to delivering simplified,…" at bounding box center [876, 393] width 1219 height 637
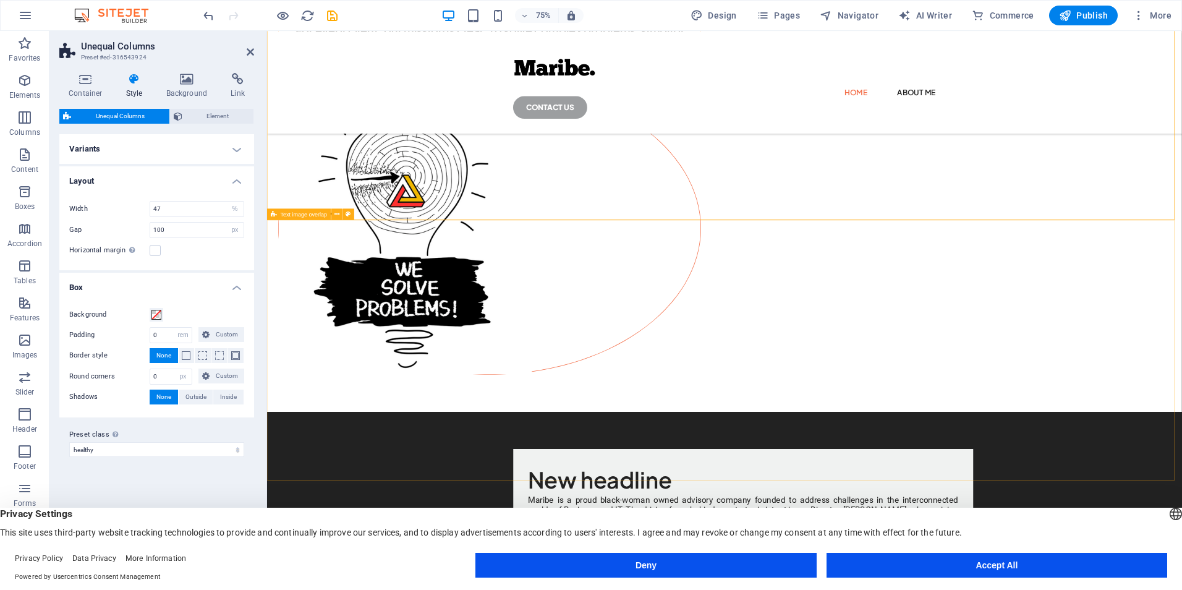
scroll to position [288, 0]
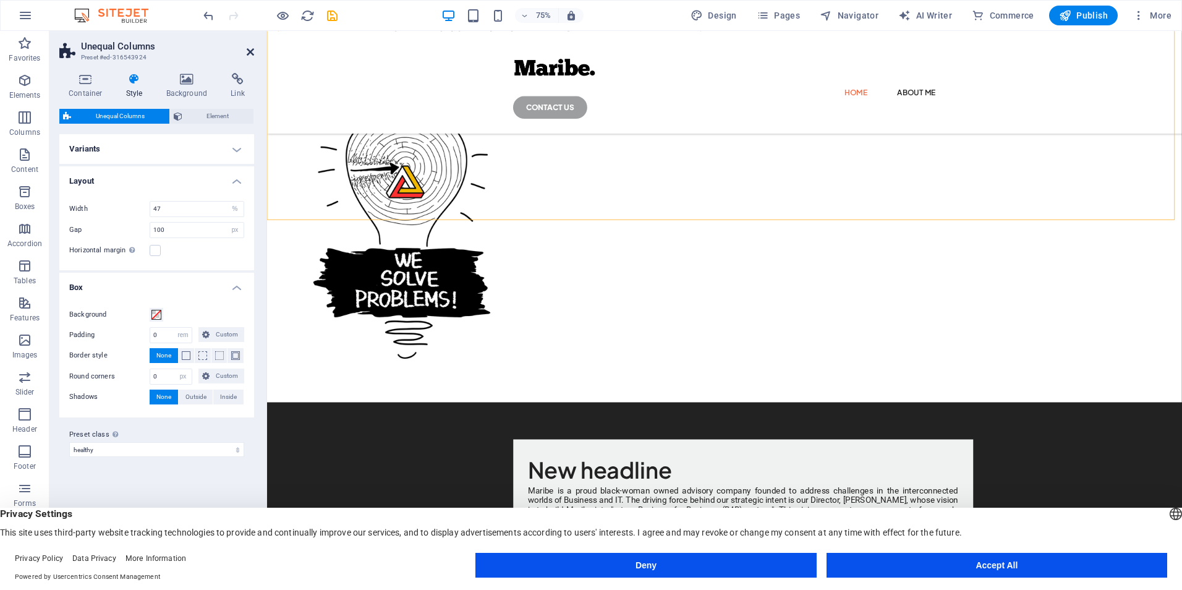
click at [249, 49] on icon at bounding box center [250, 52] width 7 height 10
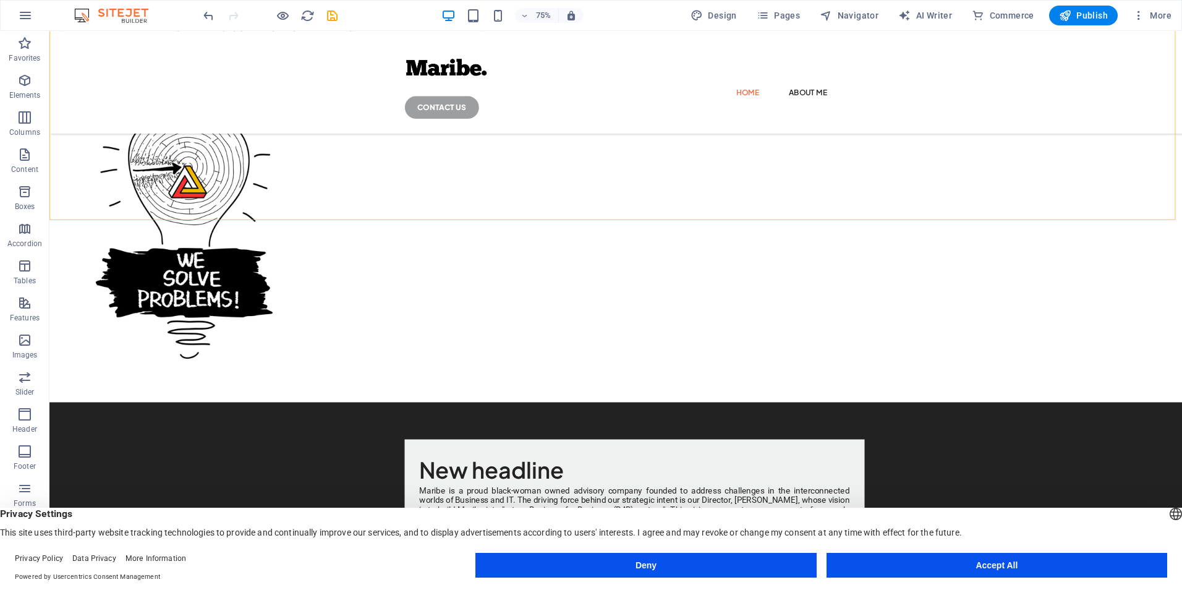
click at [287, 7] on div at bounding box center [270, 16] width 138 height 20
click at [280, 15] on icon "button" at bounding box center [283, 16] width 14 height 14
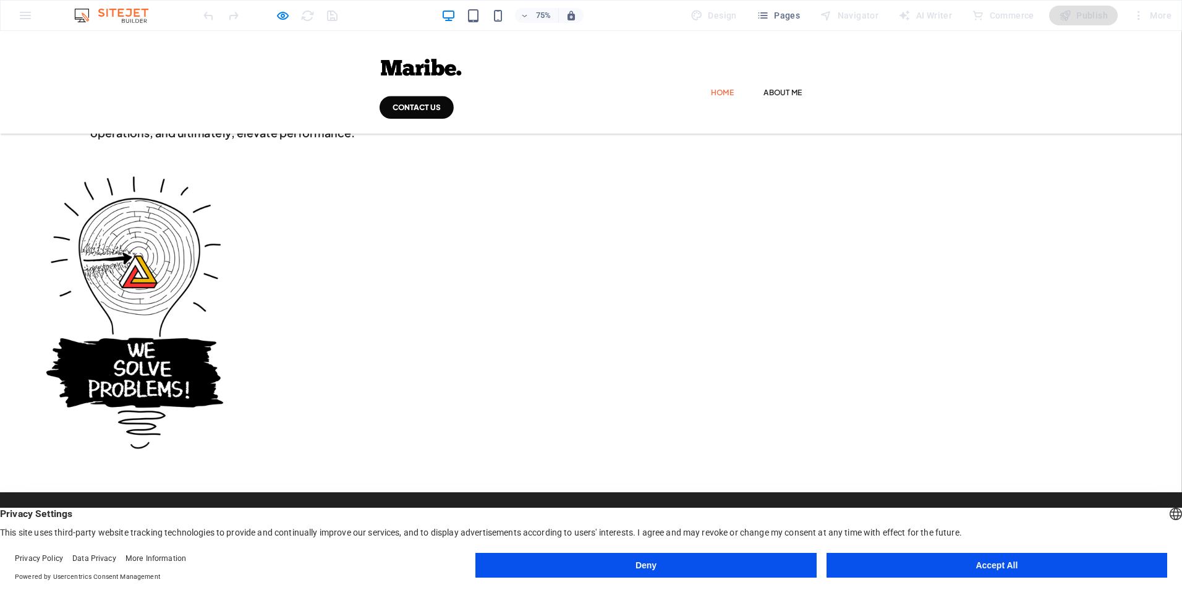
scroll to position [156, 0]
click at [281, 15] on icon "button" at bounding box center [283, 16] width 14 height 14
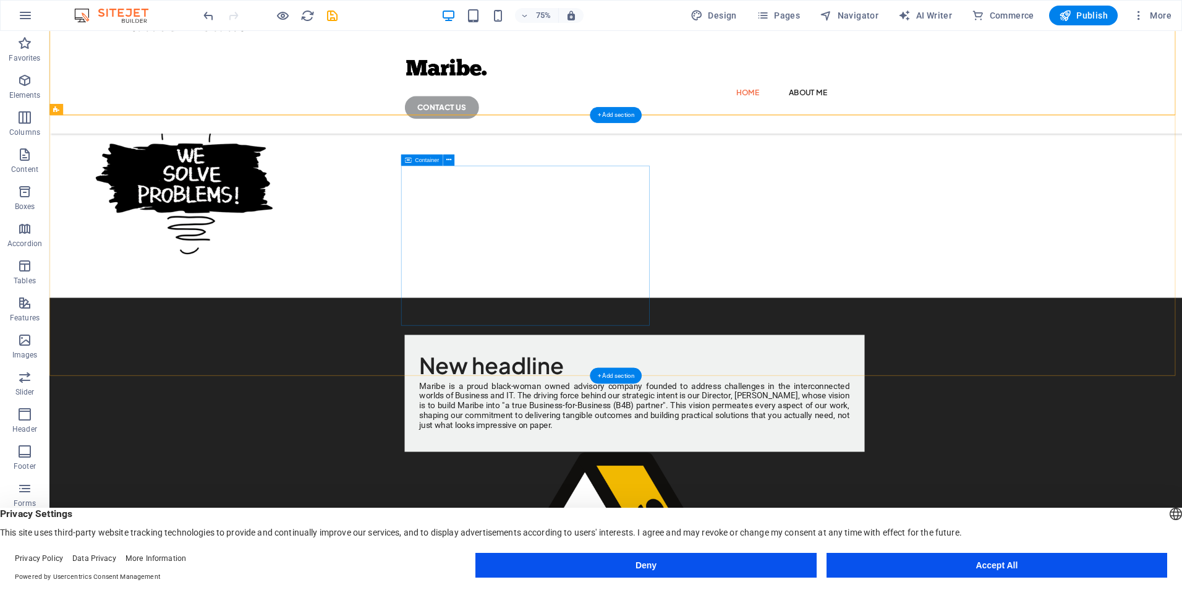
scroll to position [428, 0]
click at [608, 108] on div "+ Add section" at bounding box center [615, 115] width 51 height 16
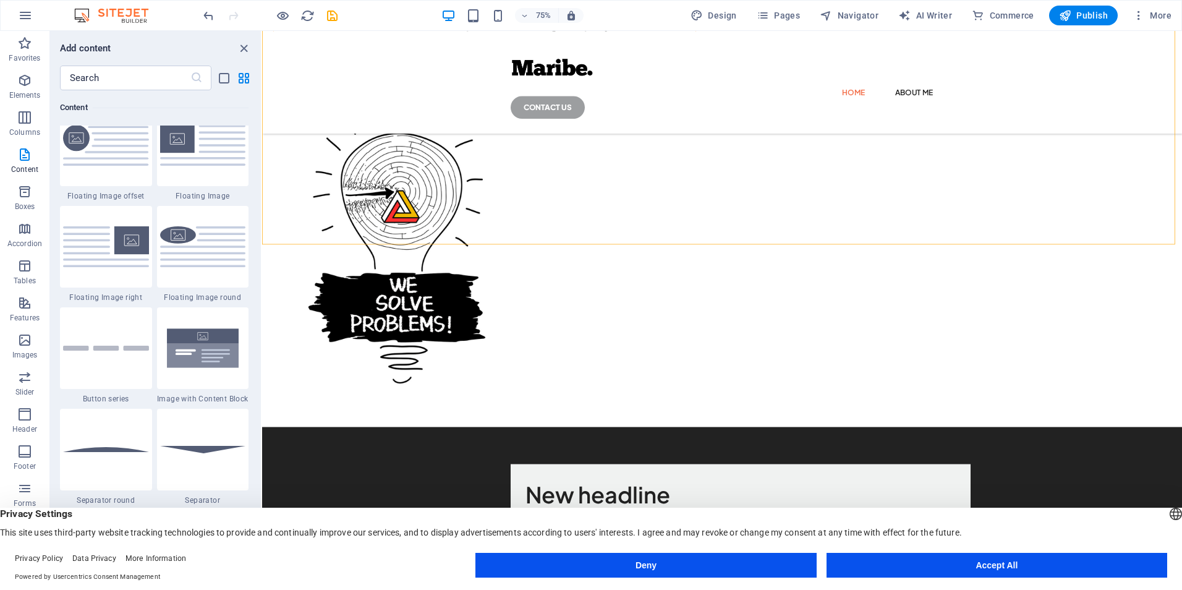
scroll to position [2691, 0]
click at [104, 348] on img at bounding box center [106, 347] width 86 height 5
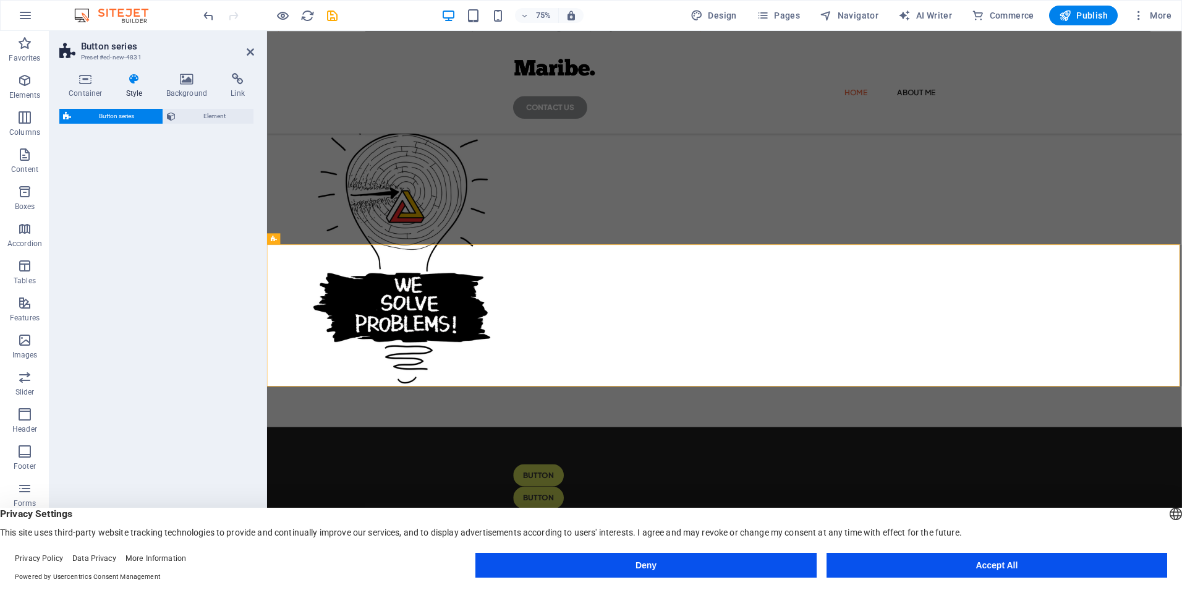
click at [104, 348] on div "Button series Element" at bounding box center [156, 334] width 195 height 451
select select "rem"
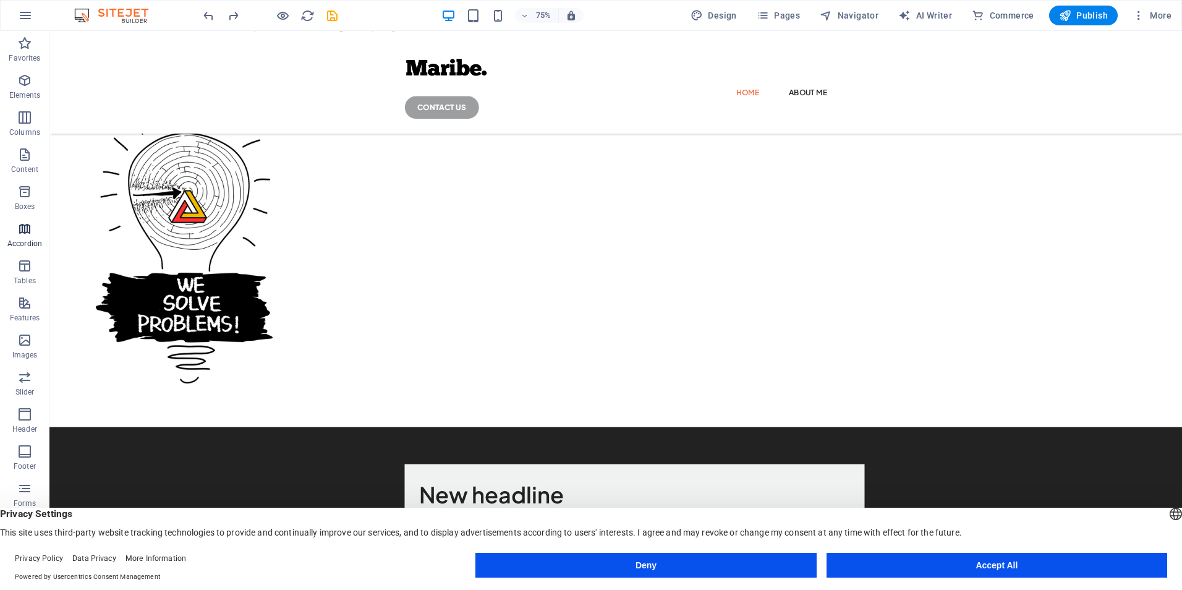
click at [32, 226] on icon "button" at bounding box center [24, 228] width 15 height 15
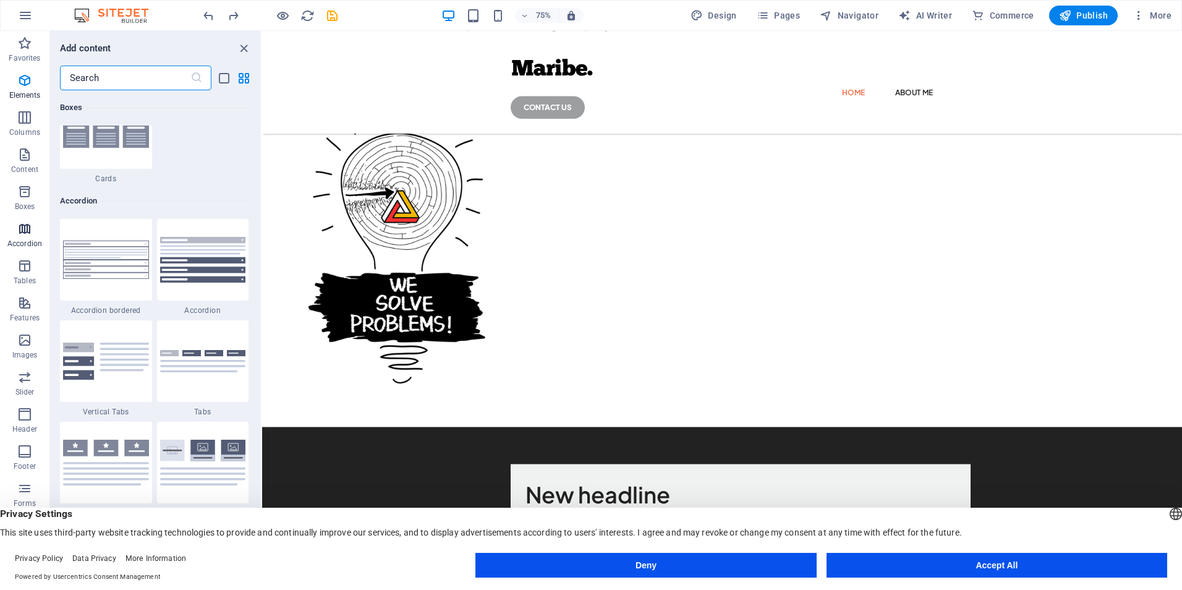
scroll to position [3947, 0]
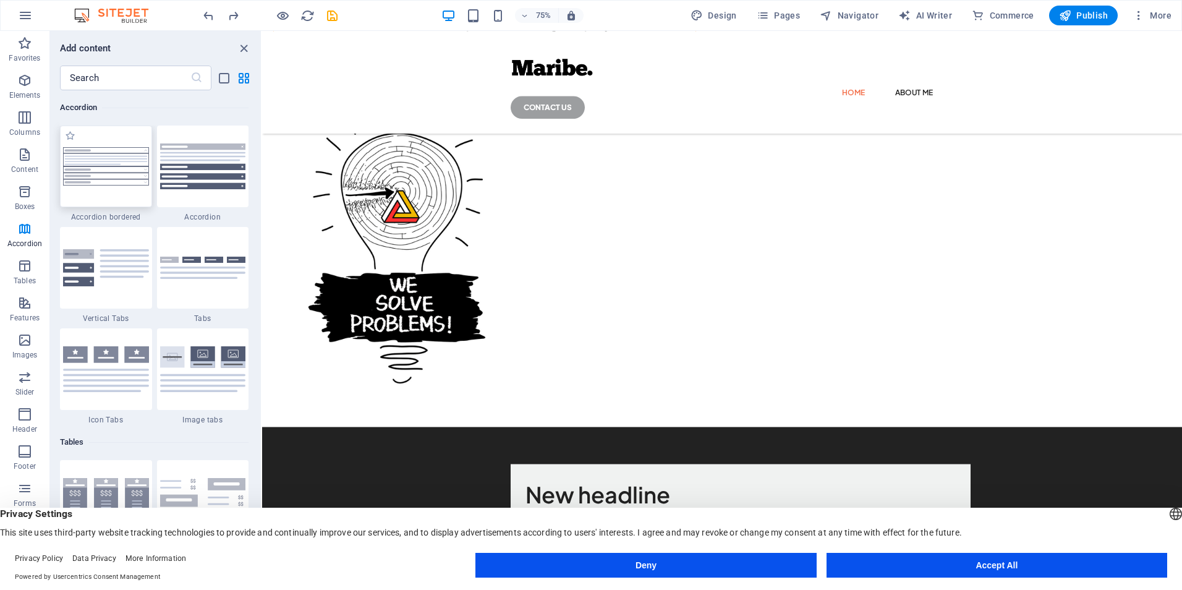
click at [108, 168] on img at bounding box center [106, 166] width 86 height 38
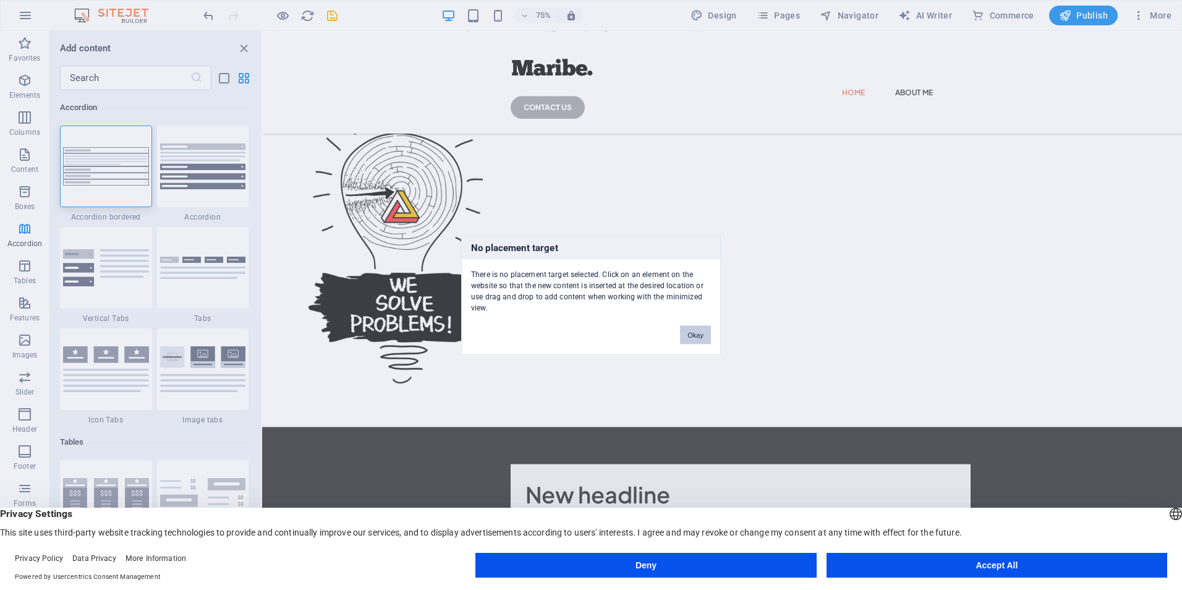
click at [703, 331] on button "Okay" at bounding box center [695, 335] width 31 height 19
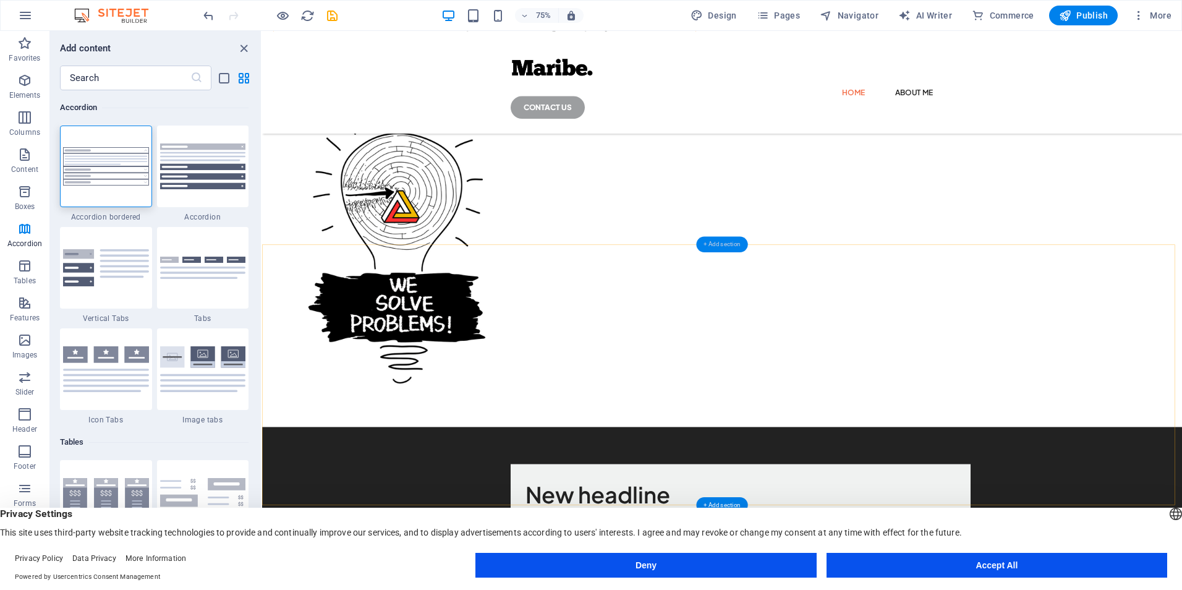
click at [711, 246] on div "+ Add section" at bounding box center [721, 245] width 51 height 16
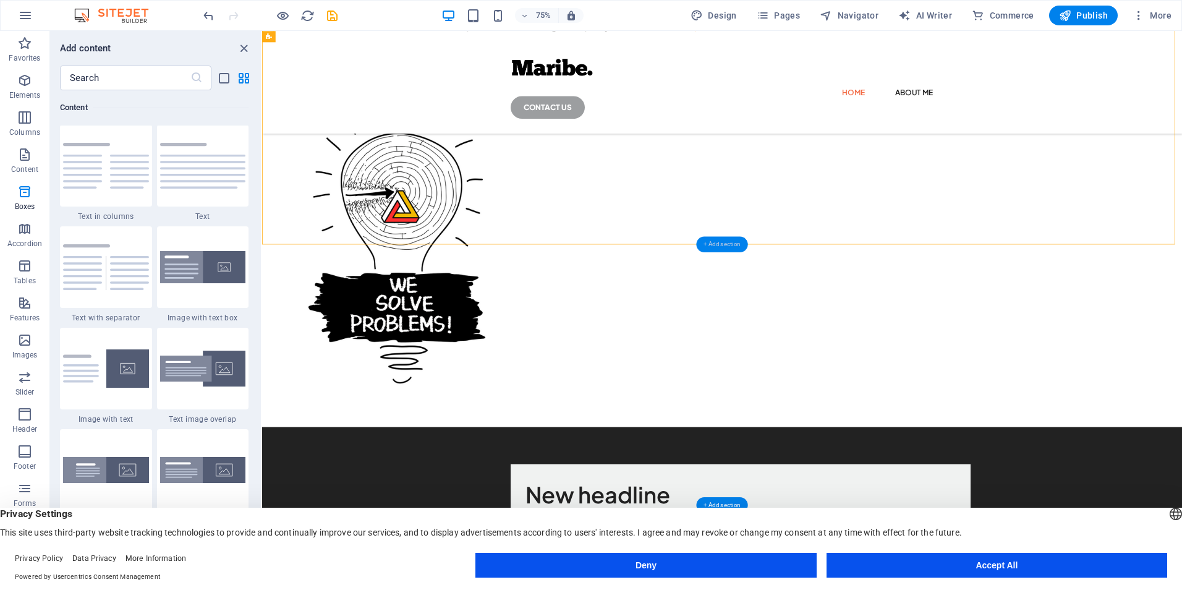
scroll to position [2163, 0]
click at [729, 241] on div "+ Add section" at bounding box center [721, 245] width 51 height 16
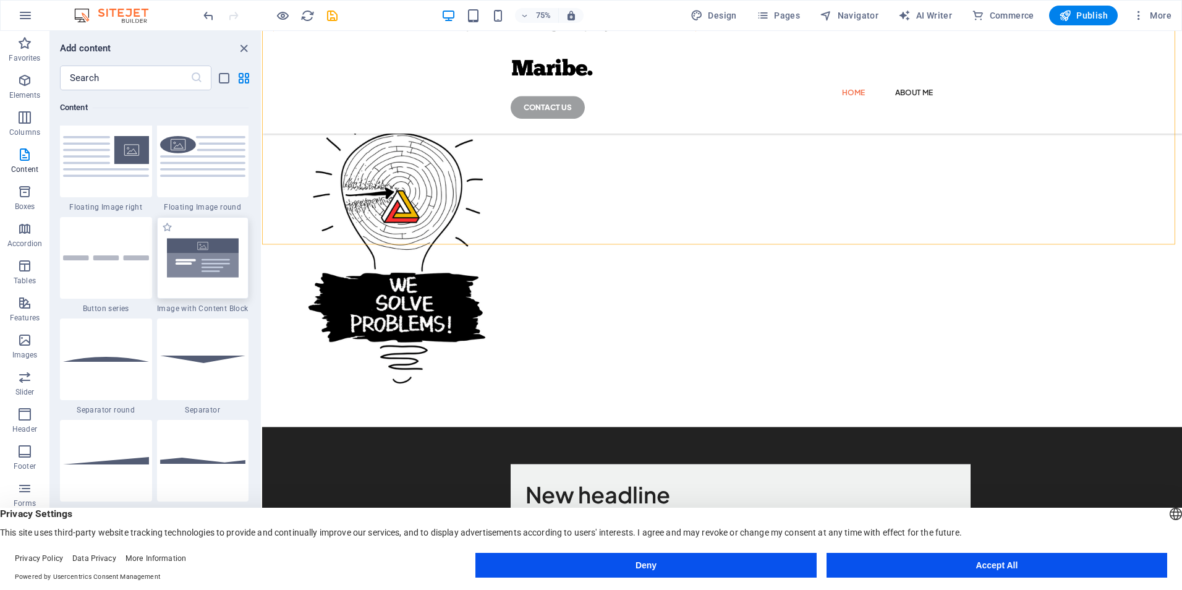
scroll to position [2780, 0]
click at [214, 258] on img at bounding box center [203, 258] width 86 height 57
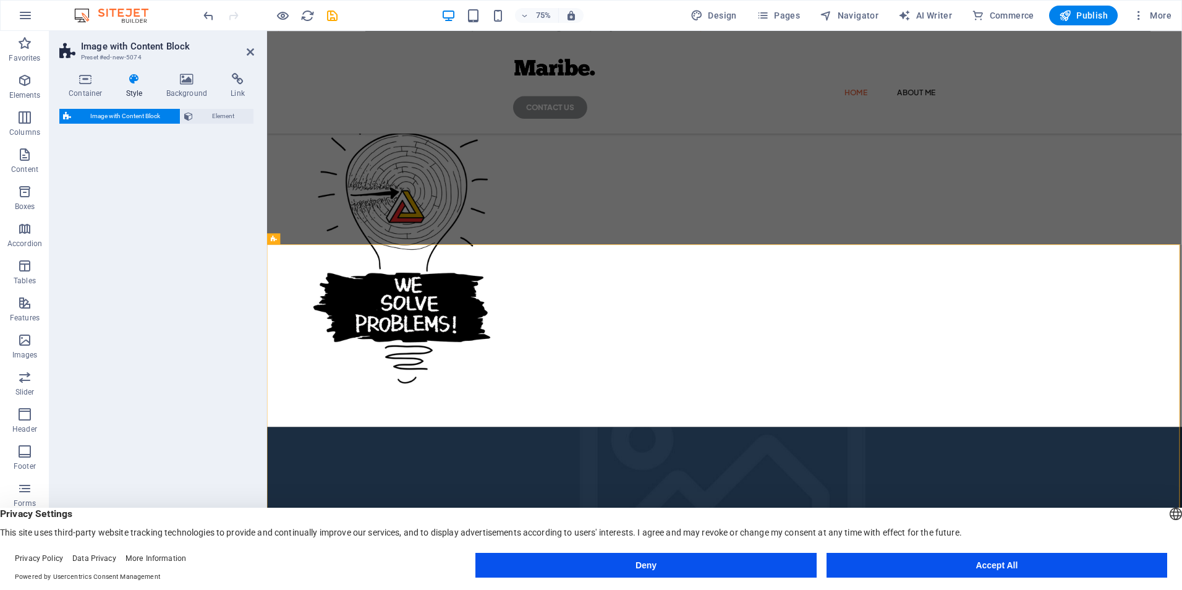
select select "rem"
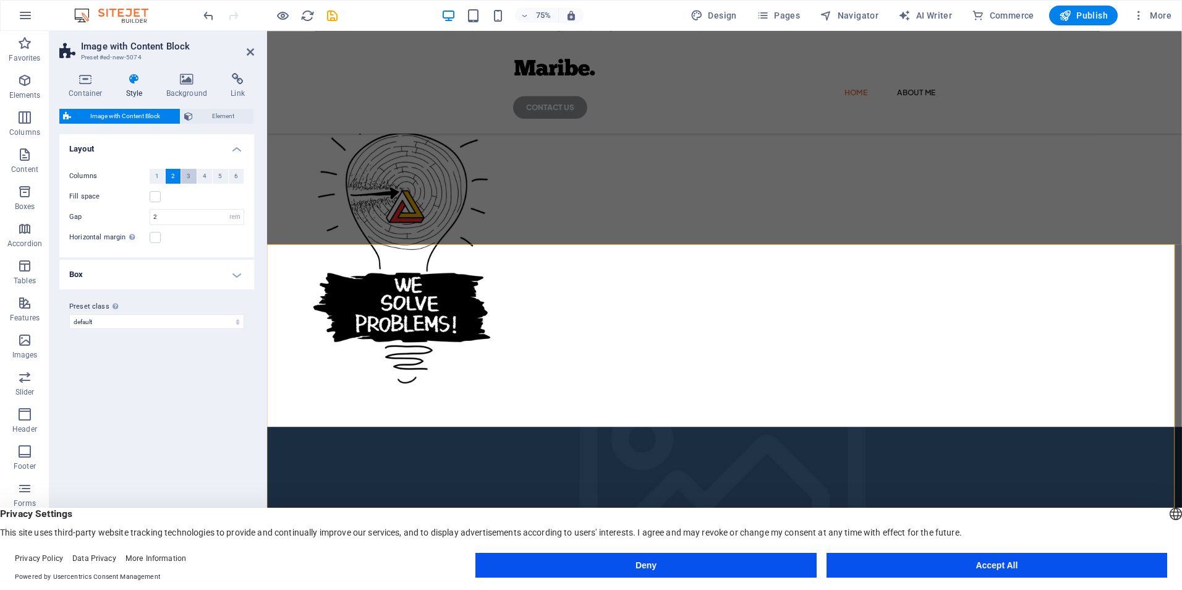
click at [187, 172] on span "3" at bounding box center [189, 176] width 4 height 15
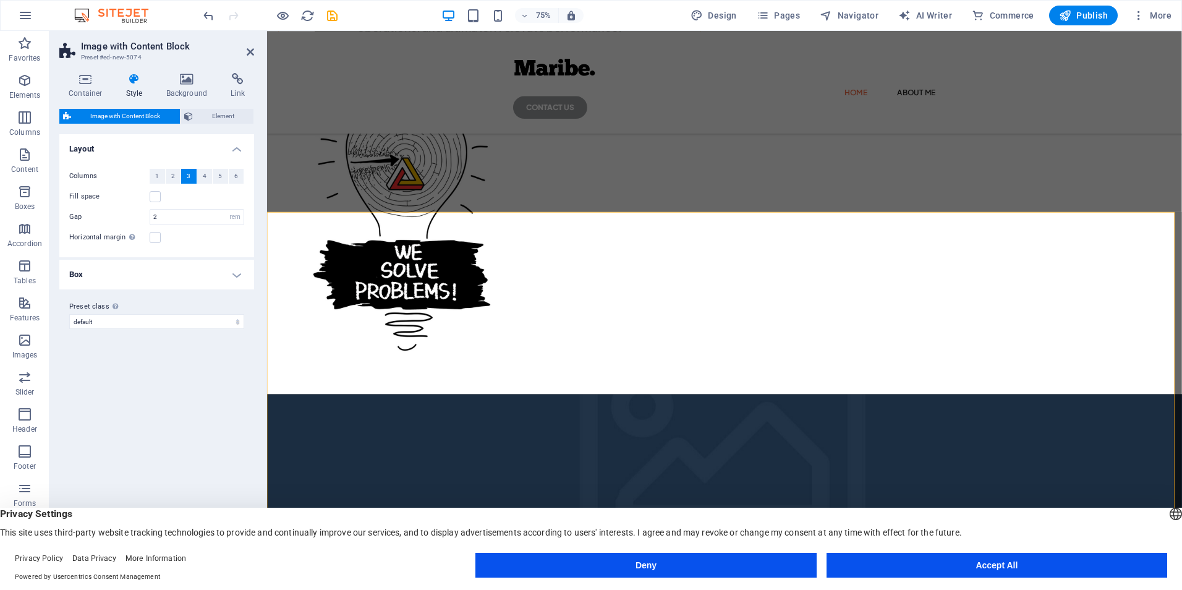
scroll to position [298, 0]
click at [190, 174] on span "3" at bounding box center [189, 176] width 4 height 15
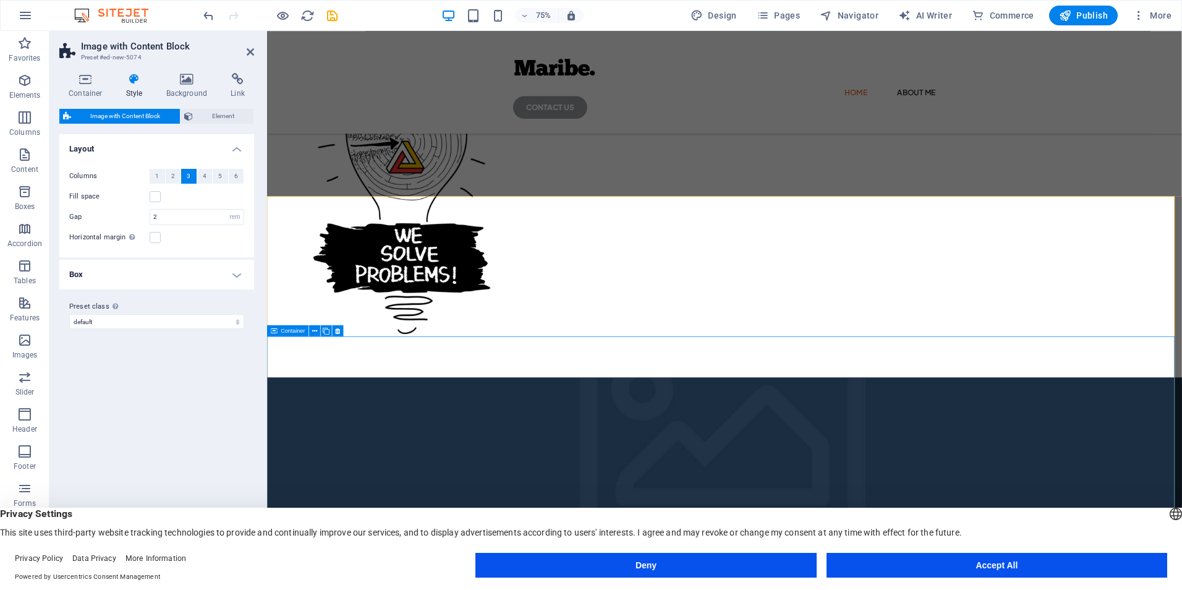
scroll to position [315, 0]
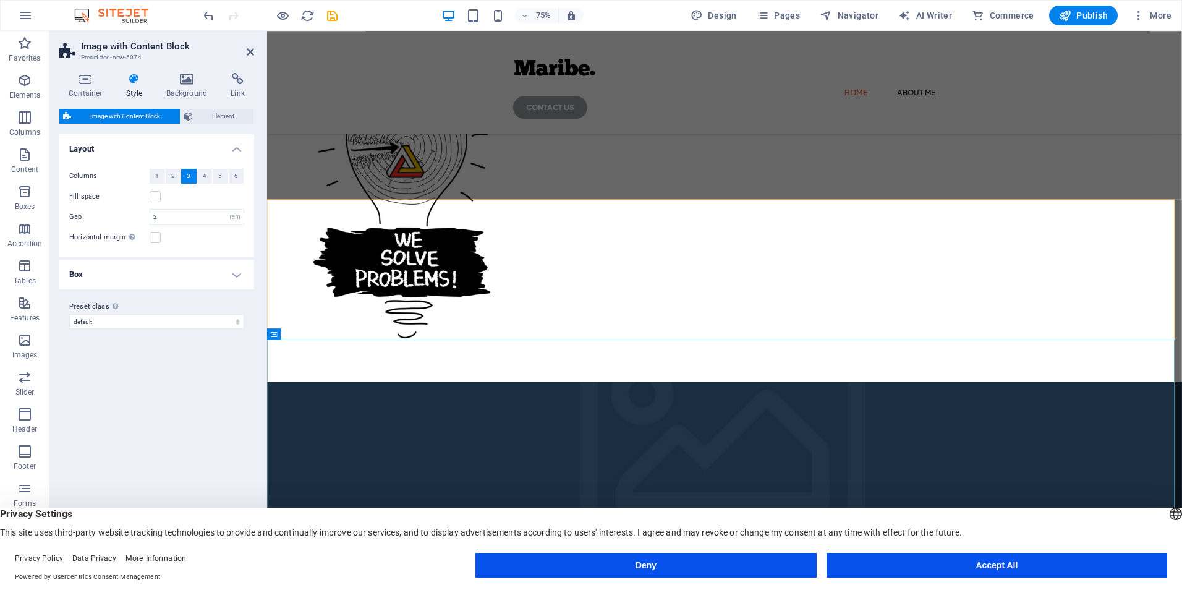
click at [375, 498] on figure at bounding box center [876, 591] width 1219 height 187
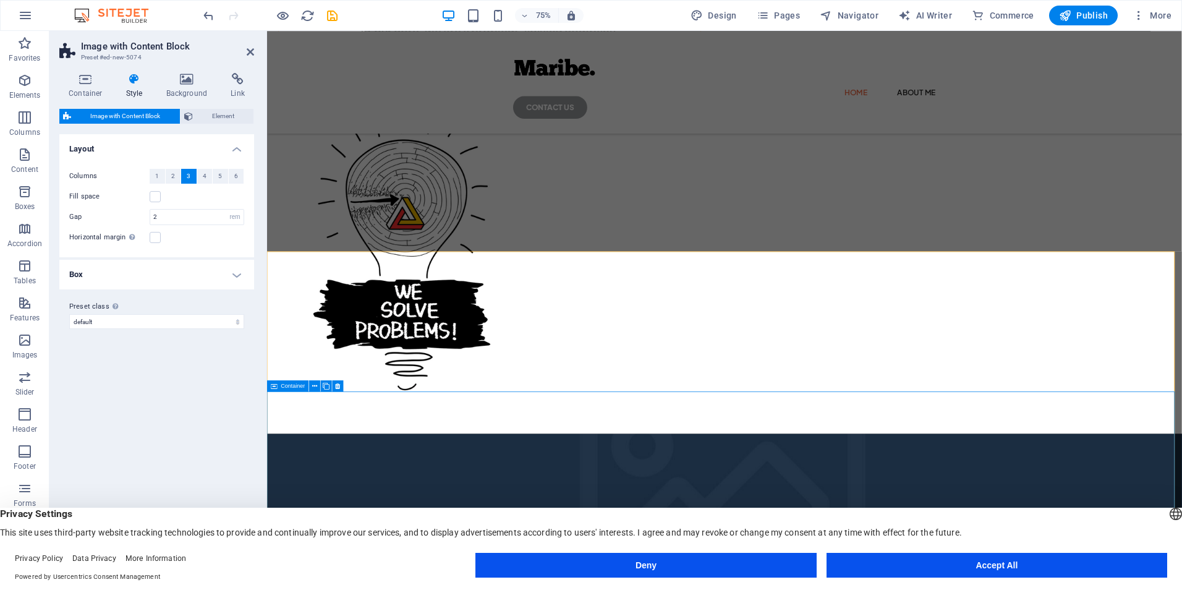
scroll to position [245, 0]
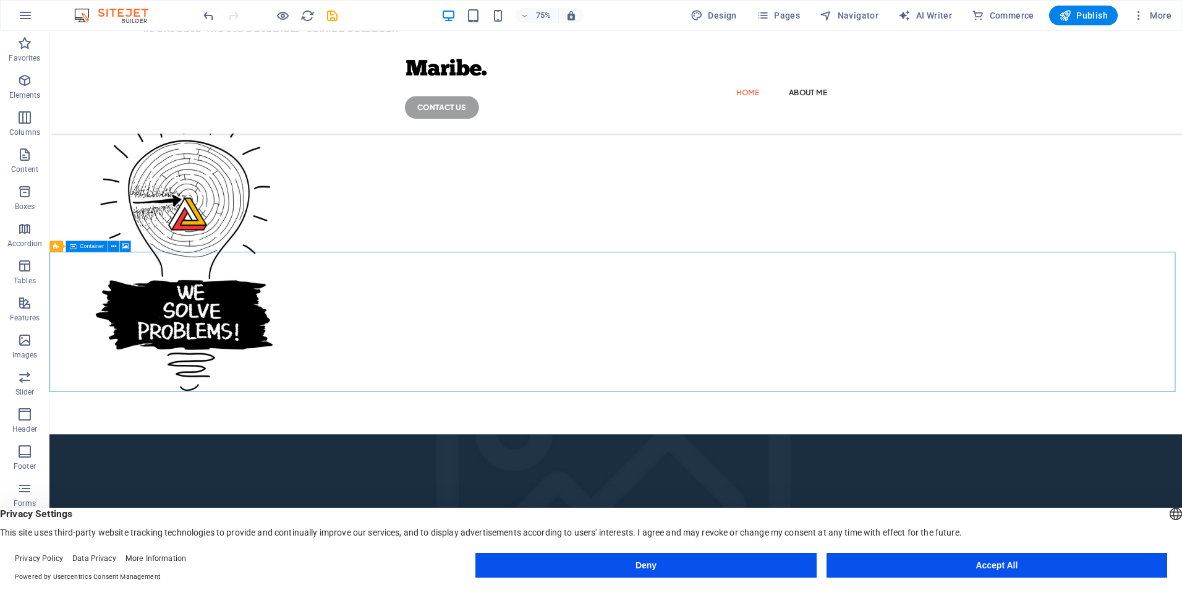
select select "px"
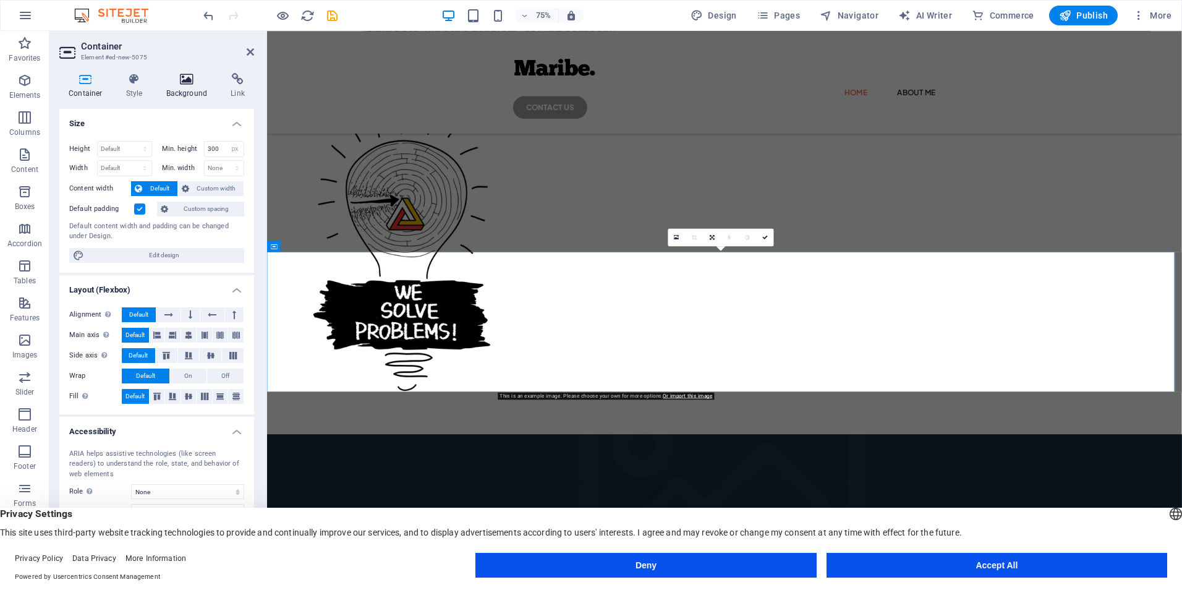
click at [193, 75] on icon at bounding box center [187, 79] width 60 height 12
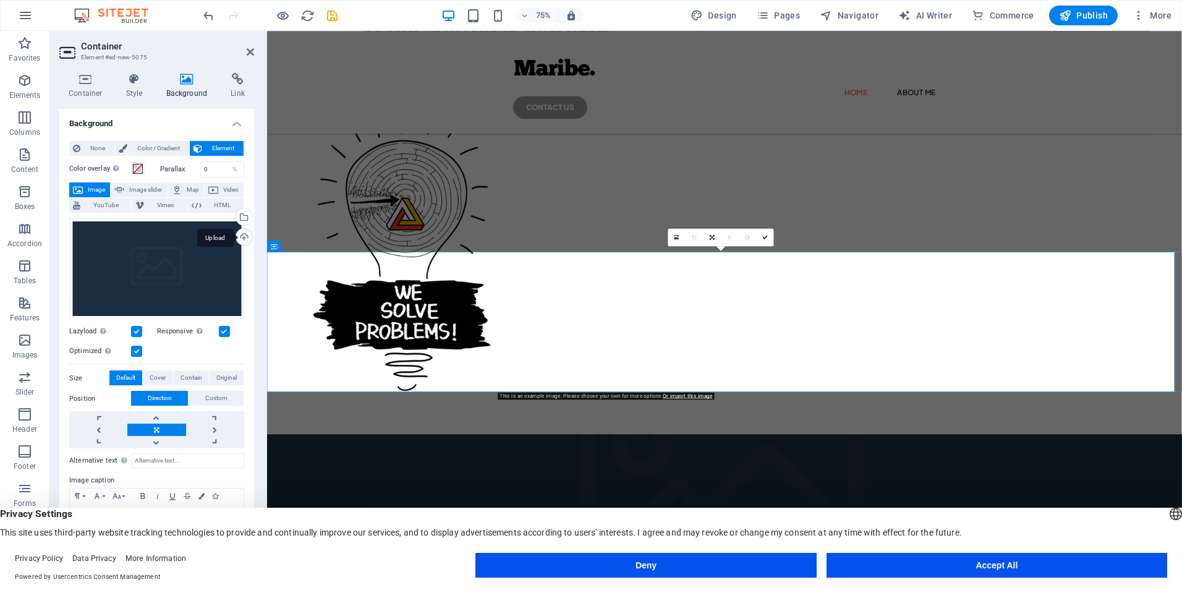
click at [242, 232] on div "Upload" at bounding box center [243, 238] width 19 height 19
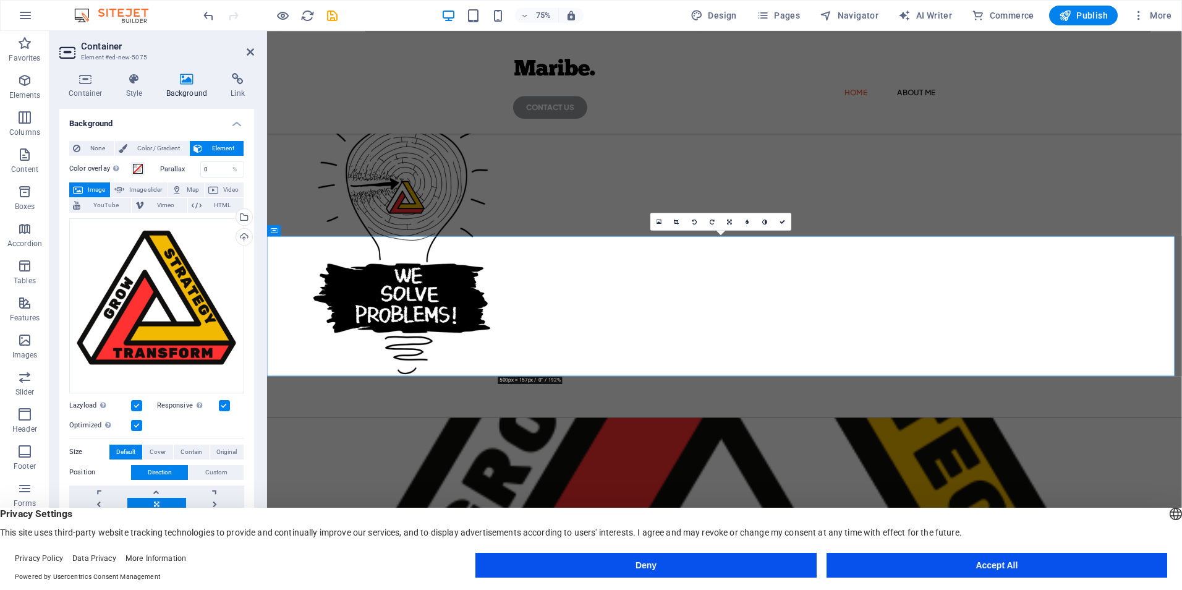
scroll to position [266, 0]
click at [252, 51] on icon at bounding box center [250, 52] width 7 height 10
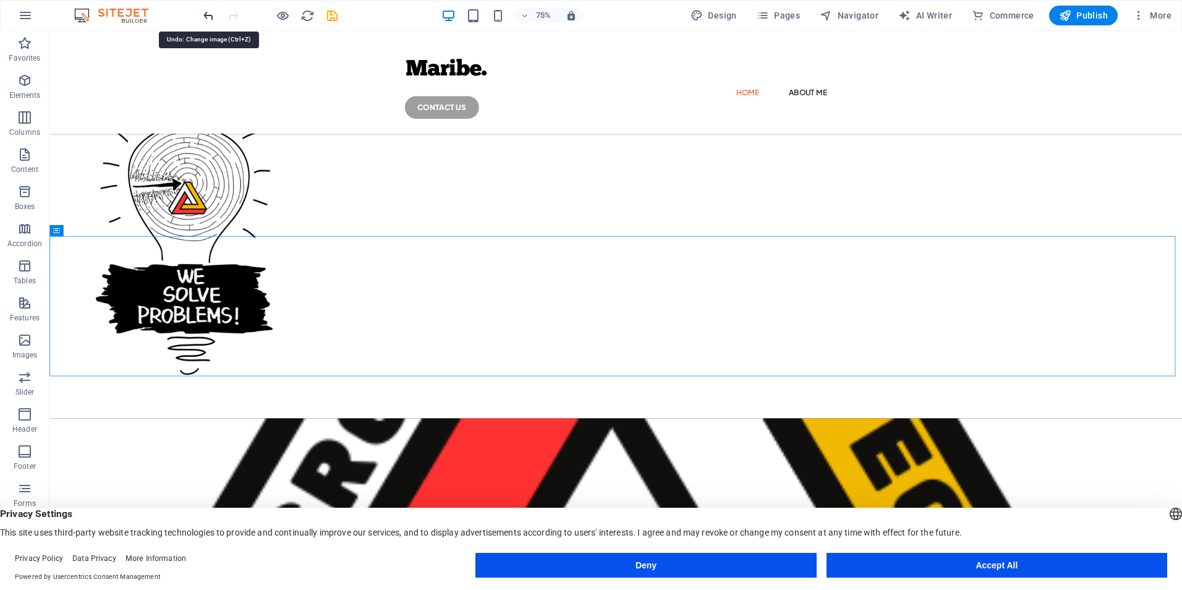
click at [204, 12] on icon "undo" at bounding box center [208, 16] width 14 height 14
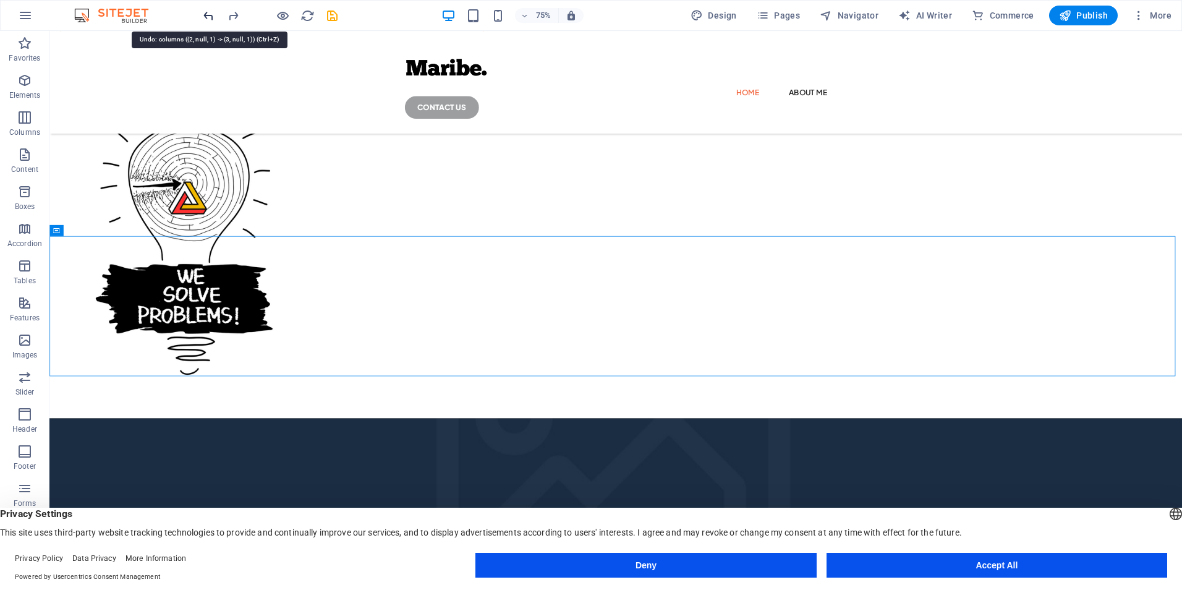
click at [204, 12] on icon "undo" at bounding box center [208, 16] width 14 height 14
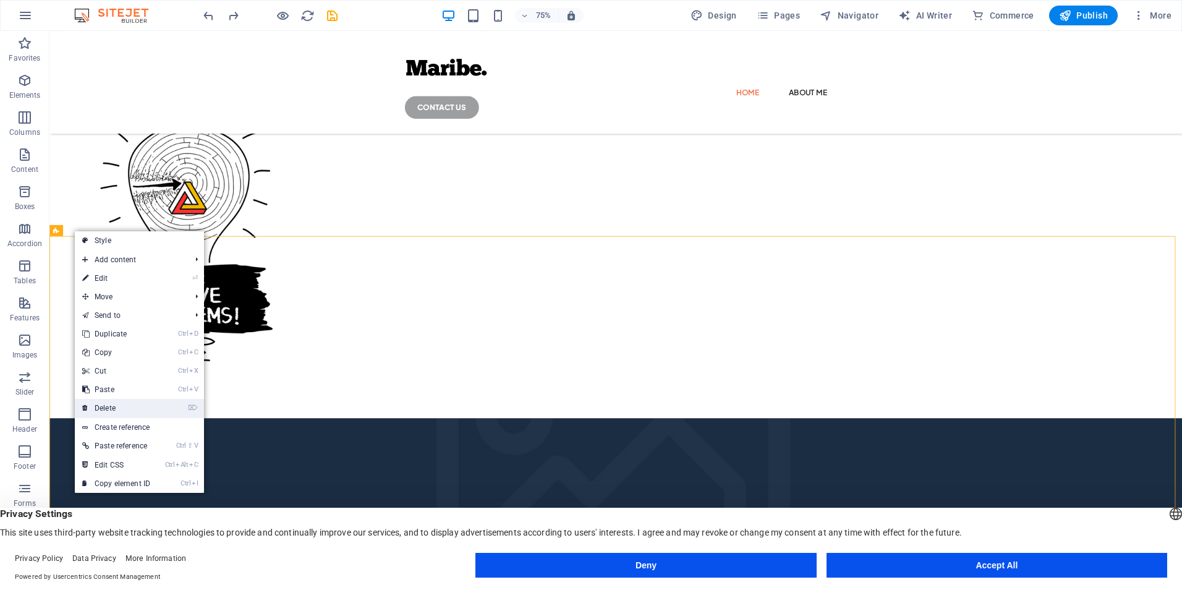
click at [130, 412] on link "⌦ Delete" at bounding box center [116, 408] width 83 height 19
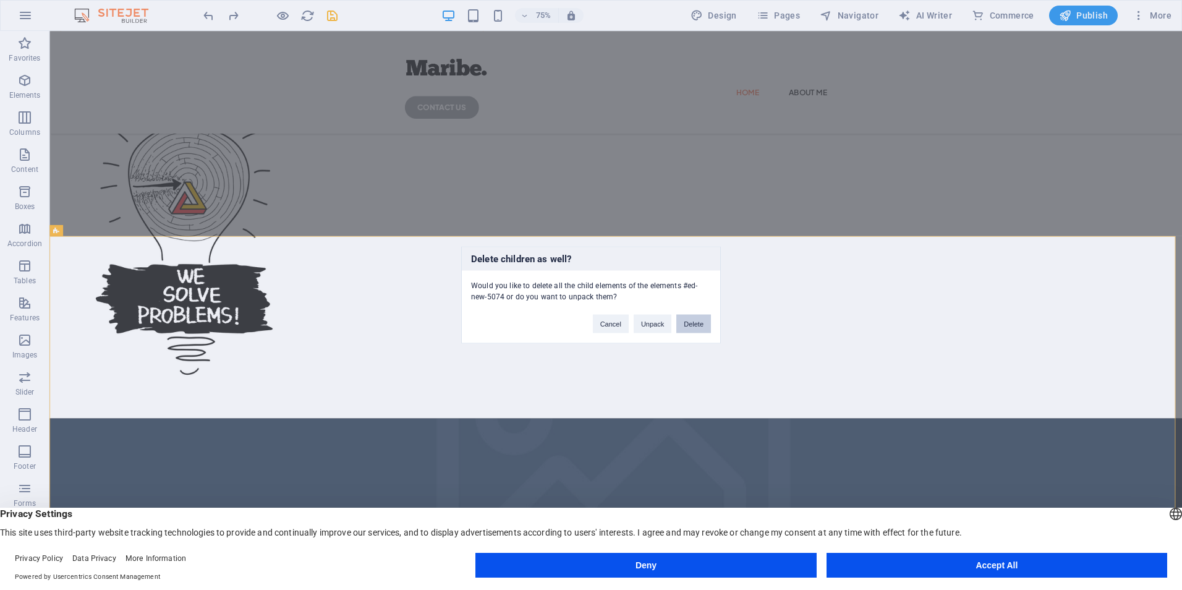
click at [695, 324] on button "Delete" at bounding box center [693, 324] width 35 height 19
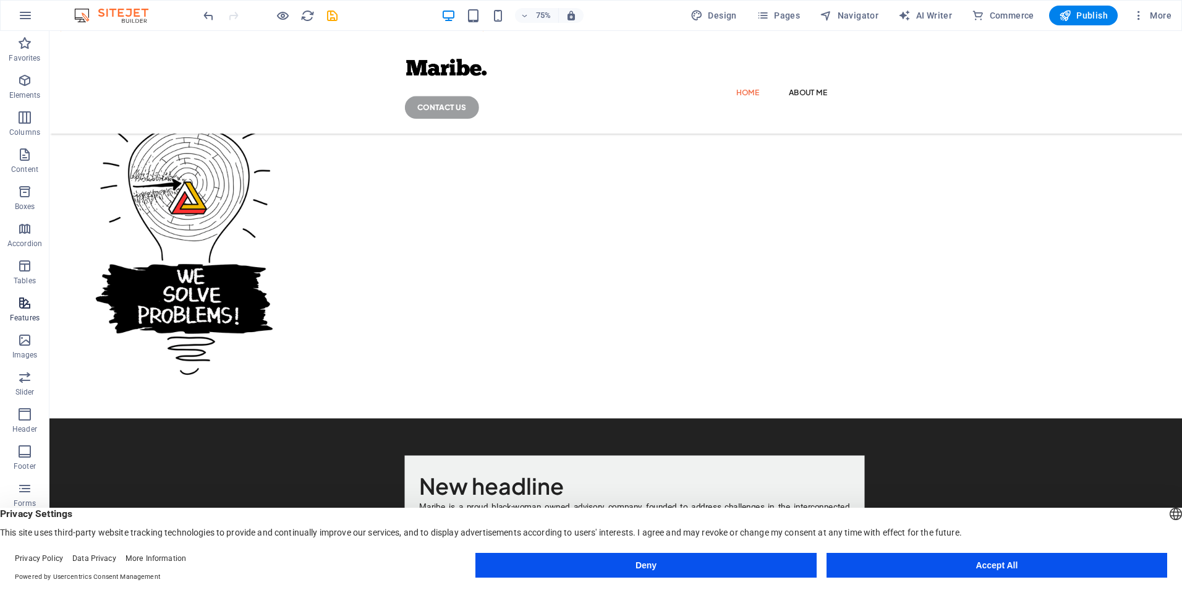
click at [29, 303] on icon "button" at bounding box center [24, 302] width 15 height 15
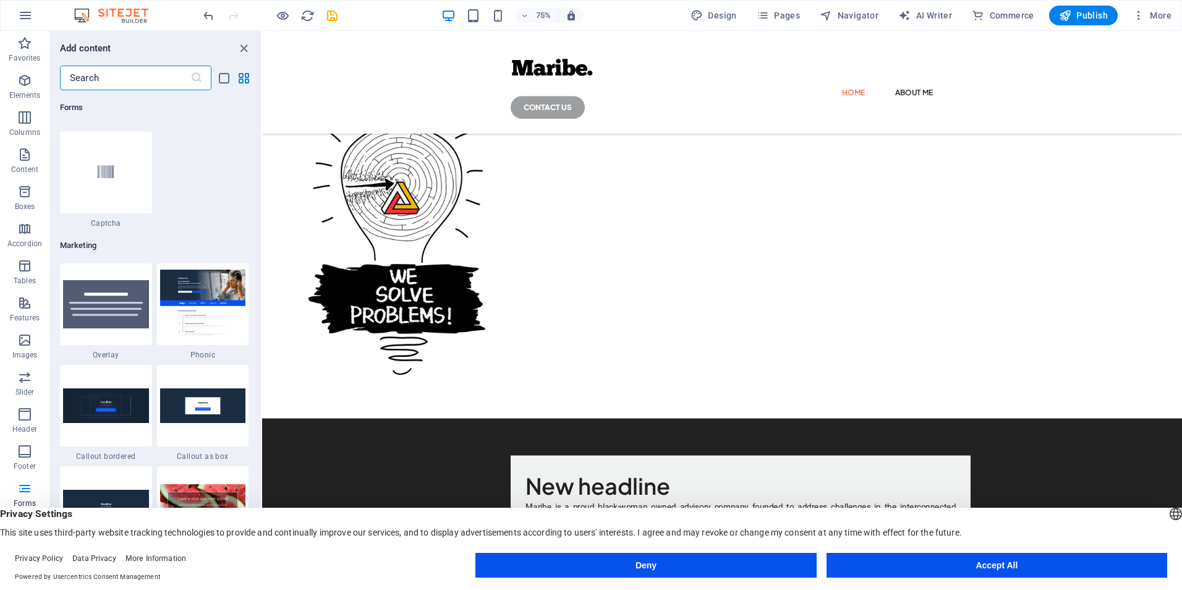
scroll to position [9932, 0]
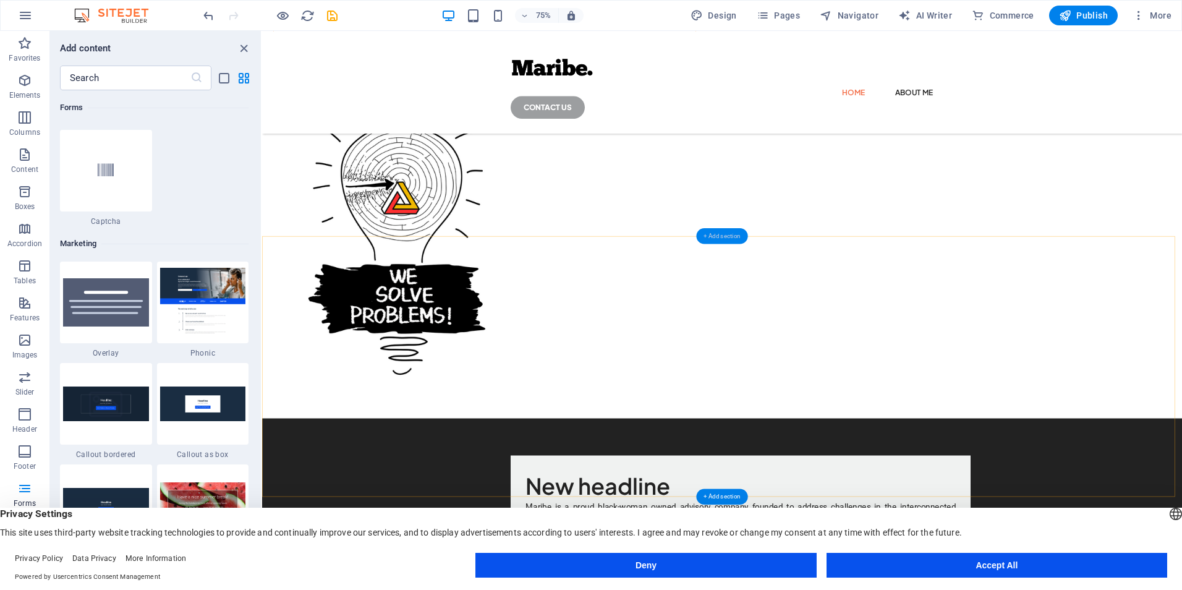
click at [717, 237] on div "+ Add section" at bounding box center [721, 236] width 51 height 16
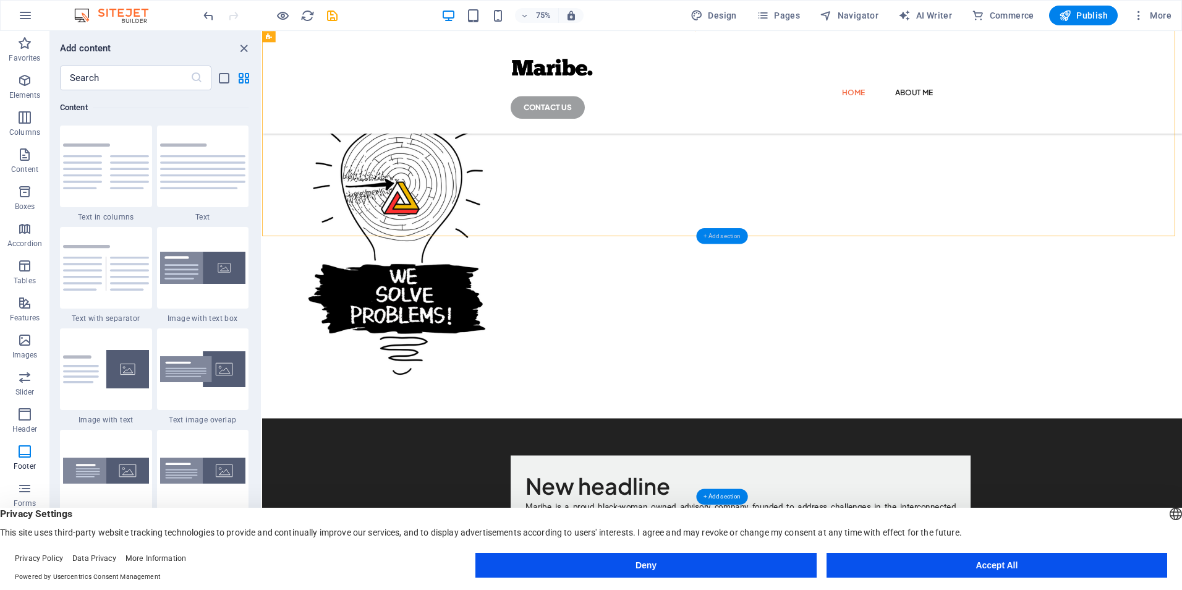
scroll to position [2163, 0]
drag, startPoint x: 258, startPoint y: 180, endPoint x: 258, endPoint y: 186, distance: 6.2
click at [259, 200] on div "Favorites 1 Star Headline 1 Star Container Elements 1 Star Headline 1 Star Text…" at bounding box center [155, 325] width 211 height 470
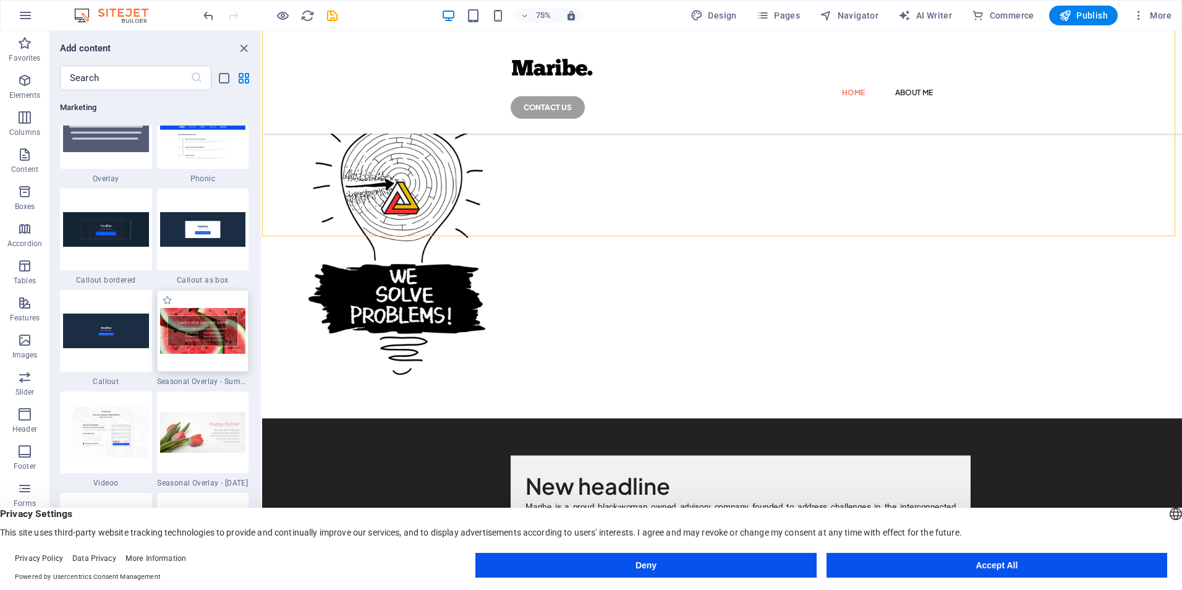
scroll to position [10109, 0]
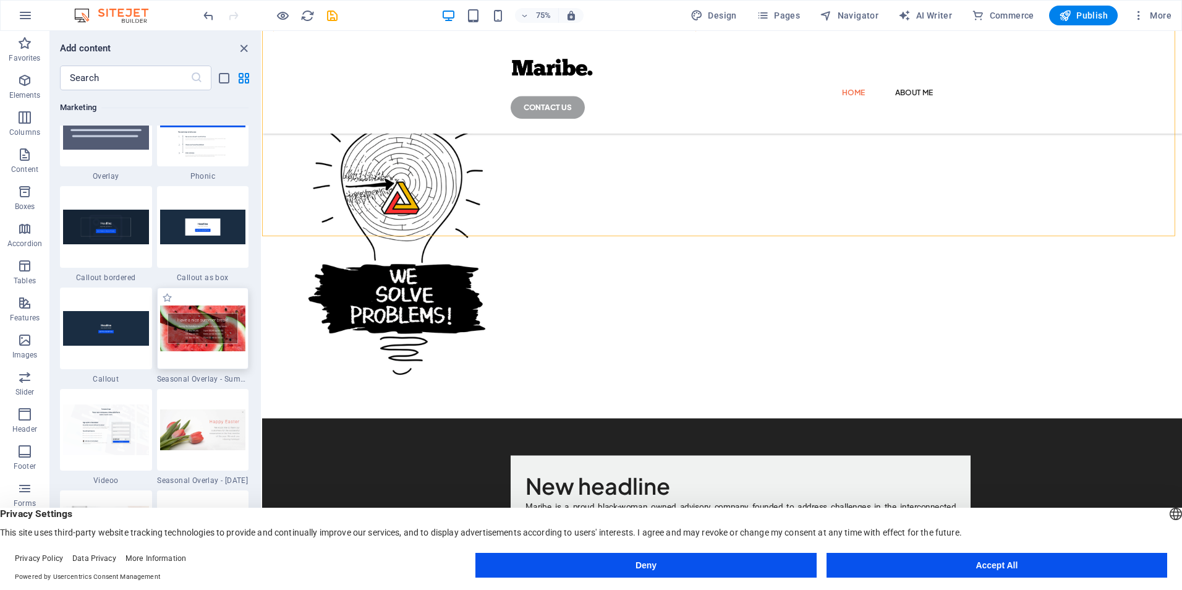
click at [208, 326] on img at bounding box center [203, 328] width 86 height 46
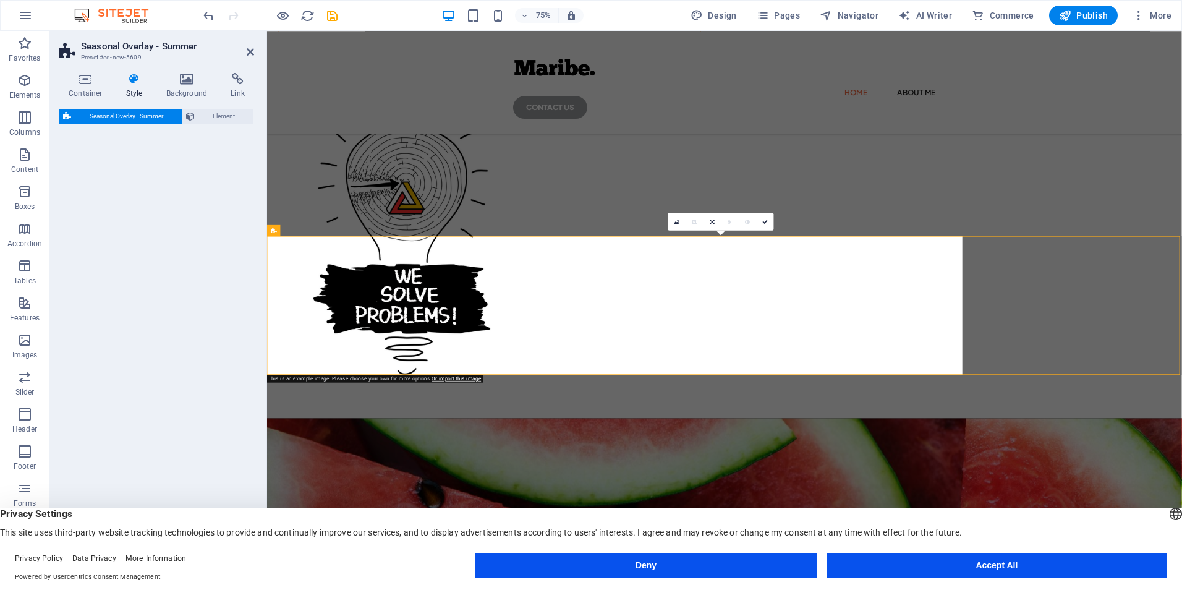
select select "px"
select select "rem"
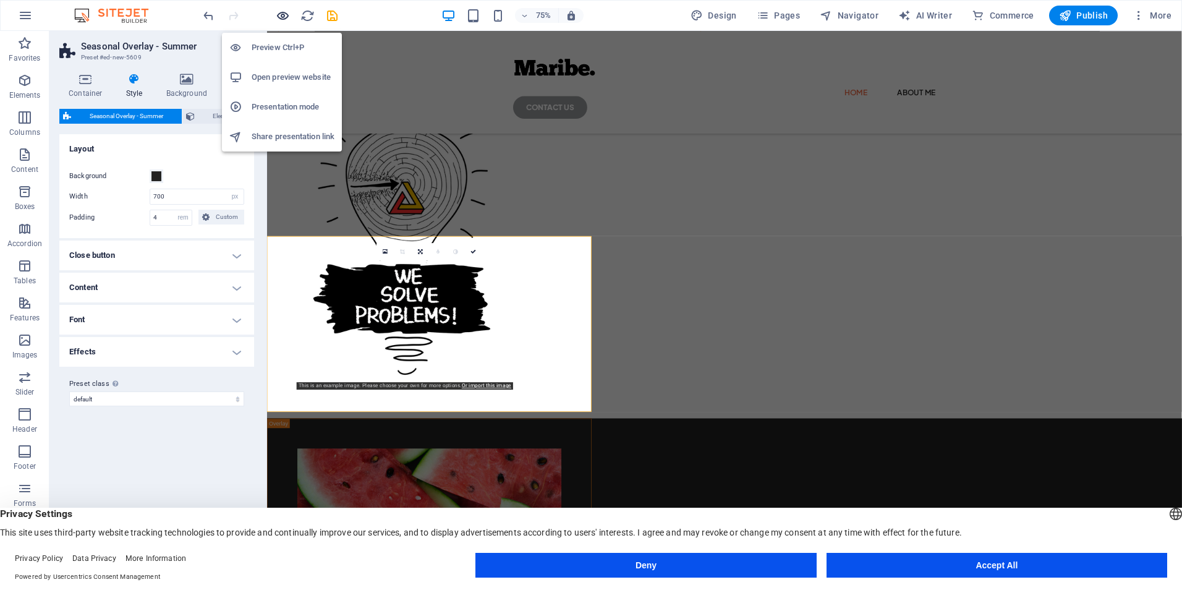
click at [278, 11] on icon "button" at bounding box center [283, 16] width 14 height 14
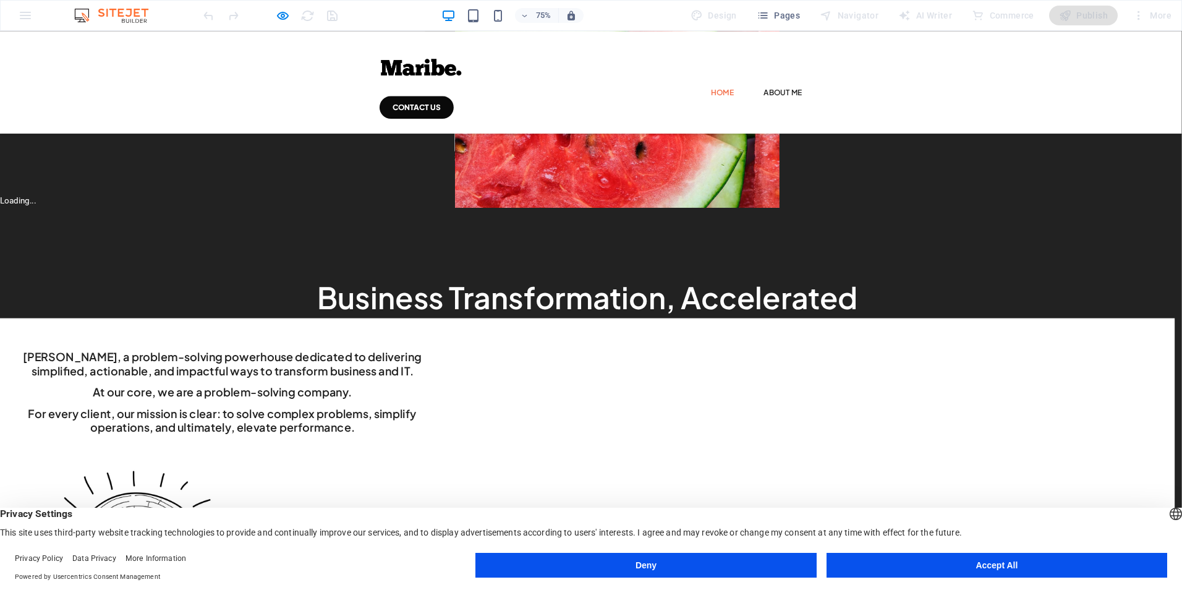
click at [815, 82] on h2 "Have a nice summer break!" at bounding box center [783, 69] width 312 height 23
click at [613, 209] on button "×" at bounding box center [609, 200] width 6 height 18
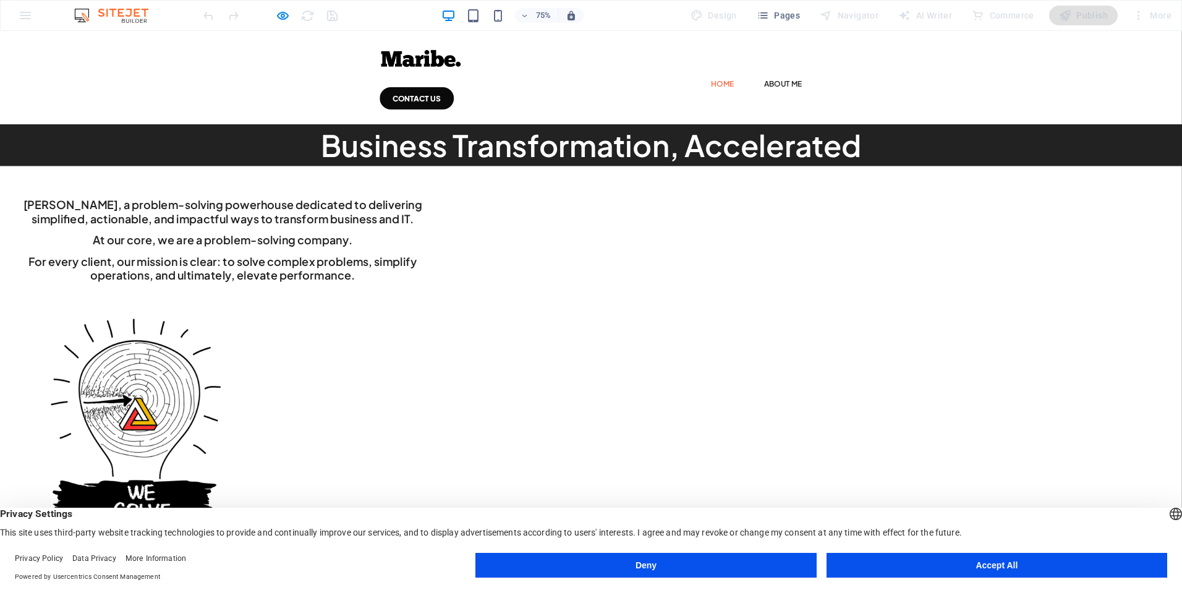
scroll to position [0, 0]
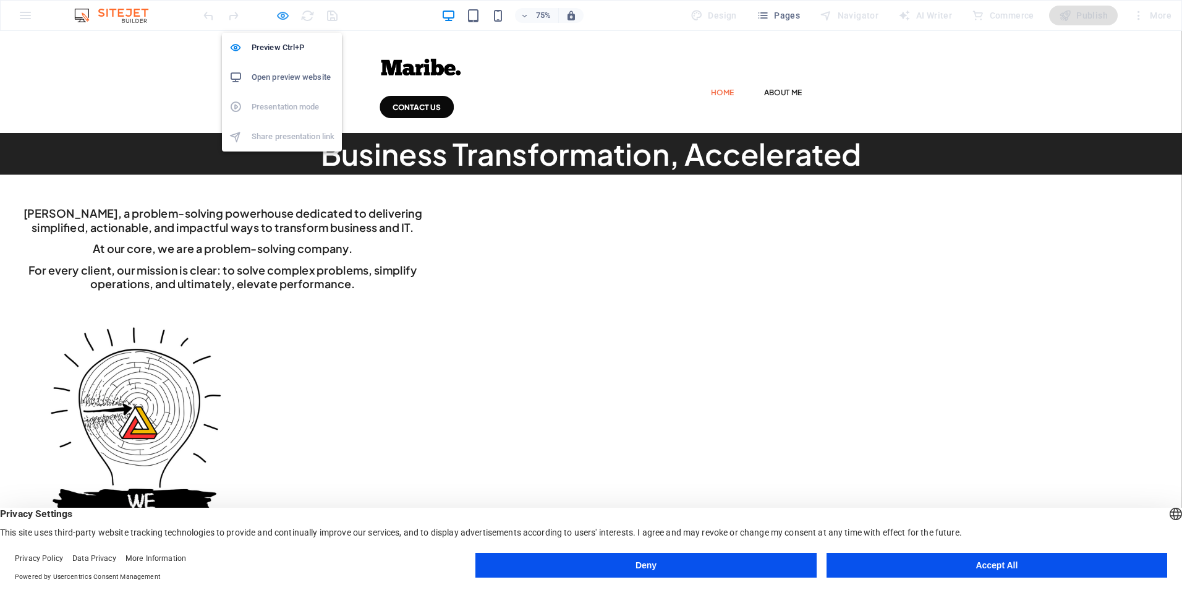
click at [284, 15] on icon "button" at bounding box center [283, 16] width 14 height 14
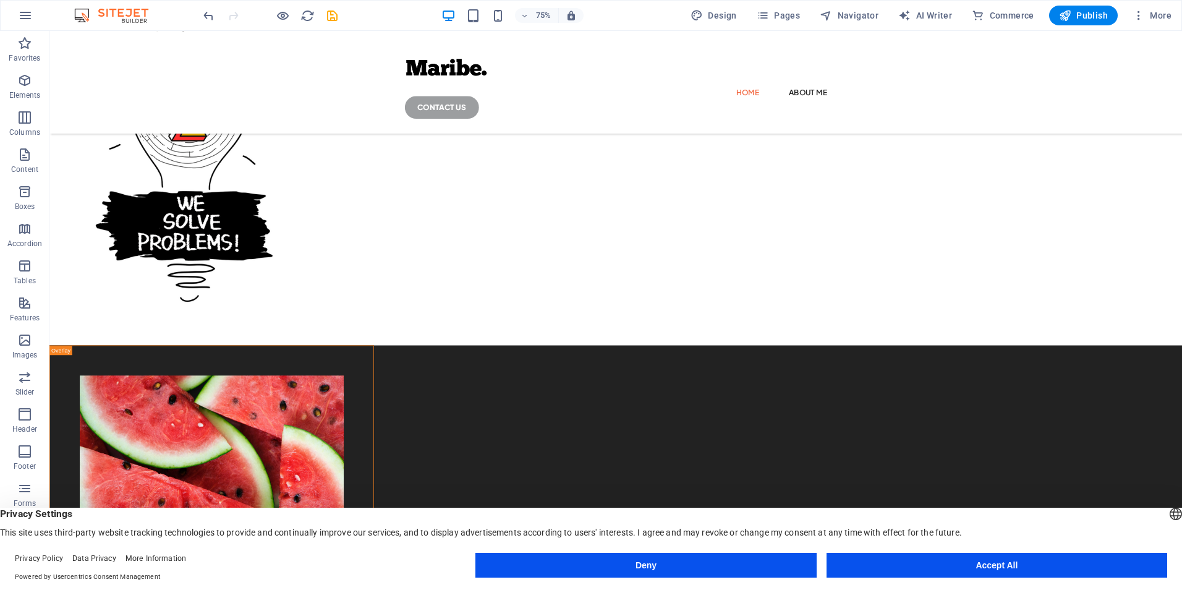
scroll to position [362, 0]
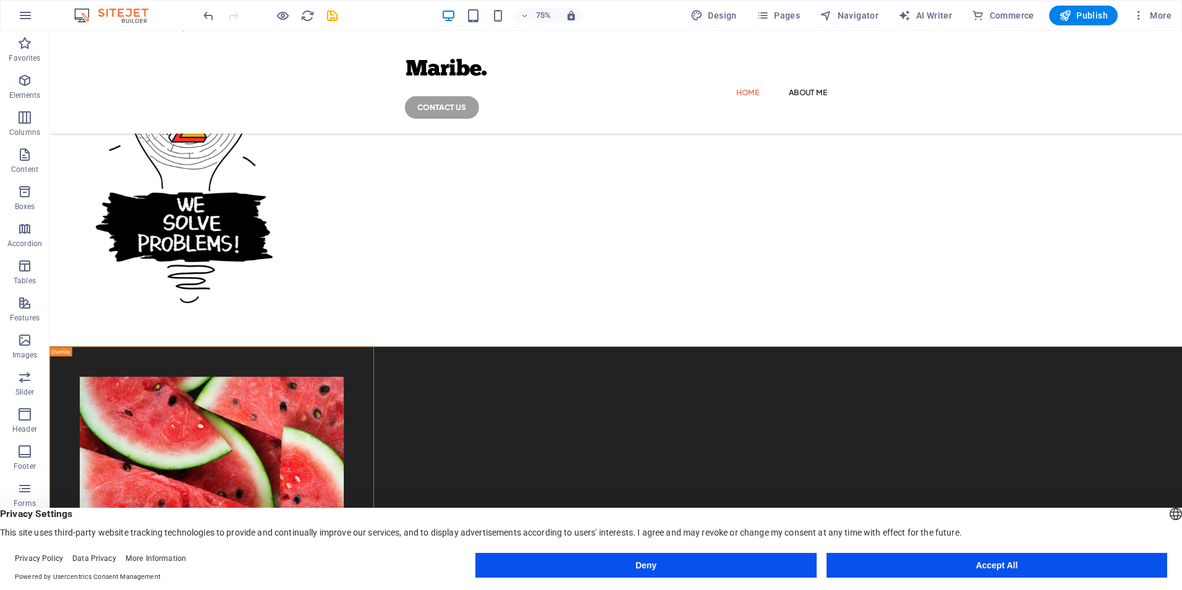
click at [143, 158] on icon at bounding box center [142, 159] width 5 height 10
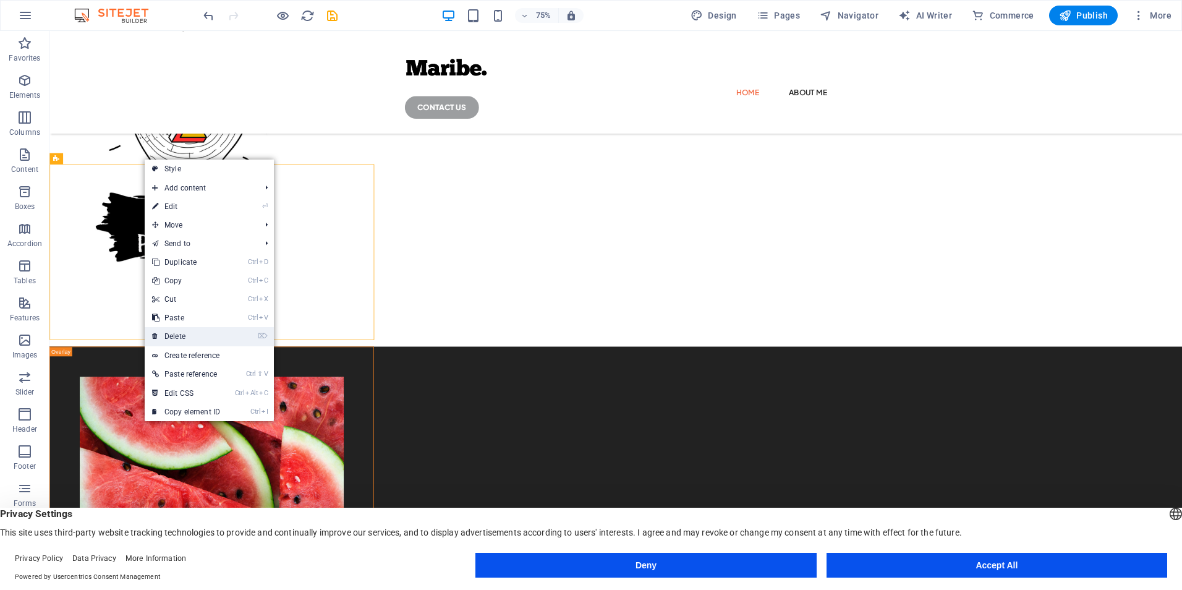
click at [194, 335] on link "⌦ Delete" at bounding box center [186, 336] width 83 height 19
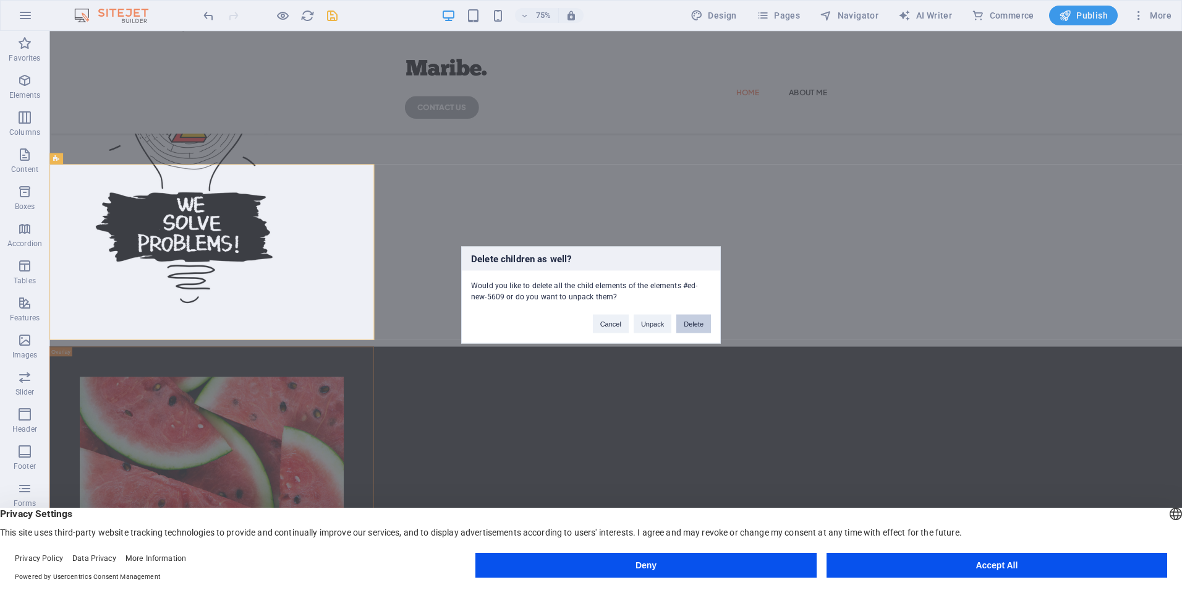
click at [687, 319] on button "Delete" at bounding box center [693, 324] width 35 height 19
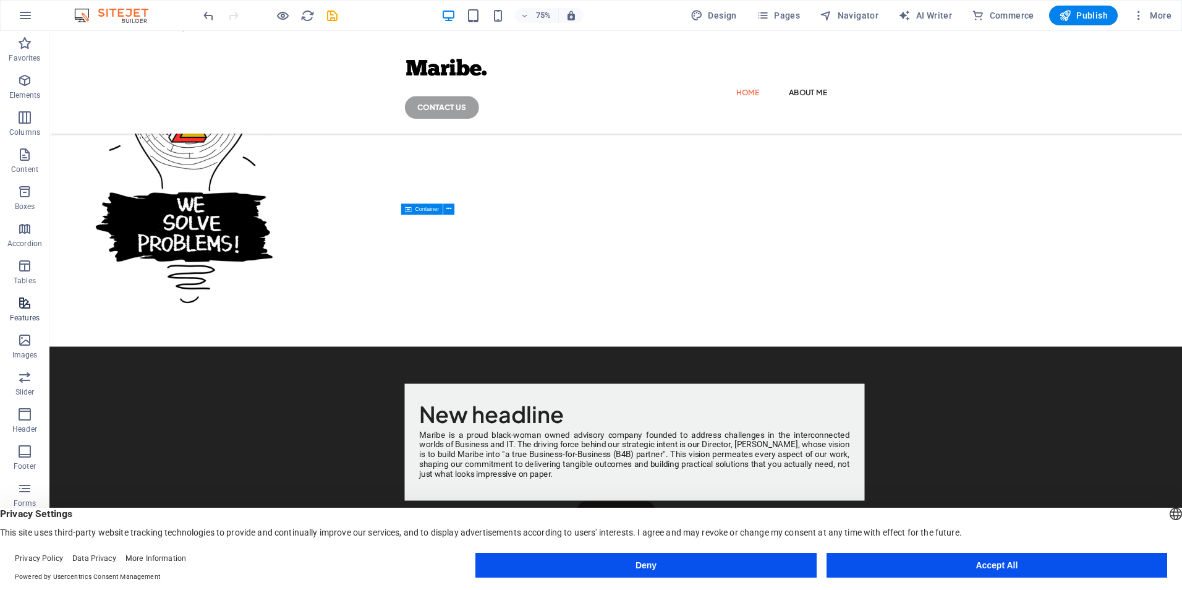
click at [28, 295] on icon "button" at bounding box center [24, 302] width 15 height 15
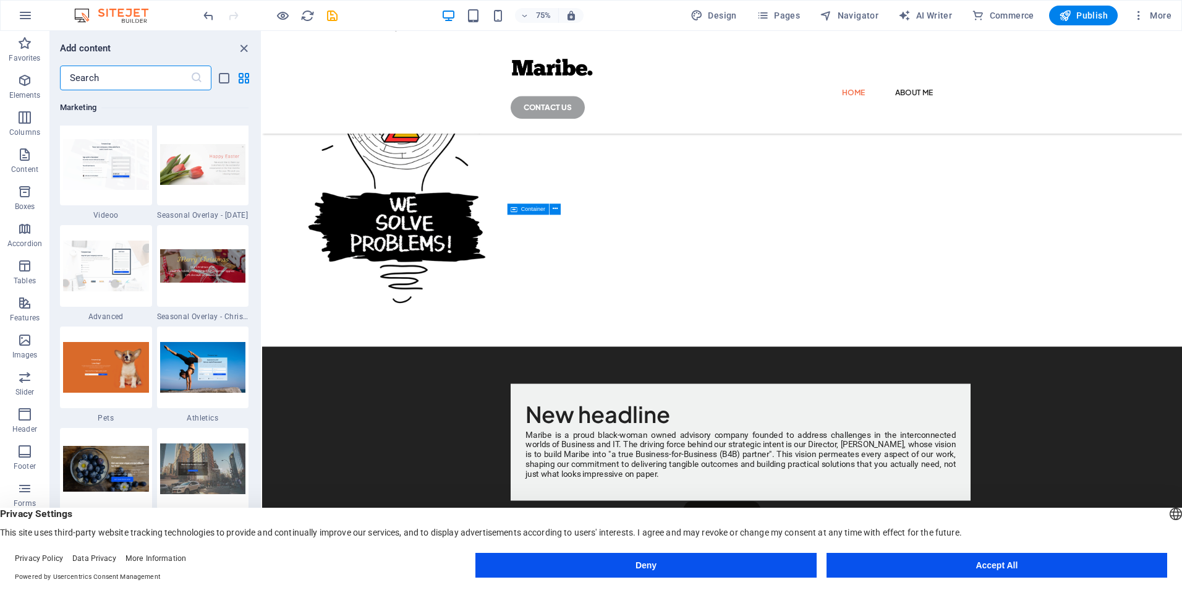
scroll to position [10291, 0]
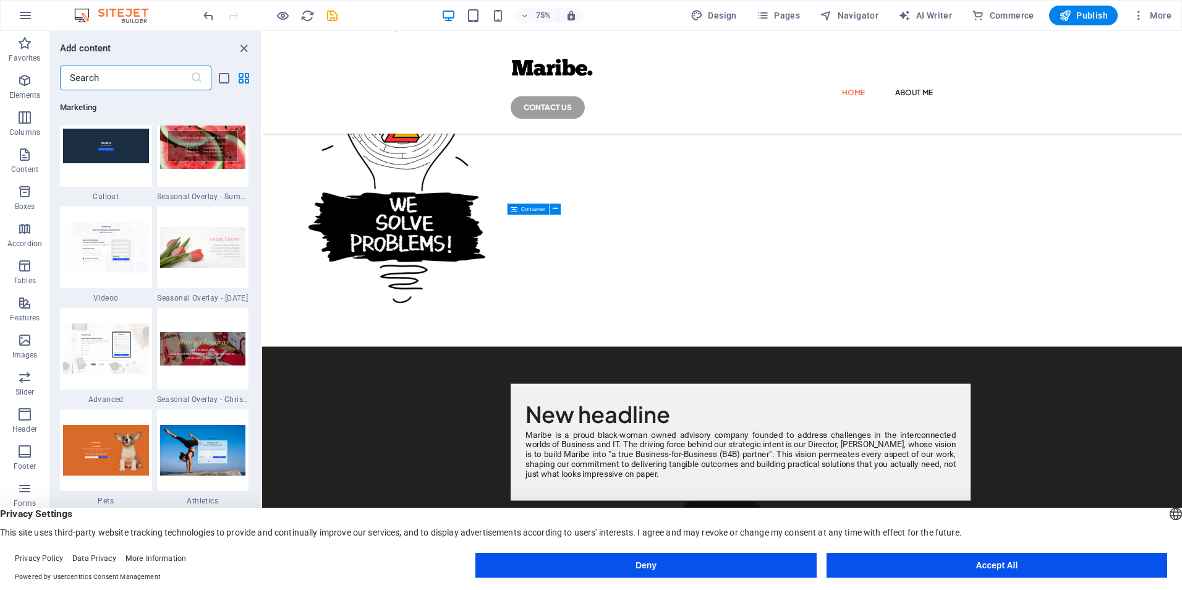
drag, startPoint x: 260, startPoint y: 295, endPoint x: 14, endPoint y: 606, distance: 397.3
click at [129, 360] on img at bounding box center [106, 348] width 86 height 50
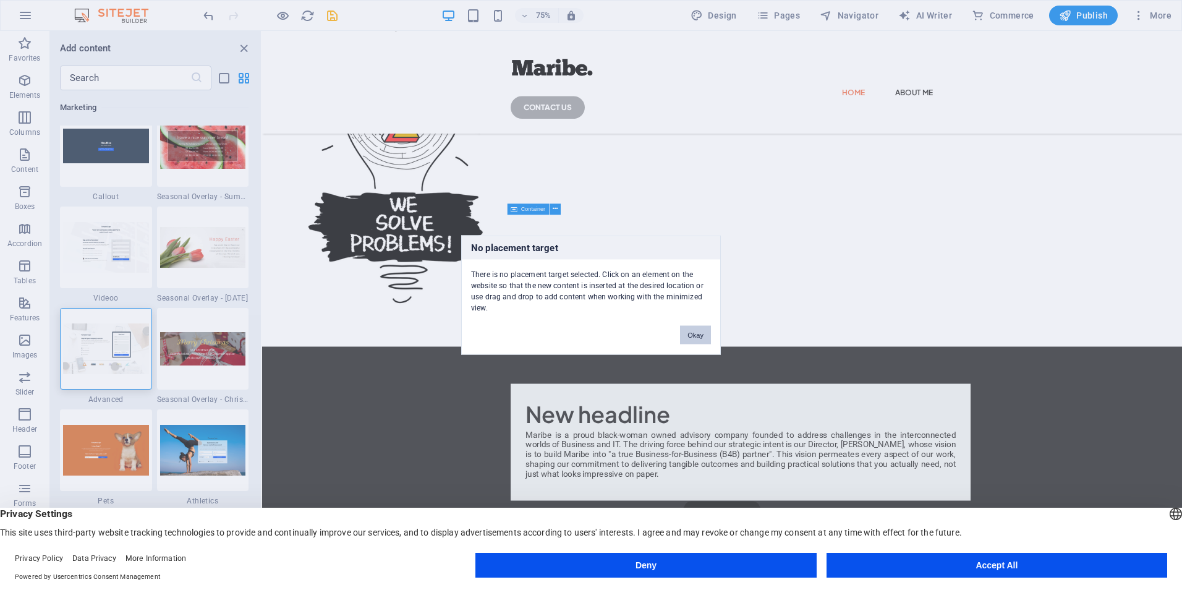
drag, startPoint x: 698, startPoint y: 335, endPoint x: 581, endPoint y: 405, distance: 136.1
click at [698, 335] on button "Okay" at bounding box center [695, 335] width 31 height 19
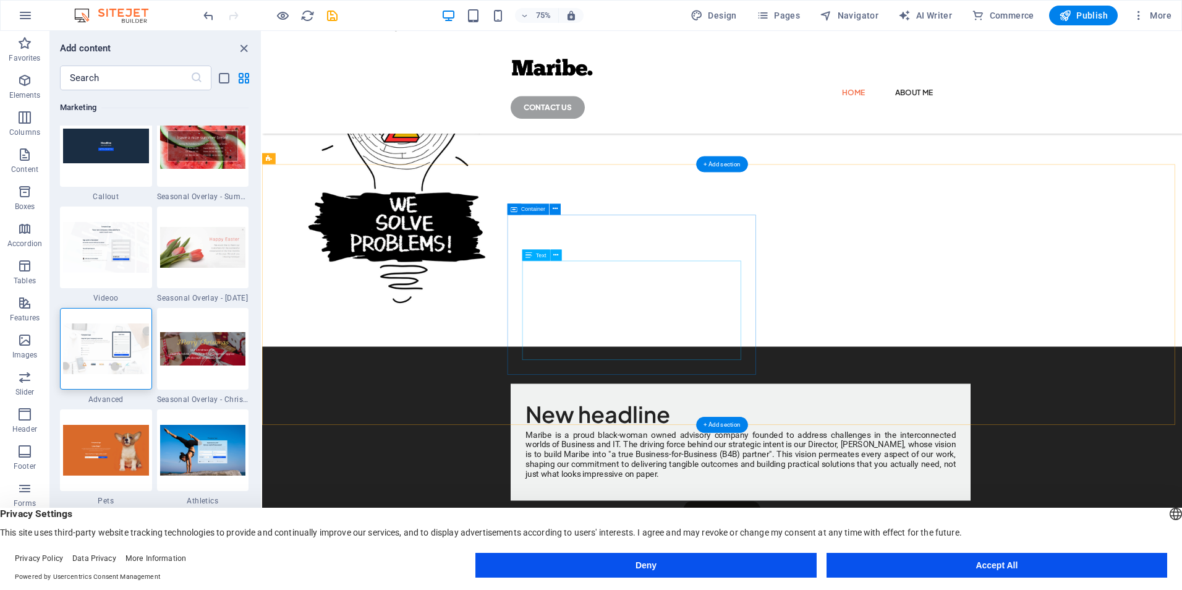
scroll to position [424, 0]
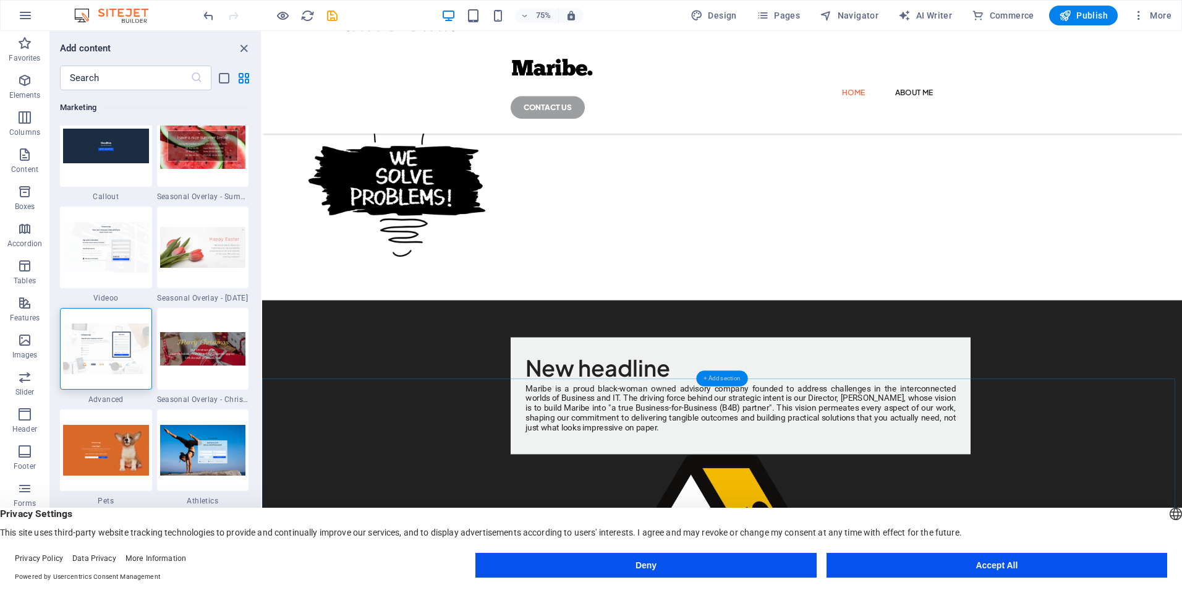
click at [713, 373] on div "+ Add section" at bounding box center [721, 378] width 51 height 16
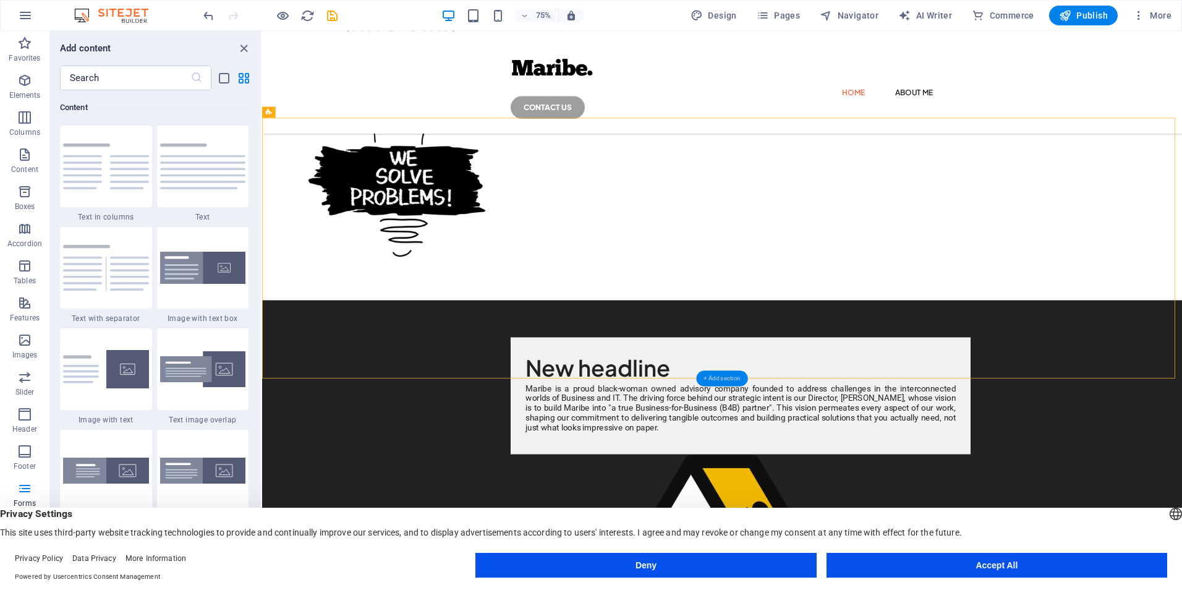
scroll to position [2163, 0]
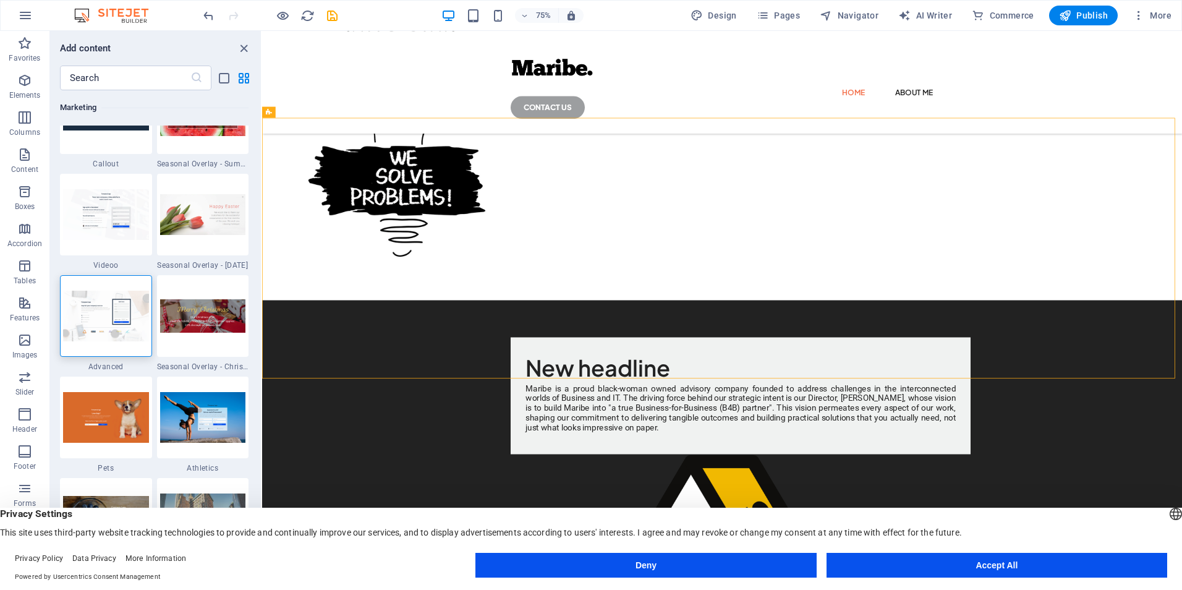
drag, startPoint x: 260, startPoint y: 178, endPoint x: 1, endPoint y: 600, distance: 494.9
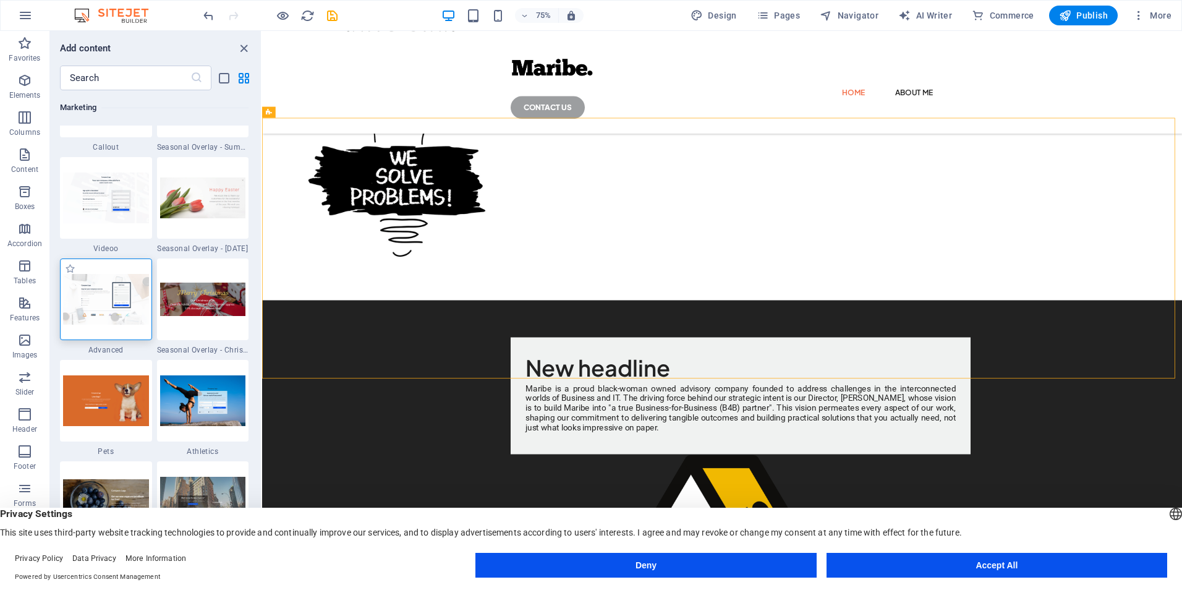
click at [103, 291] on img at bounding box center [106, 299] width 86 height 50
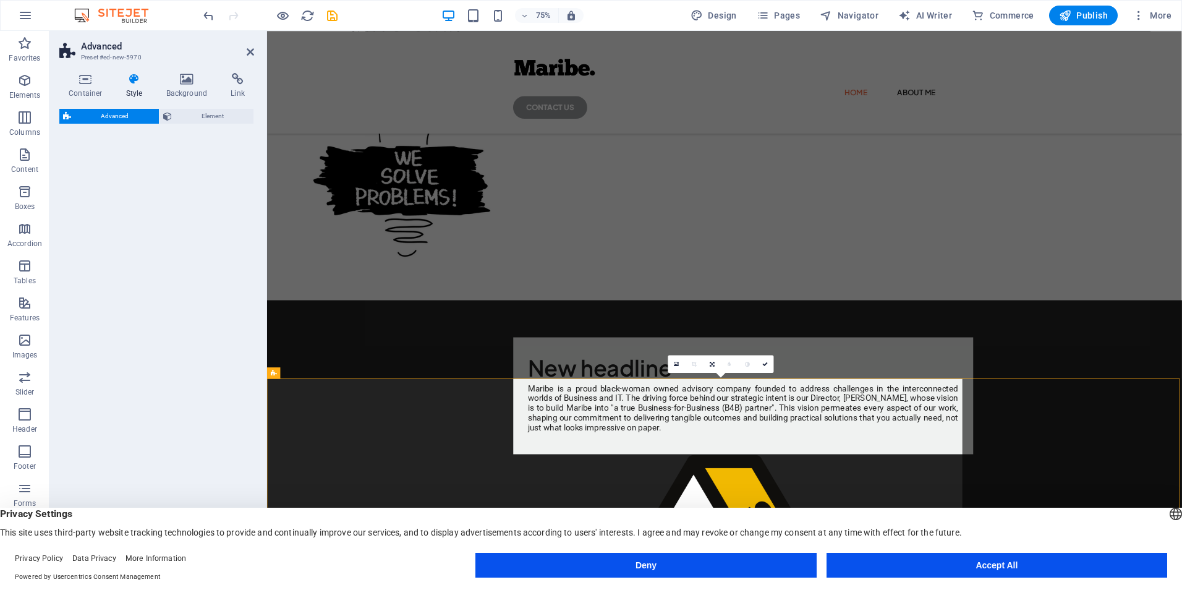
select select "%"
select select "rem"
select select "px"
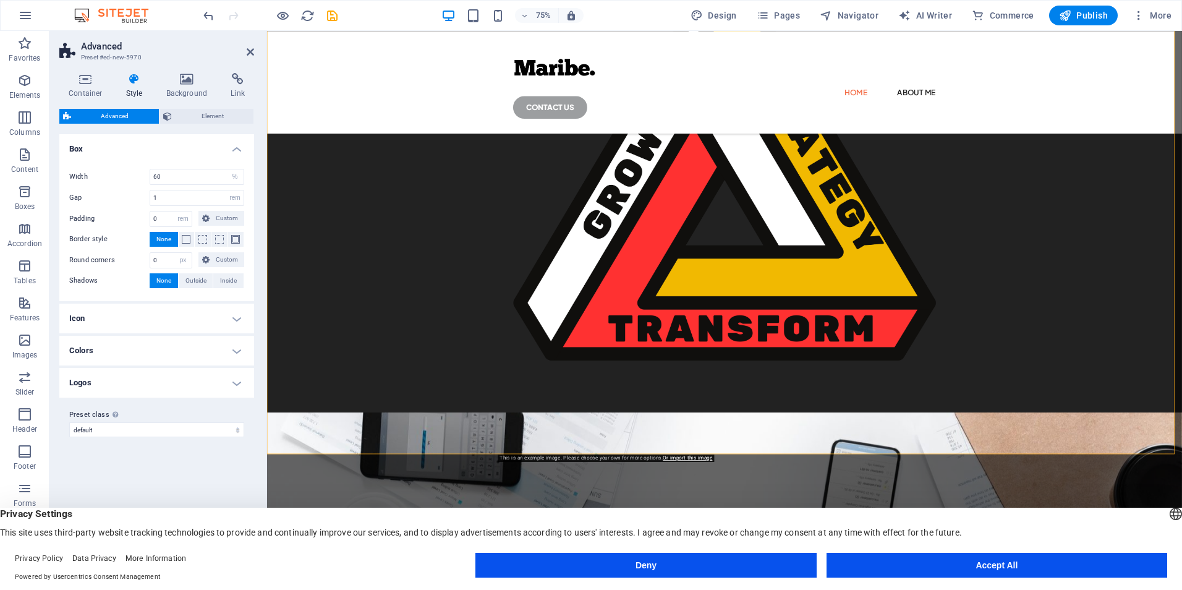
scroll to position [1042, 0]
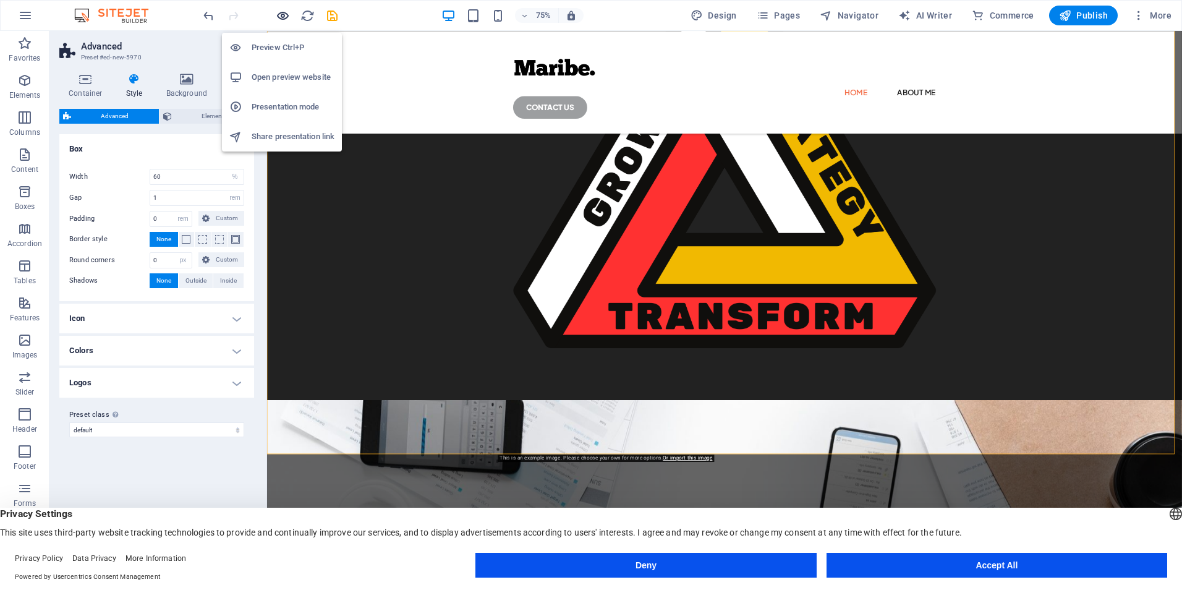
click at [281, 16] on icon "button" at bounding box center [283, 16] width 14 height 14
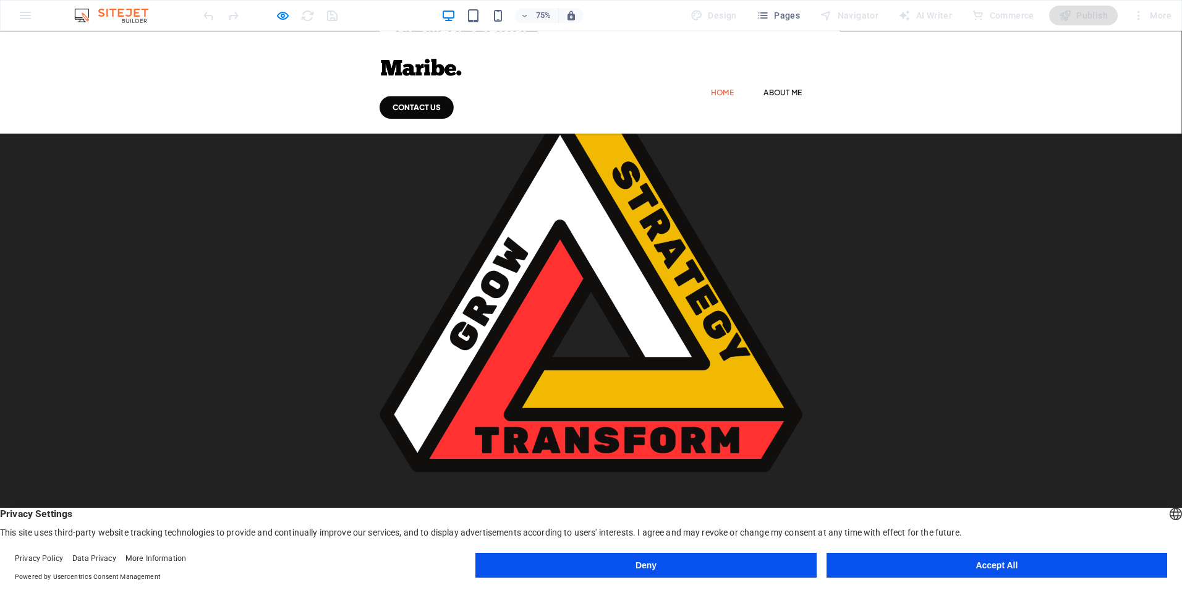
scroll to position [866, 0]
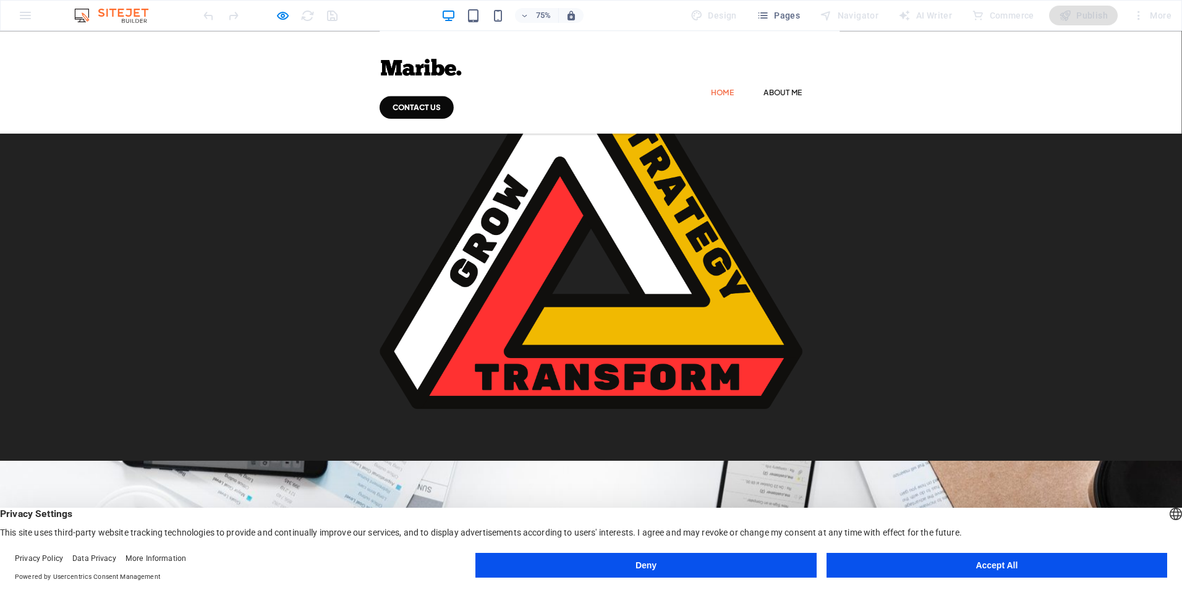
scroll to position [946, 0]
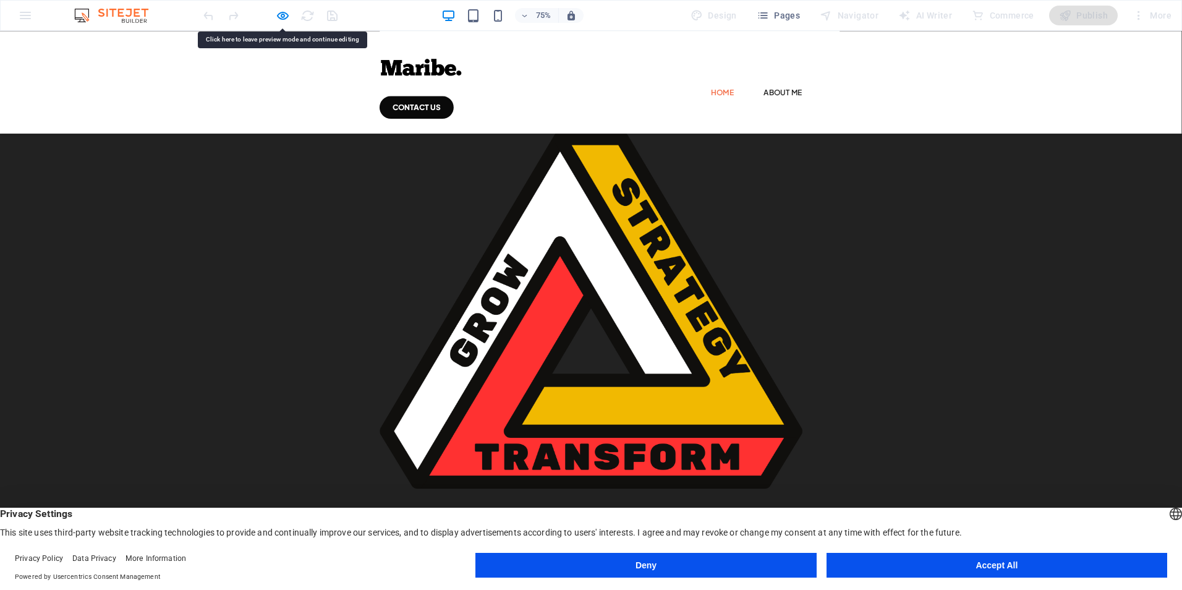
scroll to position [843, 0]
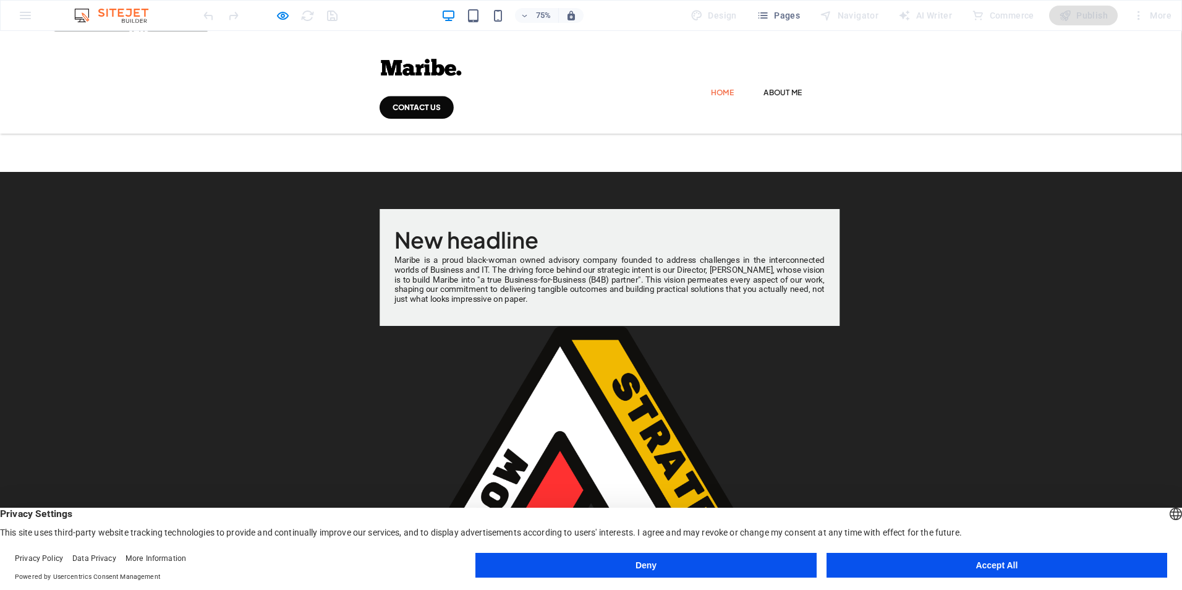
scroll to position [661, 0]
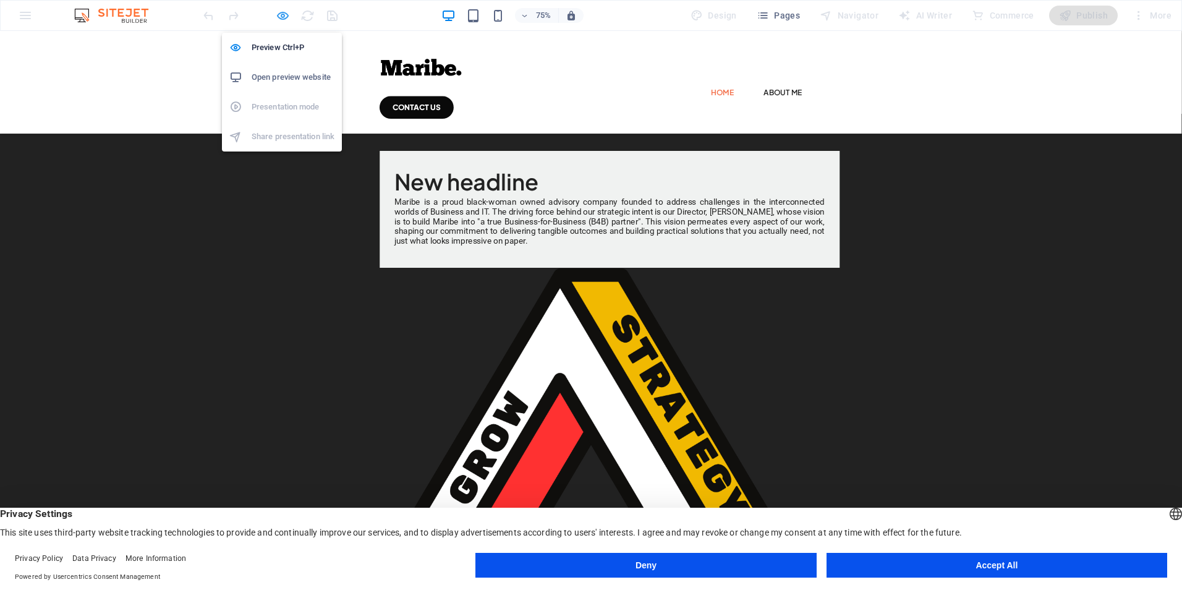
click at [278, 16] on icon "button" at bounding box center [283, 16] width 14 height 14
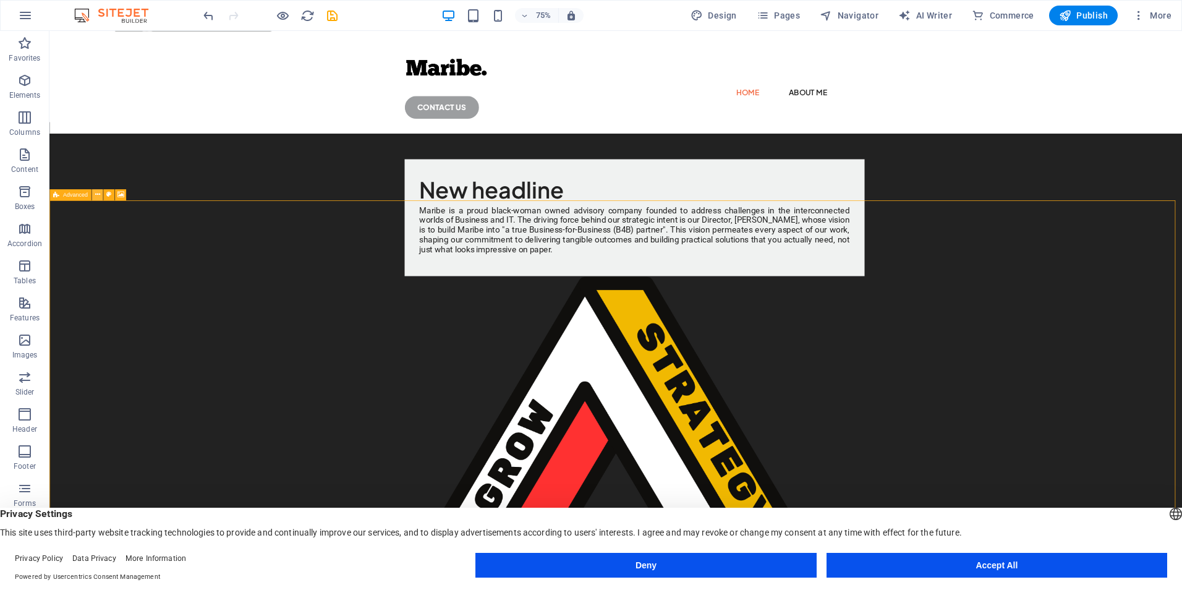
click at [98, 198] on icon at bounding box center [97, 195] width 5 height 10
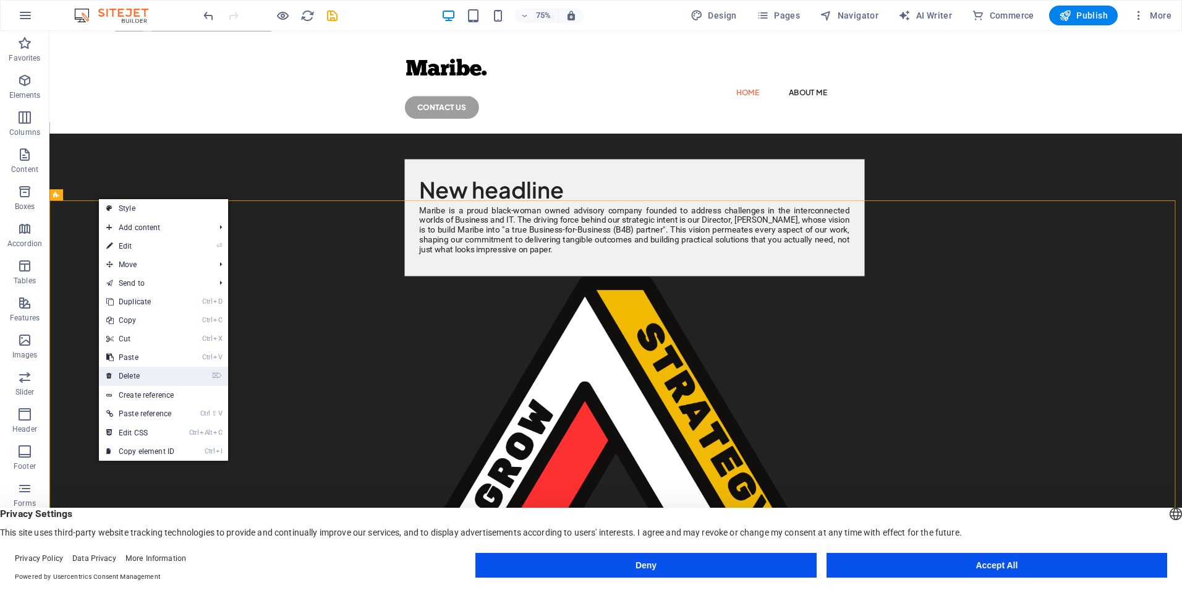
click at [137, 372] on link "⌦ Delete" at bounding box center [140, 376] width 83 height 19
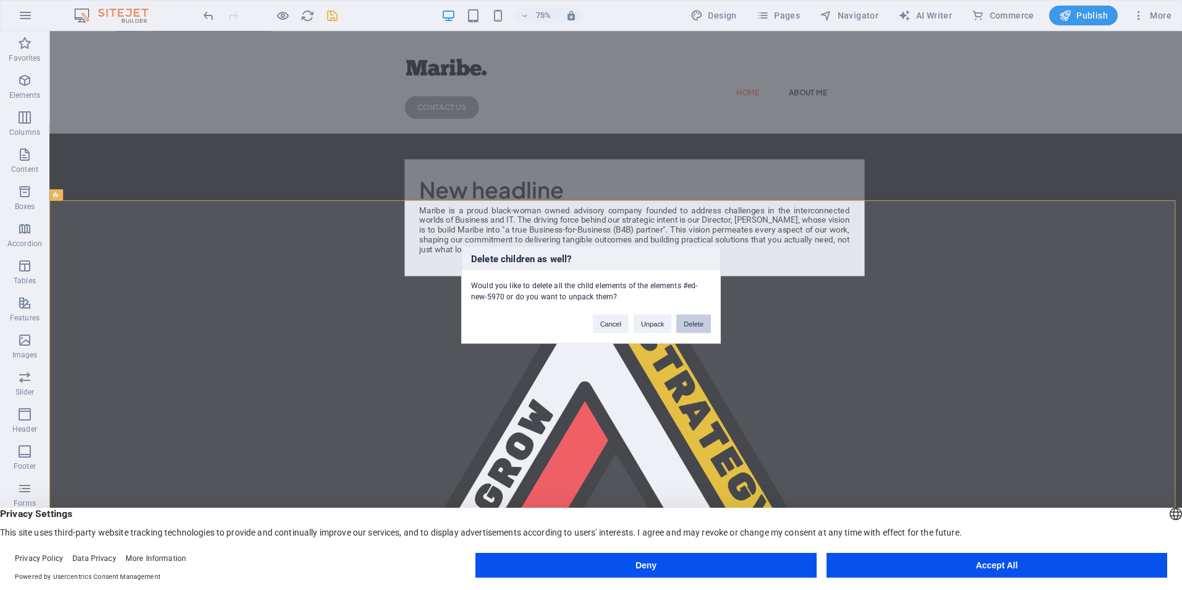
click at [692, 327] on button "Delete" at bounding box center [693, 324] width 35 height 19
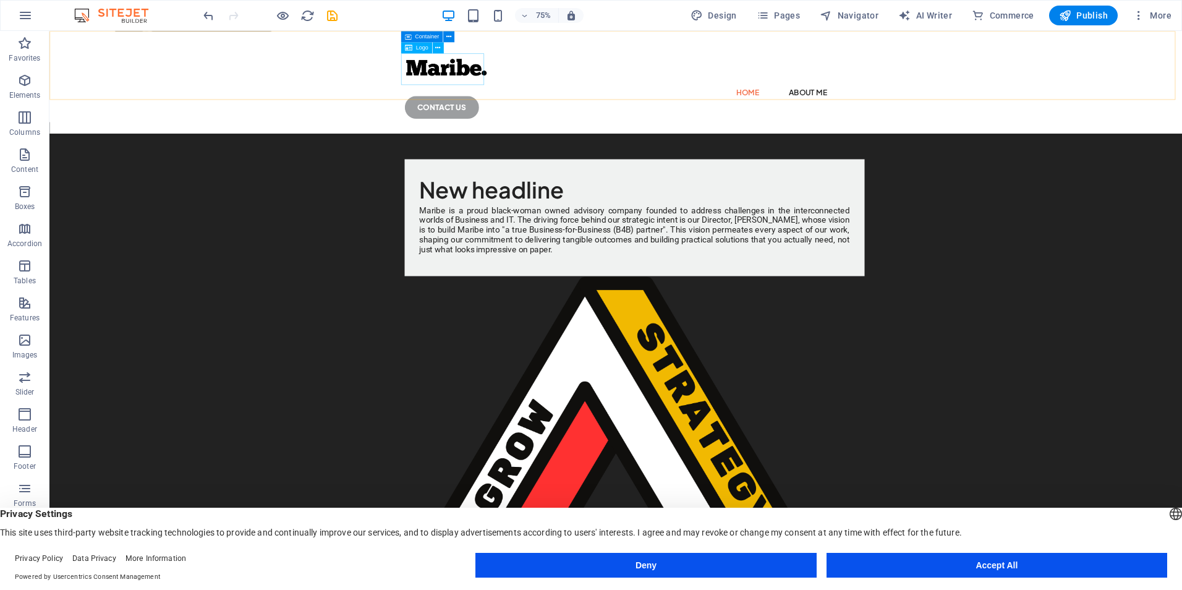
click at [548, 77] on div at bounding box center [805, 82] width 564 height 42
select select "px"
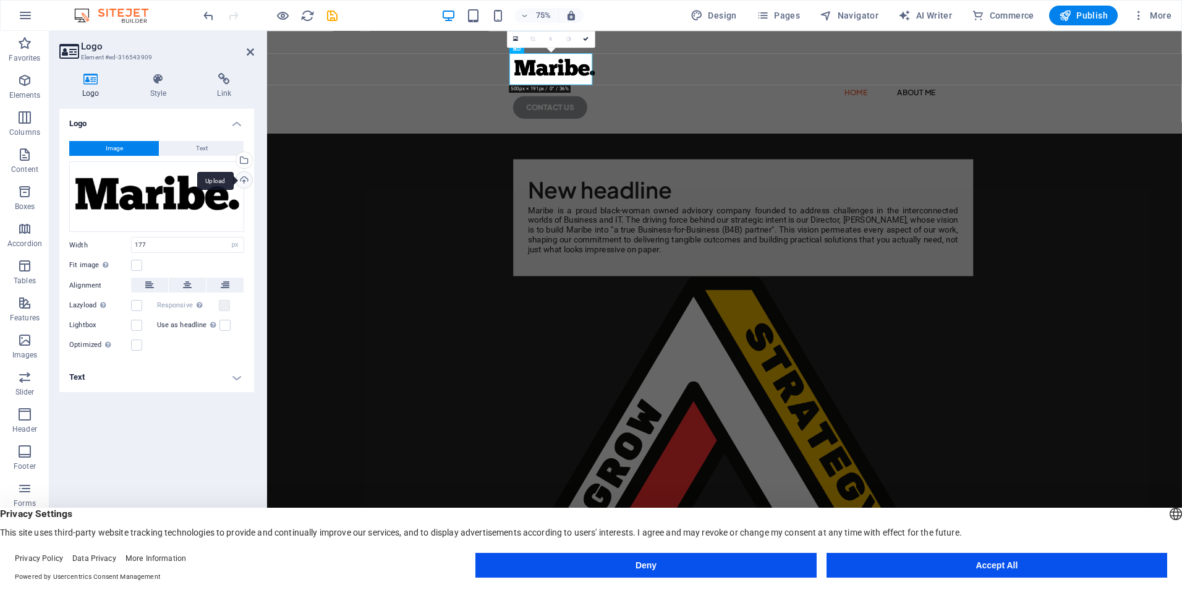
click at [244, 181] on div "Upload" at bounding box center [243, 181] width 19 height 19
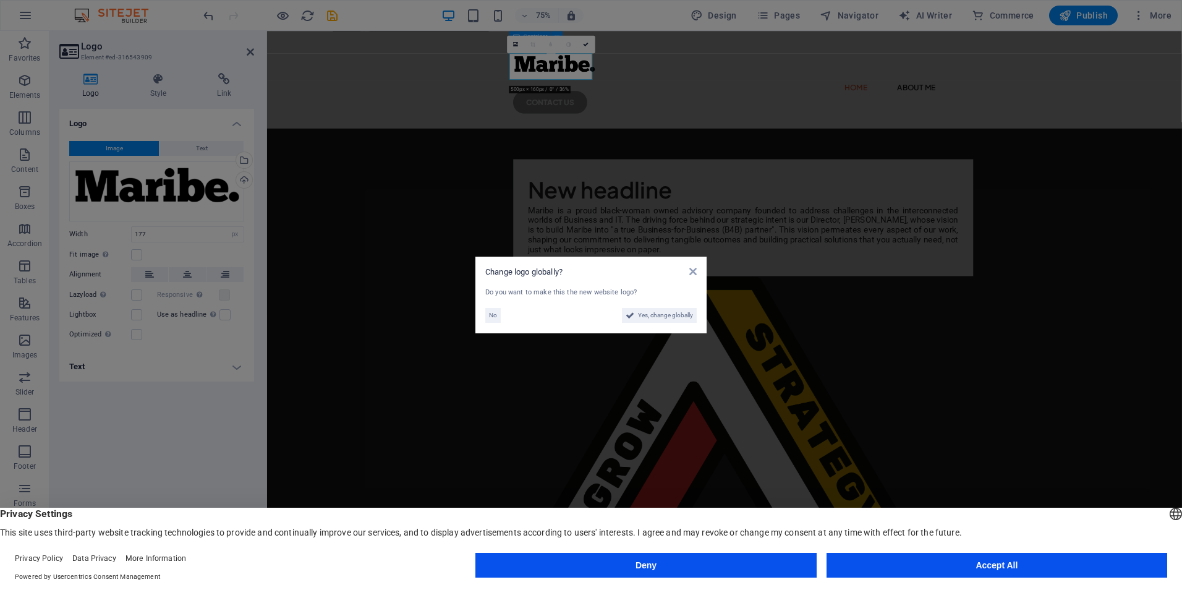
scroll to position [654, 0]
click at [678, 312] on span "Yes, change globally" at bounding box center [665, 315] width 55 height 15
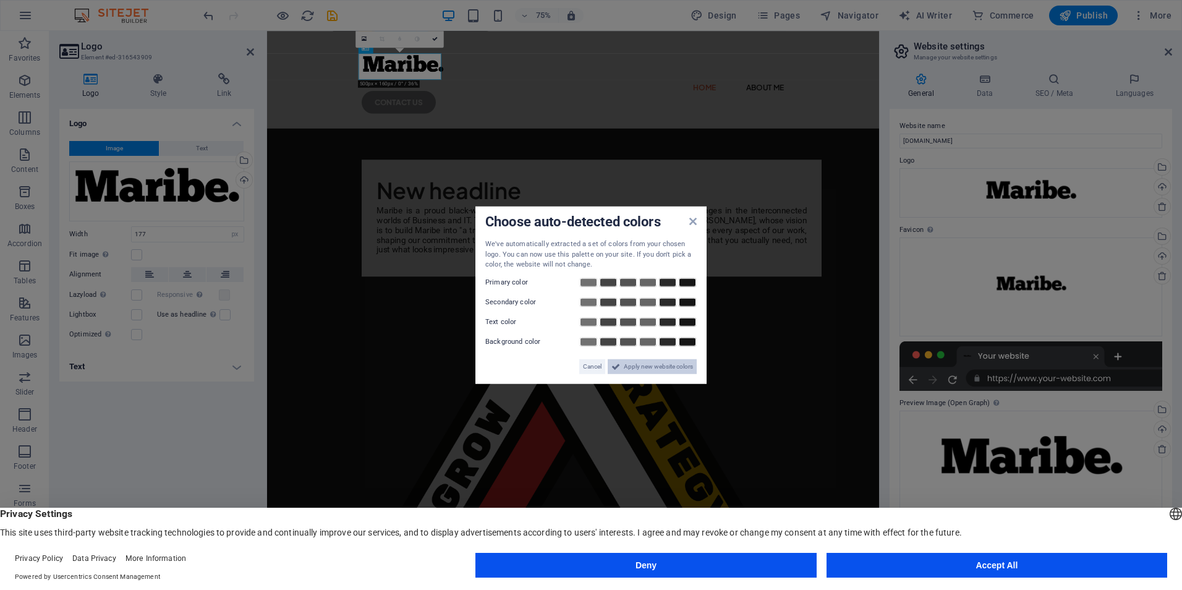
click at [633, 367] on span "Apply new website colors" at bounding box center [658, 365] width 69 height 15
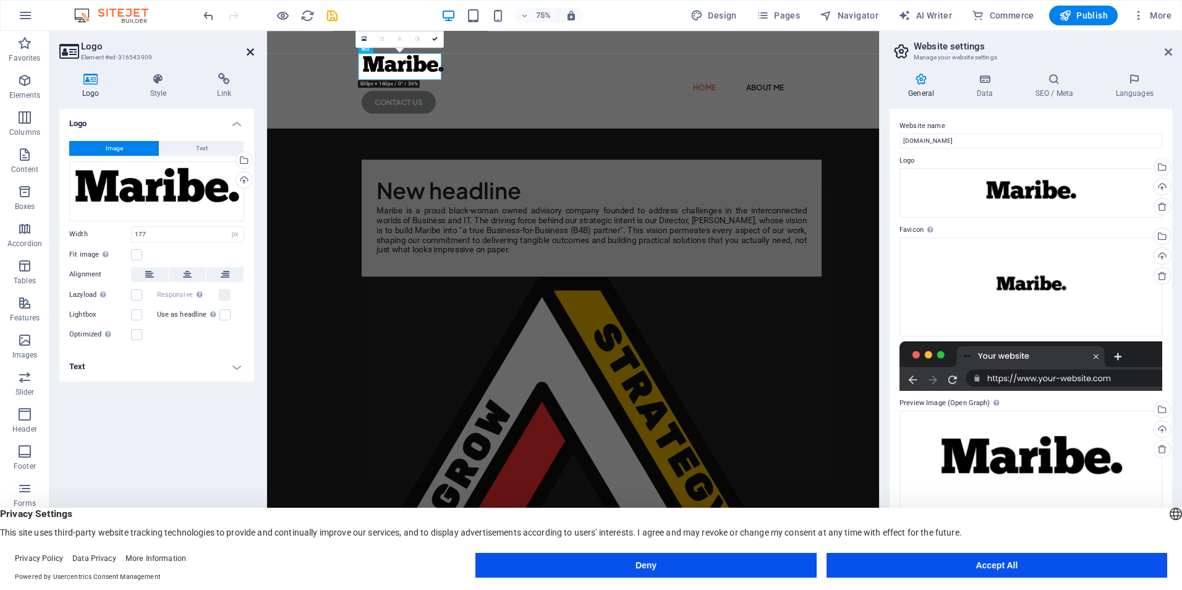
click at [250, 55] on icon at bounding box center [250, 52] width 7 height 10
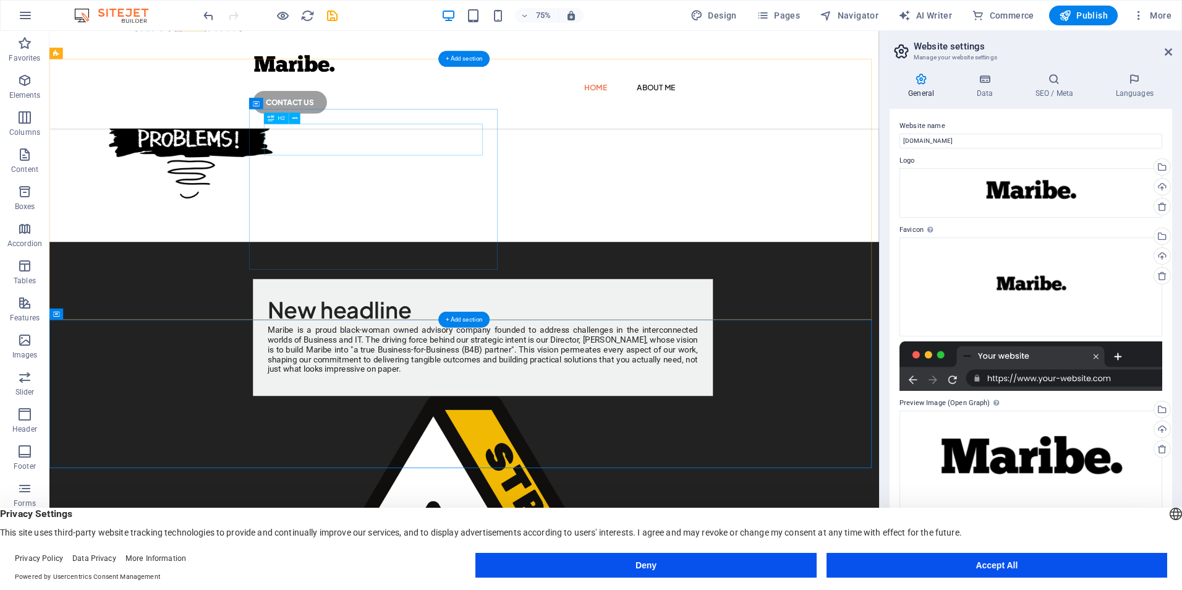
scroll to position [493, 0]
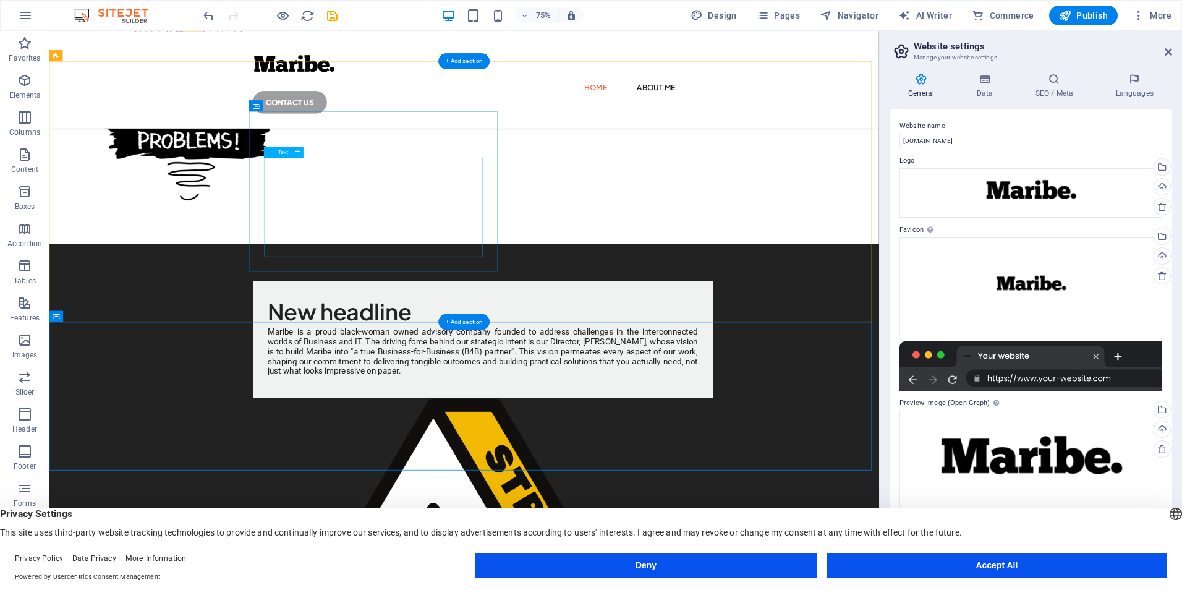
click at [553, 425] on div "Maribe is a proud black-woman owned advisory company founded to address challen…" at bounding box center [628, 457] width 574 height 65
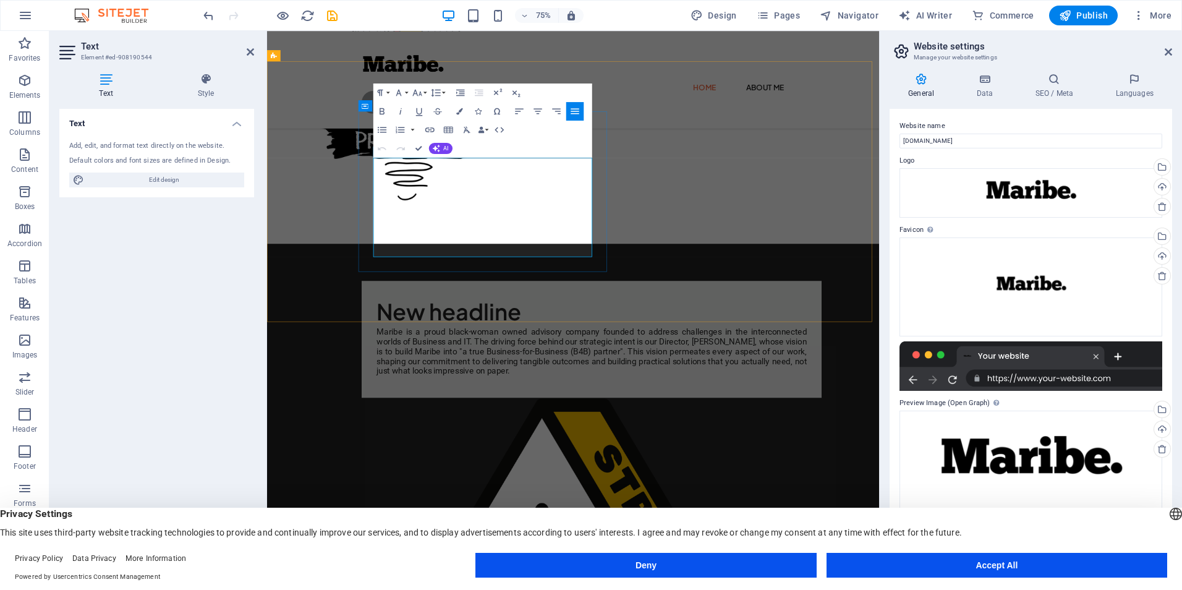
click at [554, 425] on p "Maribe is a proud black-woman owned advisory company founded to address challen…" at bounding box center [700, 457] width 574 height 65
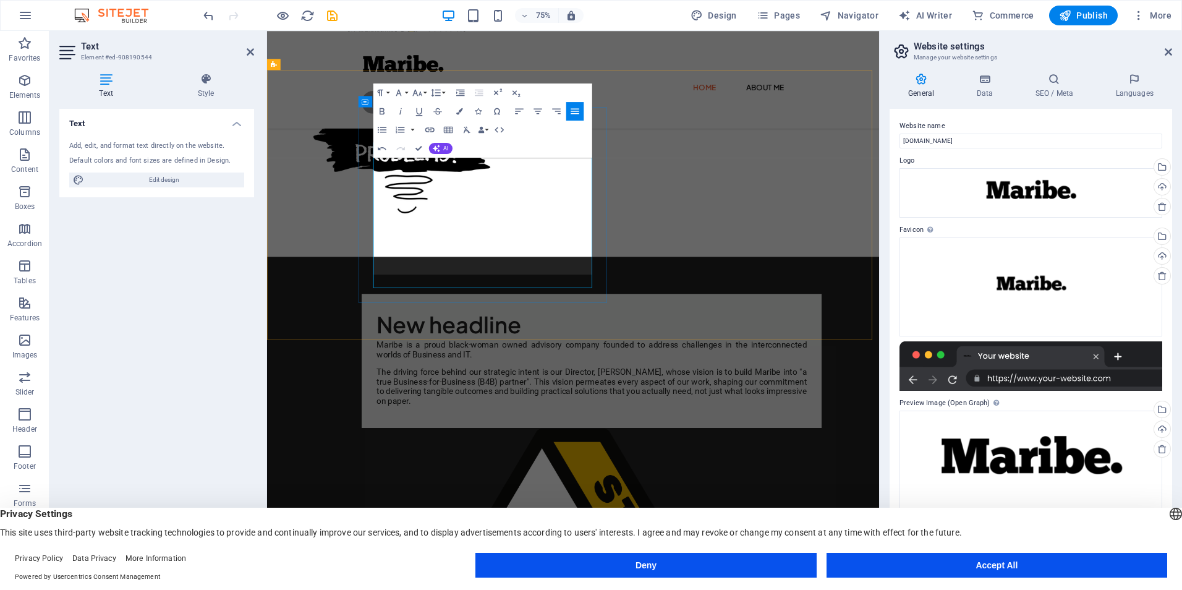
scroll to position [481, 0]
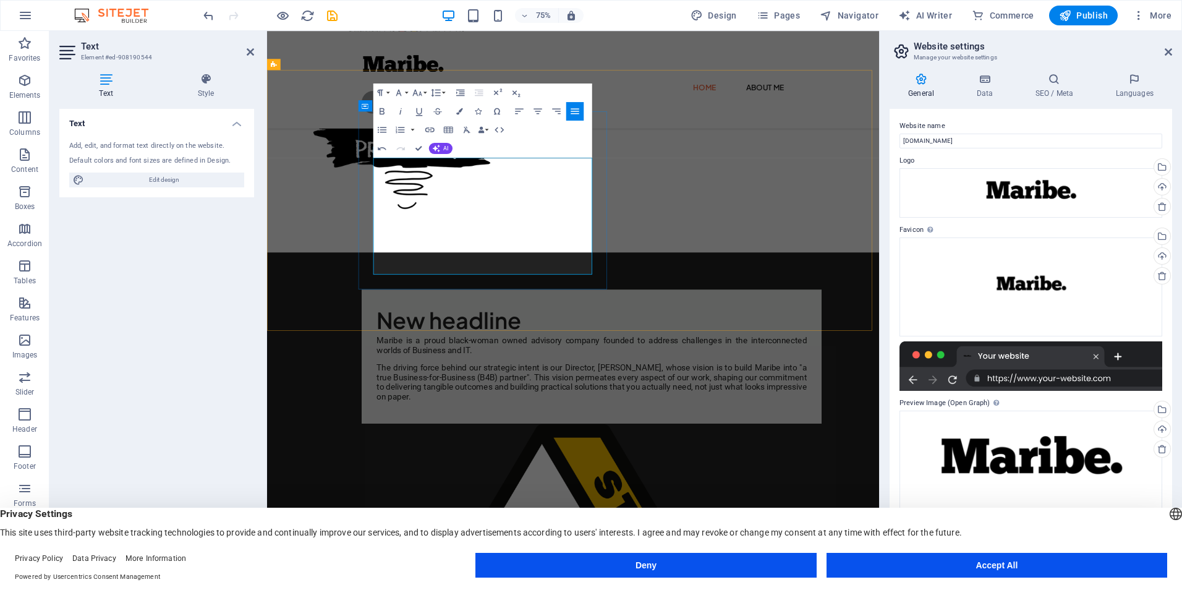
click at [643, 472] on p "The driving force behind our strategic intent is our Director, Rebatho Madiba, …" at bounding box center [700, 498] width 574 height 52
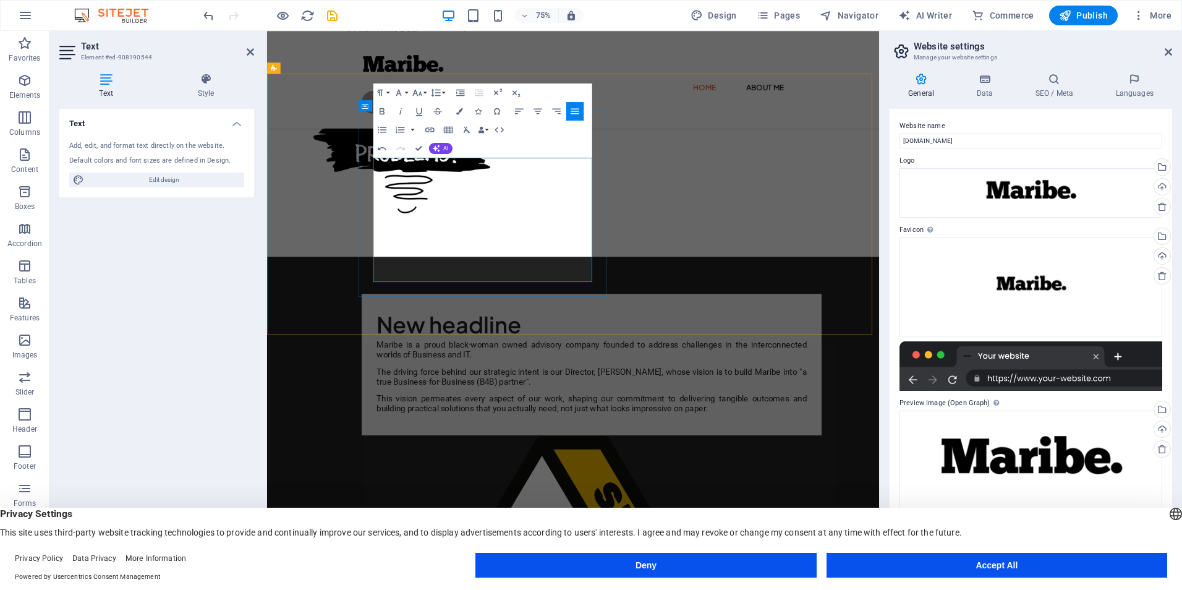
scroll to position [476, 0]
click at [101, 94] on h4 "Text" at bounding box center [108, 86] width 98 height 26
click at [178, 183] on span "Edit design" at bounding box center [164, 179] width 153 height 15
select select "px"
select select "400"
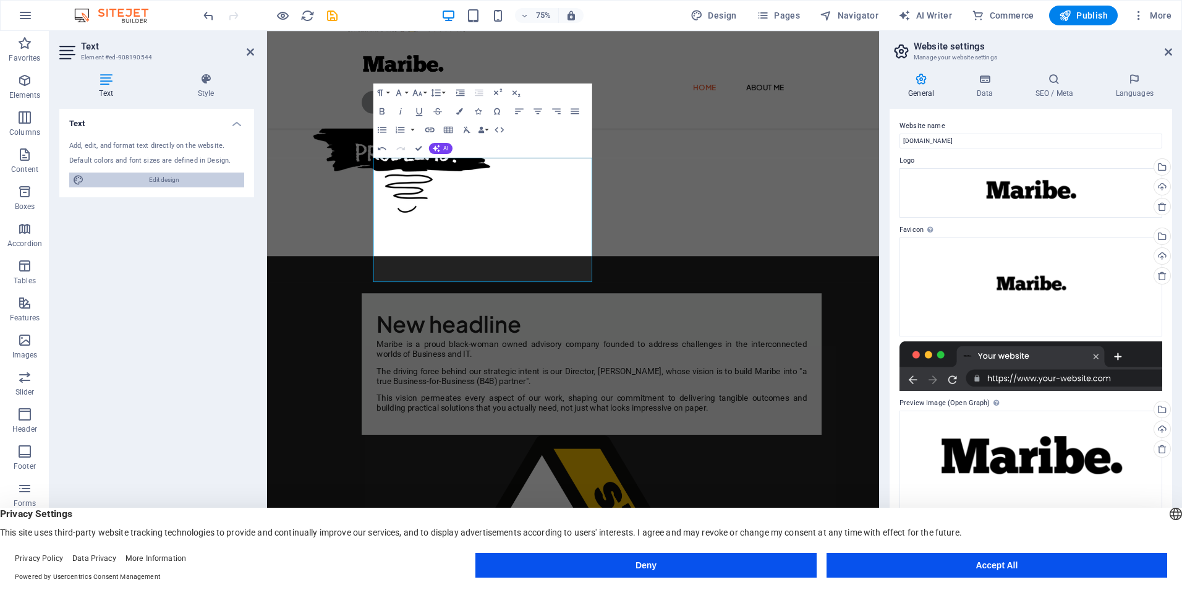
select select "px"
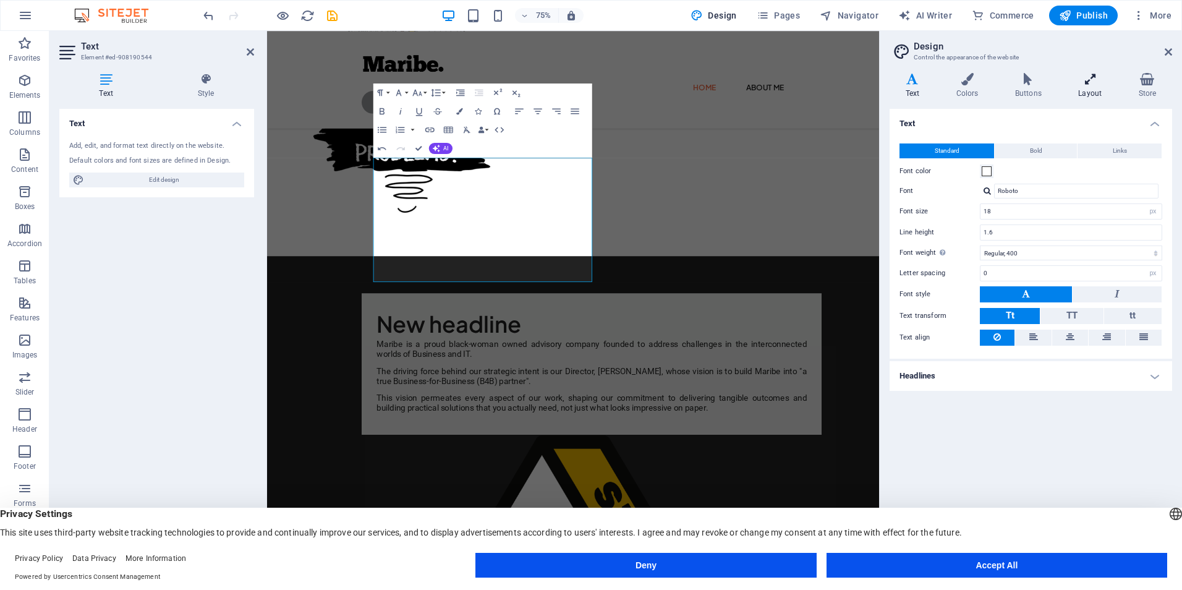
click at [1080, 81] on icon at bounding box center [1089, 79] width 55 height 12
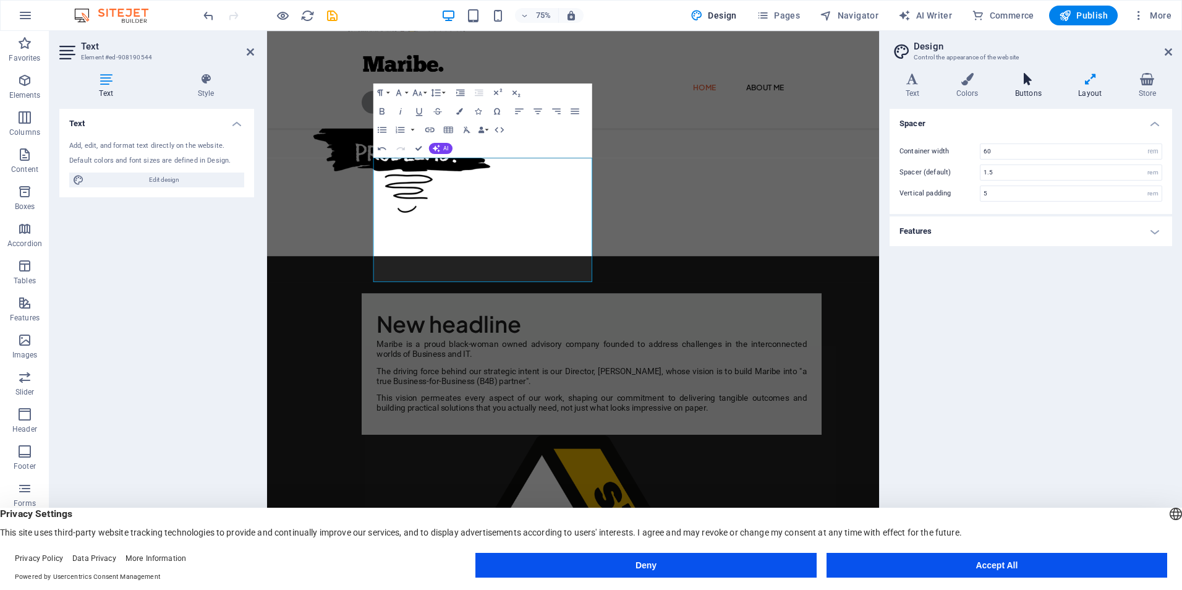
click at [1043, 83] on icon at bounding box center [1028, 79] width 58 height 12
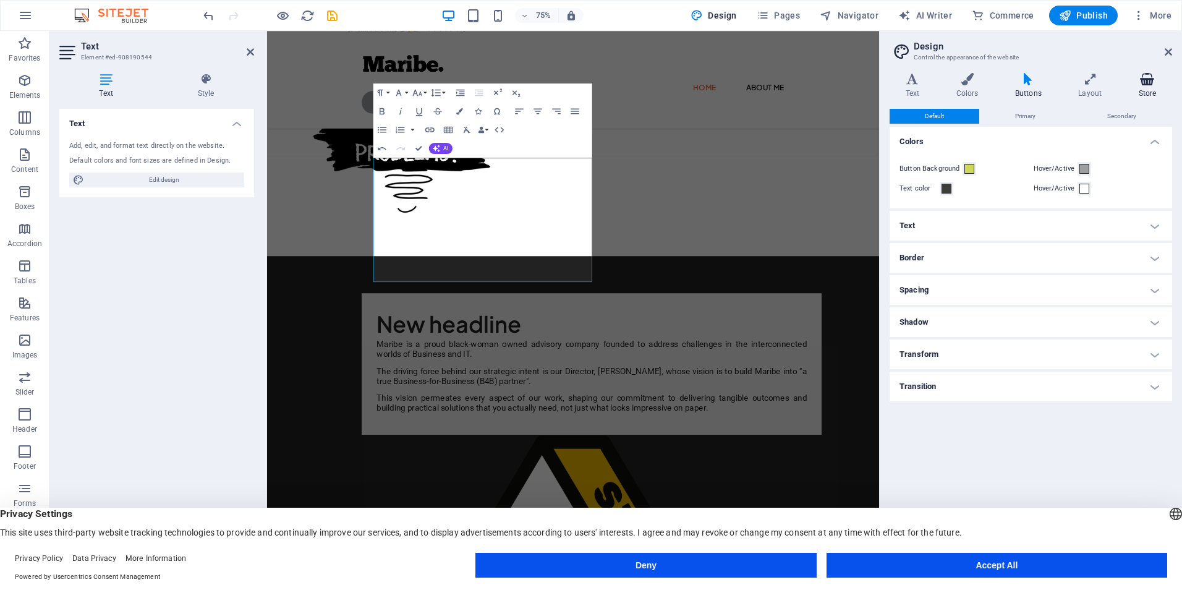
click at [1145, 83] on icon at bounding box center [1146, 79] width 49 height 12
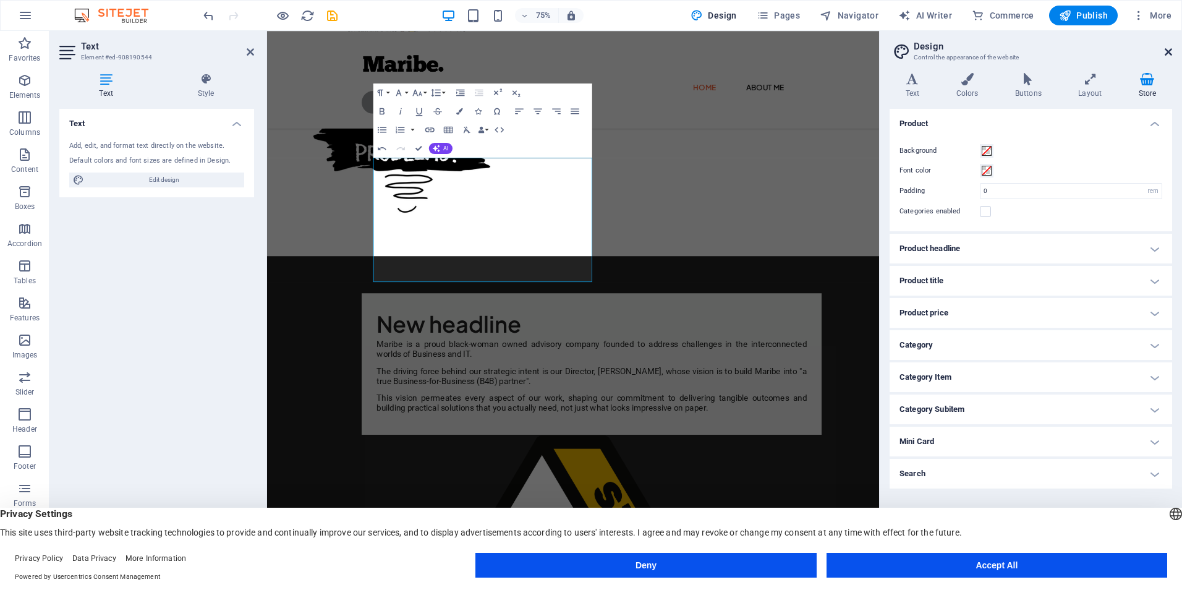
drag, startPoint x: 1167, startPoint y: 50, endPoint x: 1017, endPoint y: 111, distance: 161.4
click at [1167, 50] on icon at bounding box center [1167, 52] width 7 height 10
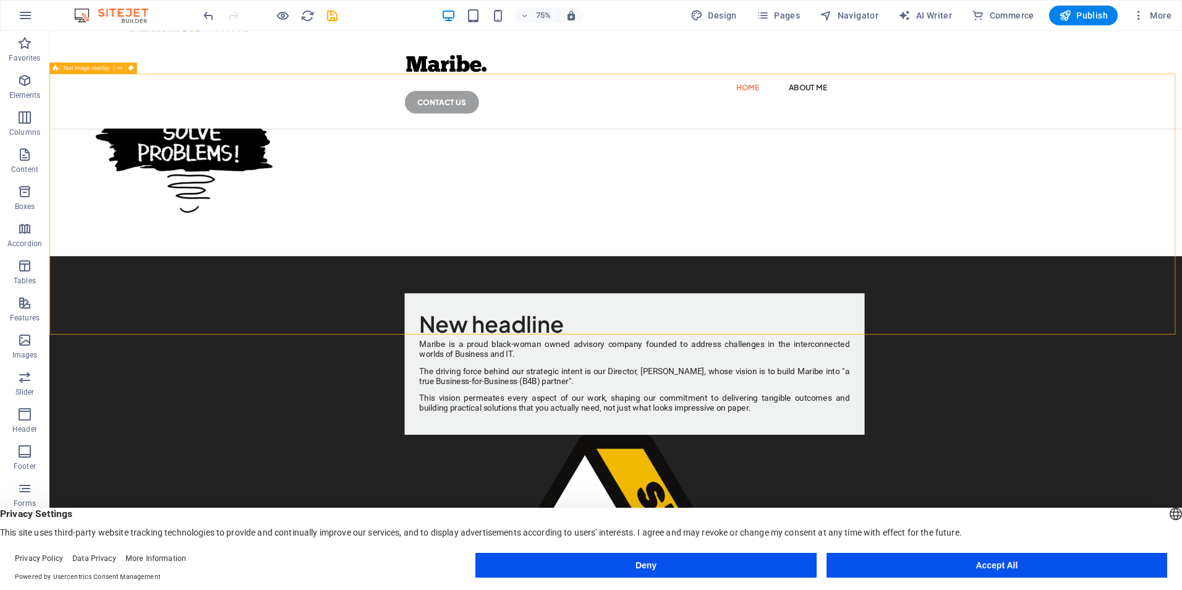
click at [22, 190] on icon "button" at bounding box center [24, 191] width 15 height 15
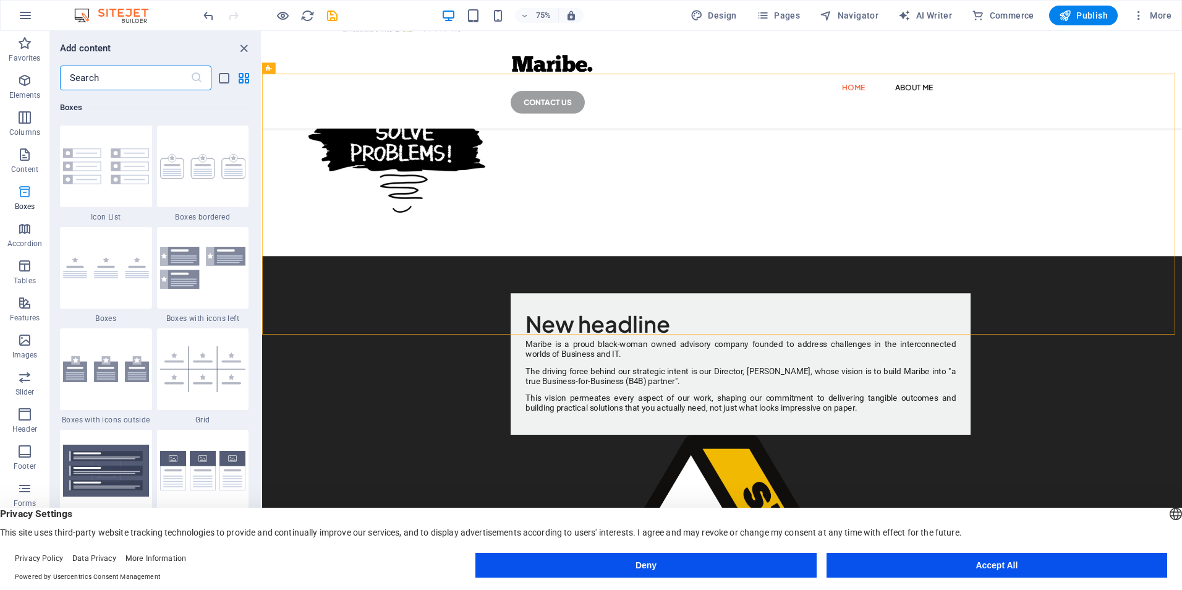
scroll to position [54, 0]
click at [20, 284] on icon "button" at bounding box center [24, 285] width 15 height 15
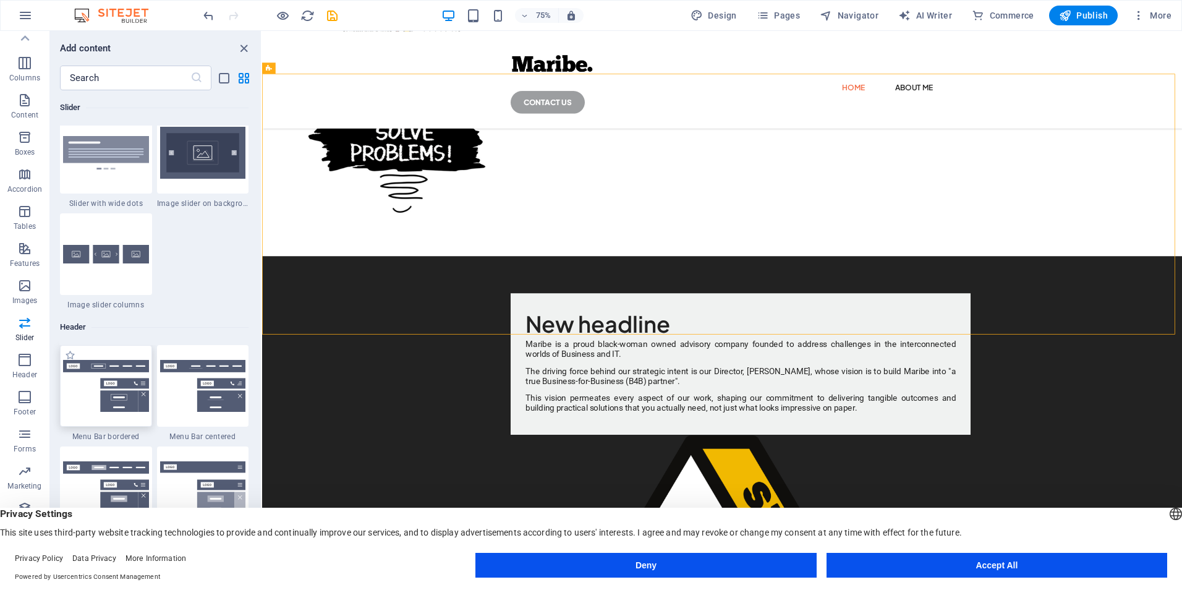
scroll to position [7256, 0]
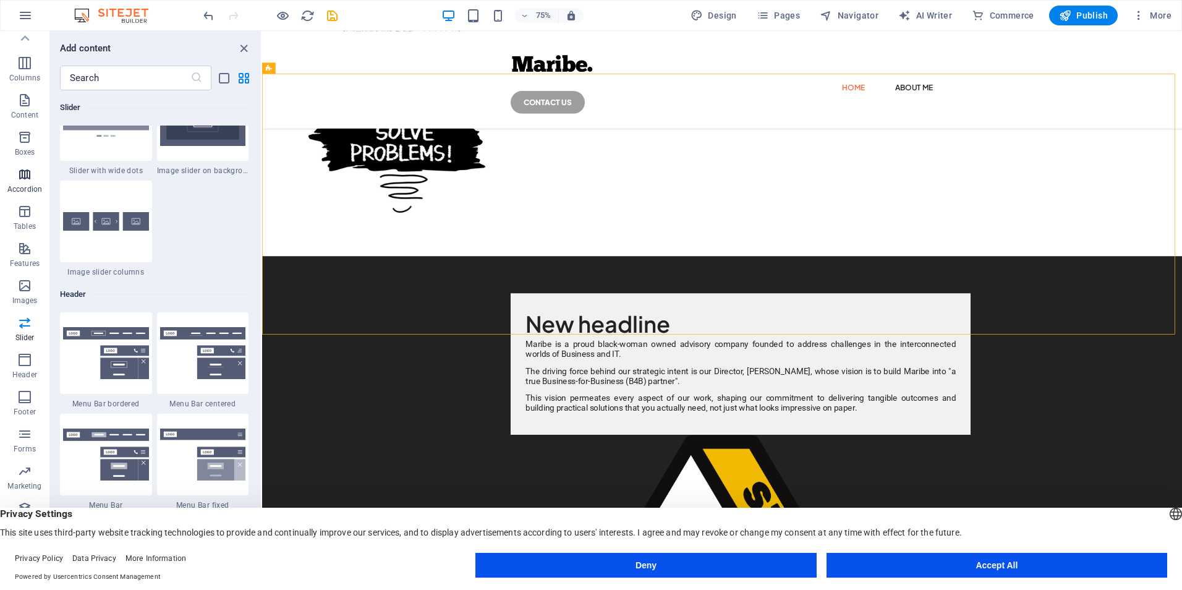
click at [21, 182] on span "Accordion" at bounding box center [24, 182] width 49 height 30
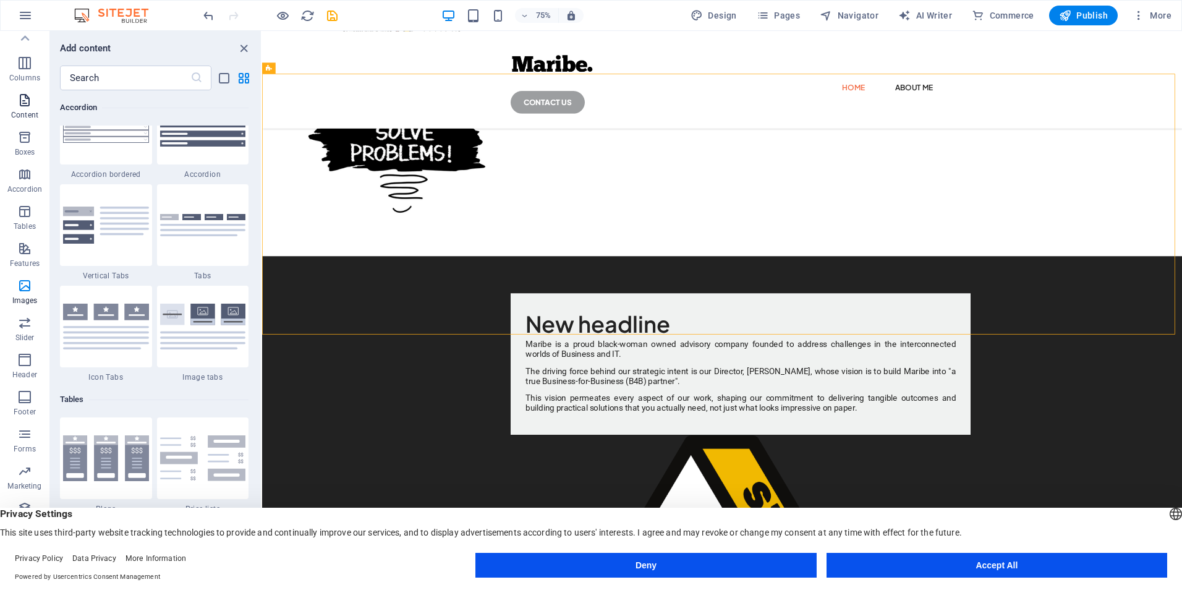
scroll to position [3947, 0]
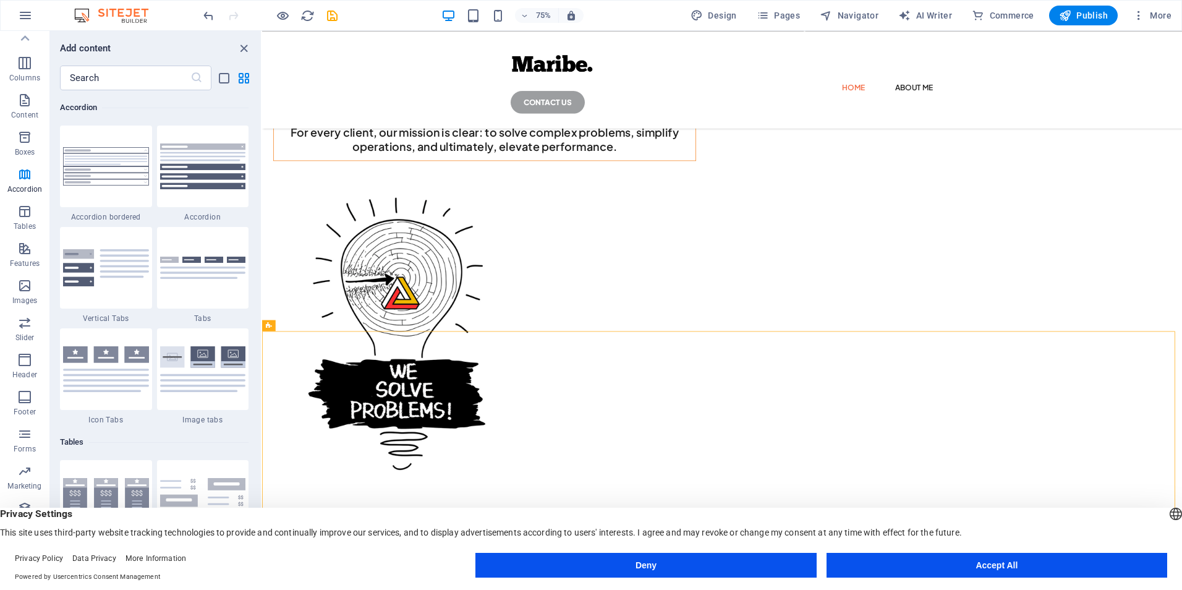
scroll to position [141, 0]
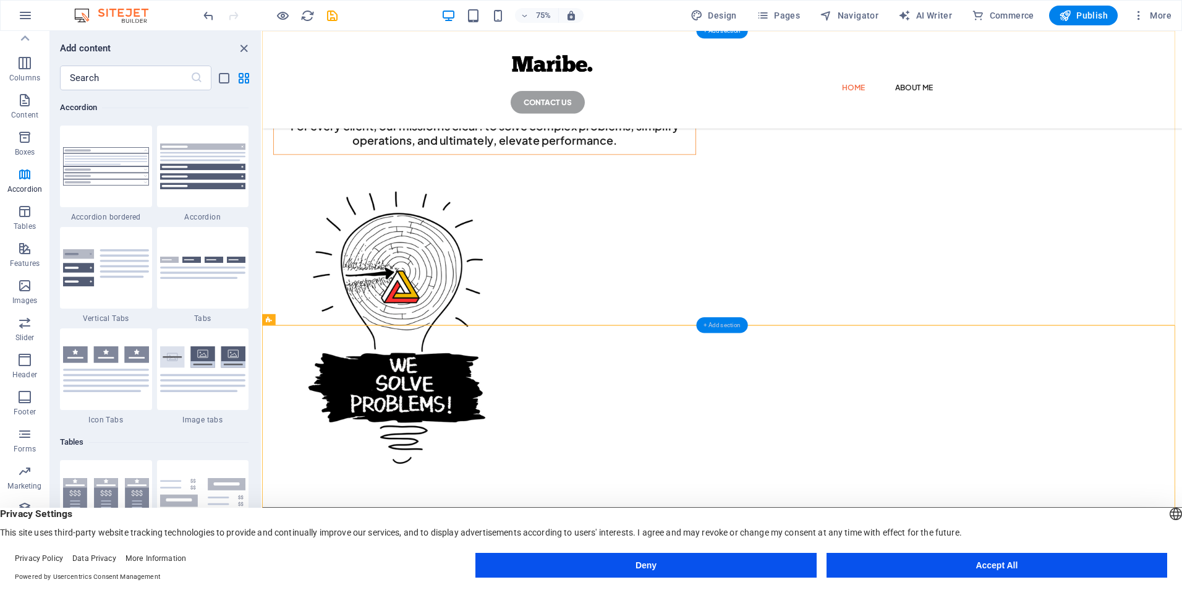
click at [724, 319] on div "+ Add section" at bounding box center [721, 325] width 51 height 16
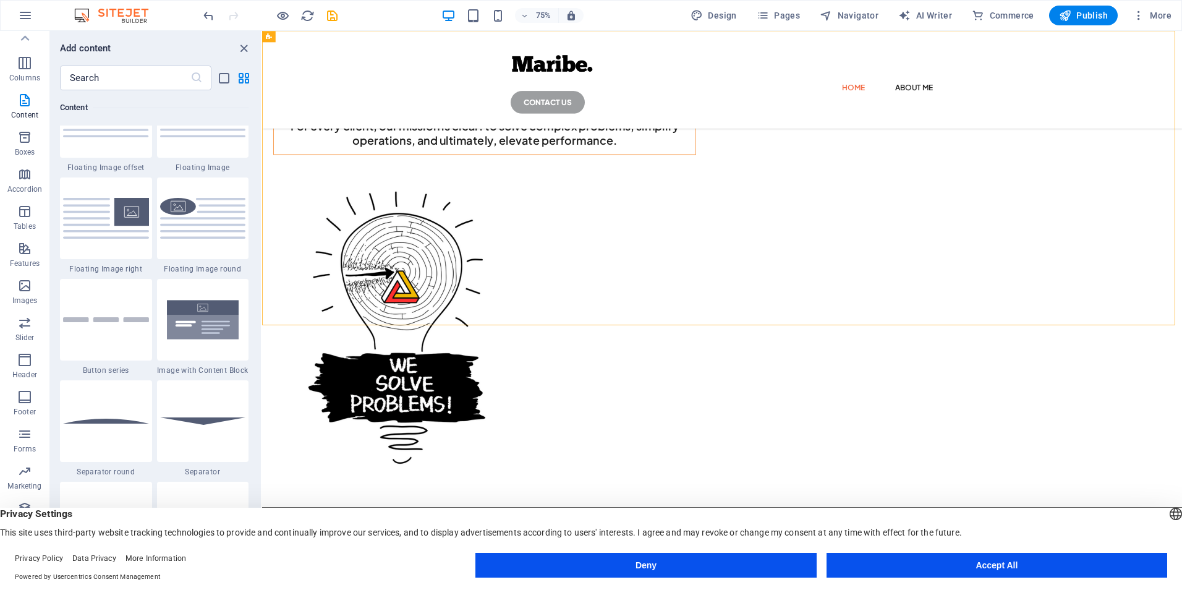
scroll to position [2781, 0]
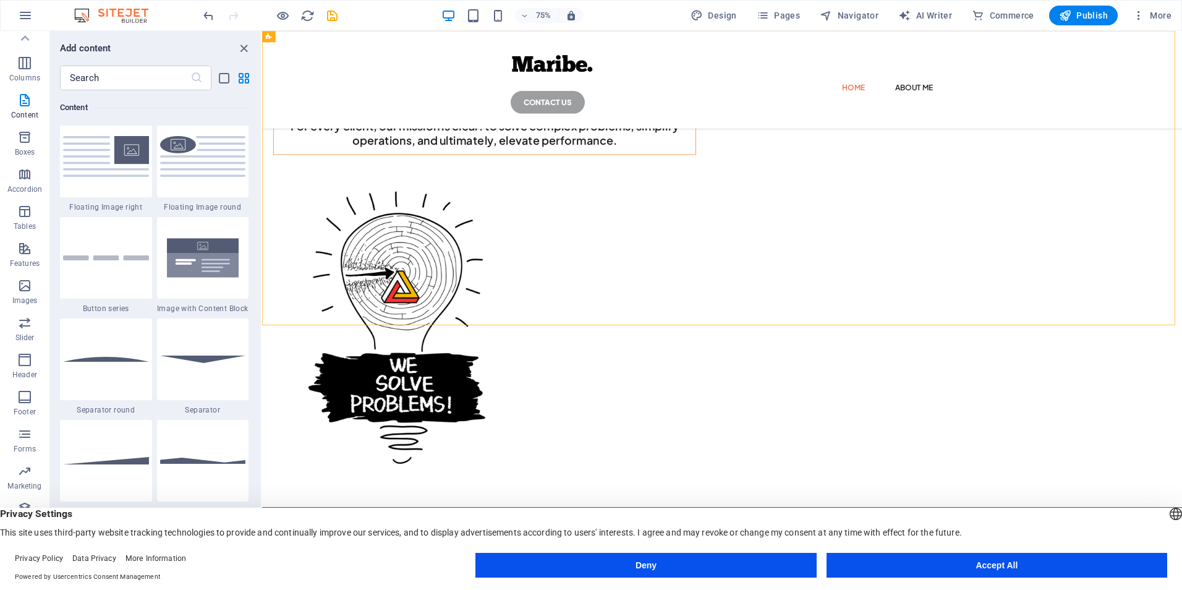
click at [214, 268] on img at bounding box center [203, 257] width 86 height 57
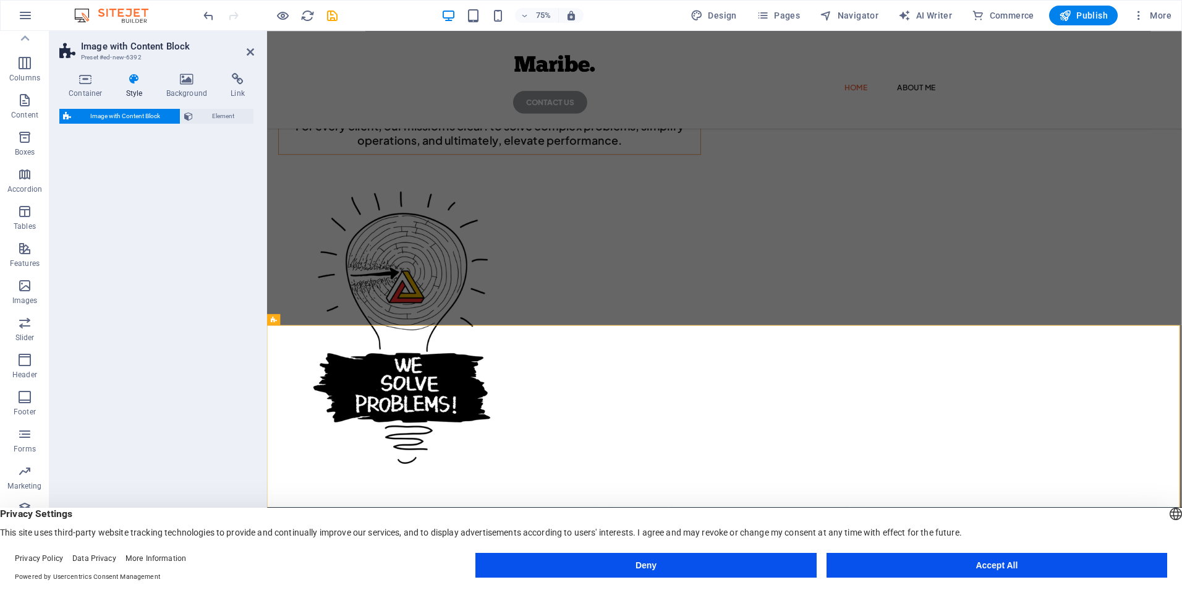
select select "rem"
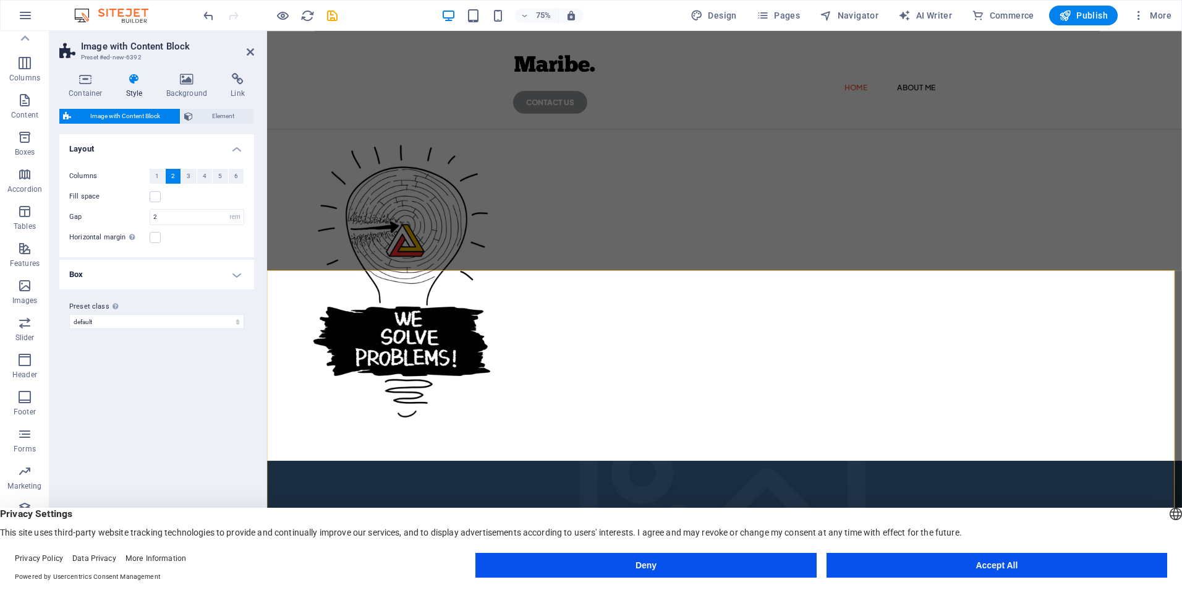
scroll to position [203, 0]
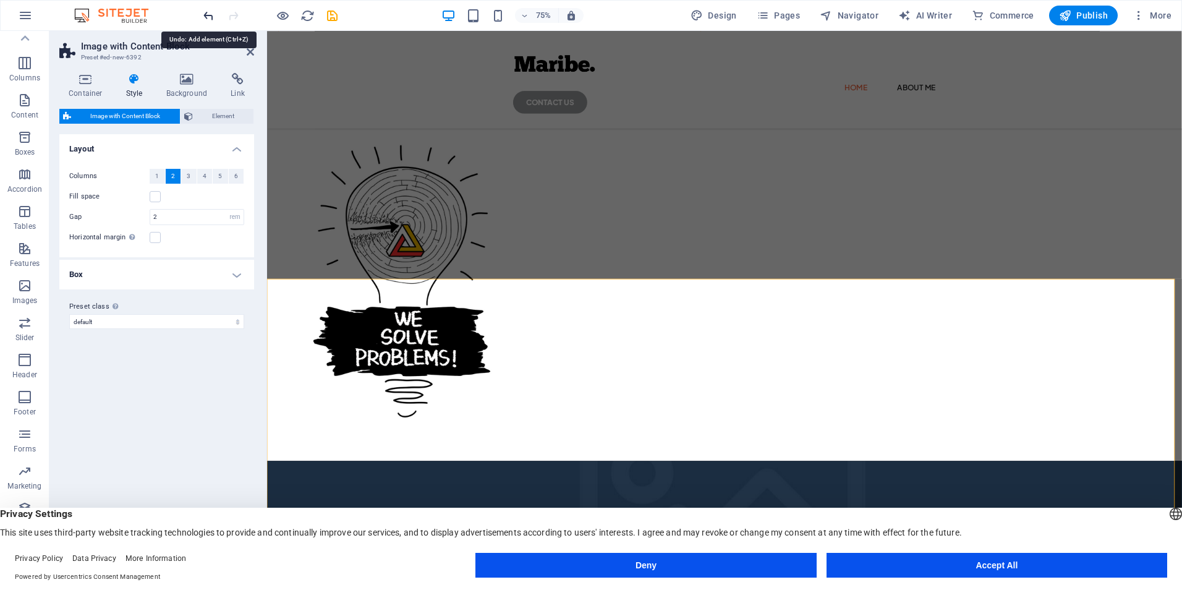
click at [203, 9] on icon "undo" at bounding box center [208, 16] width 14 height 14
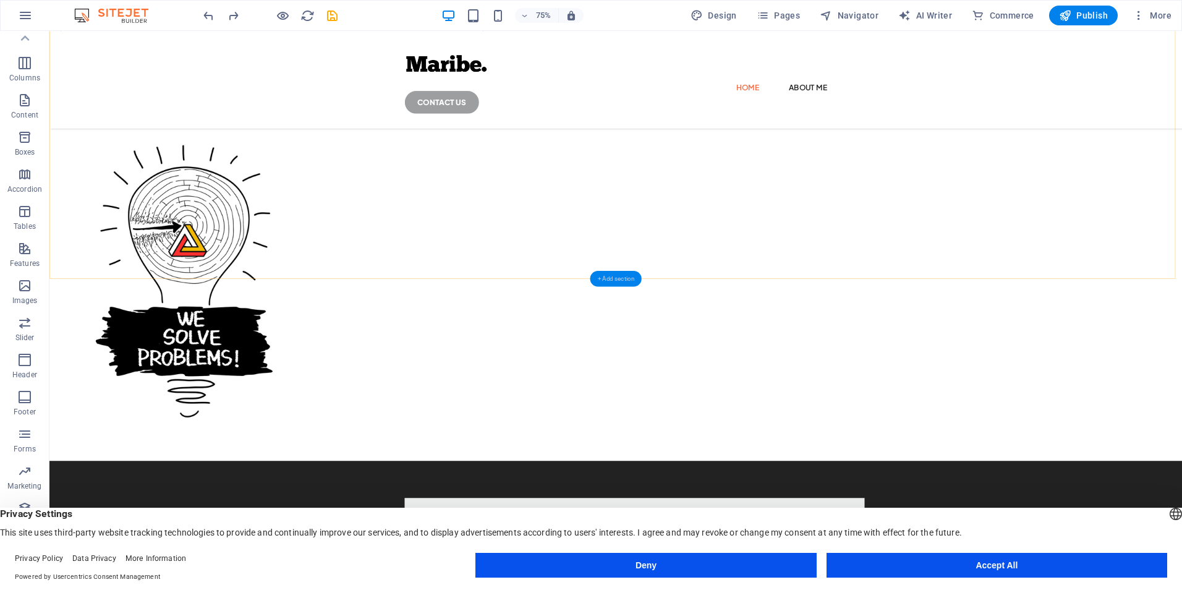
click at [609, 280] on div "+ Add section" at bounding box center [615, 279] width 51 height 16
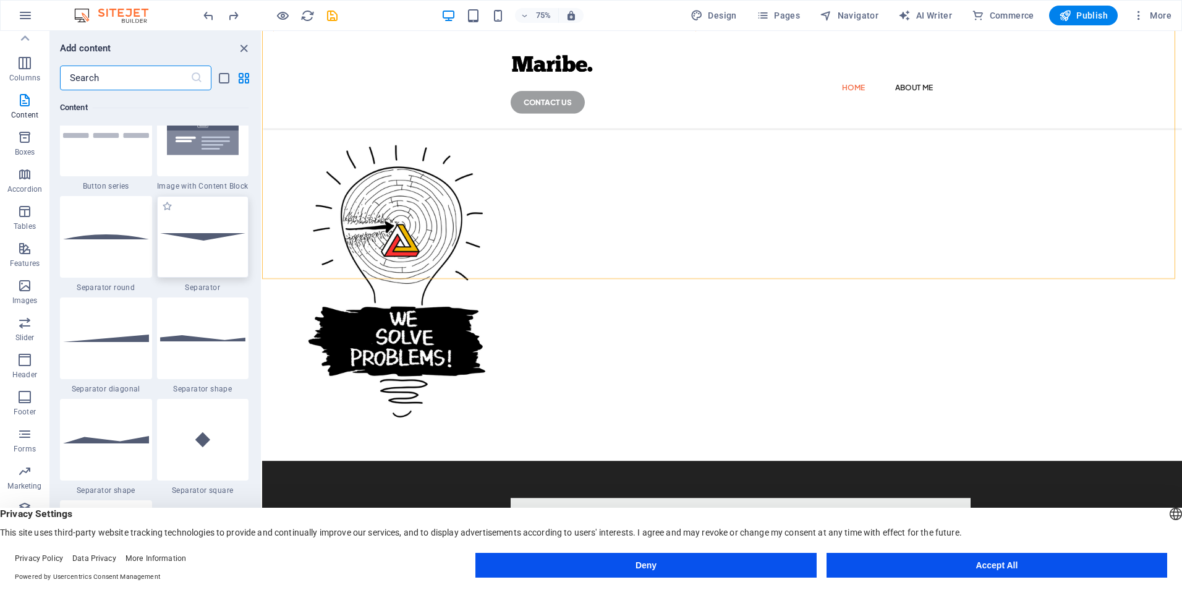
scroll to position [2904, 0]
click at [229, 251] on div at bounding box center [203, 236] width 92 height 82
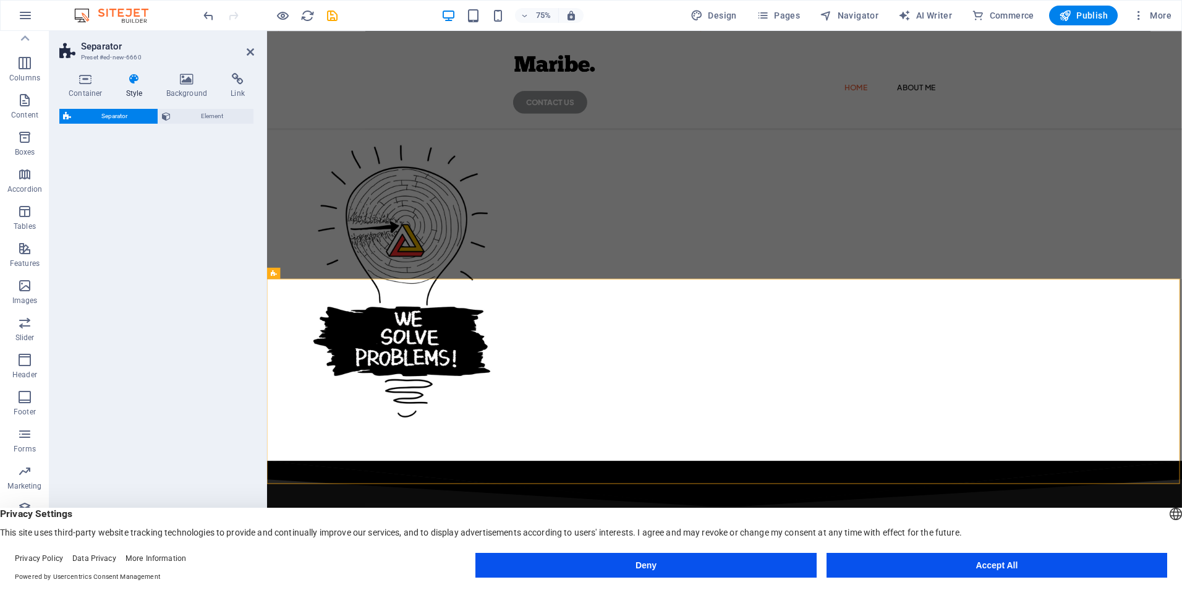
select select "rem"
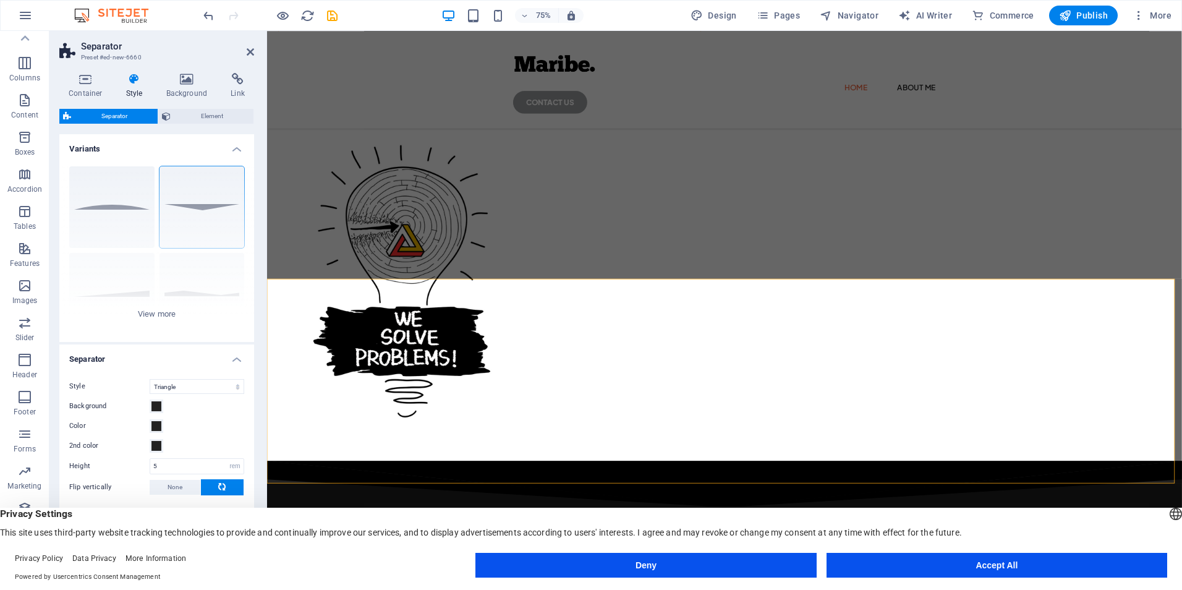
click at [234, 151] on h4 "Variants" at bounding box center [156, 145] width 195 height 22
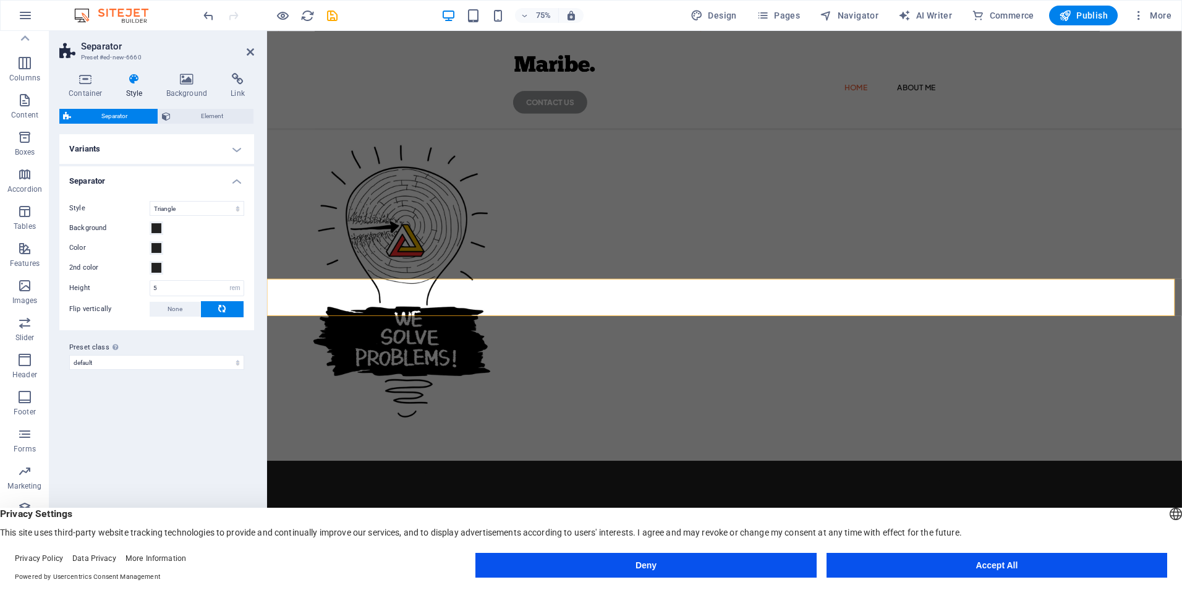
click at [236, 156] on h4 "Variants" at bounding box center [156, 149] width 195 height 30
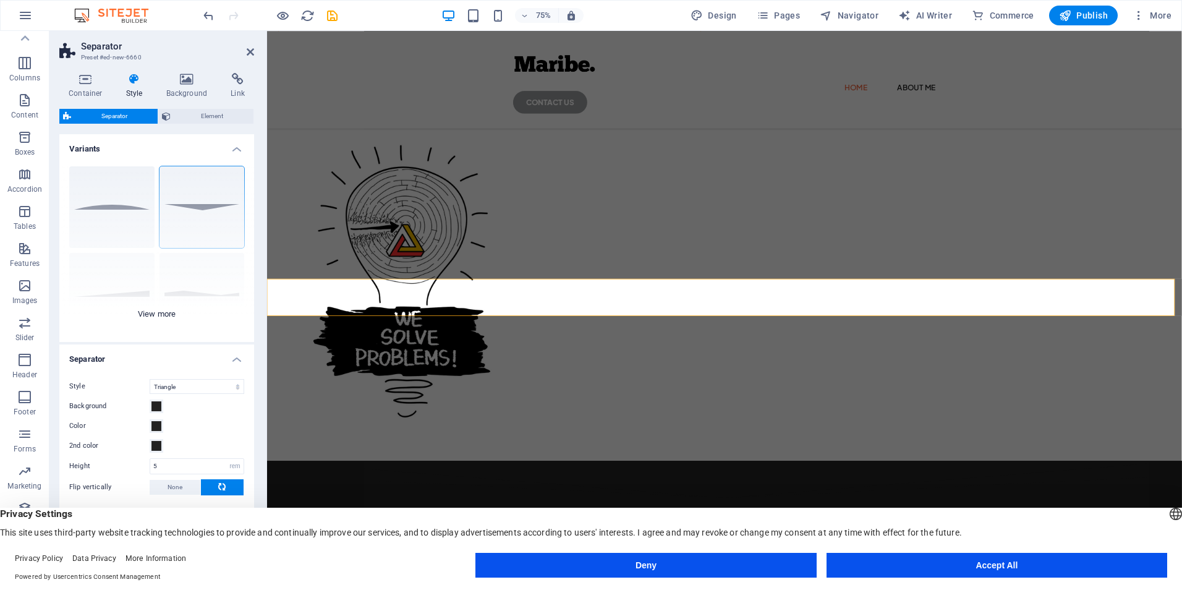
click at [127, 205] on div "Circle Default Diagonal Polygon 1 Polygon 2 Square Zigzag" at bounding box center [156, 248] width 195 height 185
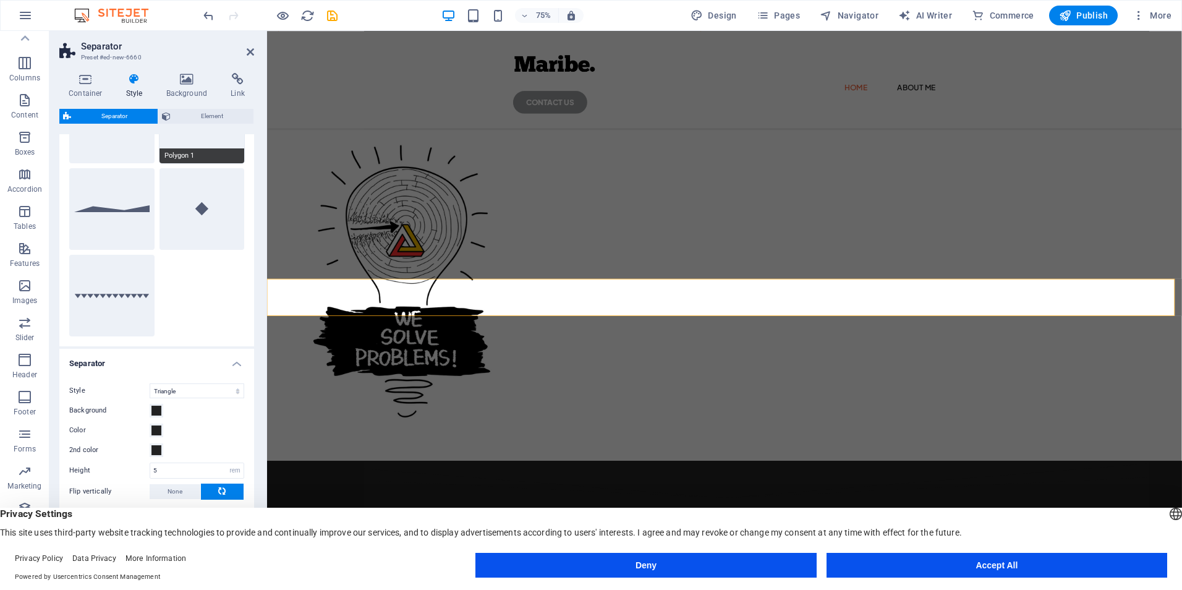
scroll to position [173, 0]
click at [155, 409] on span at bounding box center [156, 409] width 10 height 10
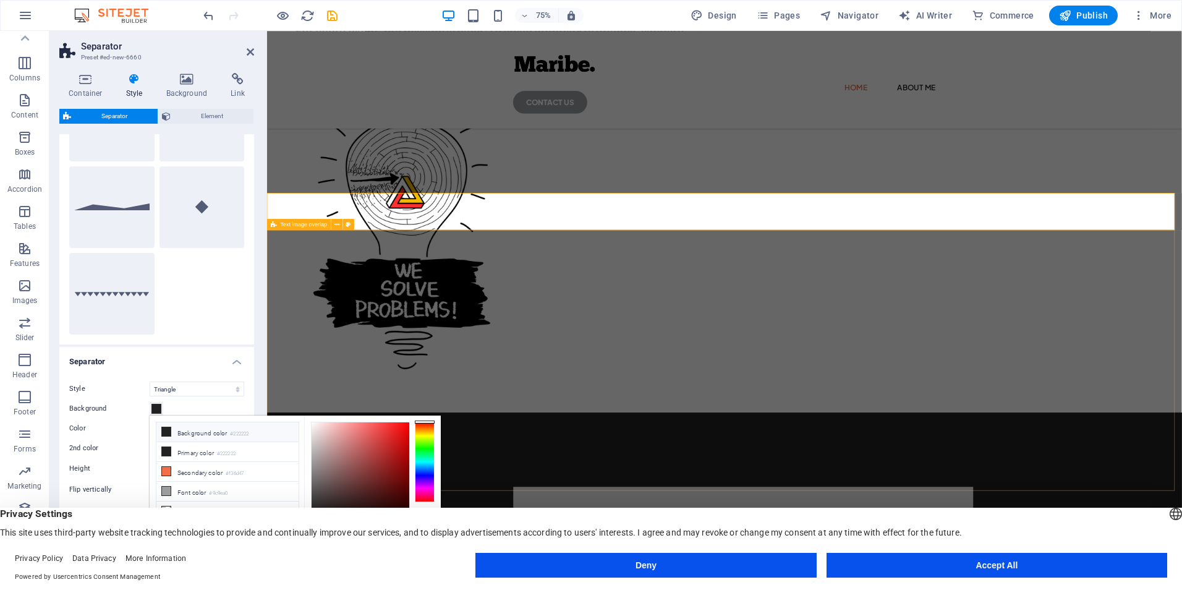
scroll to position [326, 0]
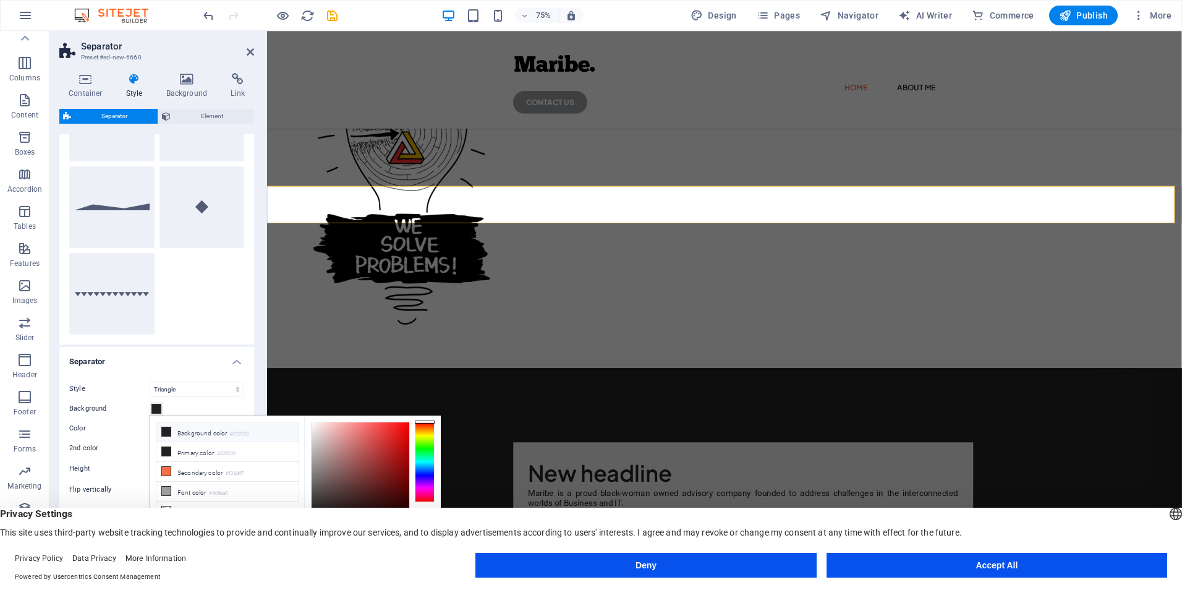
drag, startPoint x: 255, startPoint y: 466, endPoint x: 261, endPoint y: 430, distance: 36.4
click at [261, 431] on ul "Background color #222222 Primary color #222222 Secondary color #f36d47 Font col…" at bounding box center [227, 492] width 143 height 140
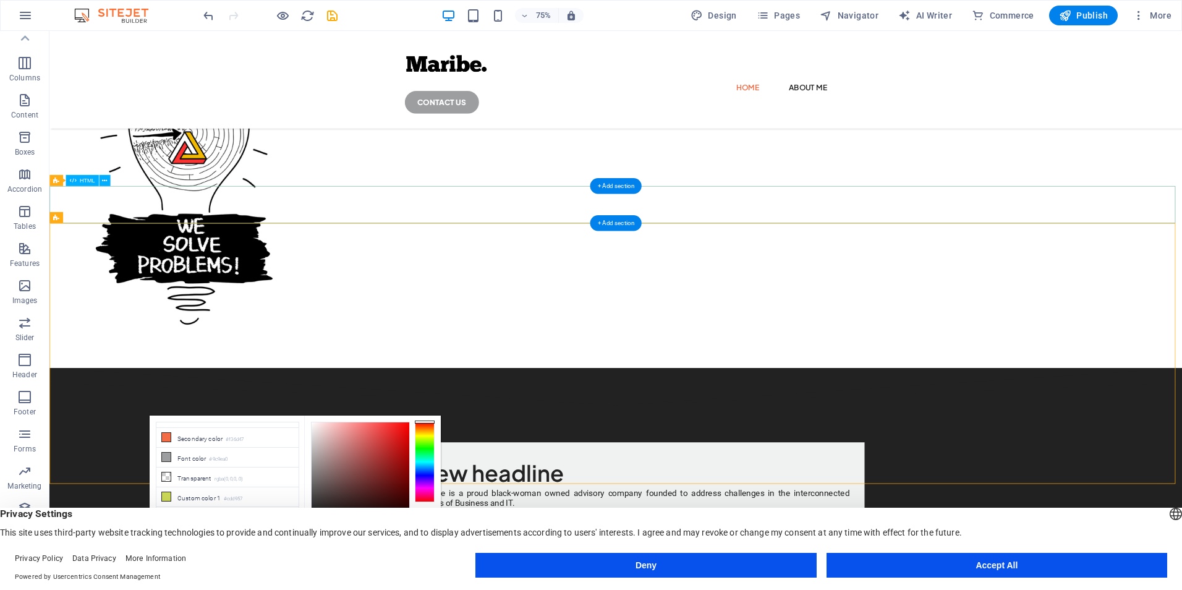
click at [988, 480] on div at bounding box center [804, 504] width 1510 height 49
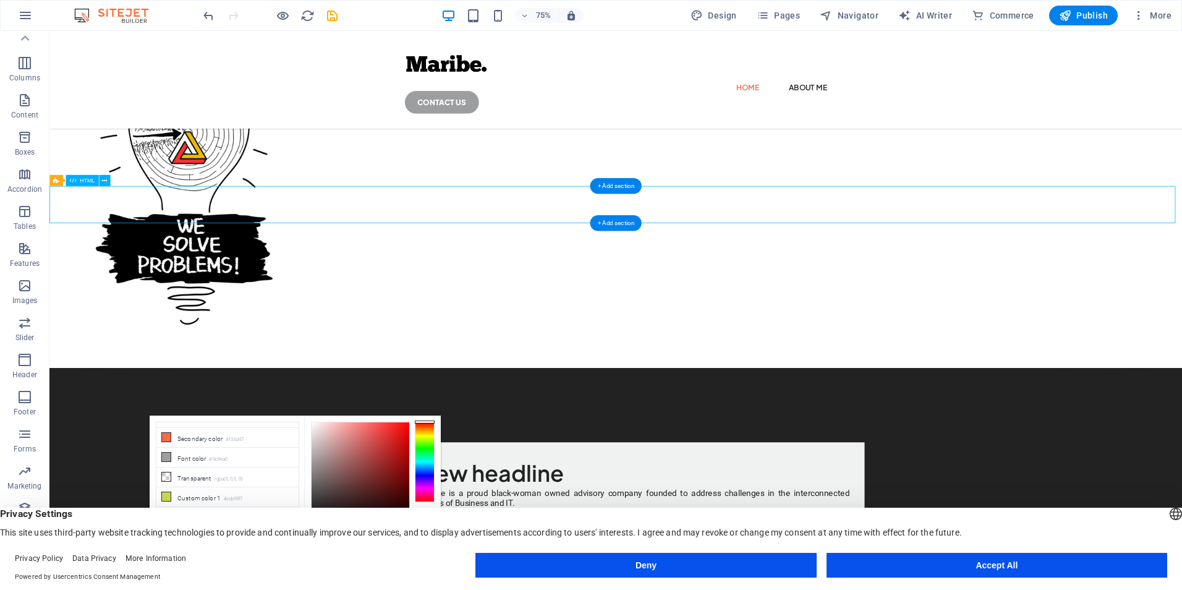
click at [988, 480] on div at bounding box center [804, 504] width 1510 height 49
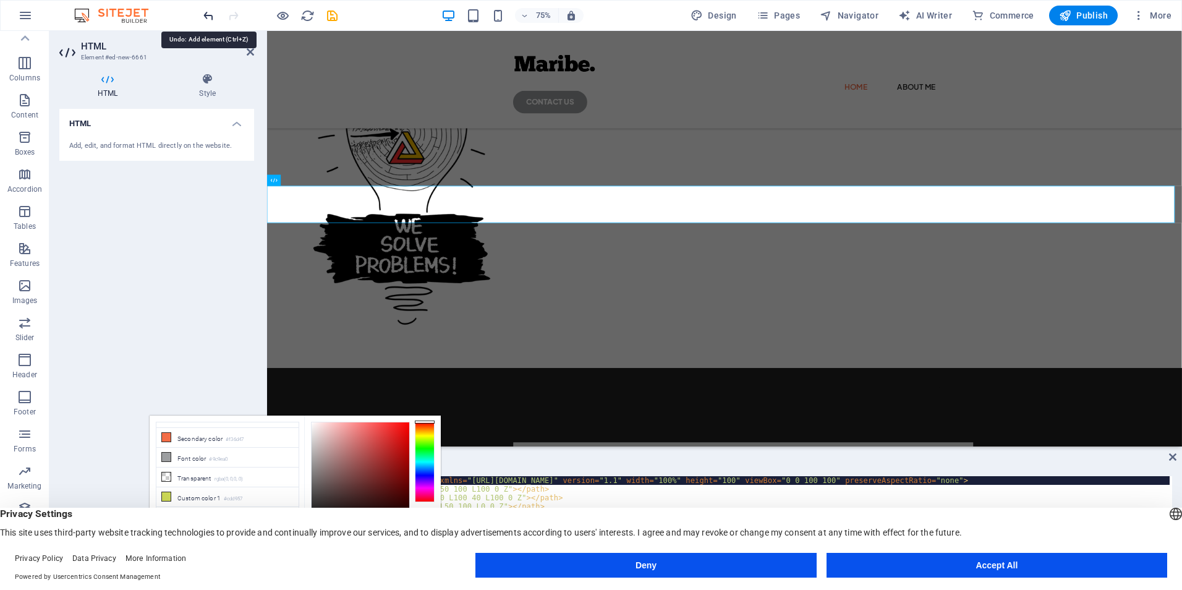
click at [210, 19] on icon "undo" at bounding box center [208, 16] width 14 height 14
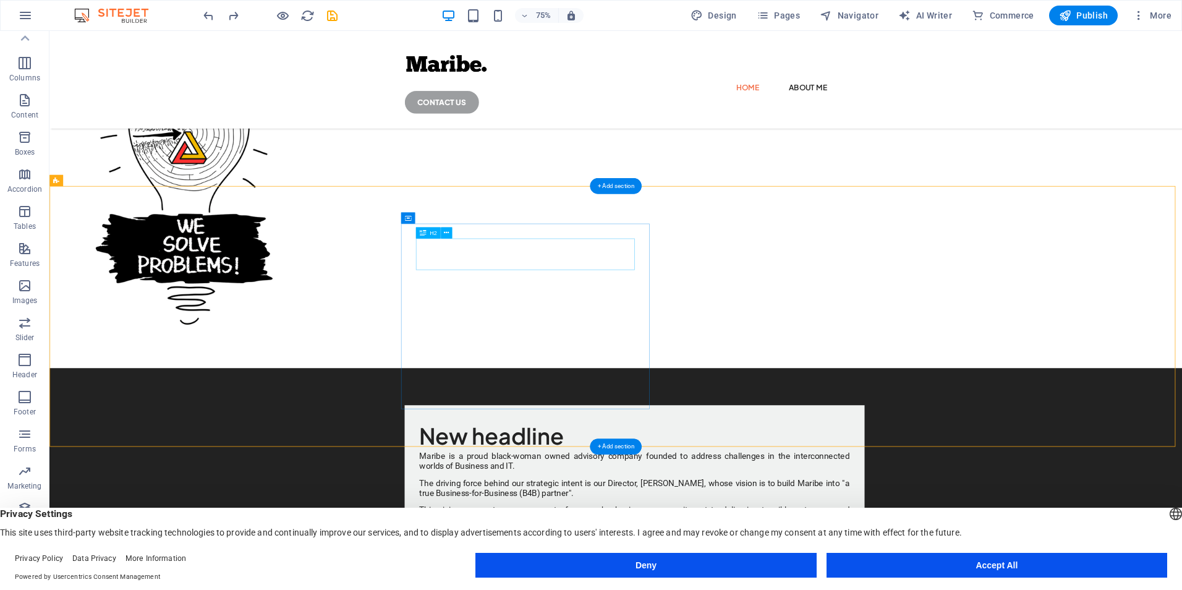
click at [664, 549] on div "New headline" at bounding box center [830, 569] width 574 height 41
drag, startPoint x: 664, startPoint y: 339, endPoint x: 375, endPoint y: 339, distance: 289.3
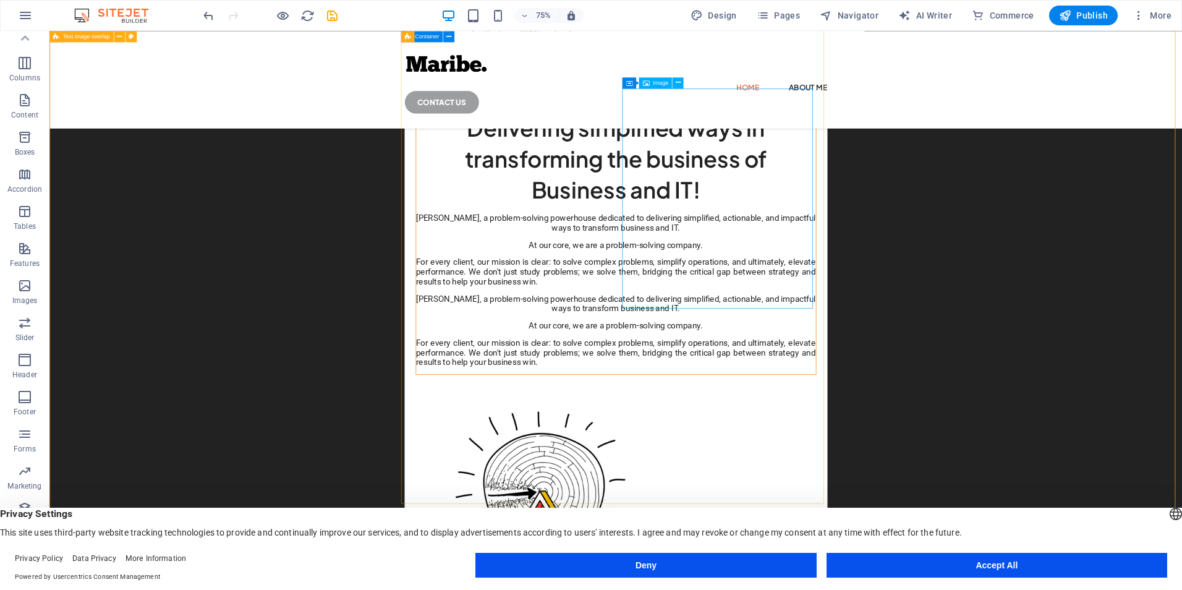
scroll to position [947, 0]
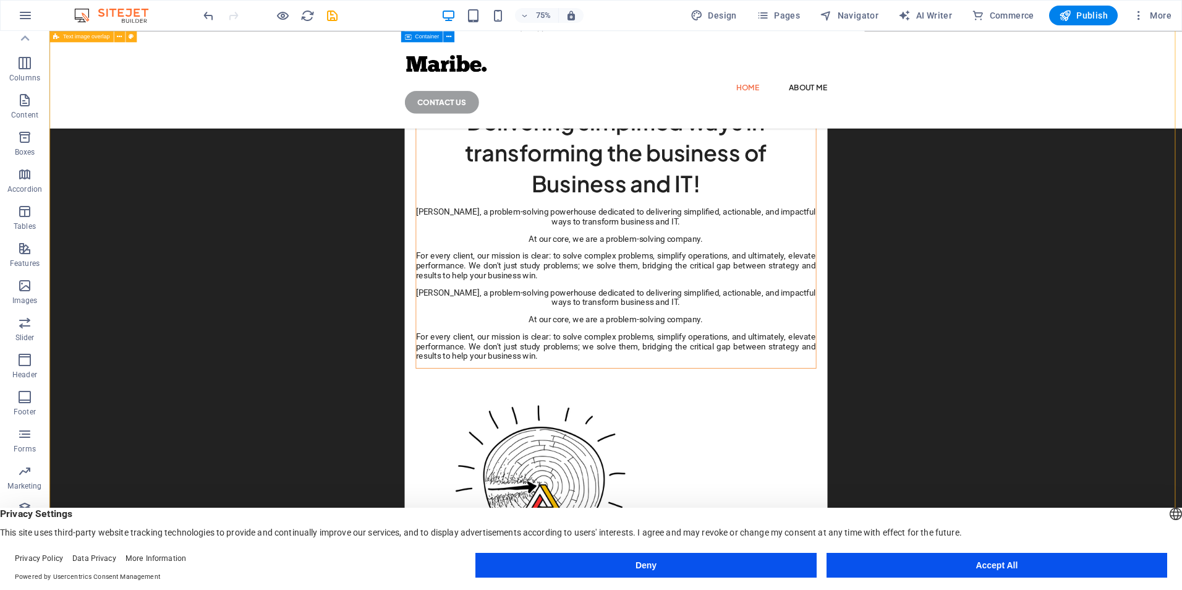
drag, startPoint x: 375, startPoint y: 358, endPoint x: 1226, endPoint y: 376, distance: 850.7
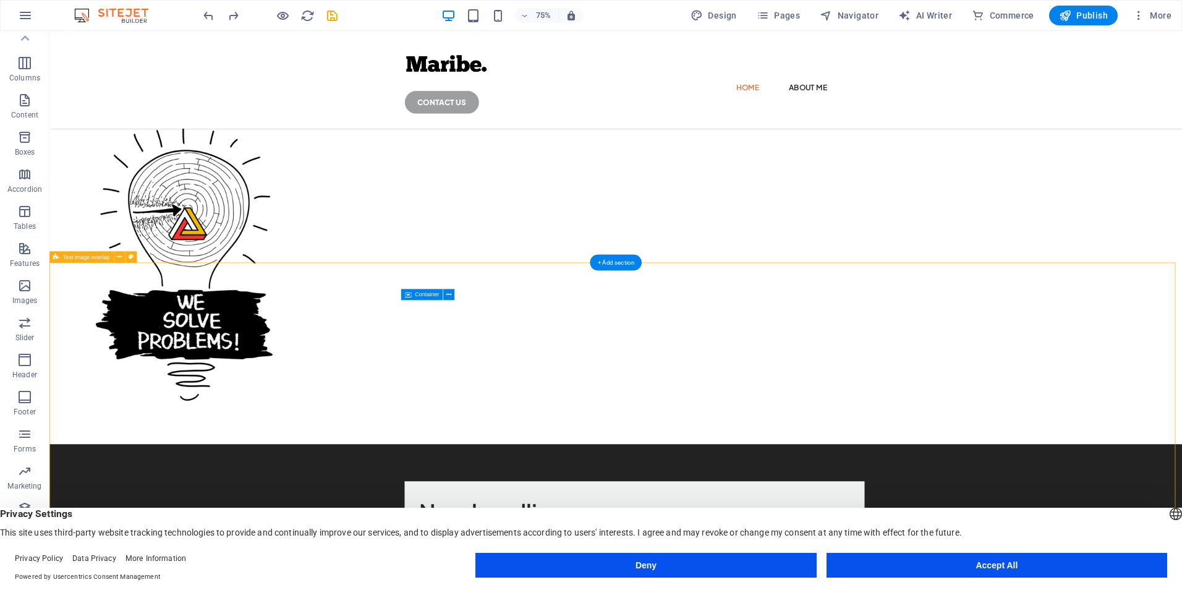
scroll to position [224, 0]
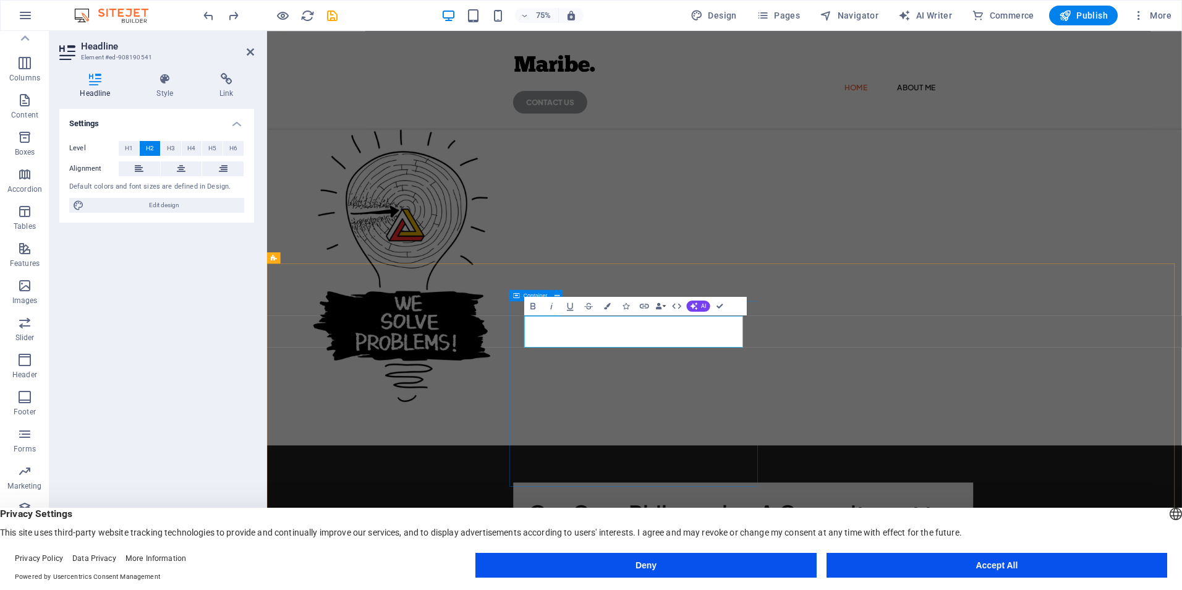
scroll to position [223, 0]
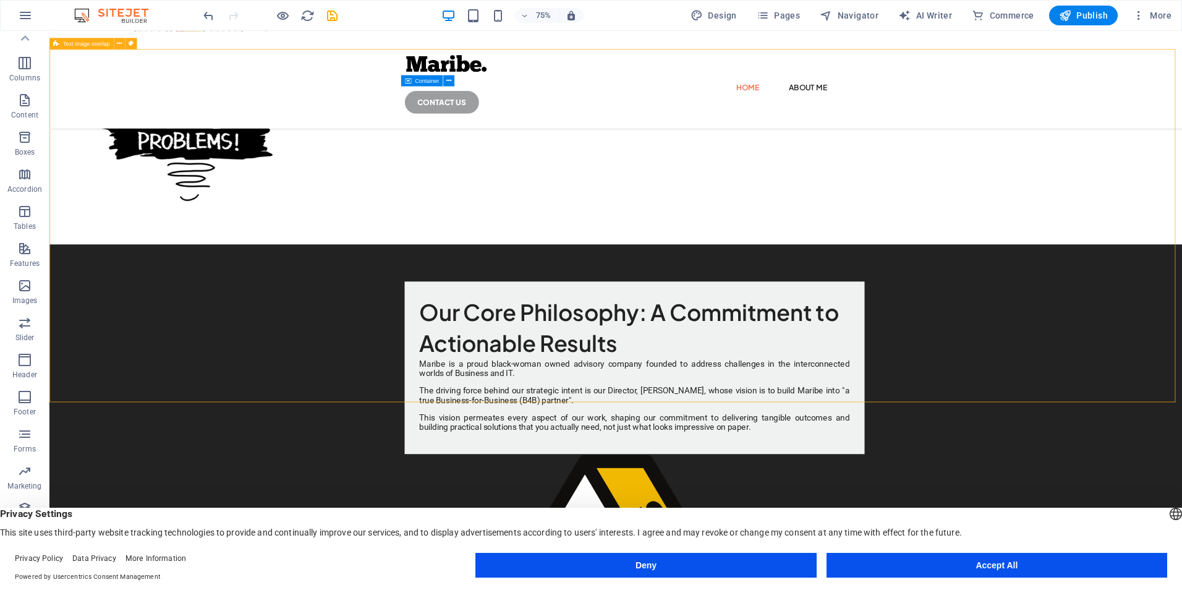
scroll to position [532, 0]
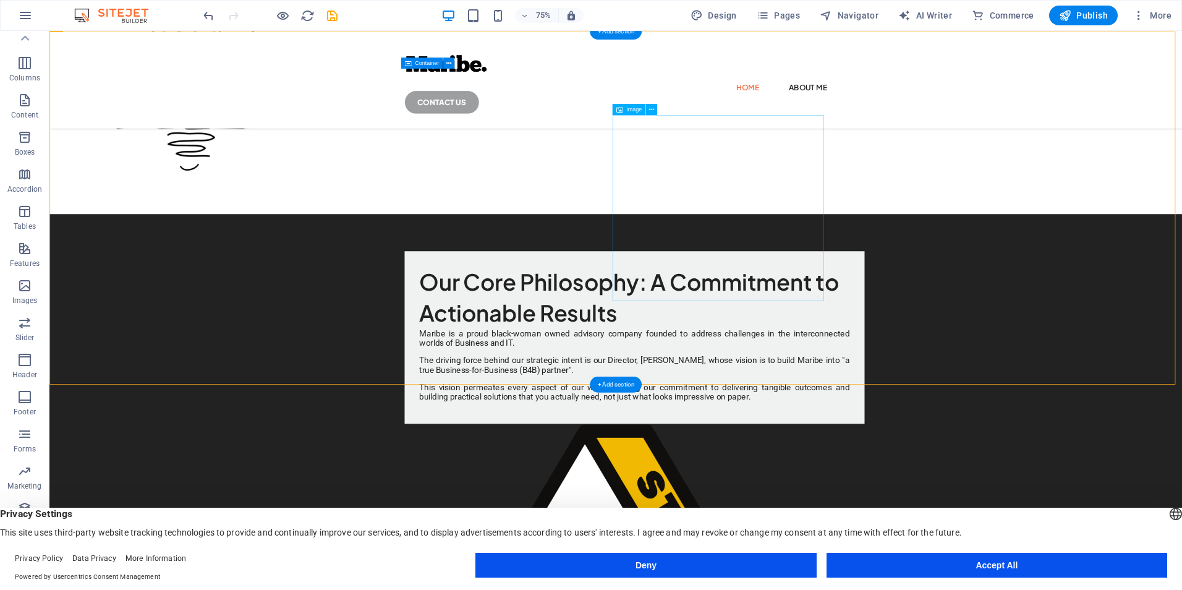
drag, startPoint x: 1032, startPoint y: 275, endPoint x: 1065, endPoint y: 260, distance: 36.0
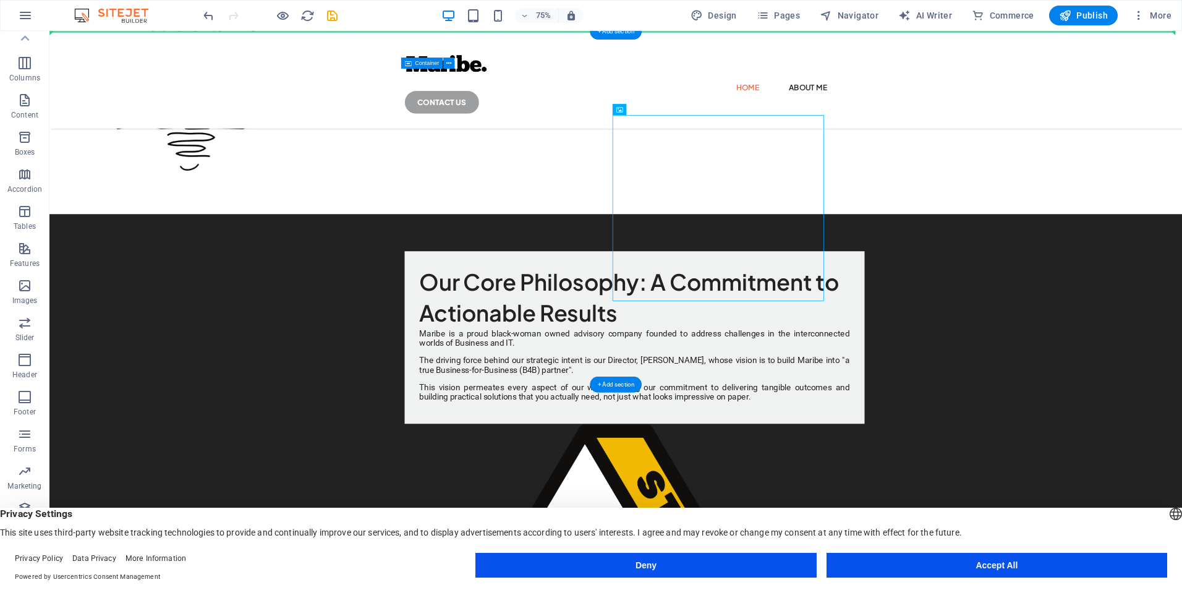
drag, startPoint x: 1070, startPoint y: 260, endPoint x: 1077, endPoint y: 269, distance: 12.4
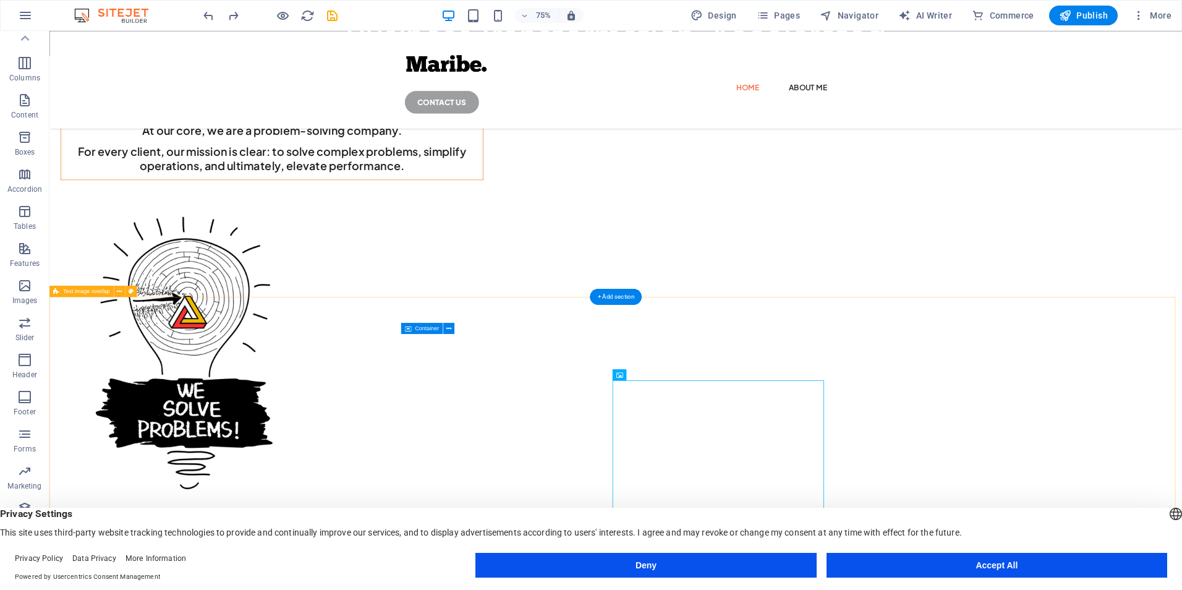
scroll to position [100, 0]
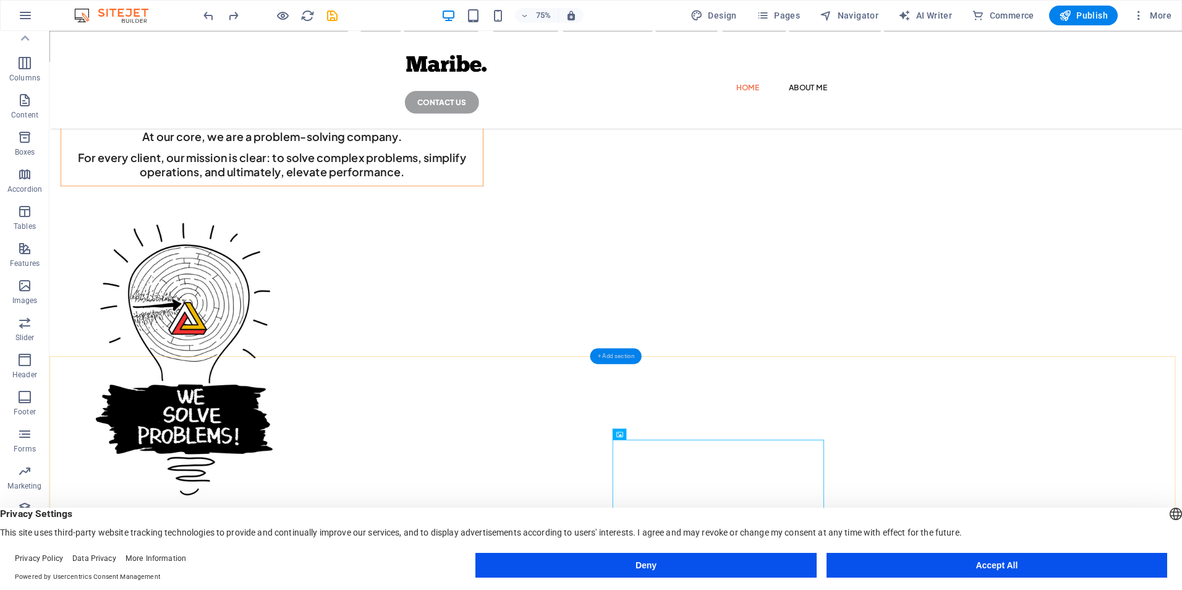
drag, startPoint x: 724, startPoint y: 444, endPoint x: 612, endPoint y: 352, distance: 145.3
click at [612, 352] on div "+ Add section" at bounding box center [615, 356] width 51 height 16
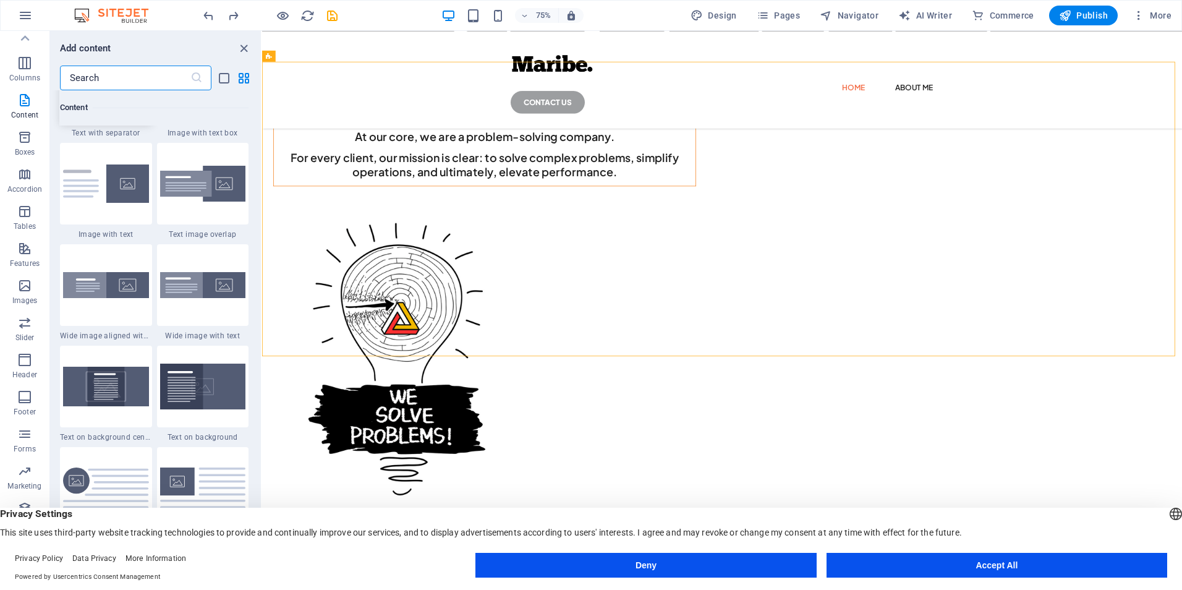
scroll to position [2410, 0]
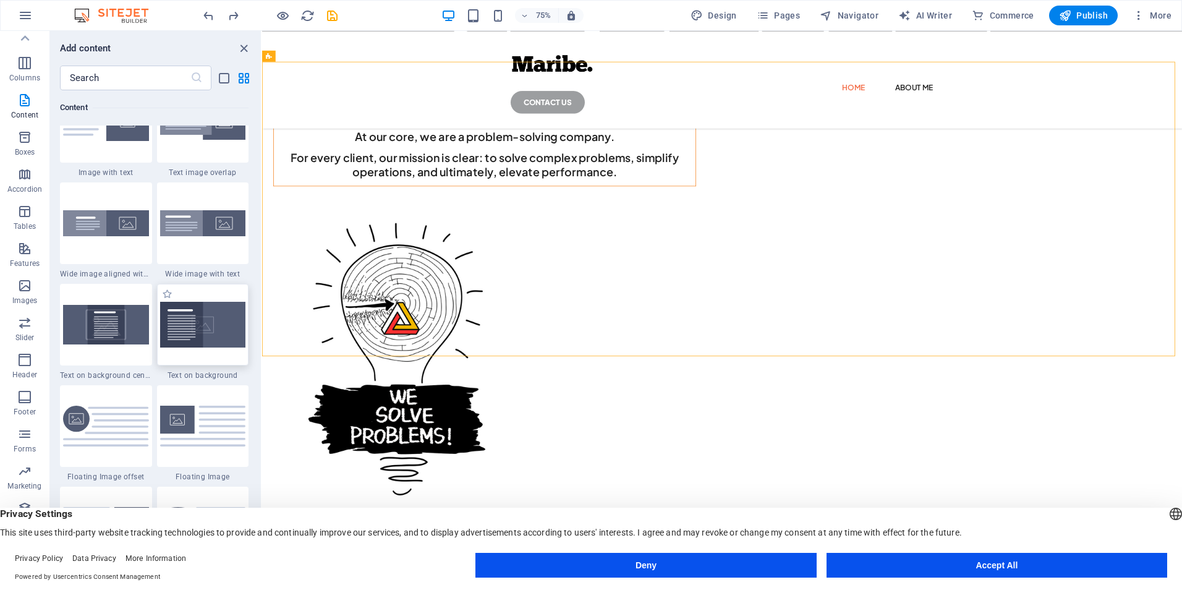
click at [180, 328] on img at bounding box center [203, 325] width 86 height 46
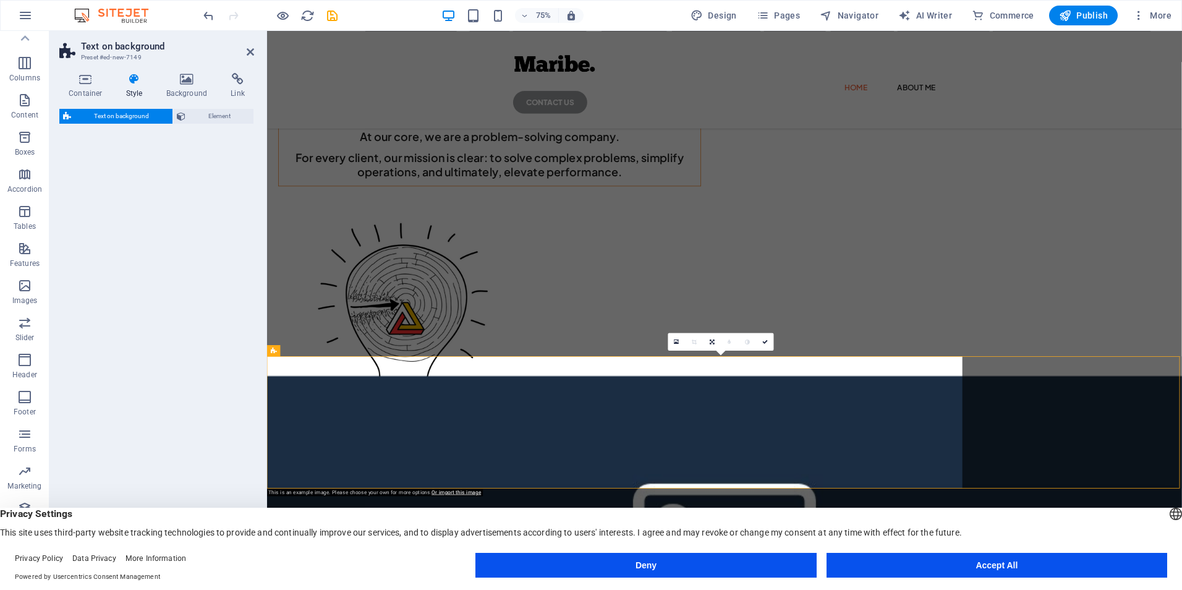
select select "%"
select select "rem"
select select "px"
select select "preset-fullscreen-text-on-background-v2-default"
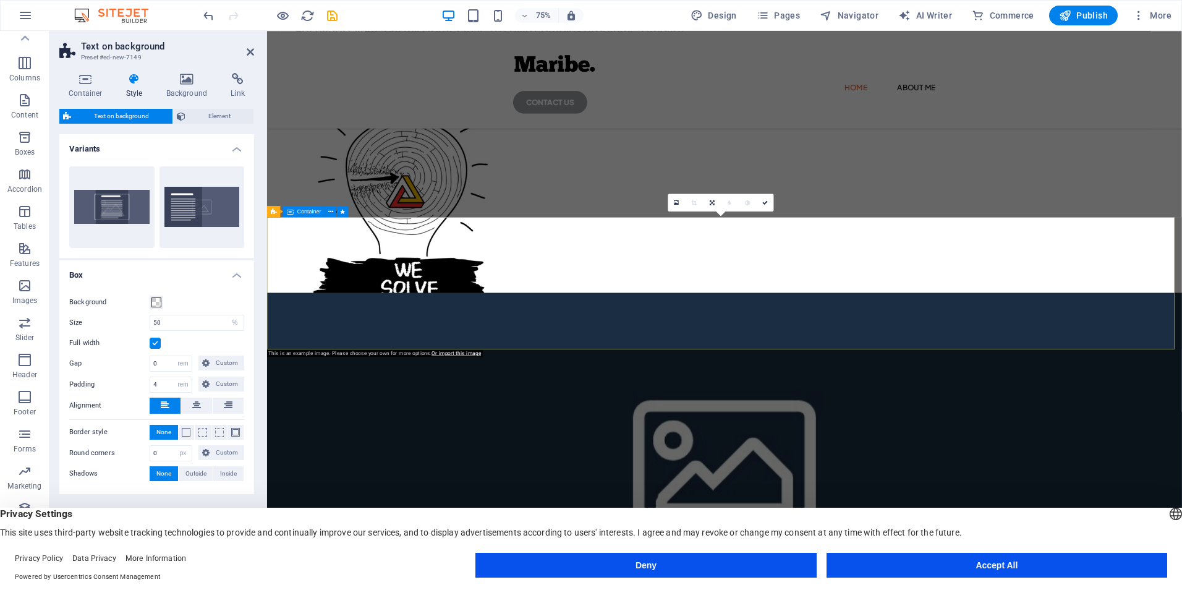
scroll to position [285, 0]
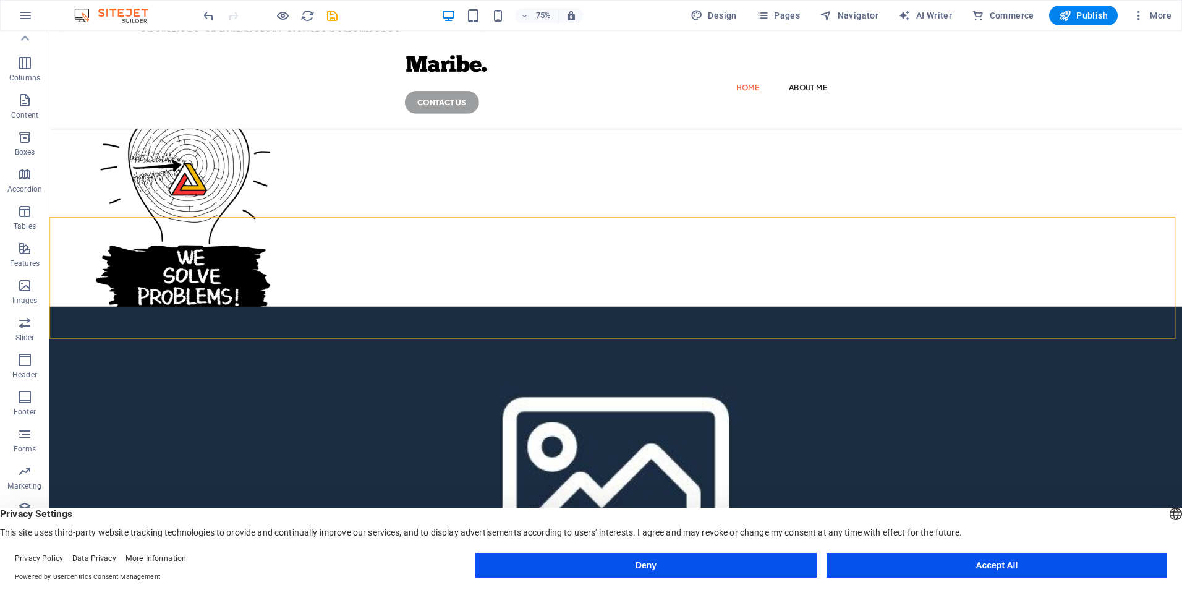
select select "%"
select select "rem"
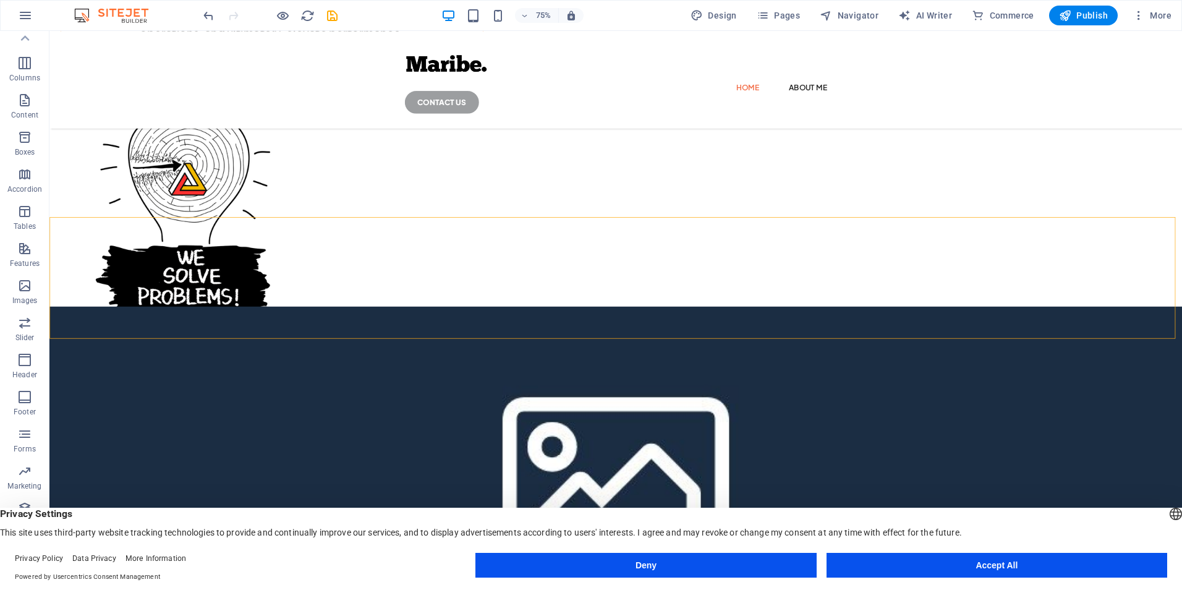
select select "px"
select select "preset-fullscreen-text-on-background-v2-default"
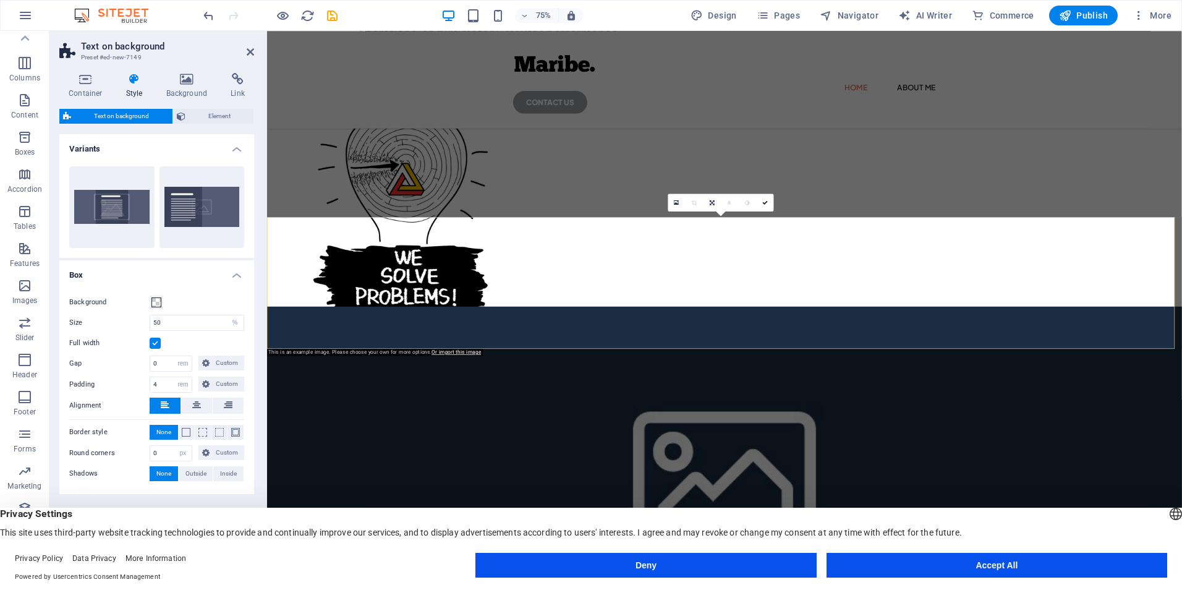
click at [177, 83] on icon at bounding box center [187, 79] width 60 height 12
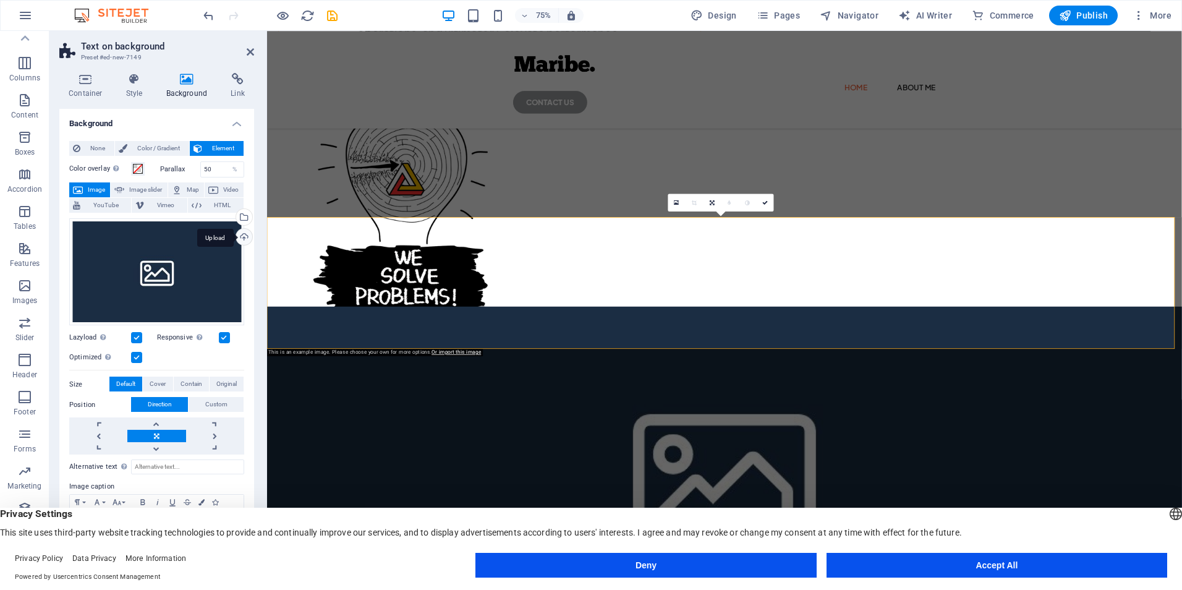
click at [242, 234] on div "Upload" at bounding box center [243, 238] width 19 height 19
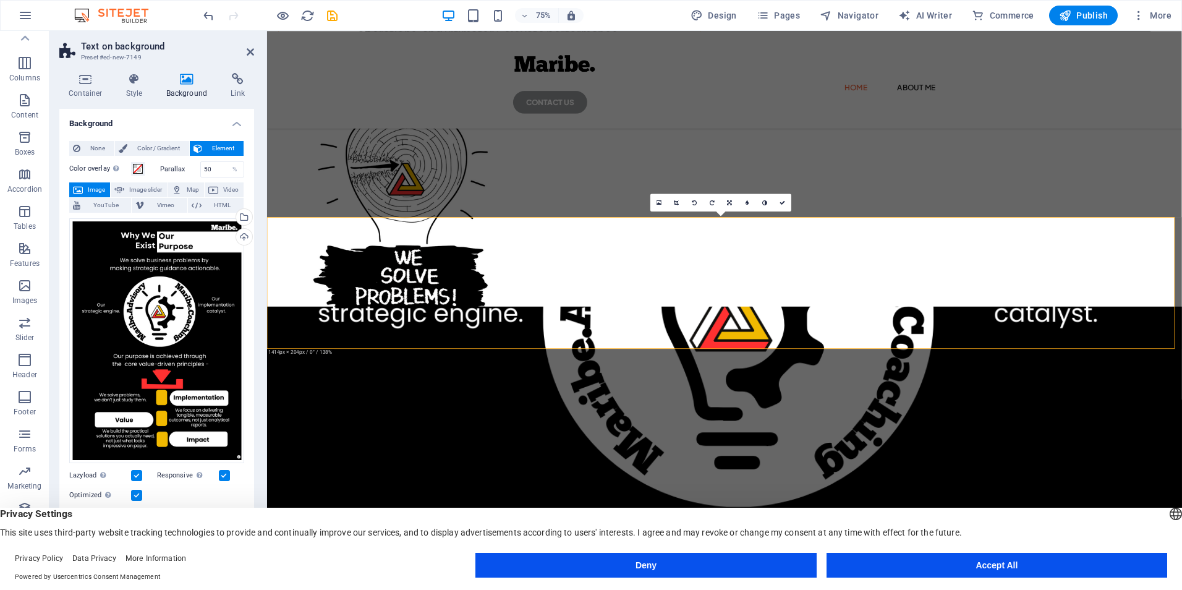
drag, startPoint x: 961, startPoint y: 339, endPoint x: 879, endPoint y: 396, distance: 99.1
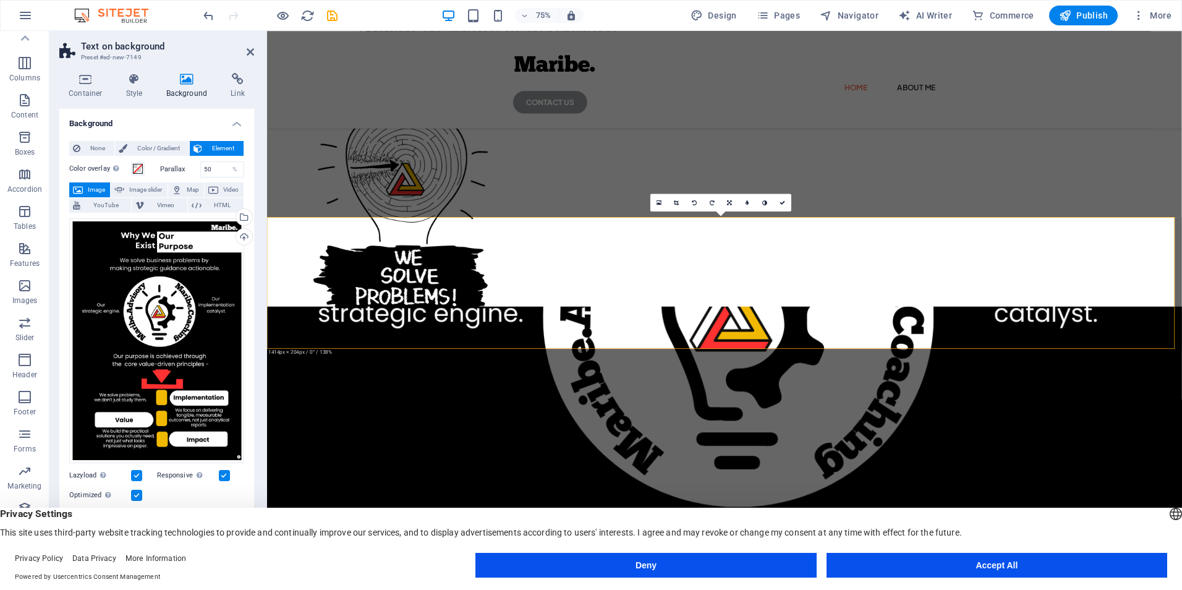
click at [676, 204] on icon at bounding box center [676, 203] width 5 height 6
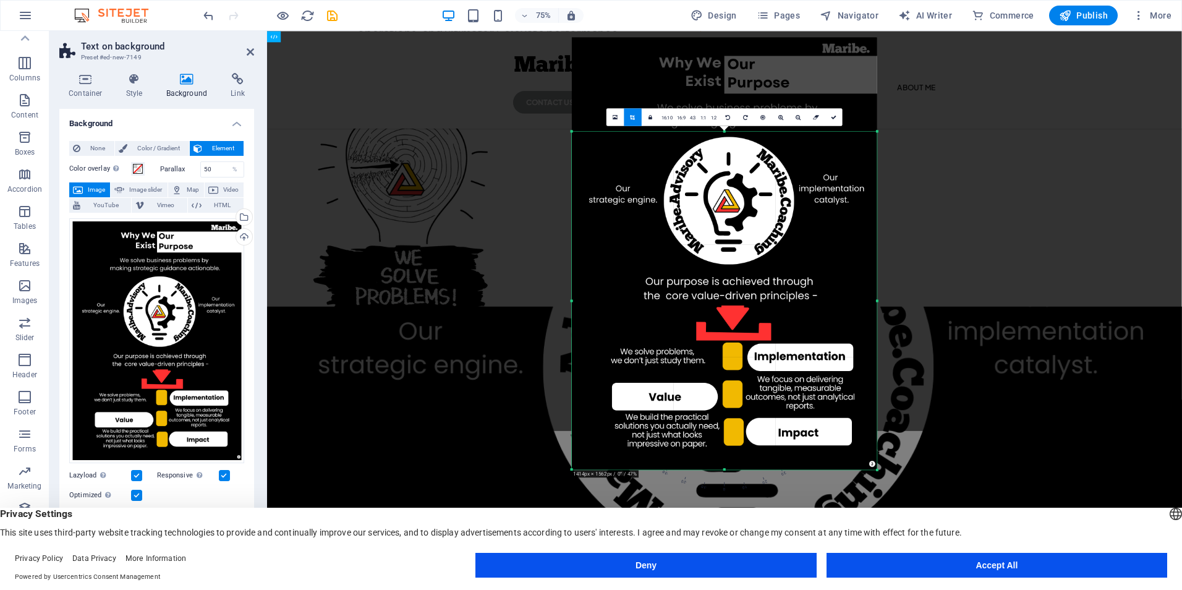
drag, startPoint x: 875, startPoint y: 85, endPoint x: 874, endPoint y: 211, distance: 125.5
click at [875, 211] on div "180 170 160 150 140 130 120 110 100 90 80 70 60 50 40 30 20 10 0 -10 -20 -30 -4…" at bounding box center [724, 301] width 305 height 338
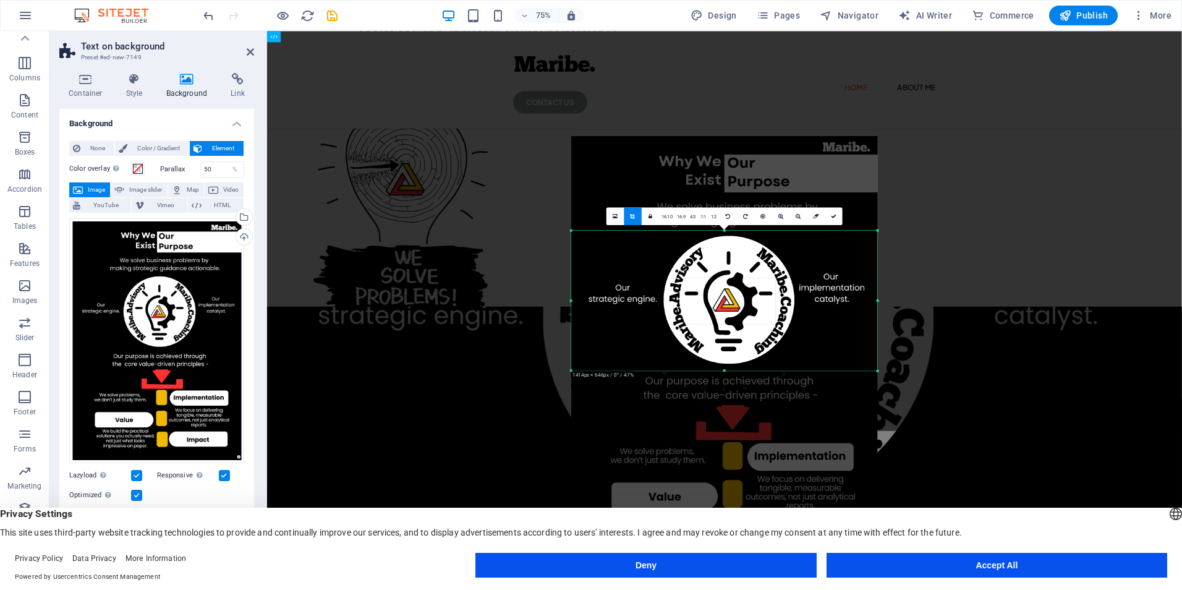
drag, startPoint x: 878, startPoint y: 471, endPoint x: 880, endPoint y: 210, distance: 260.8
click at [877, 231] on div "180 170 160 150 140 130 120 110 100 90 80 70 60 50 40 30 20 10 0 -10 -20 -30 -4…" at bounding box center [724, 301] width 306 height 140
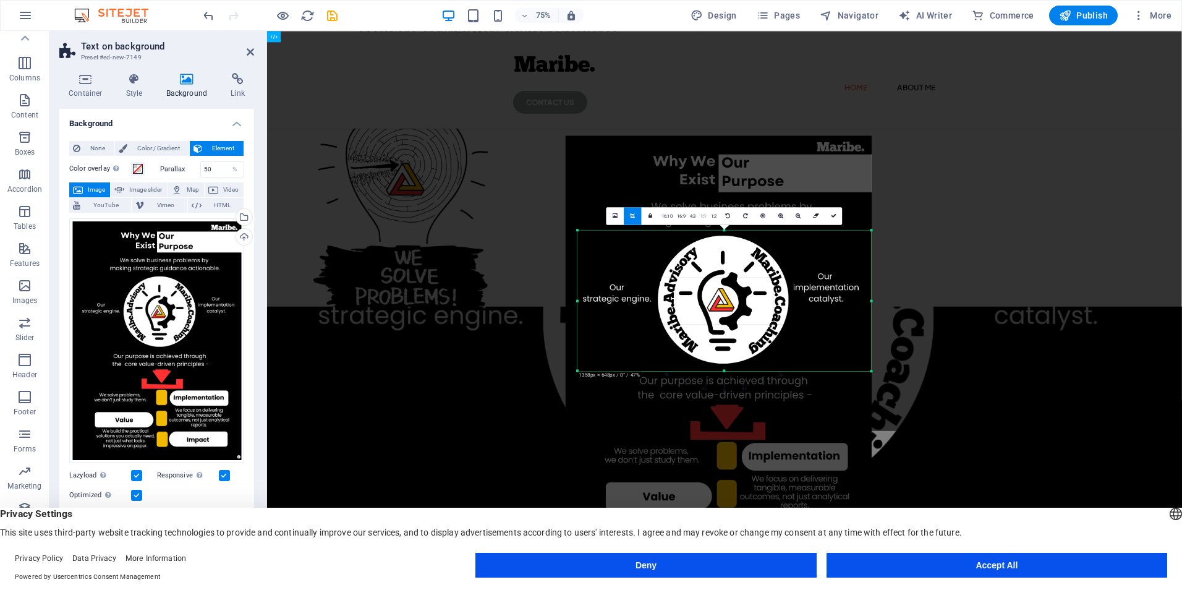
drag, startPoint x: 572, startPoint y: 303, endPoint x: 592, endPoint y: 309, distance: 20.1
click at [588, 305] on div "180 170 160 150 140 130 120 110 100 90 80 70 60 50 40 30 20 10 0 -10 -20 -30 -4…" at bounding box center [724, 301] width 294 height 140
drag, startPoint x: 871, startPoint y: 302, endPoint x: 904, endPoint y: 260, distance: 53.8
click at [873, 318] on div at bounding box center [872, 301] width 3 height 140
click at [960, 158] on div at bounding box center [724, 231] width 915 height 400
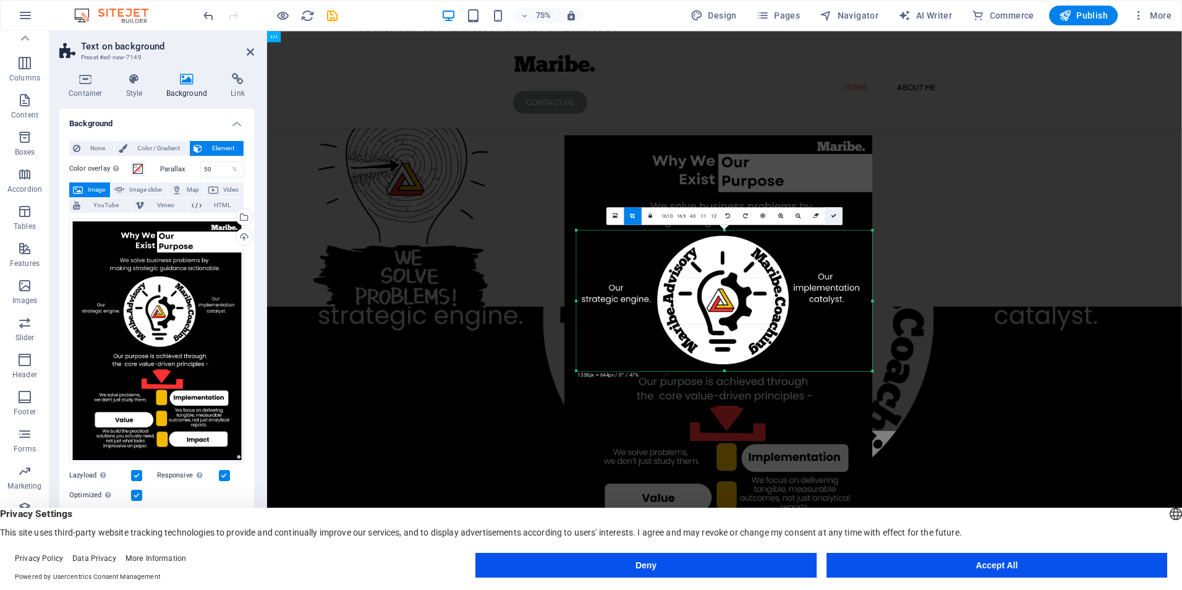
click at [829, 213] on link at bounding box center [834, 216] width 18 height 18
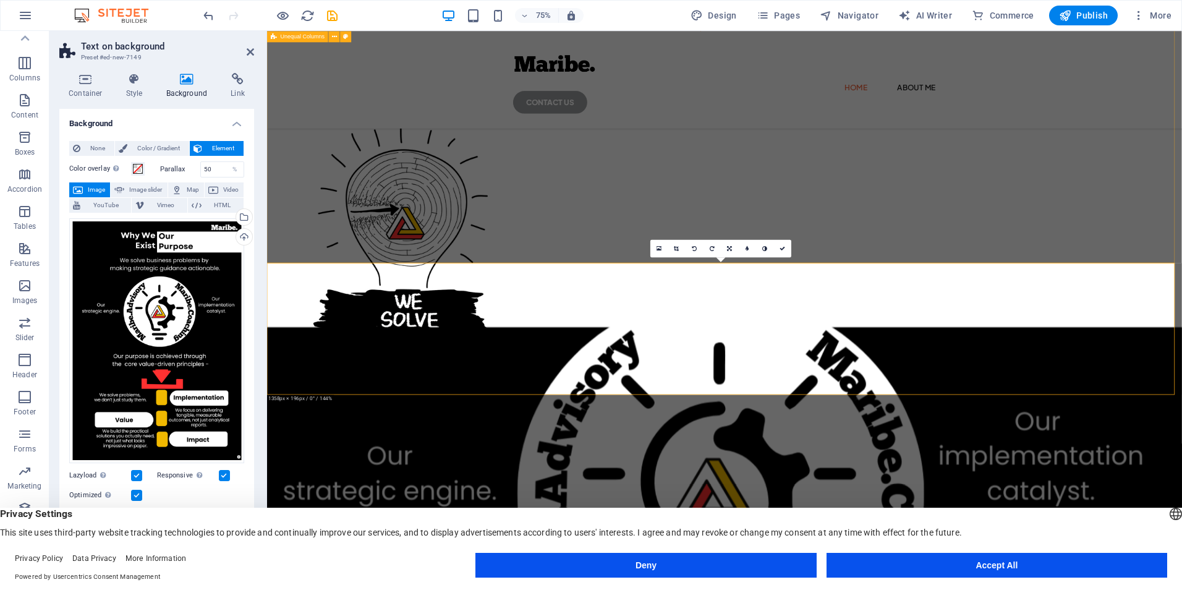
scroll to position [223, 0]
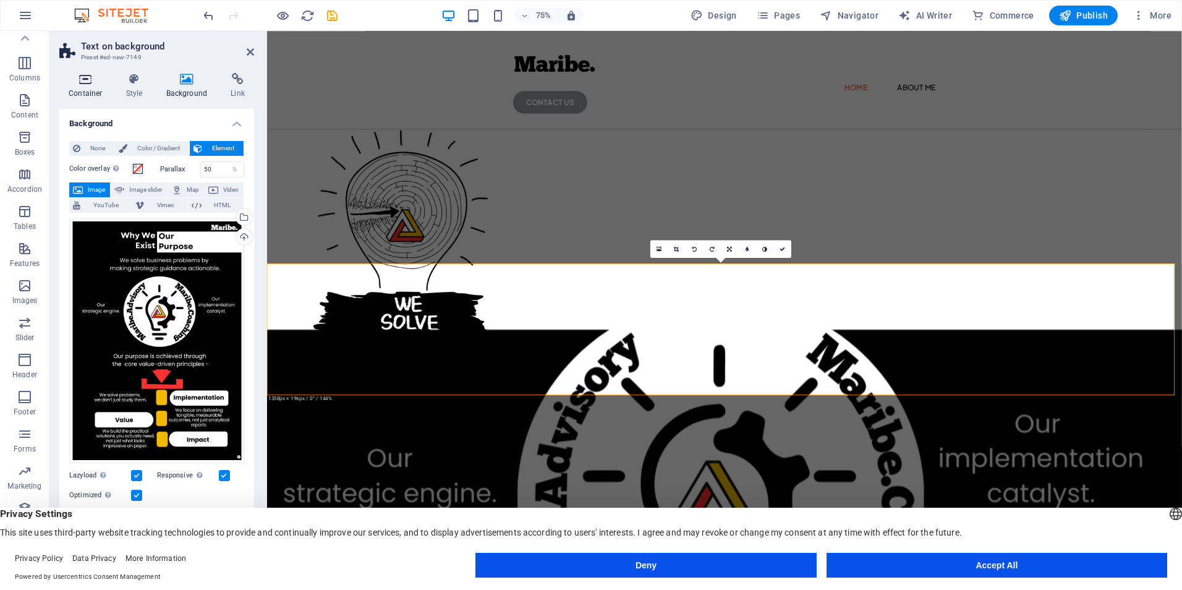
click at [88, 80] on icon at bounding box center [85, 79] width 53 height 12
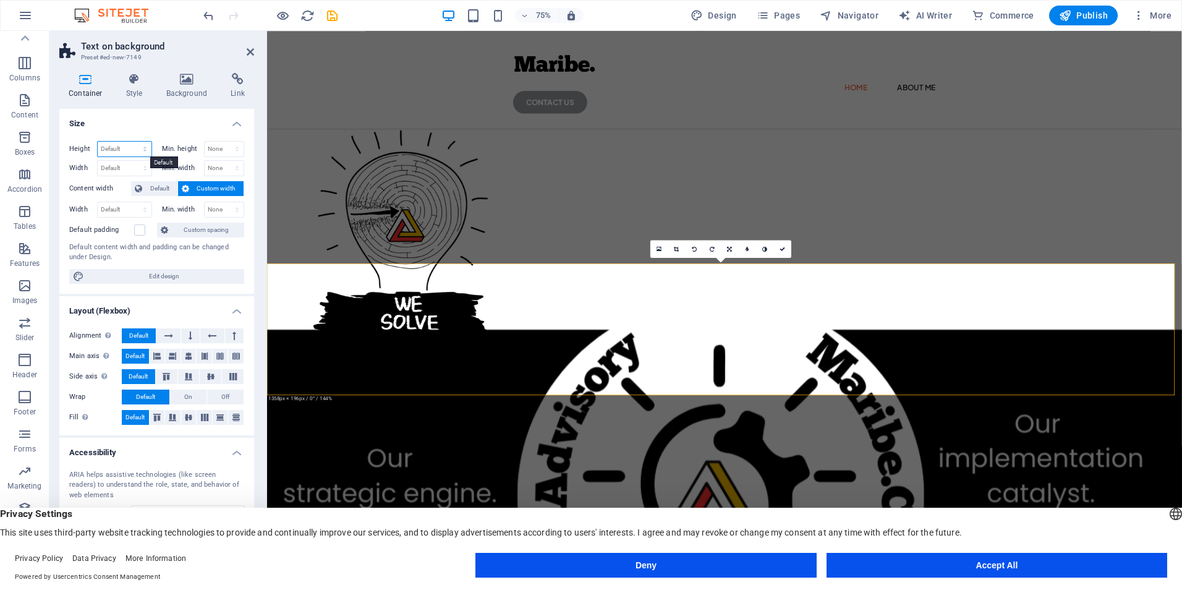
click at [142, 145] on select "Default px rem % vh vw" at bounding box center [125, 149] width 54 height 15
click at [100, 143] on select "Default px rem % vh vw" at bounding box center [125, 149] width 54 height 15
select select "px"
click at [132, 142] on select "Default px rem % vh vw" at bounding box center [125, 149] width 54 height 15
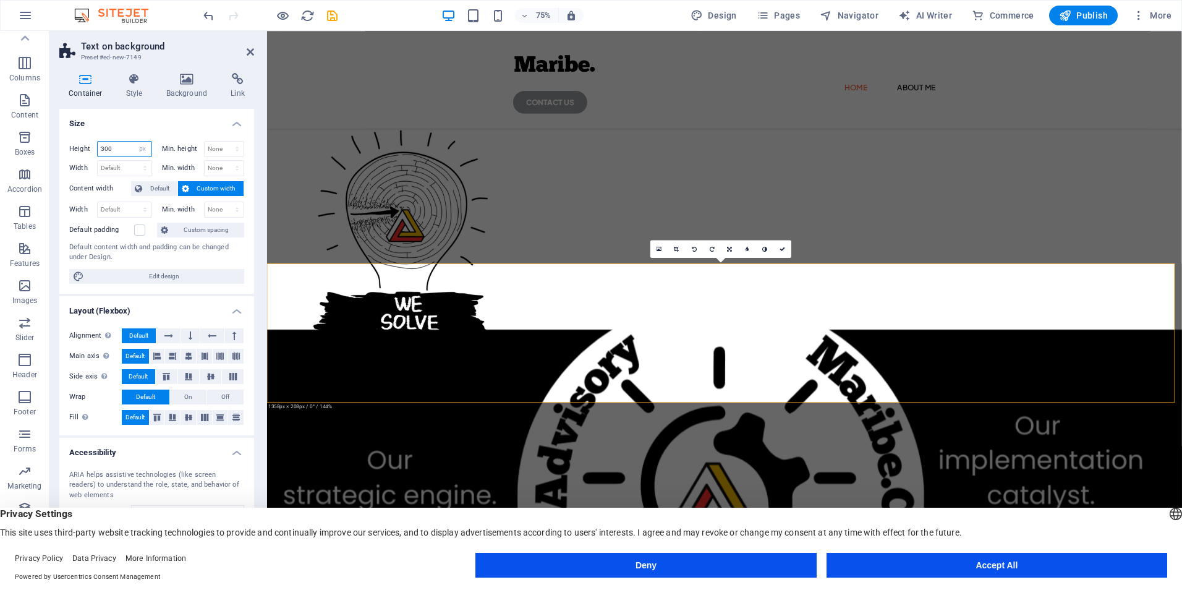
click at [127, 151] on input "300" at bounding box center [125, 149] width 54 height 15
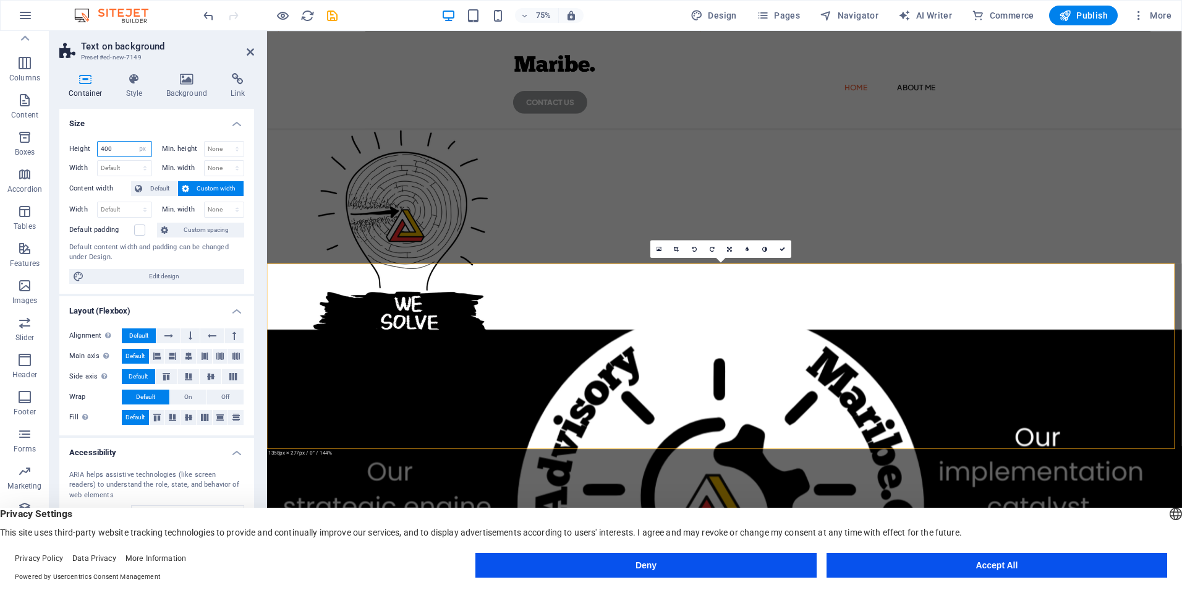
click at [122, 150] on input "400" at bounding box center [125, 149] width 54 height 15
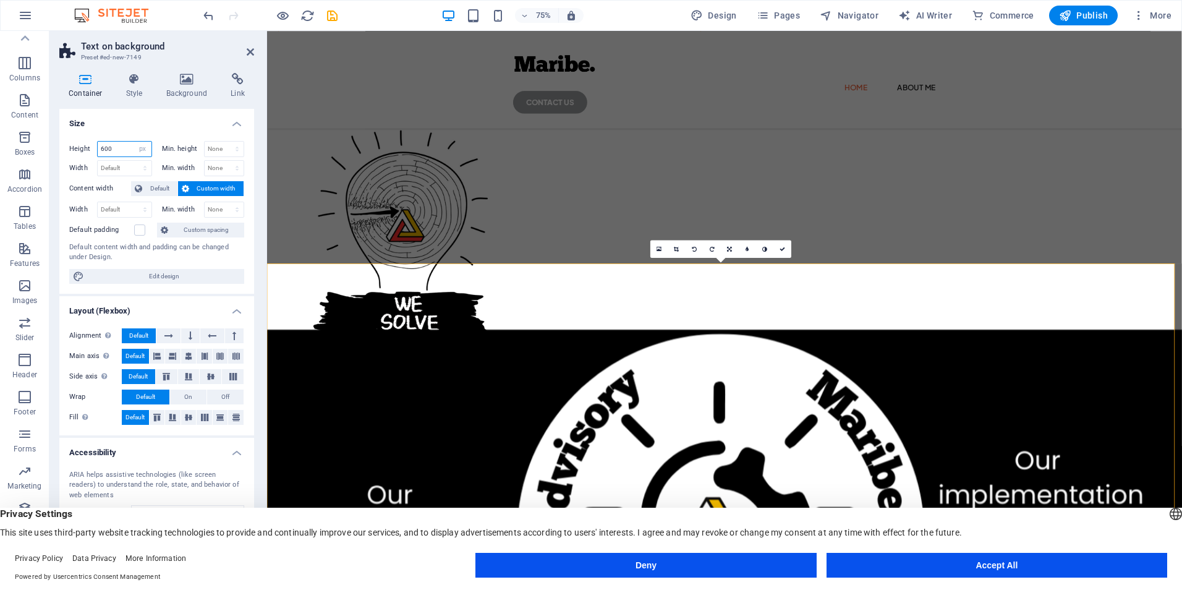
click at [116, 147] on input "600" at bounding box center [125, 149] width 54 height 15
click at [116, 146] on input "600" at bounding box center [125, 149] width 54 height 15
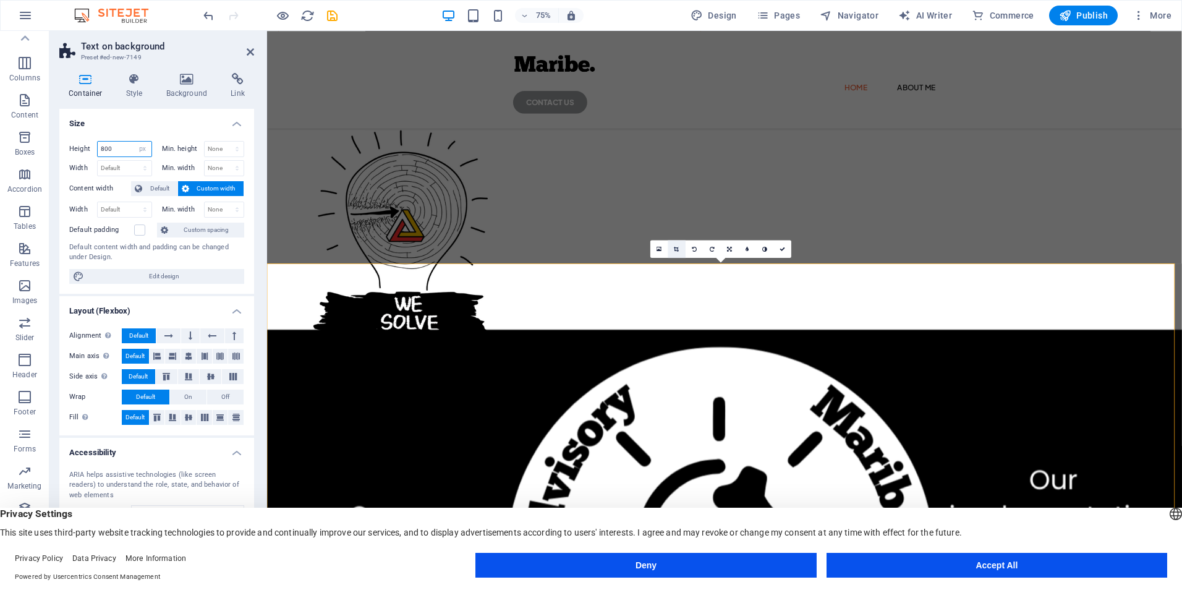
type input "800"
click at [680, 250] on link at bounding box center [677, 249] width 18 height 18
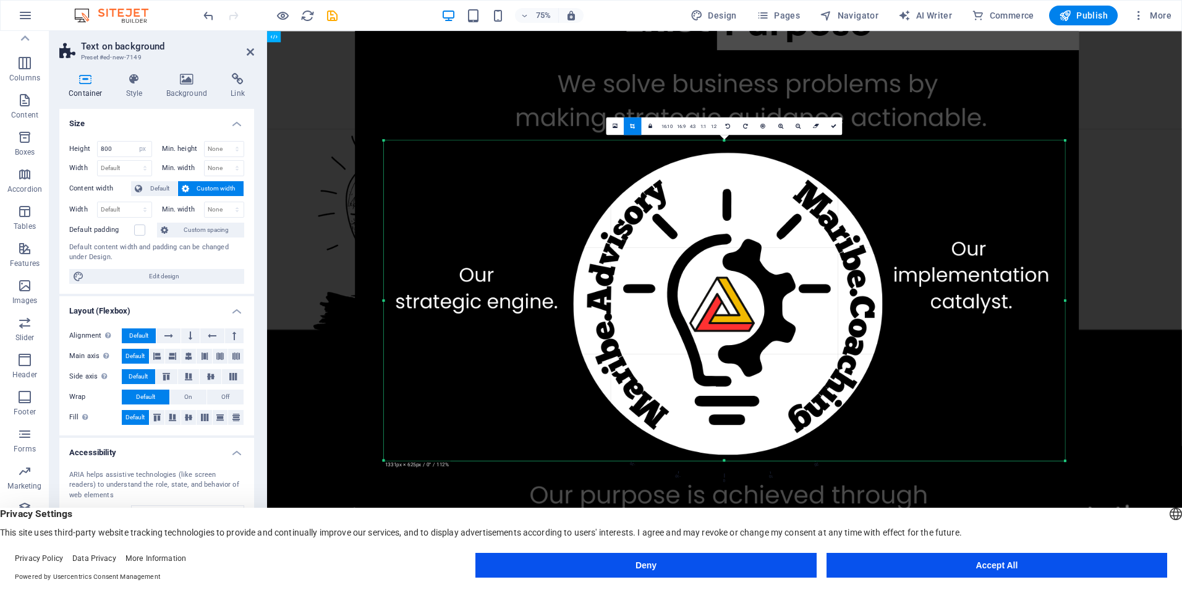
drag, startPoint x: 1077, startPoint y: 467, endPoint x: 1048, endPoint y: 449, distance: 34.1
click at [1048, 449] on div "180 170 160 150 140 130 120 110 100 90 80 70 60 50 40 30 20 10 0 -10 -20 -30 -4…" at bounding box center [724, 300] width 681 height 320
click at [667, 124] on link "16:10" at bounding box center [667, 127] width 15 height 18
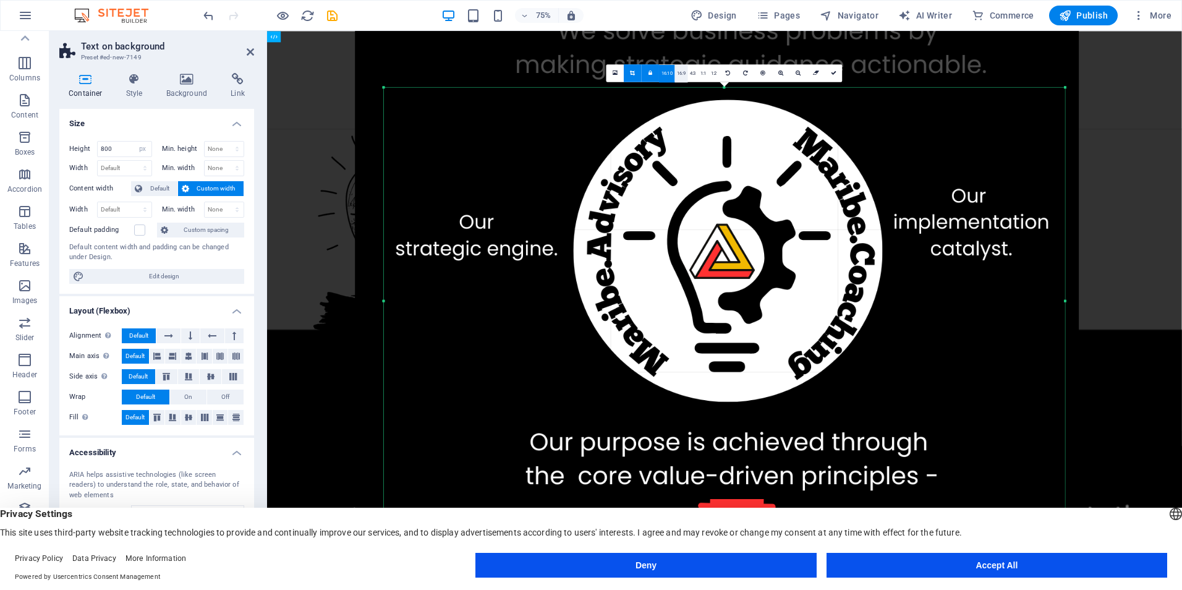
click at [684, 77] on link "16:9" at bounding box center [681, 74] width 13 height 18
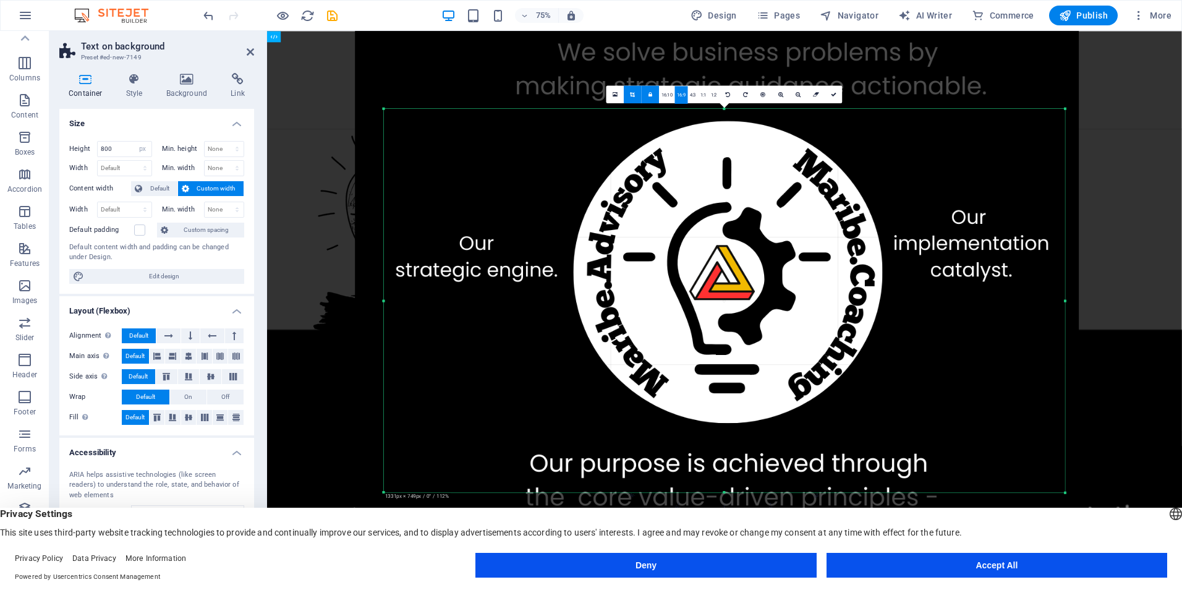
click at [694, 94] on link "4:3" at bounding box center [693, 95] width 11 height 18
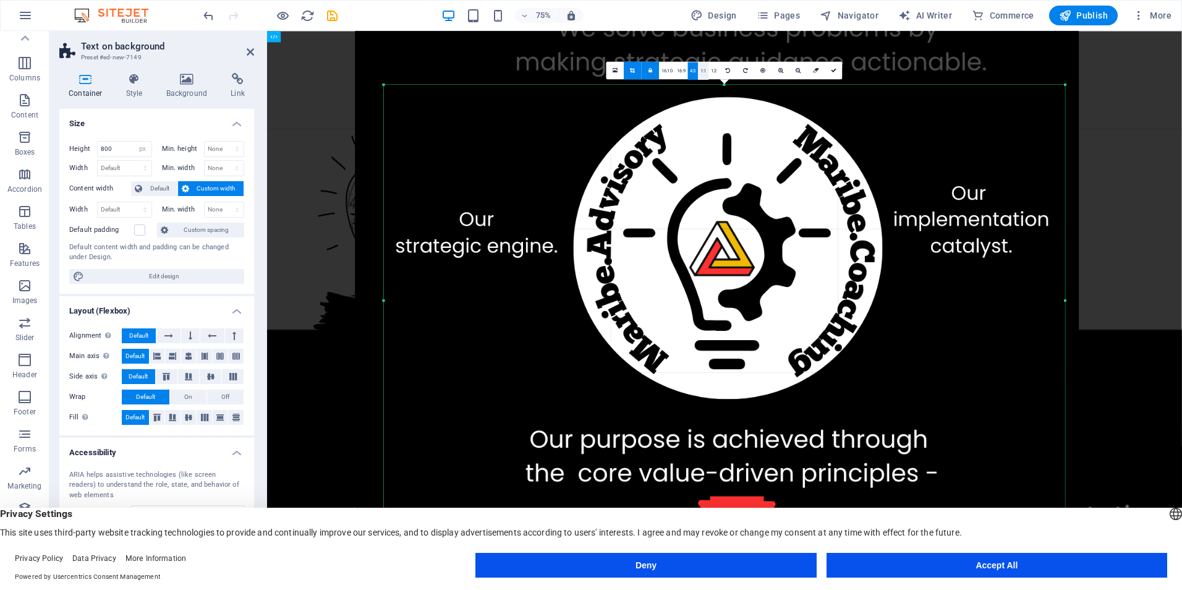
click at [703, 71] on link "1:1" at bounding box center [703, 71] width 11 height 18
click at [711, 72] on link "1:2" at bounding box center [713, 71] width 11 height 18
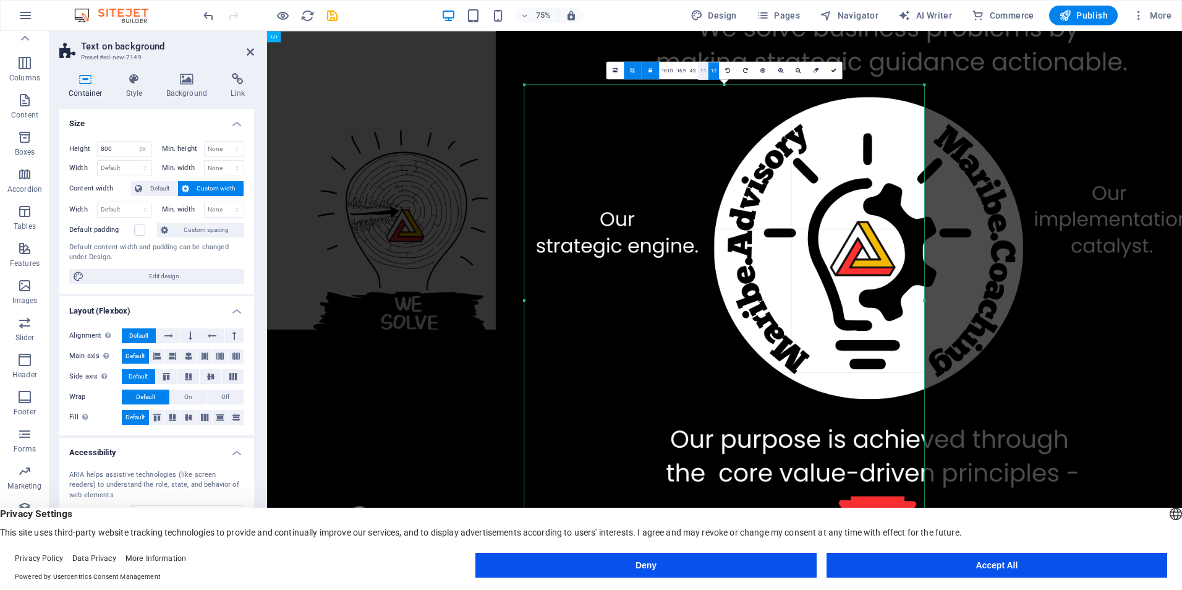
click at [702, 70] on link "1:1" at bounding box center [703, 71] width 11 height 18
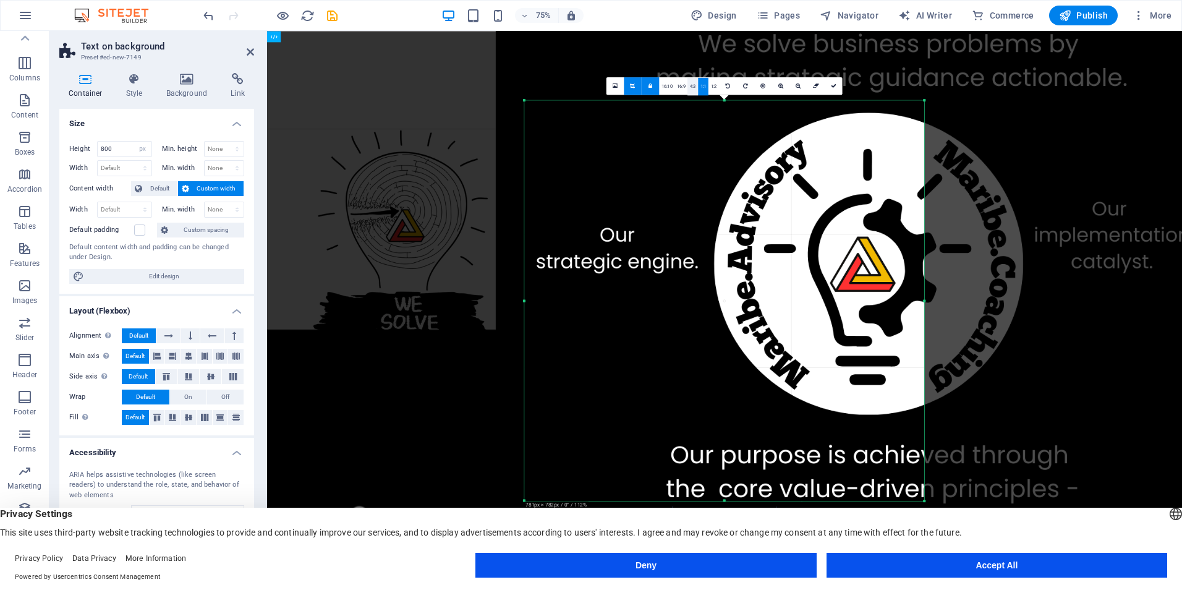
click at [692, 89] on link "4:3" at bounding box center [693, 87] width 11 height 18
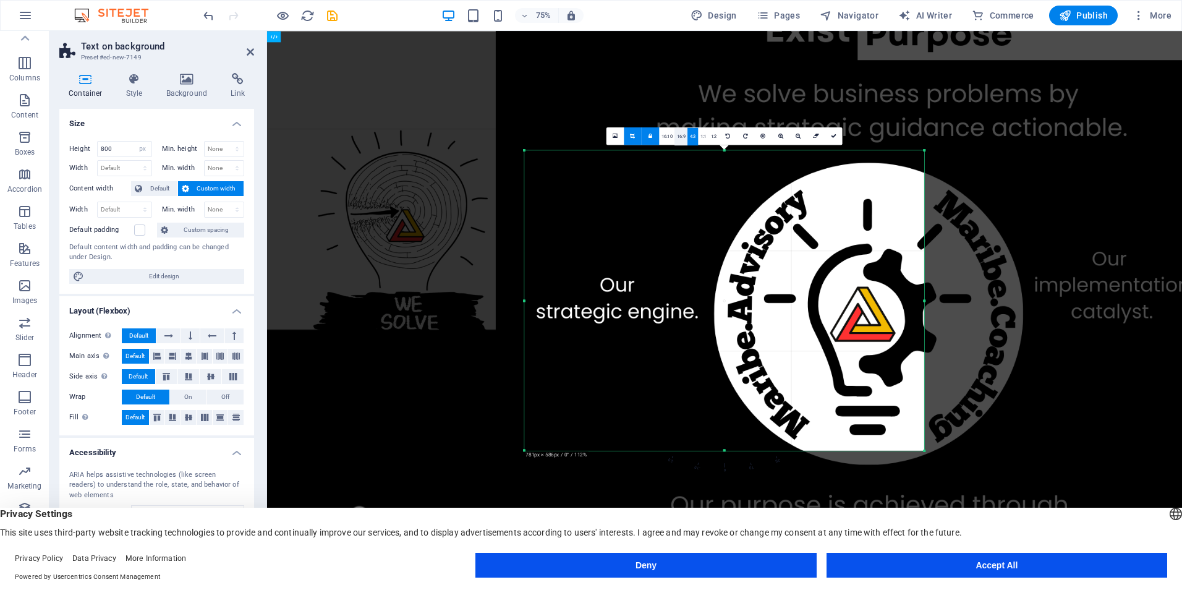
click at [679, 135] on link "16:9" at bounding box center [681, 137] width 13 height 18
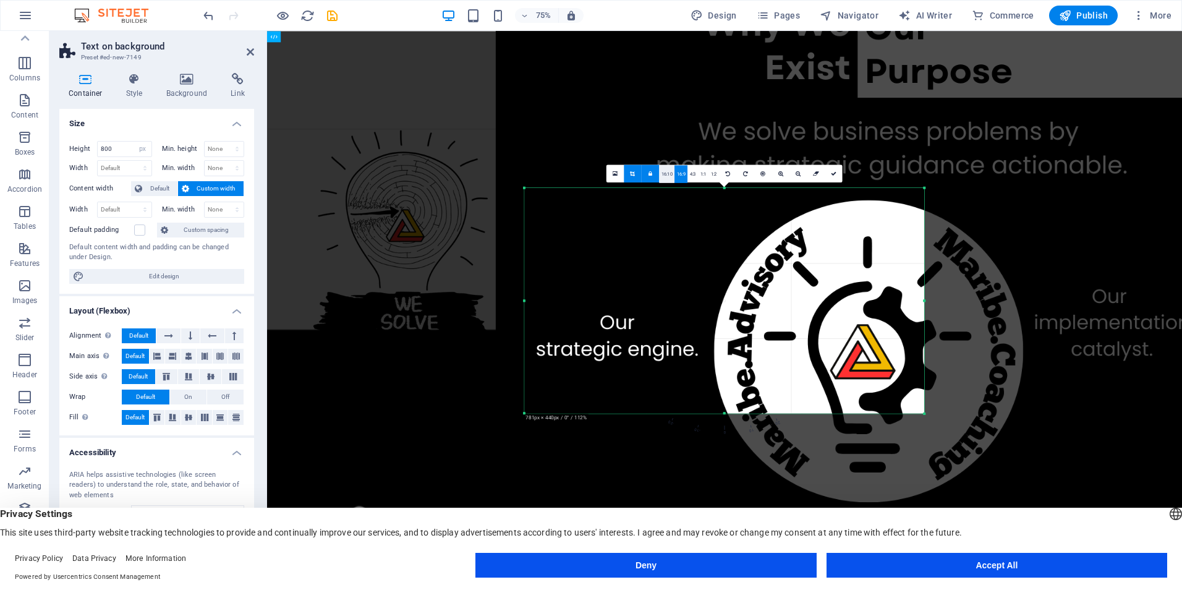
click at [666, 180] on link "16:10" at bounding box center [667, 174] width 15 height 18
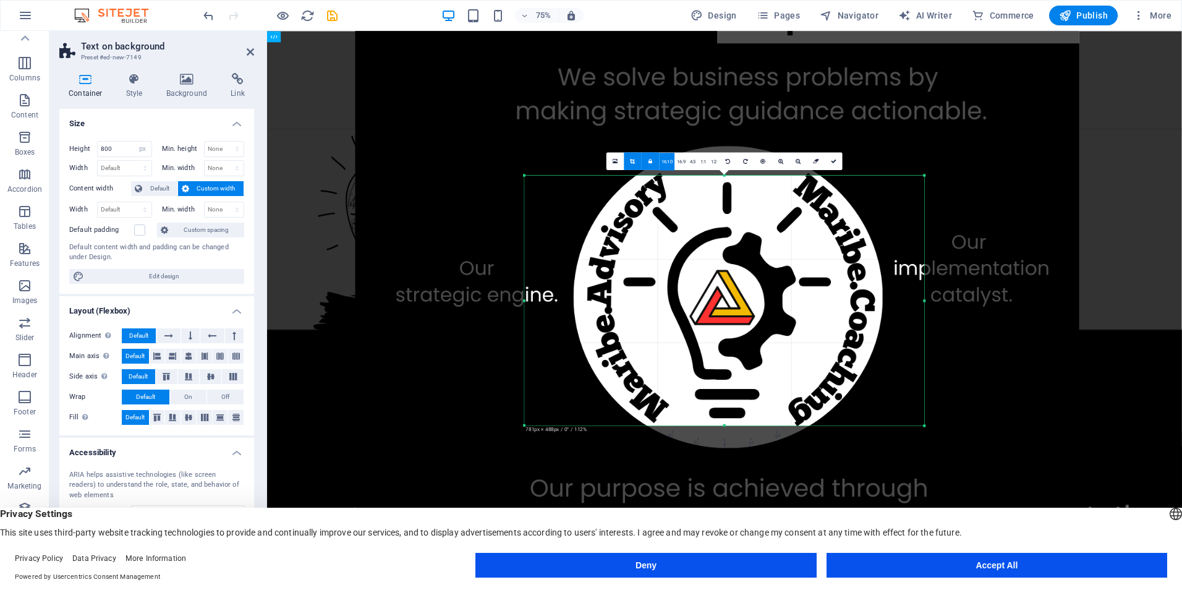
drag, startPoint x: 679, startPoint y: 262, endPoint x: 482, endPoint y: 137, distance: 233.4
click at [482, 132] on div at bounding box center [717, 422] width 724 height 1024
click at [832, 163] on icon at bounding box center [834, 161] width 6 height 6
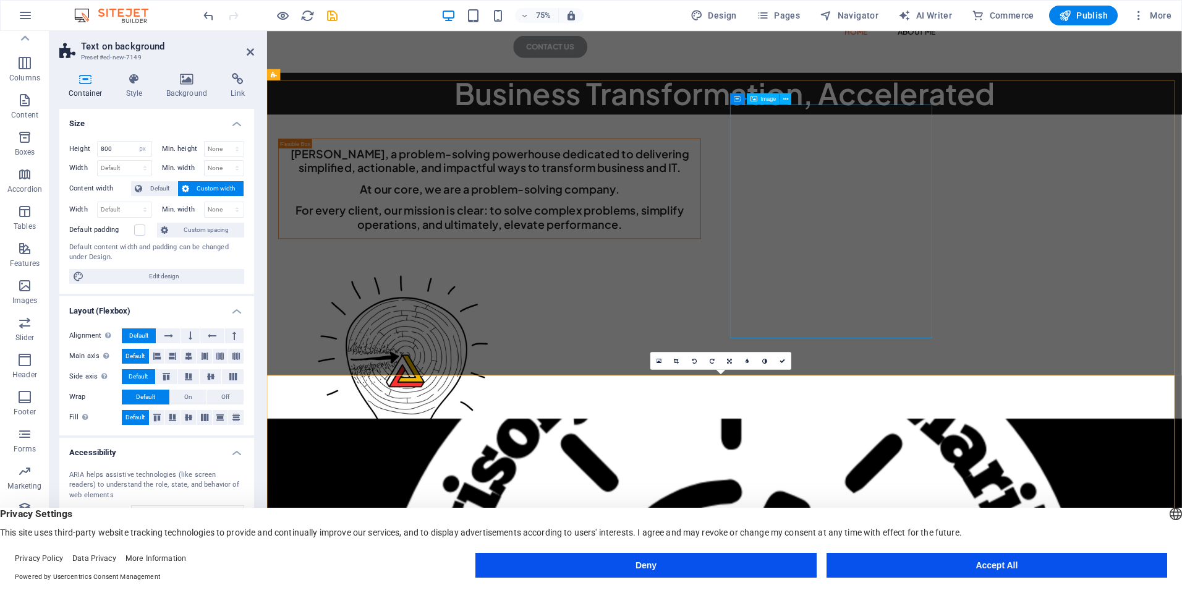
scroll to position [74, 0]
click at [1116, 485] on div "[PERSON_NAME], a problem-solving powerhouse dedicated to delivering simplified,…" at bounding box center [876, 459] width 1219 height 635
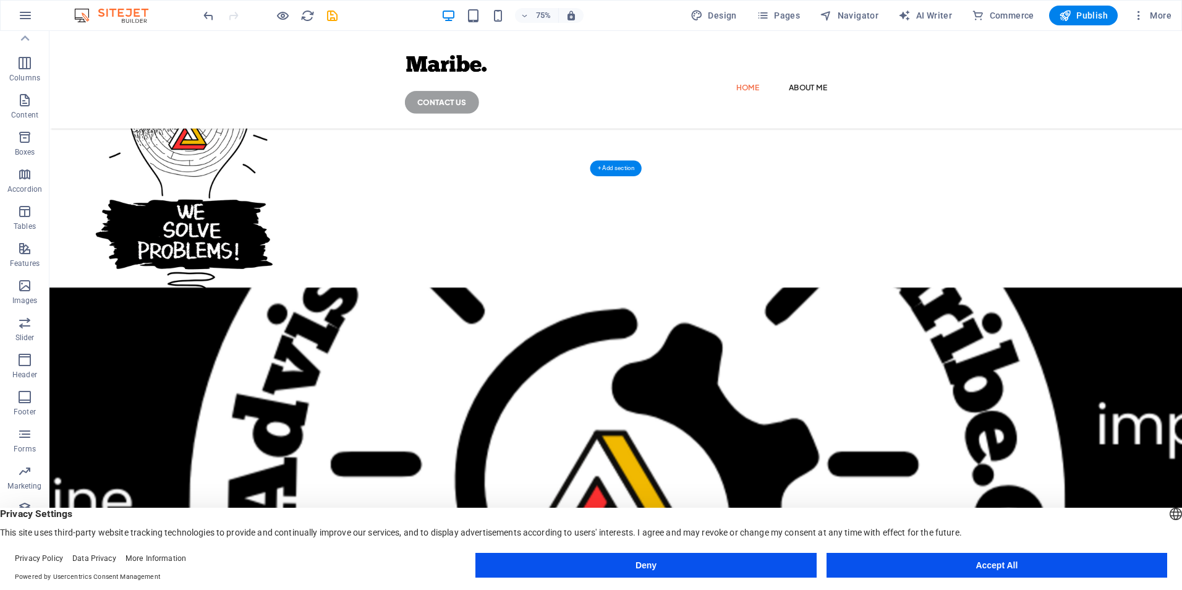
scroll to position [358, 0]
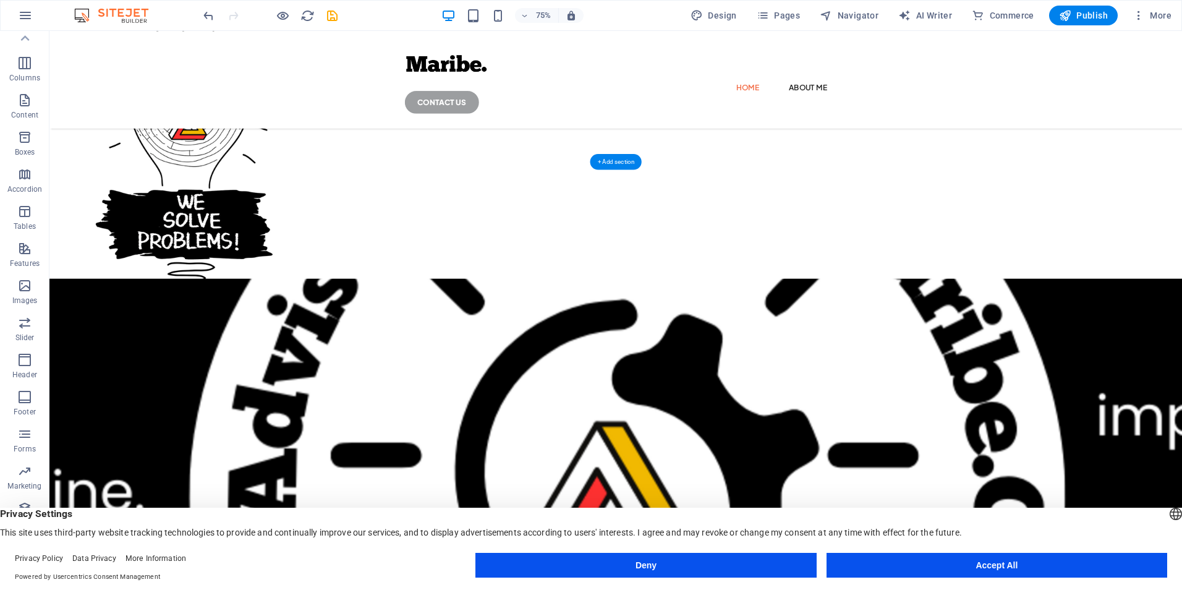
select select "px"
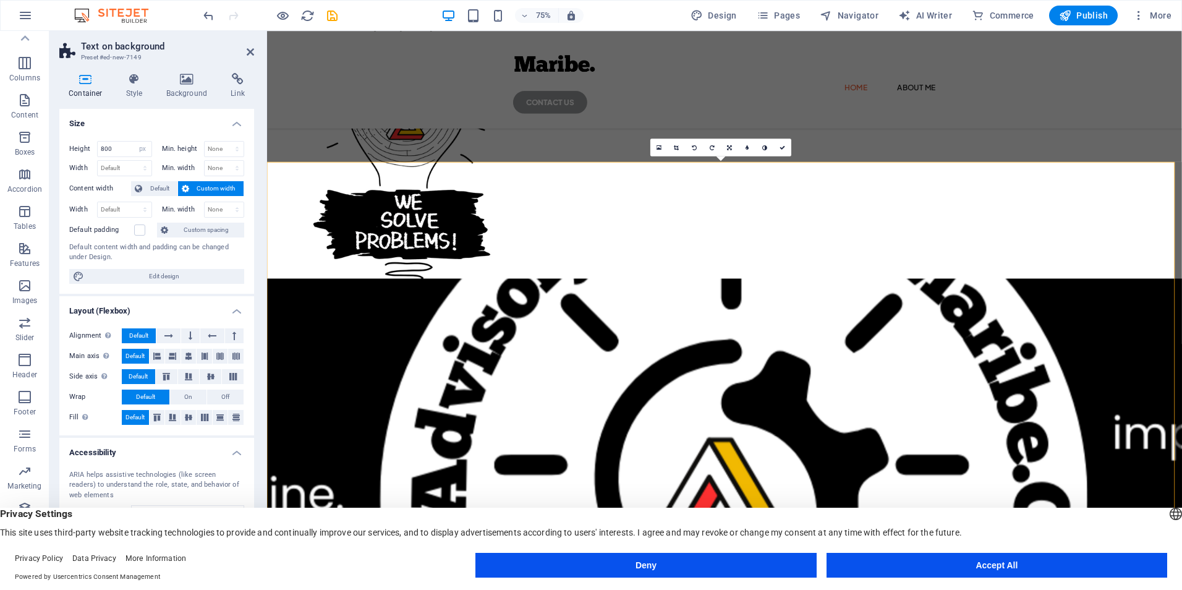
click at [155, 185] on span "Default" at bounding box center [160, 188] width 28 height 15
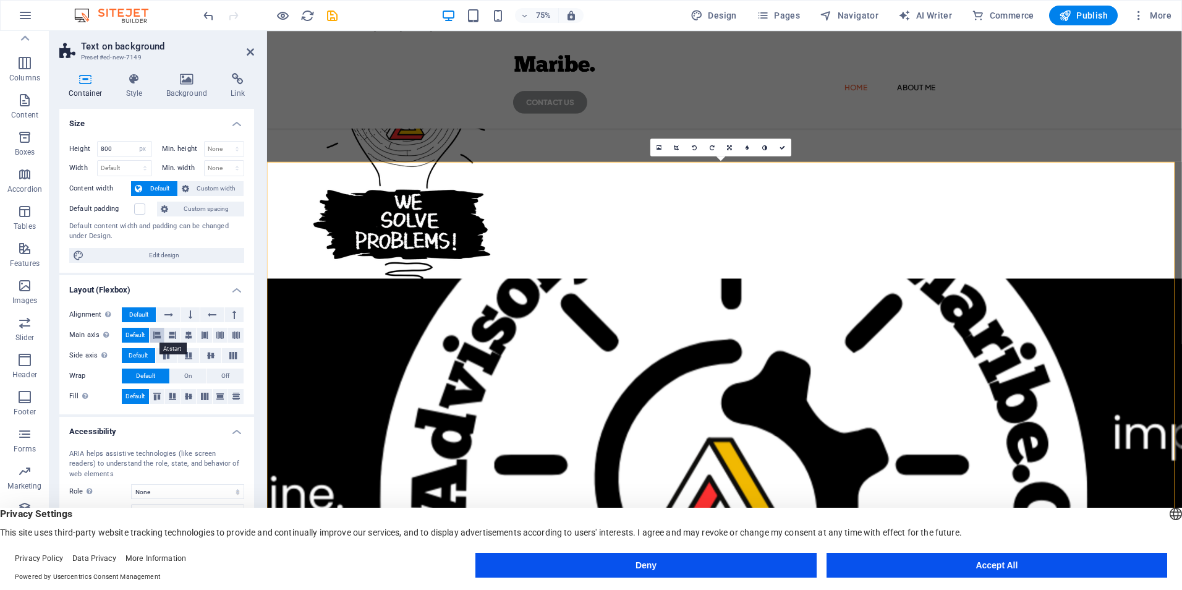
click at [160, 335] on icon at bounding box center [156, 335] width 7 height 15
click at [178, 336] on button at bounding box center [172, 335] width 15 height 15
click at [186, 336] on icon at bounding box center [188, 335] width 7 height 15
click at [201, 337] on icon at bounding box center [204, 335] width 7 height 15
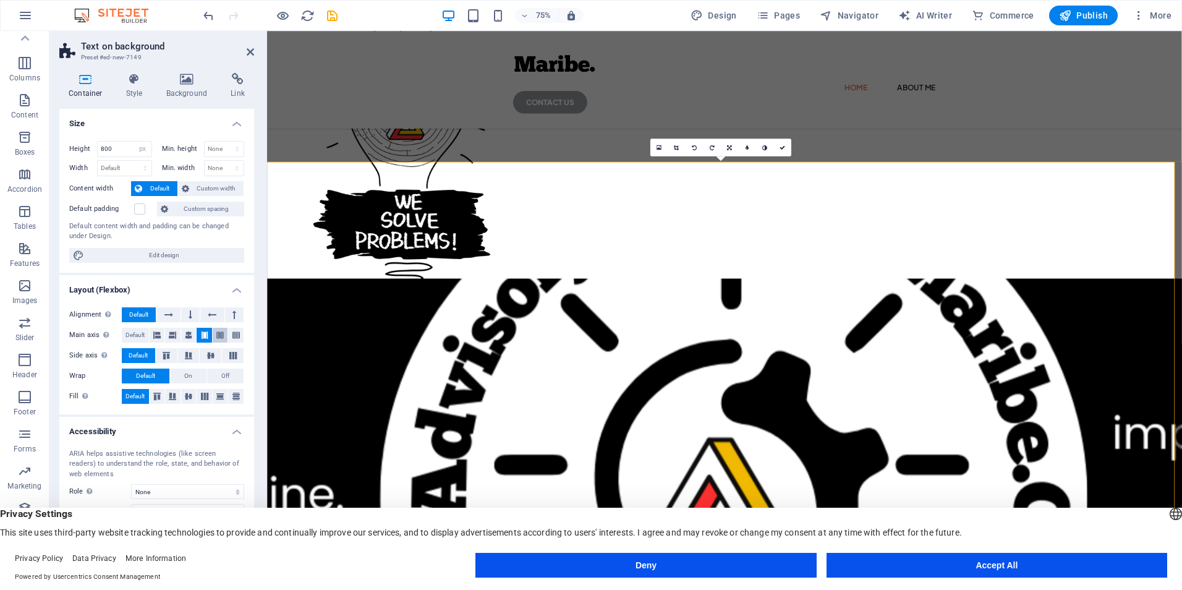
click at [218, 337] on icon at bounding box center [219, 335] width 7 height 15
click at [237, 331] on icon at bounding box center [235, 335] width 7 height 15
click at [213, 316] on icon at bounding box center [212, 314] width 9 height 15
click at [212, 314] on icon at bounding box center [212, 314] width 9 height 15
click at [189, 316] on icon at bounding box center [191, 314] width 4 height 15
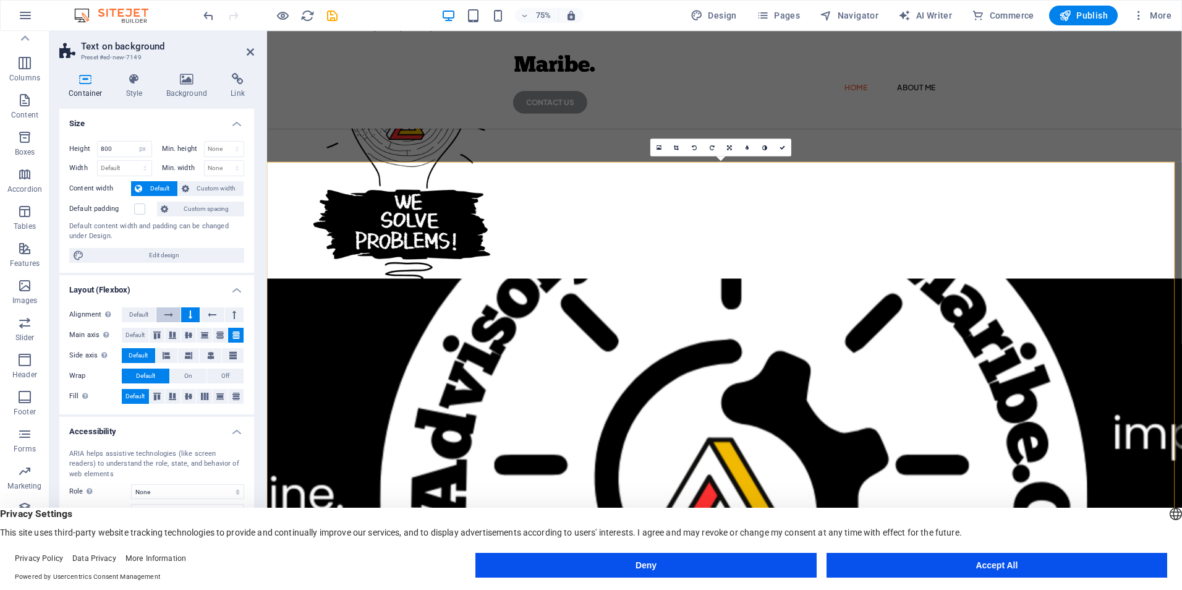
click at [171, 315] on icon at bounding box center [168, 314] width 9 height 15
click at [189, 319] on icon at bounding box center [191, 314] width 4 height 15
click at [233, 315] on icon at bounding box center [234, 314] width 4 height 15
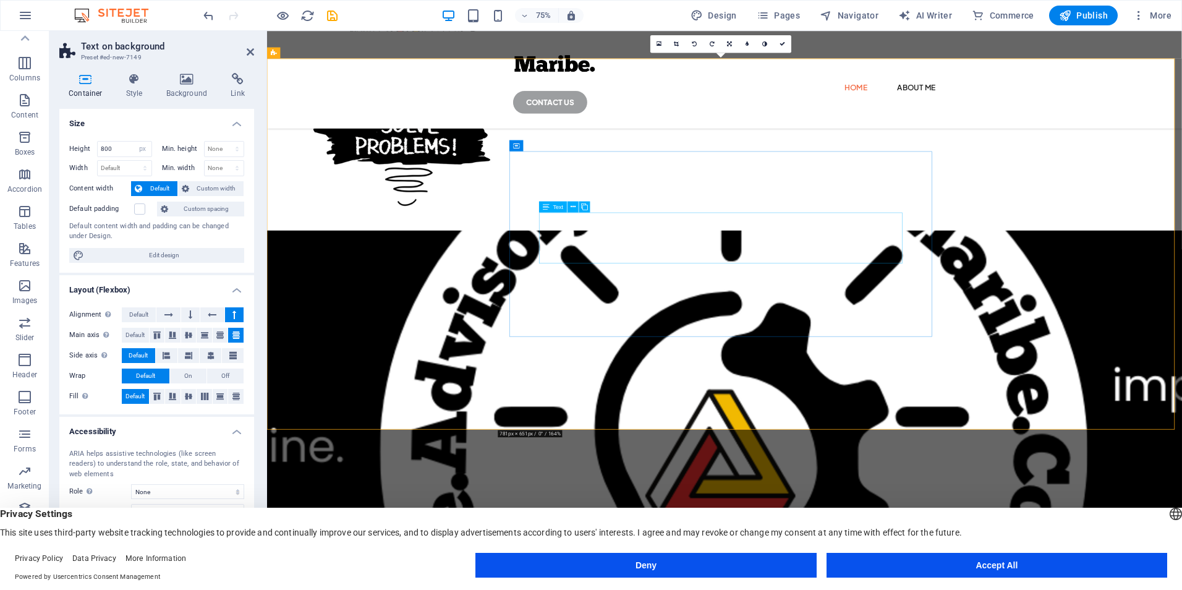
scroll to position [482, 0]
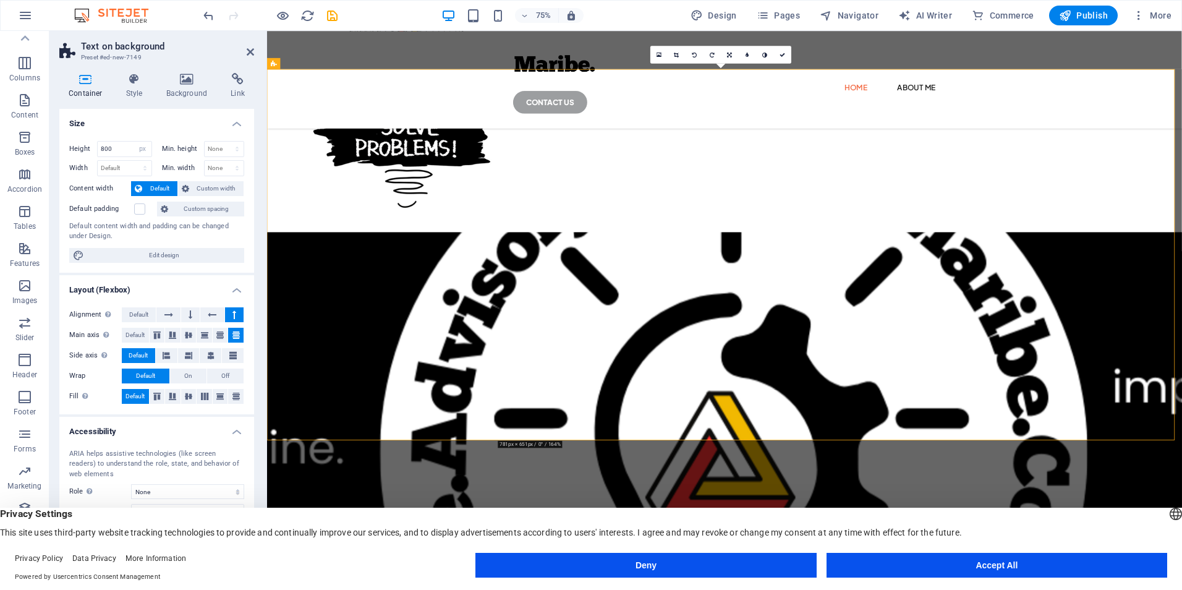
click at [178, 78] on icon at bounding box center [187, 79] width 60 height 12
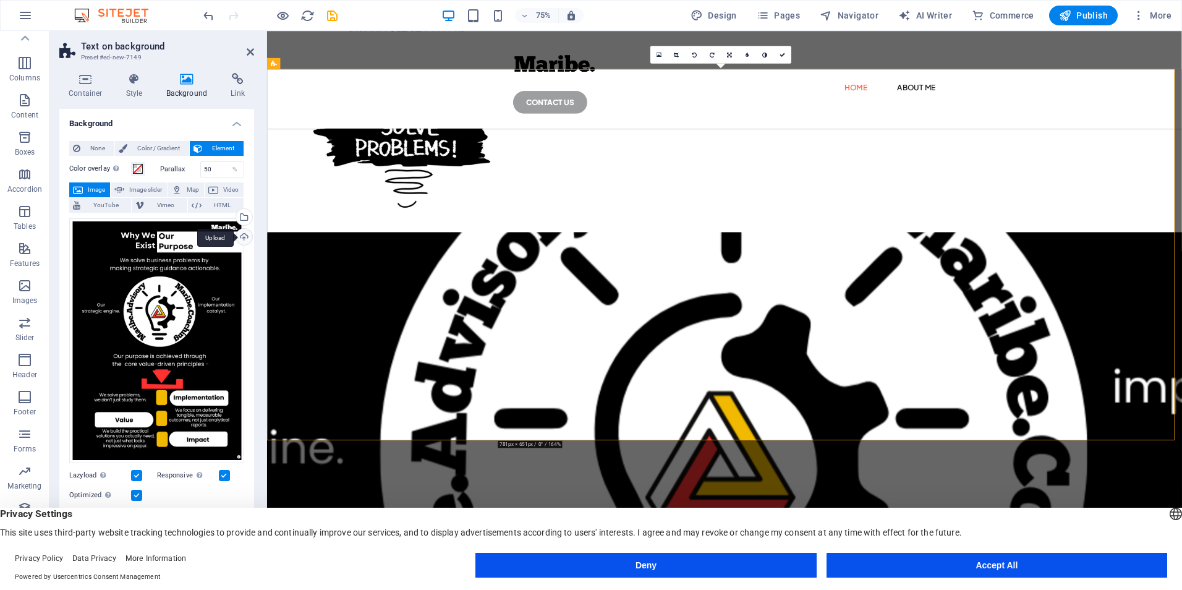
click at [243, 235] on div "Upload" at bounding box center [243, 238] width 19 height 19
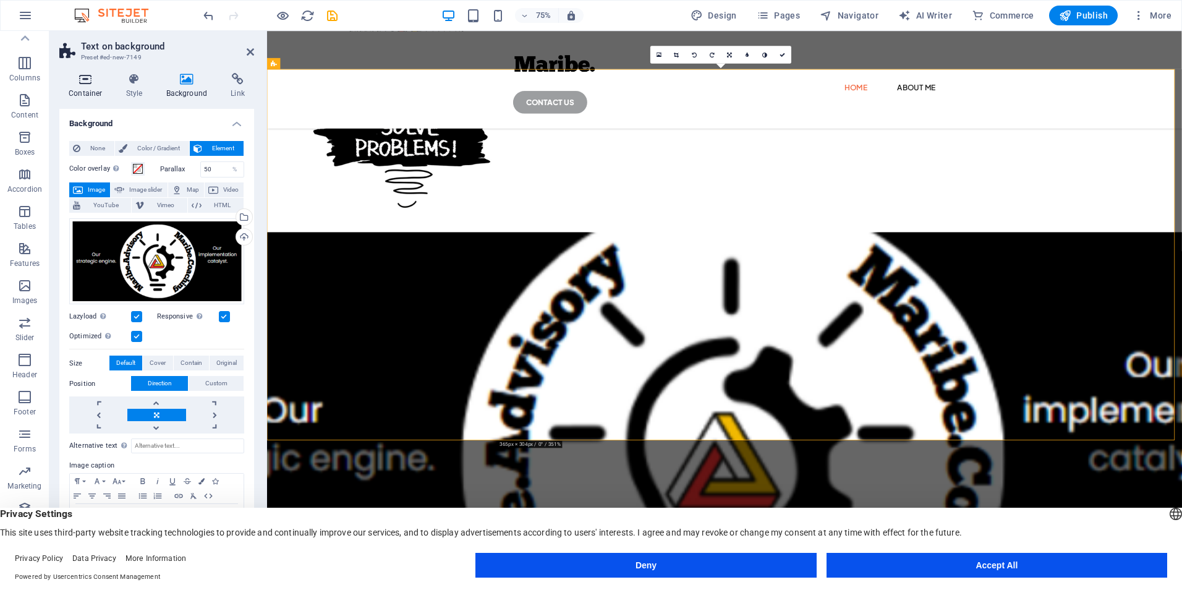
click at [78, 77] on icon at bounding box center [85, 79] width 53 height 12
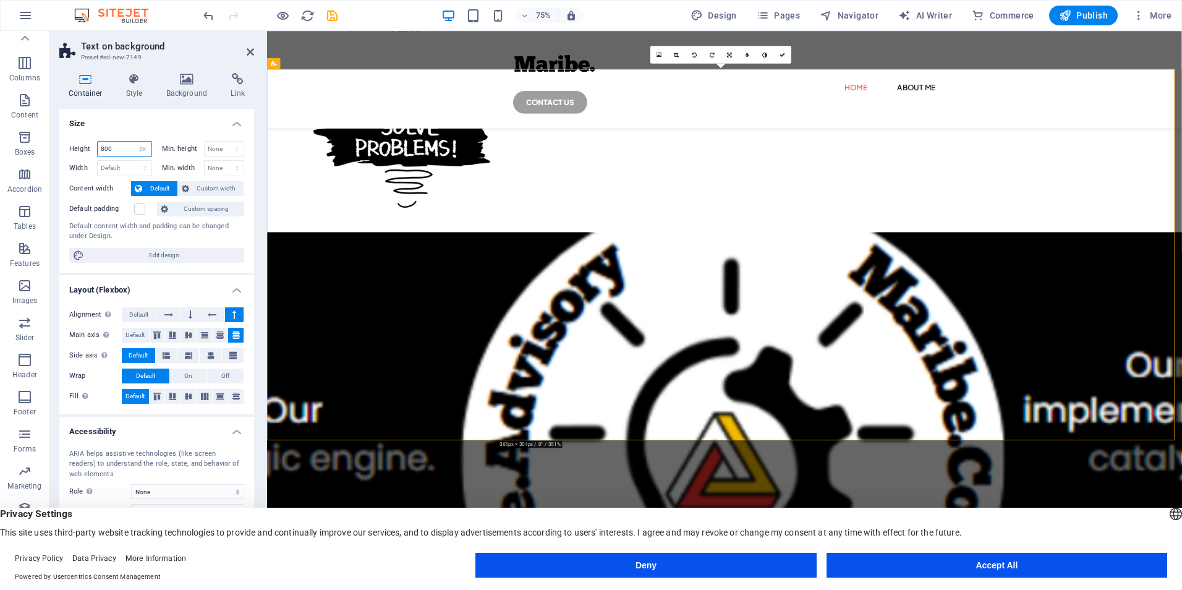
click at [109, 152] on input "800" at bounding box center [125, 149] width 54 height 15
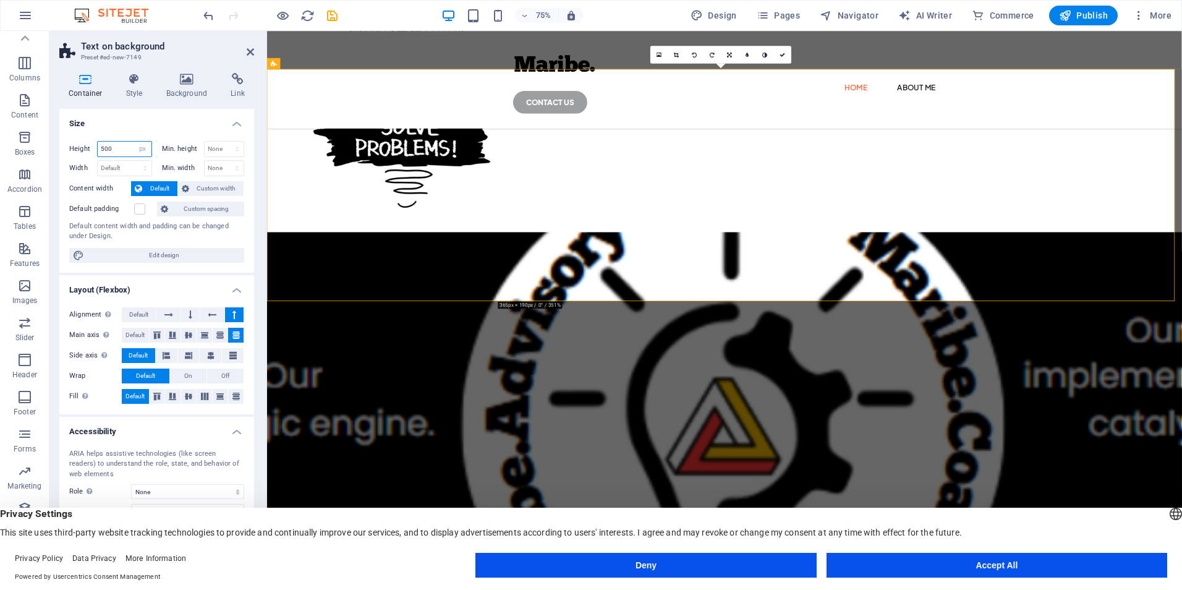
click at [116, 146] on input "500" at bounding box center [125, 149] width 54 height 15
type input "400"
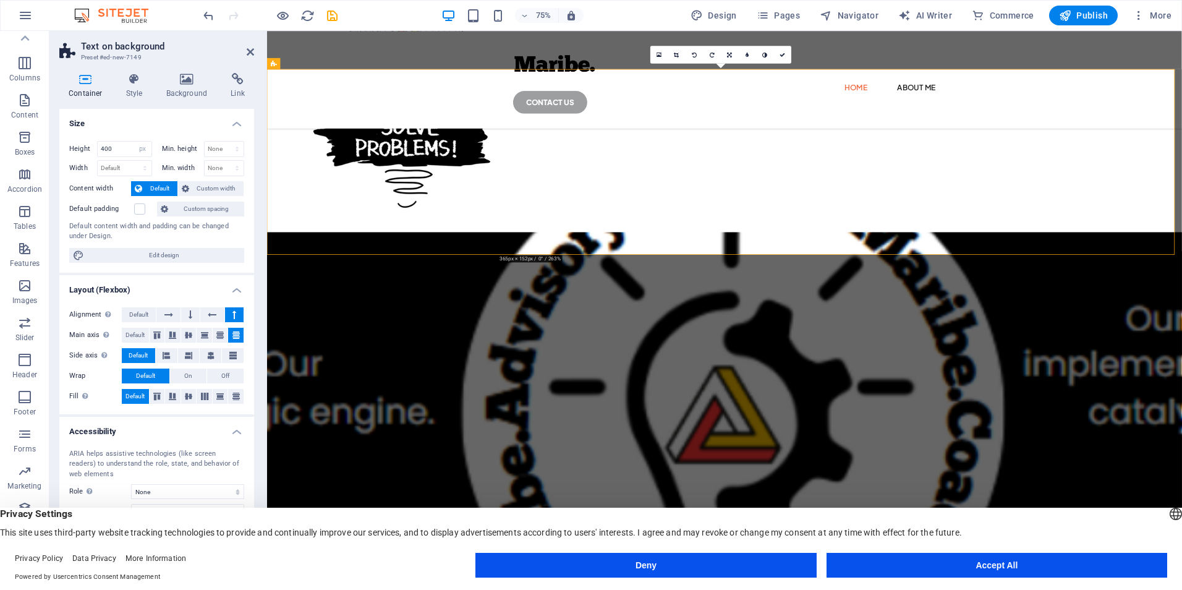
click at [395, 299] on figure at bounding box center [876, 540] width 1219 height 483
drag, startPoint x: 395, startPoint y: 201, endPoint x: 288, endPoint y: 145, distance: 120.5
click at [392, 299] on figure at bounding box center [876, 540] width 1219 height 483
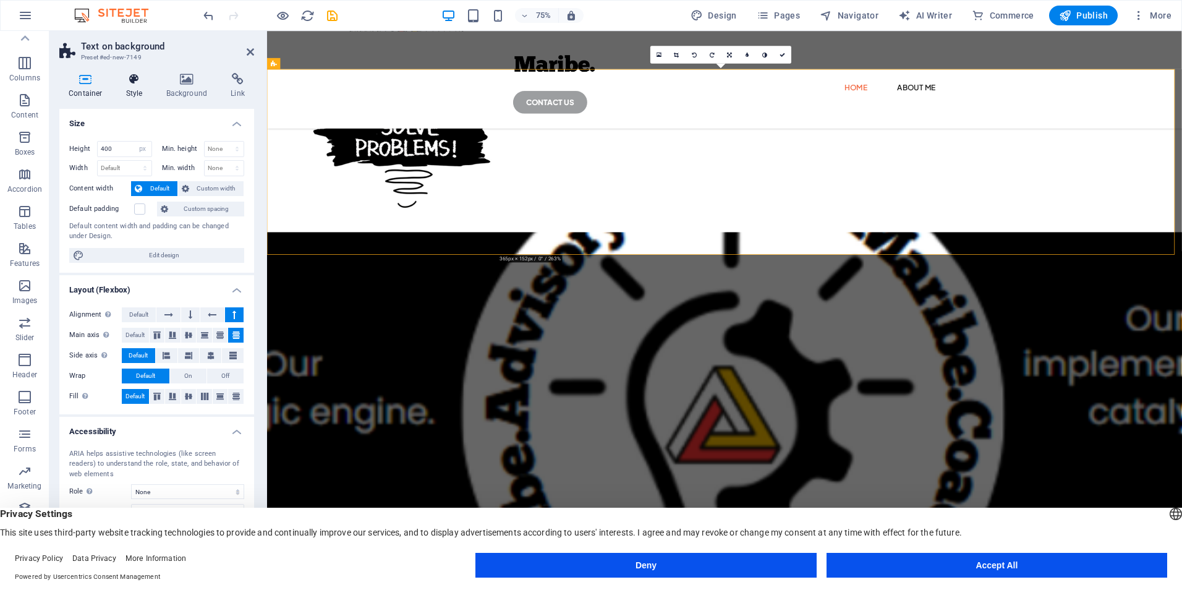
click at [137, 82] on icon at bounding box center [134, 79] width 35 height 12
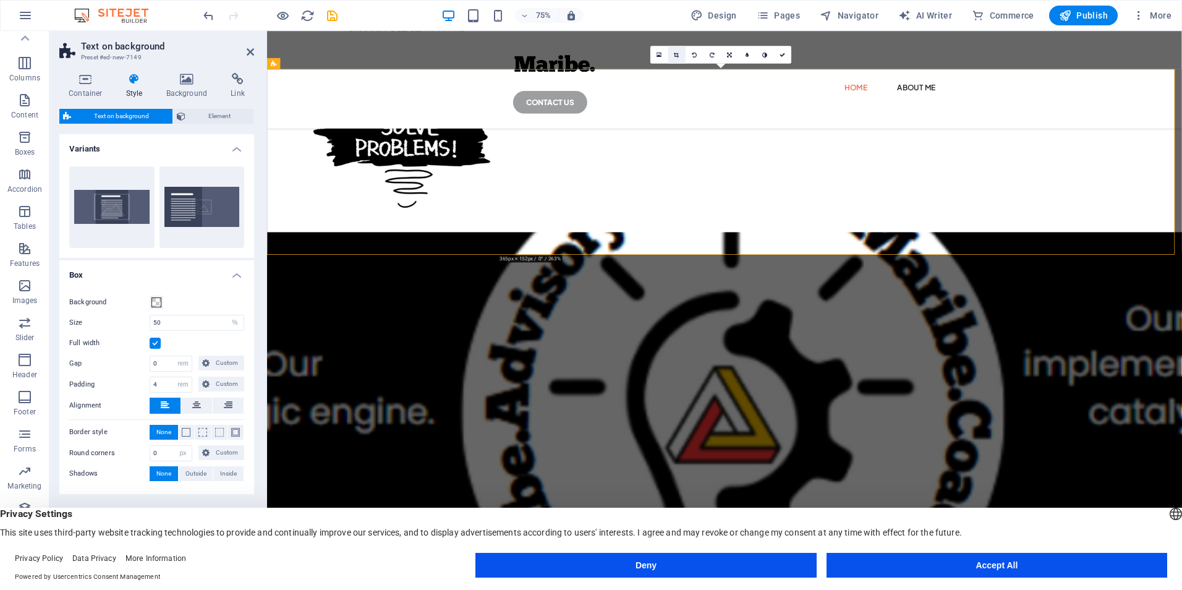
click at [679, 54] on icon at bounding box center [676, 55] width 5 height 6
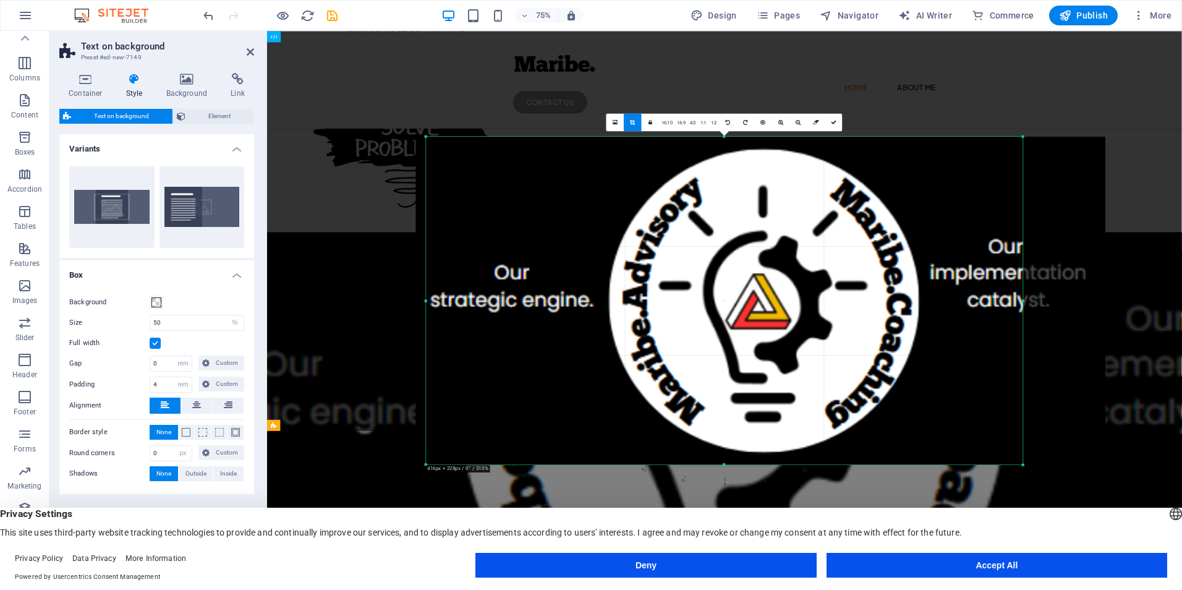
drag, startPoint x: 462, startPoint y: 299, endPoint x: 636, endPoint y: 321, distance: 175.1
click at [373, 286] on div "Drag here to replace the existing content. Press “Ctrl” if you want to create a…" at bounding box center [724, 300] width 915 height 539
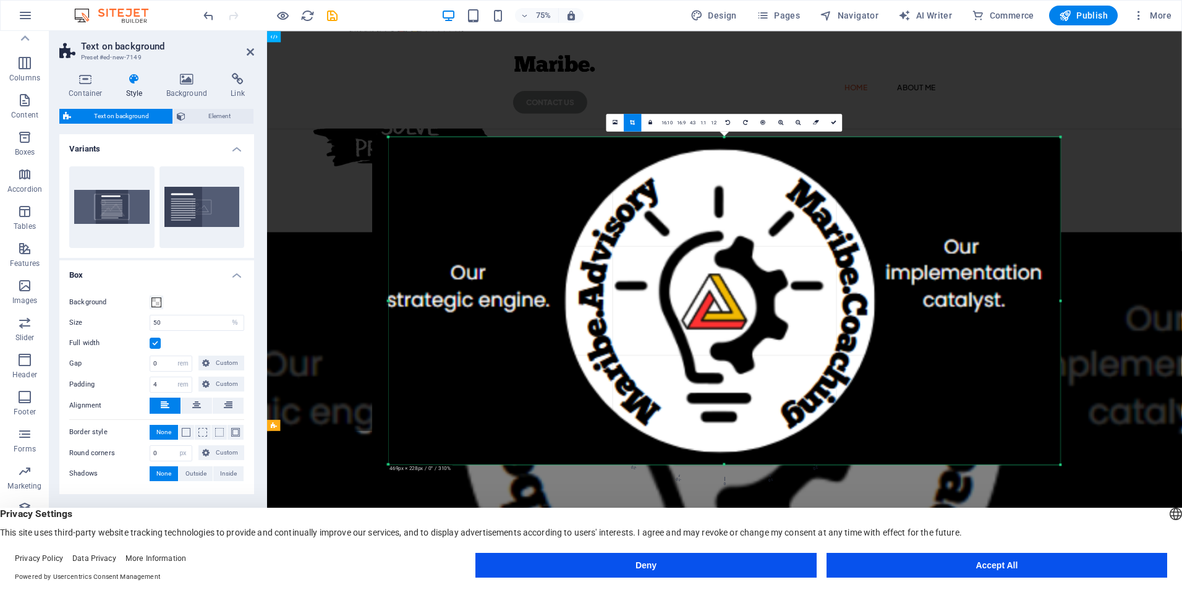
drag, startPoint x: 1019, startPoint y: 302, endPoint x: 1127, endPoint y: 297, distance: 108.9
click at [1127, 297] on div "Drag here to replace the existing content. Press “Ctrl” if you want to create a…" at bounding box center [724, 300] width 915 height 539
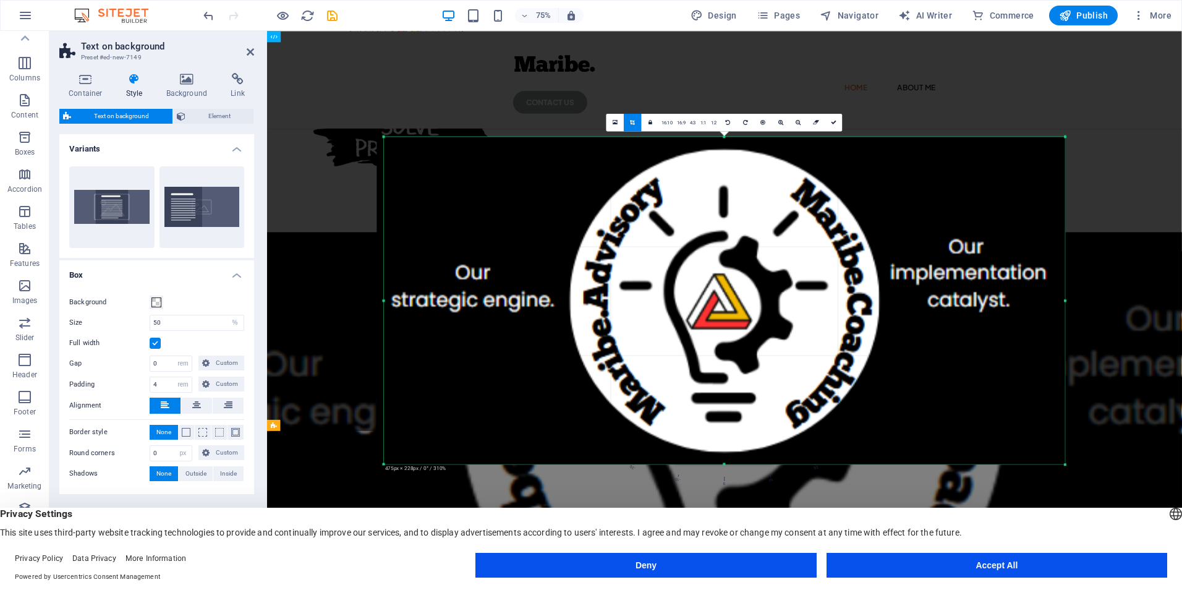
drag, startPoint x: 388, startPoint y: 302, endPoint x: 451, endPoint y: 260, distance: 75.8
click at [384, 300] on div "180 170 160 150 140 130 120 110 100 90 80 70 60 50 40 30 20 10 0 -10 -20 -30 -4…" at bounding box center [724, 300] width 681 height 327
click at [671, 119] on link "16:10" at bounding box center [667, 123] width 15 height 18
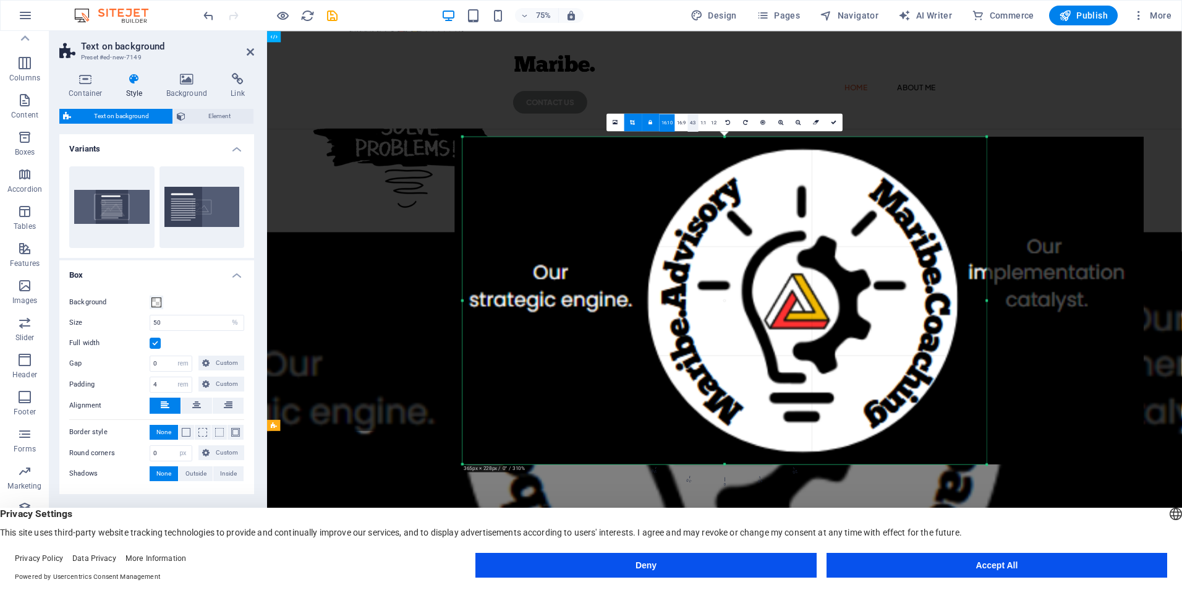
click at [693, 122] on link "4:3" at bounding box center [693, 123] width 11 height 18
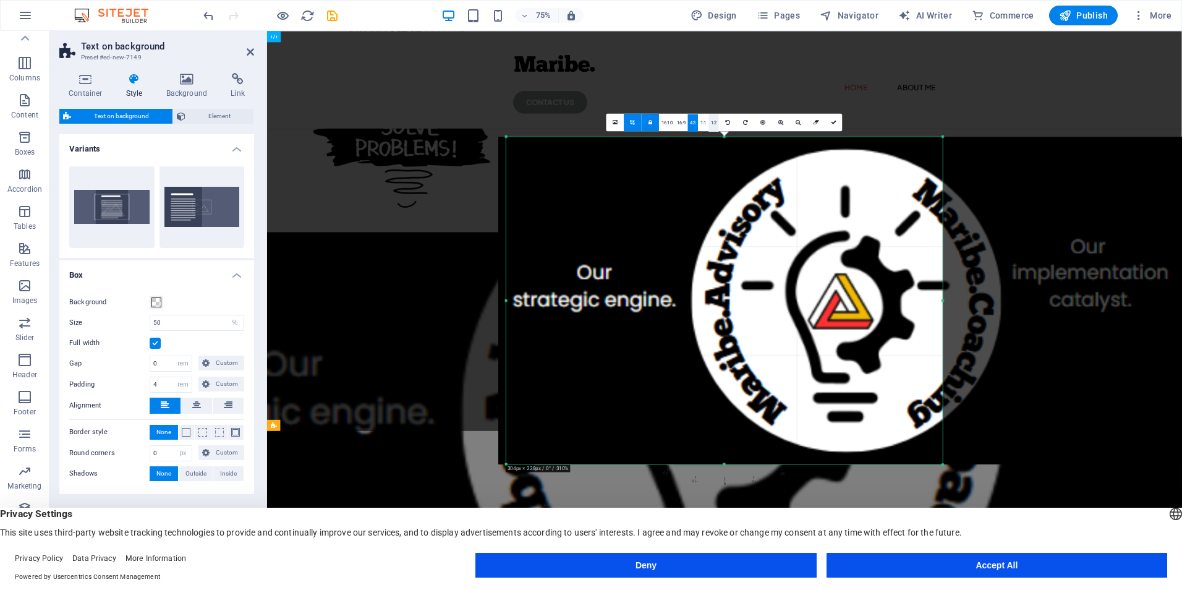
click at [711, 125] on link "1:2" at bounding box center [714, 123] width 11 height 18
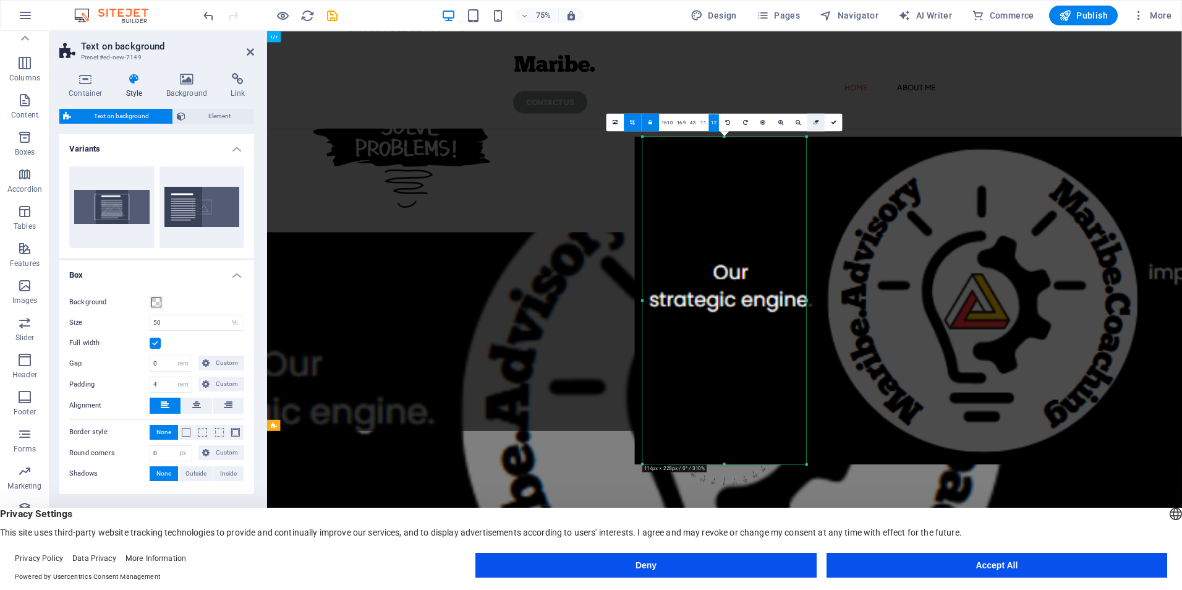
click at [812, 117] on link at bounding box center [816, 123] width 18 height 18
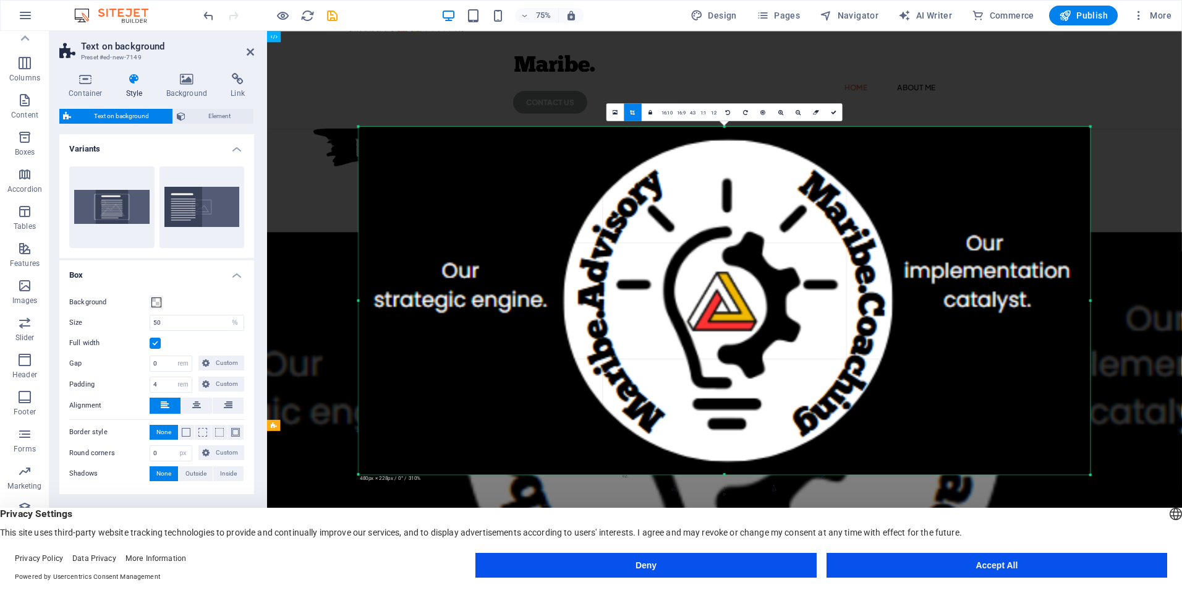
click at [1129, 198] on div at bounding box center [724, 231] width 915 height 400
click at [829, 112] on link at bounding box center [834, 112] width 18 height 18
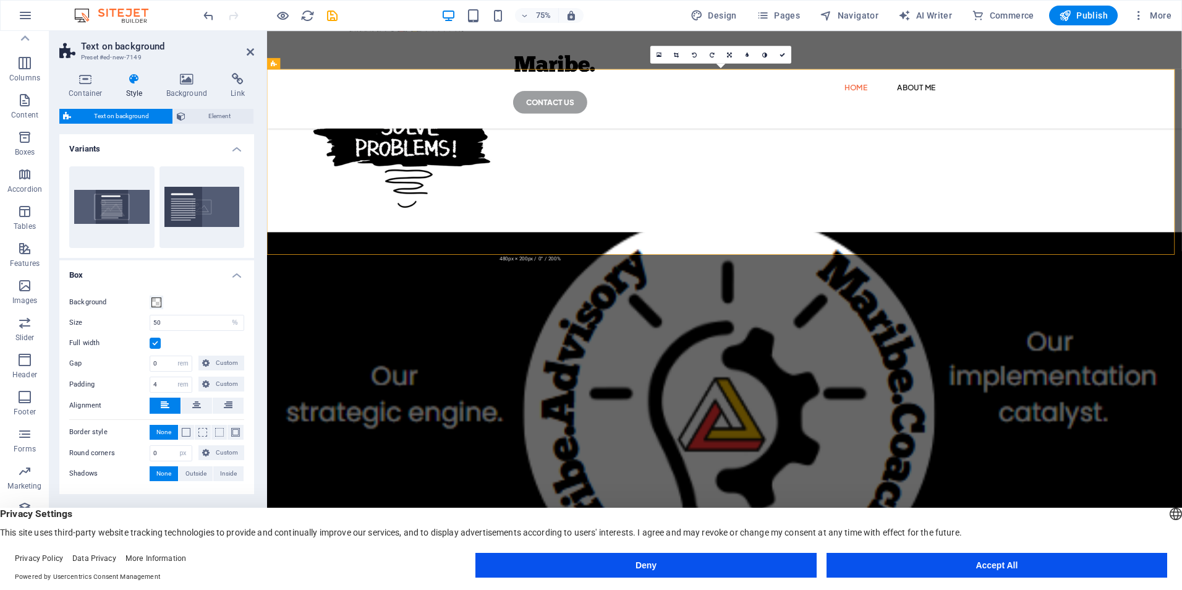
click at [291, 299] on figure at bounding box center [876, 540] width 1219 height 483
click at [273, 62] on icon at bounding box center [274, 63] width 6 height 11
click at [273, 66] on icon at bounding box center [274, 63] width 6 height 11
click at [337, 66] on icon at bounding box center [338, 64] width 5 height 10
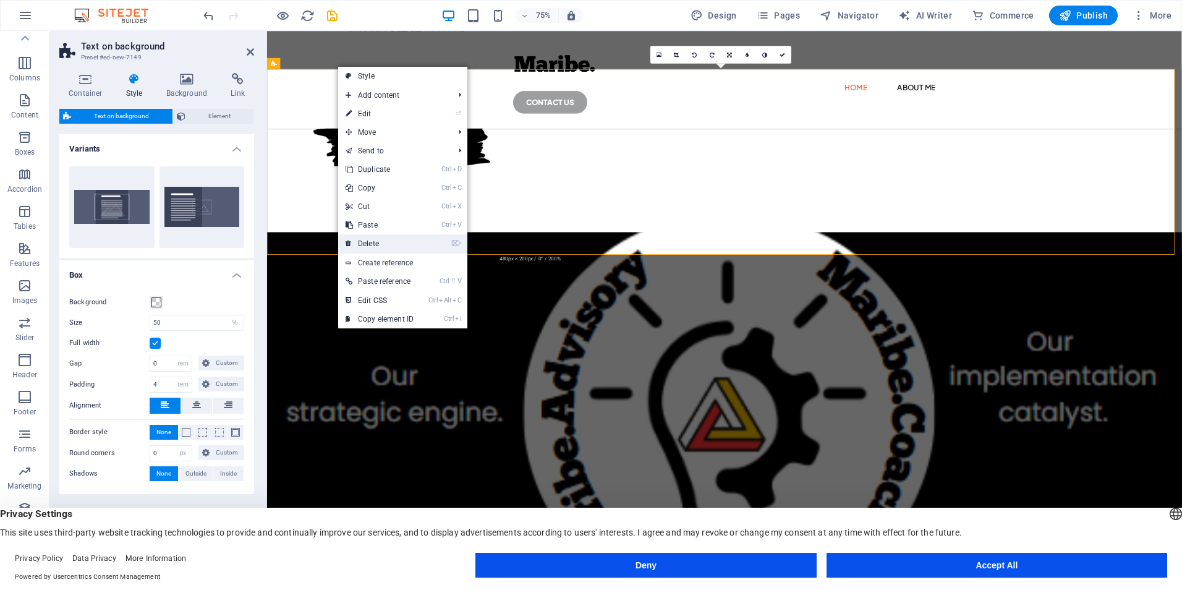
click at [398, 247] on link "⌦ Delete" at bounding box center [379, 243] width 83 height 19
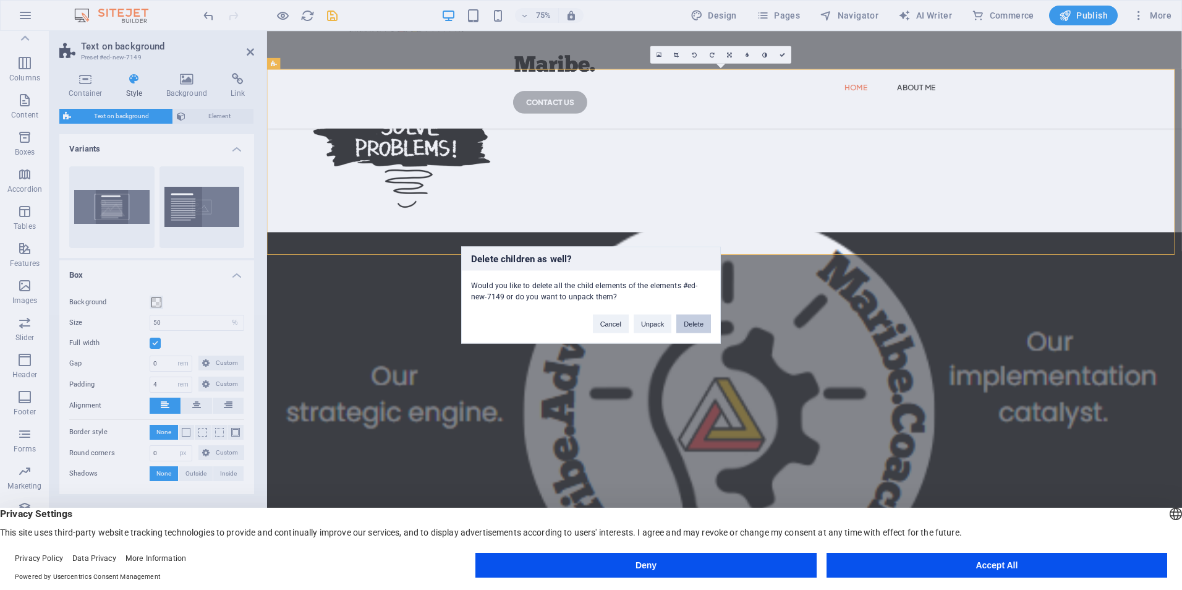
click at [682, 321] on button "Delete" at bounding box center [693, 324] width 35 height 19
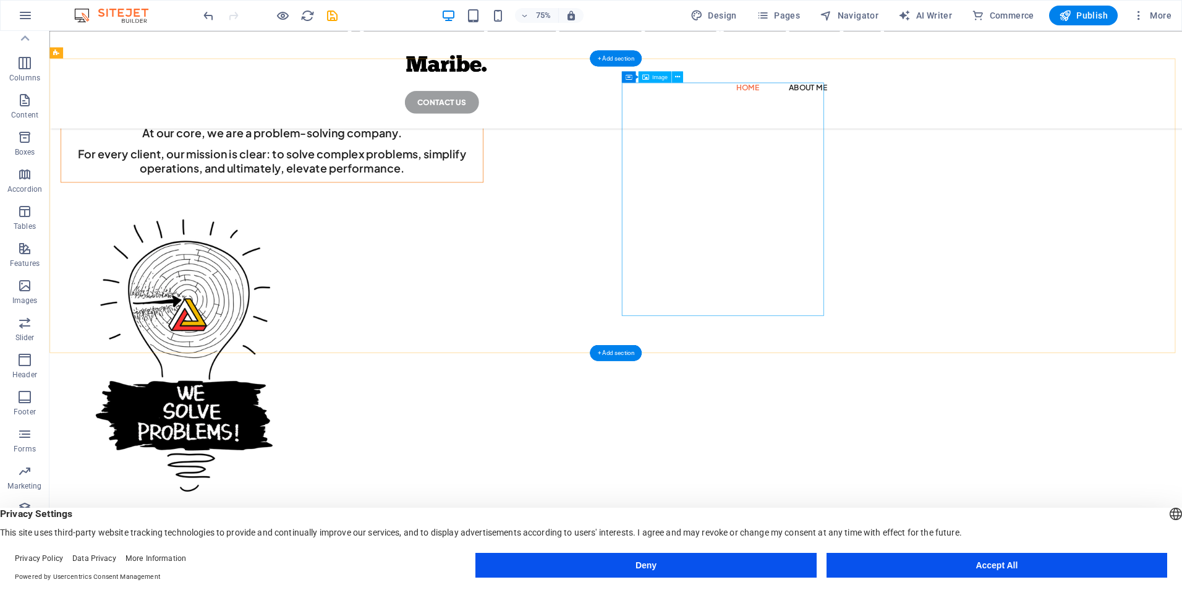
scroll to position [104, 0]
click at [625, 350] on div "+ Add section" at bounding box center [615, 352] width 51 height 16
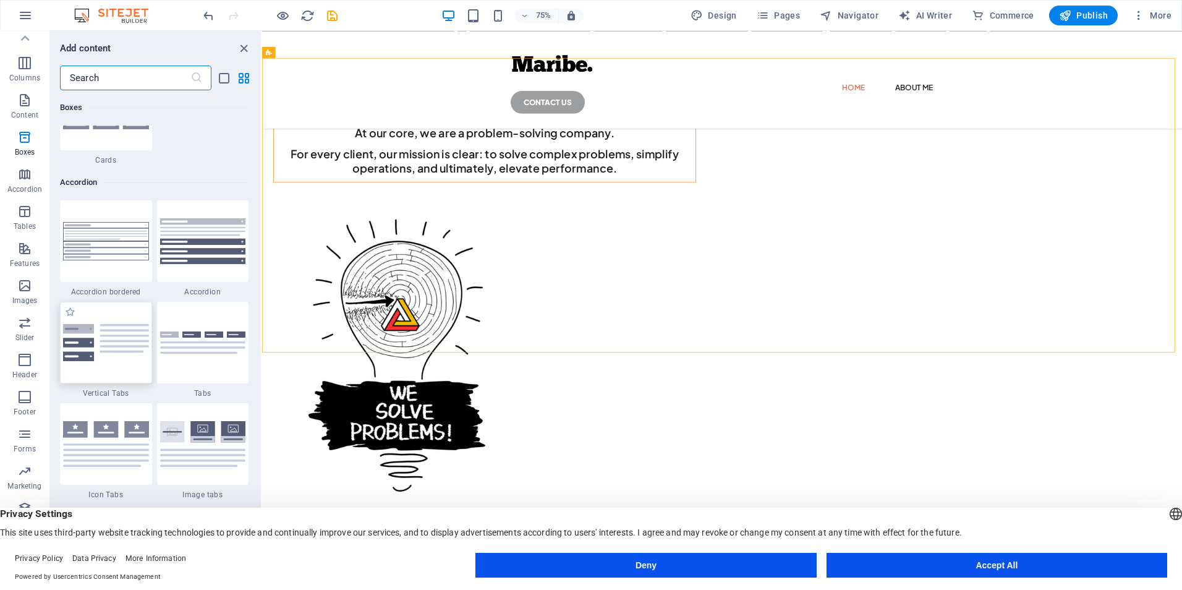
scroll to position [3893, 0]
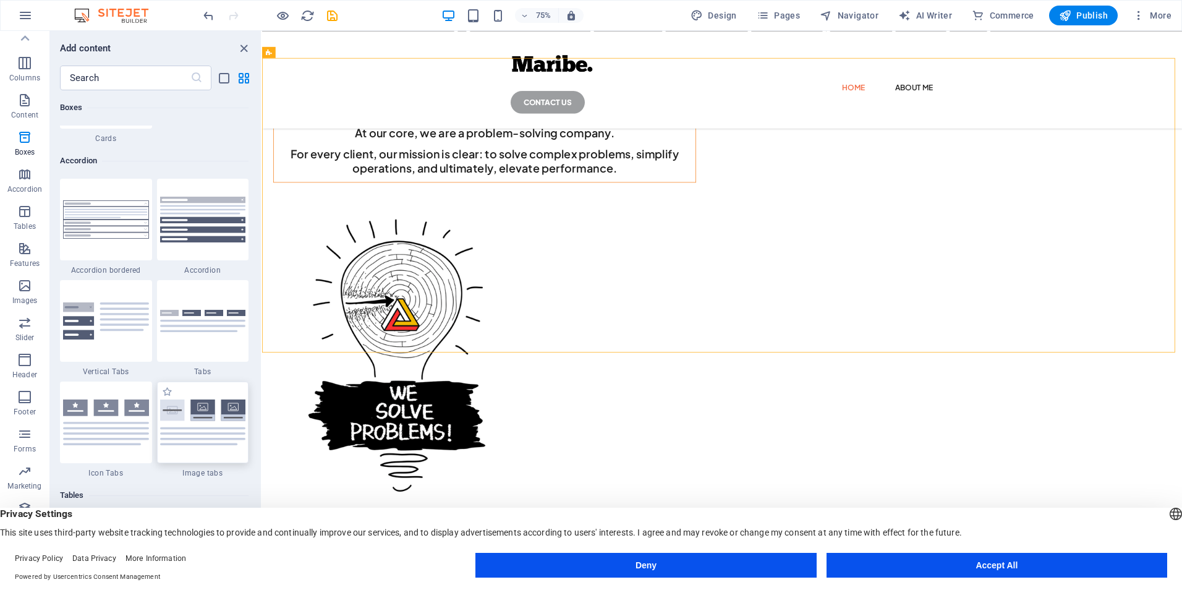
click at [194, 425] on img at bounding box center [203, 422] width 86 height 46
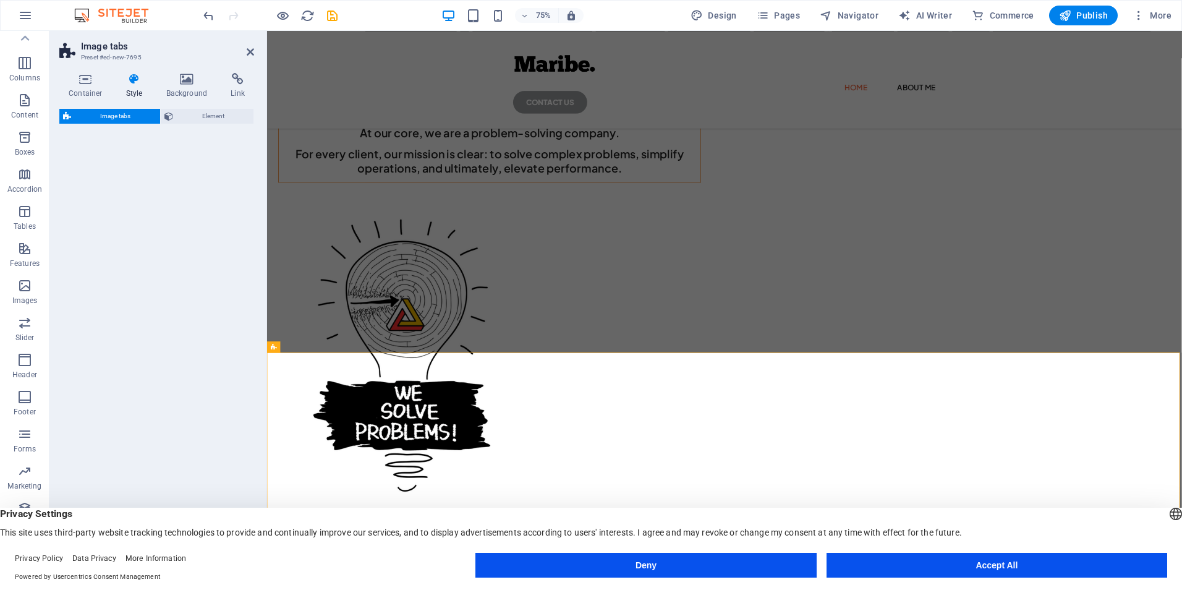
click at [195, 425] on div "Image tabs Element" at bounding box center [156, 334] width 195 height 451
select select "rem"
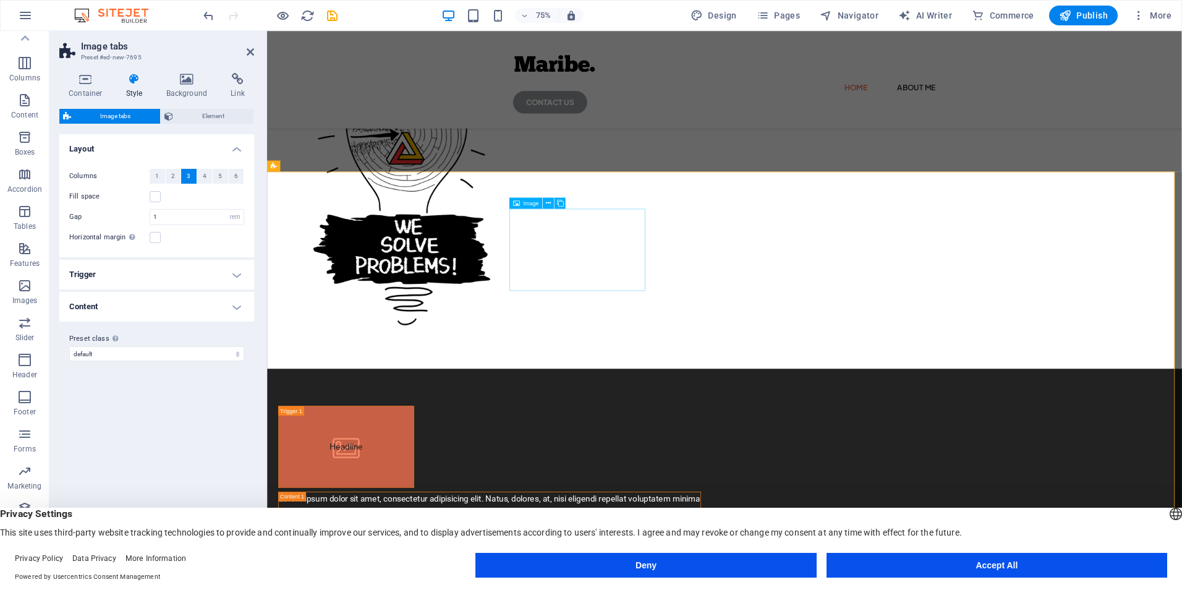
scroll to position [313, 0]
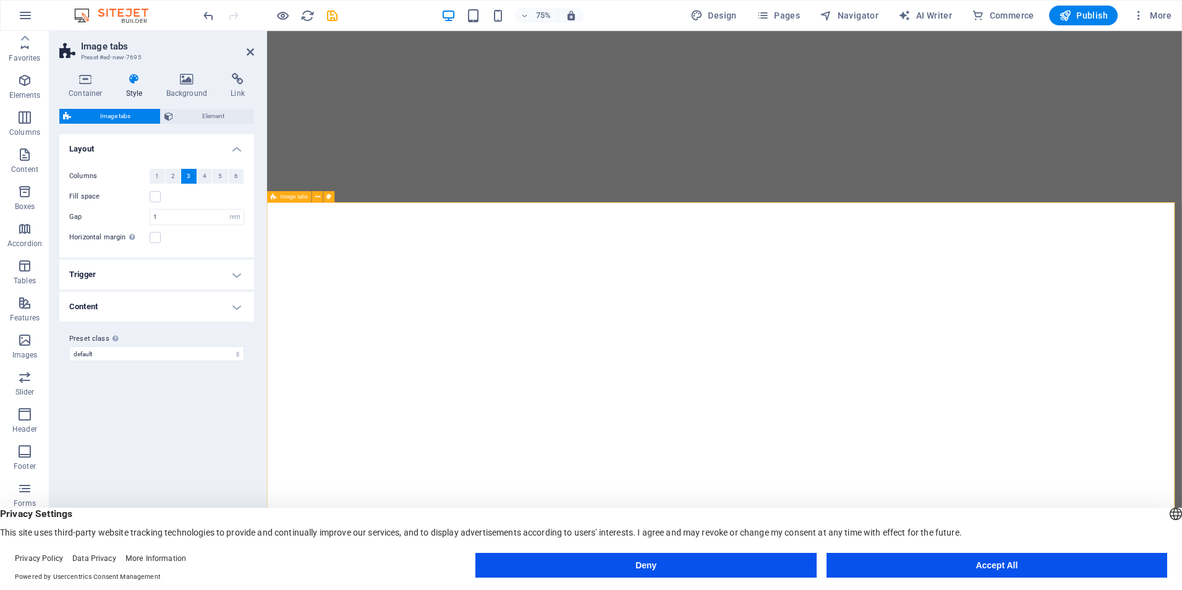
select select "rem"
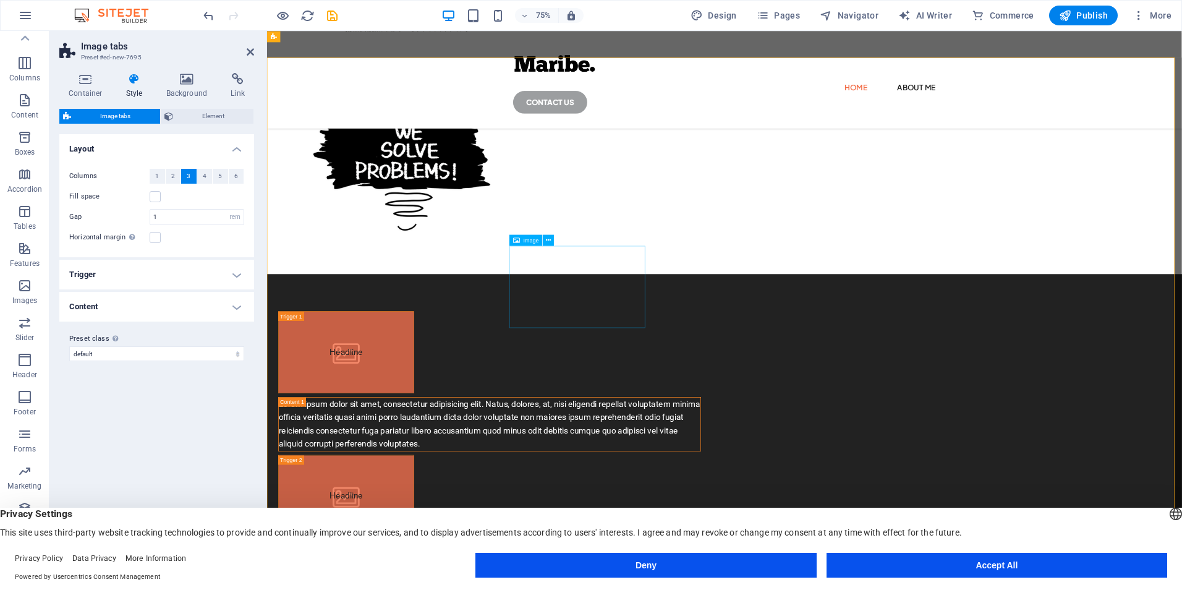
scroll to position [441, 0]
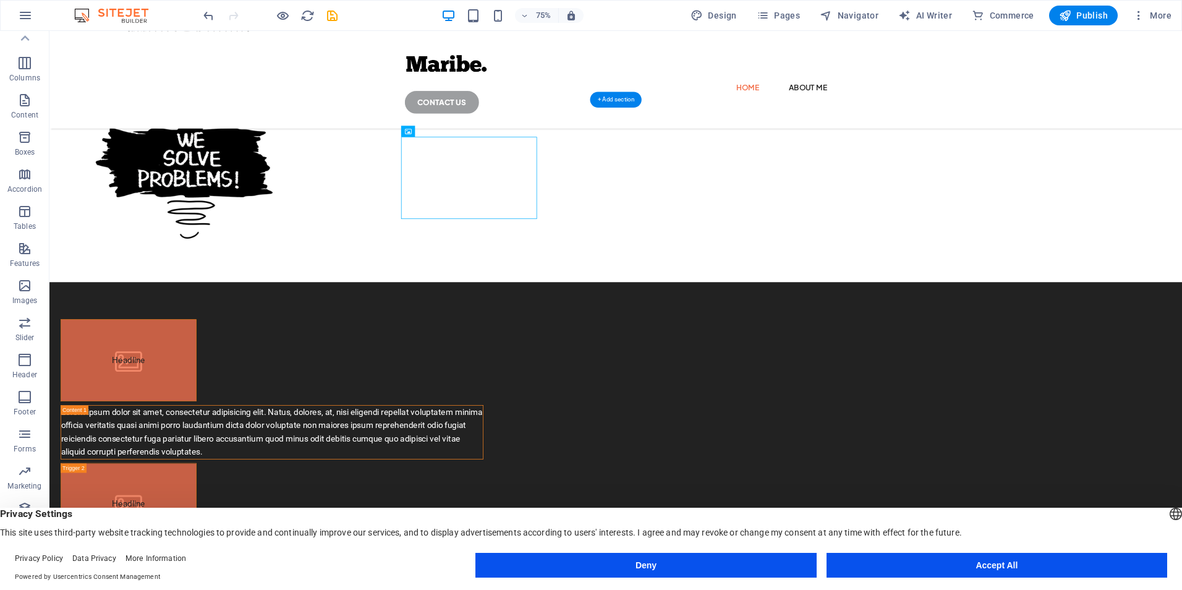
click at [245, 415] on figure "Headline" at bounding box center [154, 469] width 181 height 109
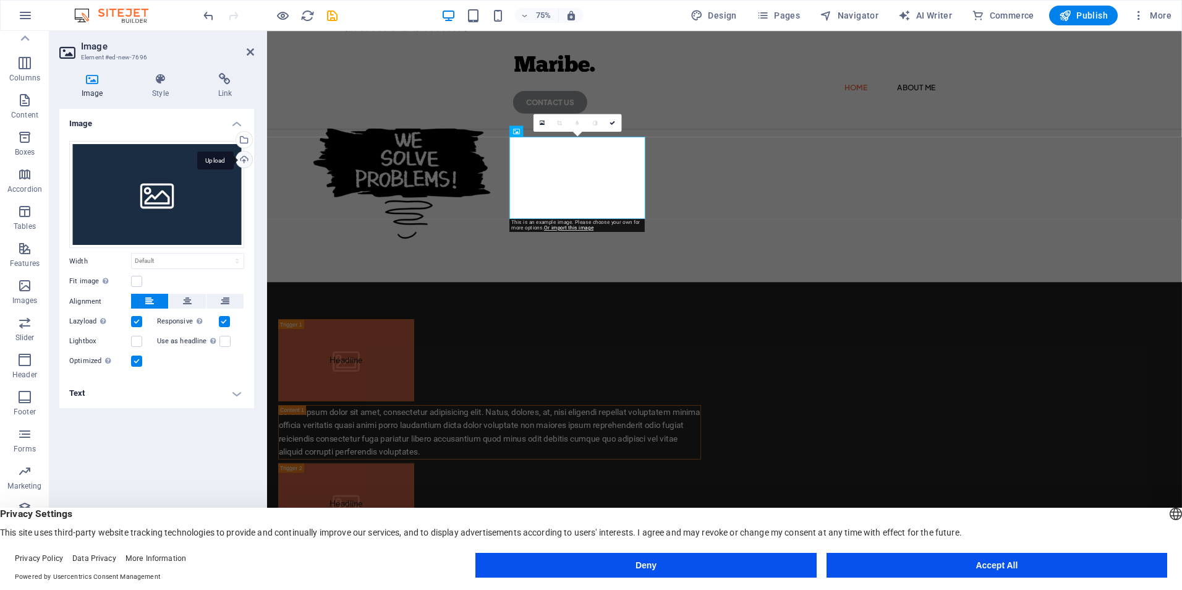
click at [244, 156] on div "Upload" at bounding box center [243, 160] width 19 height 19
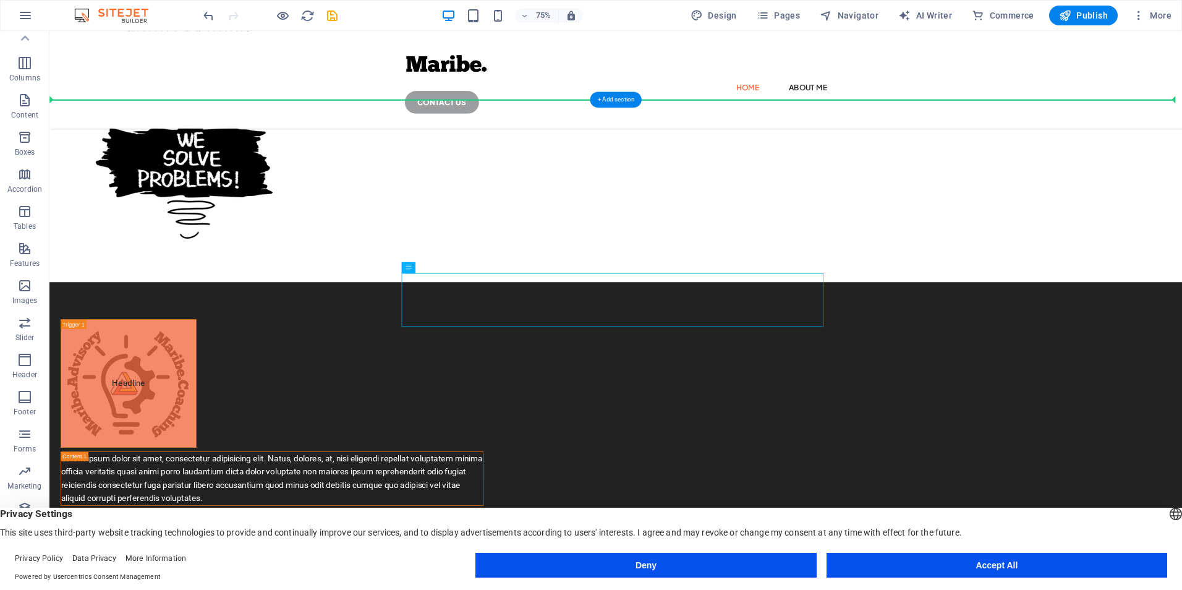
drag, startPoint x: 661, startPoint y: 388, endPoint x: 778, endPoint y: 247, distance: 182.7
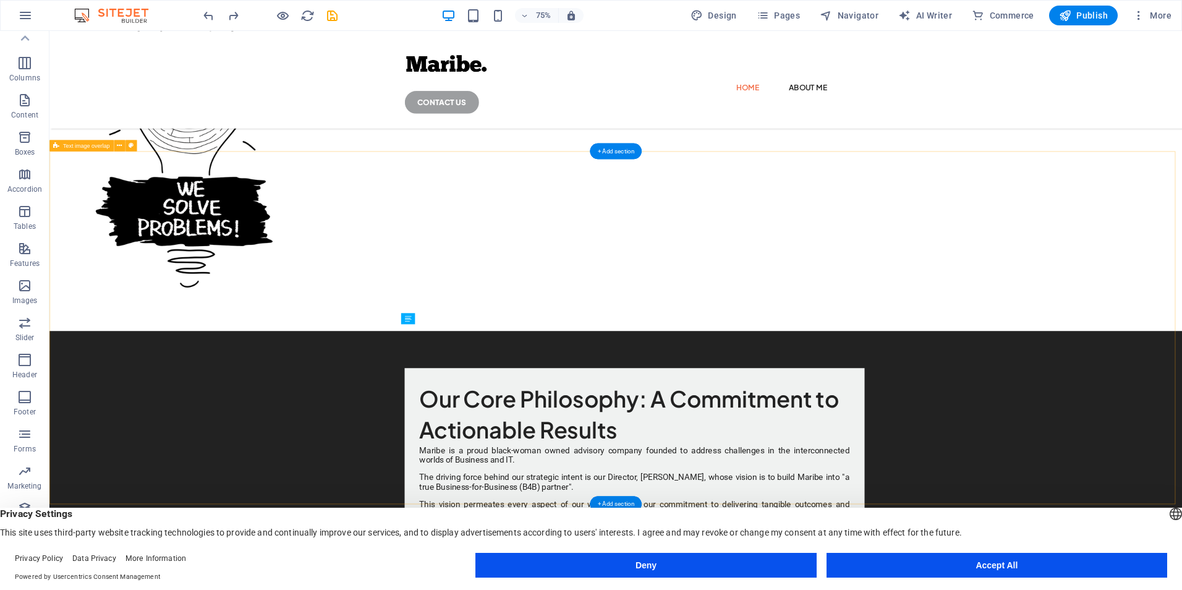
scroll to position [380, 0]
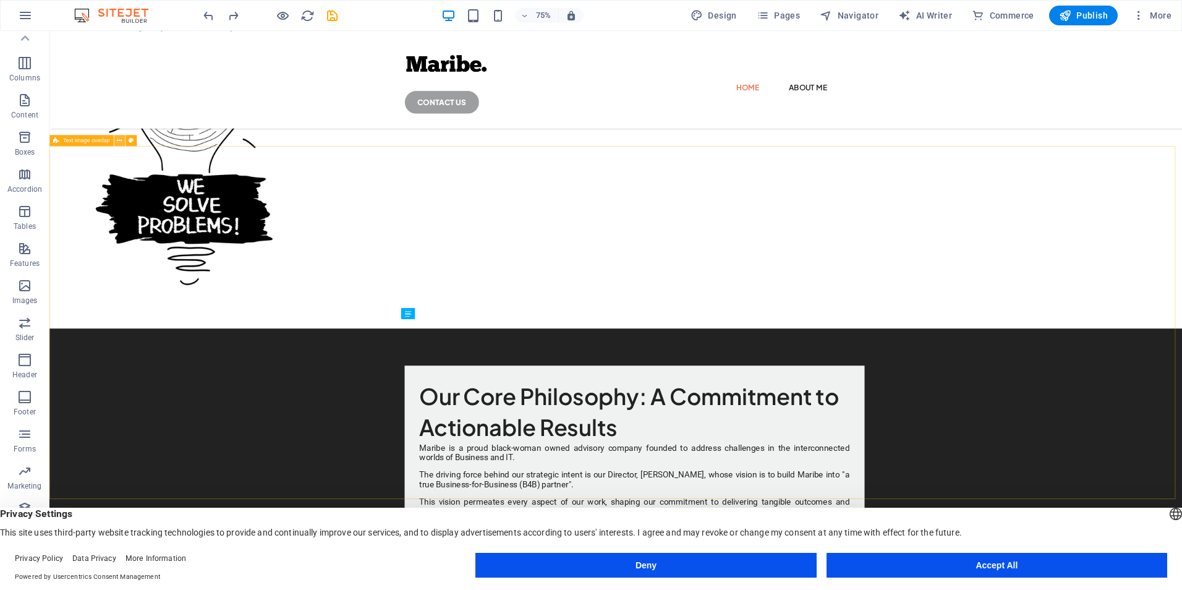
click at [116, 145] on button at bounding box center [119, 140] width 11 height 11
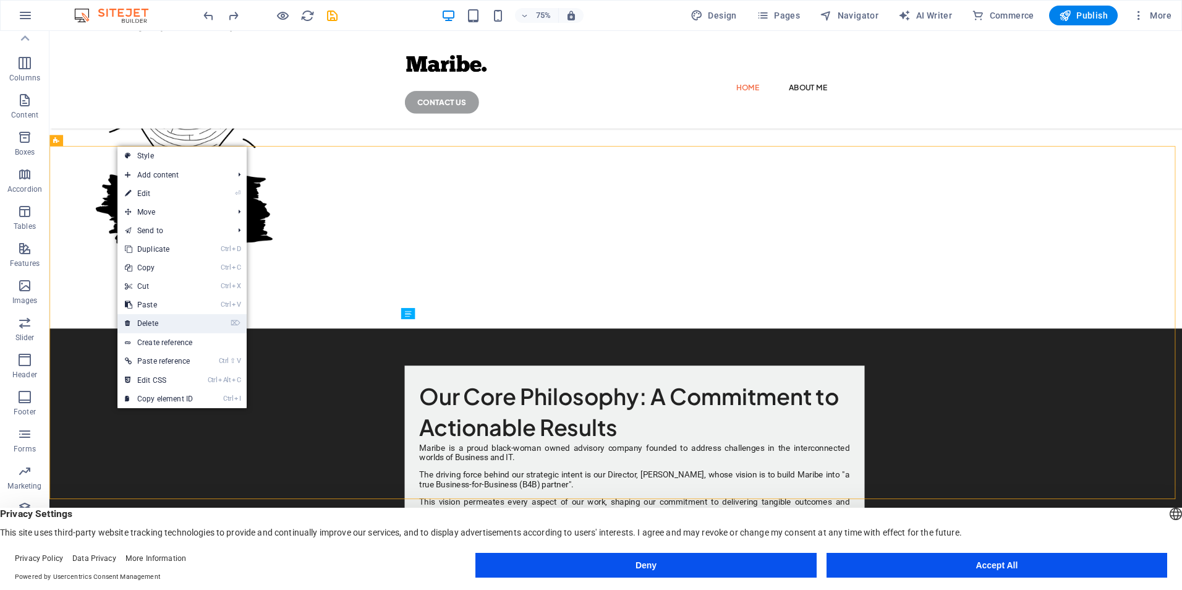
click at [171, 326] on link "⌦ Delete" at bounding box center [158, 323] width 83 height 19
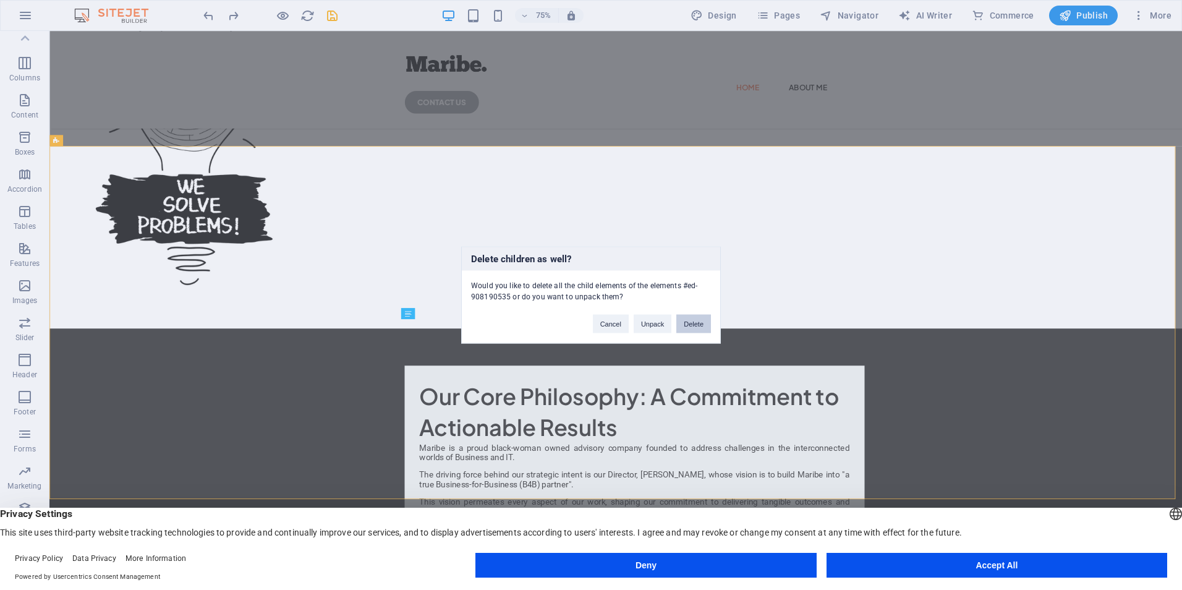
click at [697, 325] on button "Delete" at bounding box center [693, 324] width 35 height 19
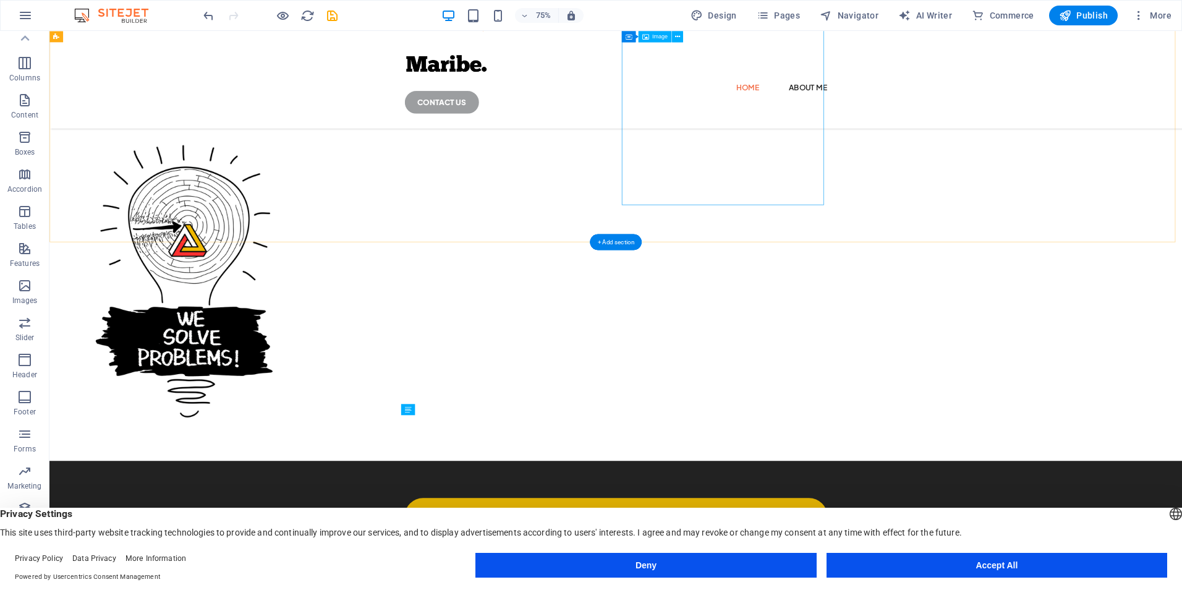
scroll to position [194, 0]
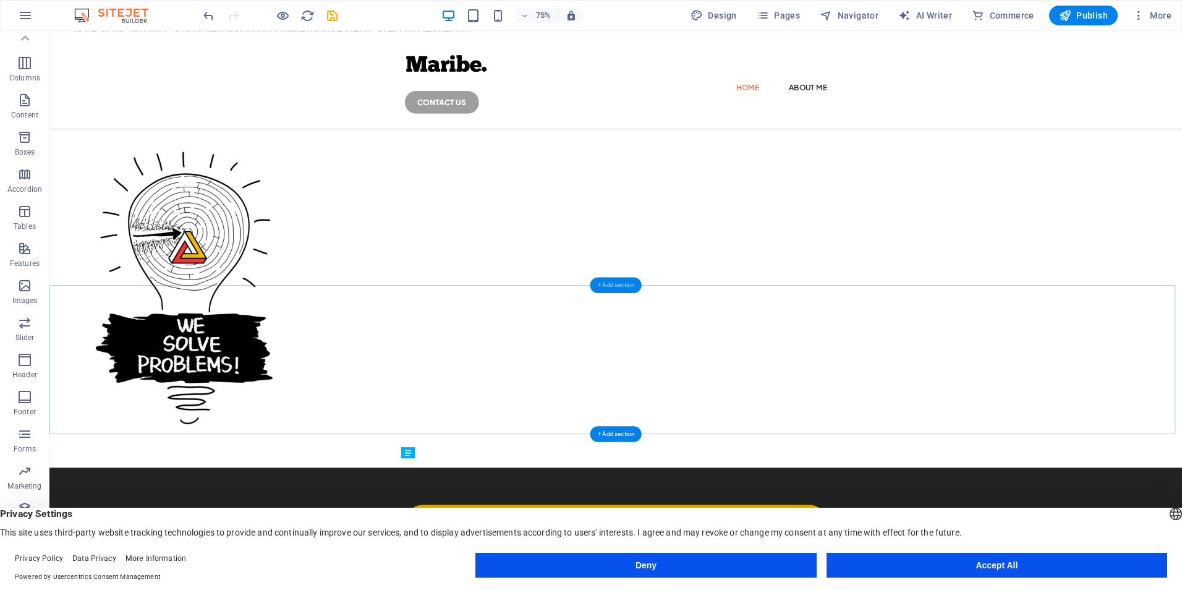
click at [621, 286] on div "+ Add section" at bounding box center [615, 286] width 51 height 16
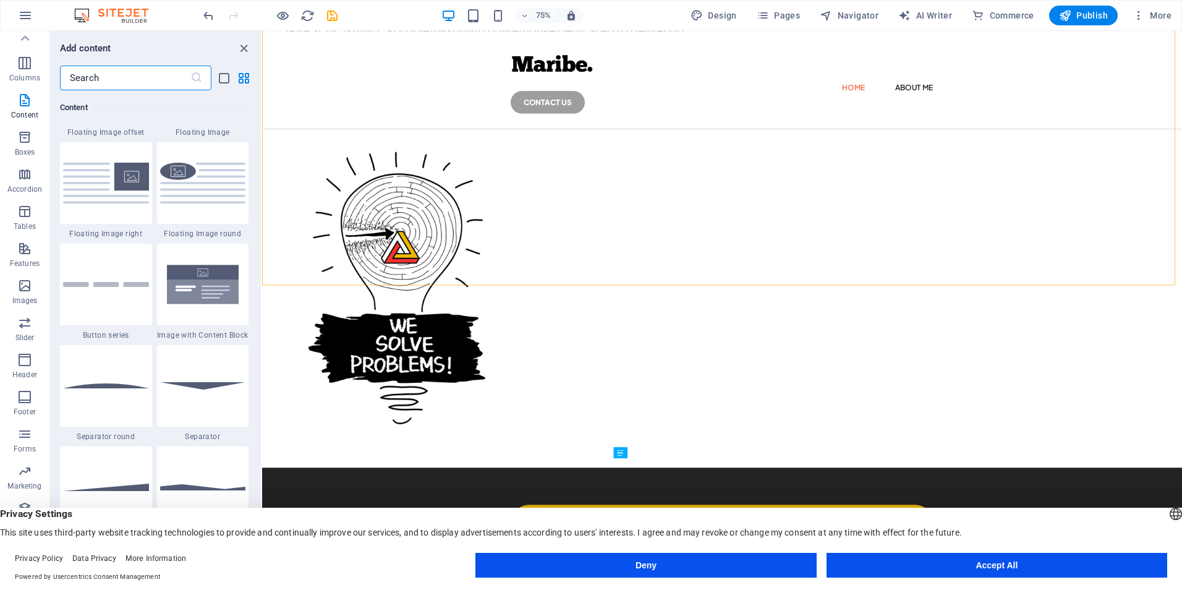
scroll to position [2755, 0]
drag, startPoint x: 211, startPoint y: 363, endPoint x: 191, endPoint y: 282, distance: 83.4
click at [191, 282] on img at bounding box center [203, 283] width 86 height 57
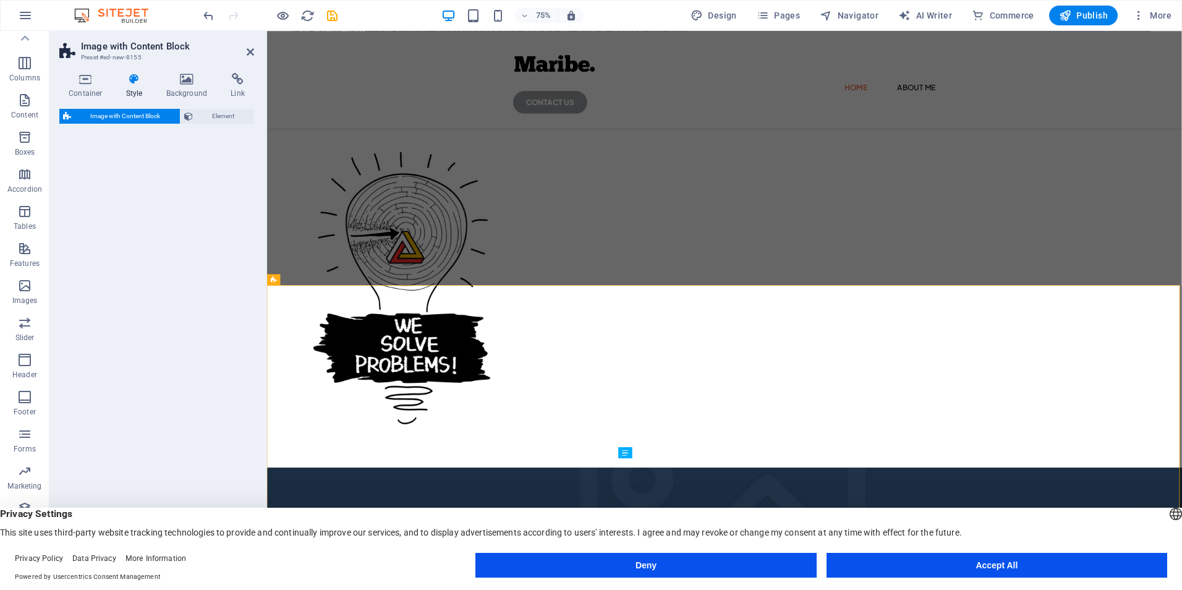
select select "rem"
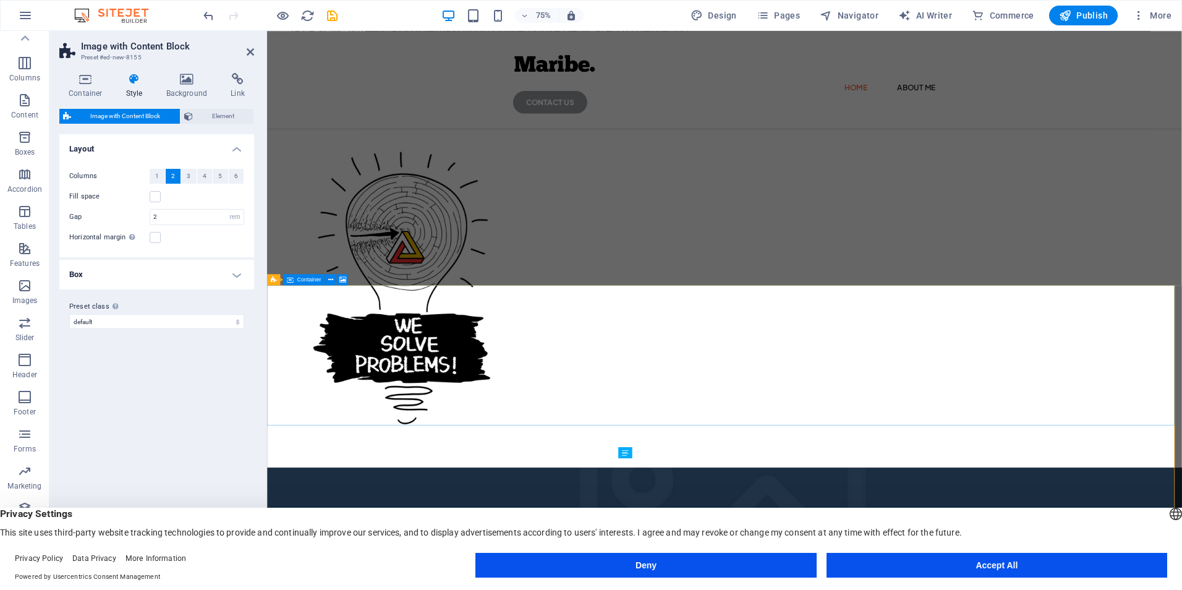
select select "px"
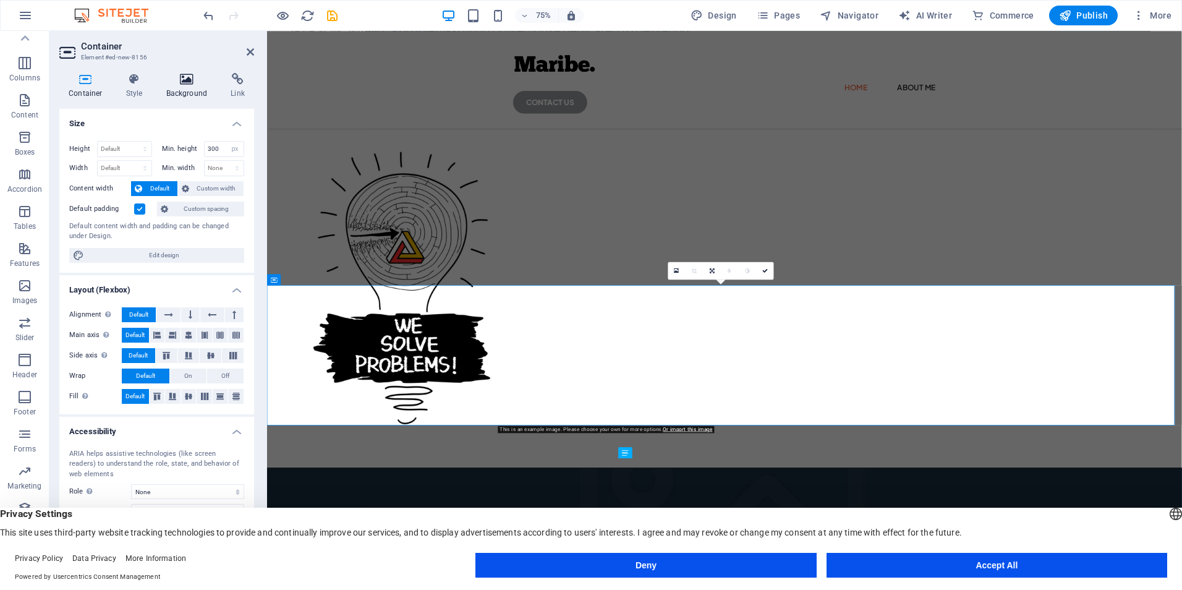
click at [194, 90] on h4 "Background" at bounding box center [189, 86] width 65 height 26
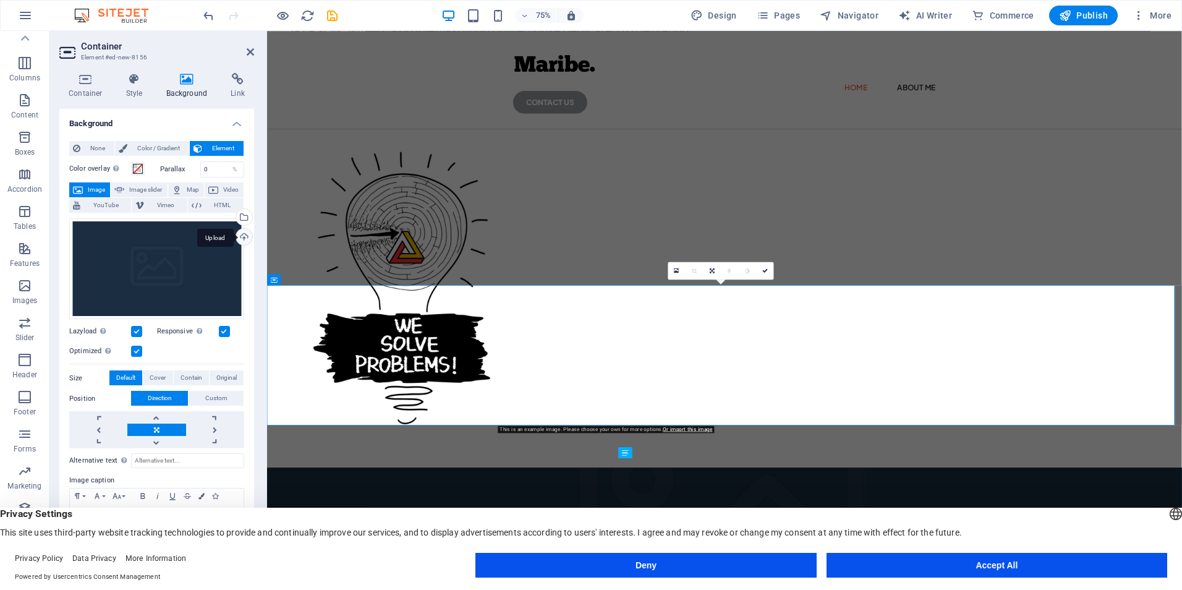
click at [243, 239] on div "Upload" at bounding box center [243, 238] width 19 height 19
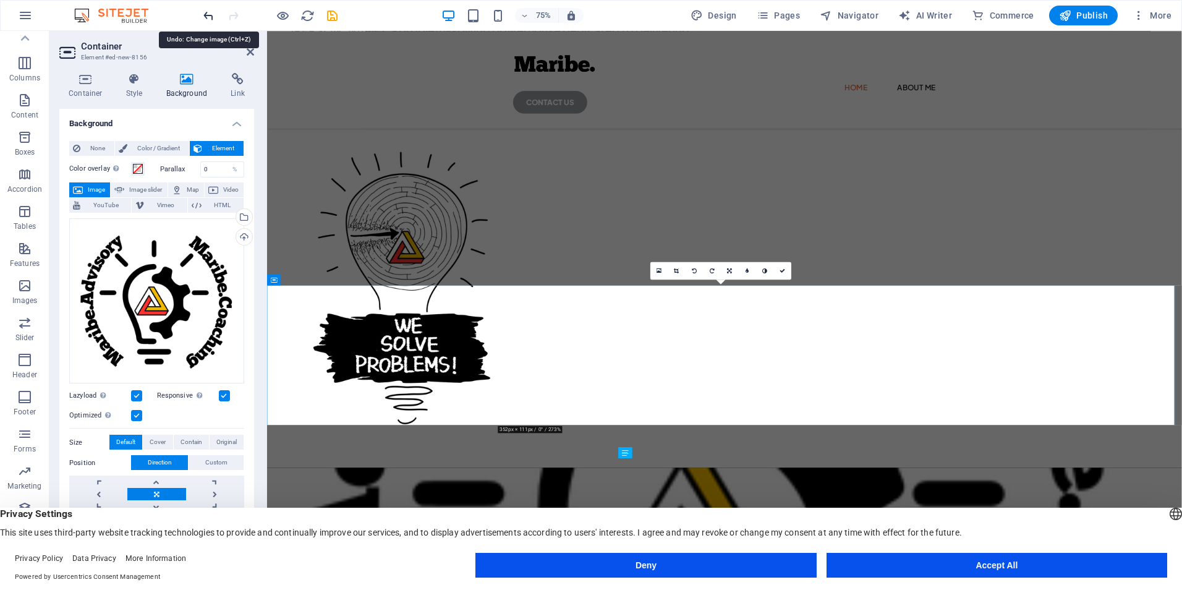
click at [213, 17] on icon "undo" at bounding box center [208, 16] width 14 height 14
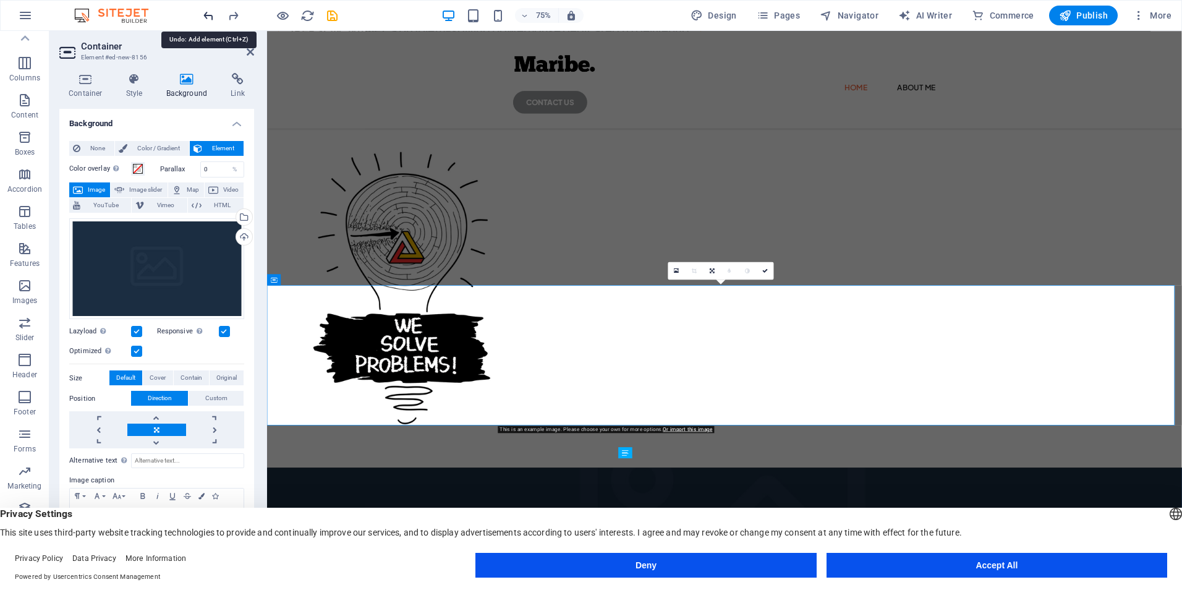
click at [213, 17] on icon "undo" at bounding box center [208, 16] width 14 height 14
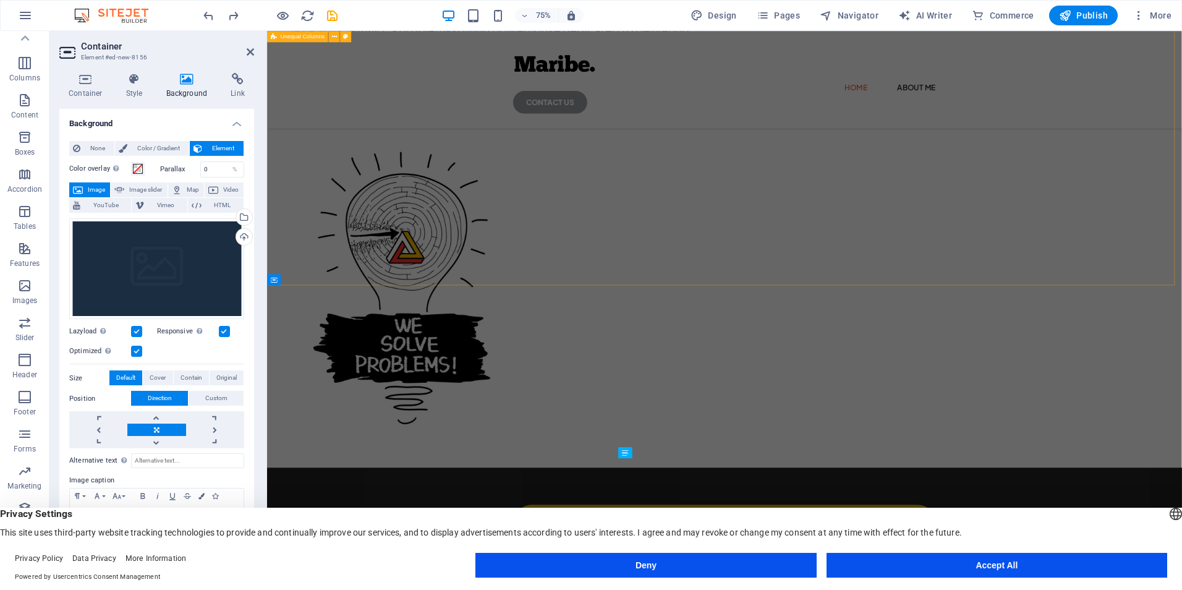
click at [470, 220] on div "[PERSON_NAME], a problem-solving powerhouse dedicated to delivering simplified,…" at bounding box center [876, 294] width 1219 height 635
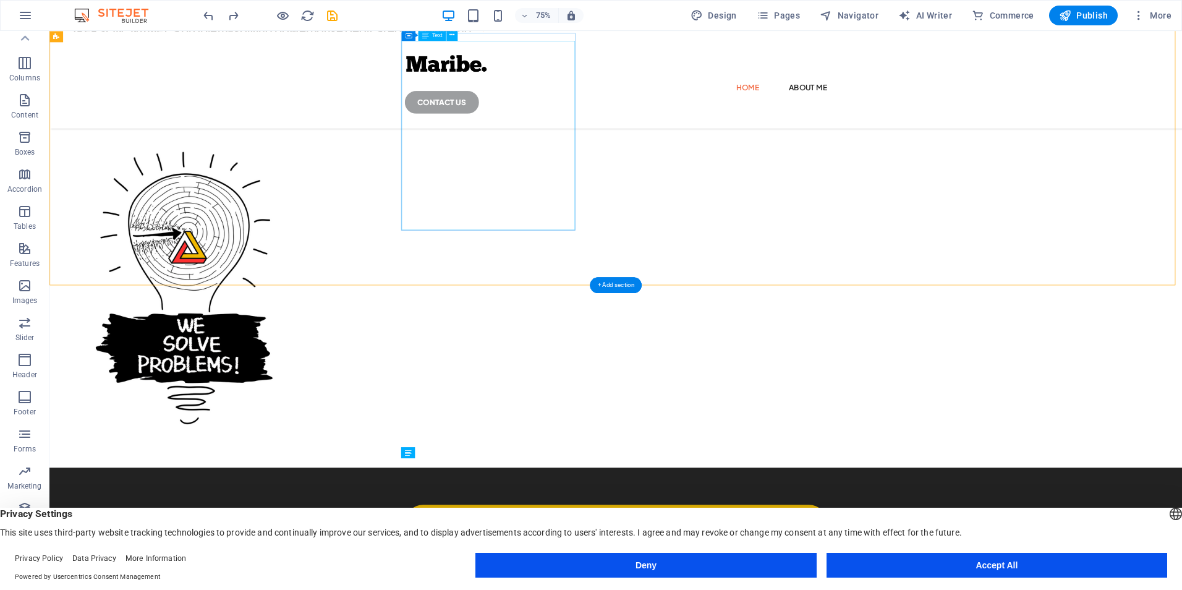
click at [543, 132] on div "[PERSON_NAME], a problem-solving powerhouse dedicated to delivering simplified,…" at bounding box center [346, 76] width 562 height 112
click at [622, 283] on div "+ Add section" at bounding box center [615, 286] width 51 height 16
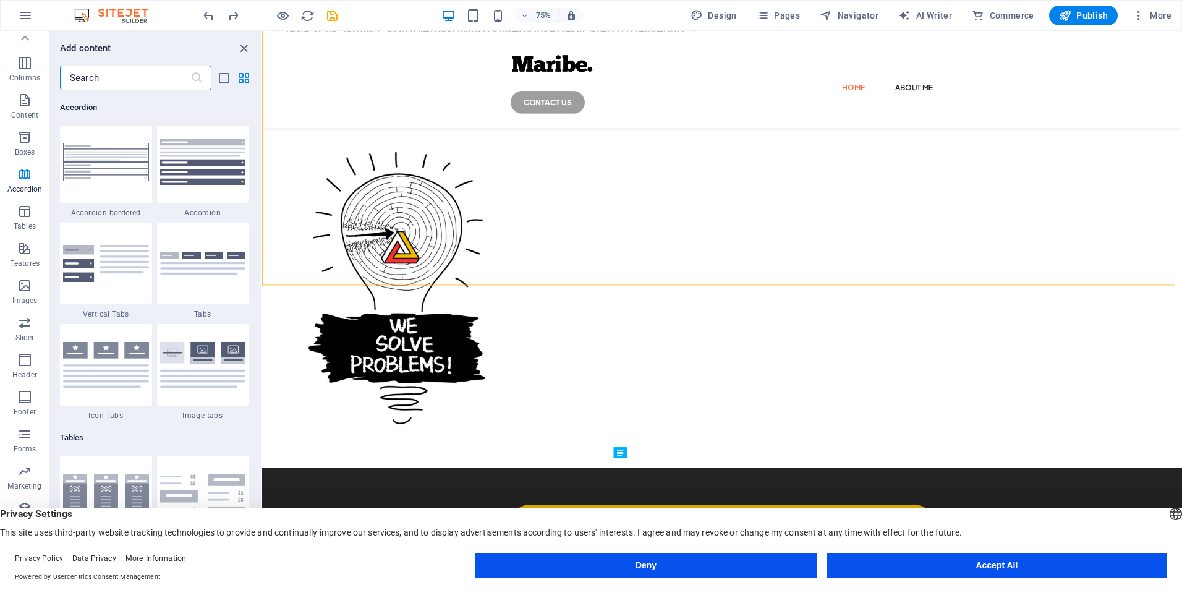
scroll to position [3952, 0]
click at [220, 375] on img at bounding box center [203, 364] width 86 height 46
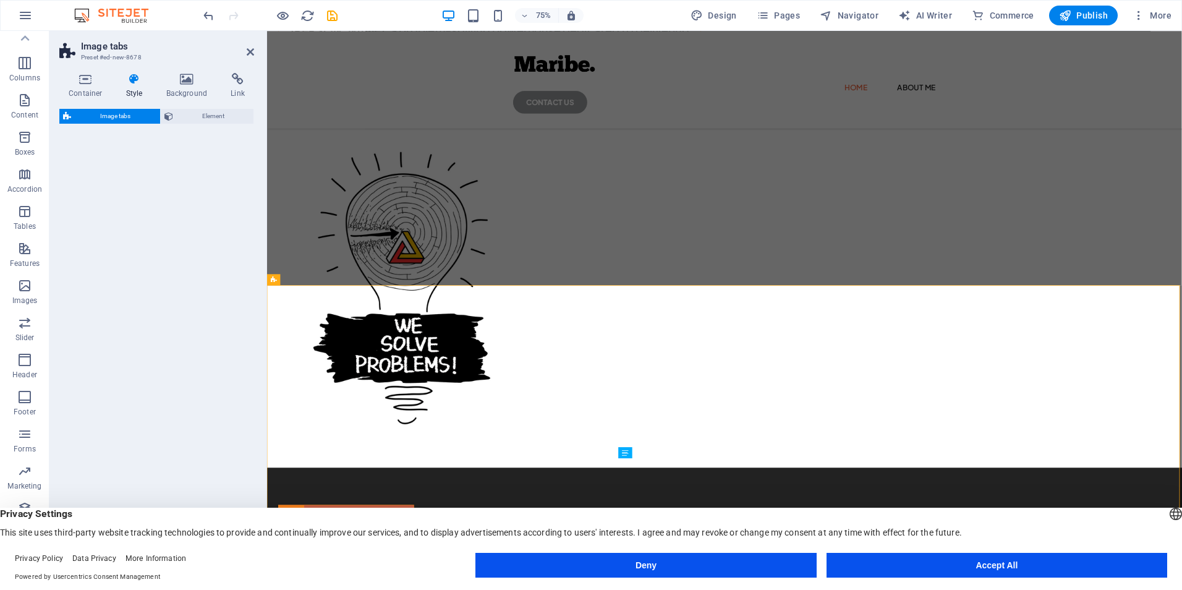
select select "rem"
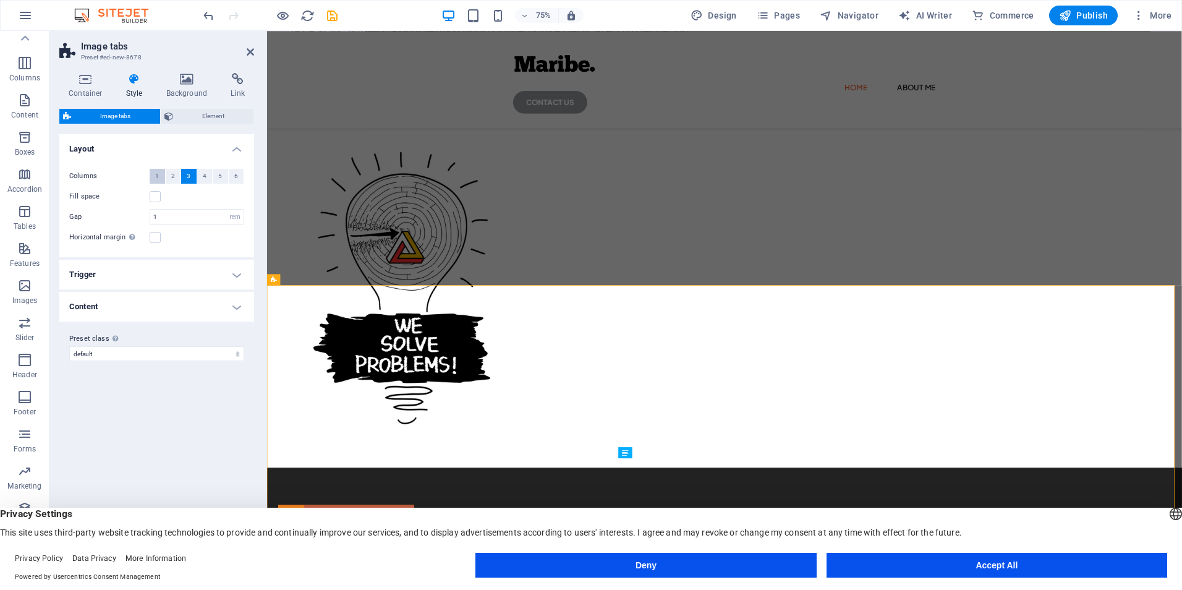
click at [161, 176] on button "1" at bounding box center [157, 176] width 15 height 15
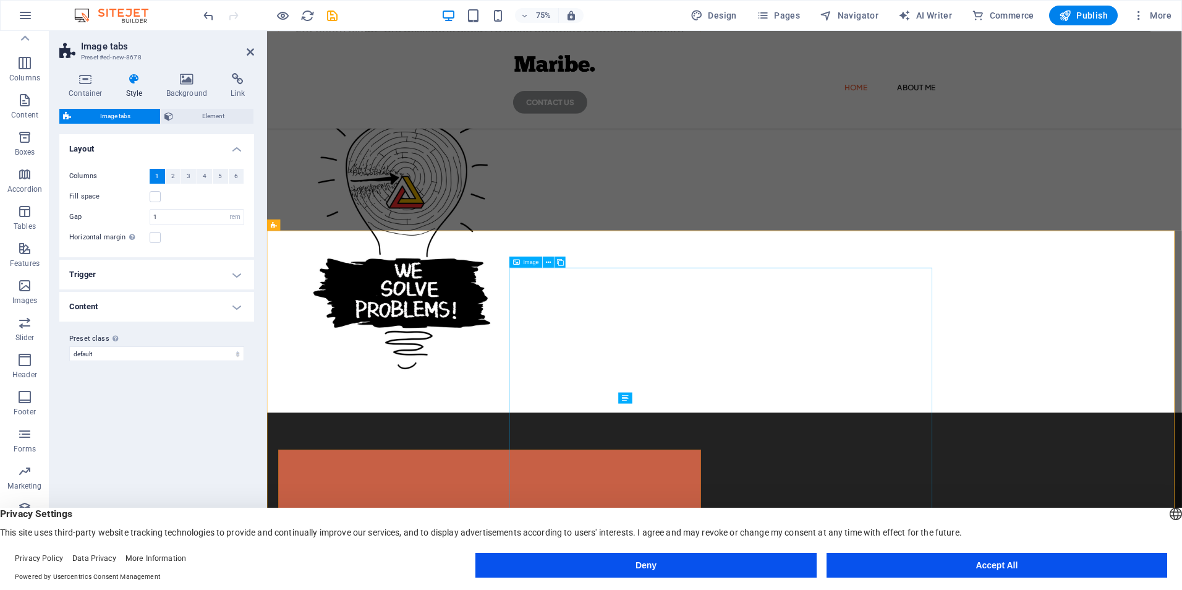
scroll to position [269, 0]
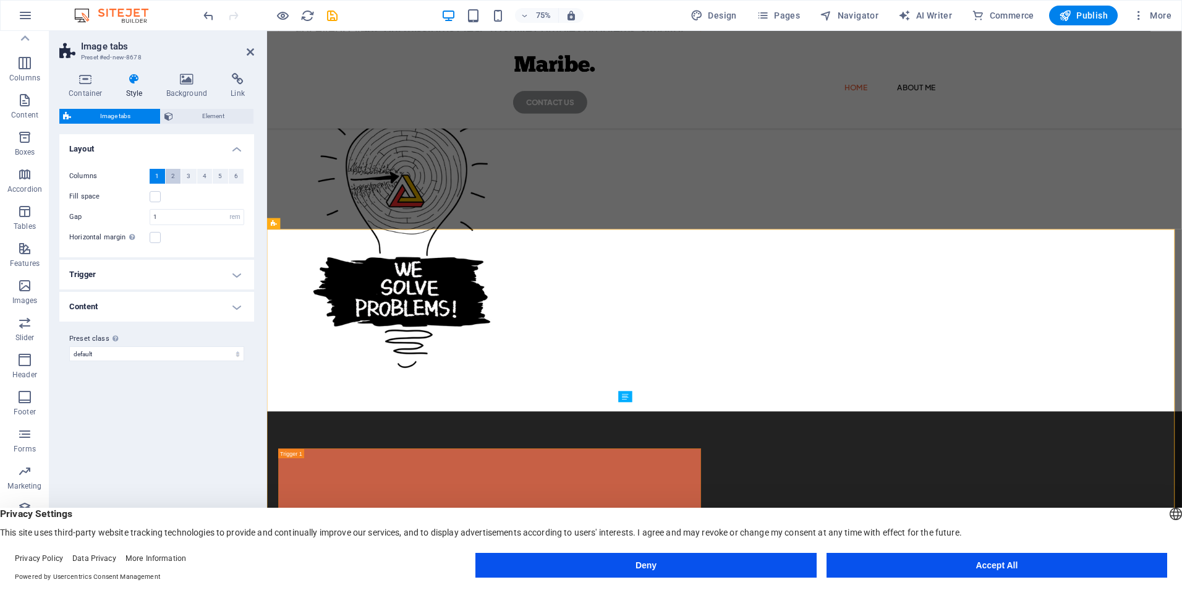
click at [174, 176] on span "2" at bounding box center [173, 176] width 4 height 15
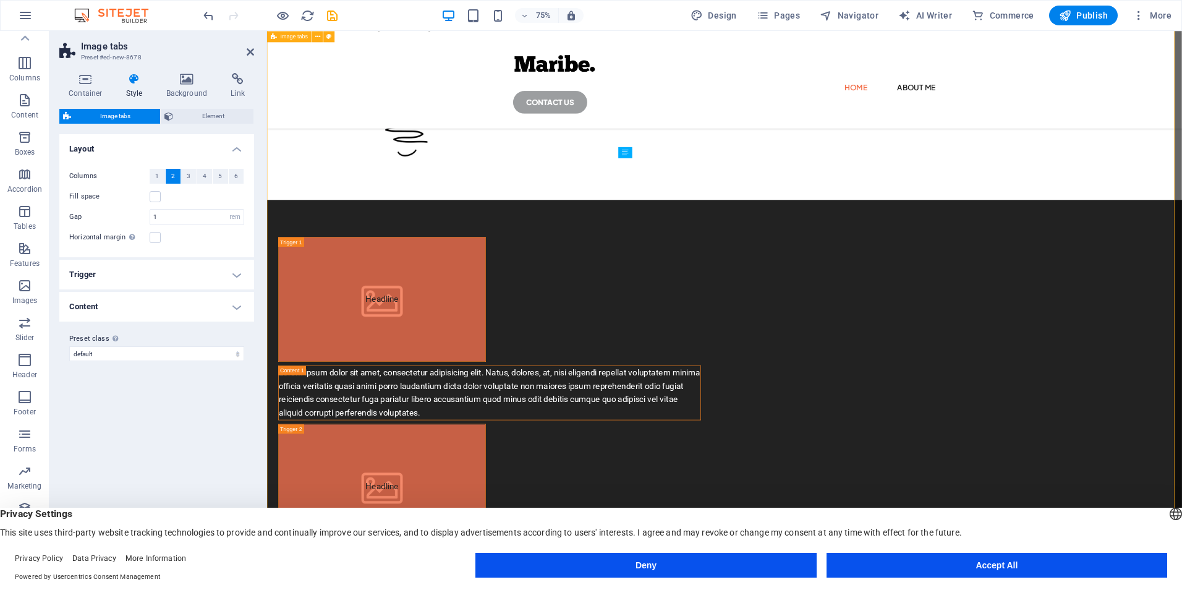
scroll to position [549, 0]
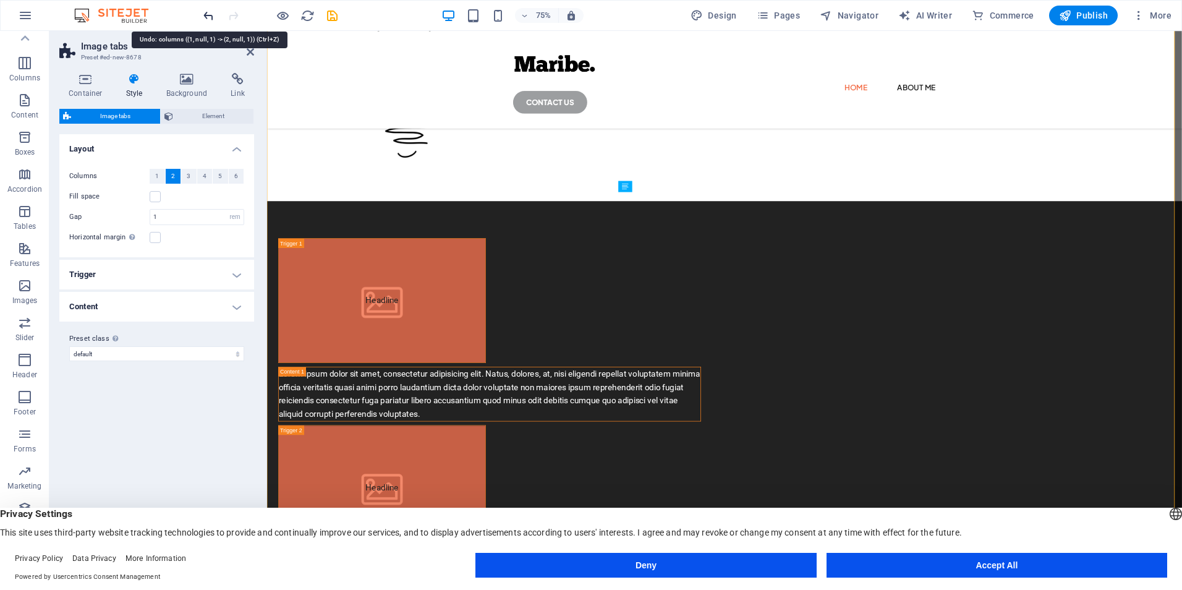
click at [210, 11] on icon "undo" at bounding box center [208, 16] width 14 height 14
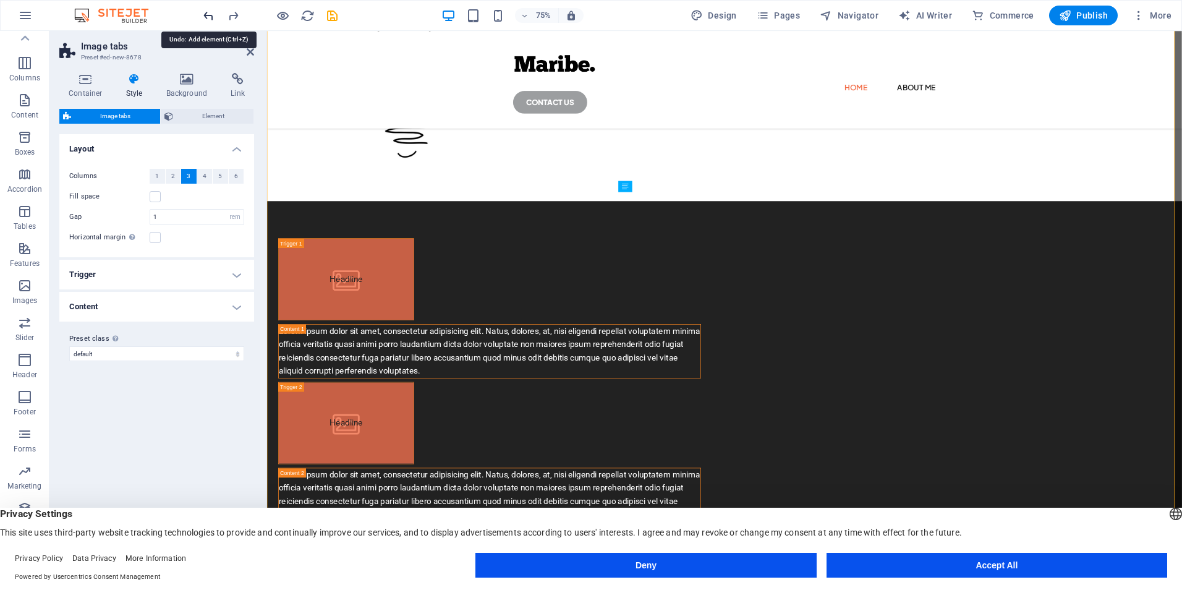
click at [210, 11] on icon "undo" at bounding box center [208, 16] width 14 height 14
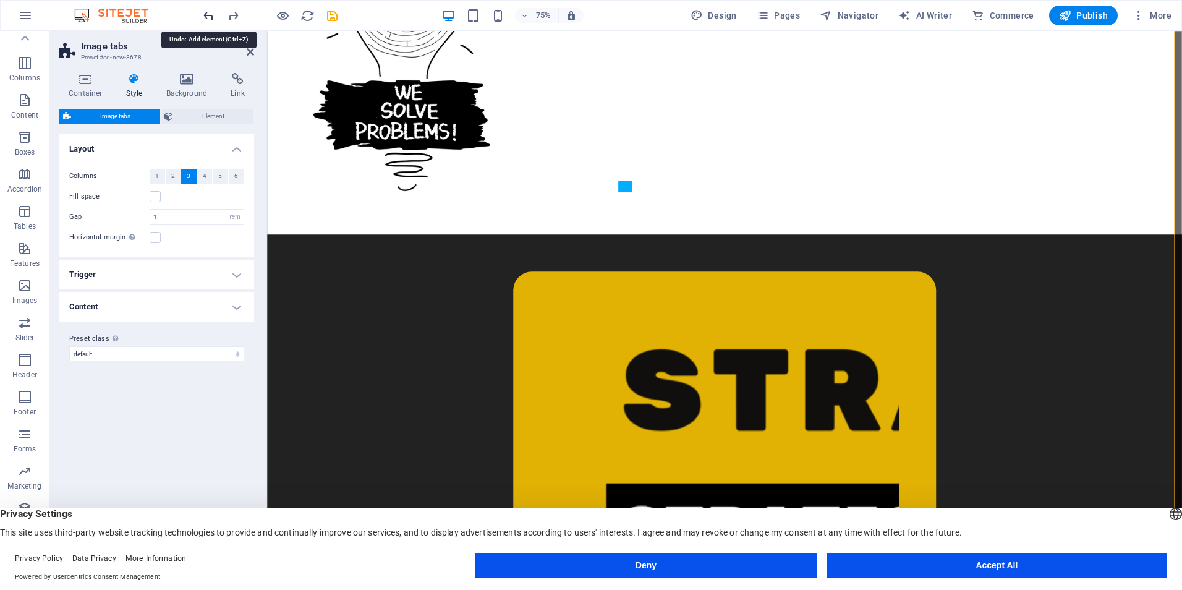
scroll to position [0, 0]
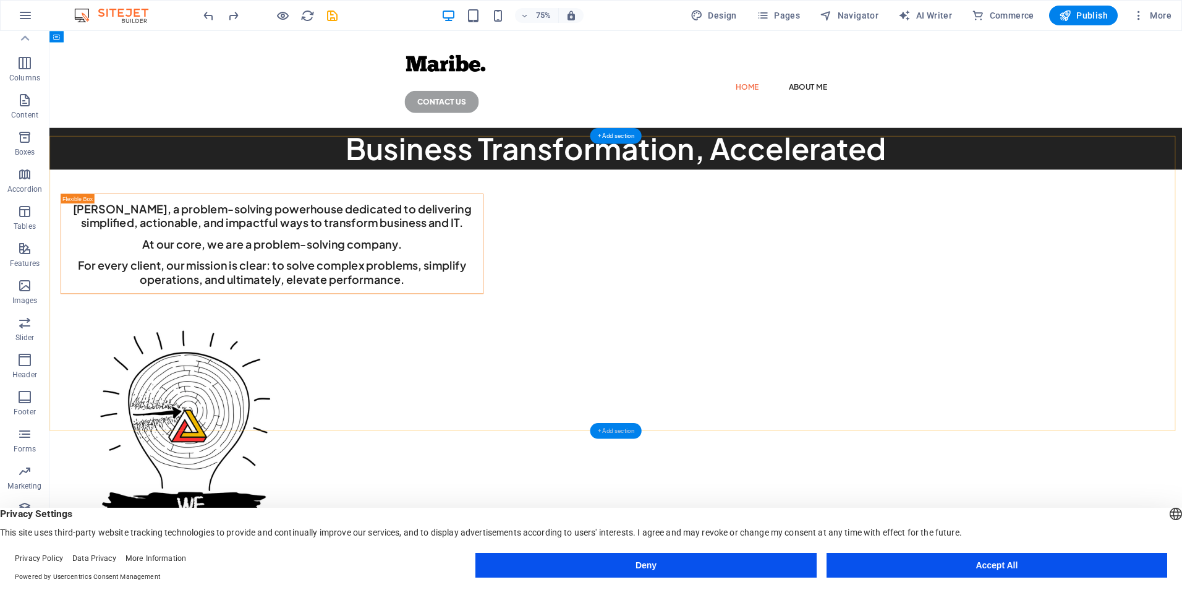
click at [608, 423] on div "+ Add section" at bounding box center [615, 431] width 51 height 16
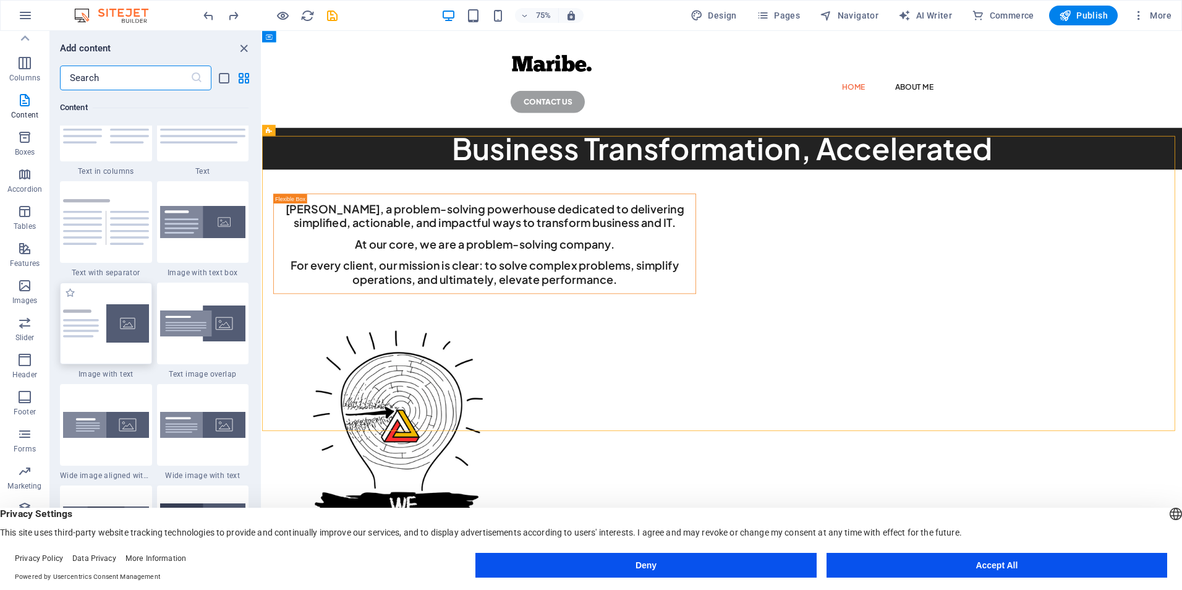
scroll to position [2215, 0]
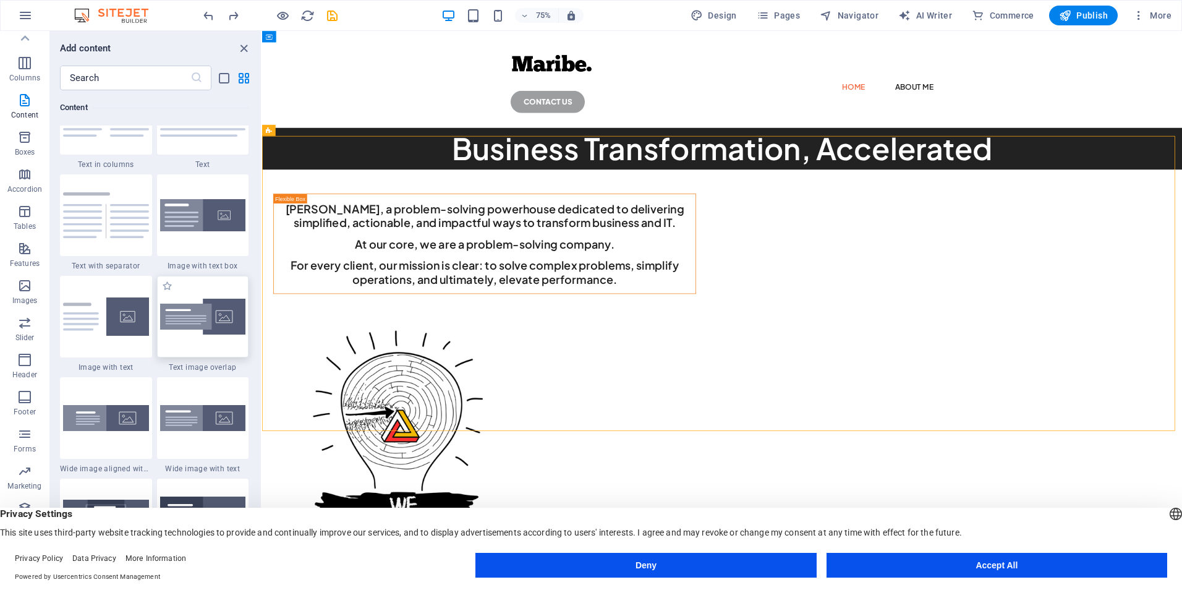
click at [221, 331] on img at bounding box center [203, 317] width 86 height 36
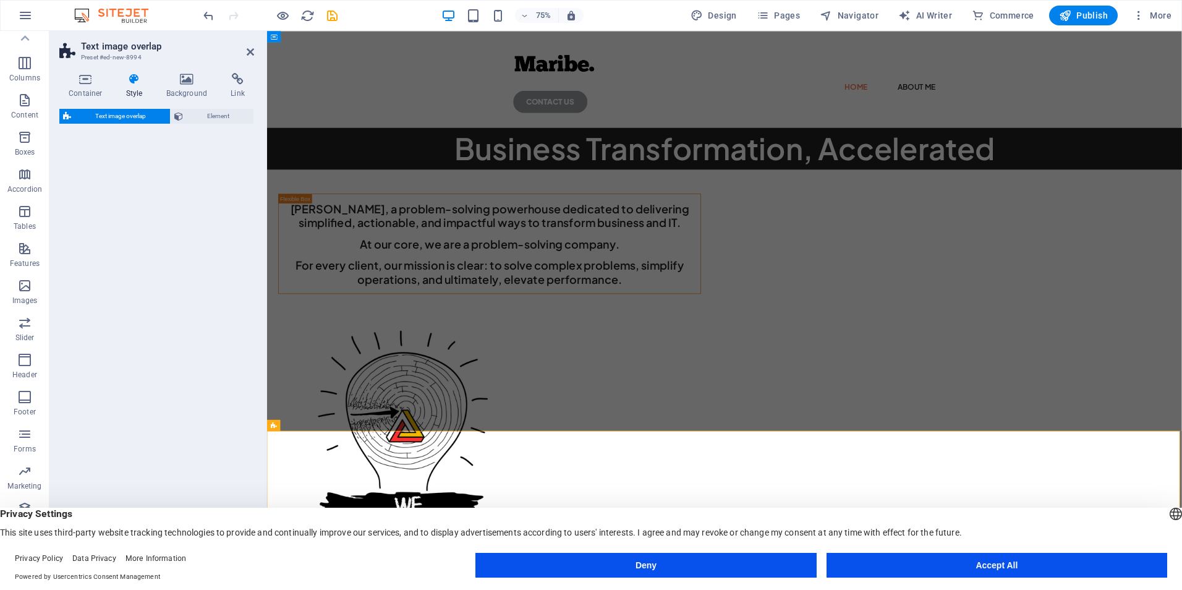
select select "rem"
select select "px"
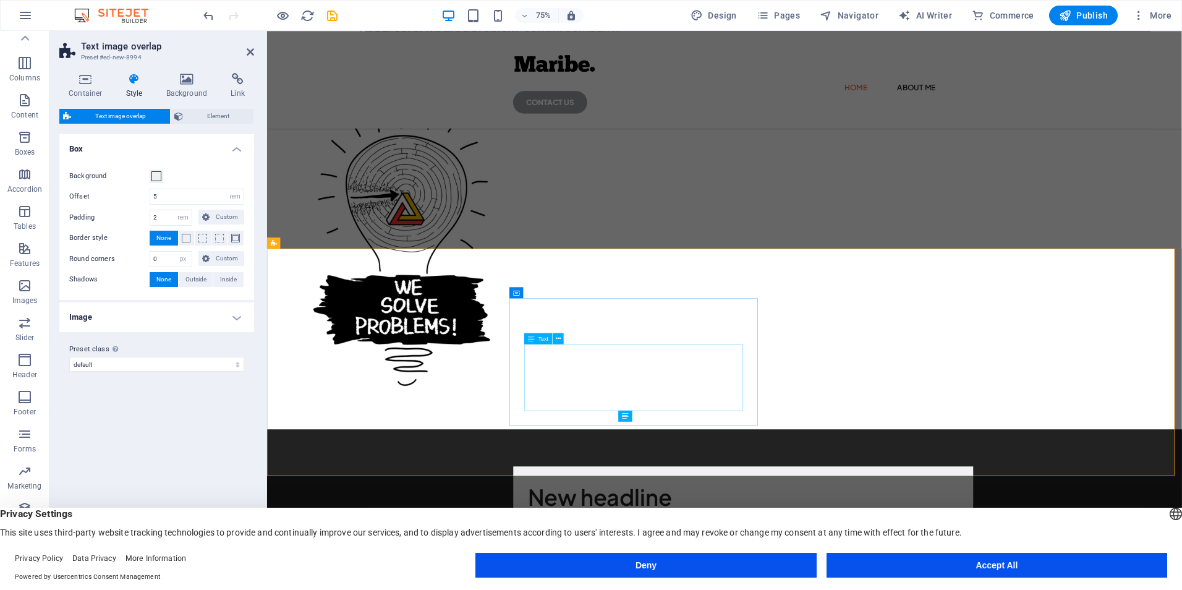
scroll to position [247, 0]
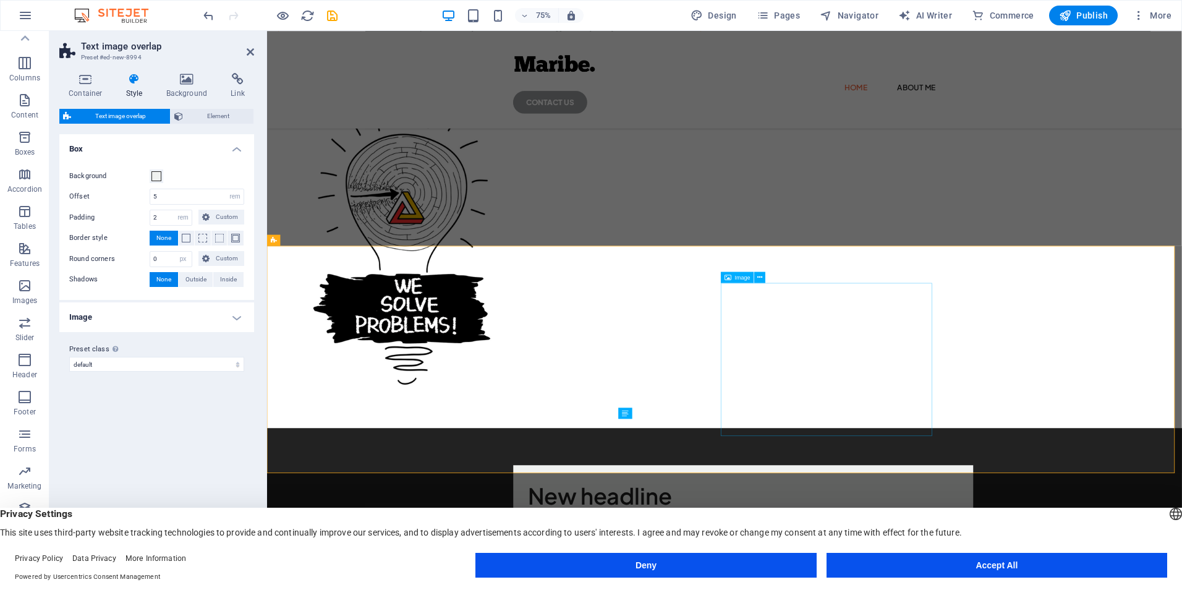
select select "%"
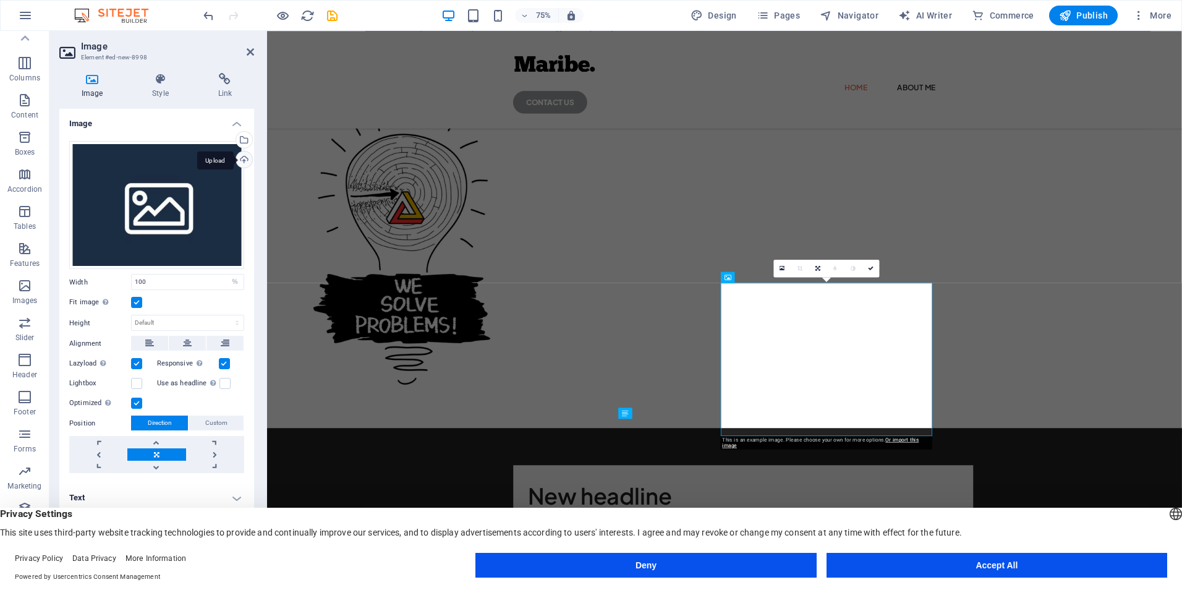
click at [242, 157] on div "Upload" at bounding box center [243, 160] width 19 height 19
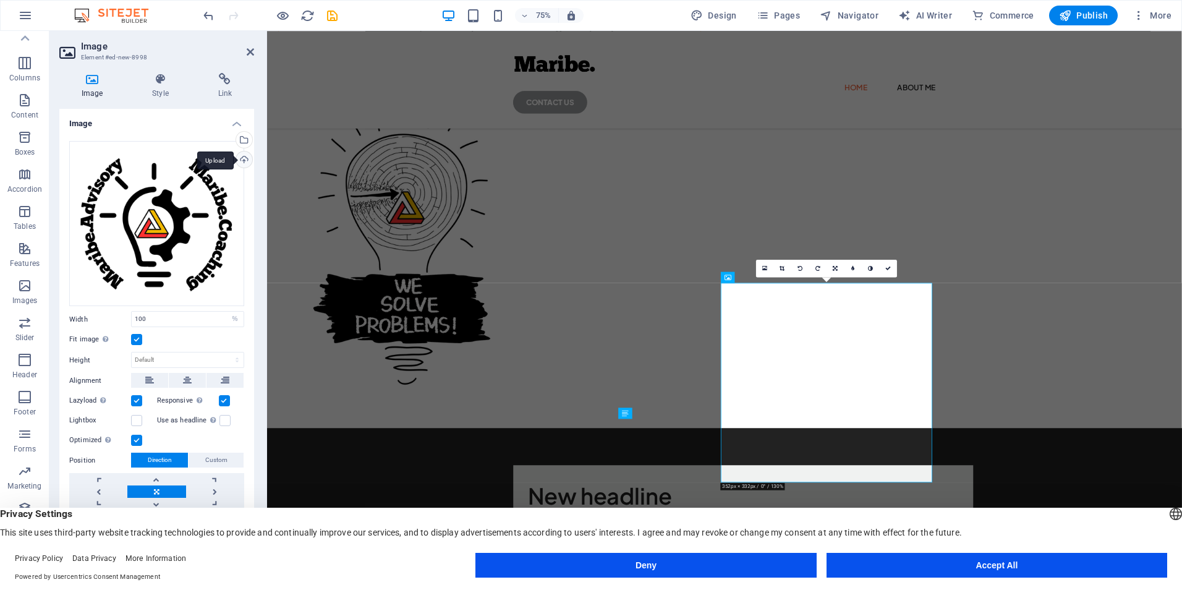
click at [248, 163] on div "Upload" at bounding box center [243, 160] width 19 height 19
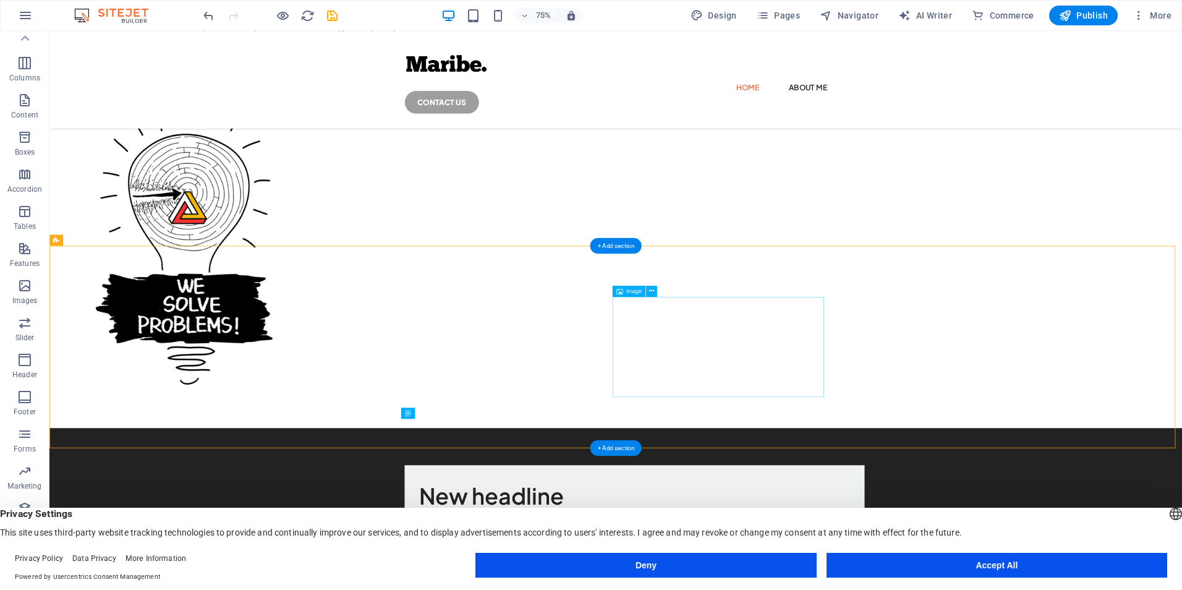
click at [651, 292] on icon at bounding box center [651, 291] width 5 height 10
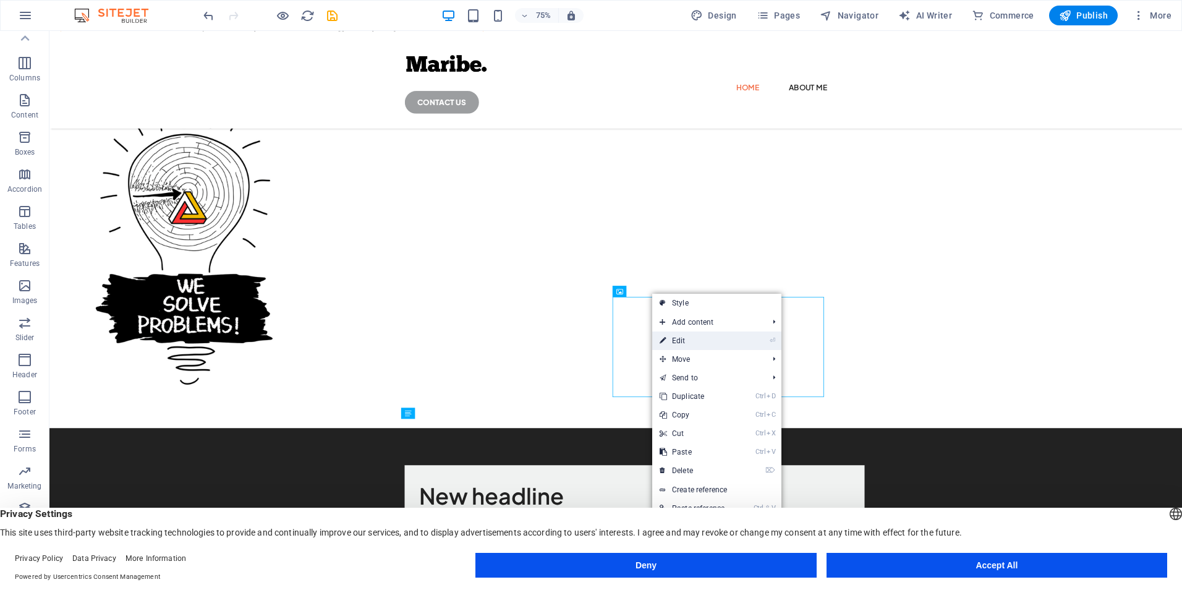
click at [676, 342] on link "⏎ Edit" at bounding box center [693, 340] width 83 height 19
select select "%"
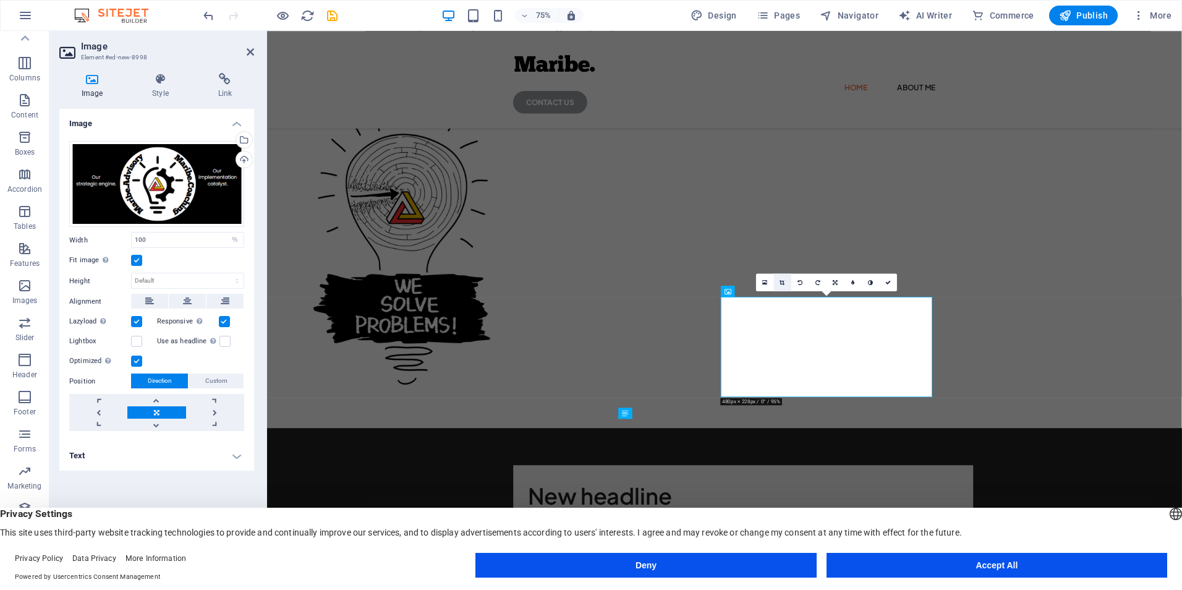
click at [784, 278] on link at bounding box center [783, 282] width 18 height 18
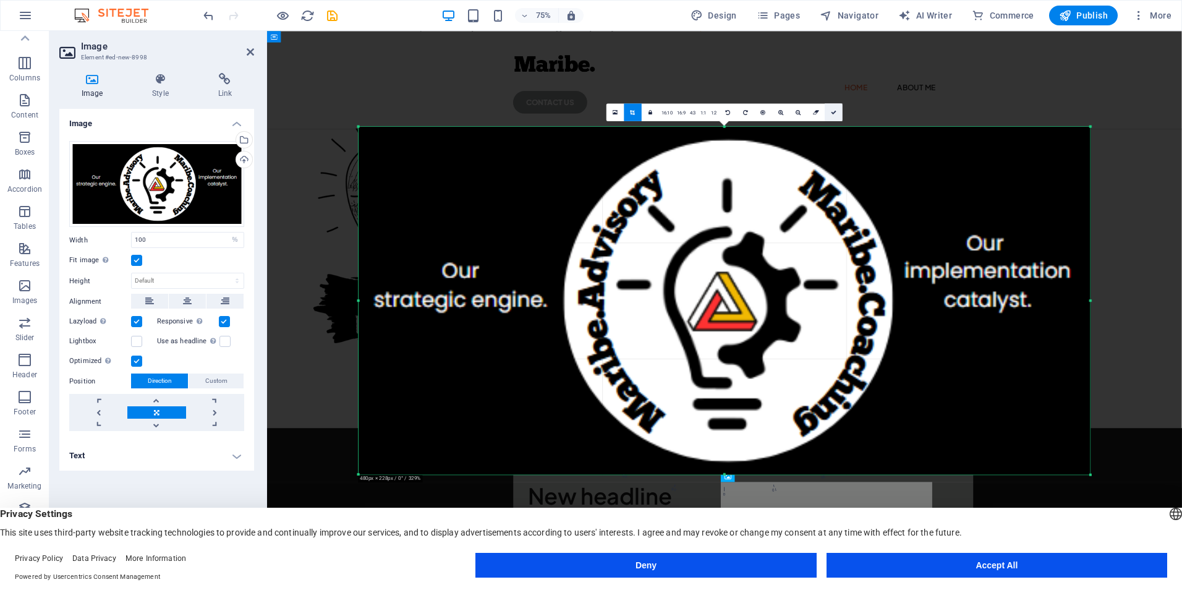
click at [836, 114] on link at bounding box center [834, 112] width 18 height 18
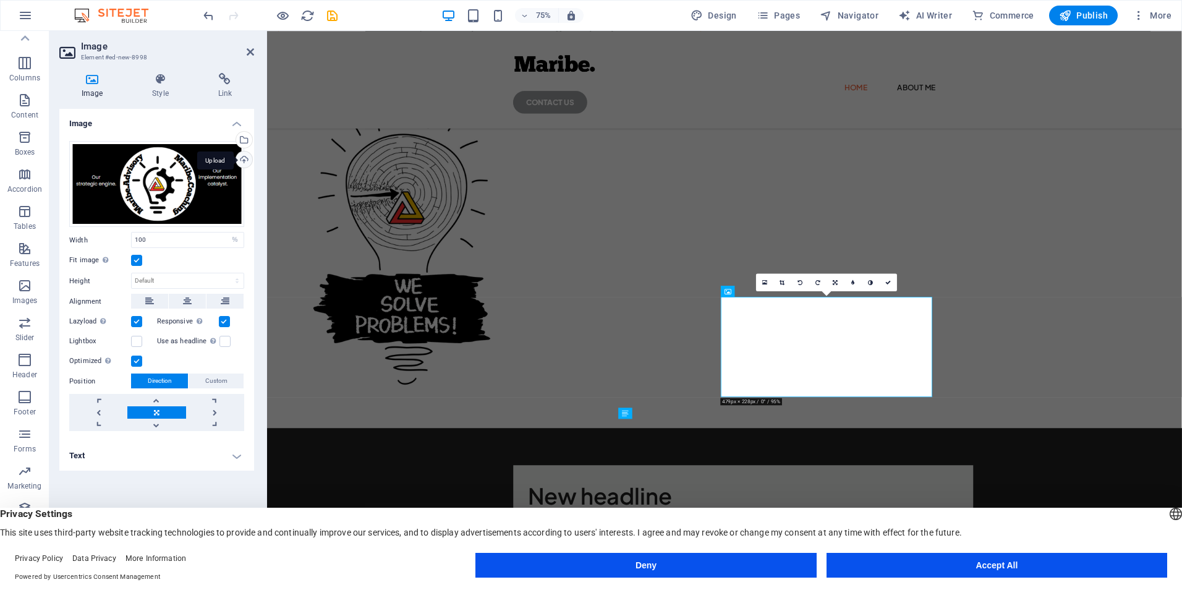
click at [241, 161] on div "Upload" at bounding box center [243, 160] width 19 height 19
click at [1181, 253] on div "[PERSON_NAME], a problem-solving powerhouse dedicated to delivering simplified,…" at bounding box center [876, 242] width 1219 height 635
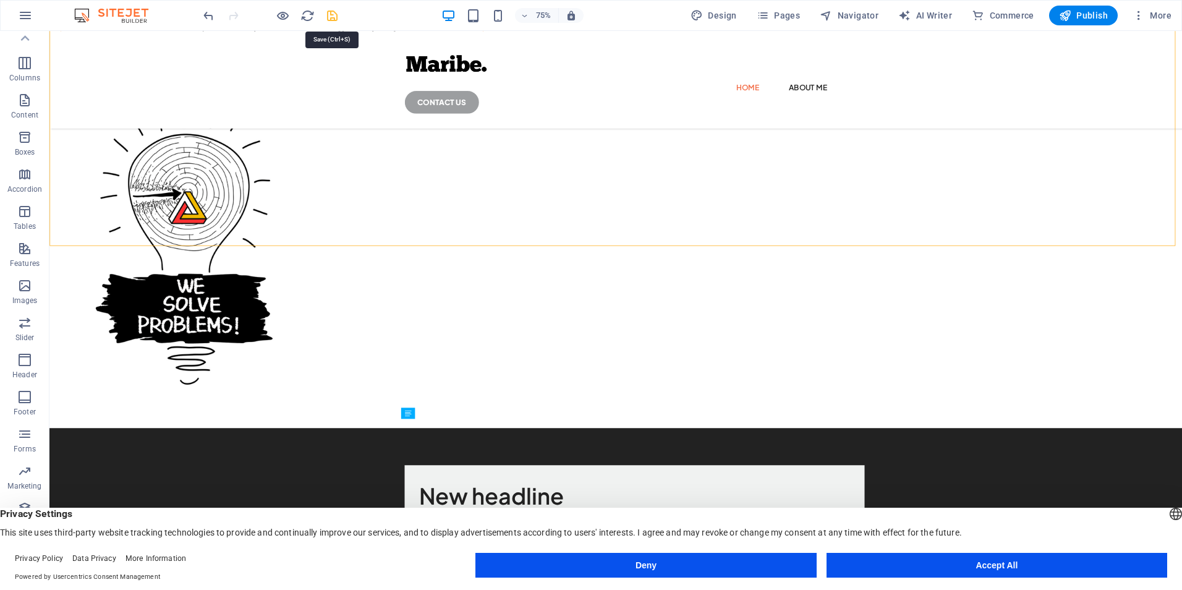
click at [336, 12] on icon "save" at bounding box center [332, 16] width 14 height 14
